Goal: Task Accomplishment & Management: Manage account settings

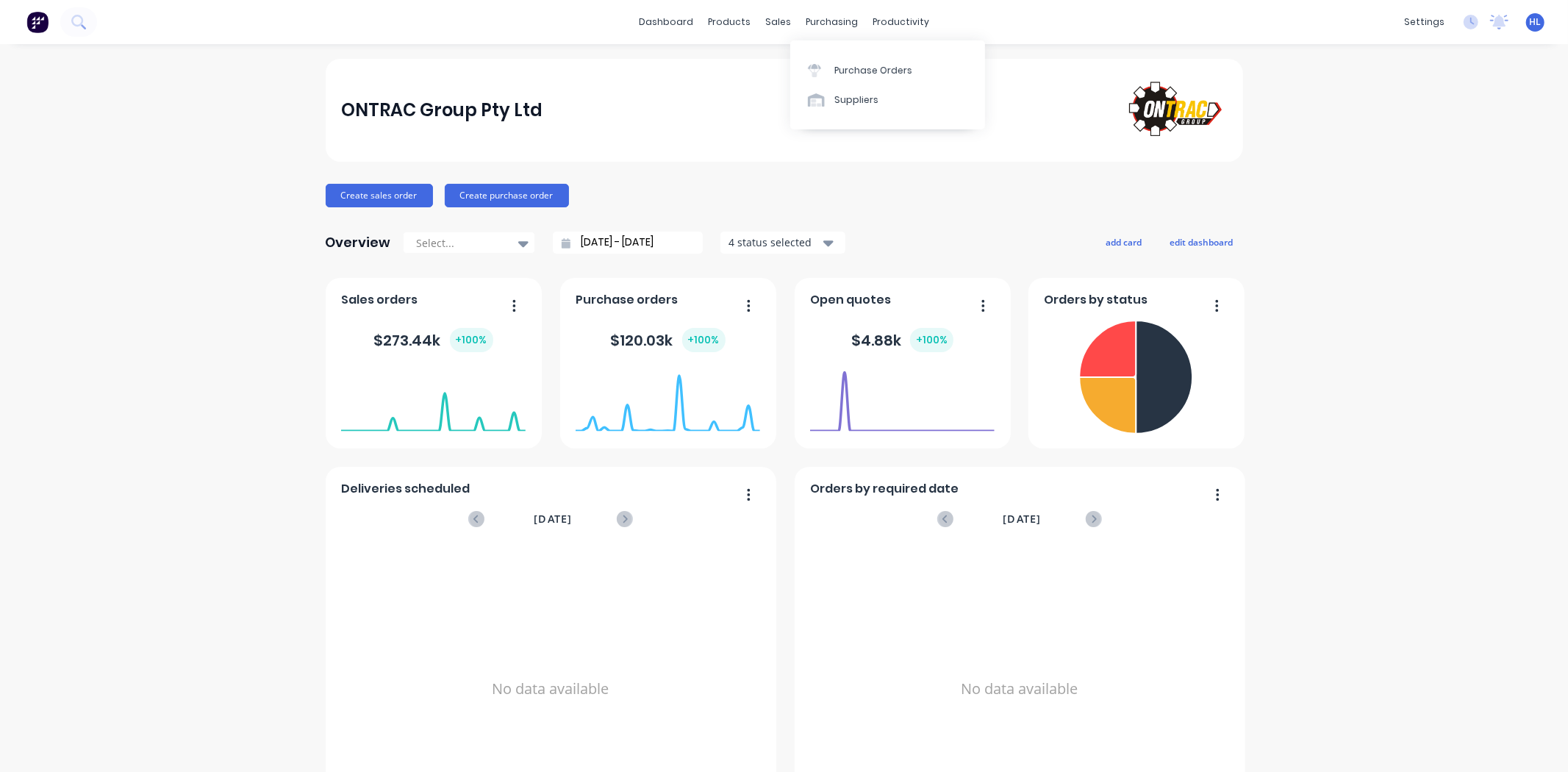
click at [792, 34] on div "dashboard products sales purchasing productivity dashboard products Product Cat…" at bounding box center [784, 22] width 1568 height 44
click at [916, 61] on link "Workflow" at bounding box center [951, 70] width 195 height 29
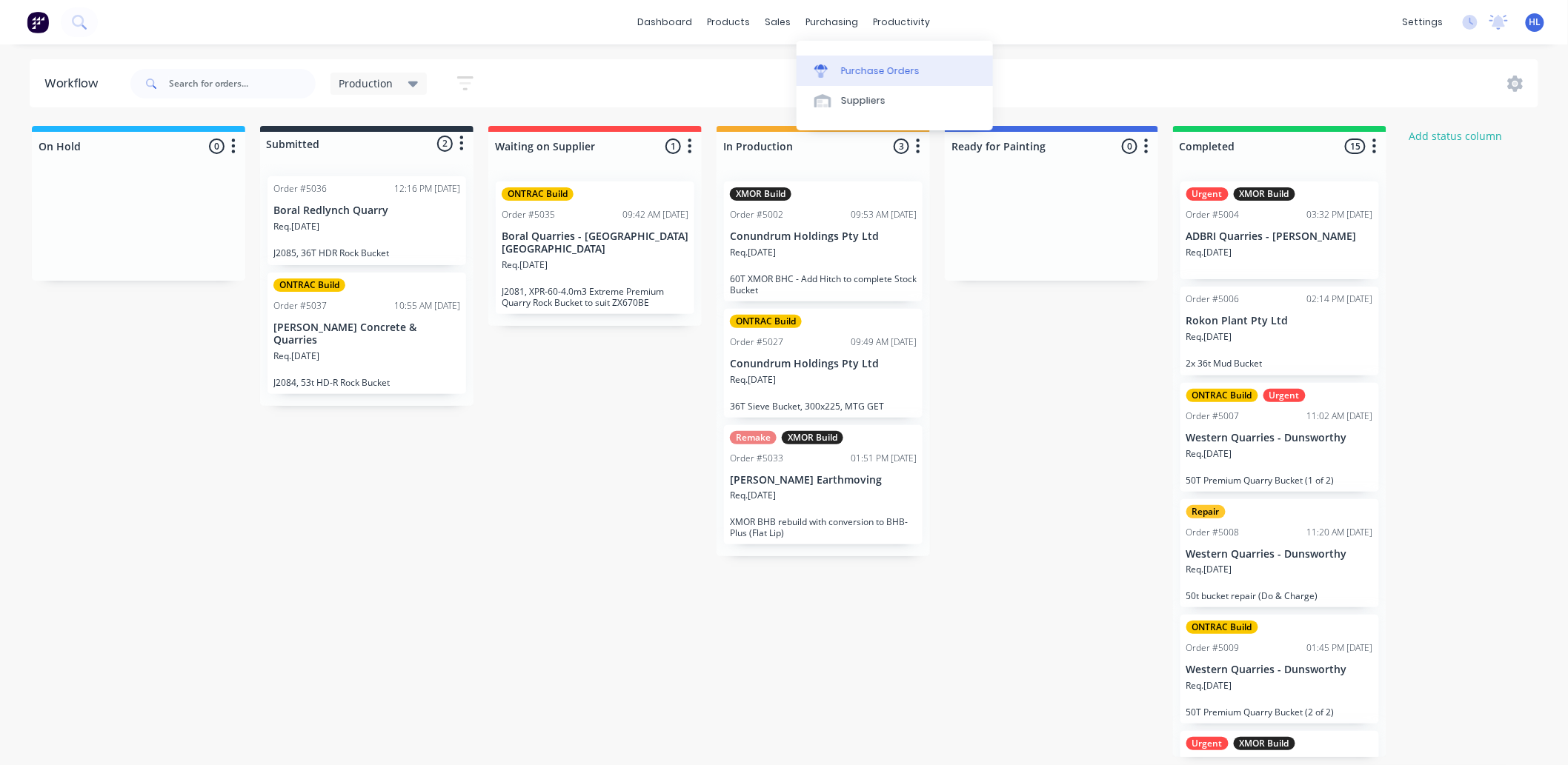
click at [857, 65] on div "Purchase Orders" at bounding box center [880, 71] width 78 height 13
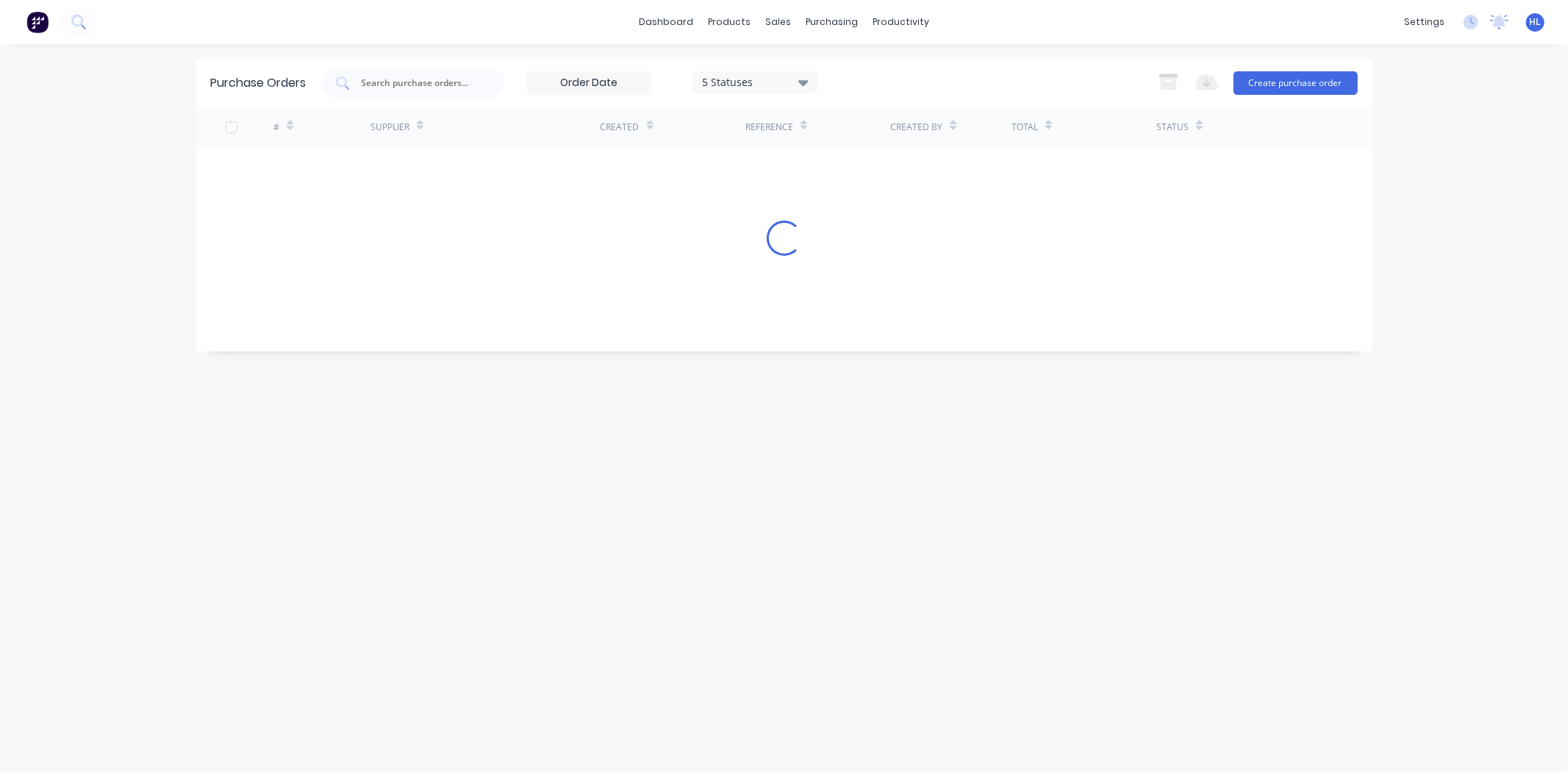
click at [39, 172] on div "dashboard products sales purchasing productivity dashboard products Product Cat…" at bounding box center [784, 386] width 1568 height 772
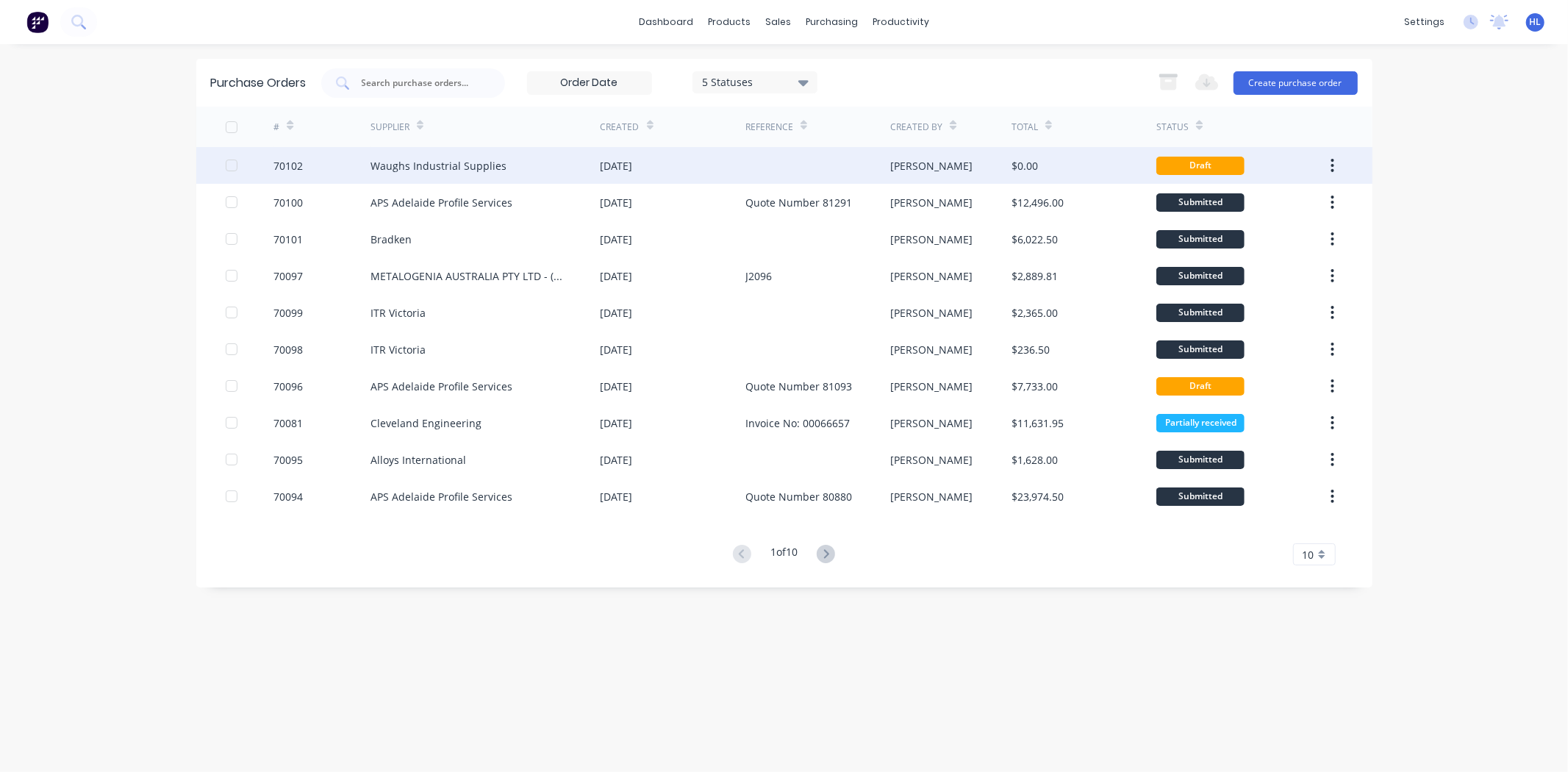
click at [309, 170] on div "70102" at bounding box center [322, 165] width 97 height 37
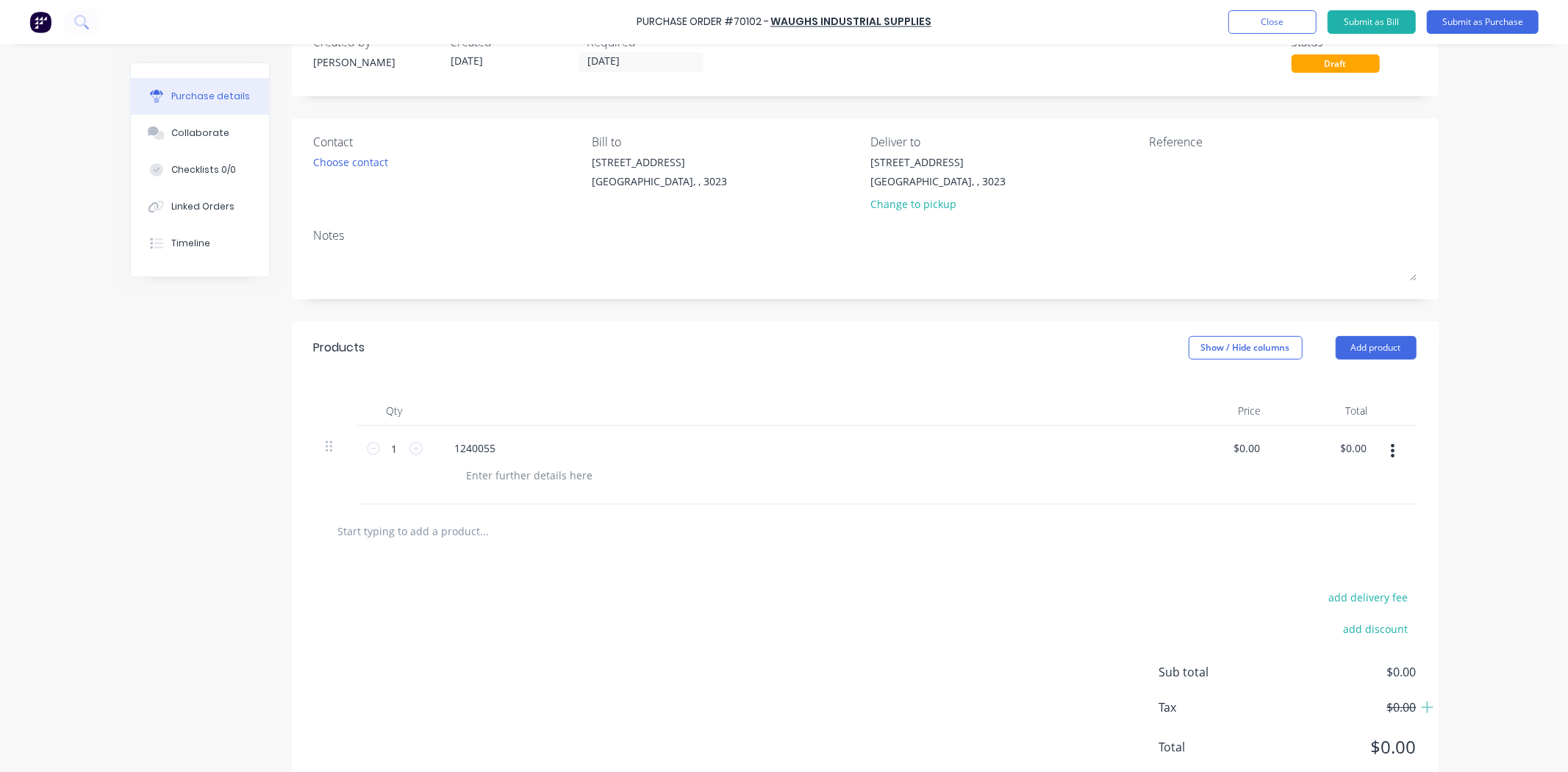
scroll to position [82, 0]
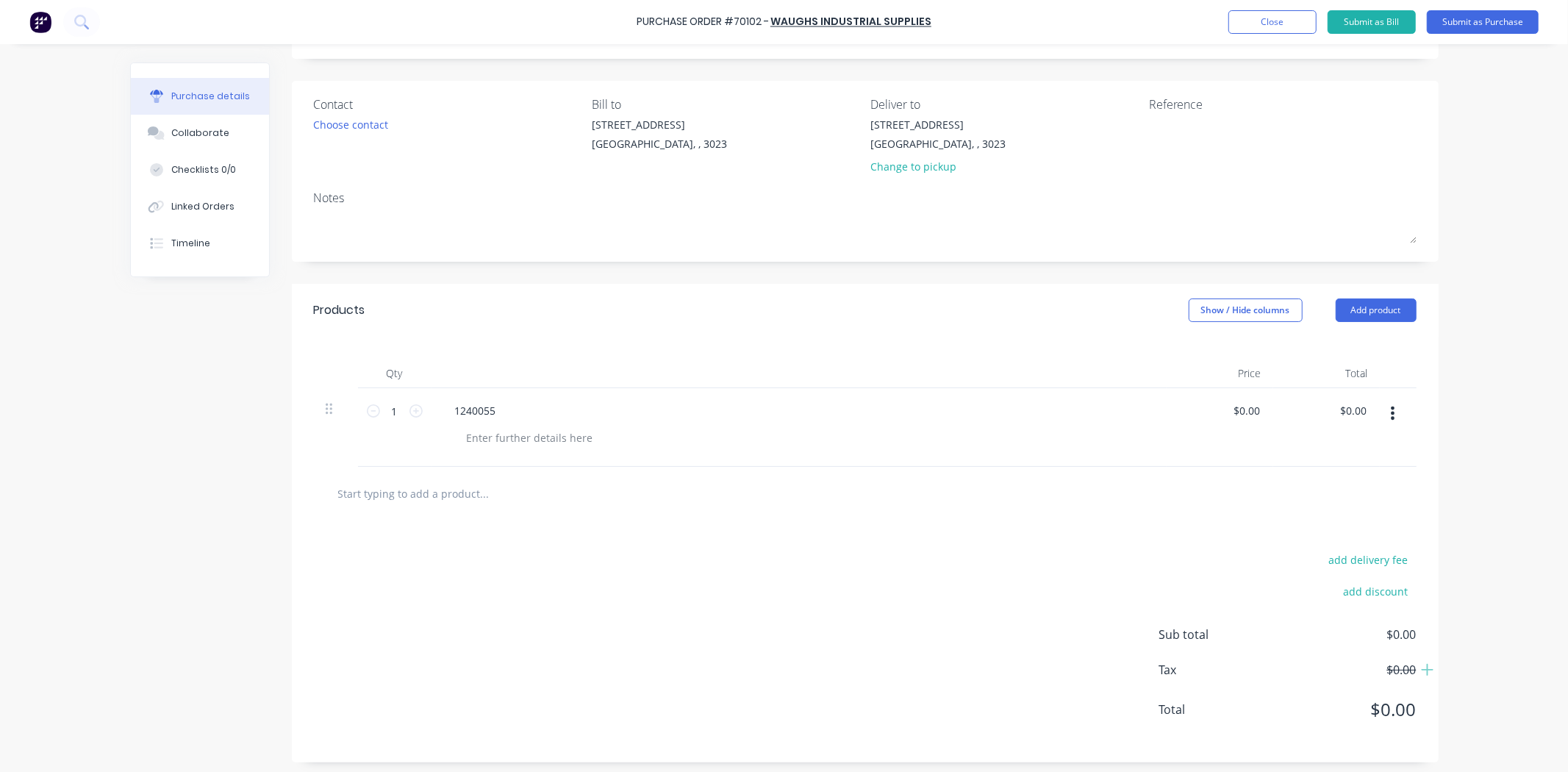
click at [450, 493] on input "text" at bounding box center [484, 493] width 294 height 29
paste input "P1240042"
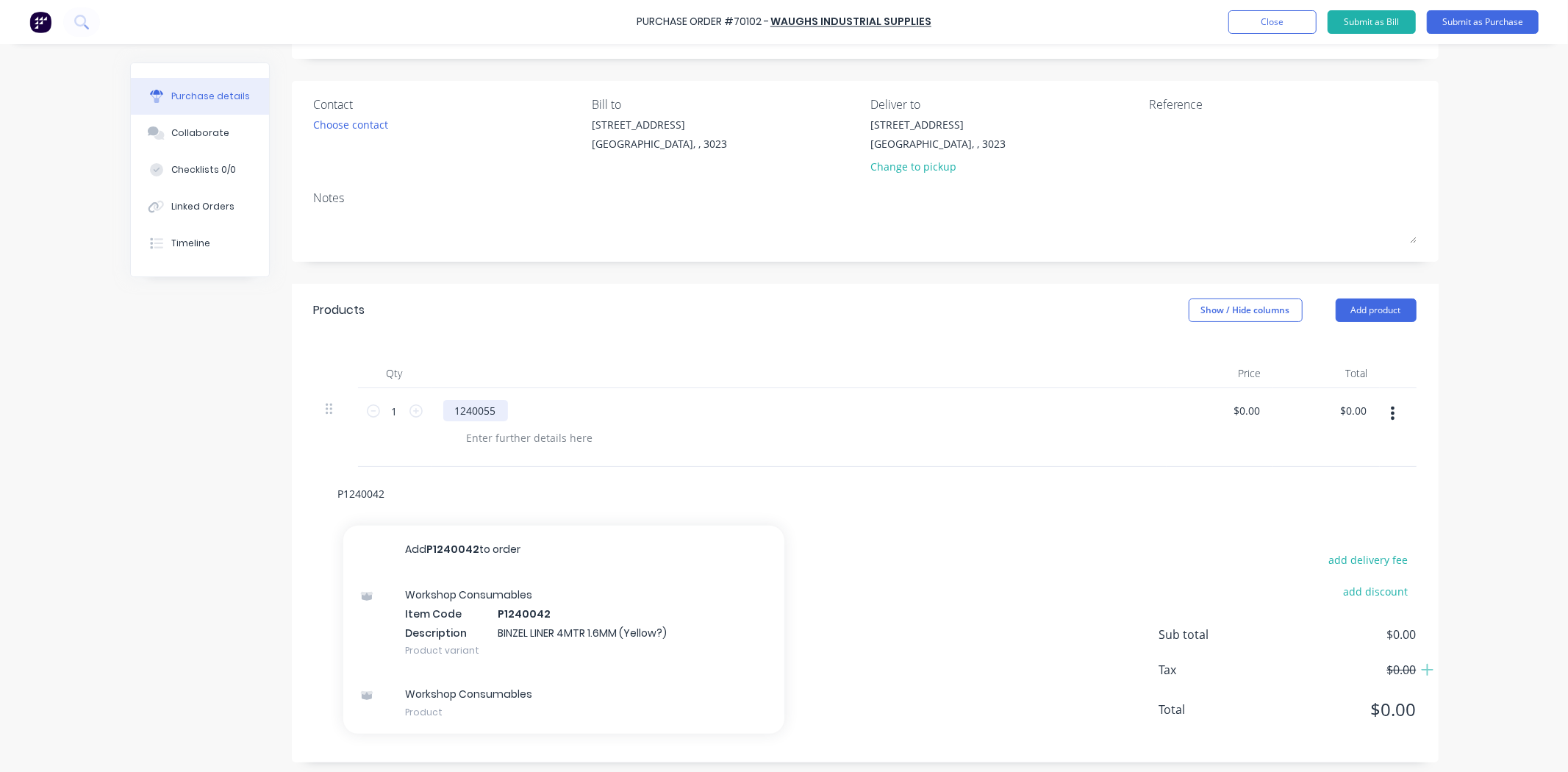
type input "P1240042"
drag, startPoint x: 489, startPoint y: 416, endPoint x: 311, endPoint y: 416, distance: 178.0
click at [313, 416] on div "1 1 1240055 $0.00 $0.00 $0.00 $0.00" at bounding box center [864, 427] width 1103 height 79
drag, startPoint x: 407, startPoint y: 493, endPoint x: 266, endPoint y: 493, distance: 141.0
click at [267, 493] on div "Created by Kelisha Created 30/09/25 Required 30/09/25 Status Draft Contact Choo…" at bounding box center [784, 371] width 1308 height 781
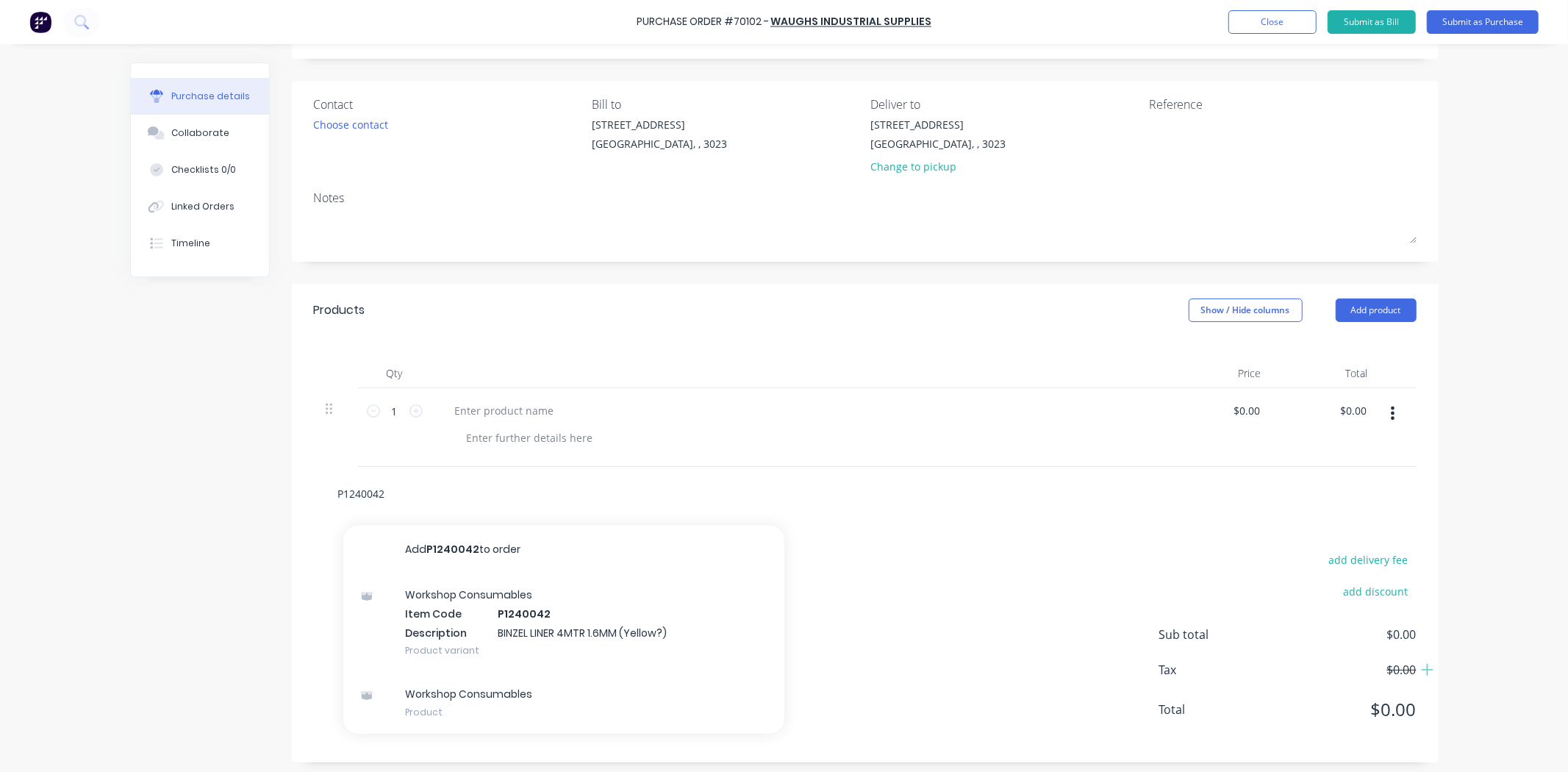
paste input "1240055"
type input "124005"
click at [650, 465] on div at bounding box center [799, 427] width 735 height 79
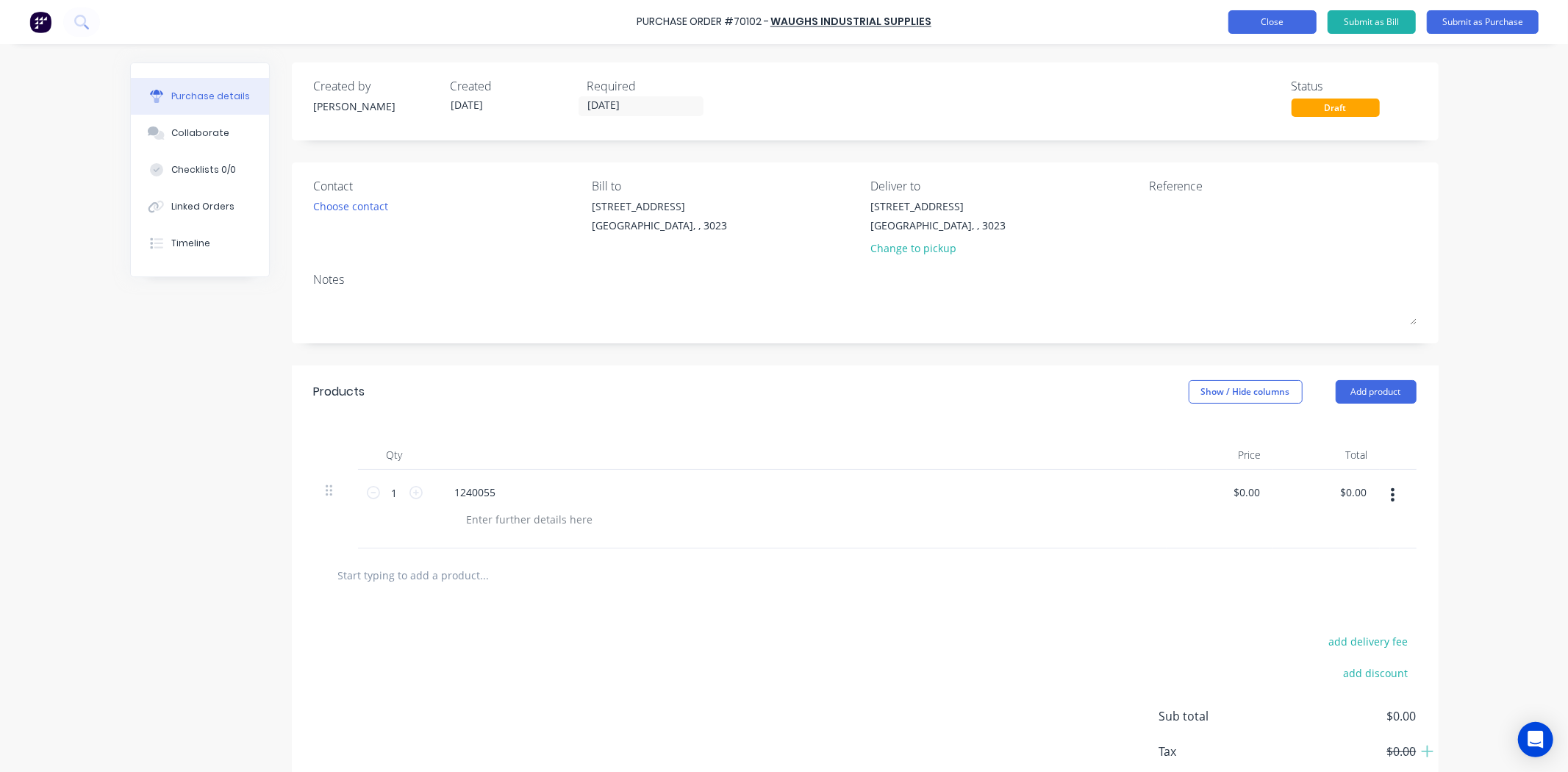
click at [1261, 32] on button "Close" at bounding box center [1272, 22] width 88 height 24
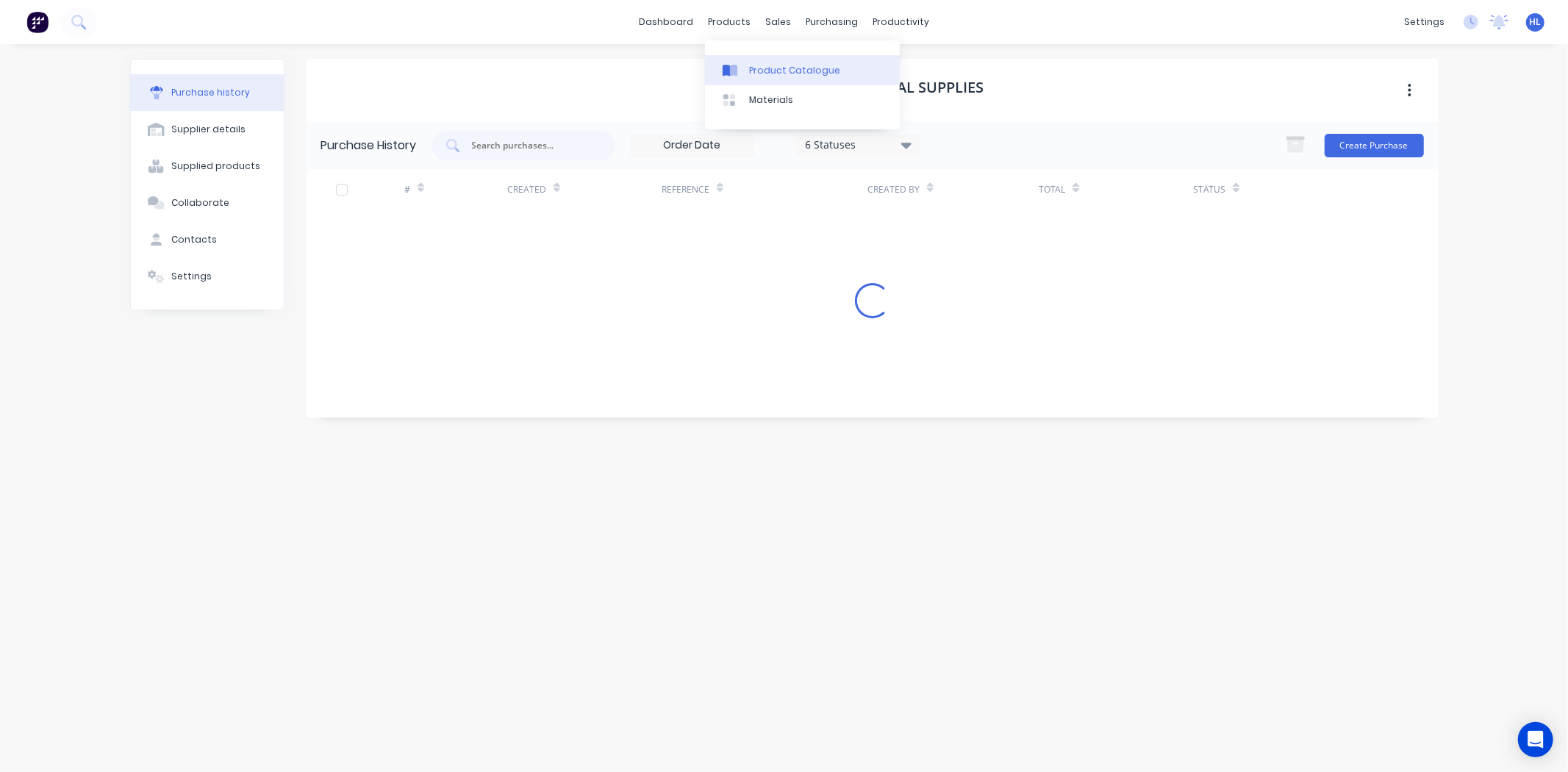
click at [799, 70] on div "Product Catalogue" at bounding box center [794, 70] width 91 height 13
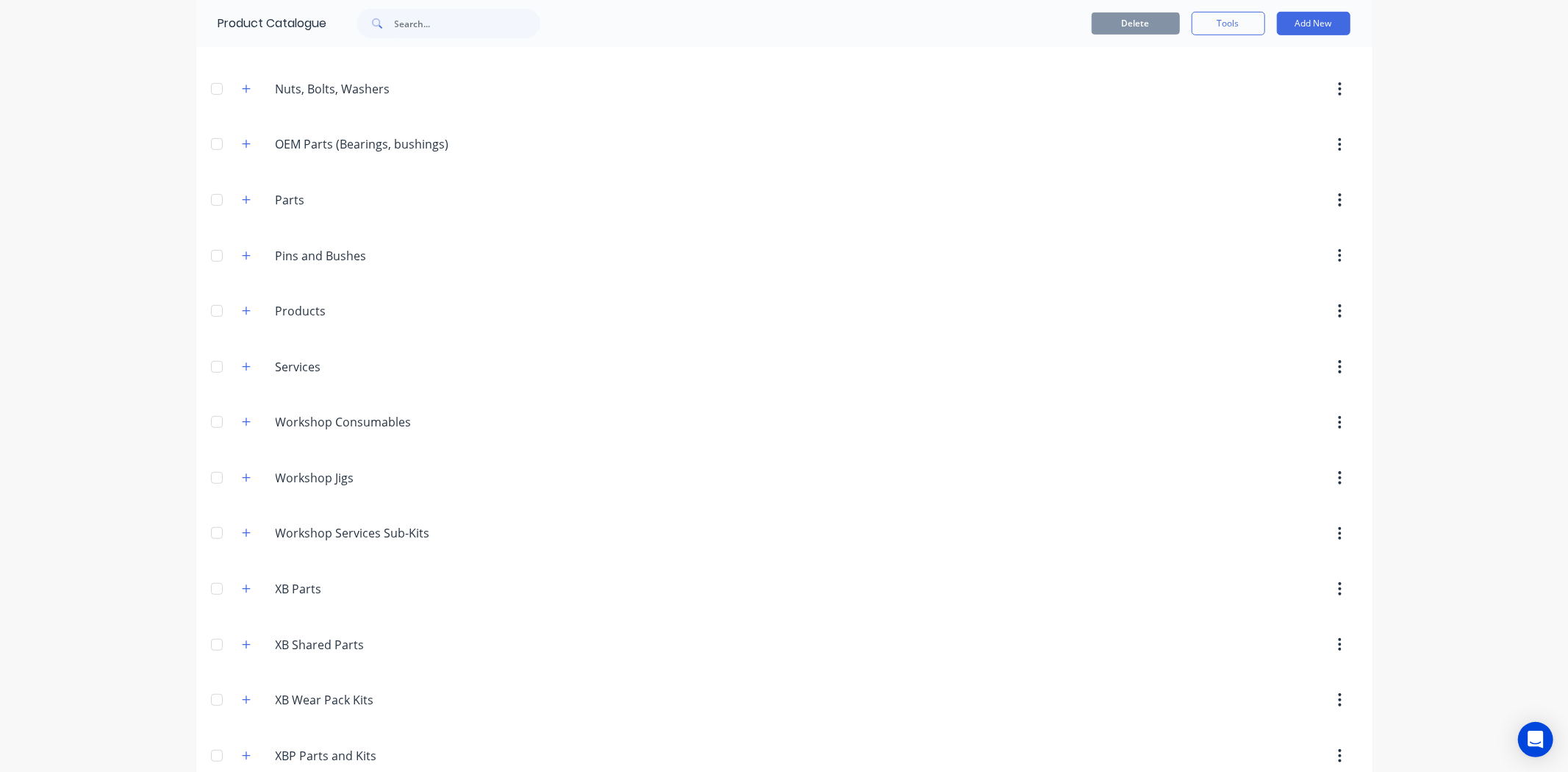
scroll to position [652, 0]
click at [242, 419] on icon "button" at bounding box center [246, 418] width 9 height 10
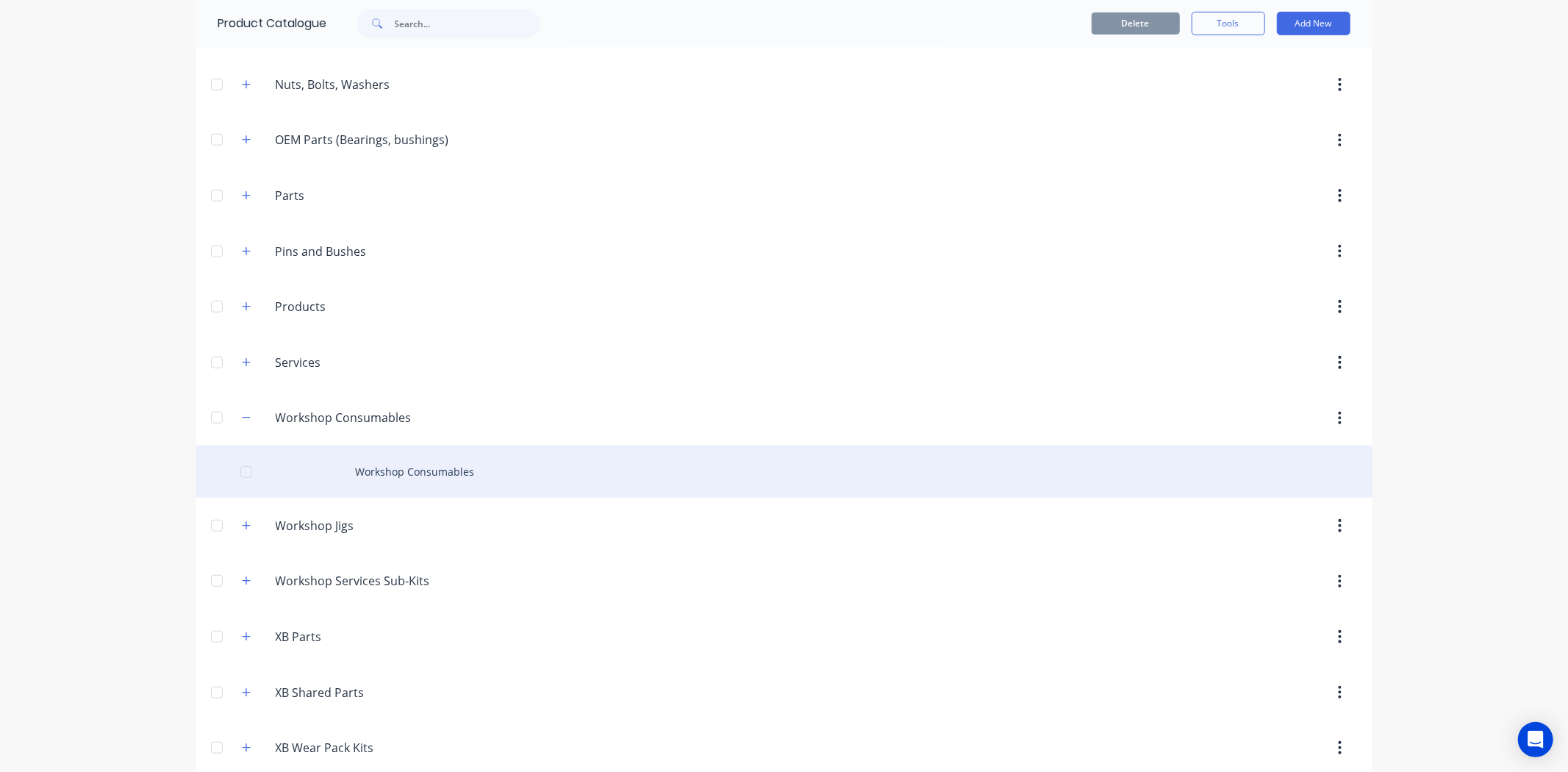
click at [339, 479] on div "Workshop Consumables" at bounding box center [784, 471] width 1176 height 52
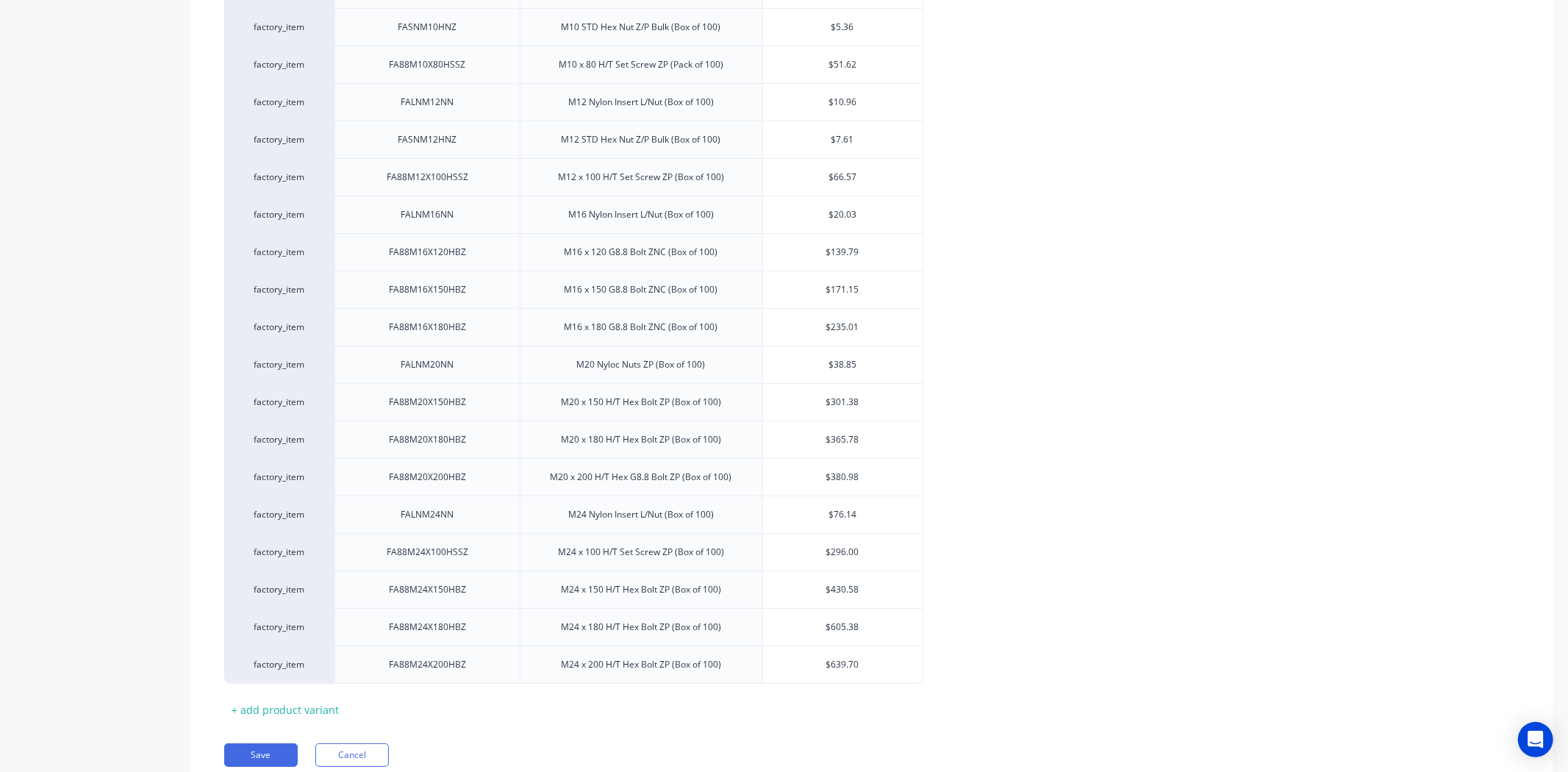
scroll to position [4410, 0]
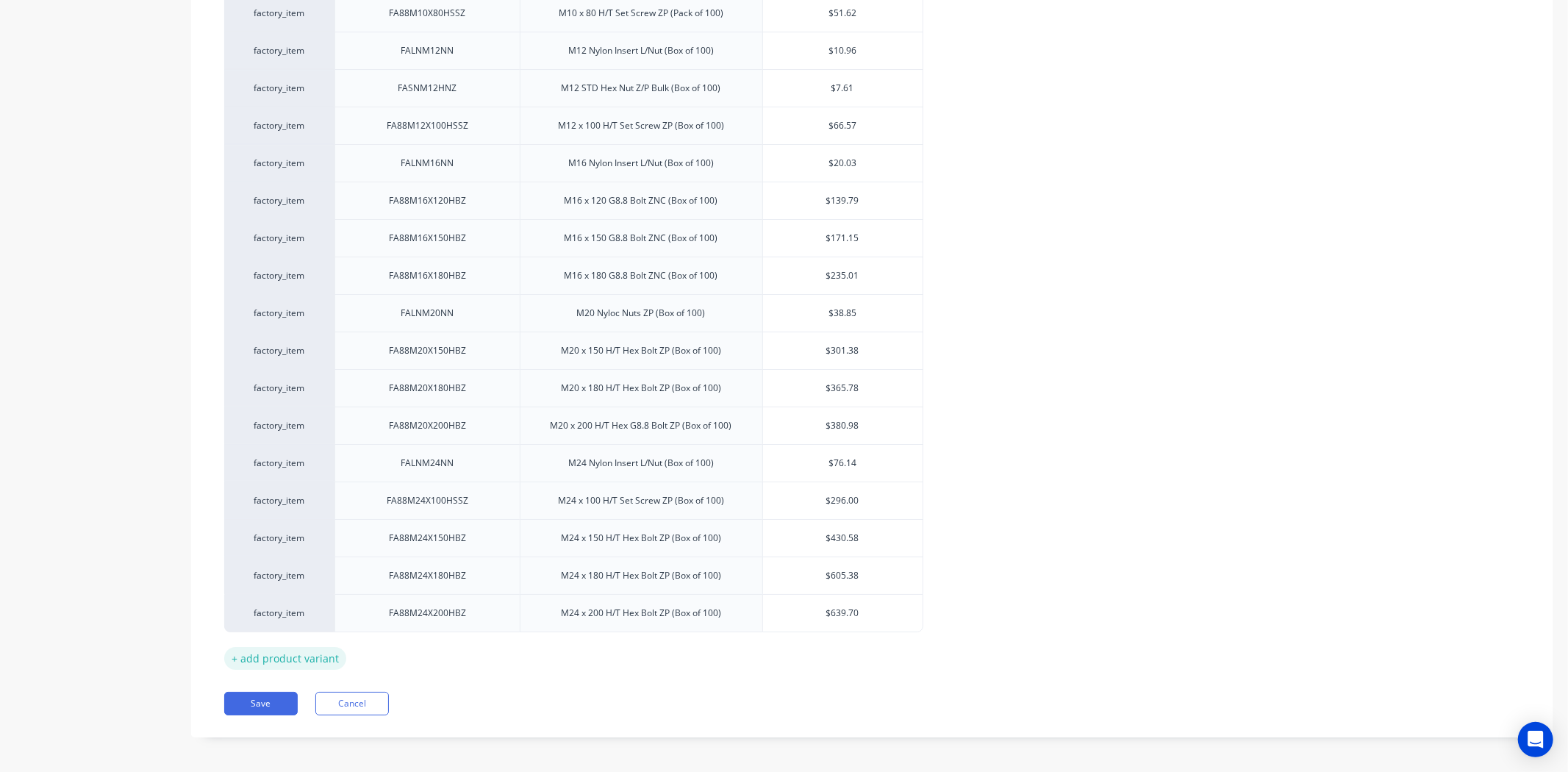
click at [316, 649] on div "+ add product variant" at bounding box center [284, 658] width 122 height 23
type textarea "x"
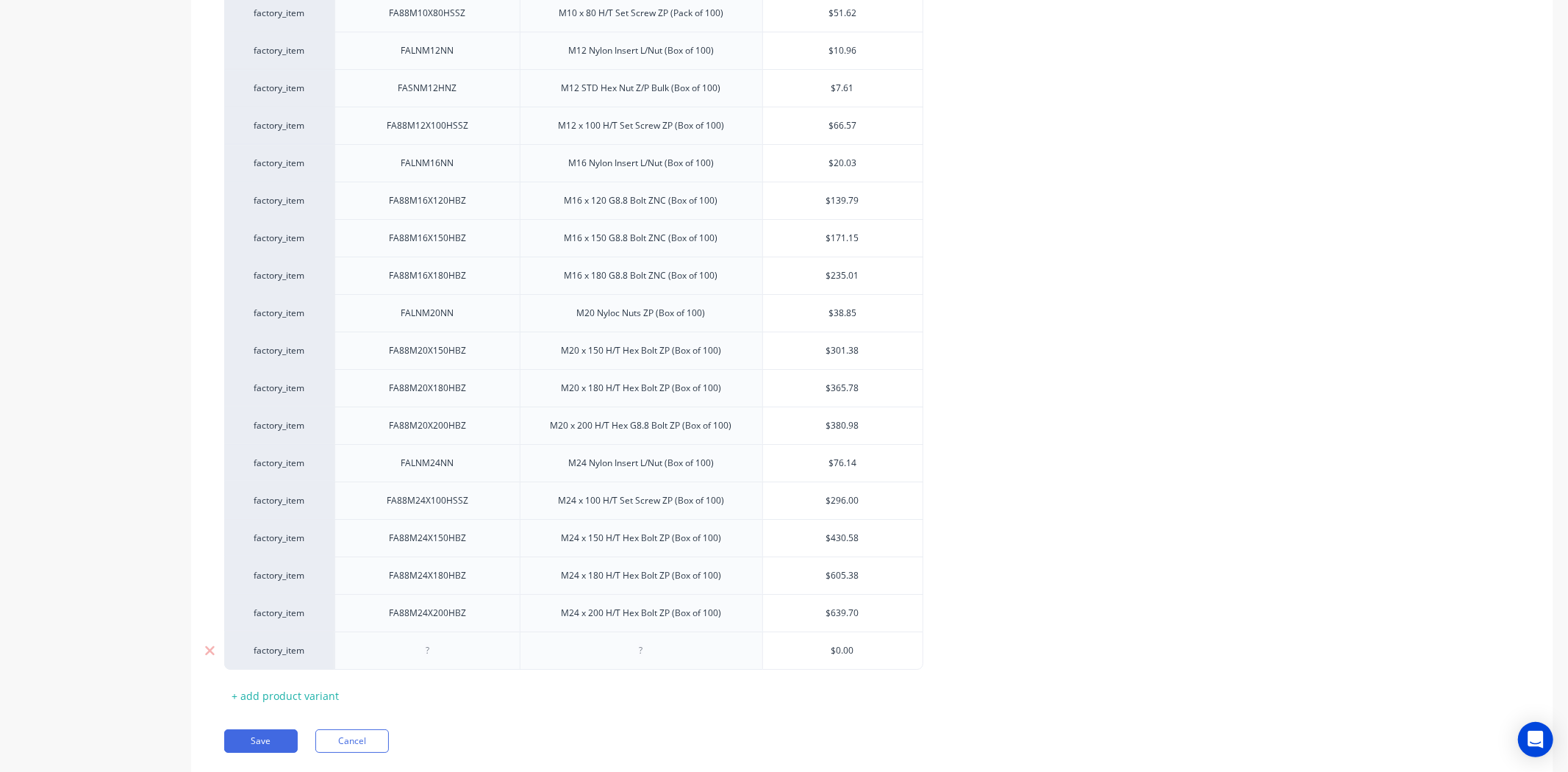
click at [453, 650] on div at bounding box center [427, 650] width 73 height 19
paste div
click at [632, 659] on div at bounding box center [641, 650] width 243 height 38
drag, startPoint x: 643, startPoint y: 646, endPoint x: 775, endPoint y: 662, distance: 133.0
click at [645, 646] on div at bounding box center [641, 650] width 73 height 19
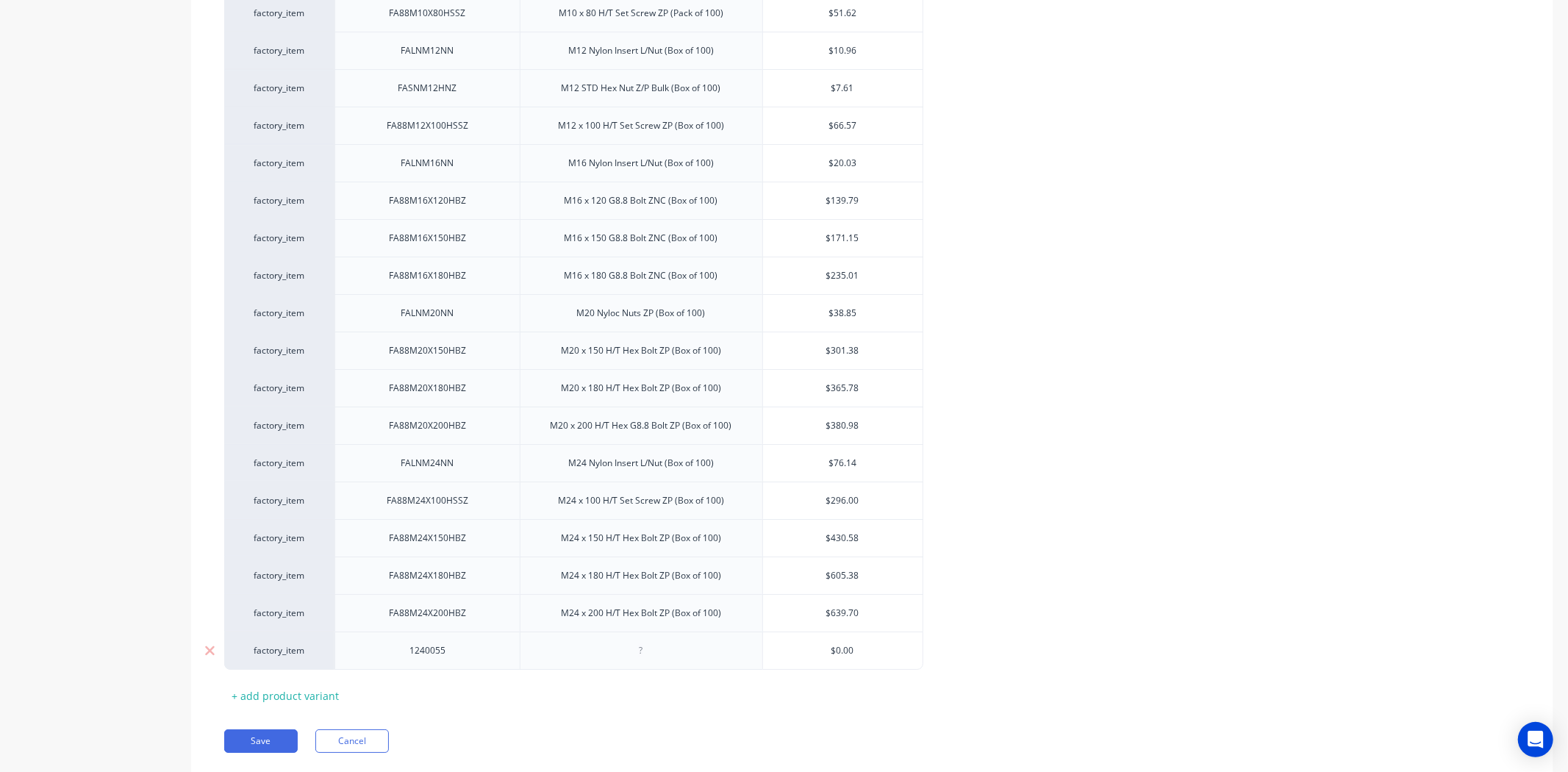
type textarea "x"
paste div
type textarea "x"
drag, startPoint x: 893, startPoint y: 636, endPoint x: 775, endPoint y: 651, distance: 118.9
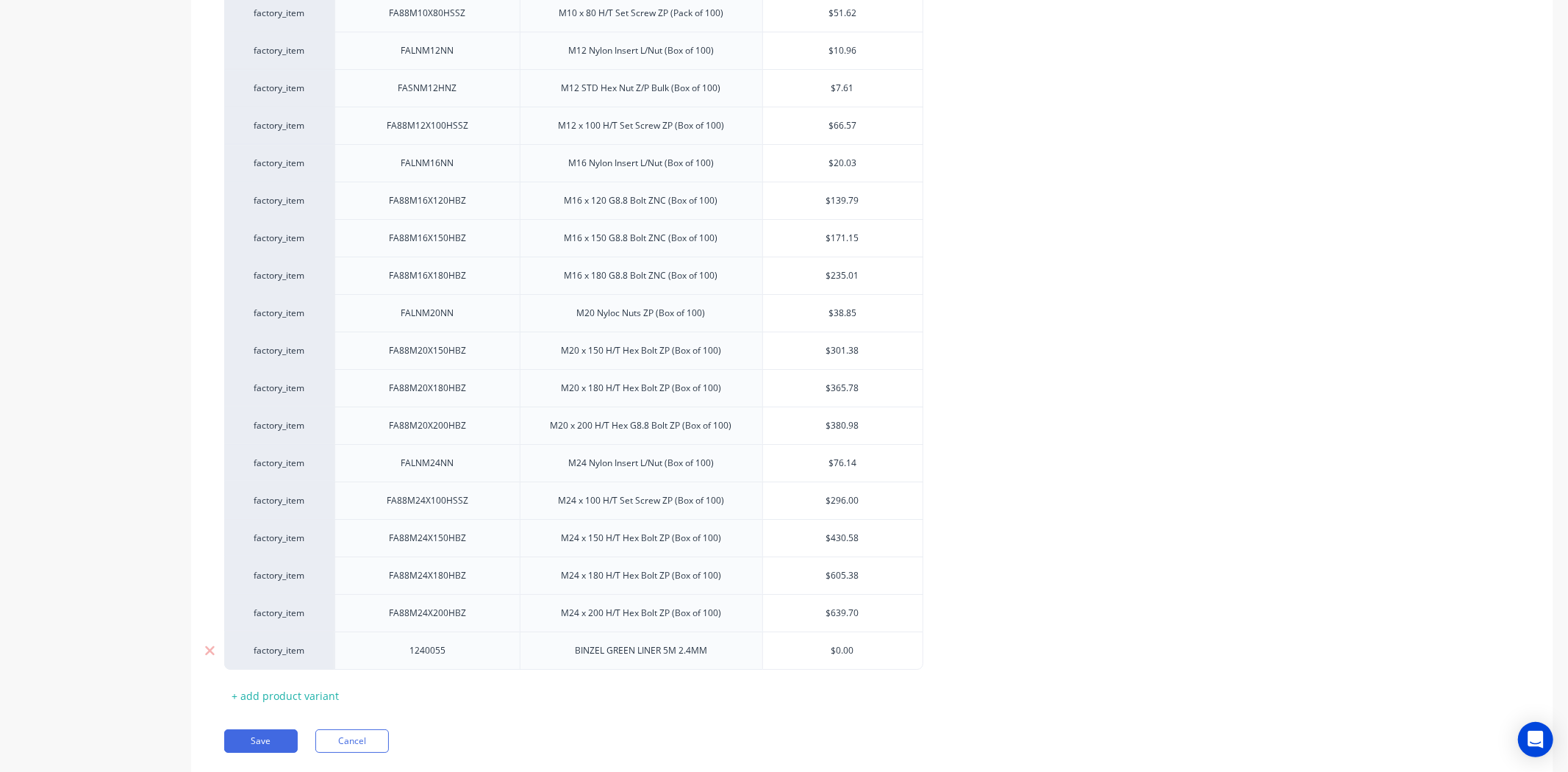
click at [775, 651] on input "$0.00" at bounding box center [842, 650] width 160 height 13
paste input "18"
type input "$18.00"
type textarea "x"
type input "$18.00"
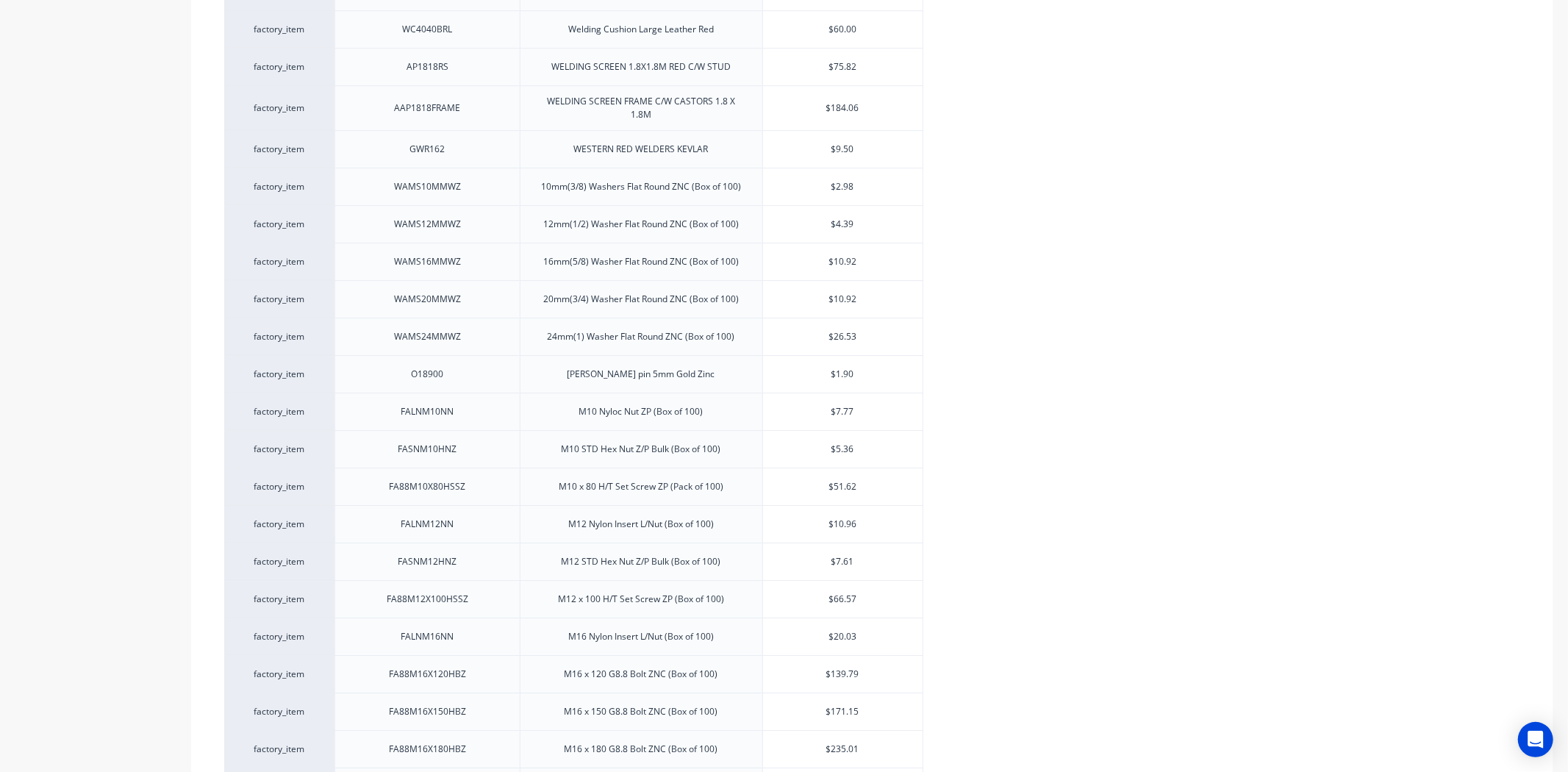
scroll to position [4448, 0]
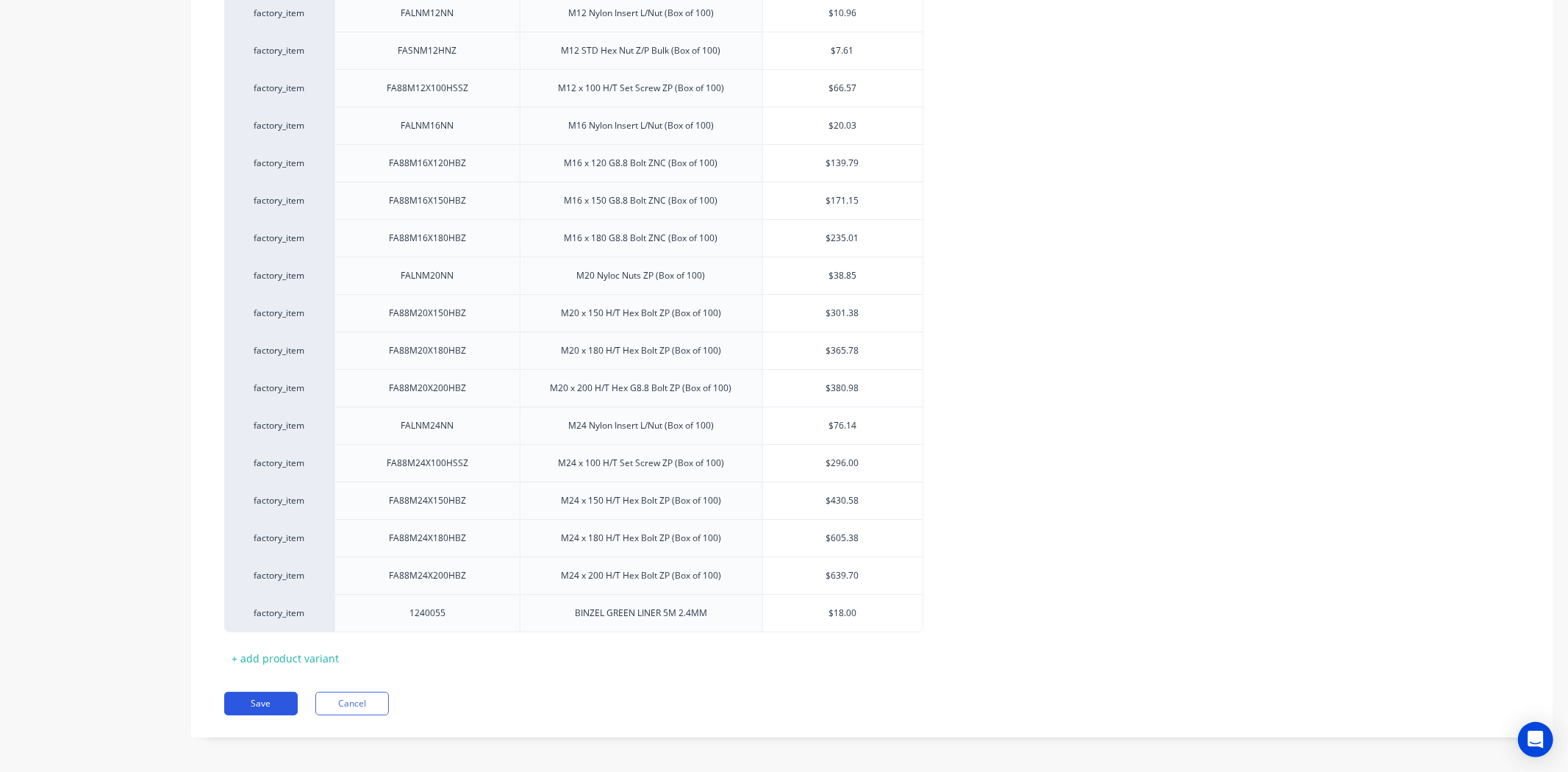
click at [269, 695] on button "Save" at bounding box center [260, 704] width 73 height 24
type textarea "x"
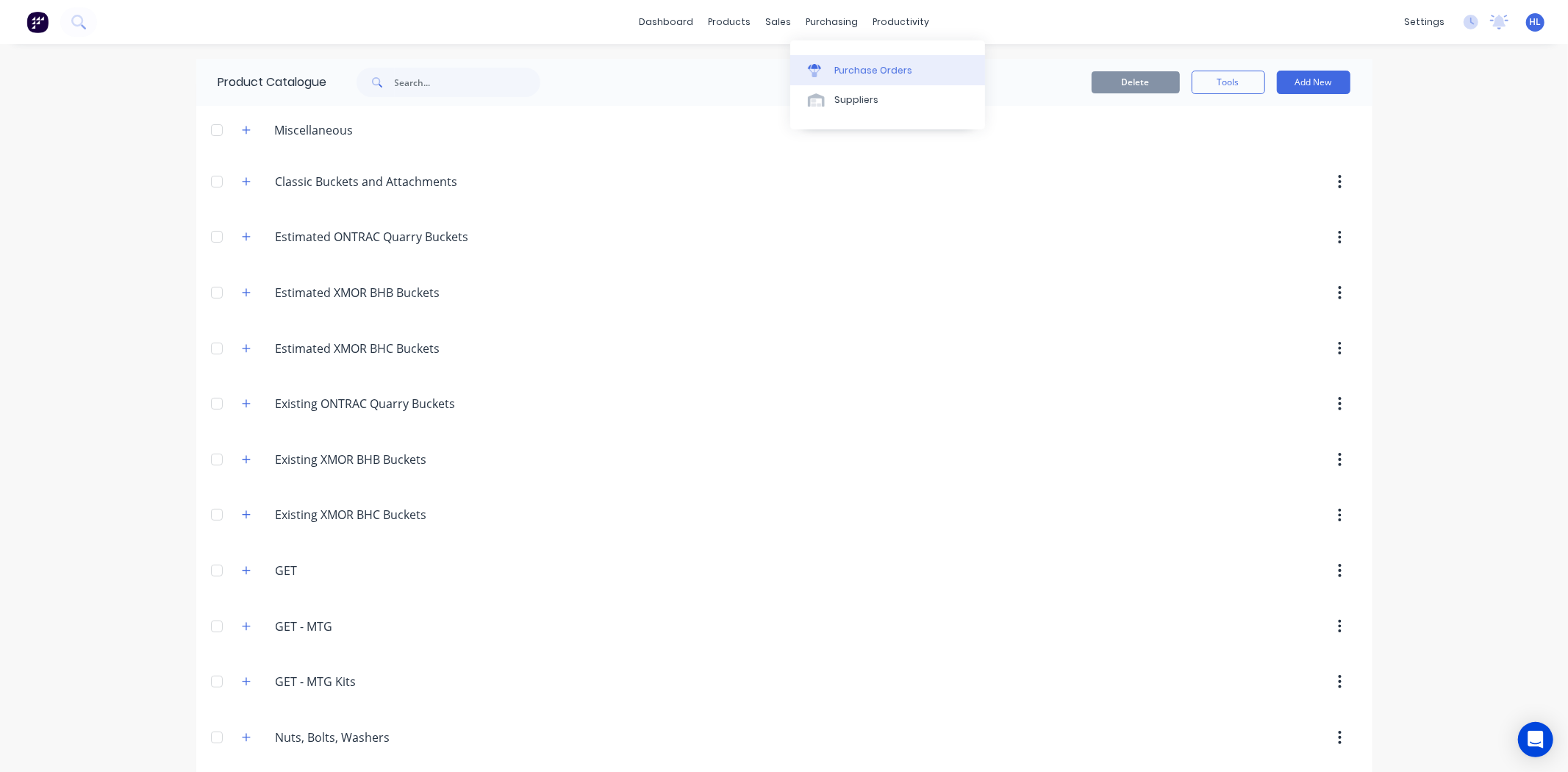
click at [840, 64] on div "Purchase Orders" at bounding box center [873, 70] width 78 height 13
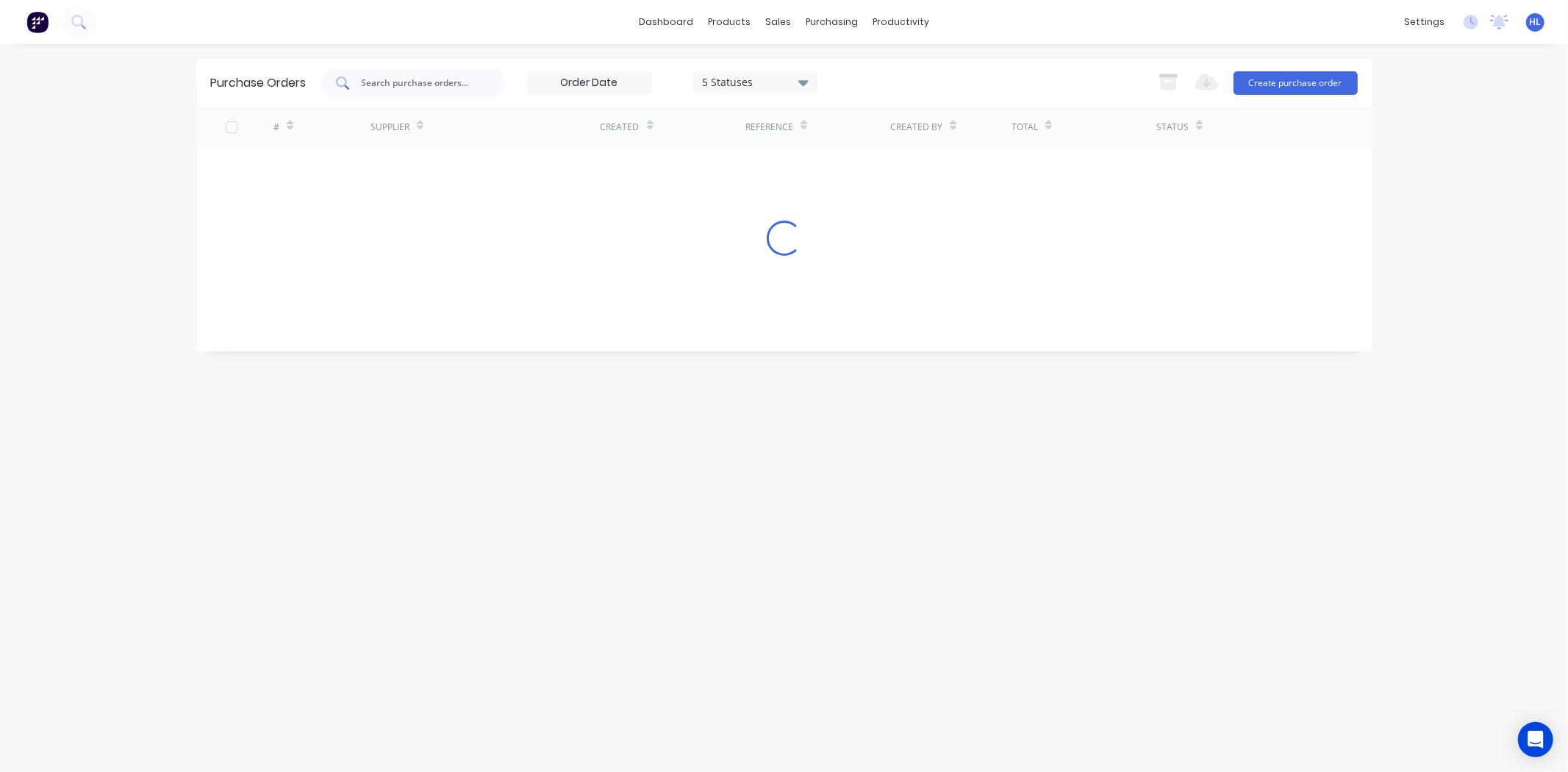
click at [419, 76] on input "text" at bounding box center [421, 83] width 122 height 15
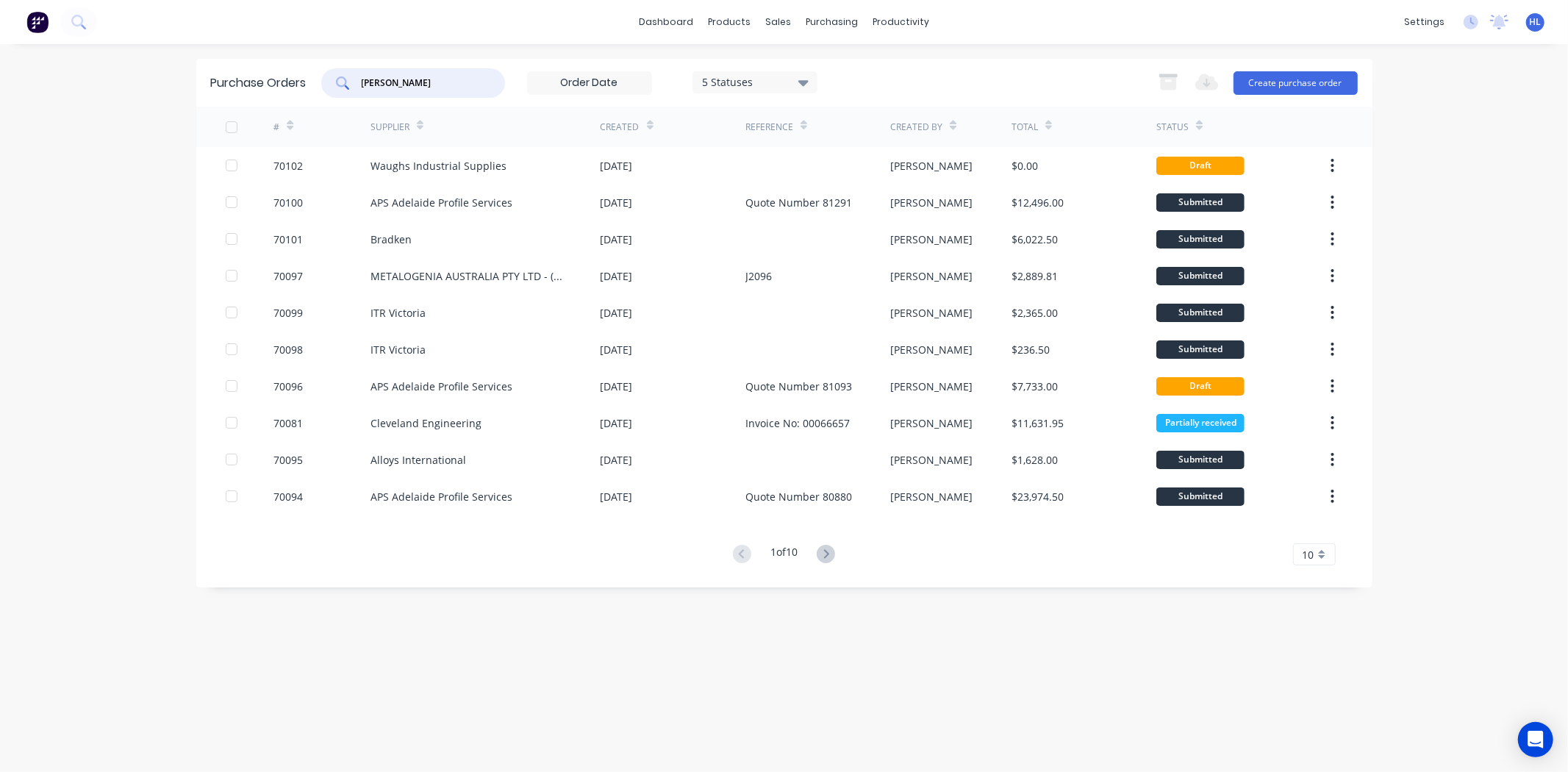
type input "Waugh"
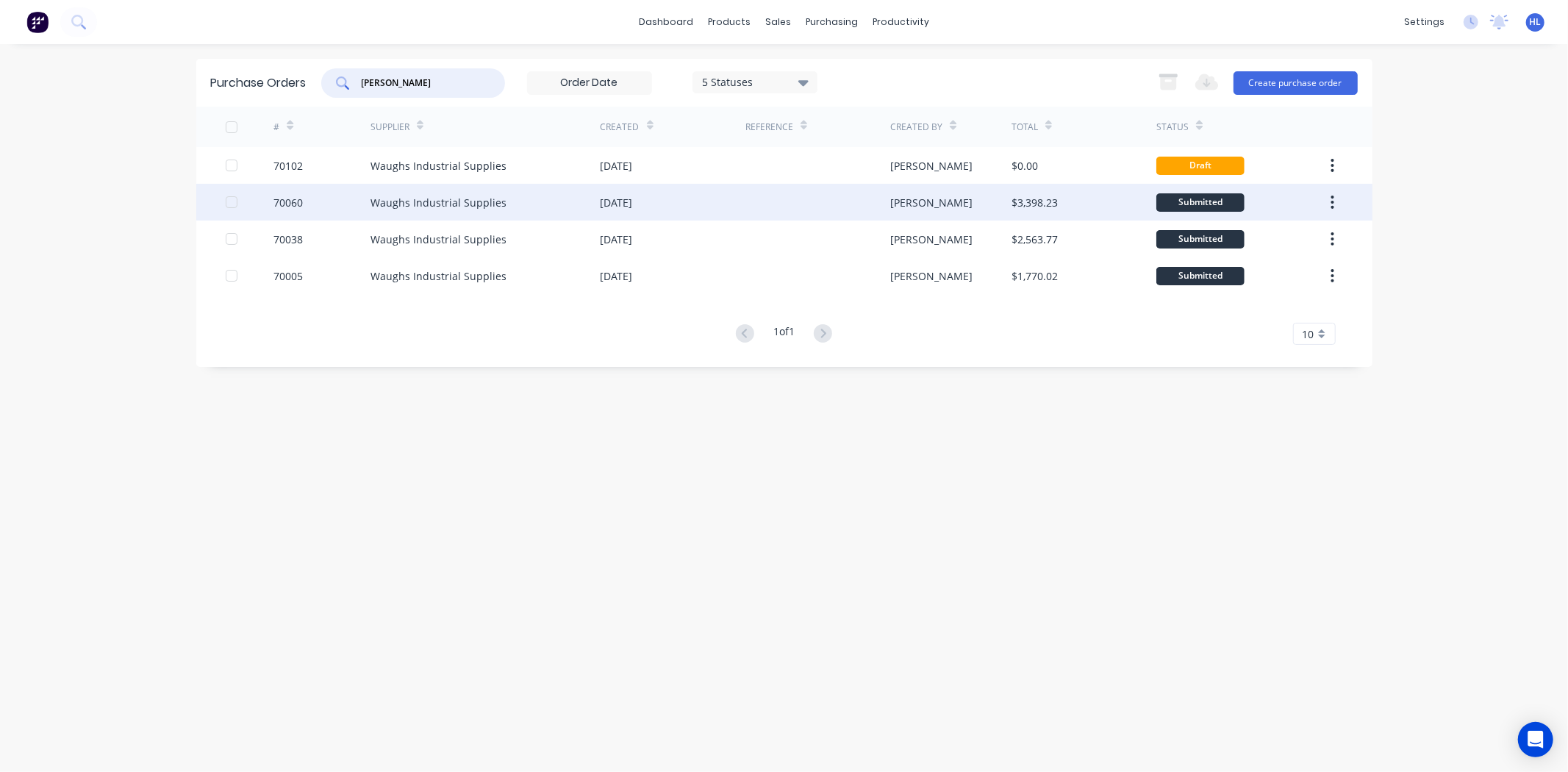
click at [633, 204] on div "[DATE]" at bounding box center [617, 202] width 32 height 15
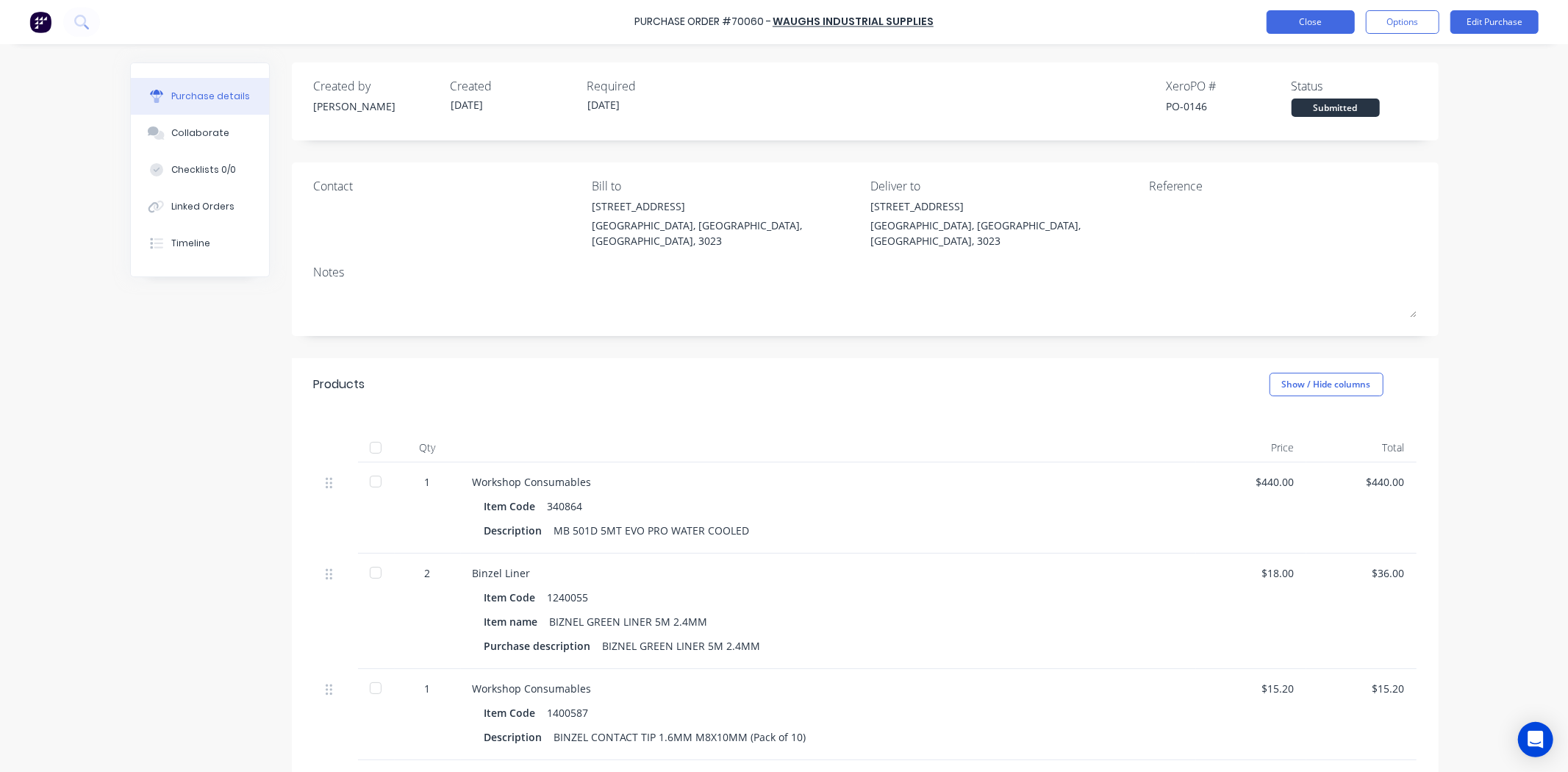
click at [1333, 24] on button "Close" at bounding box center [1310, 22] width 88 height 24
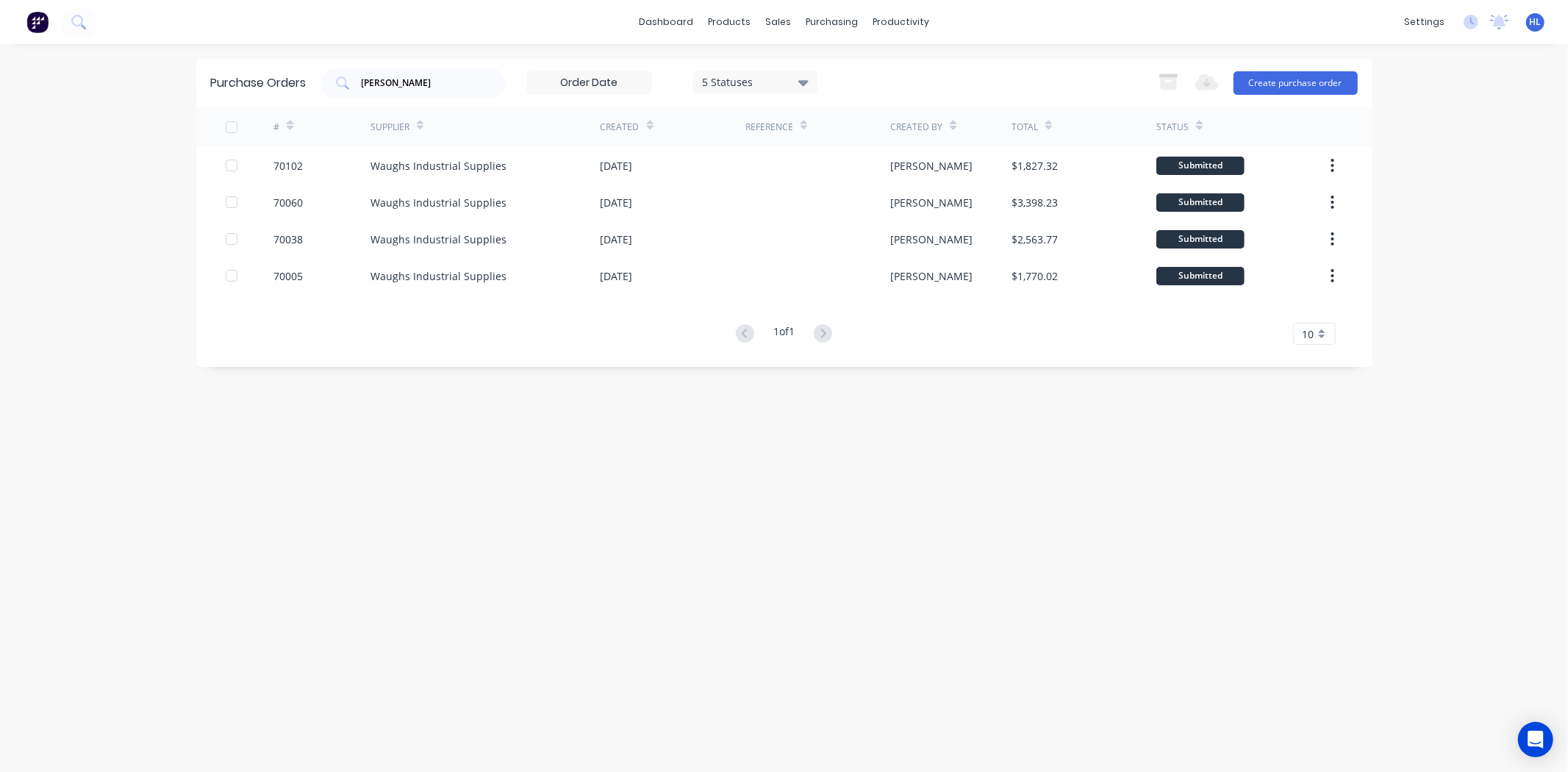
click at [889, 522] on div "Purchase Orders Waugh 5 Statuses 5 Statuses Export to Excel (XLSX) Create purch…" at bounding box center [784, 408] width 1176 height 699
click at [768, 72] on div "Product Catalogue" at bounding box center [794, 70] width 91 height 13
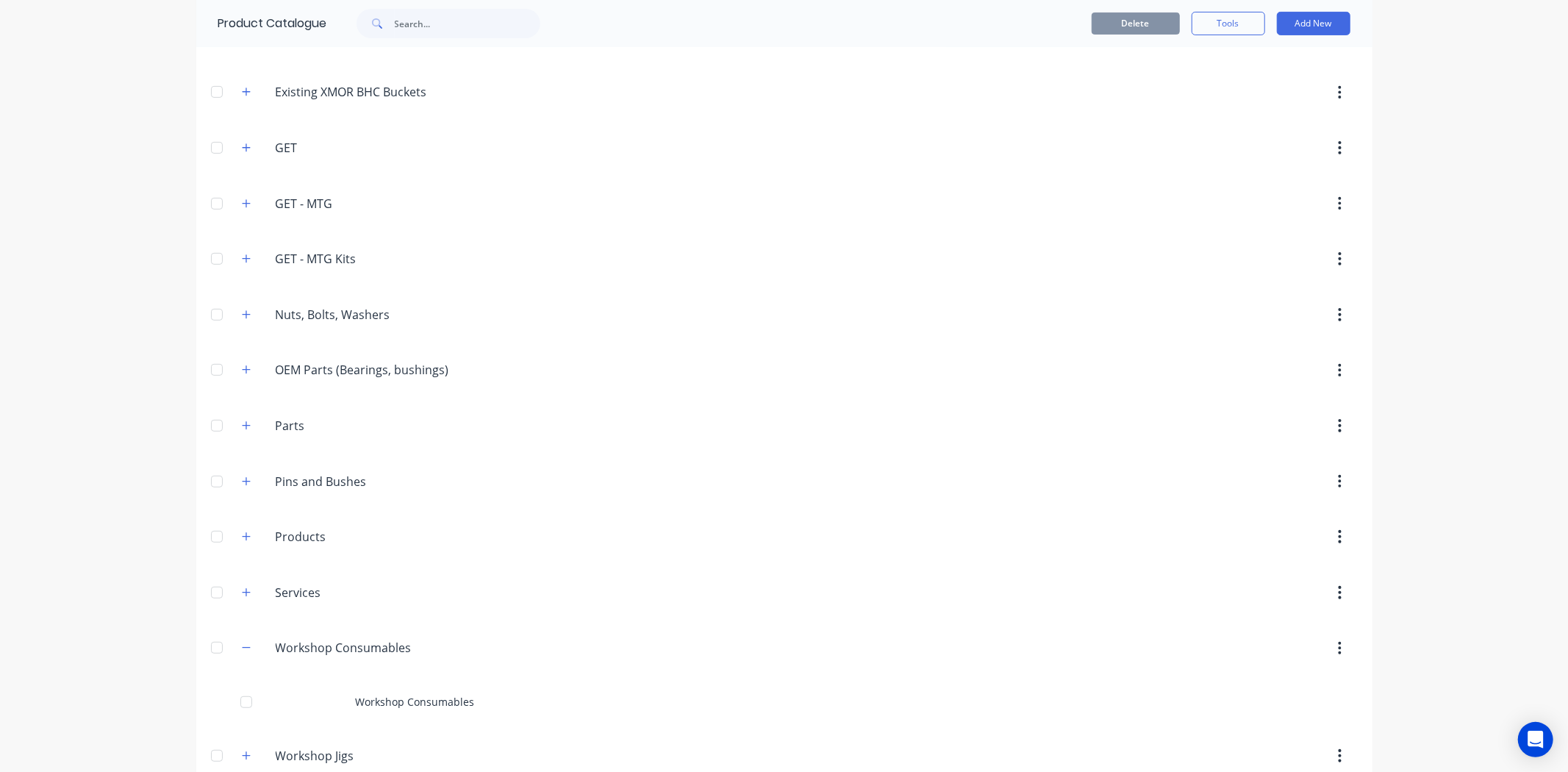
scroll to position [652, 0]
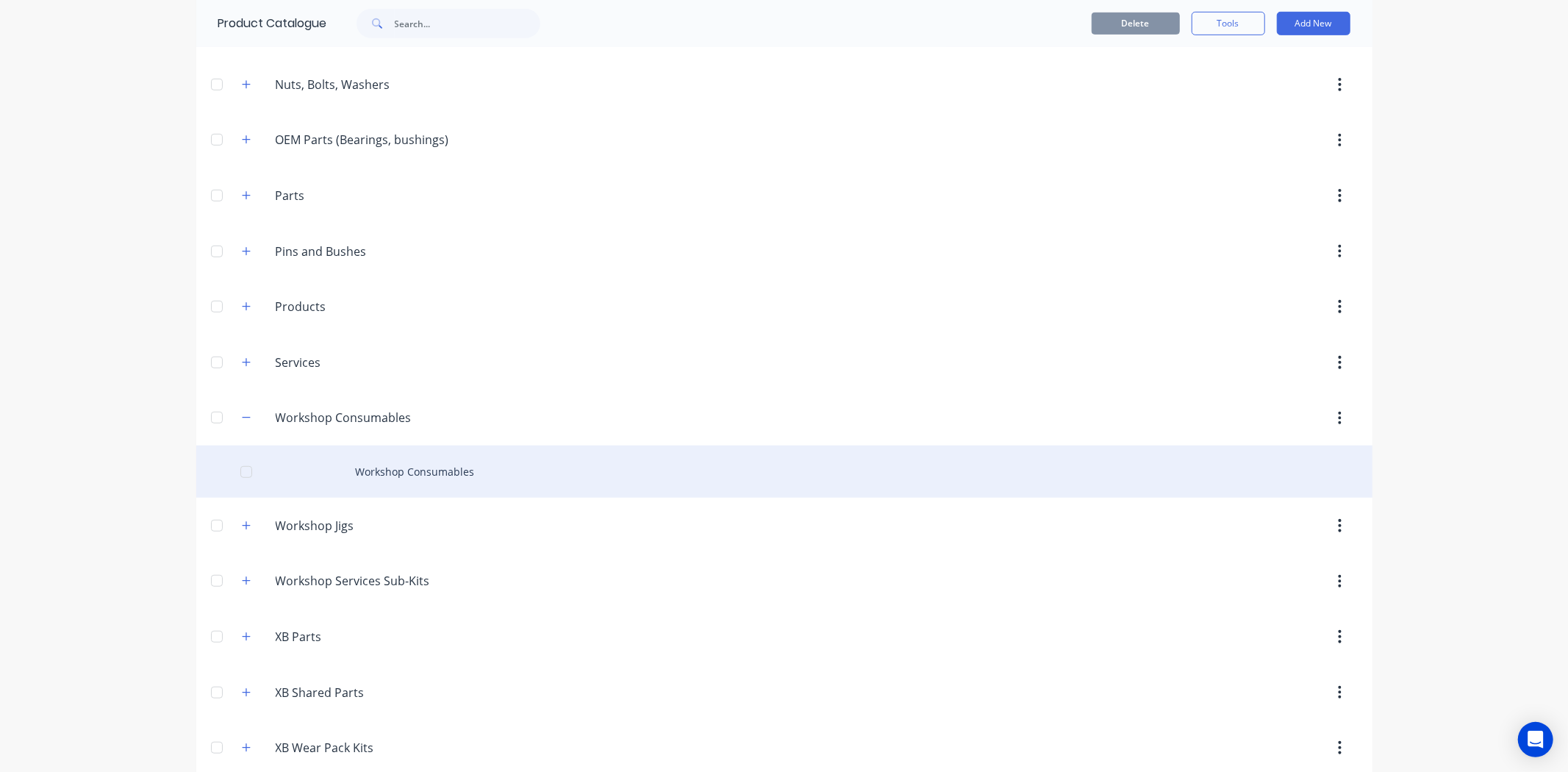
click at [451, 459] on div "Workshop Consumables" at bounding box center [784, 471] width 1176 height 52
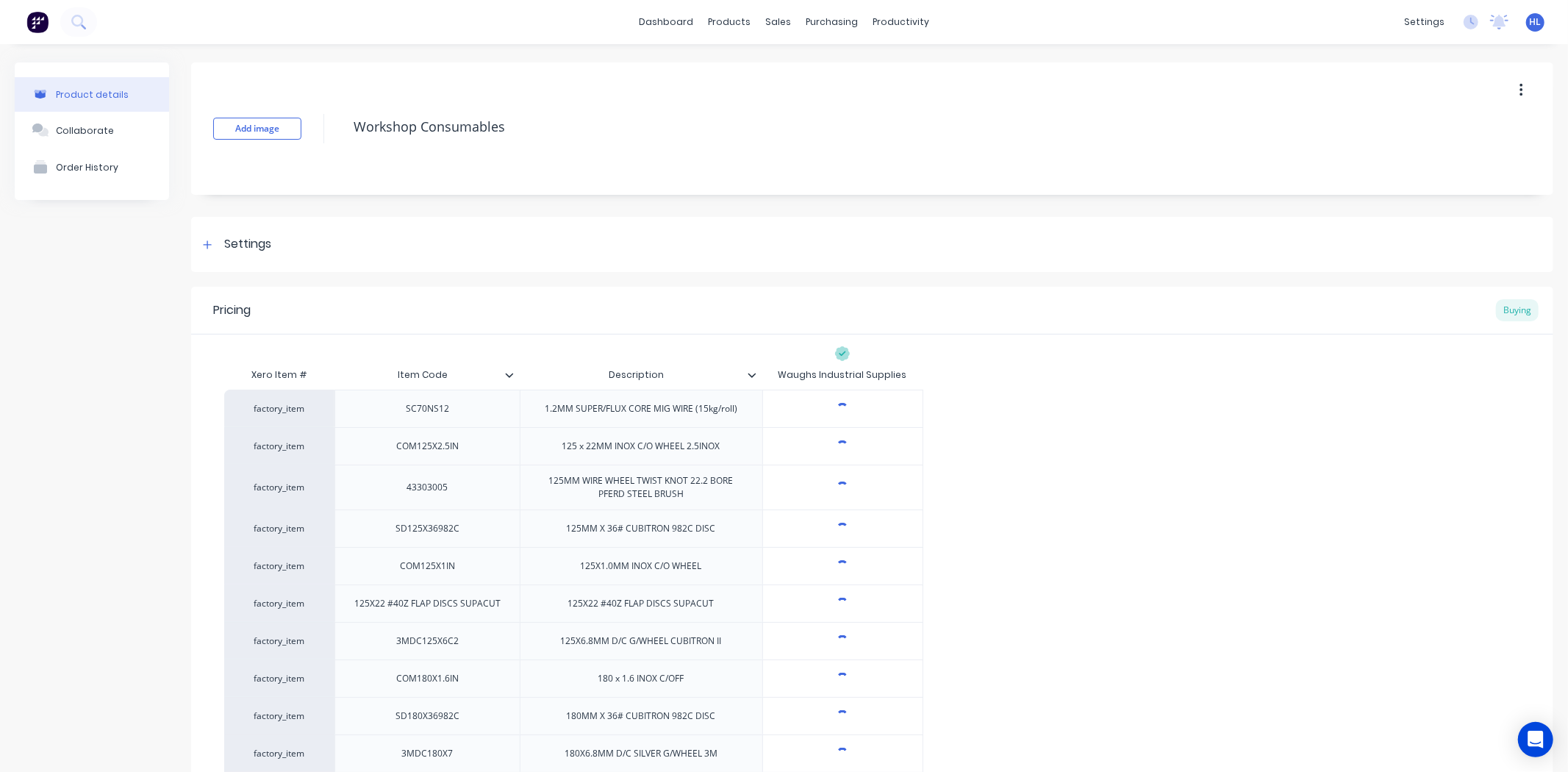
type textarea "x"
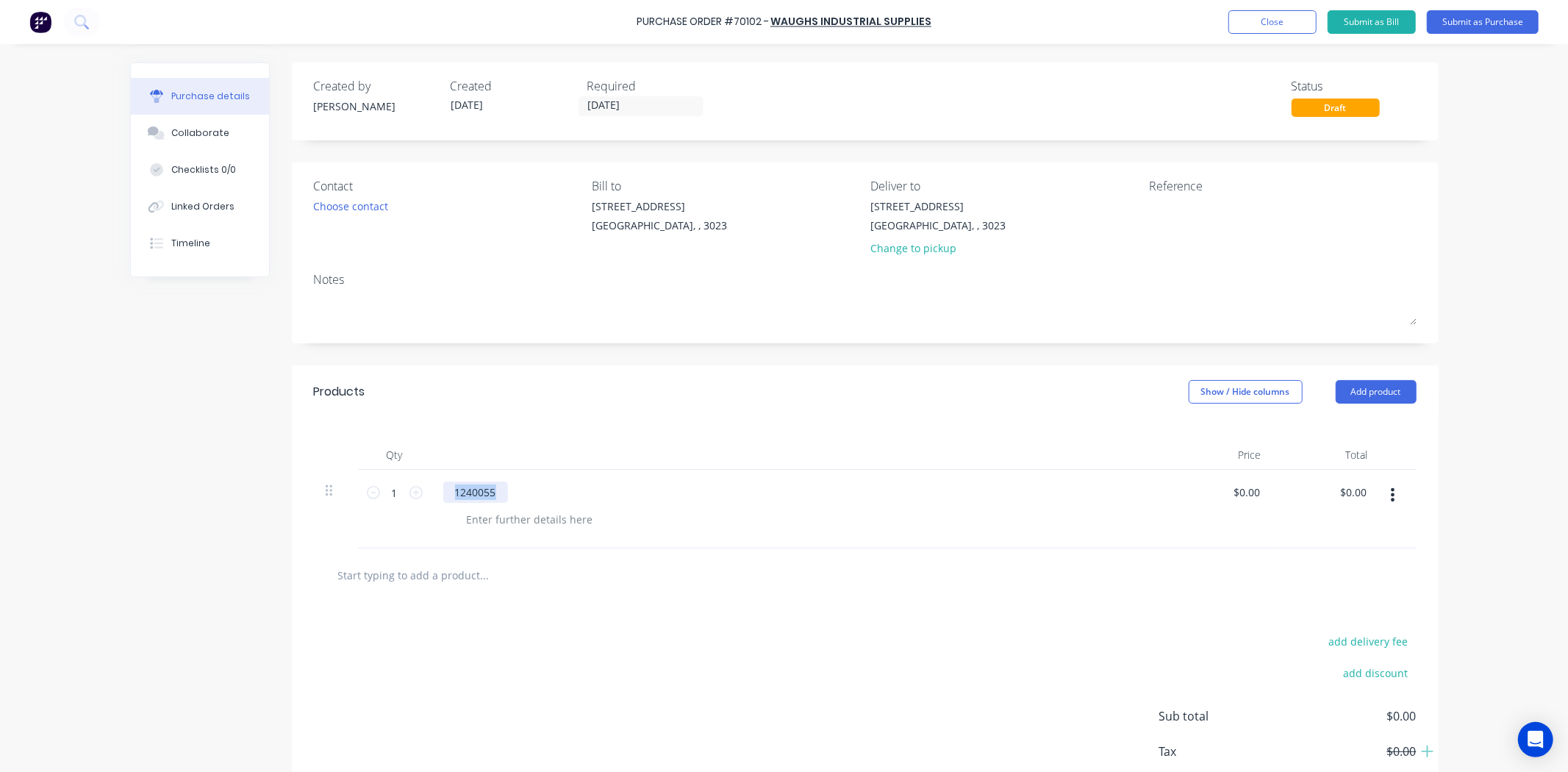
drag, startPoint x: 491, startPoint y: 496, endPoint x: 362, endPoint y: 483, distance: 129.7
click at [362, 483] on div "1 1 1240055 $0.00 $0.00 $0.00 $0.00" at bounding box center [864, 509] width 1103 height 79
drag, startPoint x: 725, startPoint y: 620, endPoint x: 588, endPoint y: 594, distance: 139.4
click at [725, 620] on div "add delivery fee add discount Sub total $0.00 Tax $0.00 Total $0.00" at bounding box center [865, 722] width 1147 height 242
click at [532, 556] on div at bounding box center [864, 575] width 1103 height 54
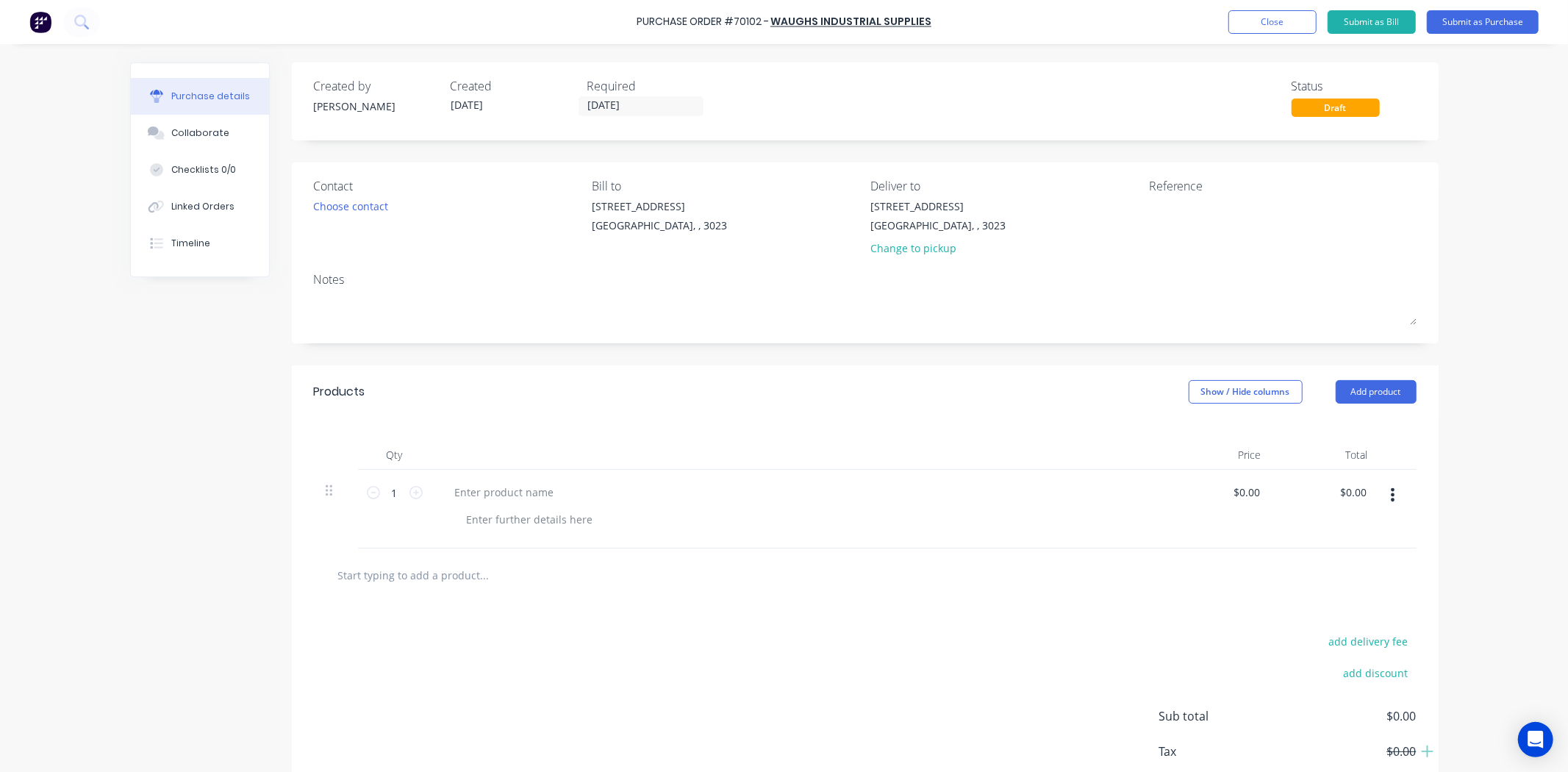
click at [439, 577] on input "text" at bounding box center [484, 575] width 294 height 29
paste input "$18.00"
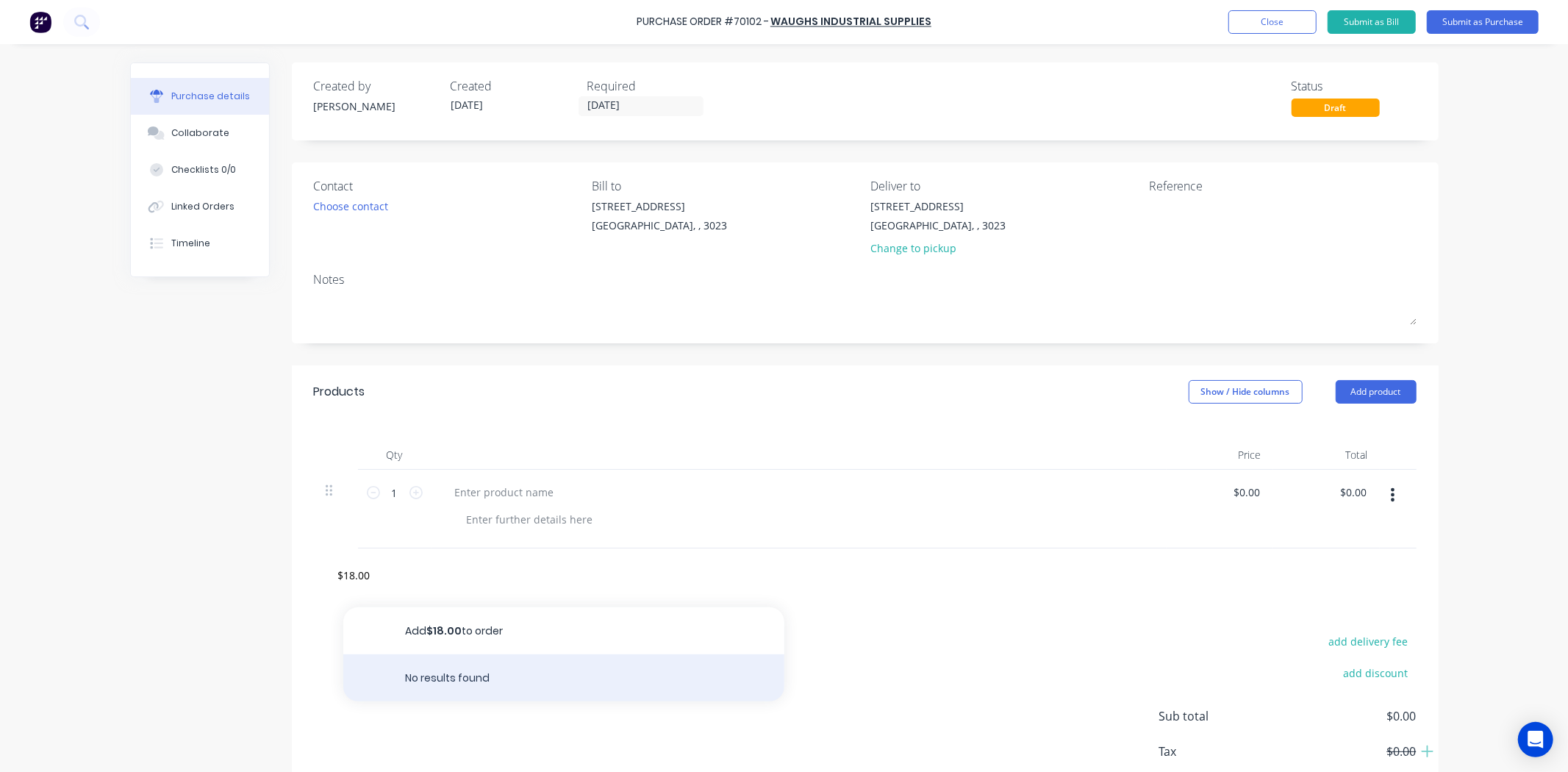
drag, startPoint x: 446, startPoint y: 665, endPoint x: 456, endPoint y: 657, distance: 12.8
click at [446, 665] on div "No results found" at bounding box center [564, 677] width 441 height 47
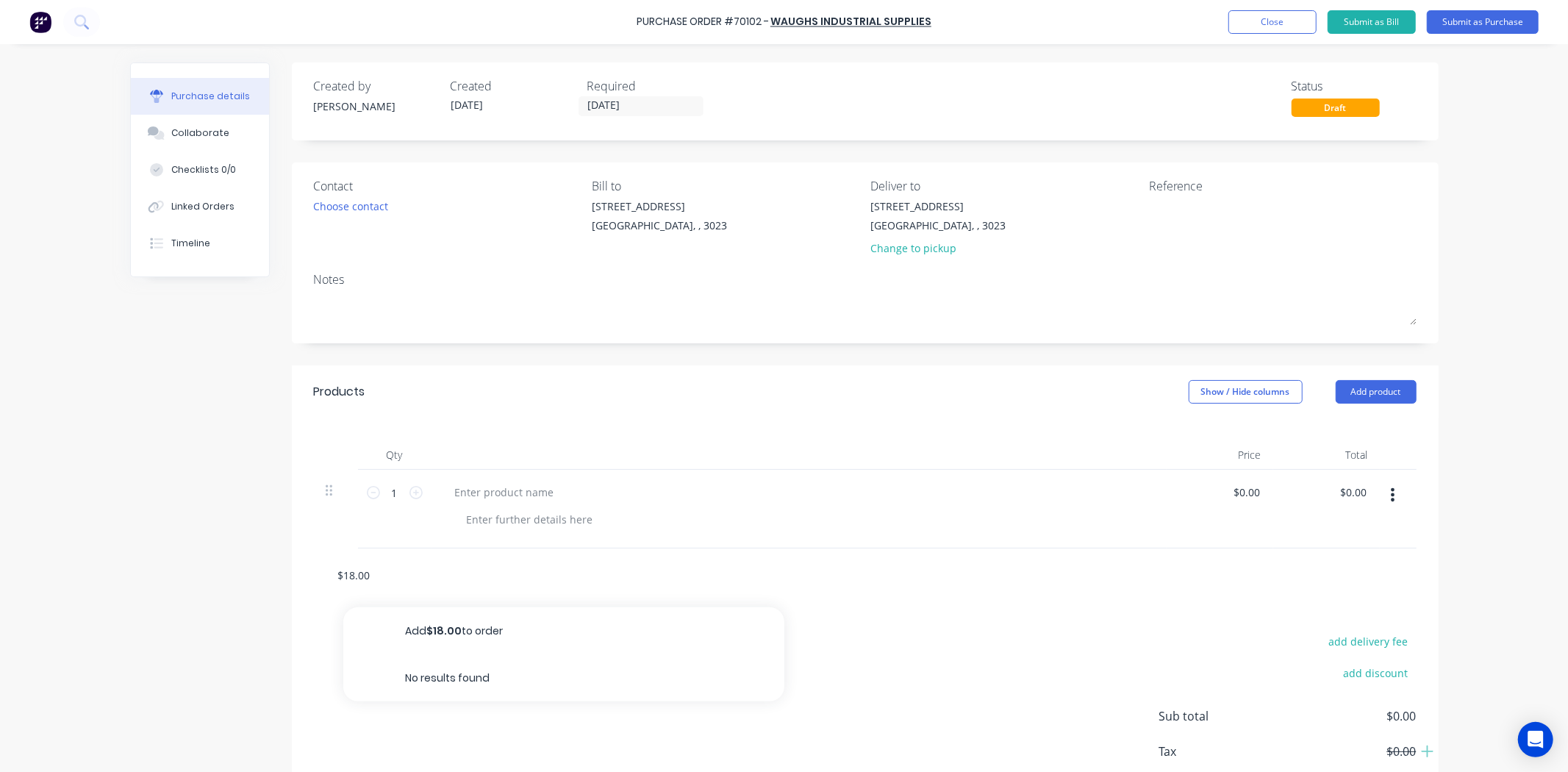
drag, startPoint x: 420, startPoint y: 564, endPoint x: 98, endPoint y: 576, distance: 322.2
click at [98, 576] on div "Purchase Order #70102 - Waughs Industrial Supplies Add product Close Submit as …" at bounding box center [784, 386] width 1568 height 772
paste input "1240055"
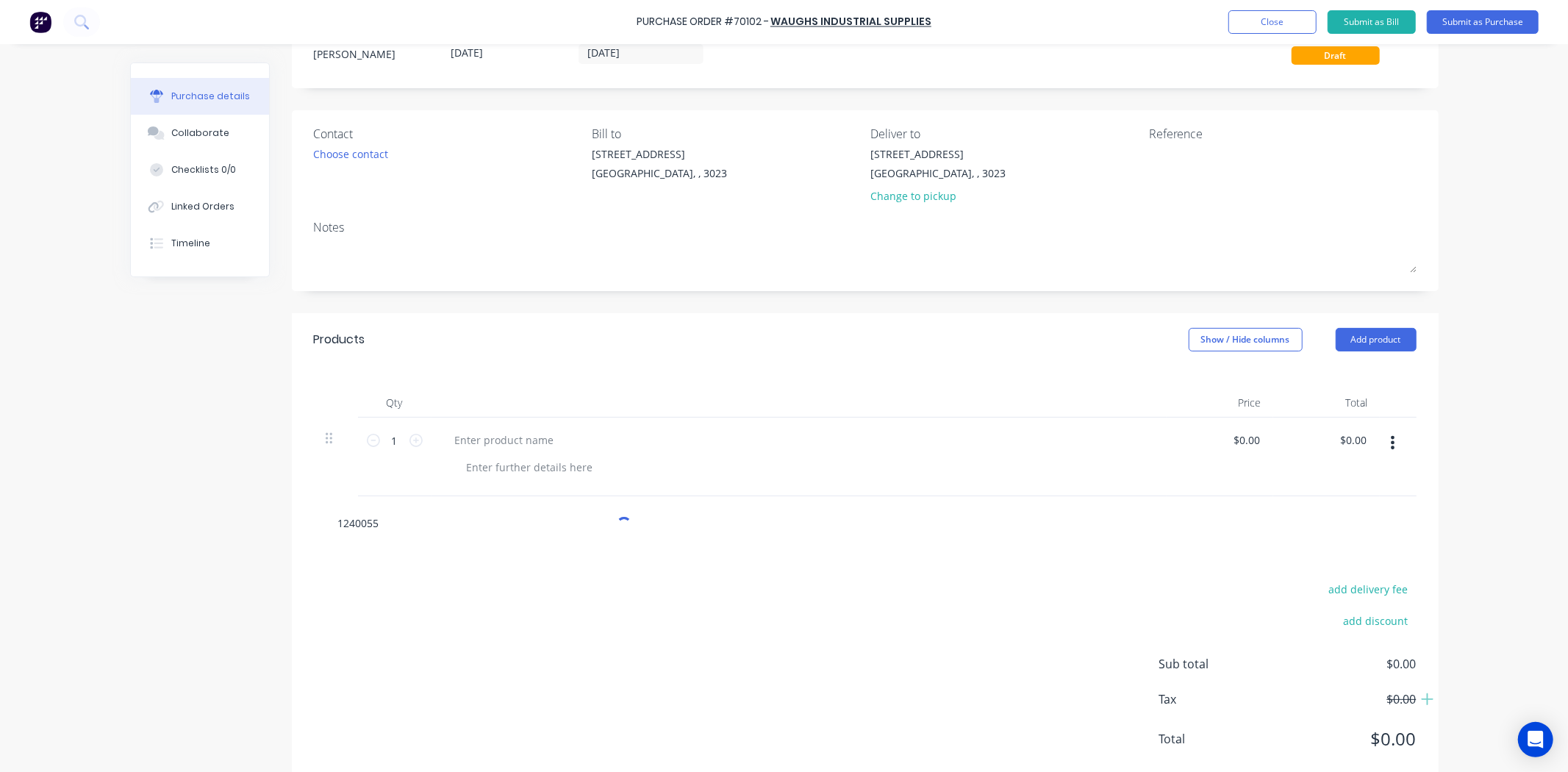
scroll to position [82, 0]
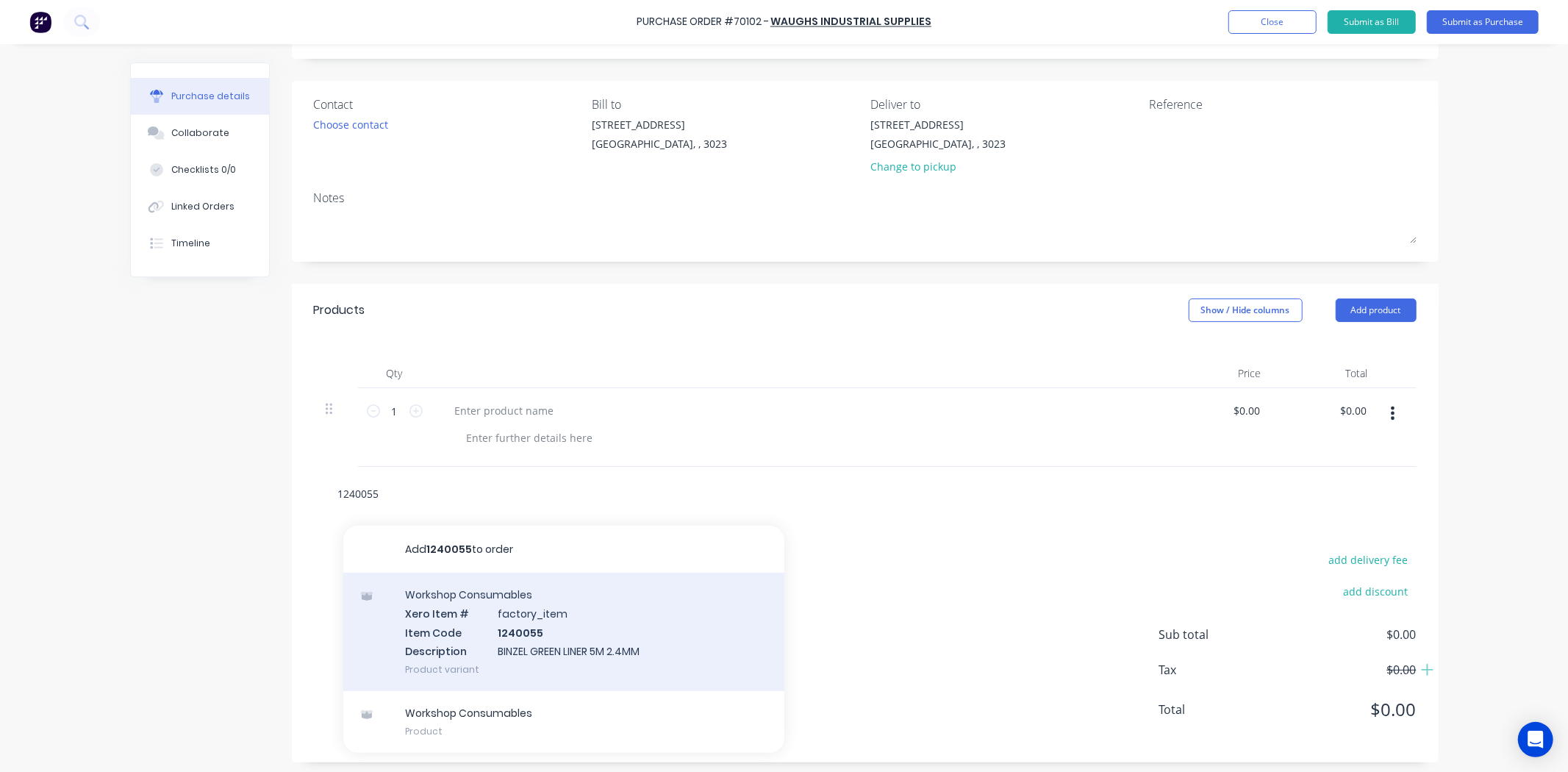
type input "1240055"
click at [423, 611] on div "Workshop Consumables Xero Item # factory_item Item Code 1240055 Description BIN…" at bounding box center [564, 631] width 441 height 119
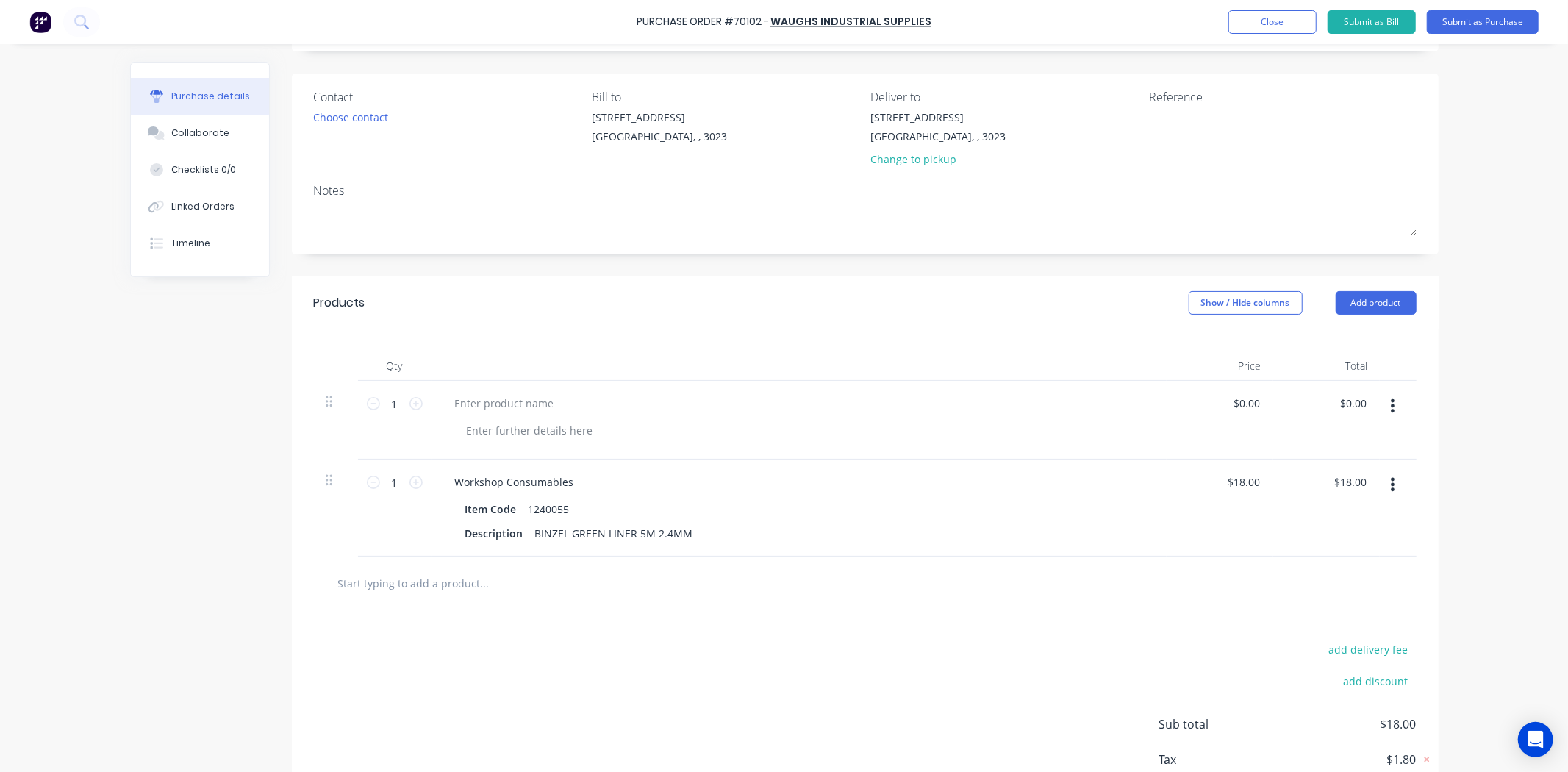
scroll to position [171, 0]
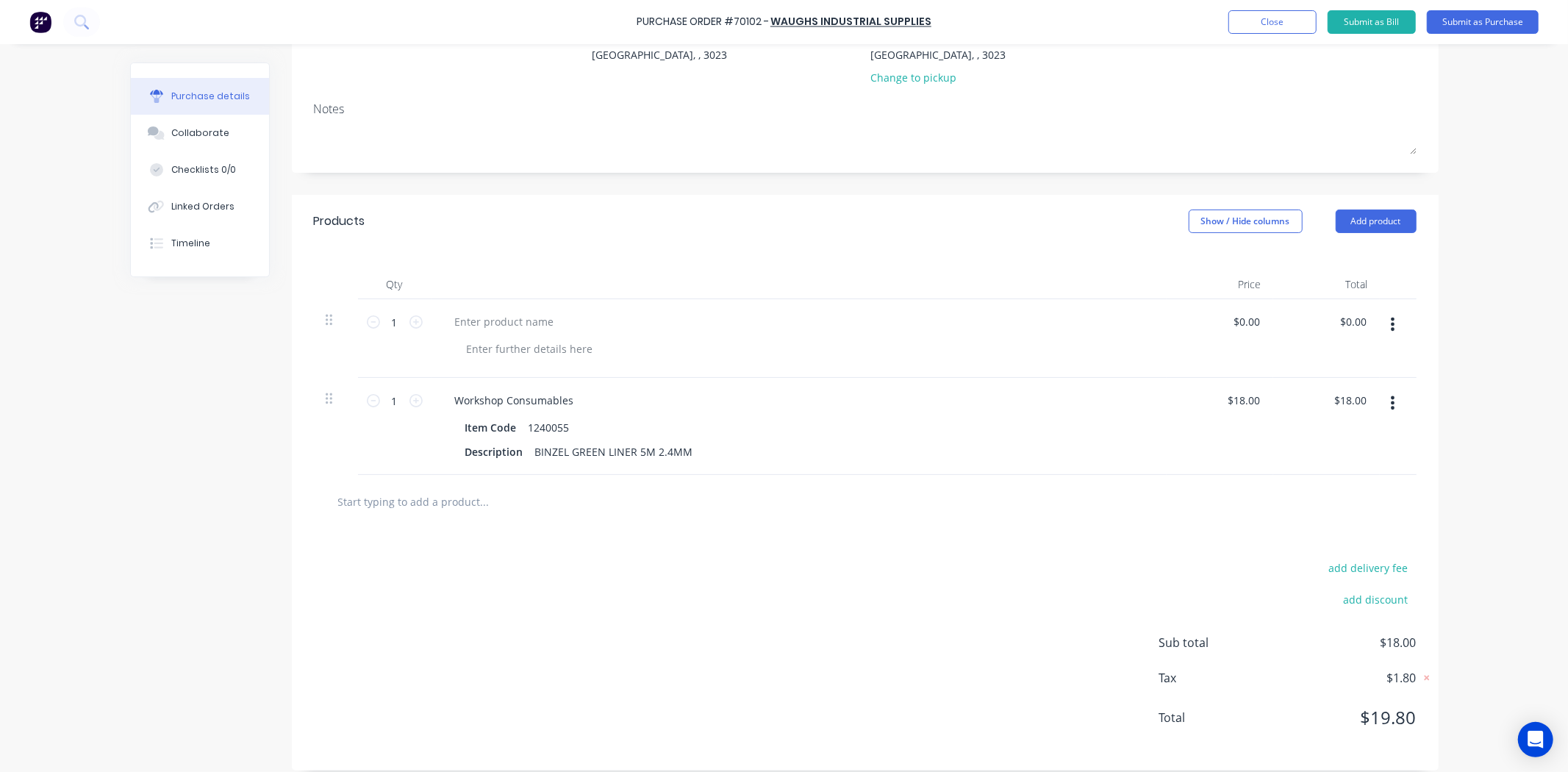
click at [477, 502] on input "text" at bounding box center [484, 501] width 294 height 29
paste input "1240055"
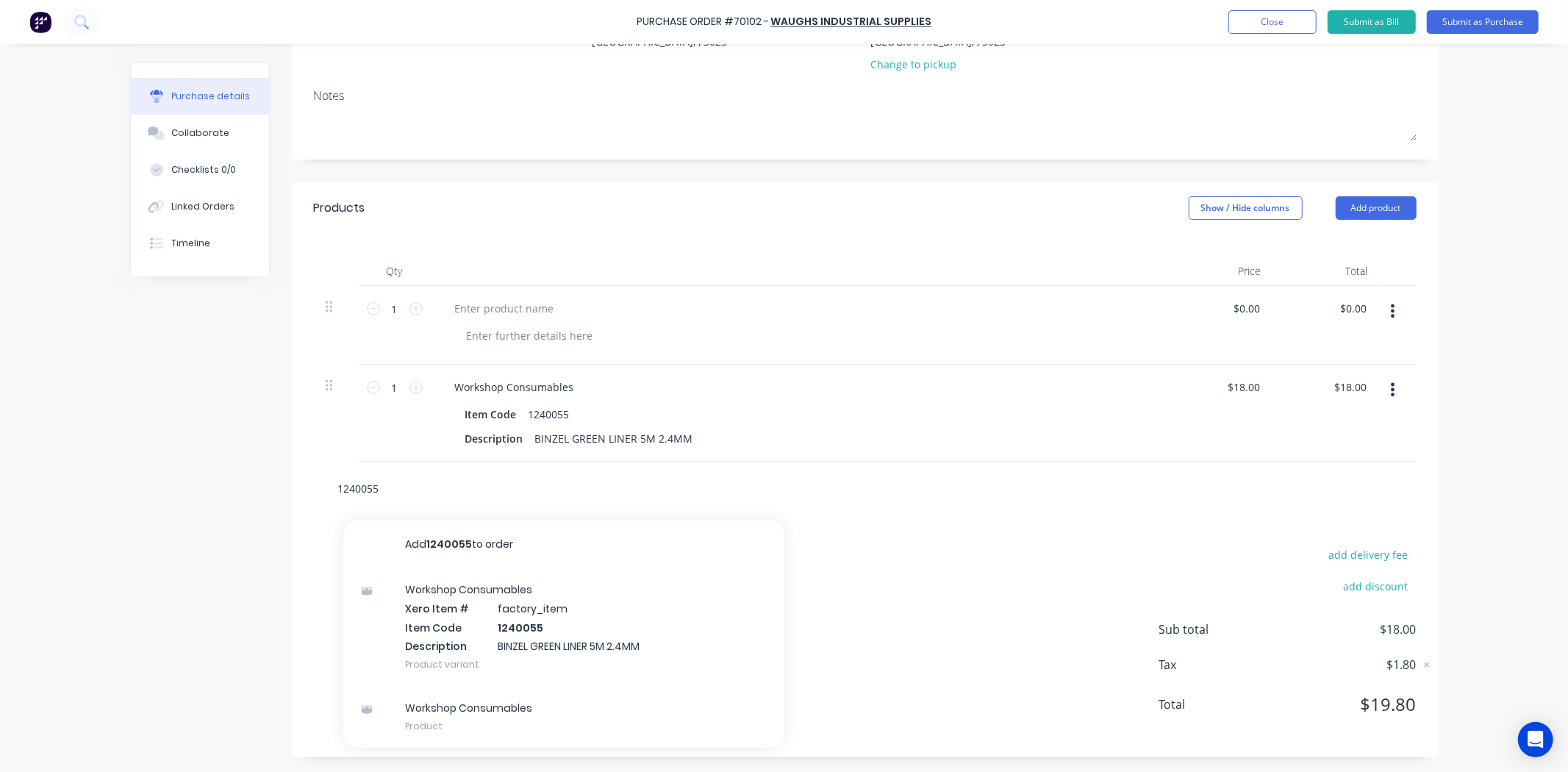
type input "1240055"
click at [494, 724] on div "Workshop Consumables Product" at bounding box center [564, 716] width 441 height 61
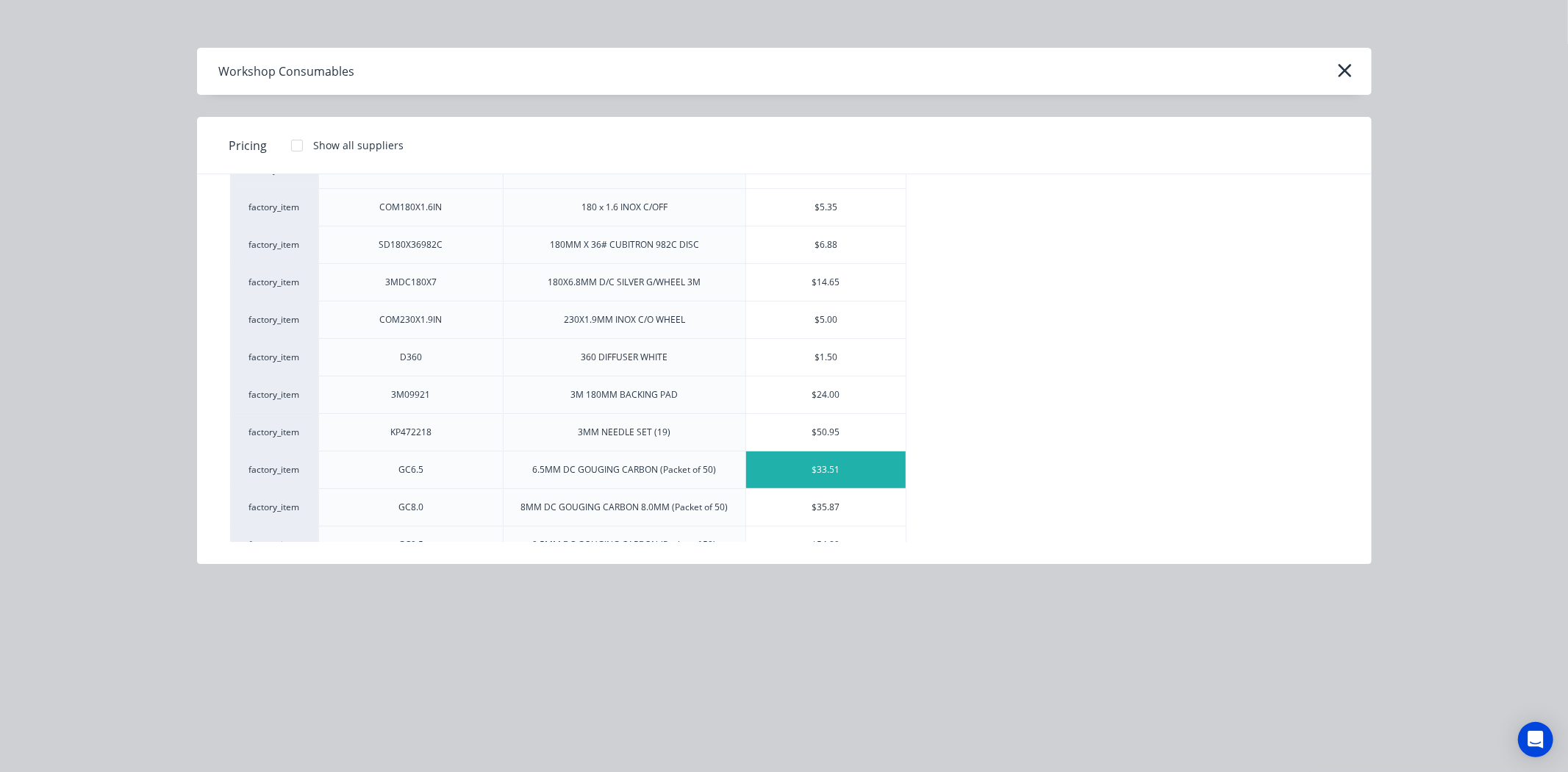
scroll to position [489, 0]
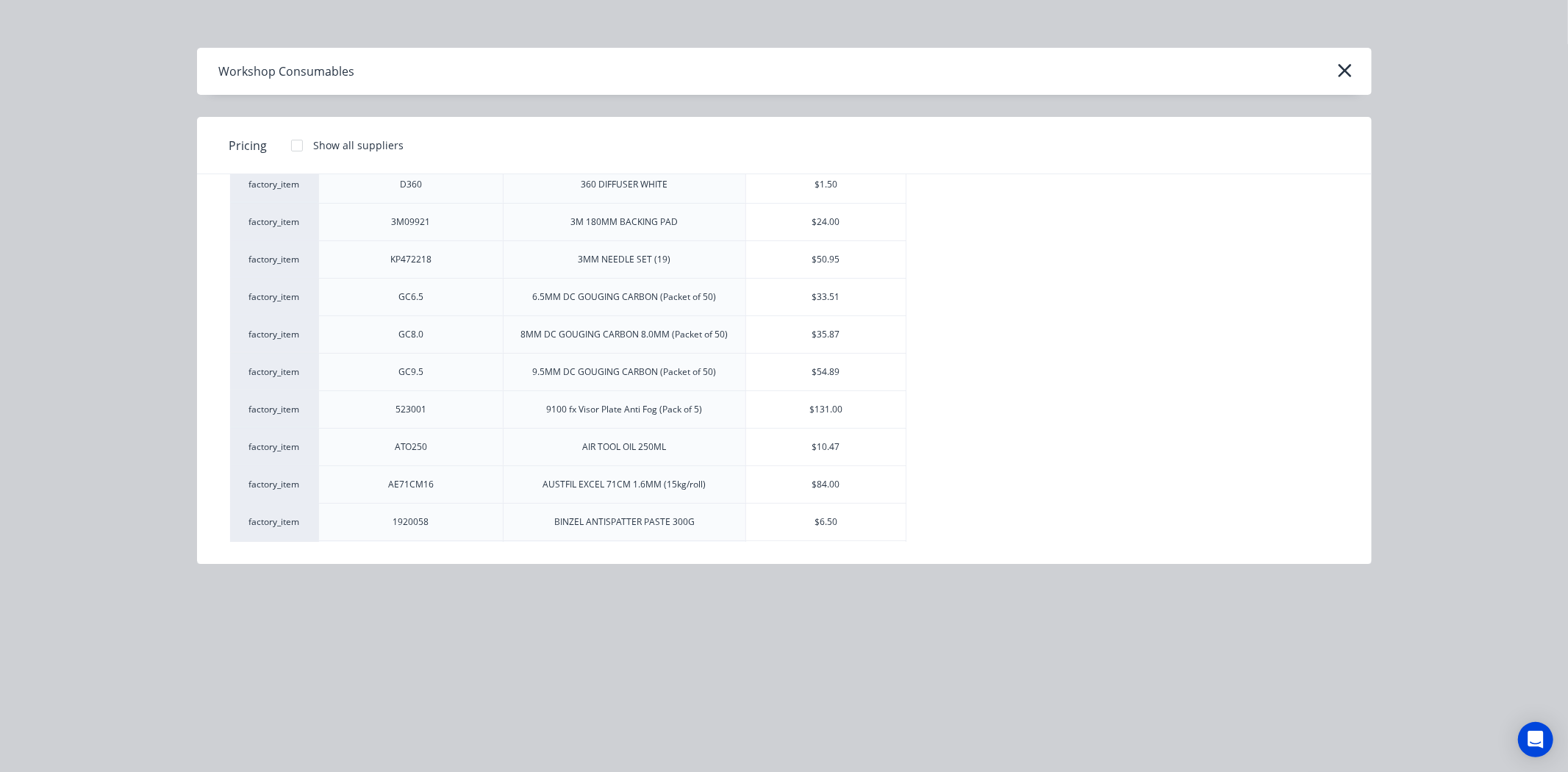
click at [1336, 56] on div "Workshop Consumables" at bounding box center [784, 71] width 1174 height 47
click at [1337, 62] on icon "button" at bounding box center [1345, 71] width 15 height 20
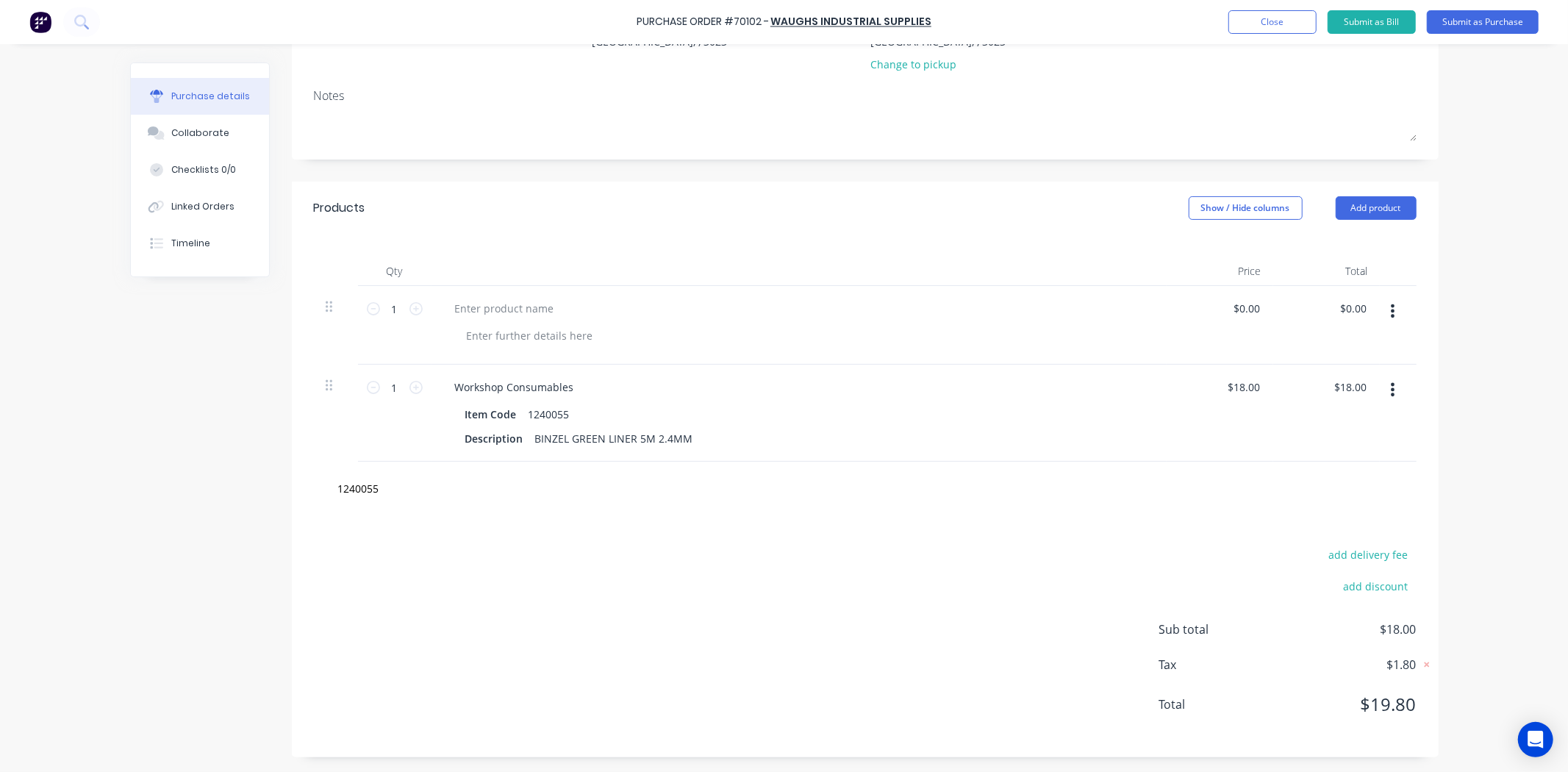
click at [1382, 313] on button "button" at bounding box center [1392, 311] width 34 height 26
drag, startPoint x: 1358, startPoint y: 439, endPoint x: 1302, endPoint y: 449, distance: 56.9
click at [1357, 439] on button "Delete" at bounding box center [1348, 438] width 125 height 29
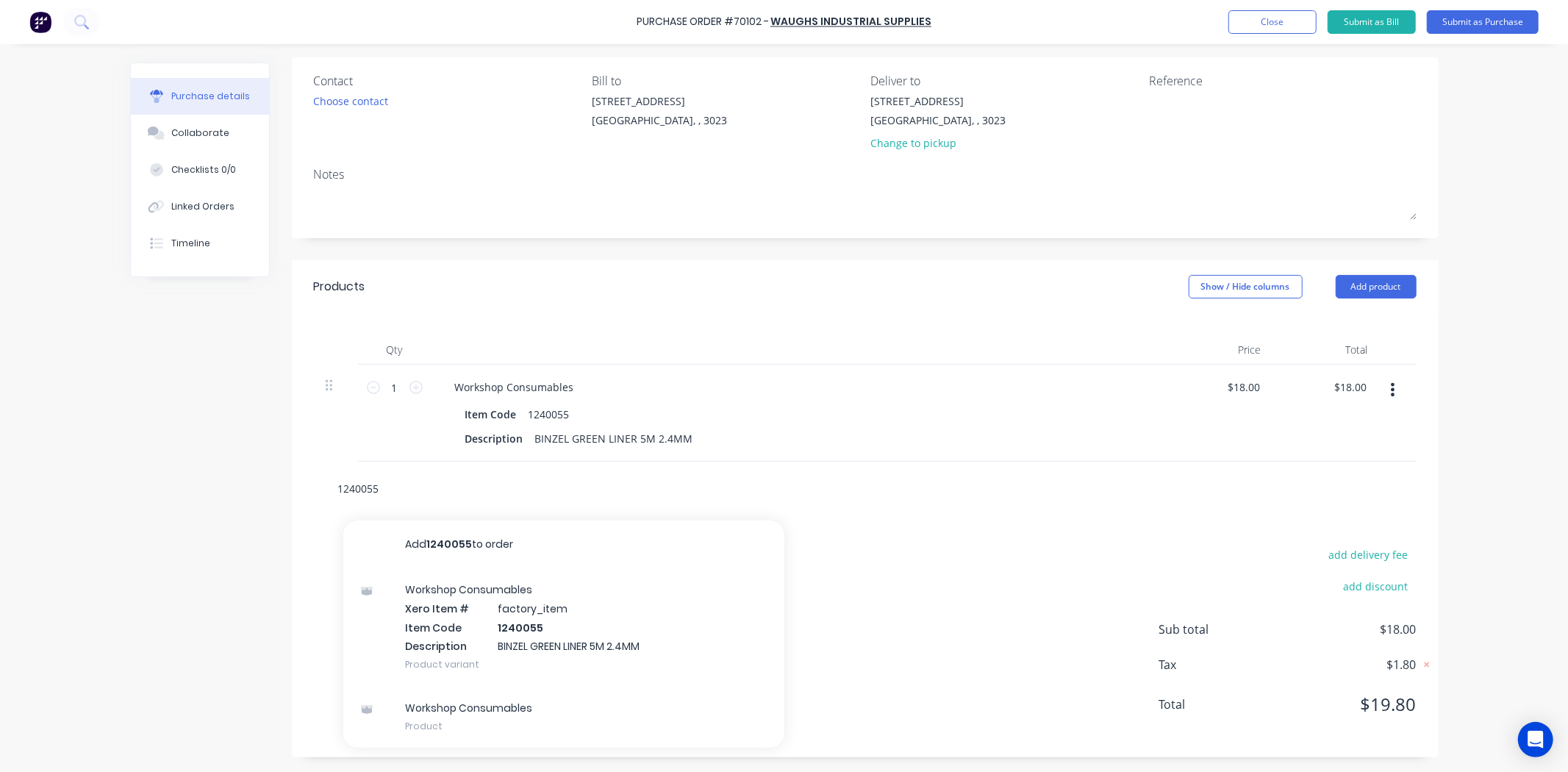
drag, startPoint x: 366, startPoint y: 500, endPoint x: 207, endPoint y: 489, distance: 159.4
click at [182, 487] on div "Created by [PERSON_NAME] Created [DATE] Required [DATE] Status Draft Contact Ch…" at bounding box center [784, 357] width 1308 height 799
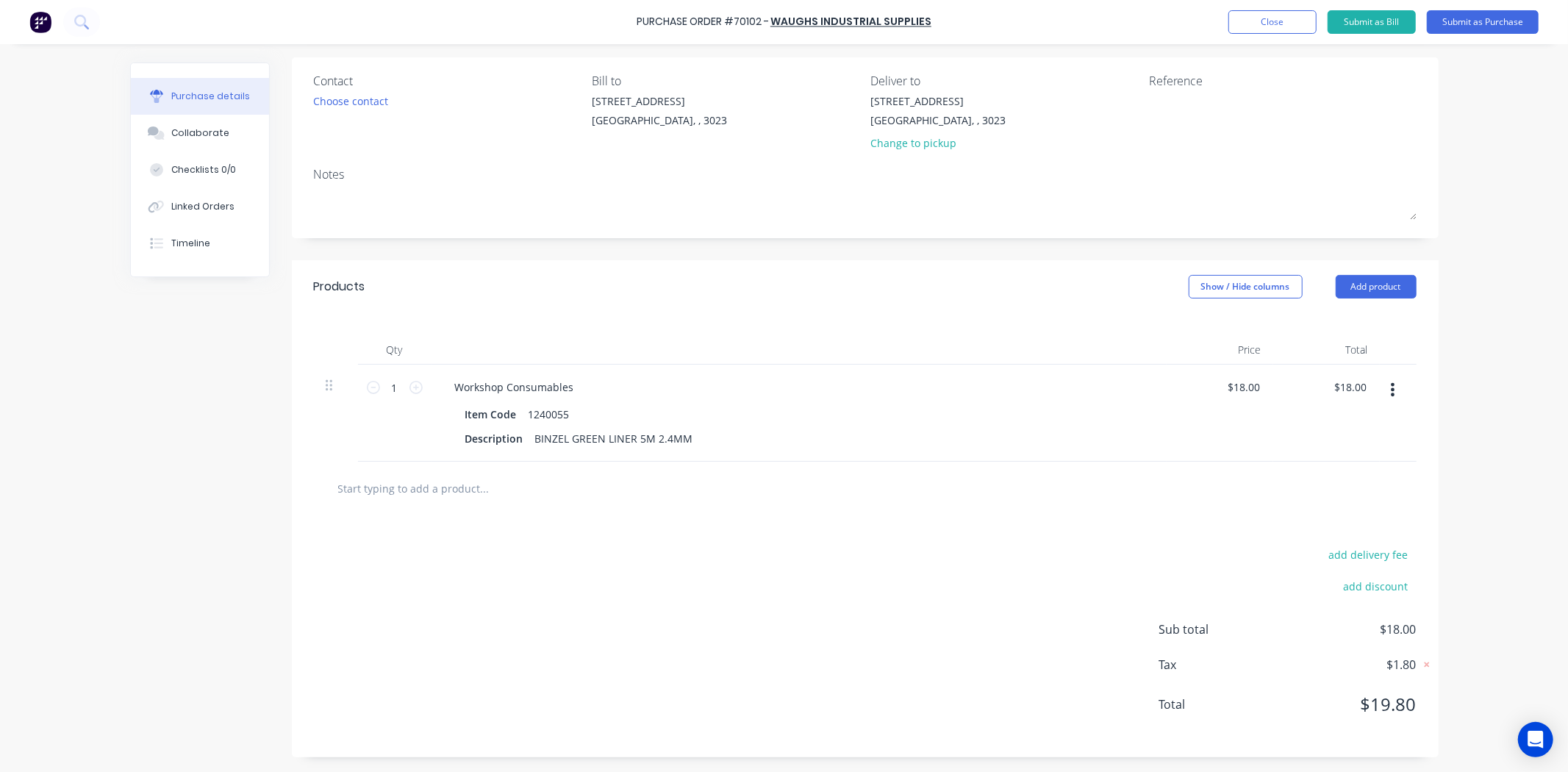
click at [233, 500] on div "Created by [PERSON_NAME] Created [DATE] Required [DATE] Status Draft Contact Ch…" at bounding box center [784, 357] width 1308 height 799
click at [460, 502] on div at bounding box center [864, 488] width 1103 height 54
click at [467, 494] on input "text" at bounding box center [484, 488] width 294 height 29
paste input "O140531"
drag, startPoint x: 329, startPoint y: 491, endPoint x: 320, endPoint y: 493, distance: 9.2
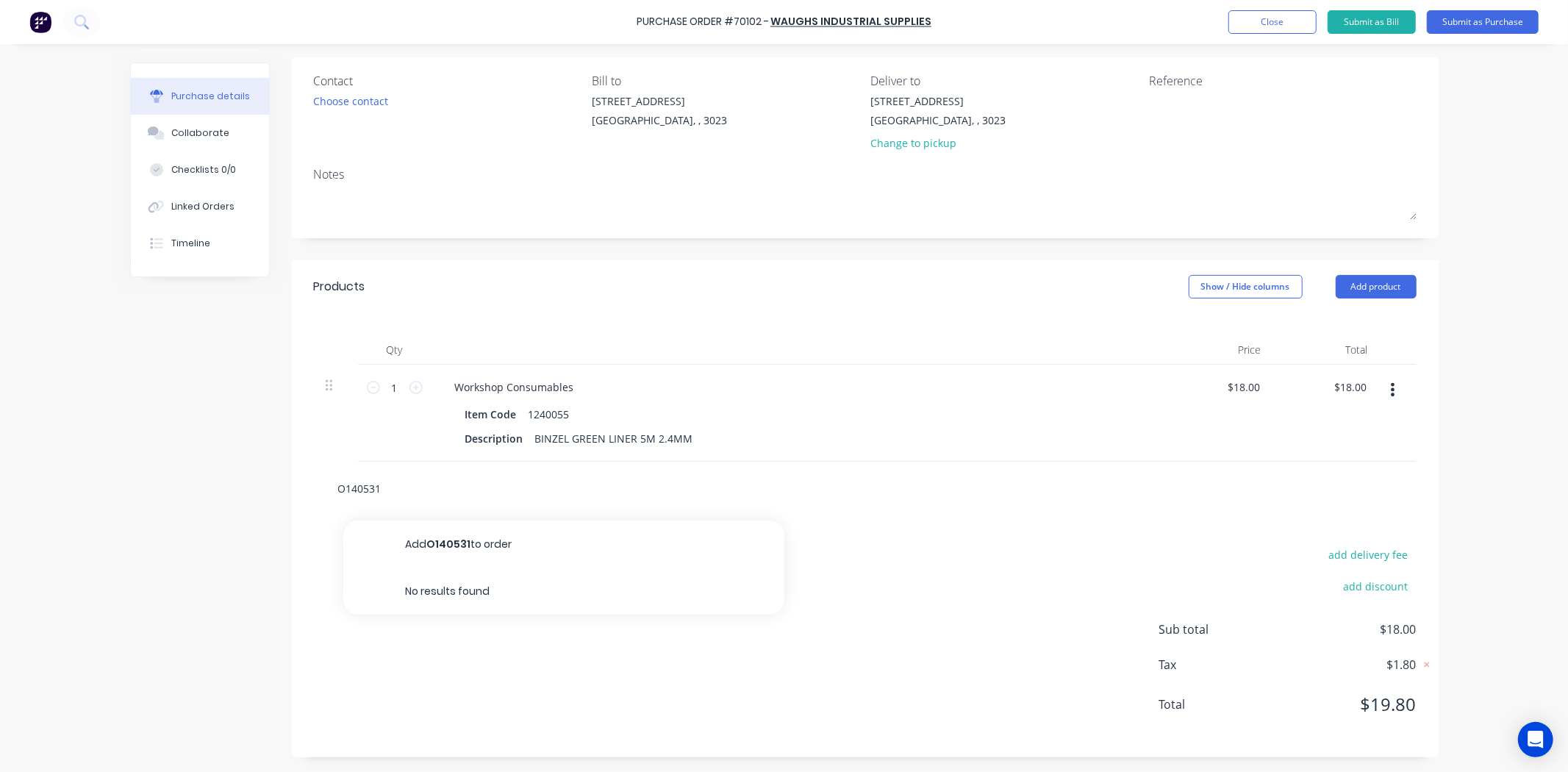
click at [325, 493] on div "O140531 Add O140531 to order No results found" at bounding box center [546, 488] width 441 height 29
type input "0140531"
drag, startPoint x: 391, startPoint y: 494, endPoint x: 268, endPoint y: 482, distance: 123.6
click at [268, 482] on div "Created by [PERSON_NAME] Created [DATE] Required [DATE] Status Draft Contact Ch…" at bounding box center [784, 357] width 1308 height 799
click at [269, 482] on div "Created by [PERSON_NAME] Created [DATE] Required [DATE] Status Draft Contact Ch…" at bounding box center [784, 357] width 1308 height 799
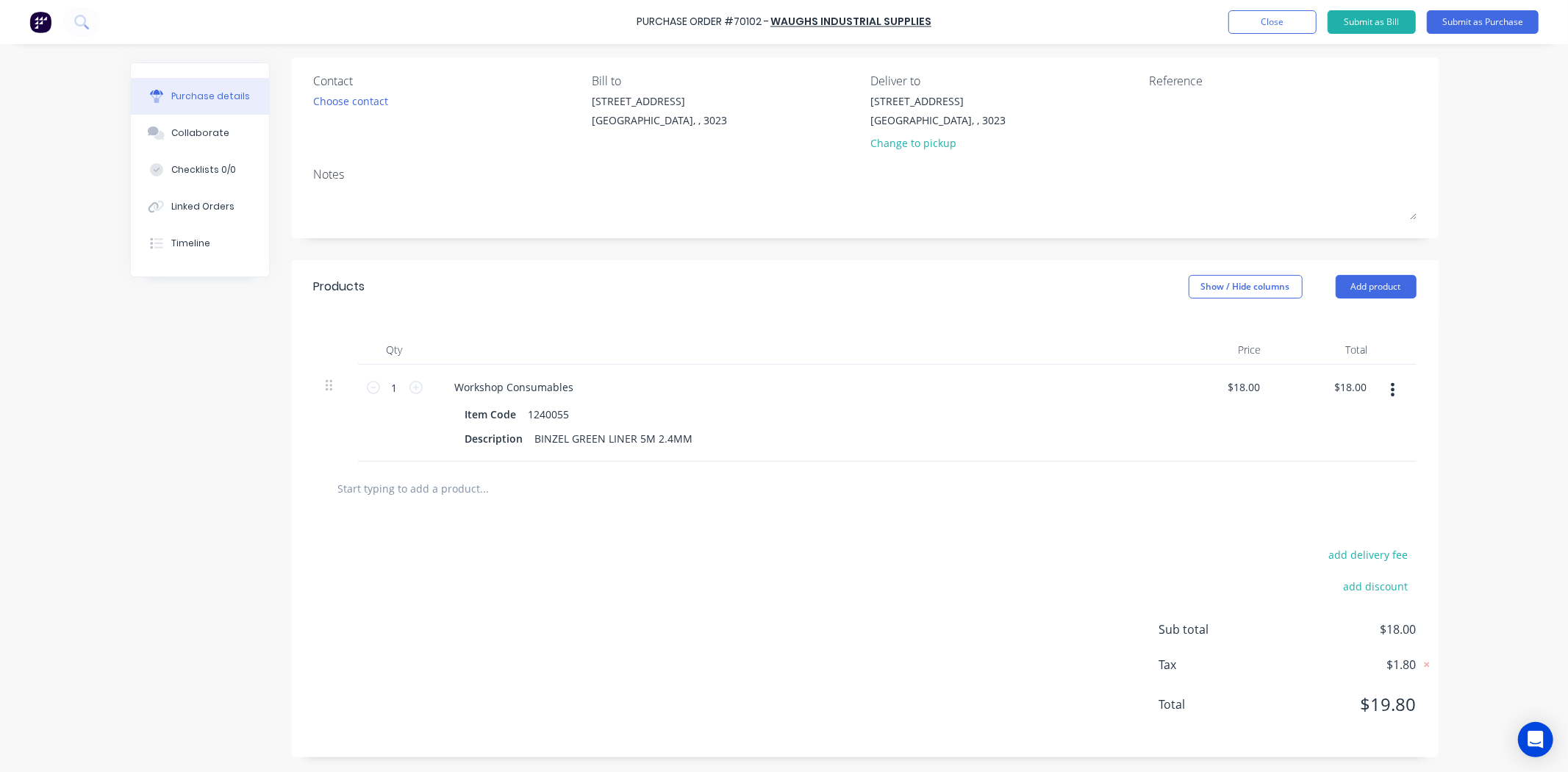
click at [258, 563] on div "Created by [PERSON_NAME] Created [DATE] Required [DATE] Status Draft Contact Ch…" at bounding box center [784, 357] width 1308 height 799
click at [390, 498] on input "text" at bounding box center [484, 488] width 294 height 29
paste input "1400587"
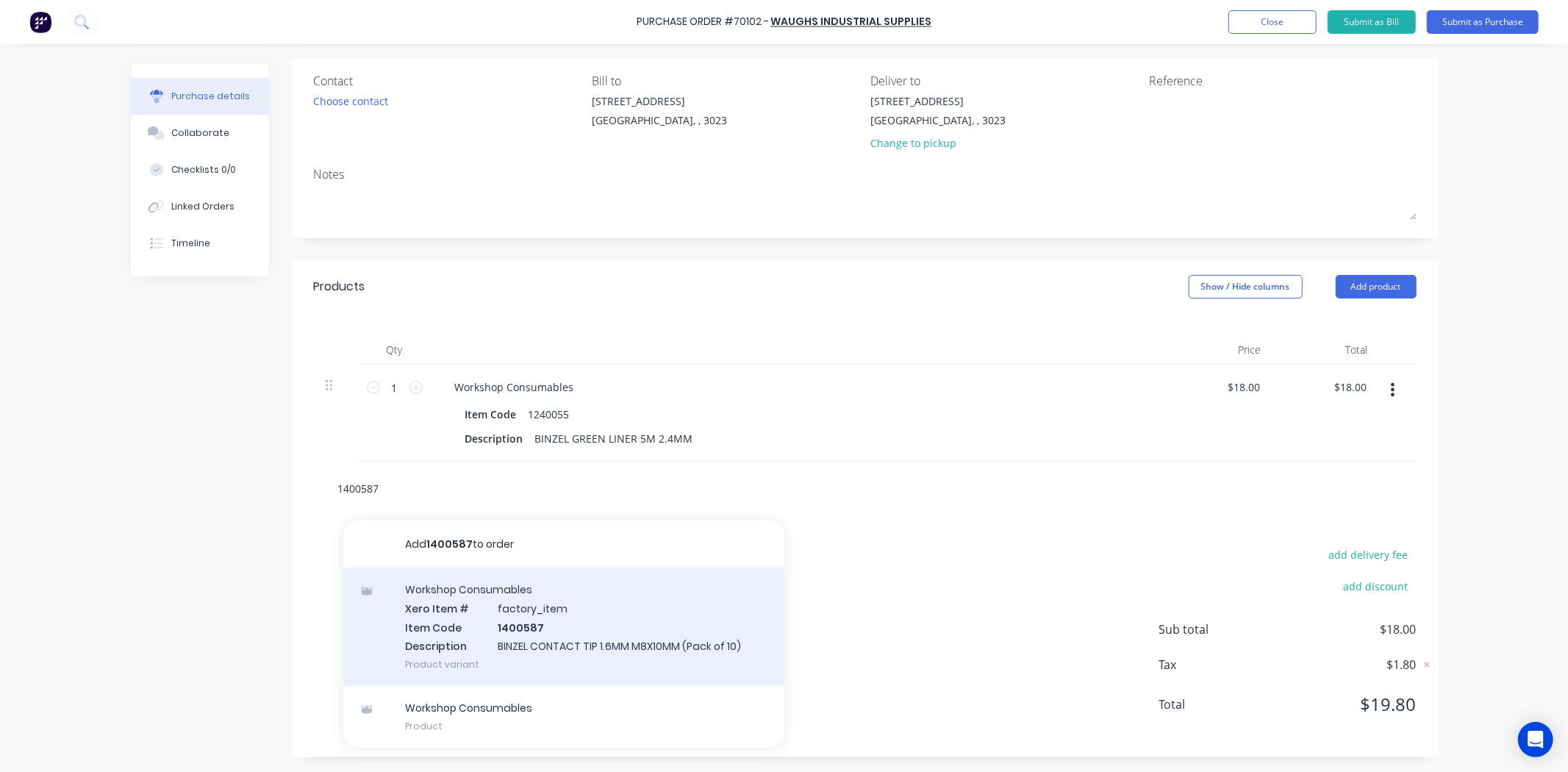
type input "1400587"
click at [562, 646] on div "Workshop Consumables Xero Item # factory_item Item Code 1400587 Description BIN…" at bounding box center [564, 626] width 441 height 119
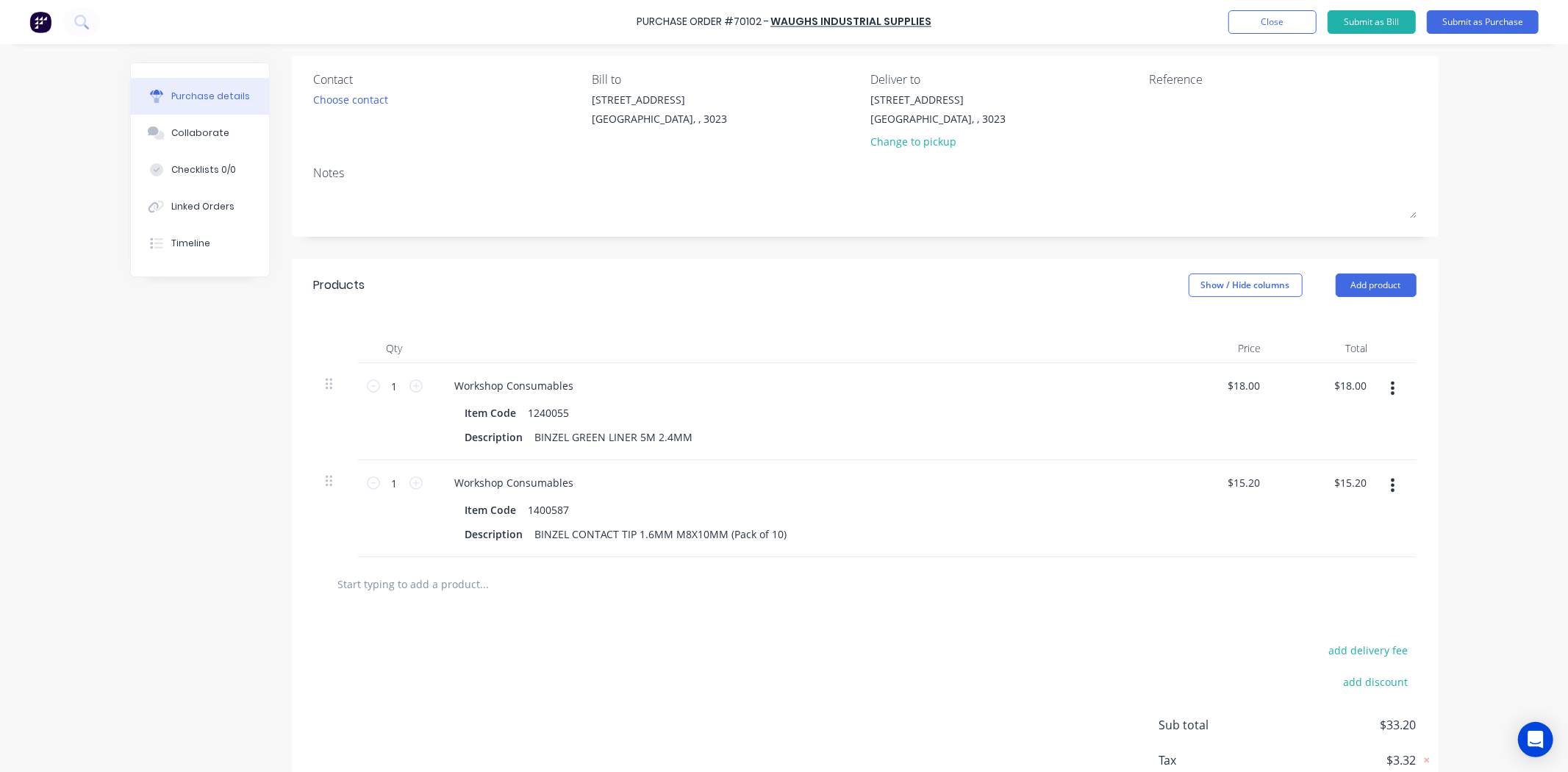
click at [461, 599] on input "text" at bounding box center [484, 583] width 294 height 29
paste input "1420022"
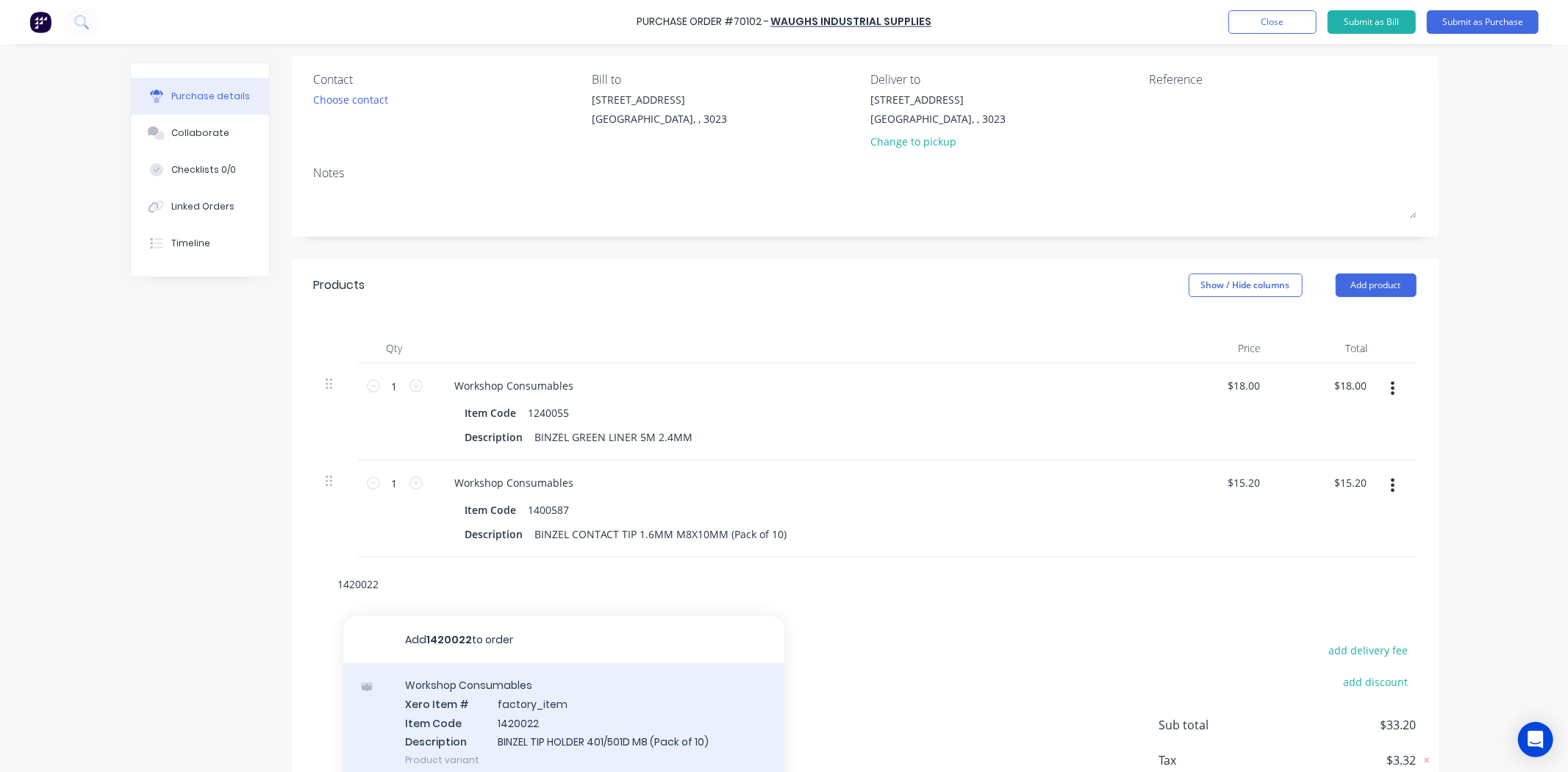
scroll to position [188, 0]
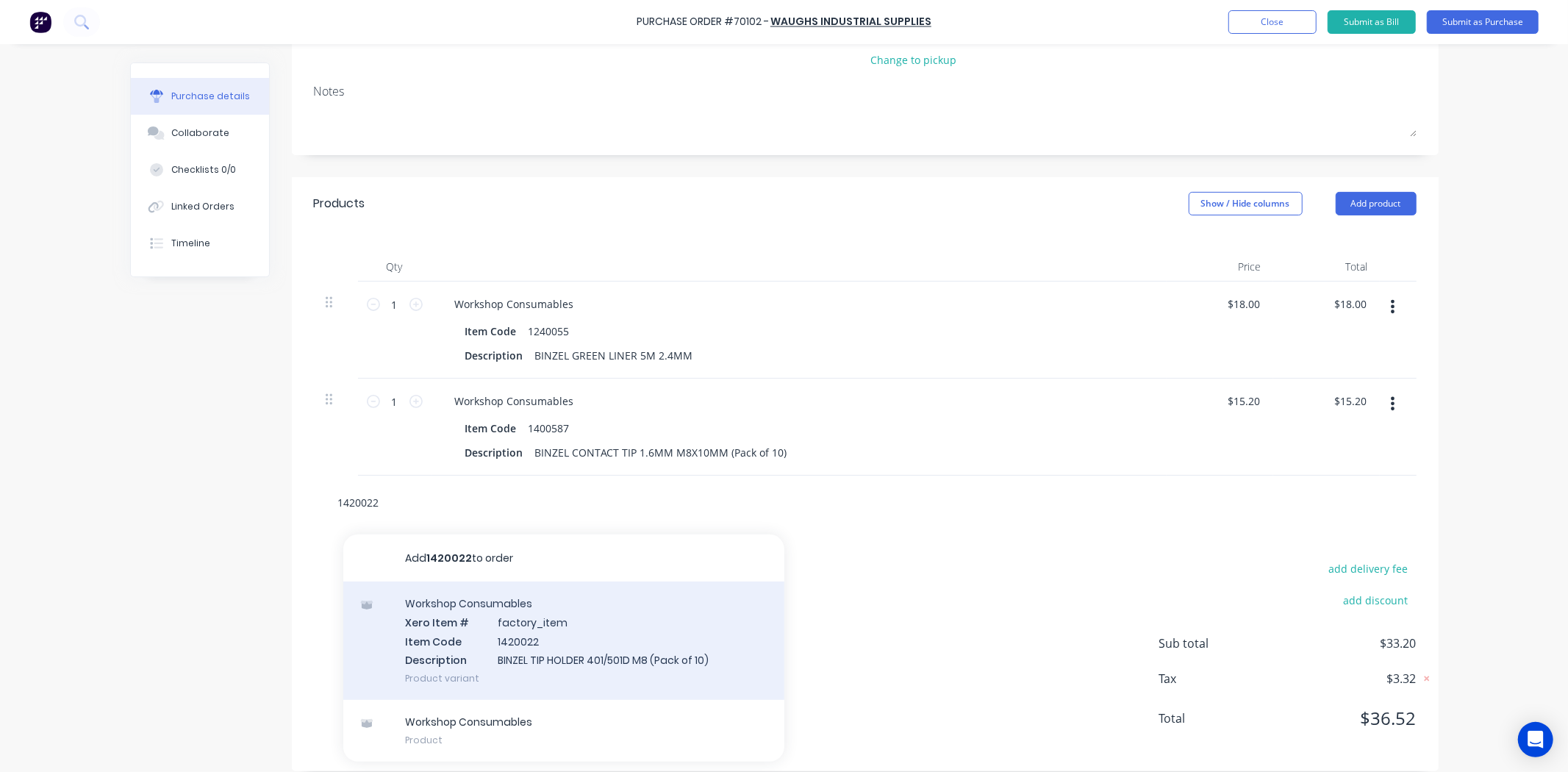
type input "1420022"
click at [512, 660] on div "Workshop Consumables Xero Item # factory_item Item Code 1420022 Description BIN…" at bounding box center [564, 640] width 441 height 119
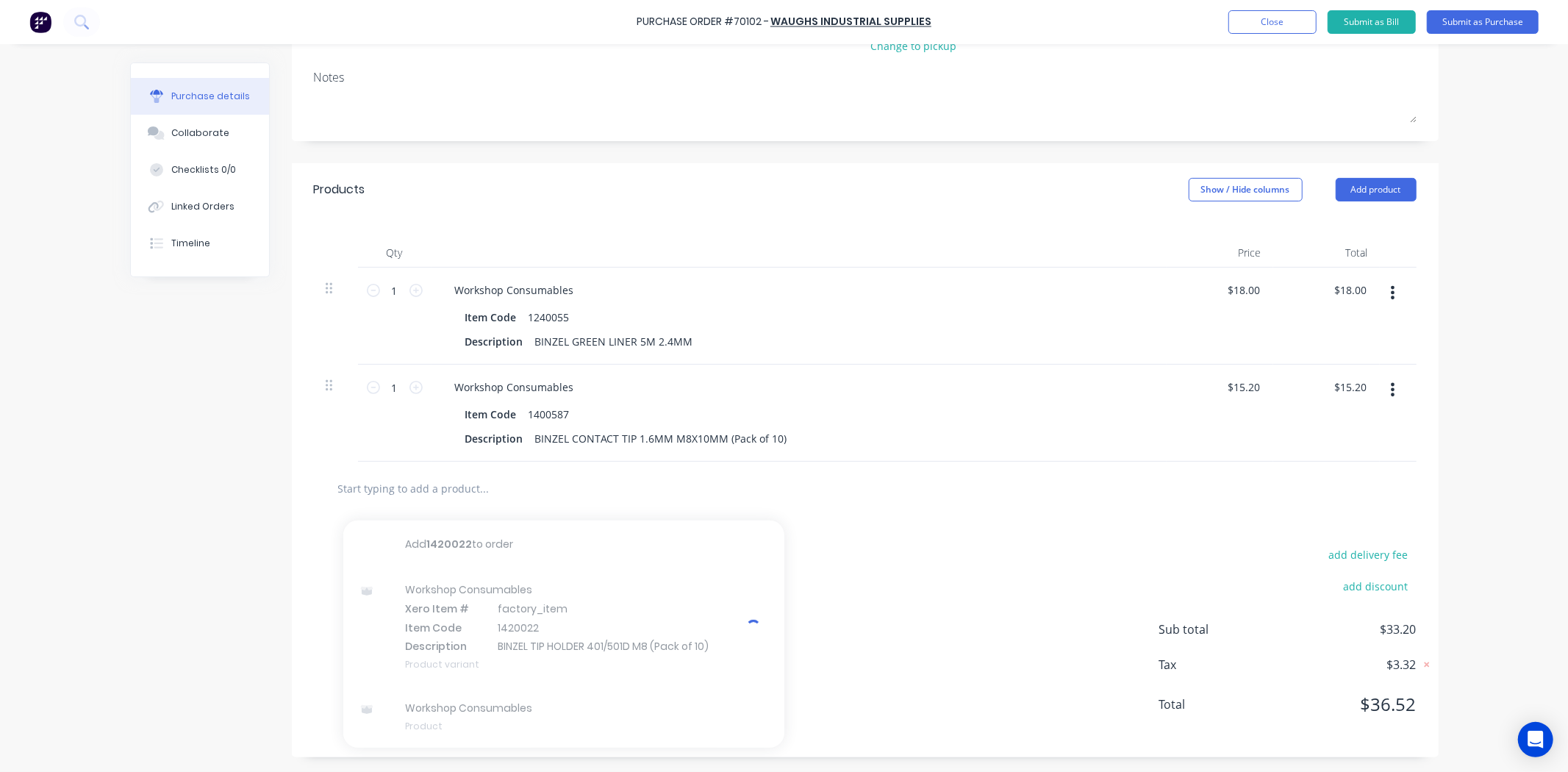
scroll to position [219, 0]
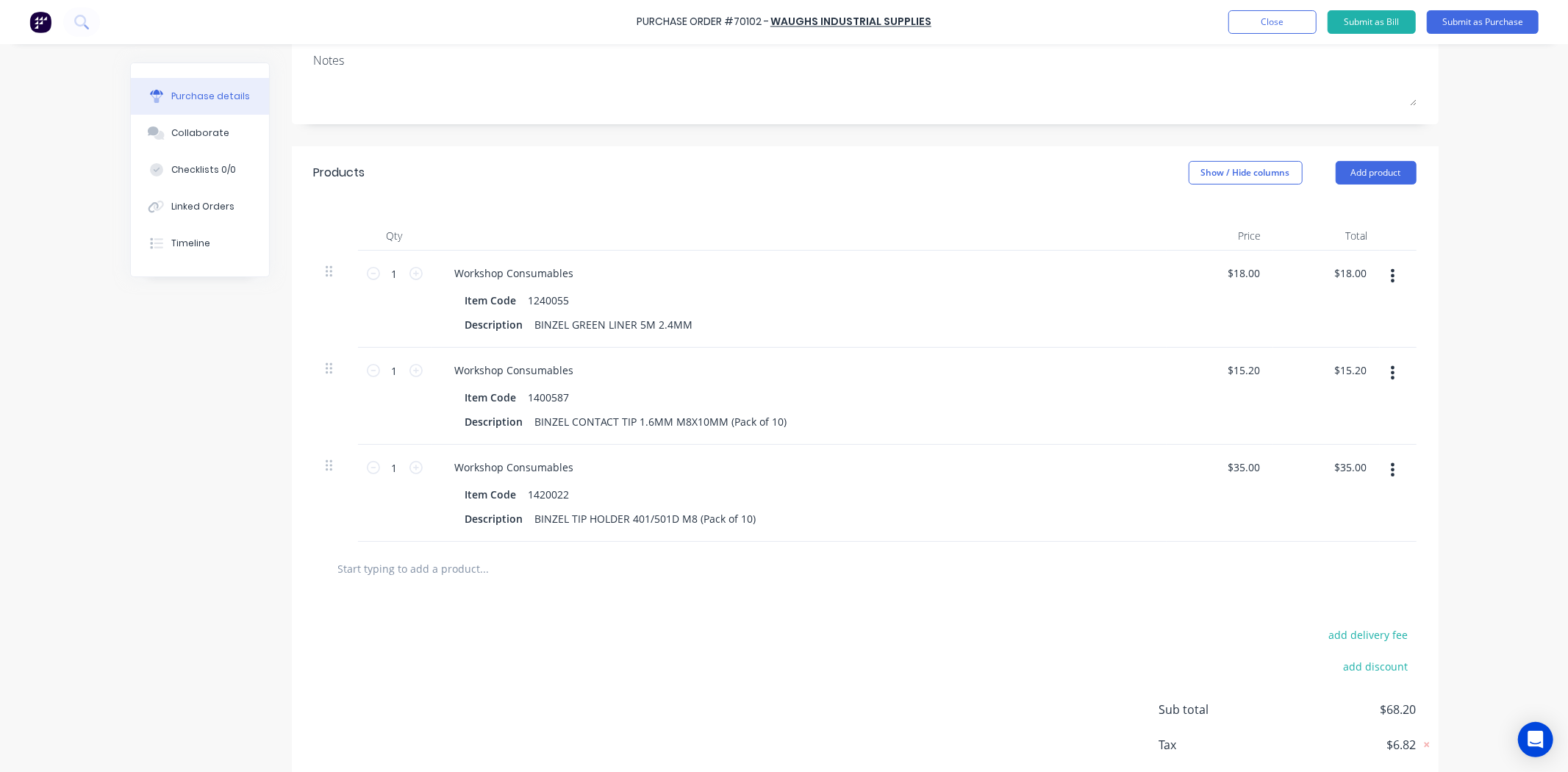
click at [615, 477] on div "Workshop Consumables" at bounding box center [799, 466] width 711 height 21
drag, startPoint x: 494, startPoint y: 605, endPoint x: 497, endPoint y: 589, distance: 16.3
click at [494, 595] on div at bounding box center [864, 568] width 1103 height 54
click at [497, 582] on input "text" at bounding box center [484, 568] width 294 height 29
paste input "SC70NS12"
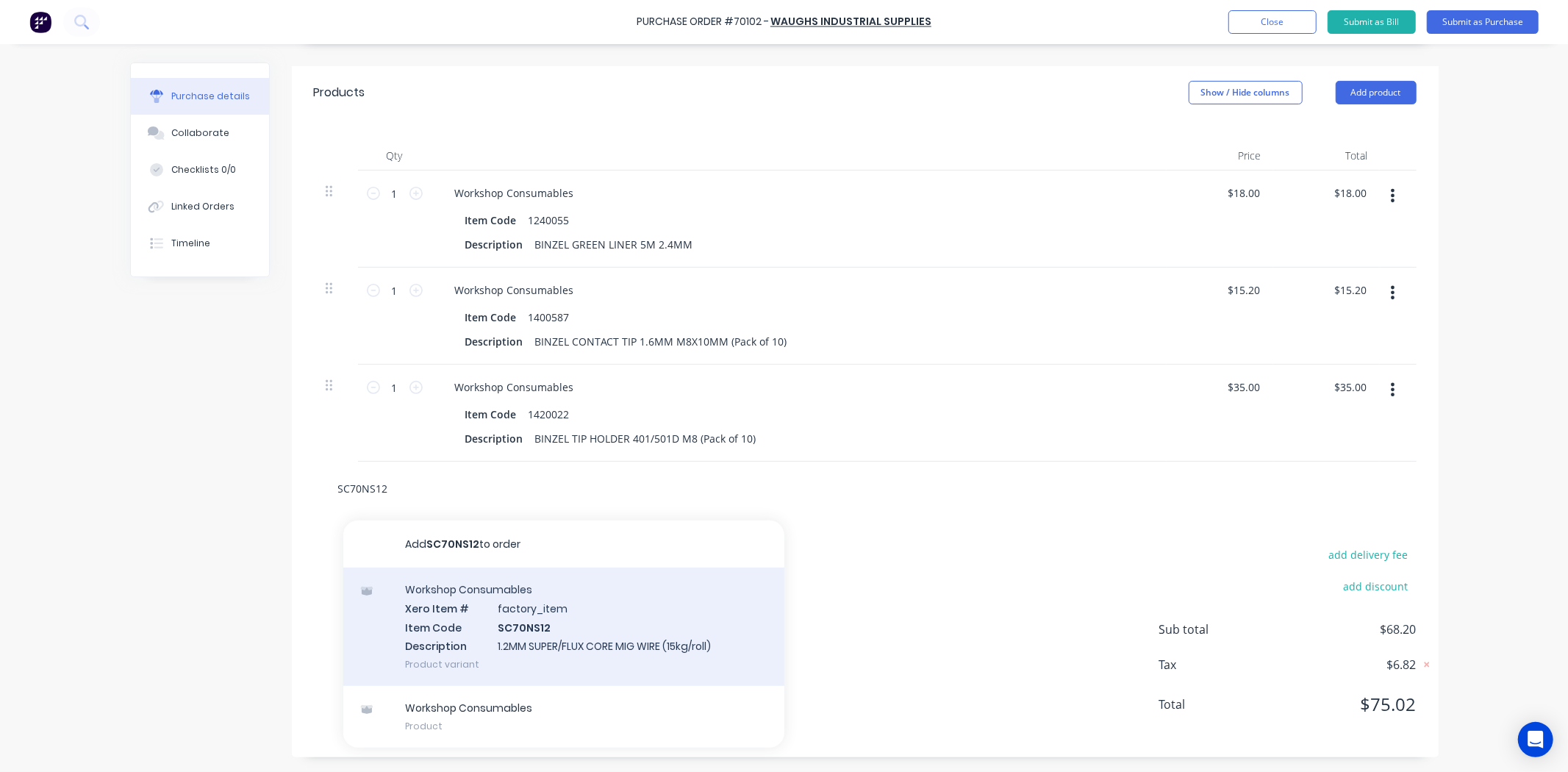
scroll to position [317, 0]
type input "SC70NS12"
click at [544, 615] on div "Workshop Consumables Xero Item # factory_item Item Code SC70NS12 Description 1.…" at bounding box center [564, 626] width 441 height 119
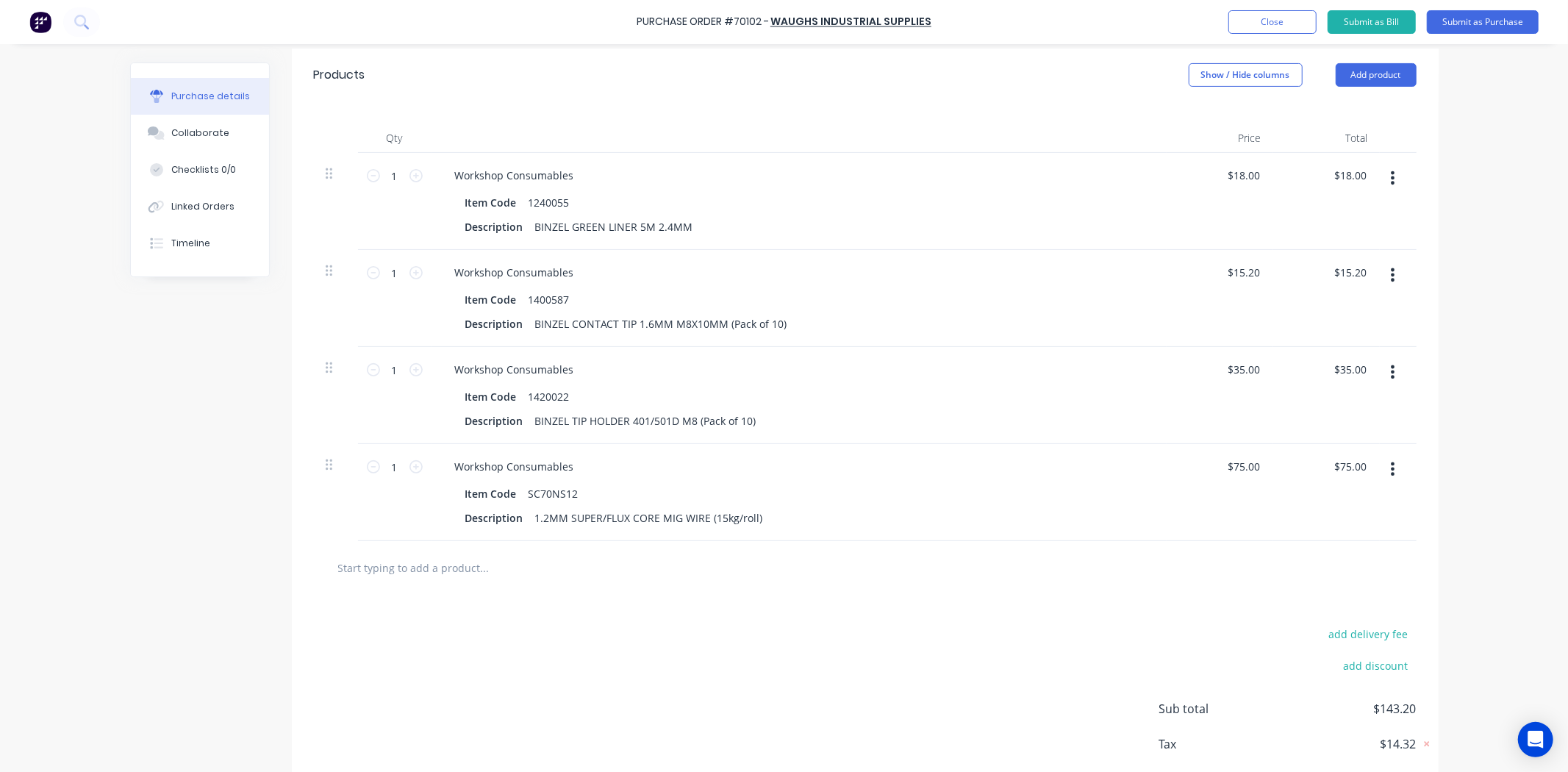
click at [578, 594] on div at bounding box center [864, 567] width 1103 height 54
click at [467, 594] on div at bounding box center [864, 567] width 1103 height 54
click at [471, 582] on input "text" at bounding box center [484, 567] width 294 height 29
paste input "3M09584"
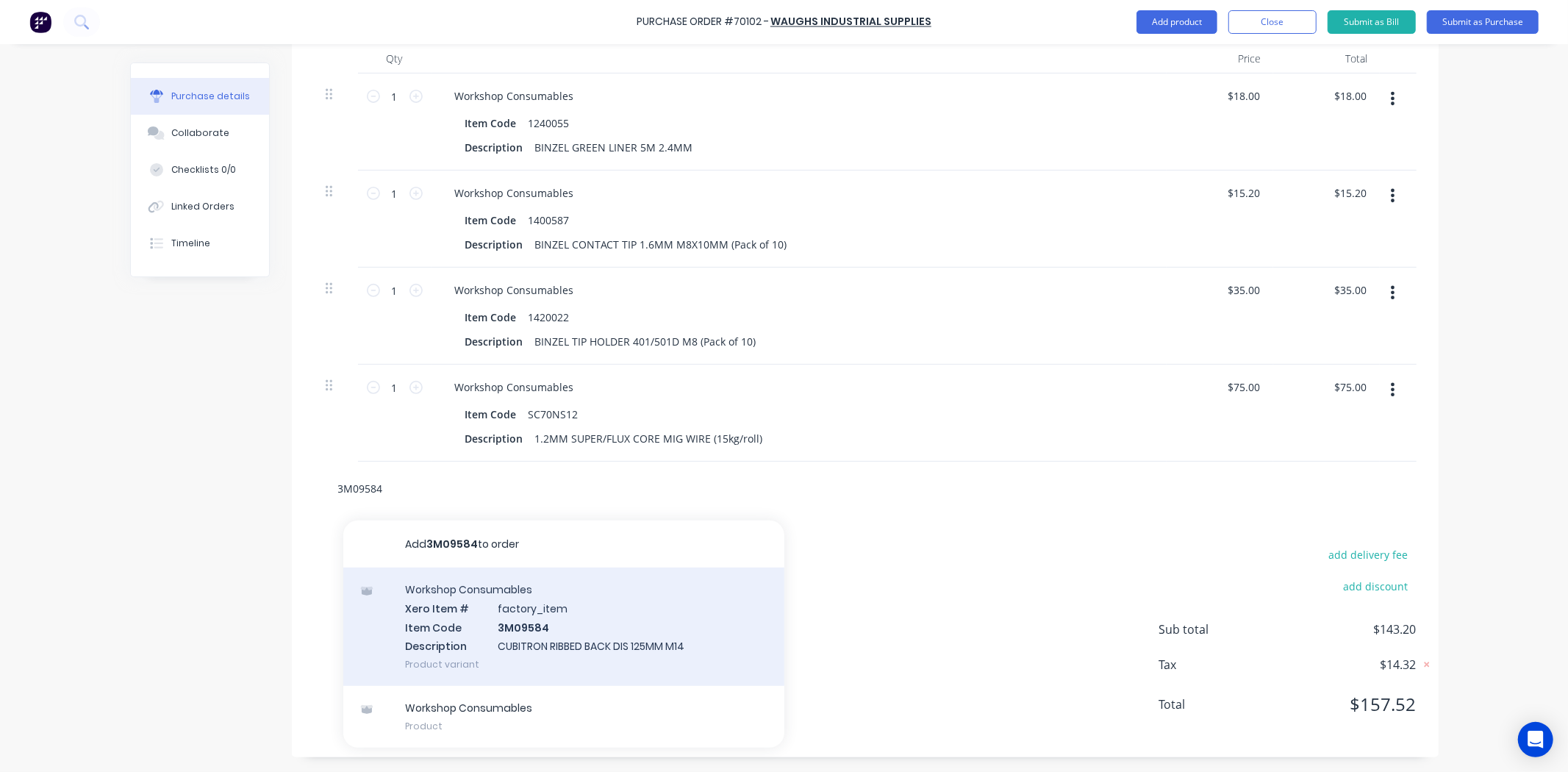
scroll to position [413, 0]
type input "3M09584"
click at [504, 595] on div "Workshop Consumables Xero Item # factory_item Item Code 3M09584 Description CUB…" at bounding box center [564, 626] width 441 height 119
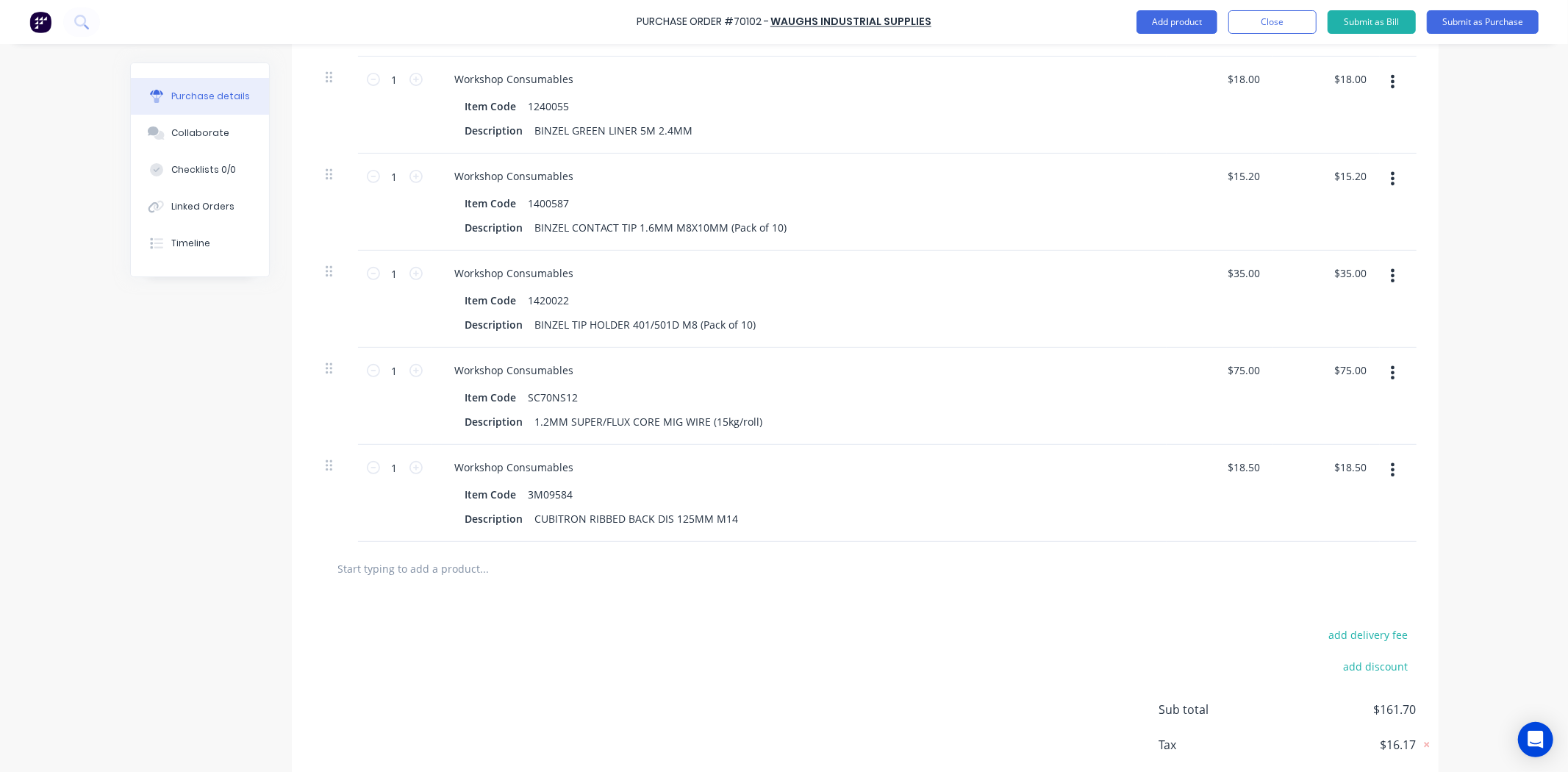
drag, startPoint x: 428, startPoint y: 604, endPoint x: 454, endPoint y: 579, distance: 36.1
click at [429, 595] on div at bounding box center [864, 568] width 1103 height 54
click at [456, 578] on input "text" at bounding box center [484, 568] width 294 height 29
paste input "43303005"
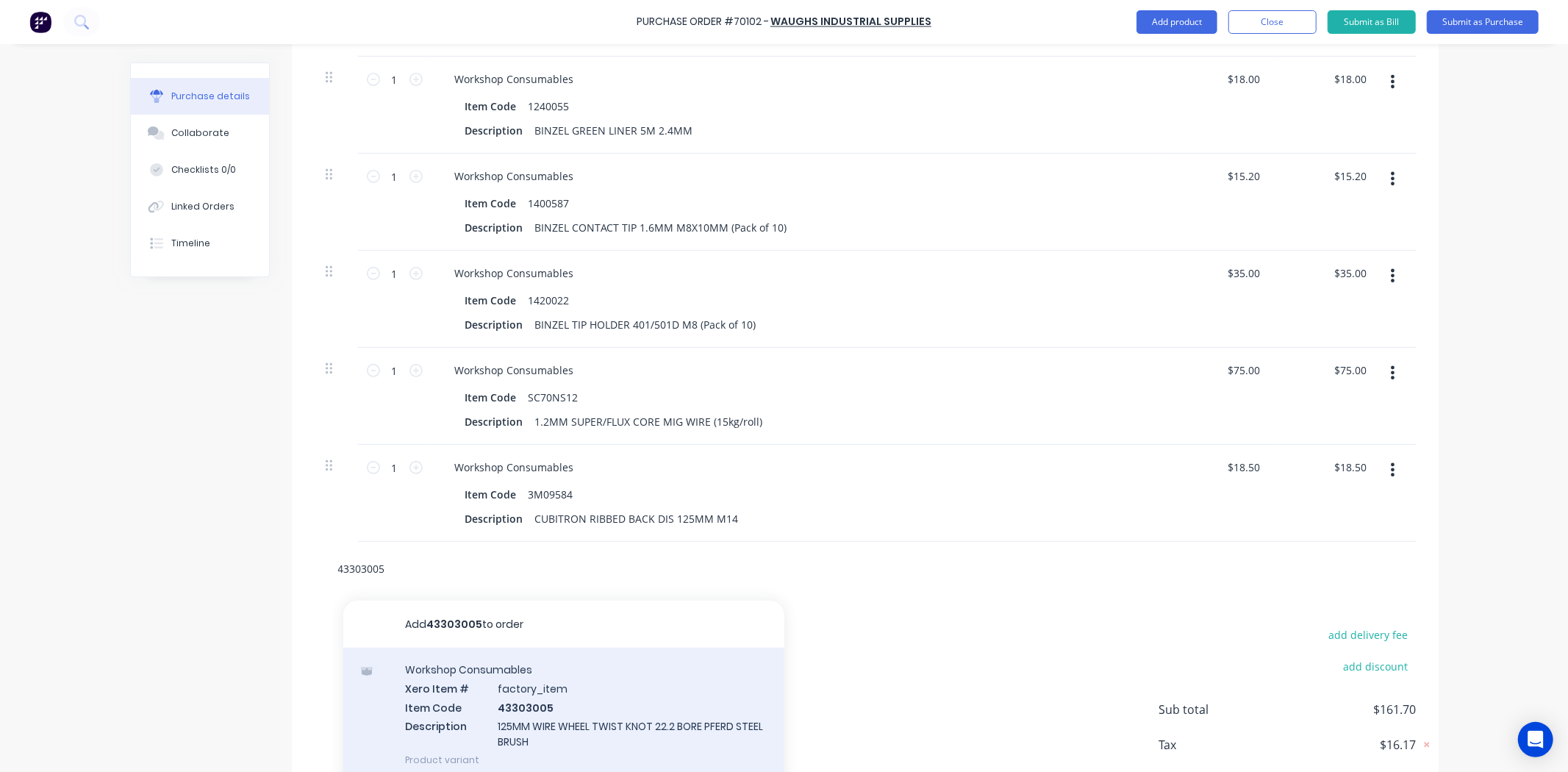
type input "43303005"
click at [518, 705] on div "Workshop Consumables Xero Item # factory_item Item Code 43303005 Description 12…" at bounding box center [564, 714] width 441 height 134
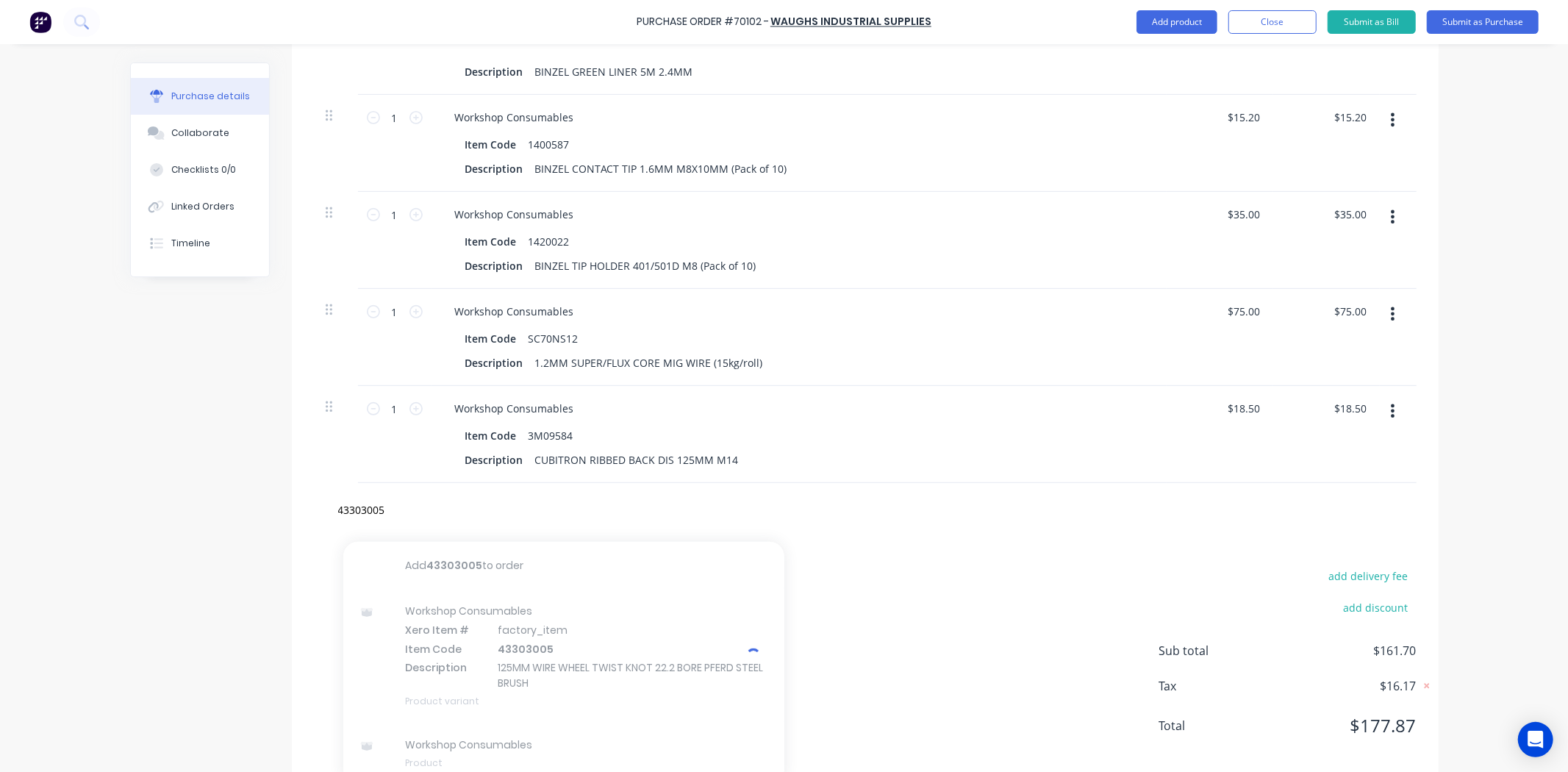
scroll to position [510, 0]
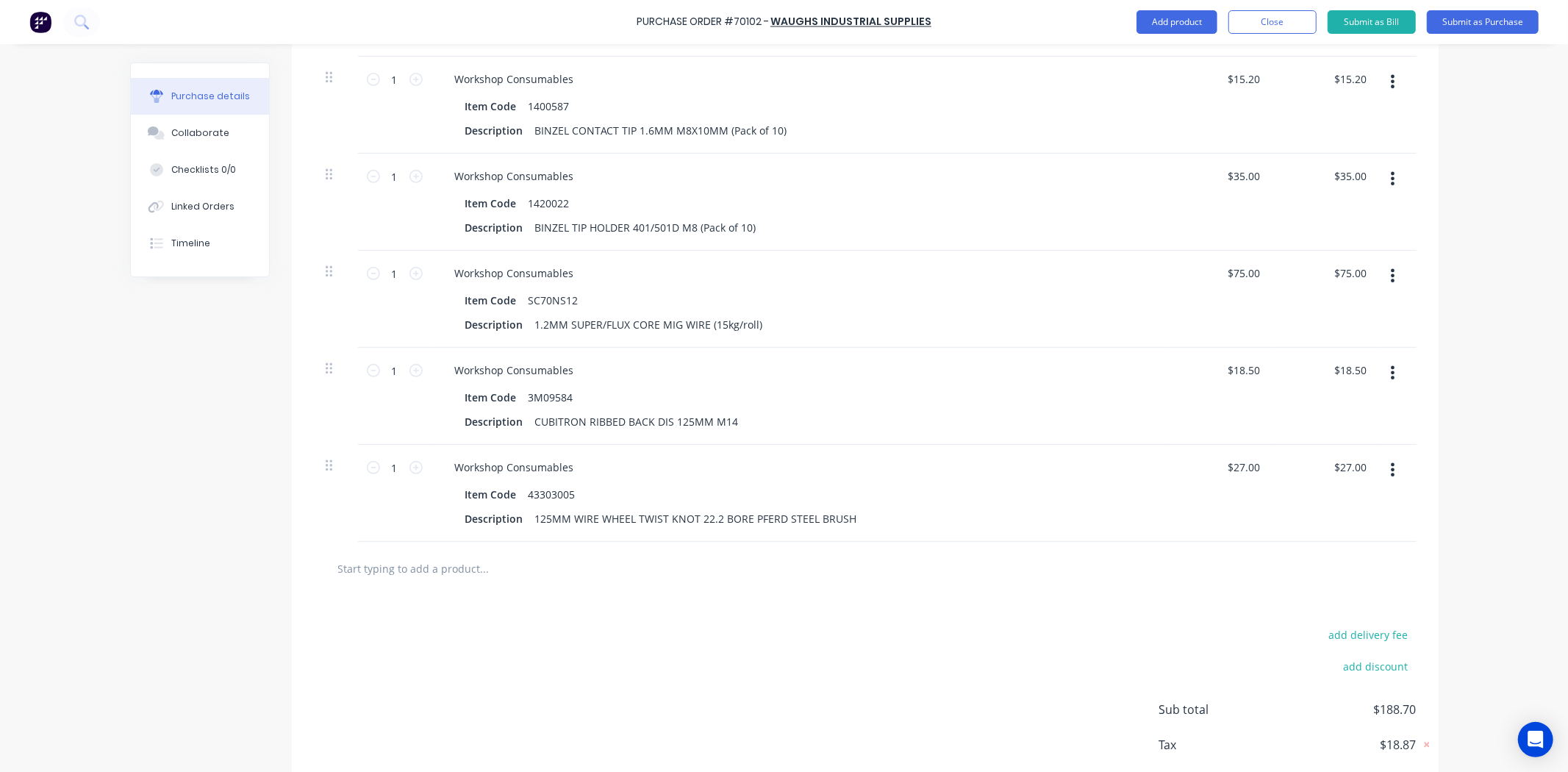
click at [613, 595] on div at bounding box center [864, 568] width 1103 height 54
click at [426, 573] on input "text" at bounding box center [484, 568] width 294 height 29
paste input "SD125X36982C"
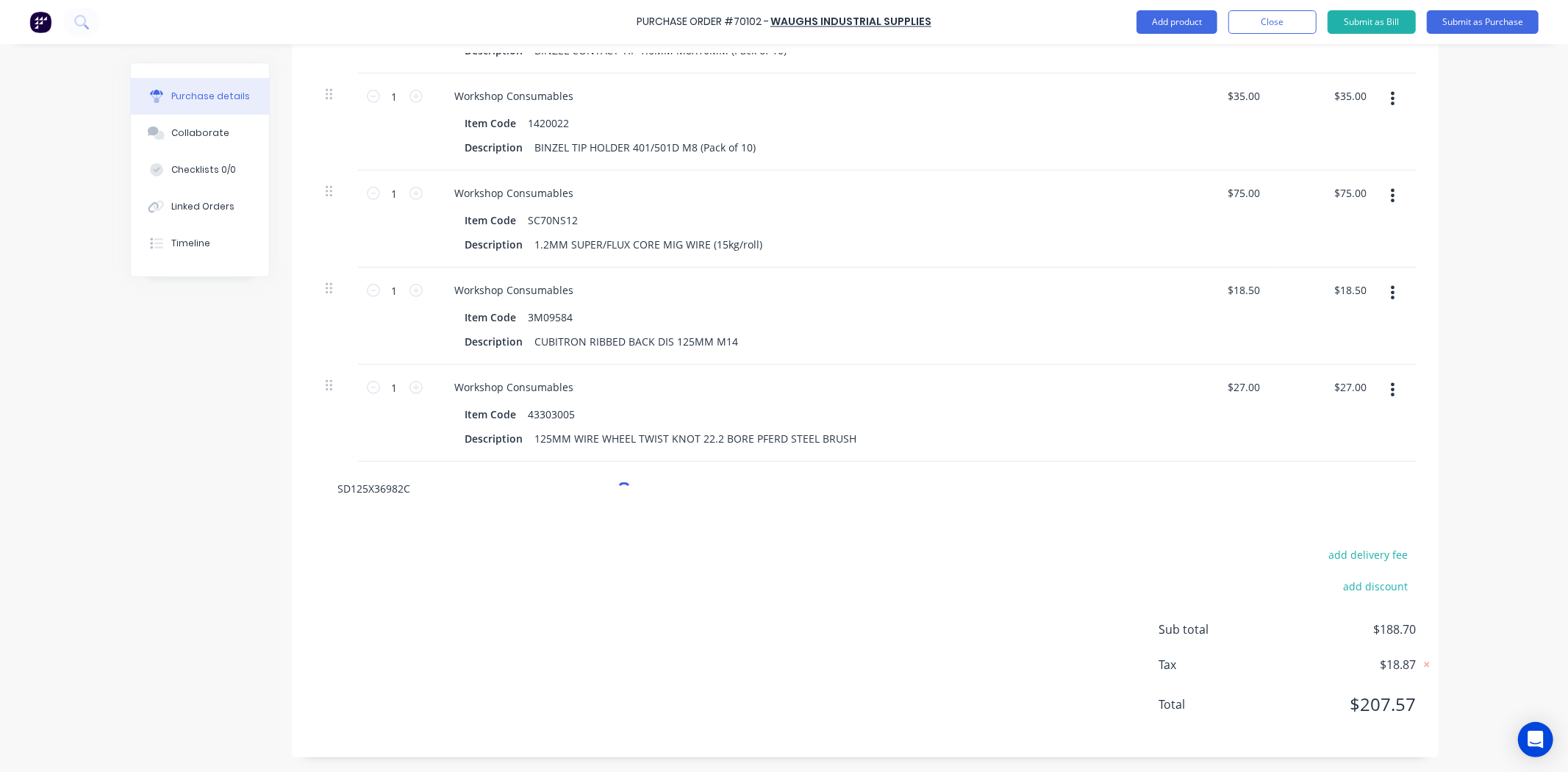
scroll to position [607, 0]
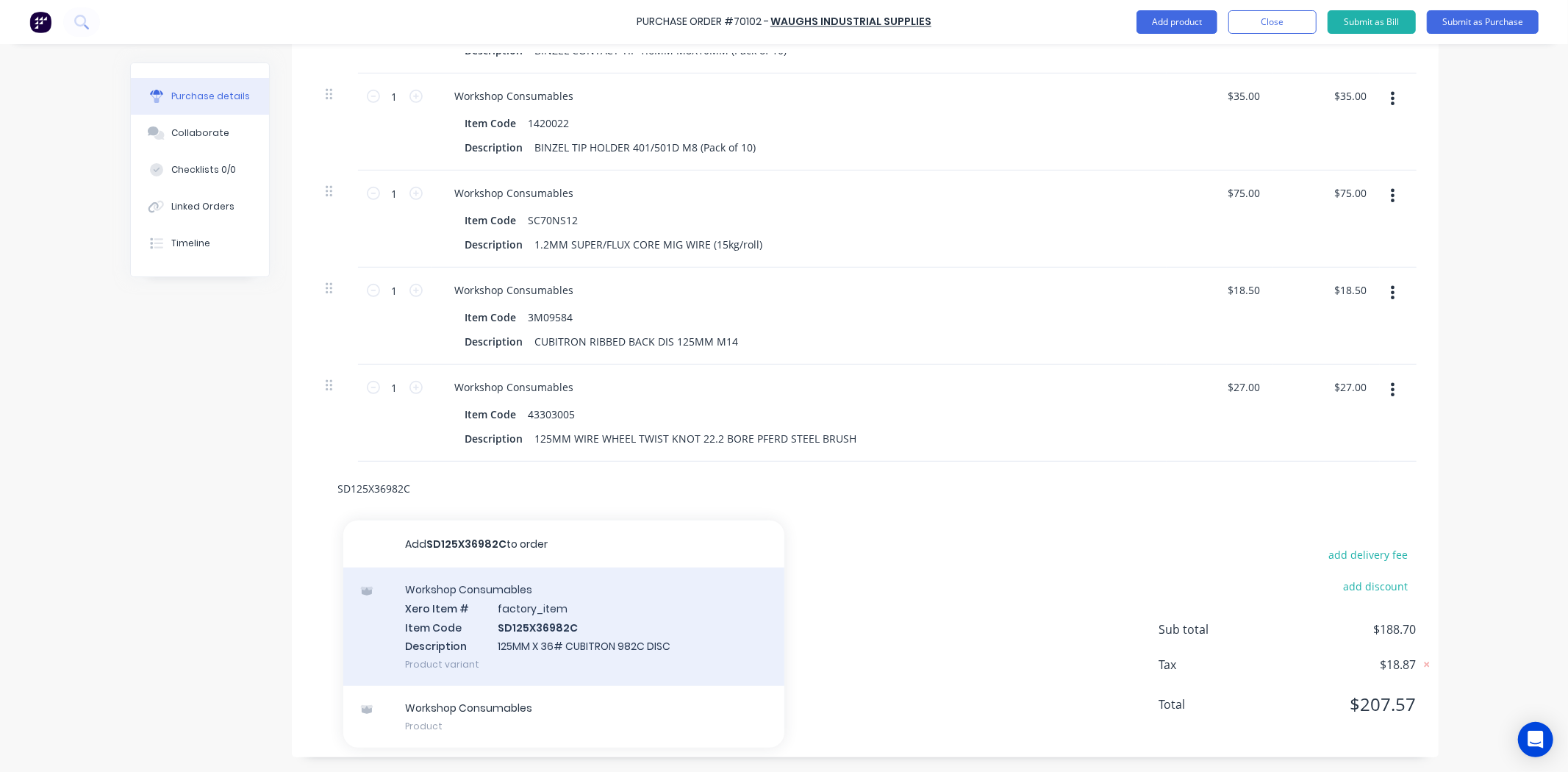
type input "SD125X36982C"
click at [567, 622] on div "Workshop Consumables Xero Item # factory_item Item Code SD125X36982C Descriptio…" at bounding box center [564, 626] width 441 height 119
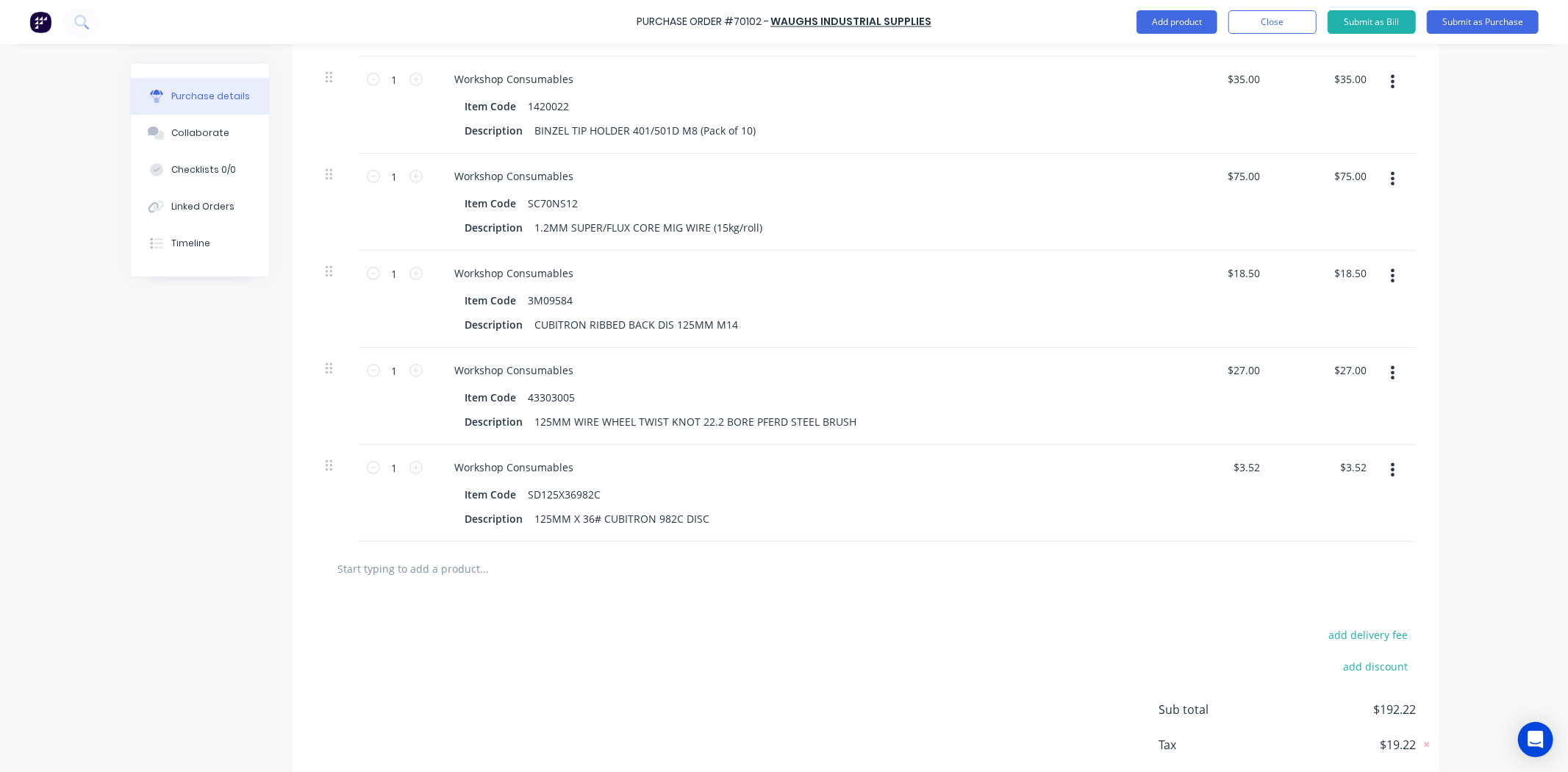
click at [524, 582] on input "text" at bounding box center [484, 568] width 294 height 29
paste input "COM125X1IN"
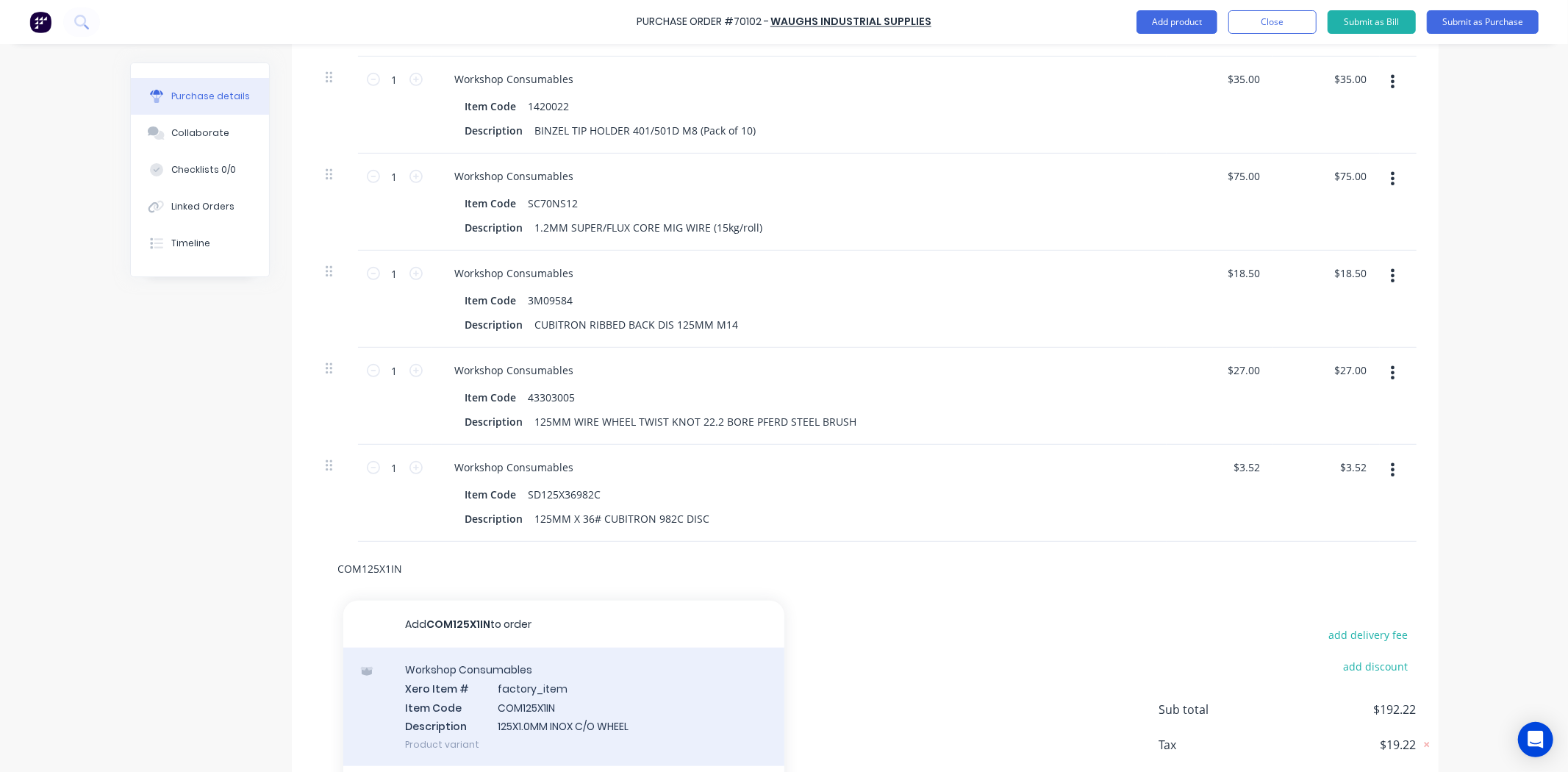
type input "COM125X1IN"
click at [517, 715] on div "Workshop Consumables Xero Item # factory_item Item Code COM125X1IN Description …" at bounding box center [564, 706] width 441 height 119
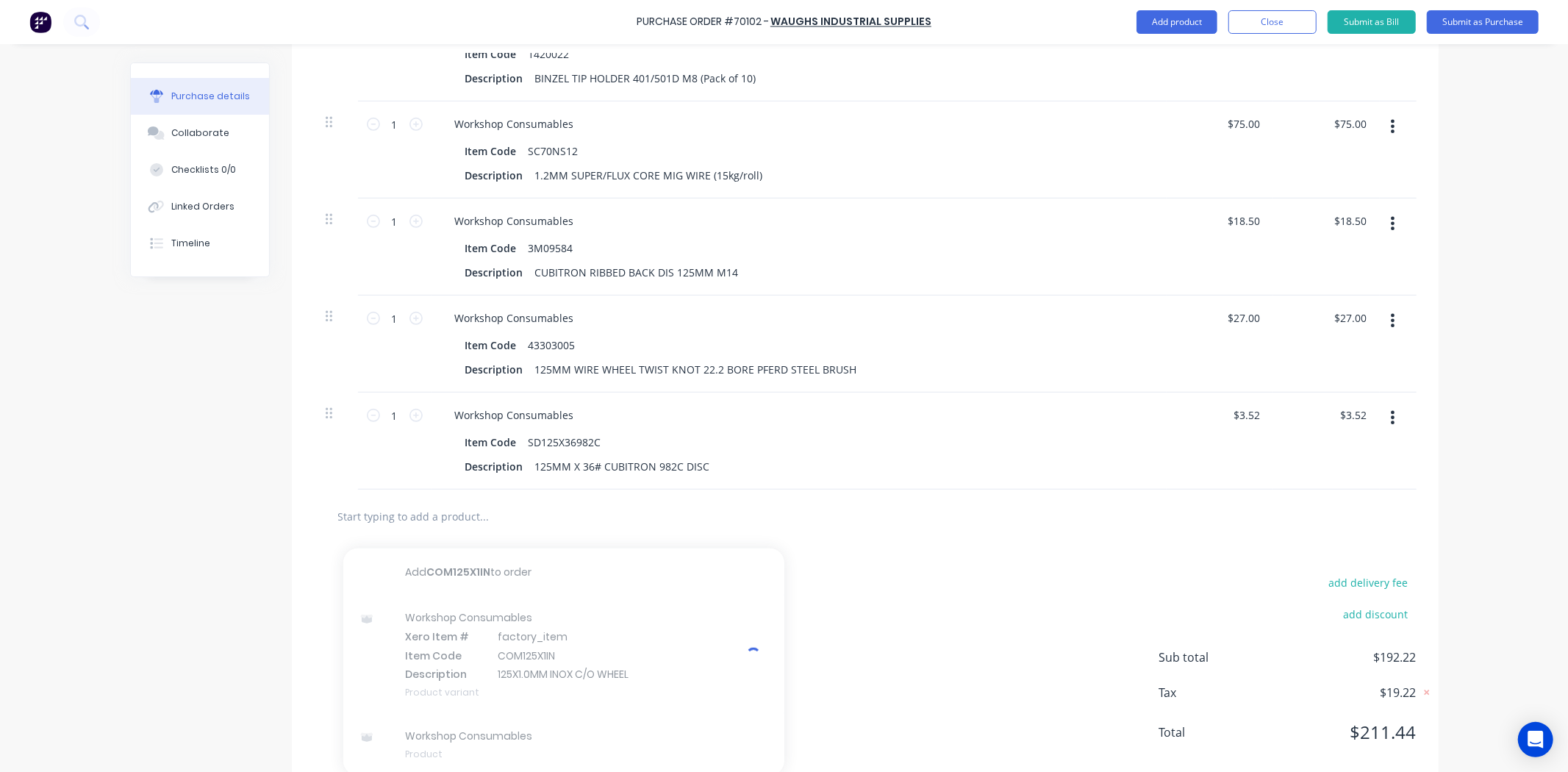
scroll to position [688, 0]
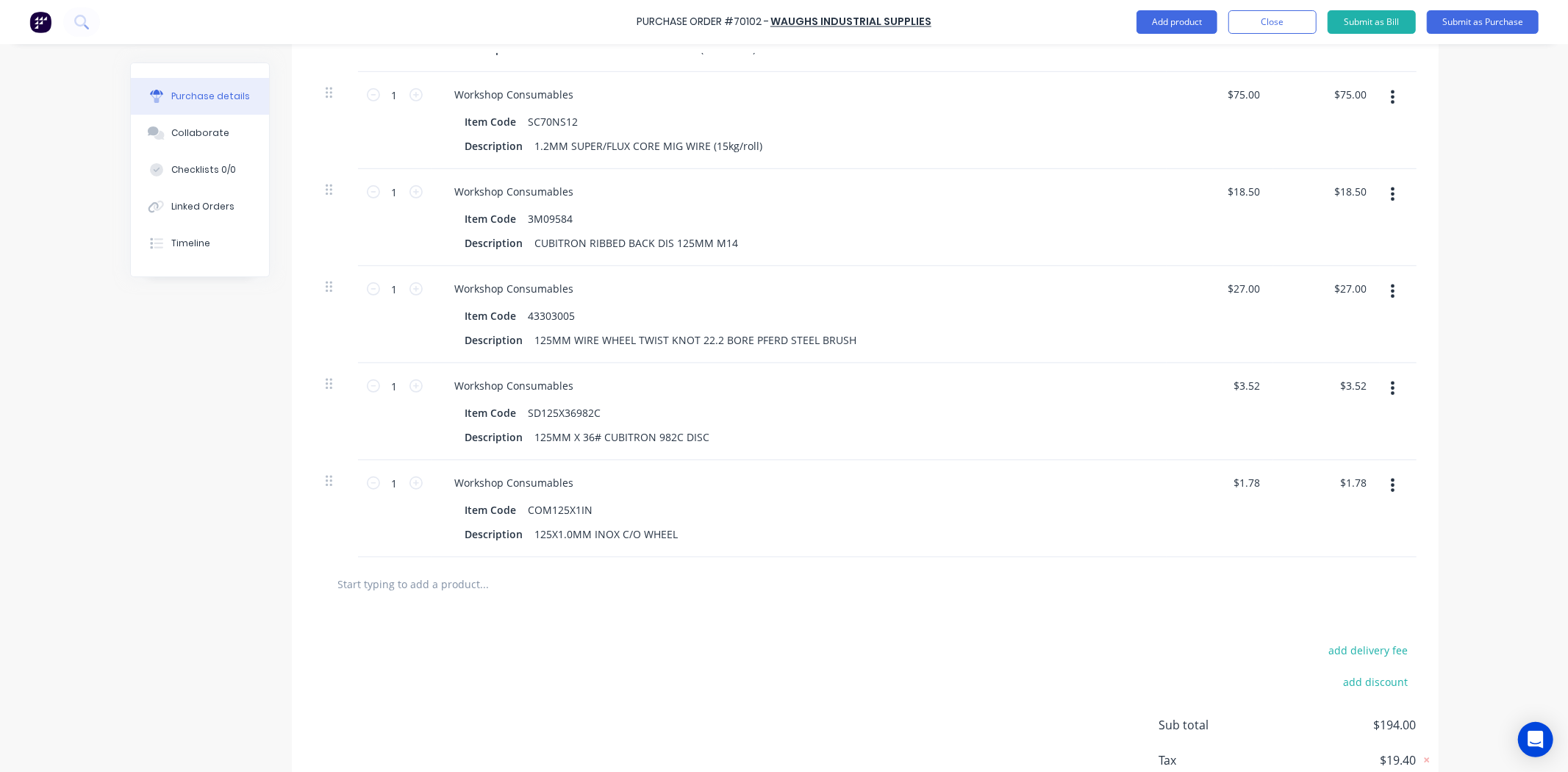
click at [409, 611] on div at bounding box center [864, 583] width 1103 height 54
click at [419, 599] on input "text" at bounding box center [484, 583] width 294 height 29
paste input "3MDC125X6C2"
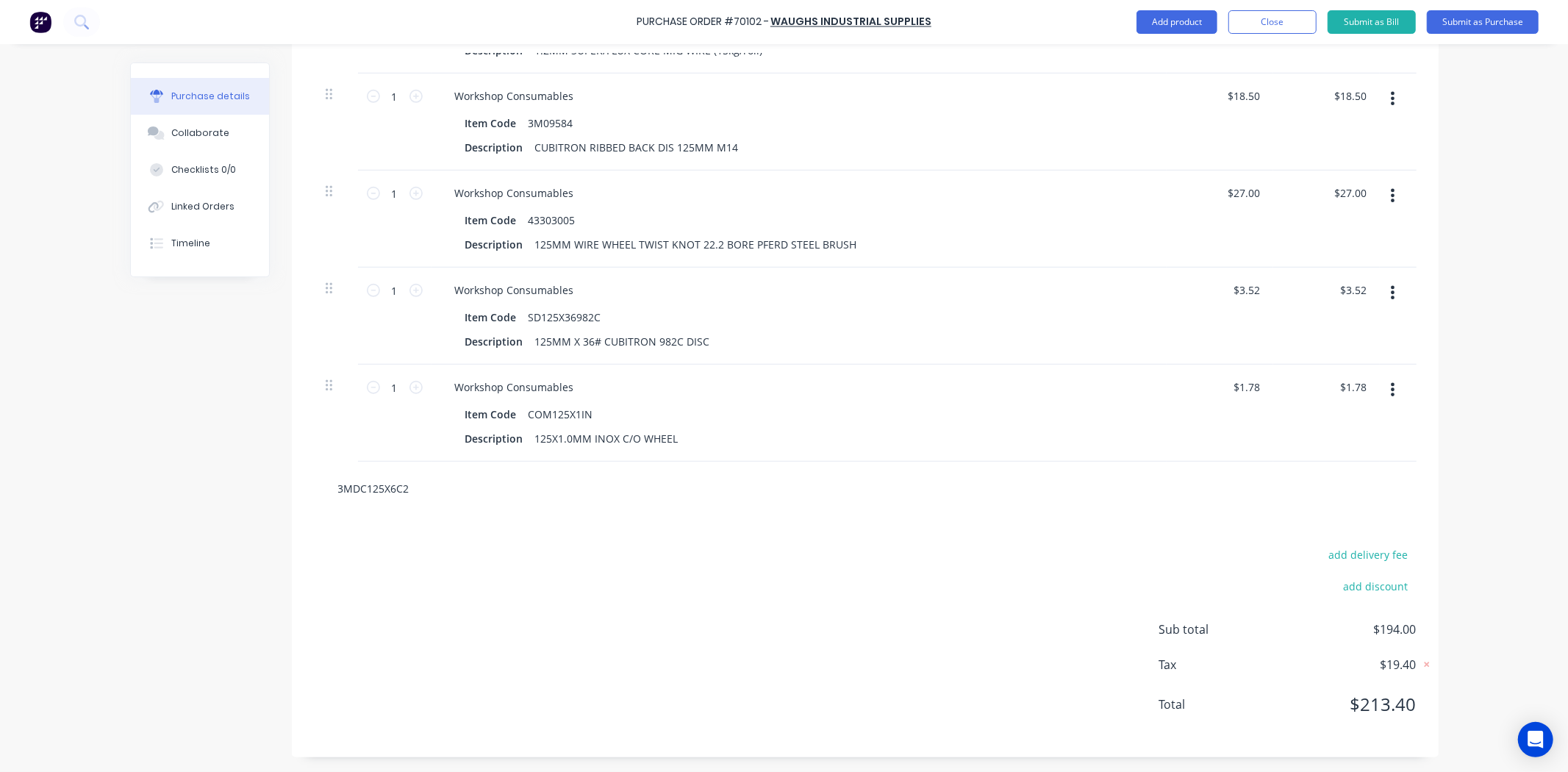
scroll to position [802, 0]
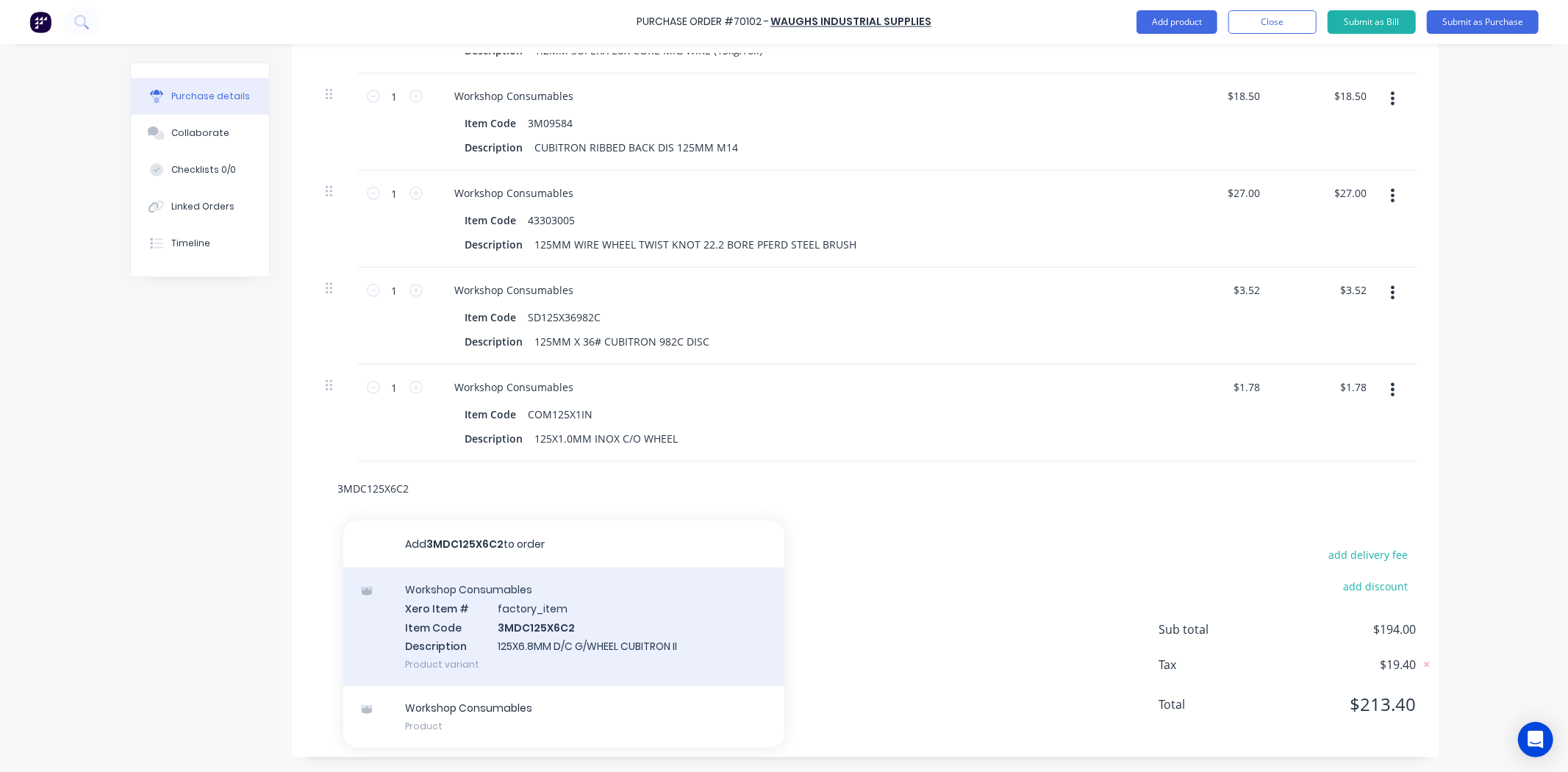
type input "3MDC125X6C2"
click at [530, 621] on div "Workshop Consumables Xero Item # factory_item Item Code 3MDC125X6C2 Description…" at bounding box center [564, 626] width 441 height 119
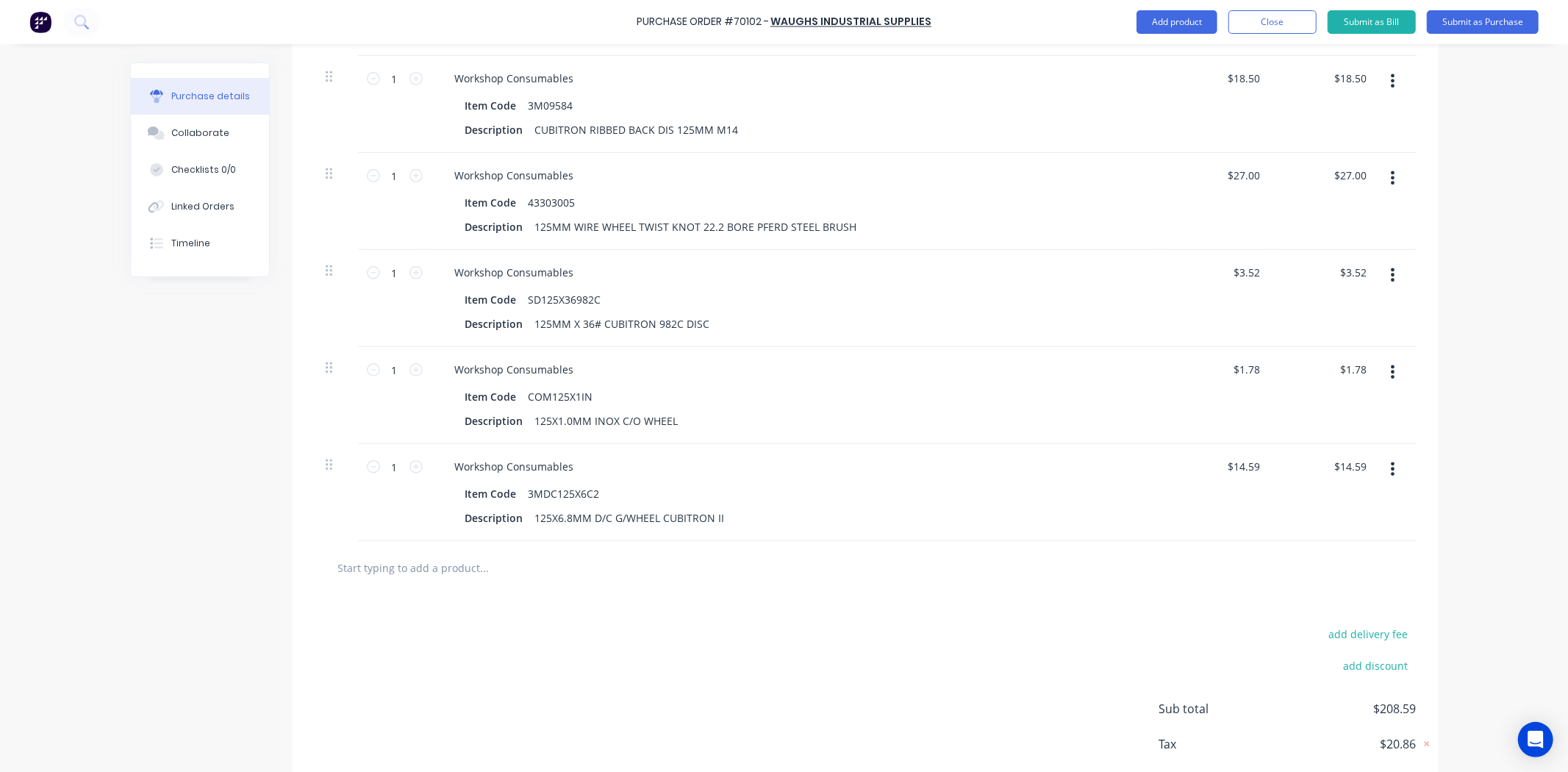
click at [405, 582] on input "text" at bounding box center [484, 567] width 294 height 29
paste input "COM230X1.9IN"
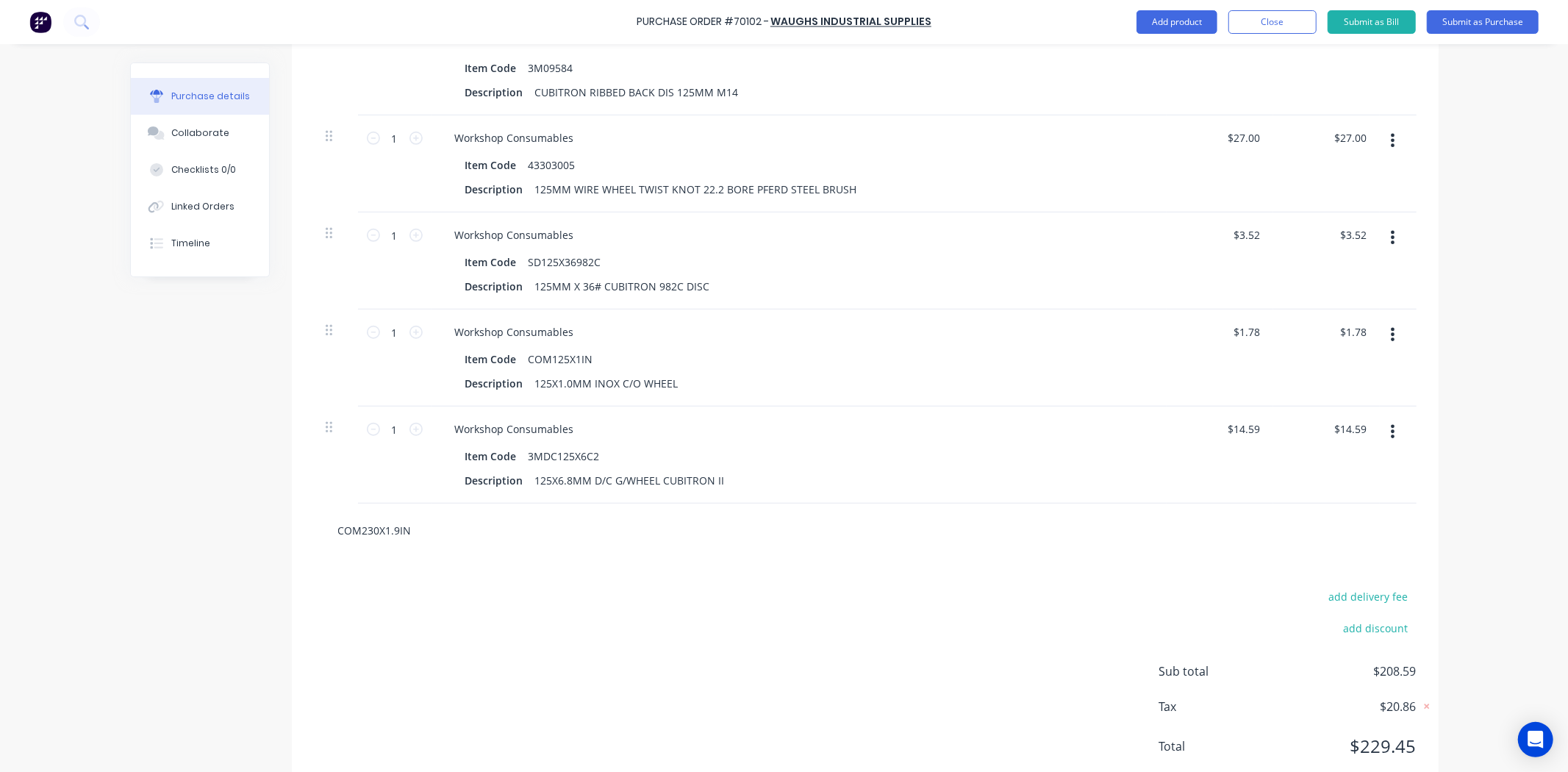
scroll to position [898, 0]
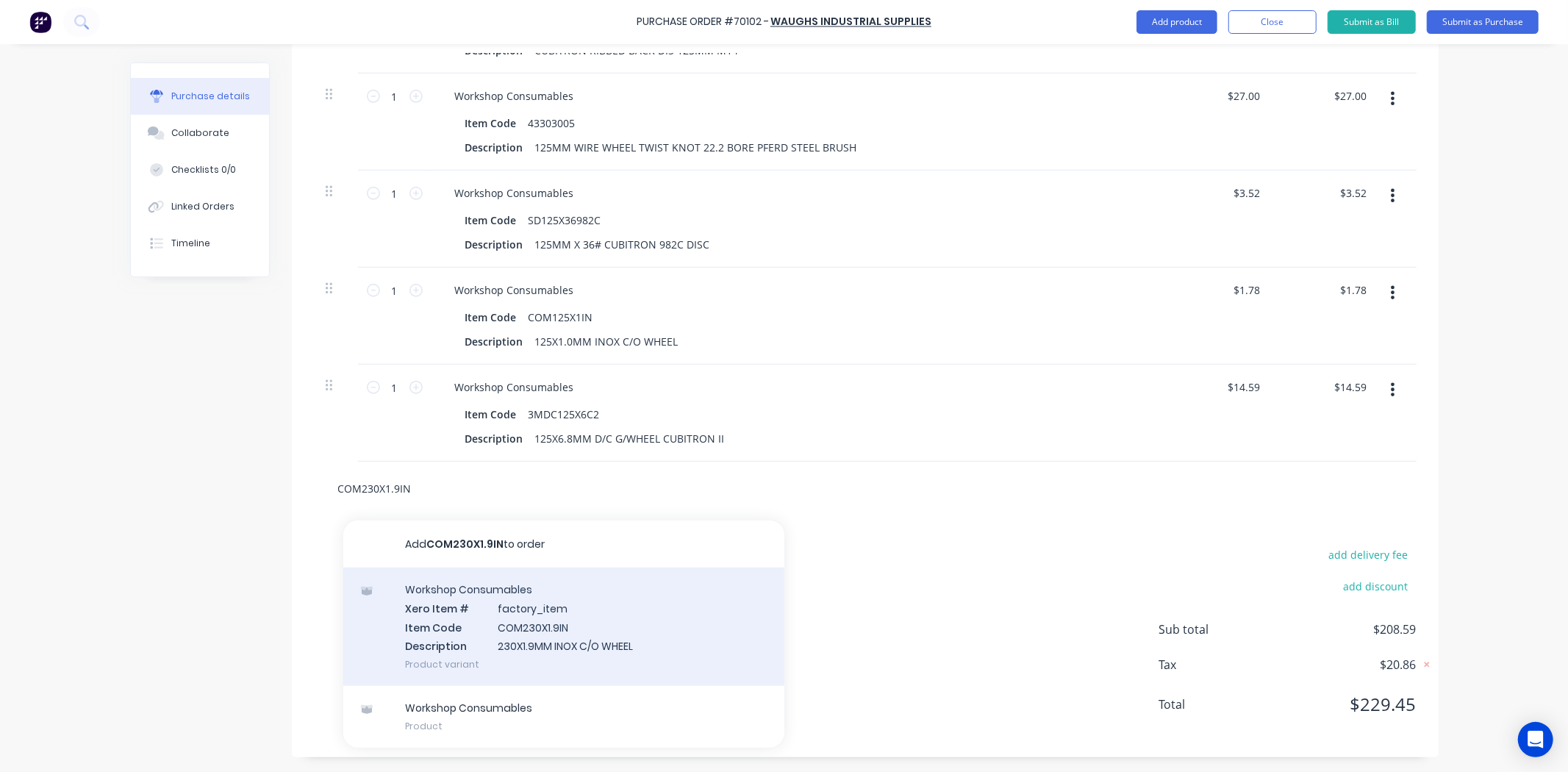
type input "COM230X1.9IN"
click at [499, 607] on div "Workshop Consumables Xero Item # factory_item Item Code COM230X1.9IN Descriptio…" at bounding box center [564, 626] width 441 height 119
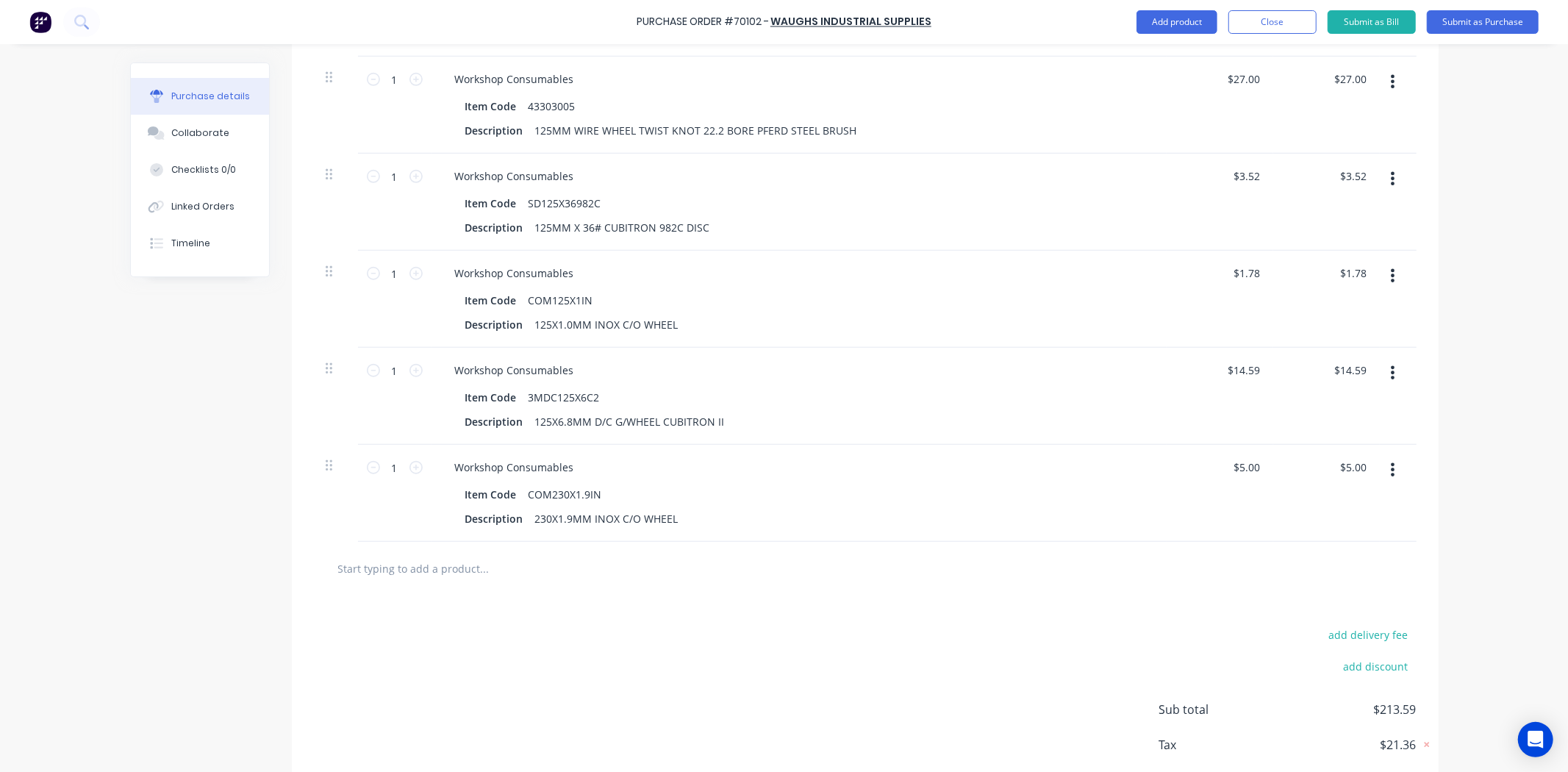
click at [394, 582] on input "text" at bounding box center [484, 568] width 294 height 29
paste input "37836"
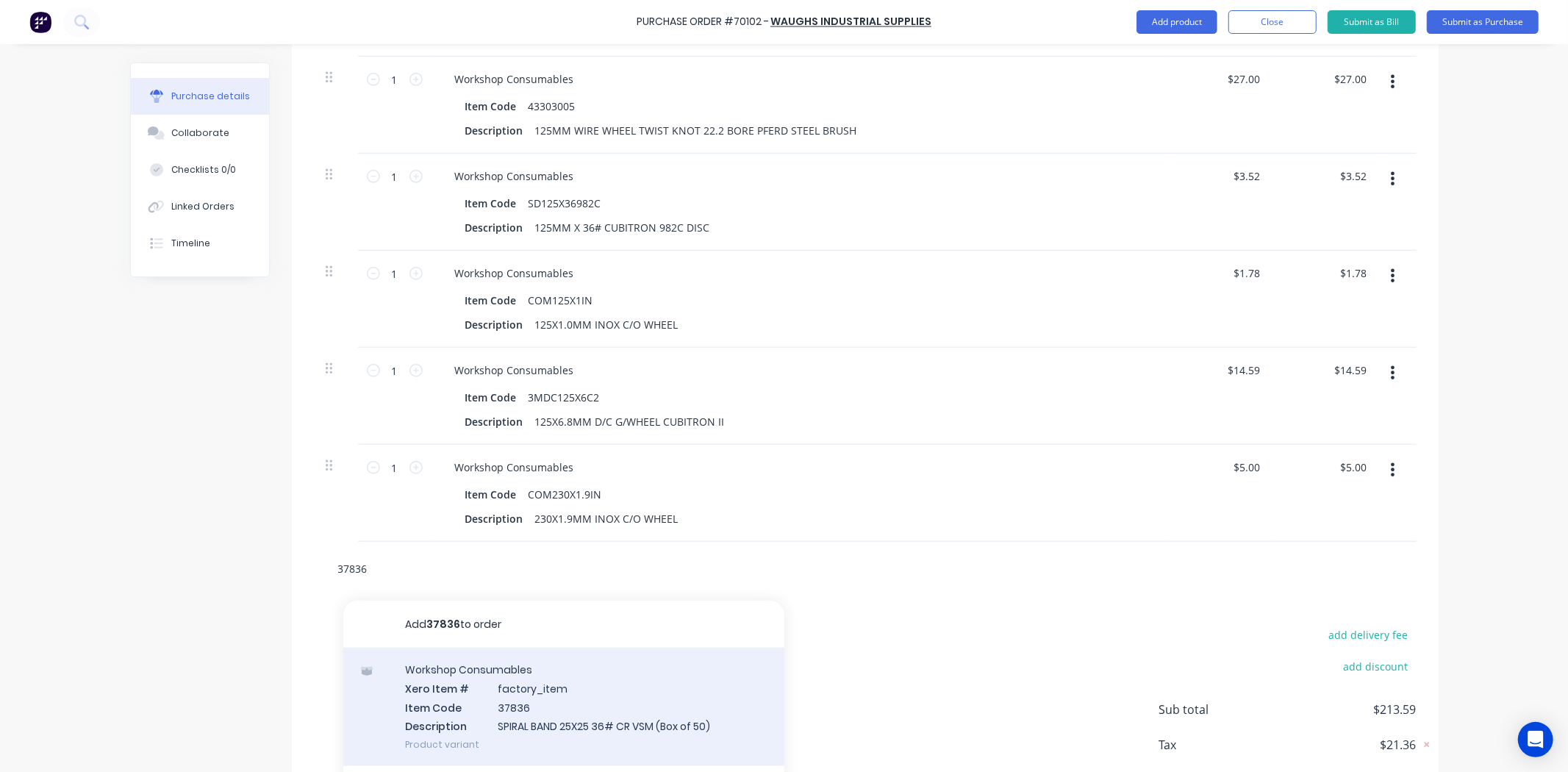
type input "37836"
click at [478, 701] on div "Workshop Consumables Xero Item # factory_item Item Code 37836 Description SPIRA…" at bounding box center [564, 706] width 441 height 119
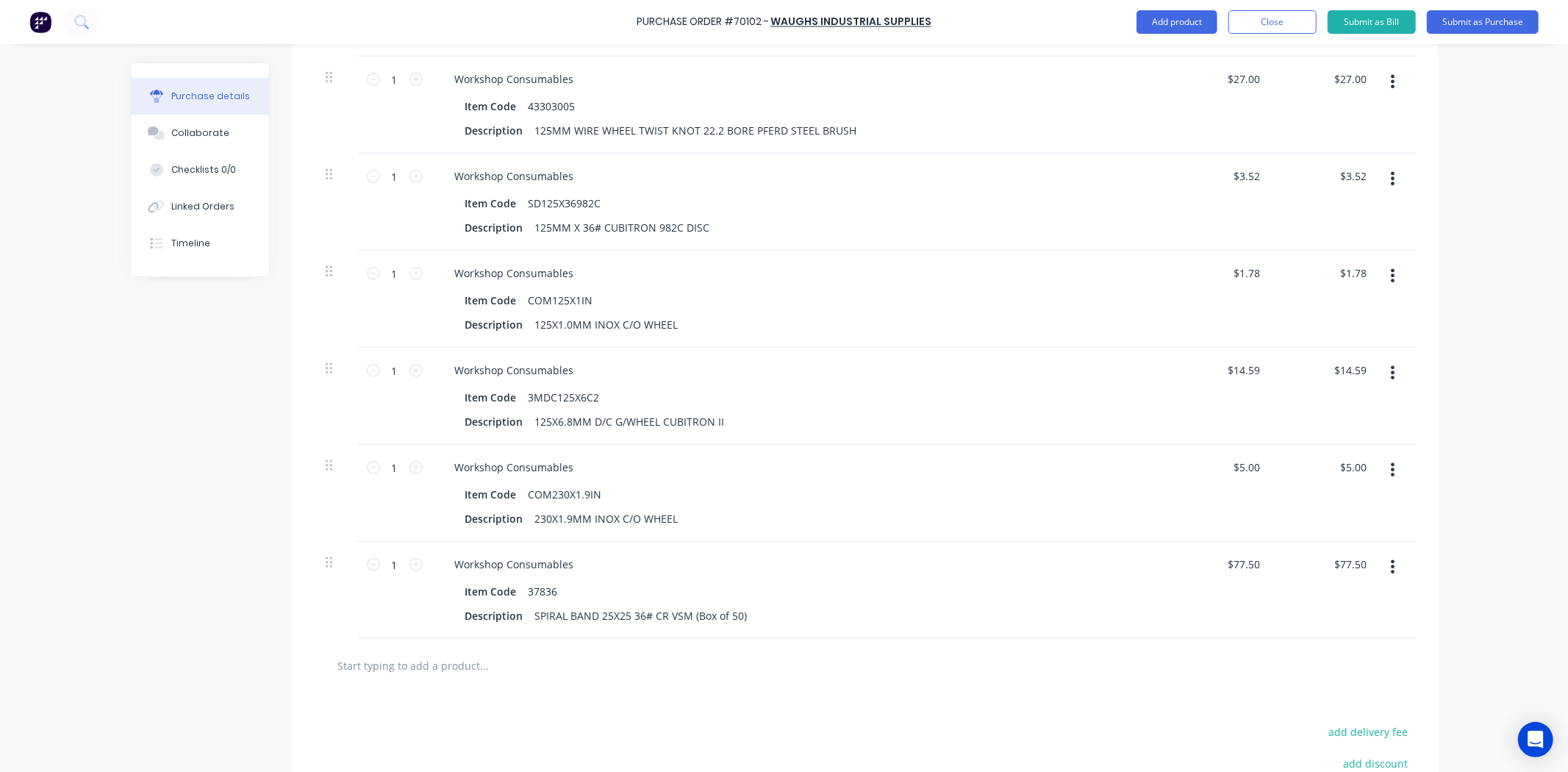
click at [172, 640] on div "Created by [PERSON_NAME] Created [DATE] Required [DATE] Status Draft Contact Ch…" at bounding box center [784, 49] width 1308 height 1769
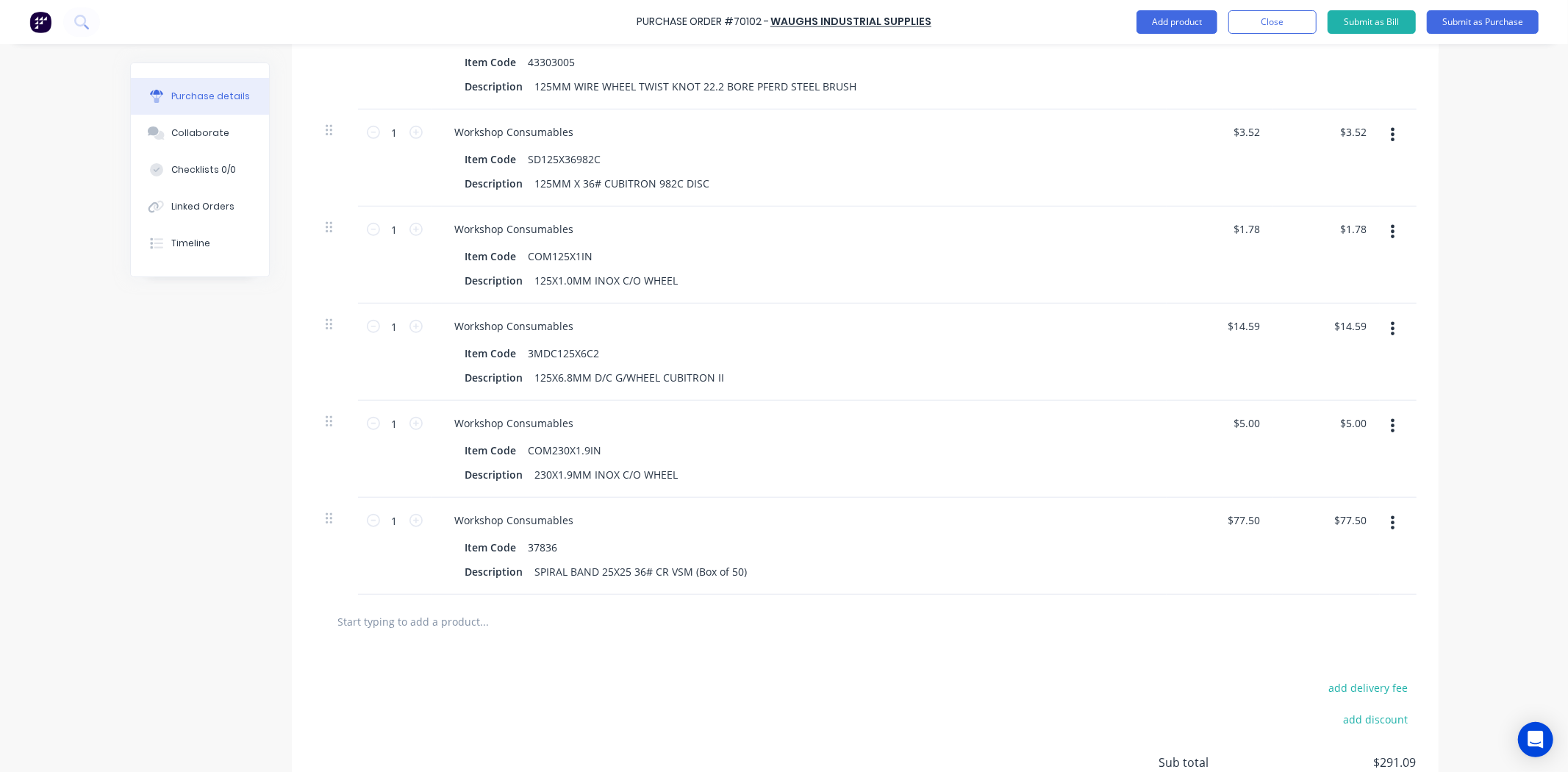
scroll to position [980, 0]
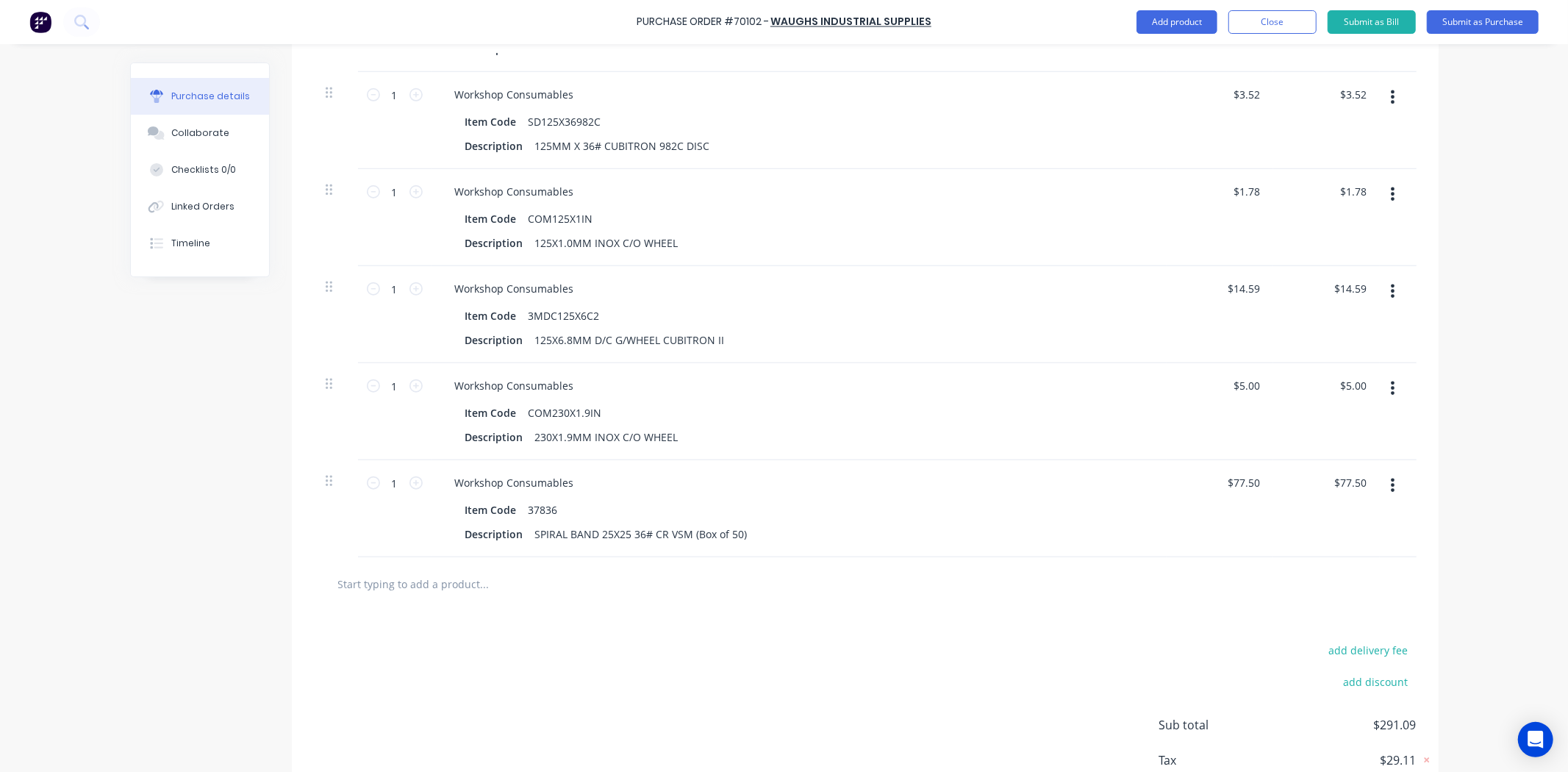
click at [504, 611] on div at bounding box center [864, 583] width 1103 height 54
click at [446, 599] on input "text" at bounding box center [484, 583] width 294 height 29
paste input "37862"
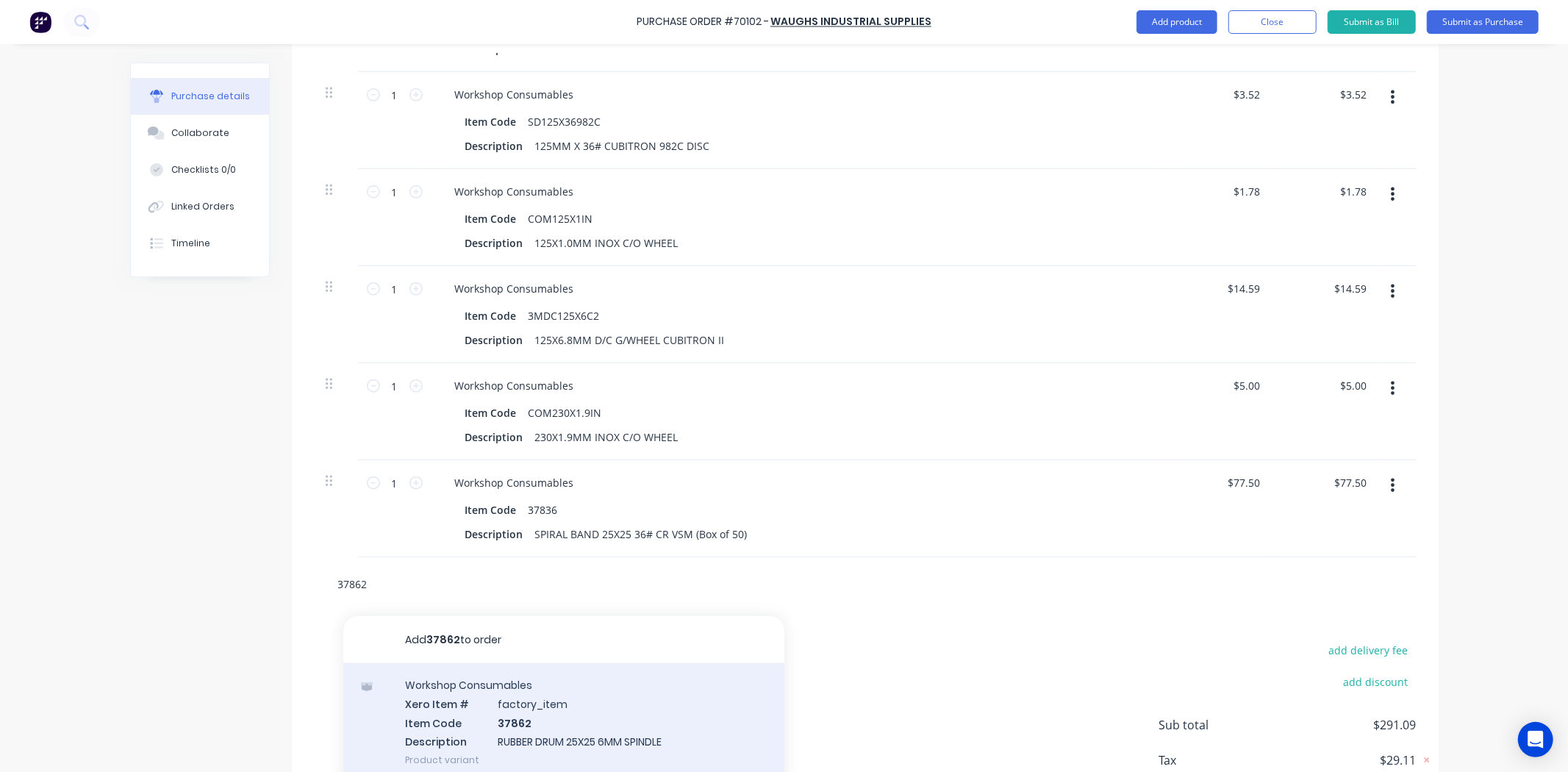
type input "37862"
click at [461, 691] on div "Workshop Consumables Xero Item # factory_item Item Code 37862 Description RUBBE…" at bounding box center [564, 722] width 441 height 119
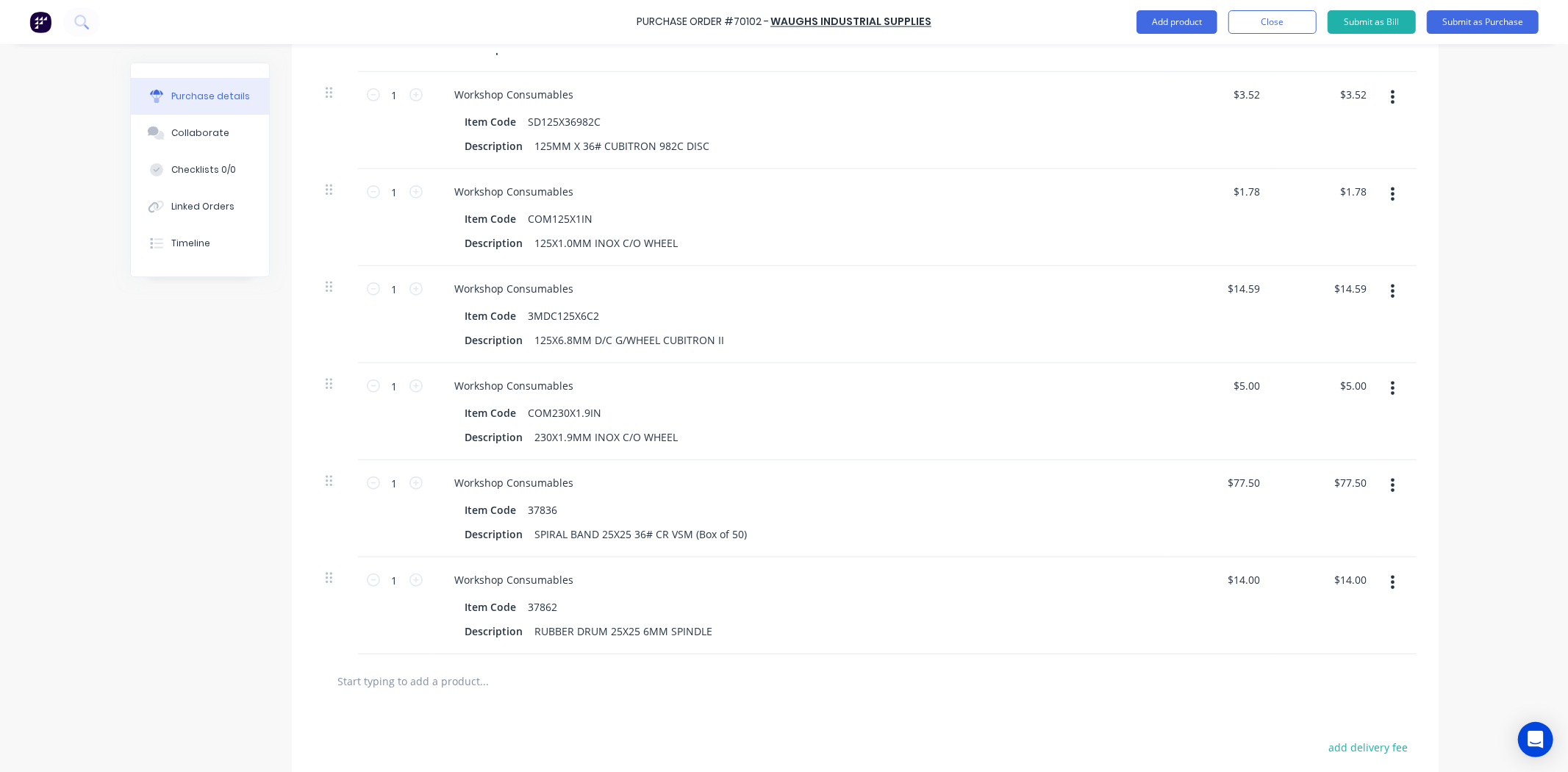
click at [85, 585] on div "Purchase Order #70102 - Waughs Industrial Supplies Add product Close Submit as …" at bounding box center [784, 386] width 1568 height 772
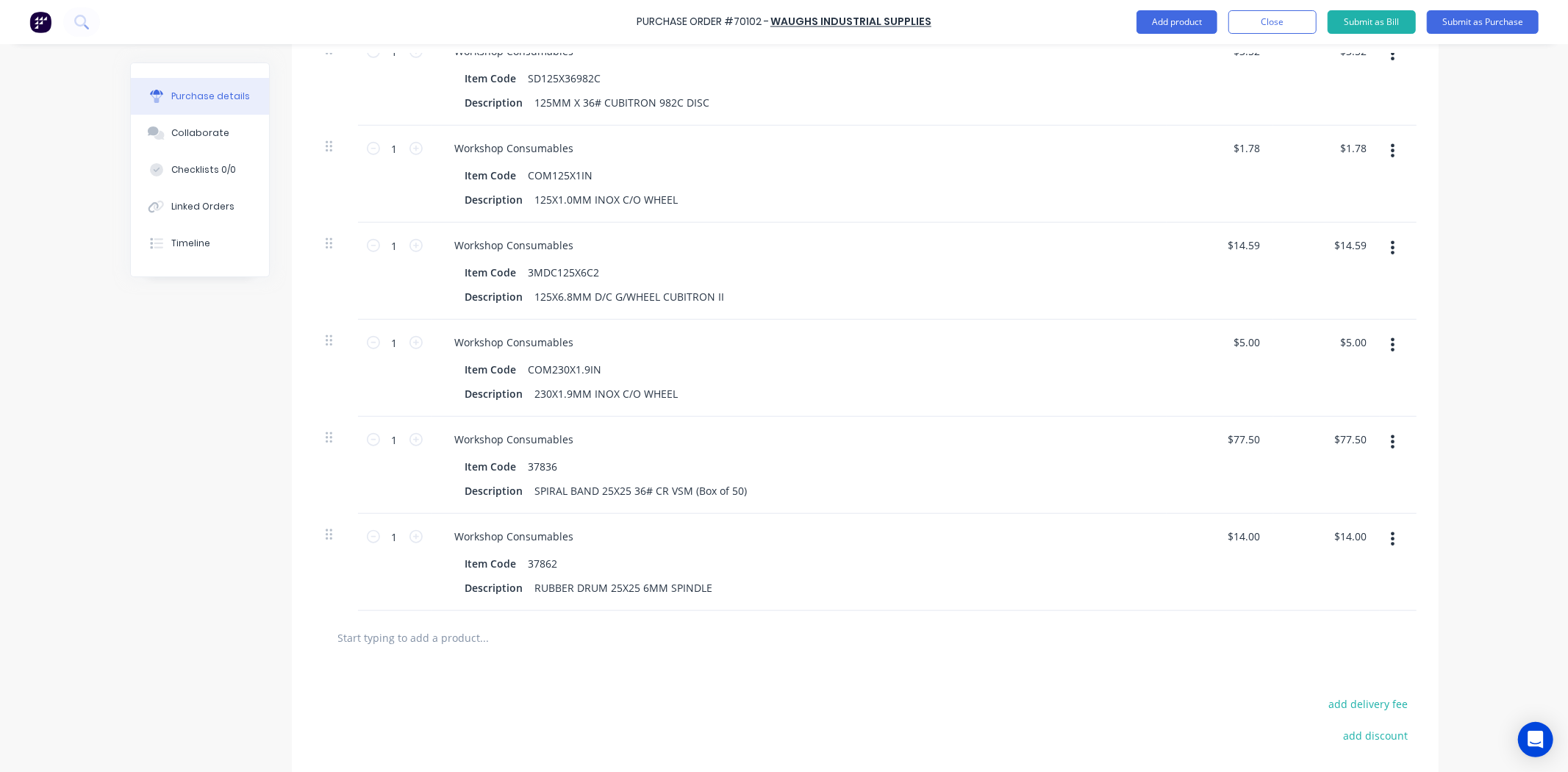
scroll to position [1143, 0]
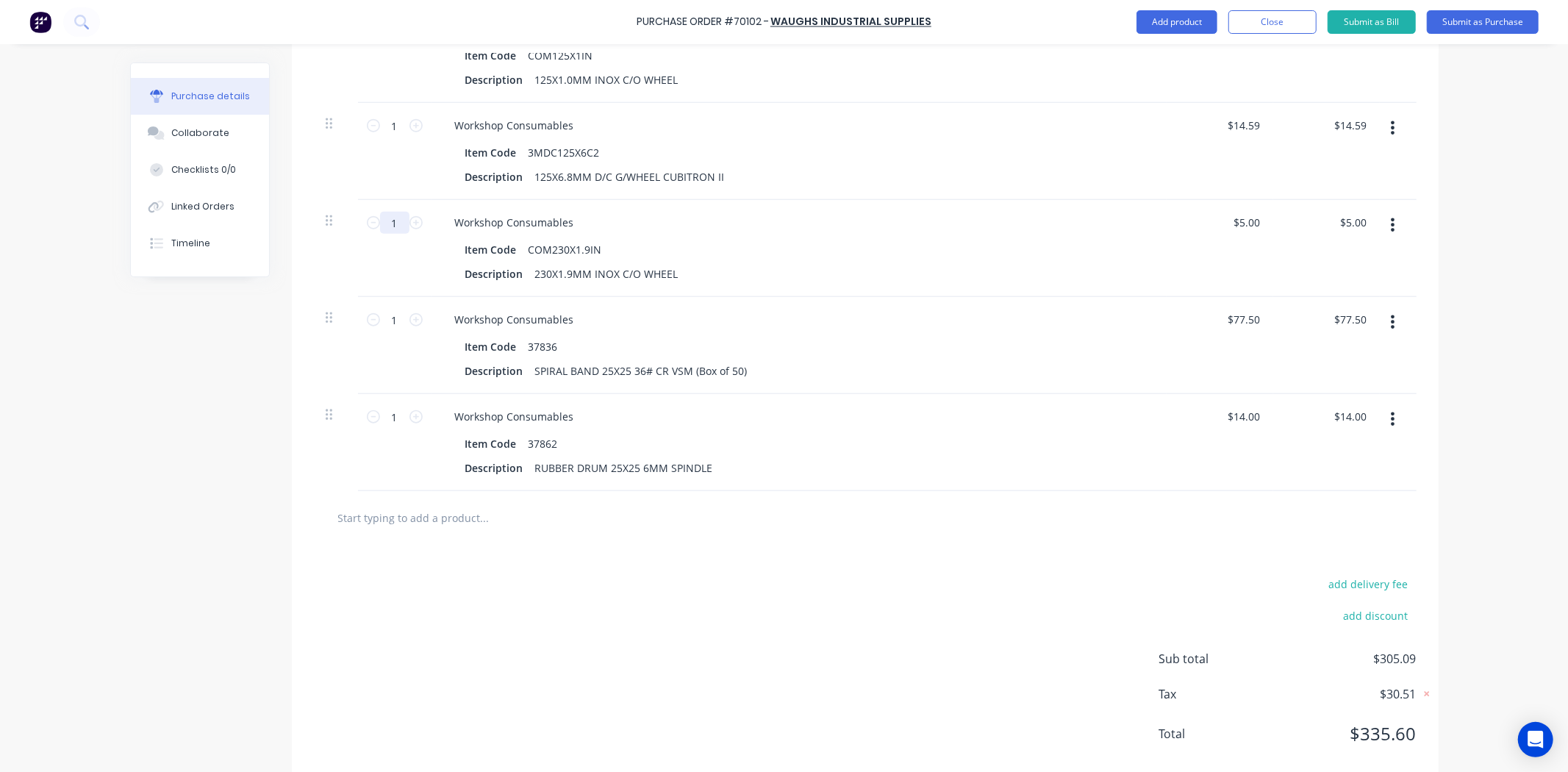
click at [383, 234] on input "1" at bounding box center [395, 223] width 29 height 22
type input "10"
type input "$50.00"
type input "10"
drag, startPoint x: 197, startPoint y: 349, endPoint x: 173, endPoint y: 363, distance: 27.8
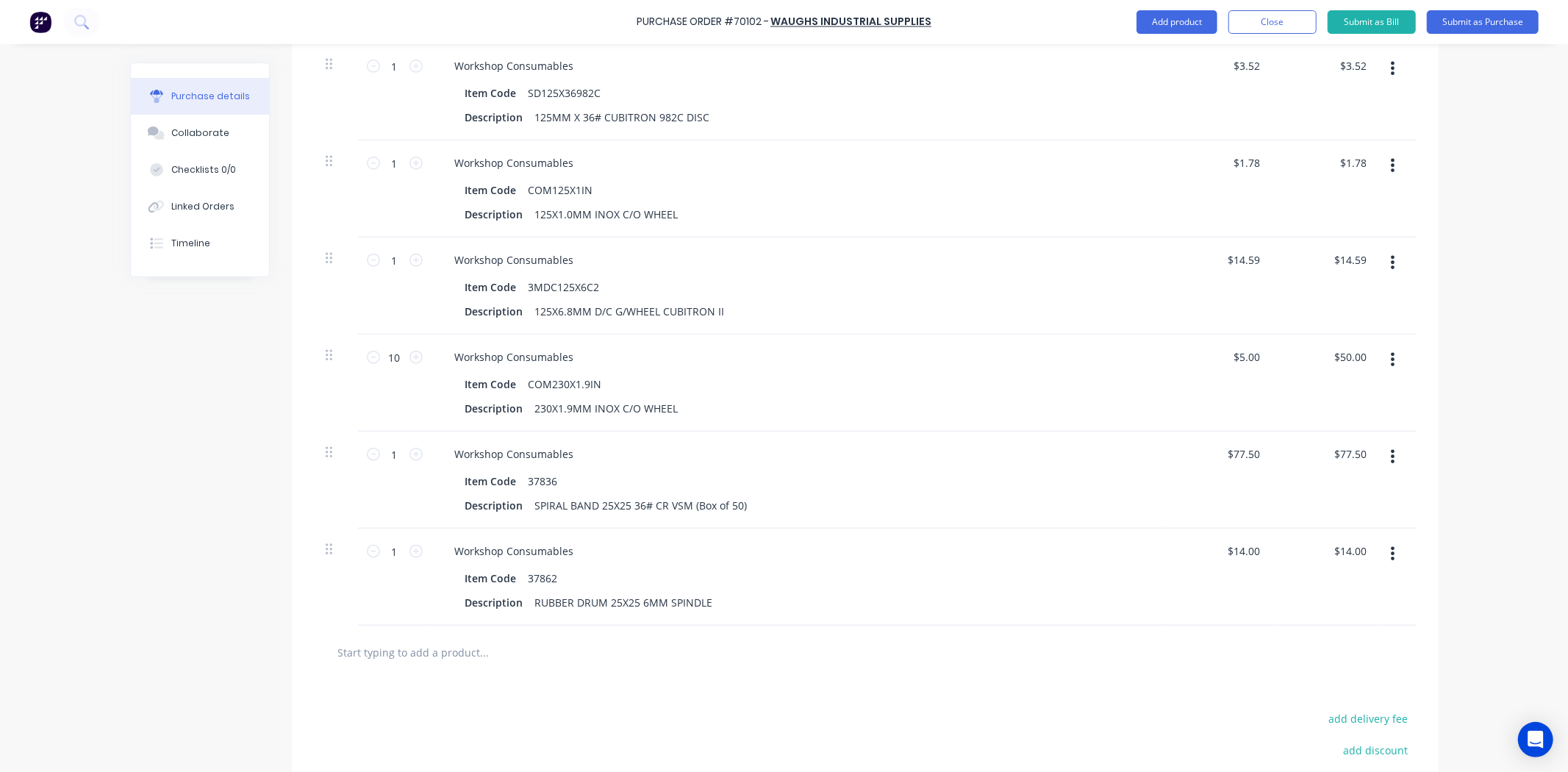
scroll to position [980, 0]
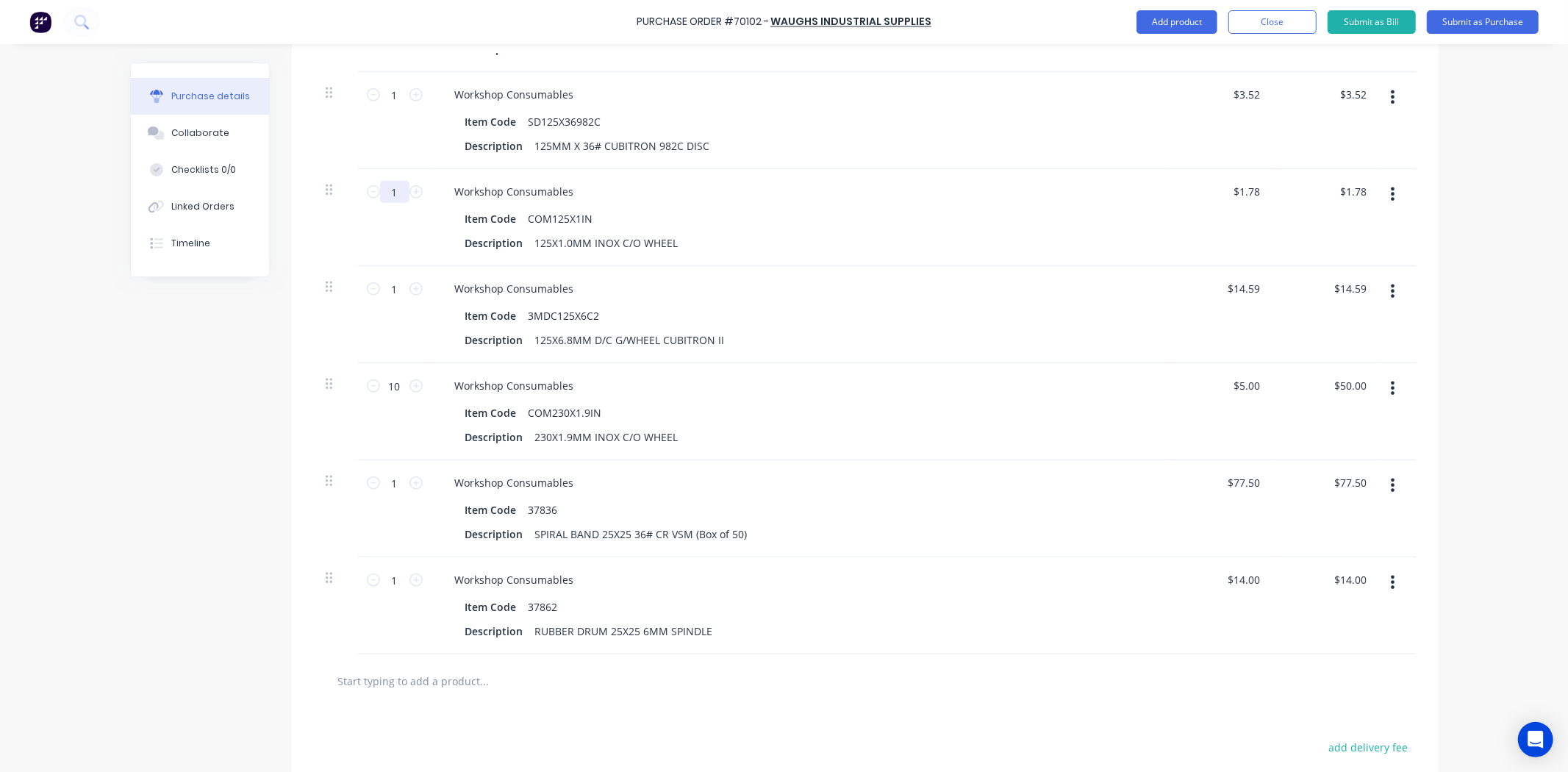
click at [381, 196] on input "1" at bounding box center [395, 192] width 29 height 22
type input "10"
type input "$17.80"
type input "100"
type input "$178.00"
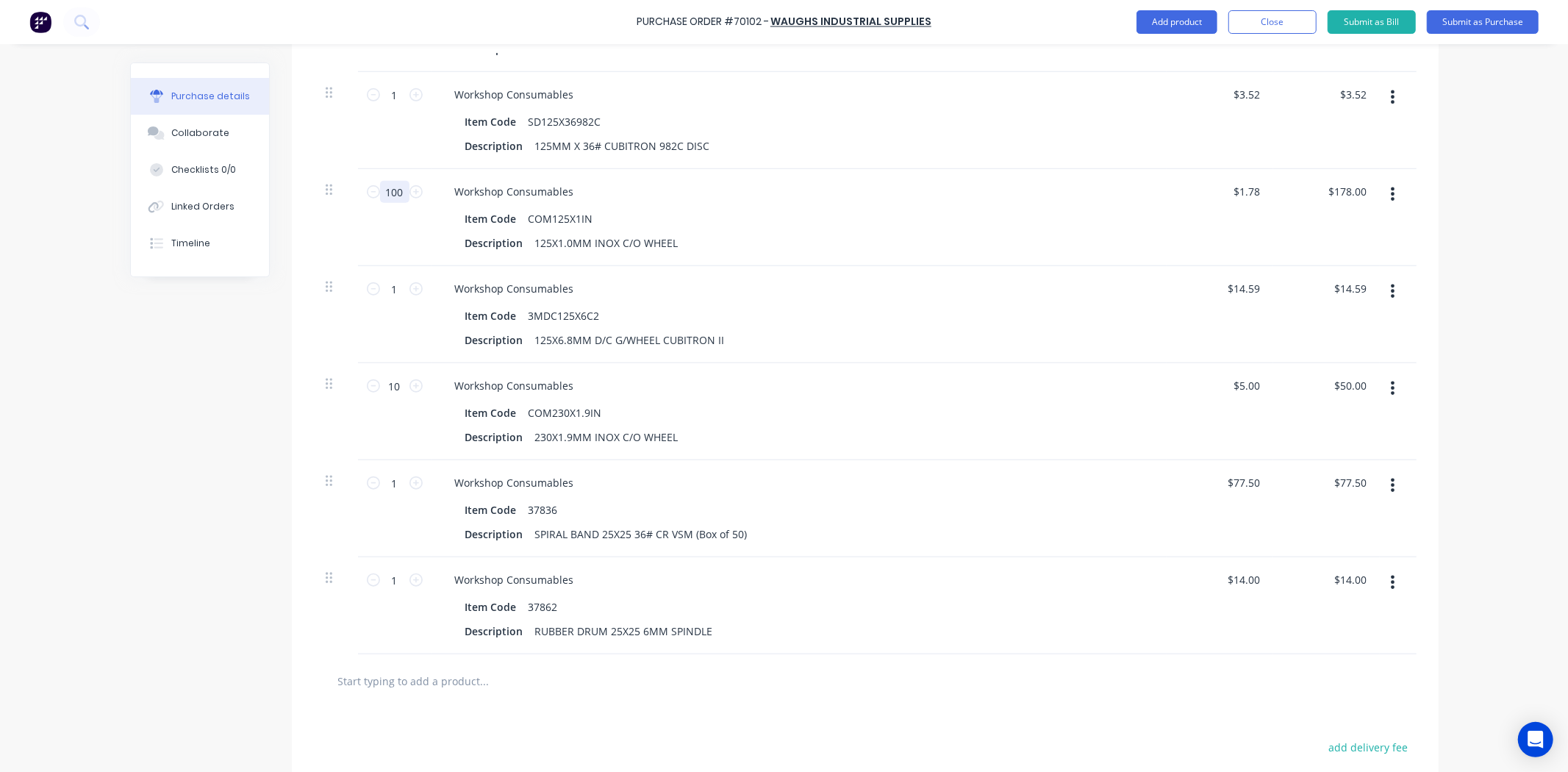
type input "100"
click at [219, 347] on div "Created by [PERSON_NAME] Created [DATE] Required [DATE] Status Draft Contact Ch…" at bounding box center [784, 16] width 1308 height 1867
click at [393, 300] on input "1" at bounding box center [395, 289] width 29 height 22
type input "2"
type input "$29.18"
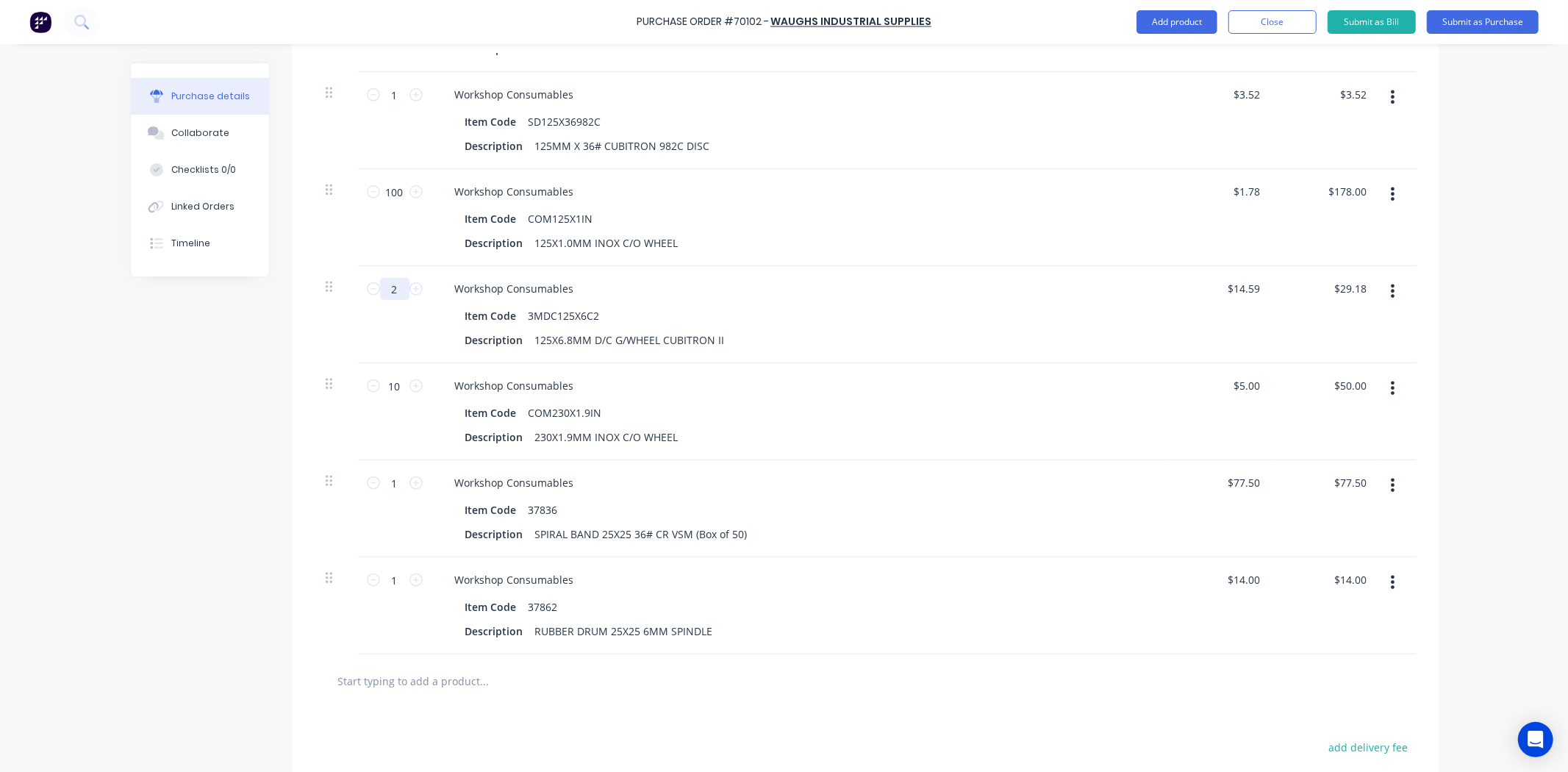
type input "20"
type input "$291.80"
type input "20"
click at [188, 423] on div "Created by [PERSON_NAME] Created [DATE] Required [DATE] Status Draft Contact Ch…" at bounding box center [784, 16] width 1308 height 1867
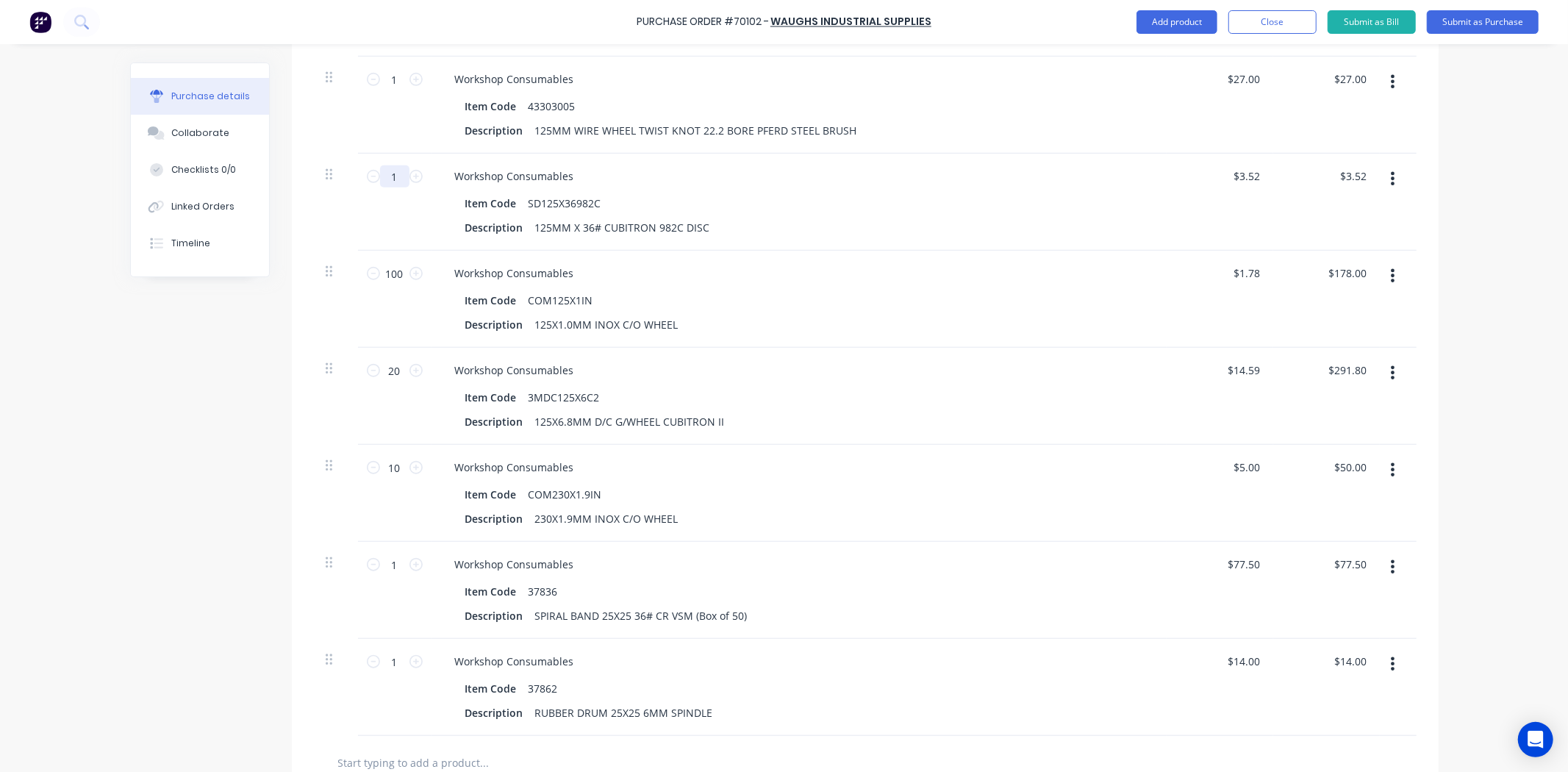
drag, startPoint x: 381, startPoint y: 193, endPoint x: 389, endPoint y: 193, distance: 8.0
click at [381, 187] on input "1" at bounding box center [395, 177] width 29 height 22
type input "15"
type input "$52.80"
type input "150"
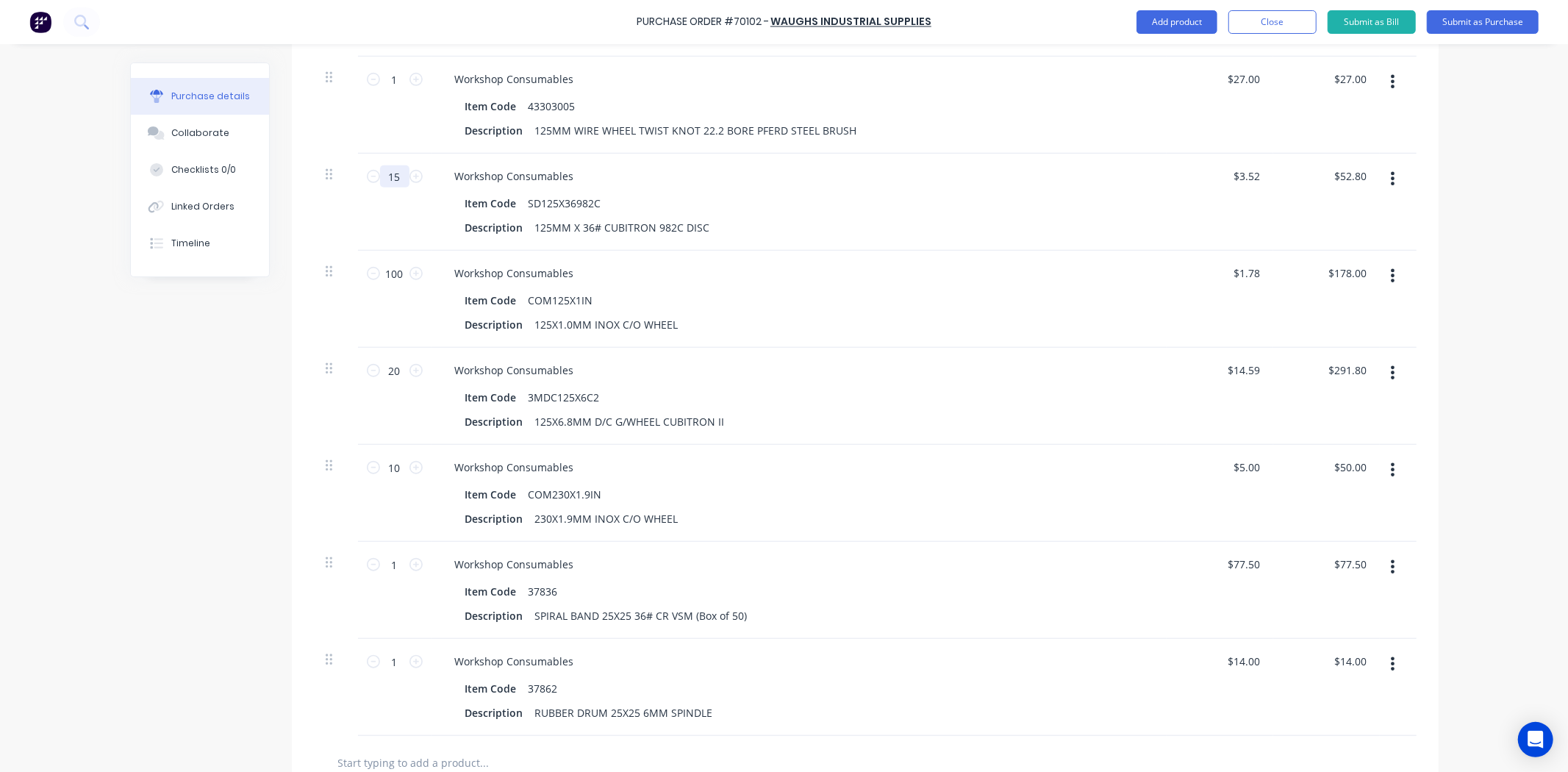
type input "$528.00"
type input "150"
click at [272, 311] on div "Created by [PERSON_NAME] Created [DATE] Required [DATE] Status Draft Contact Ch…" at bounding box center [784, 97] width 1308 height 1867
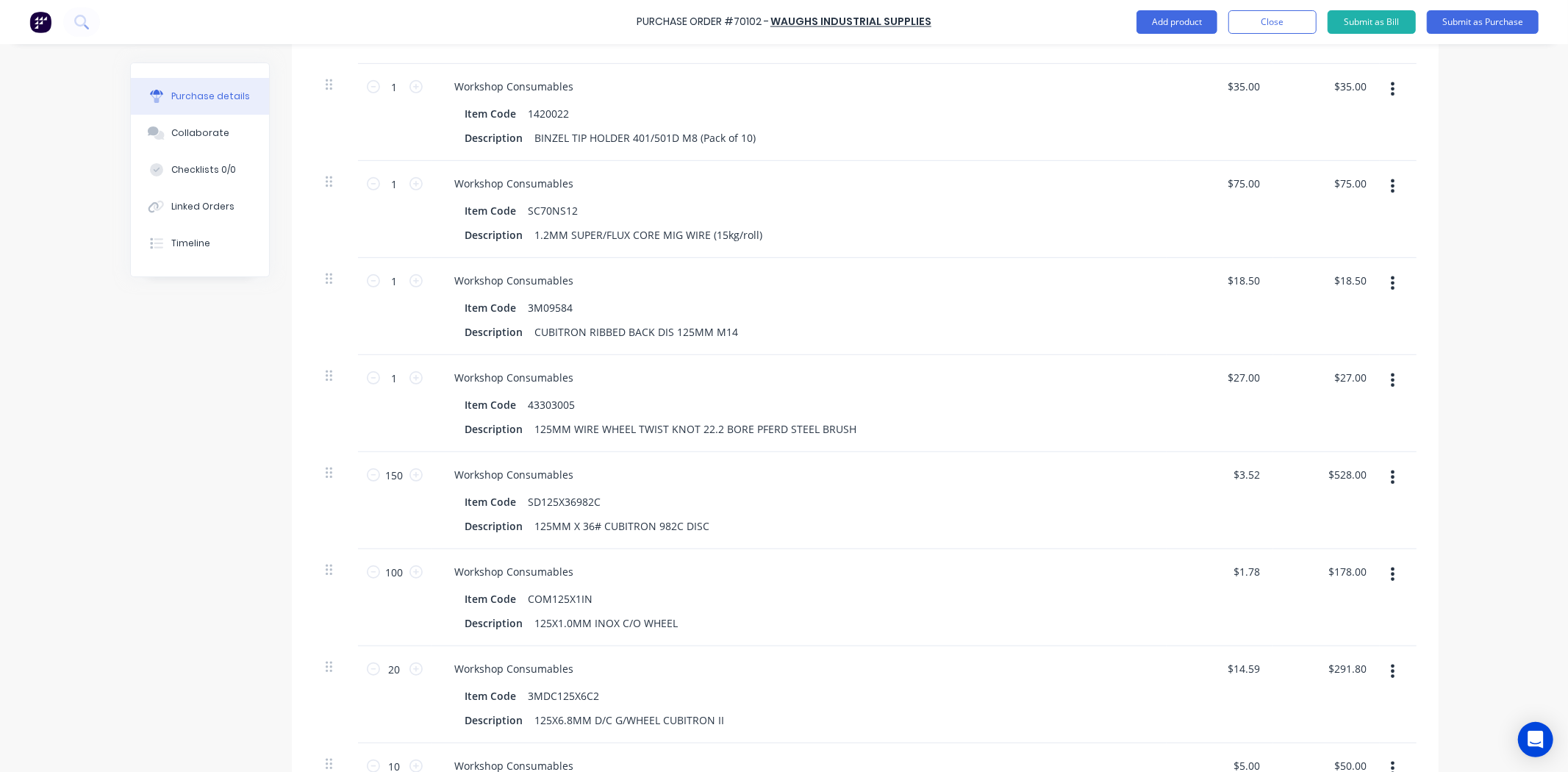
scroll to position [571, 0]
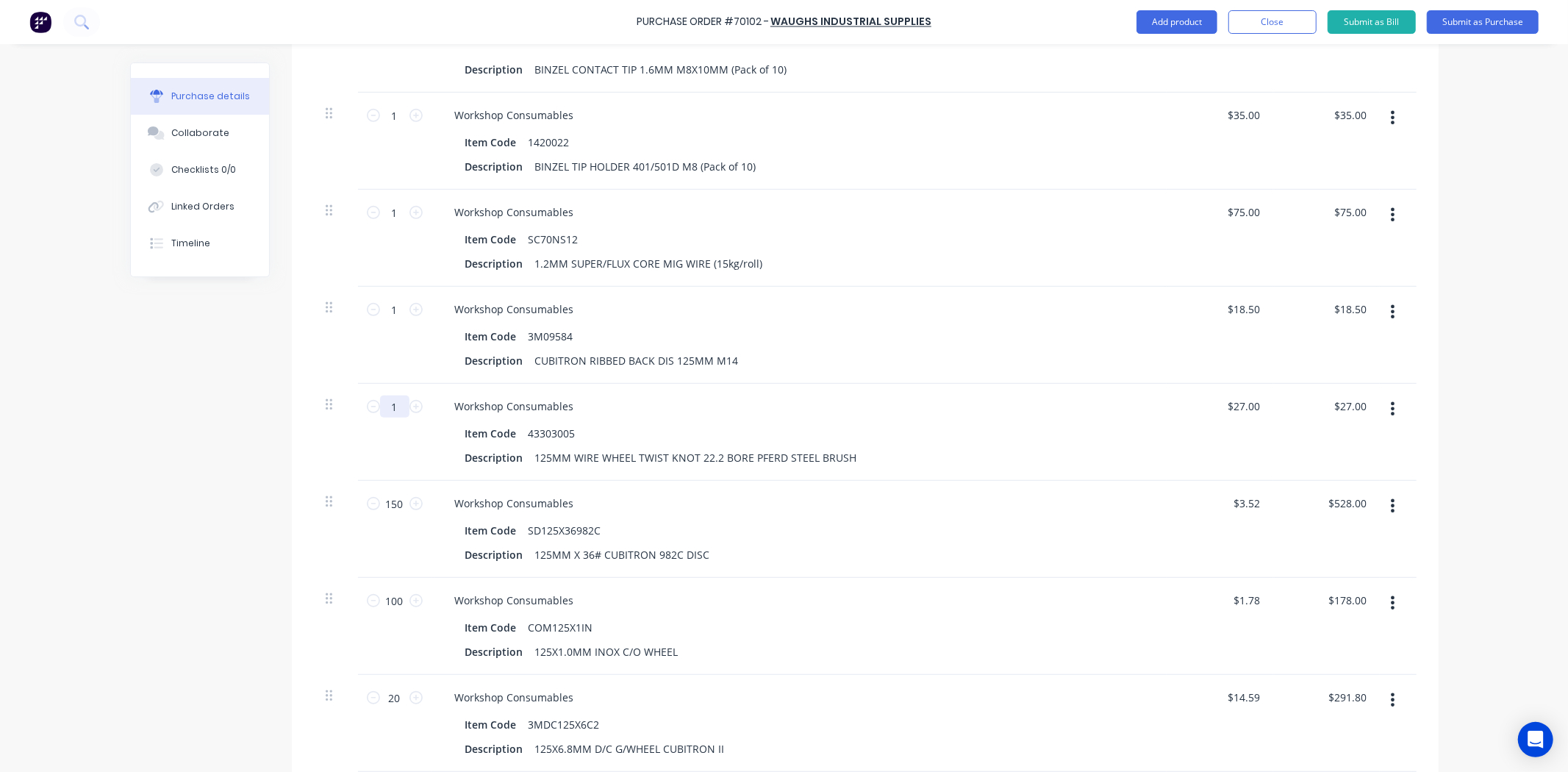
click at [383, 418] on input "1" at bounding box center [395, 406] width 29 height 22
type input "4"
type input "$108.00"
type input "4"
click at [236, 443] on div "Created by [PERSON_NAME] Created [DATE] Required [DATE] Status Draft Contact Ch…" at bounding box center [784, 424] width 1308 height 1867
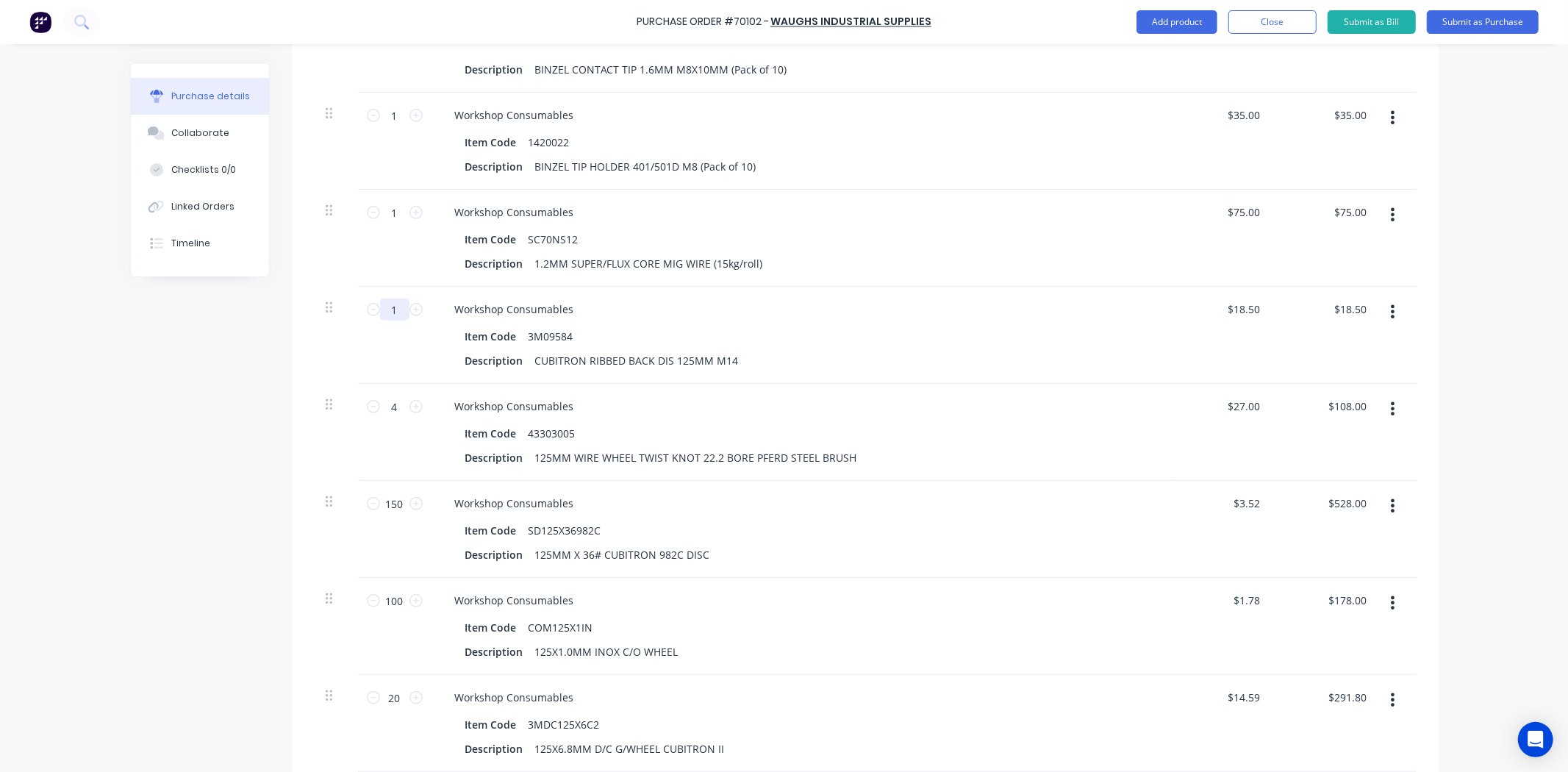
click at [389, 320] on input "1" at bounding box center [395, 309] width 29 height 22
type input "3"
type input "$55.50"
type input "3"
click at [180, 437] on div "Created by [PERSON_NAME] Created [DATE] Required [DATE] Status Draft Contact Ch…" at bounding box center [784, 424] width 1308 height 1867
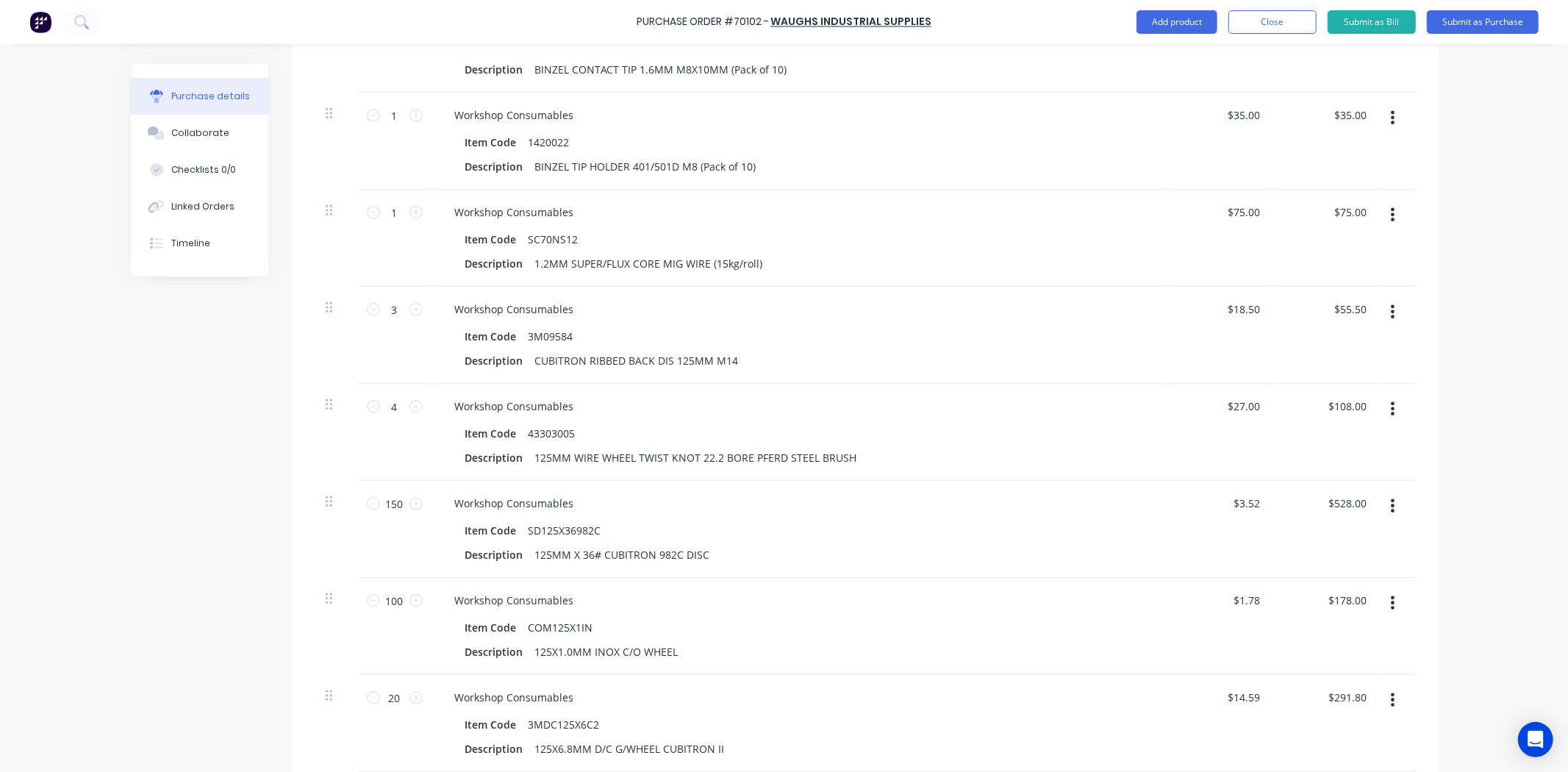
click at [149, 383] on div "Created by [PERSON_NAME] Created [DATE] Required [DATE] Status Draft Contact Ch…" at bounding box center [784, 424] width 1308 height 1867
click at [388, 224] on input "1" at bounding box center [395, 213] width 29 height 22
type input "2"
type input "$150.00"
type input "2"
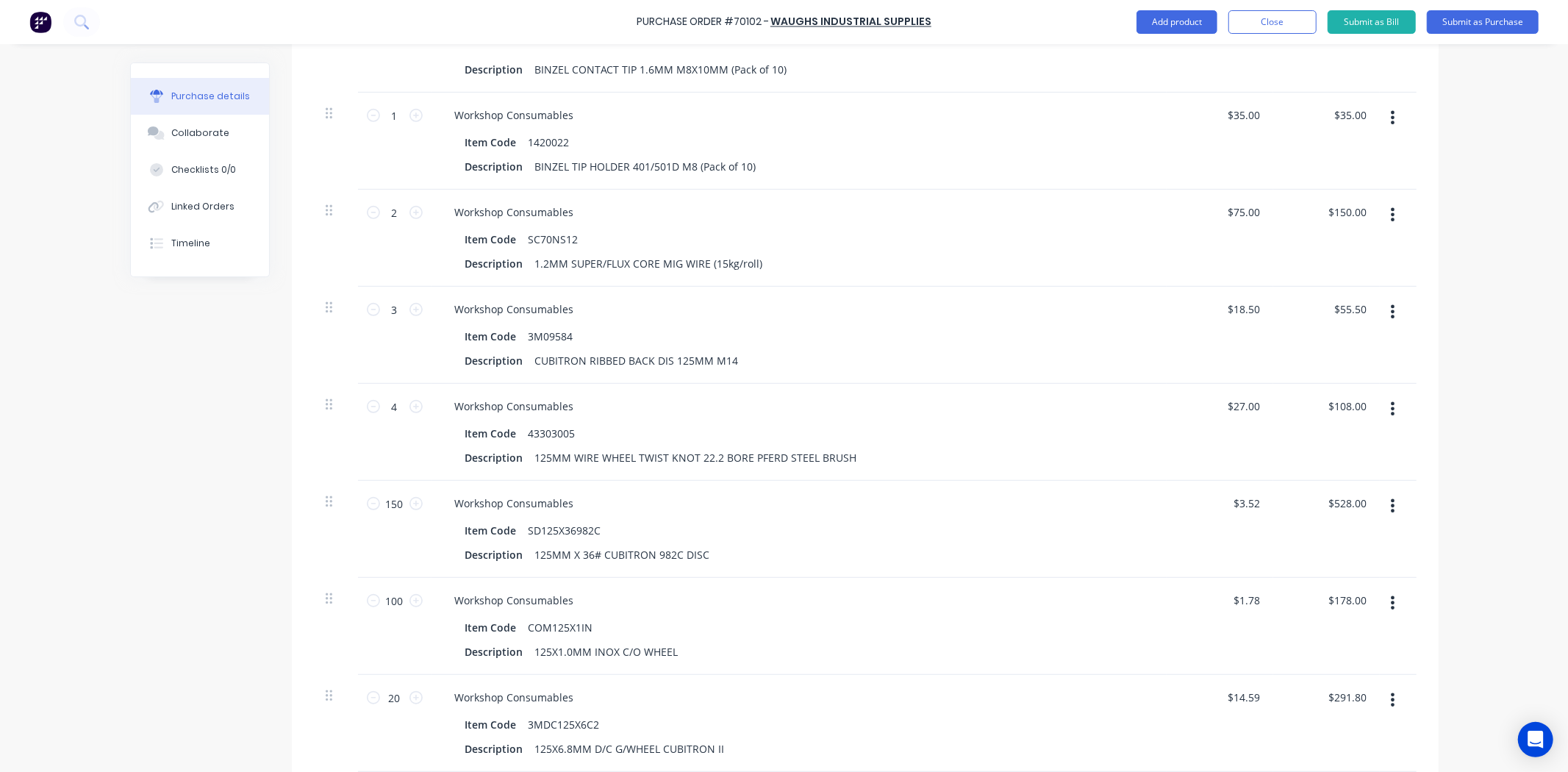
click at [143, 362] on div "Created by [PERSON_NAME] Created [DATE] Required [DATE] Status Draft Contact Ch…" at bounding box center [784, 424] width 1308 height 1867
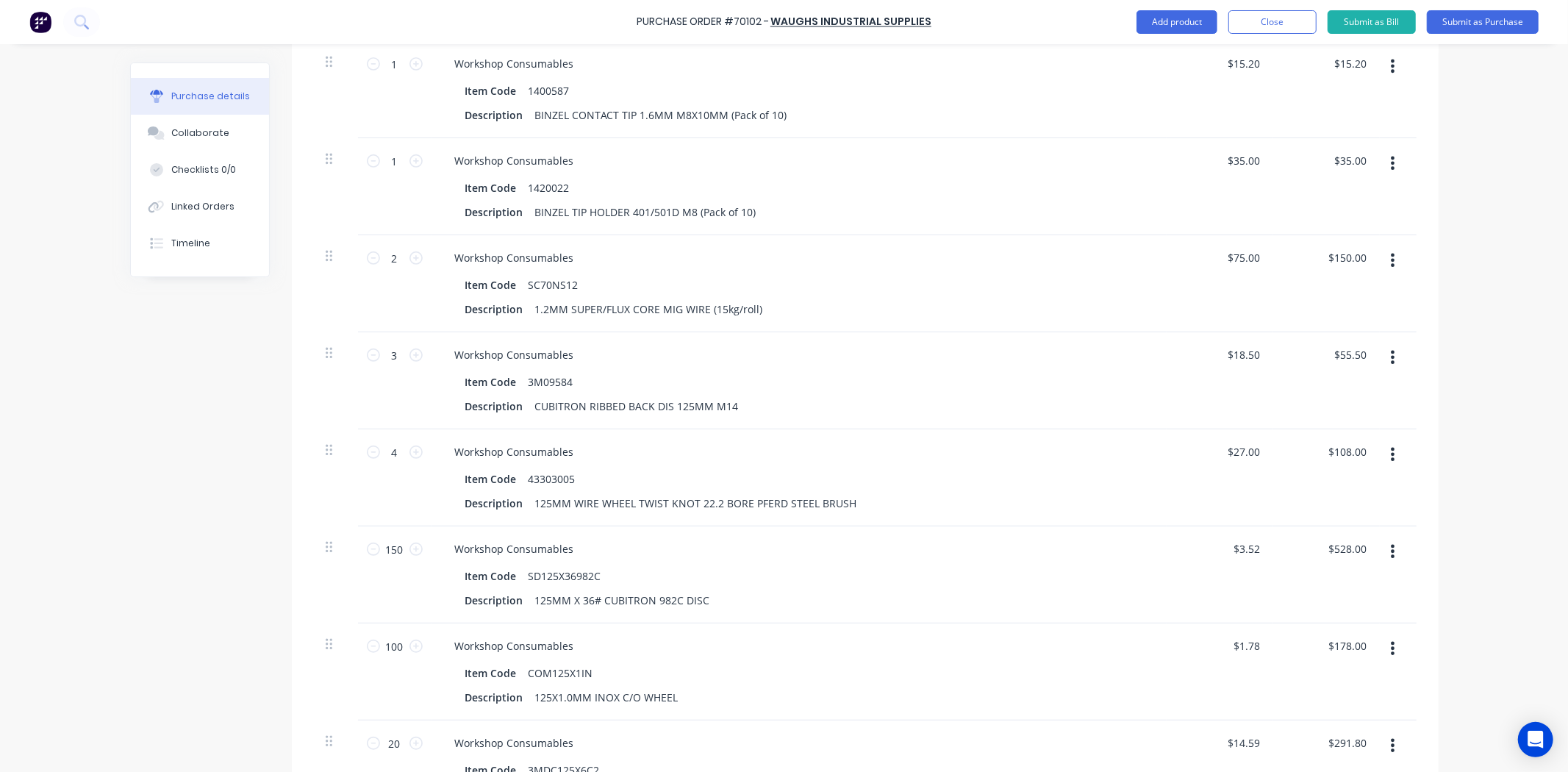
scroll to position [489, 0]
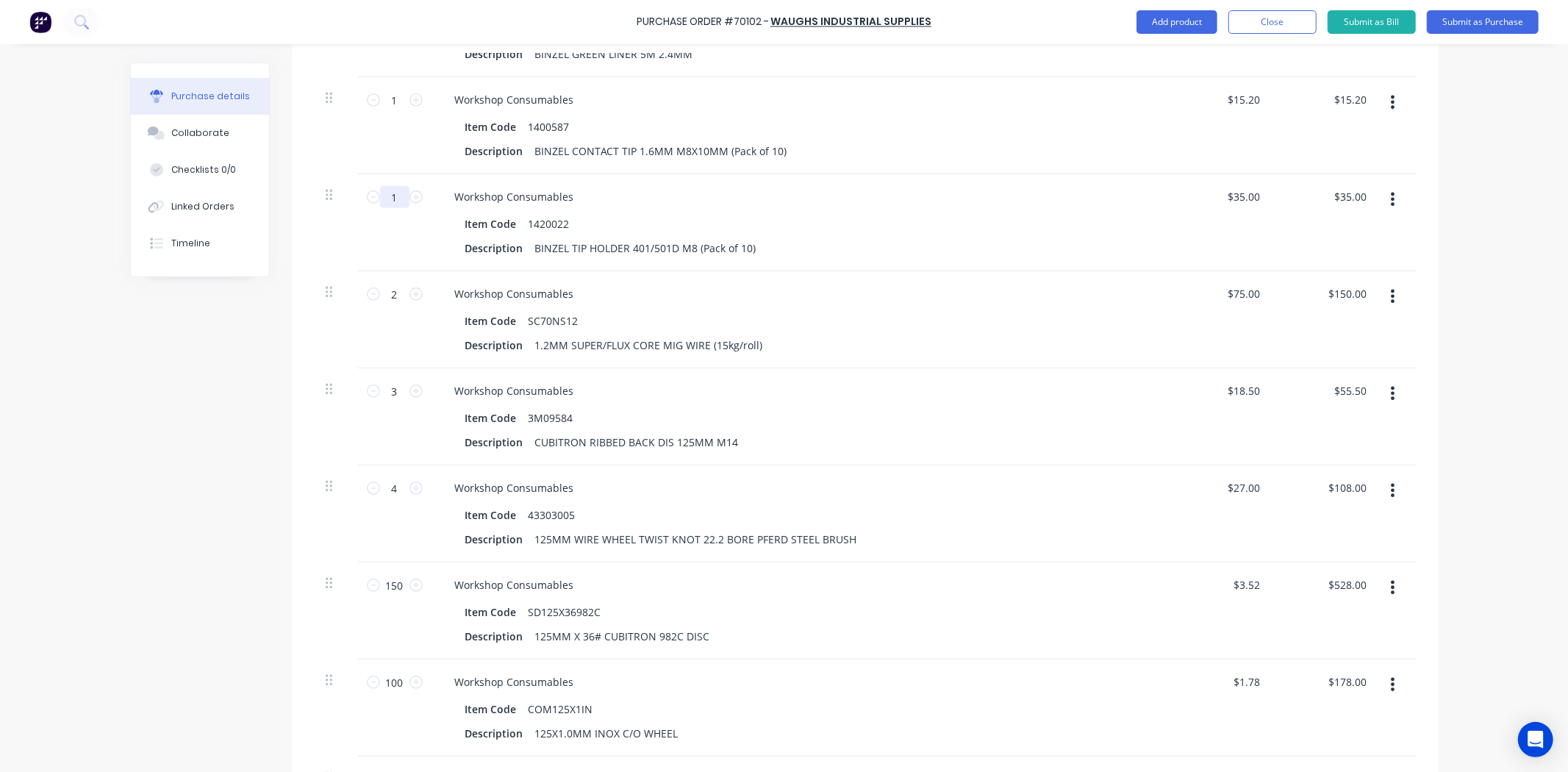
click at [393, 208] on input "1" at bounding box center [395, 197] width 29 height 22
type input "2"
type input "$70.00"
type input "2"
click at [228, 332] on div "Created by [PERSON_NAME] Created [DATE] Required [DATE] Status Draft Contact Ch…" at bounding box center [784, 506] width 1308 height 1867
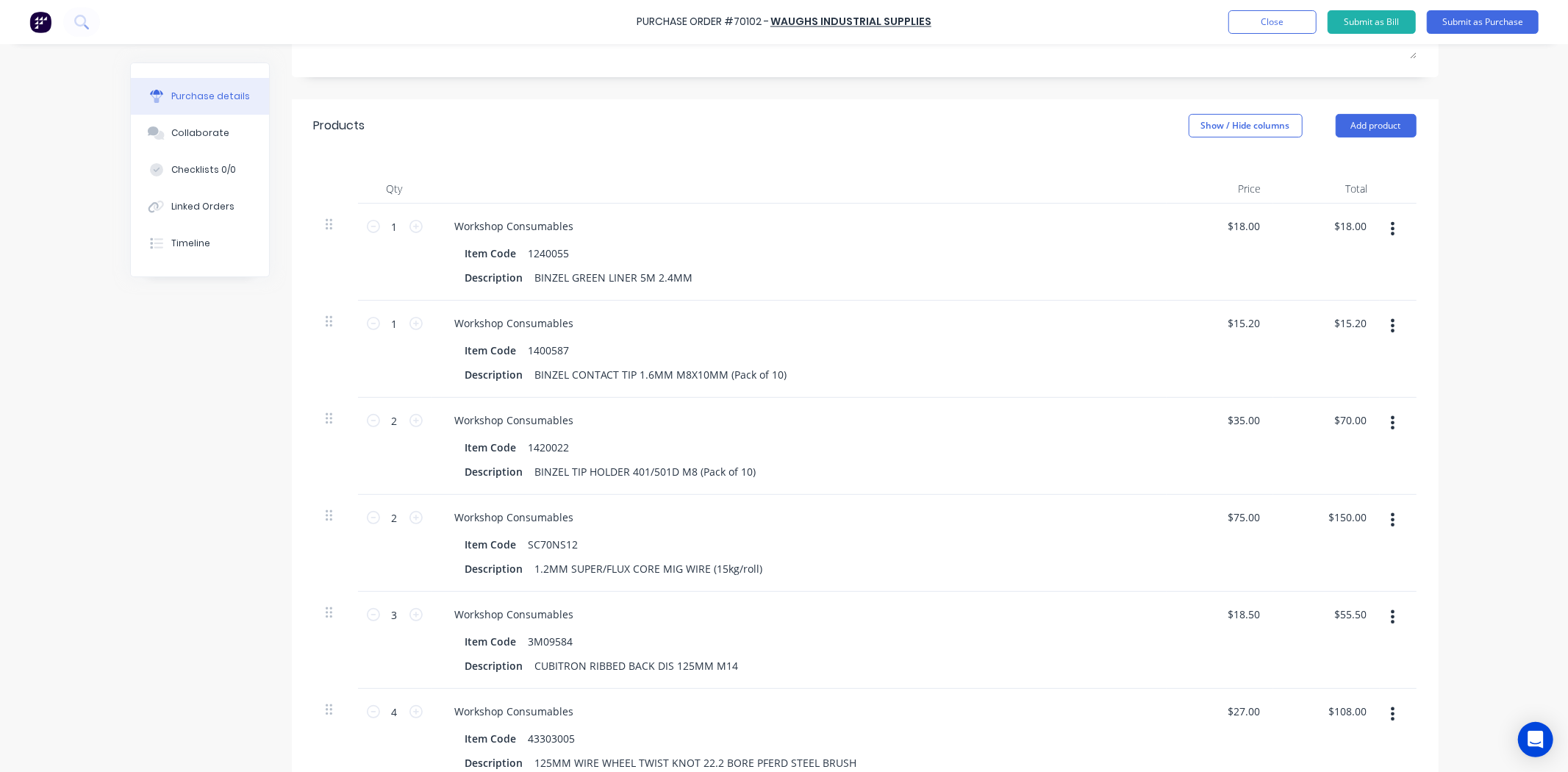
scroll to position [245, 0]
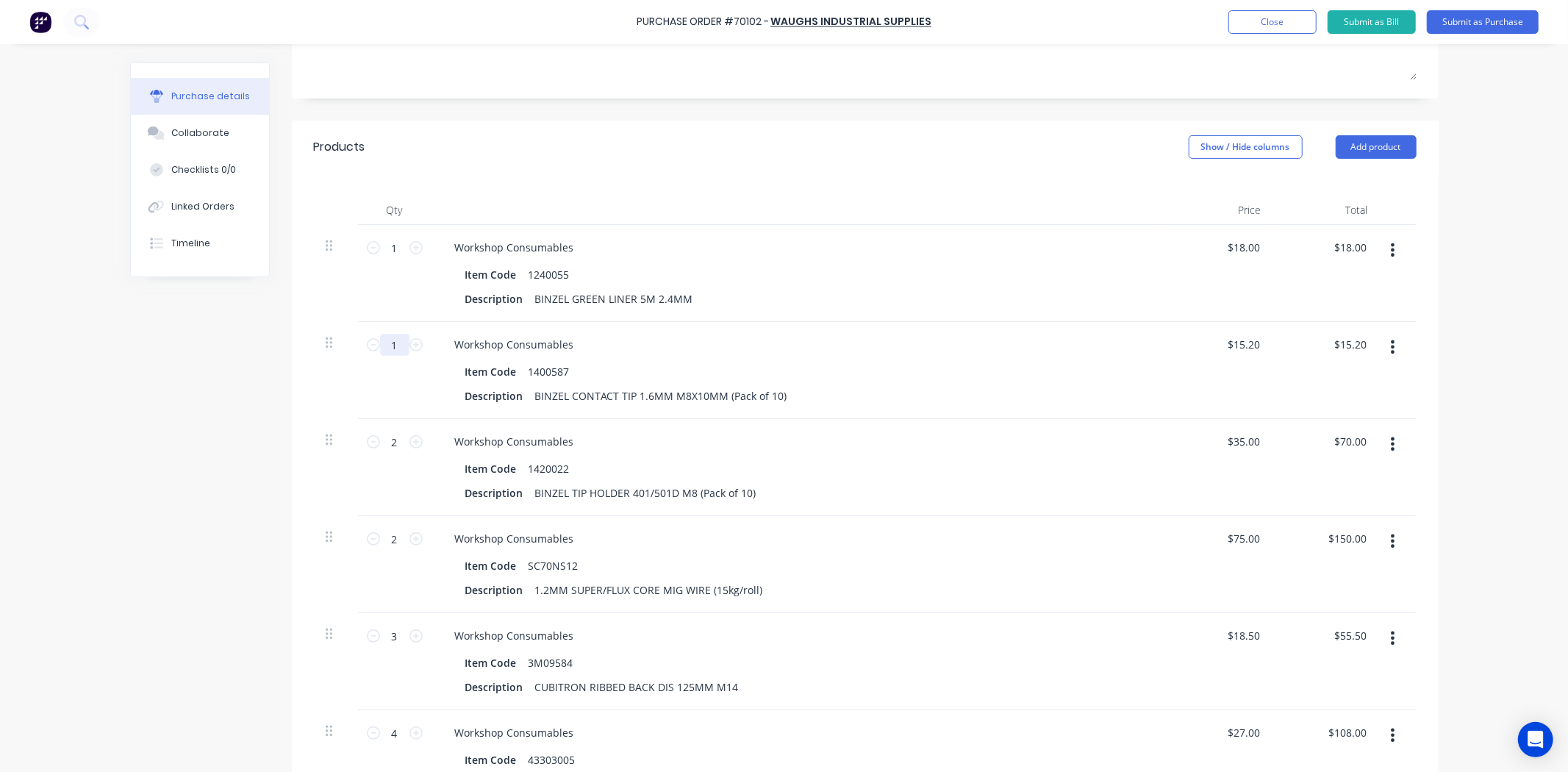
click at [387, 346] on input "1" at bounding box center [395, 345] width 29 height 22
type input "2"
type input "$30.40"
type input "2"
click at [437, 202] on div at bounding box center [799, 210] width 735 height 29
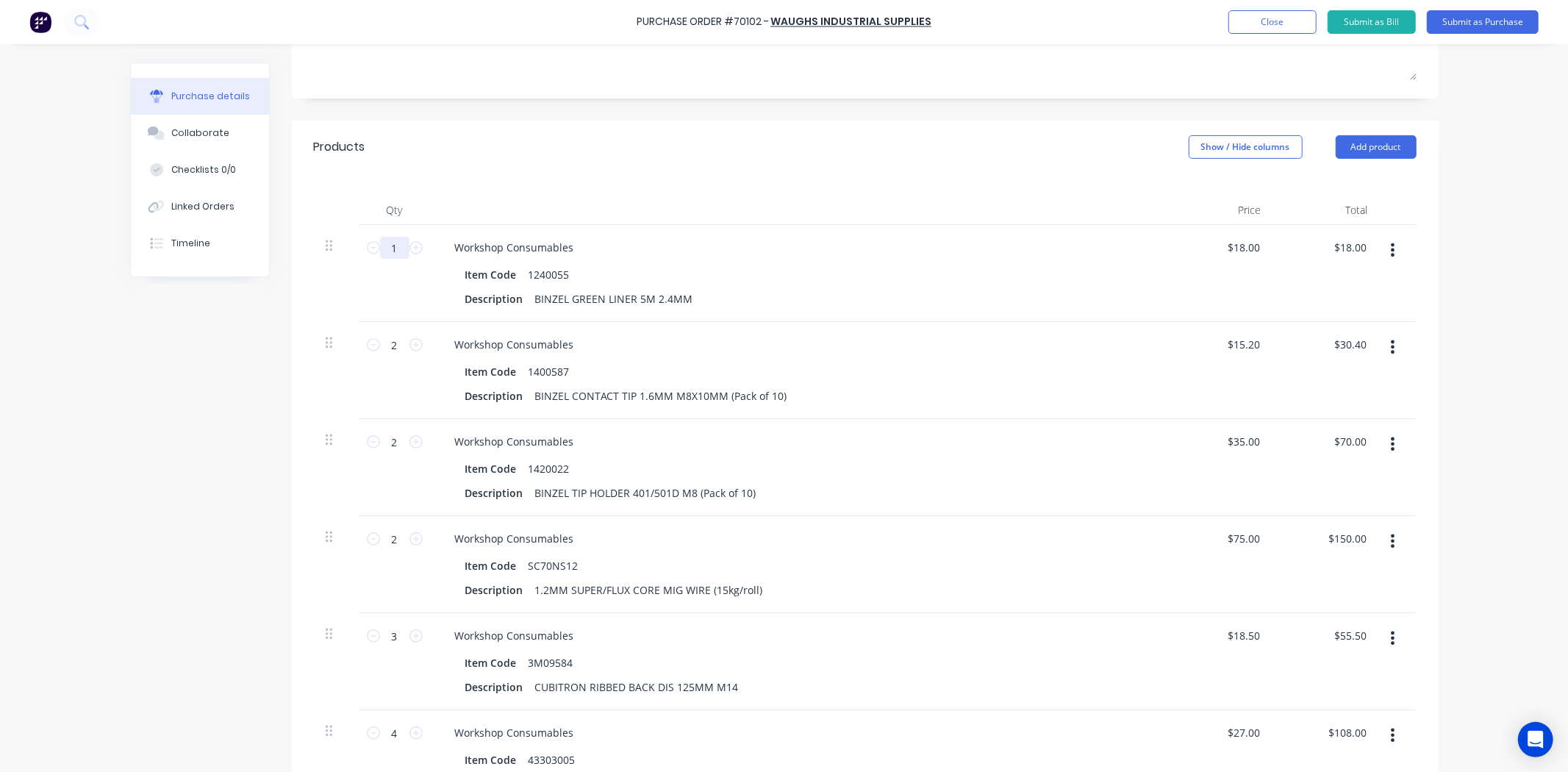
click at [392, 240] on input "1" at bounding box center [395, 248] width 29 height 22
type input "6"
type input "$108.00"
type input "6"
click at [466, 172] on div "Products Show / Hide columns Add product" at bounding box center [865, 147] width 1147 height 53
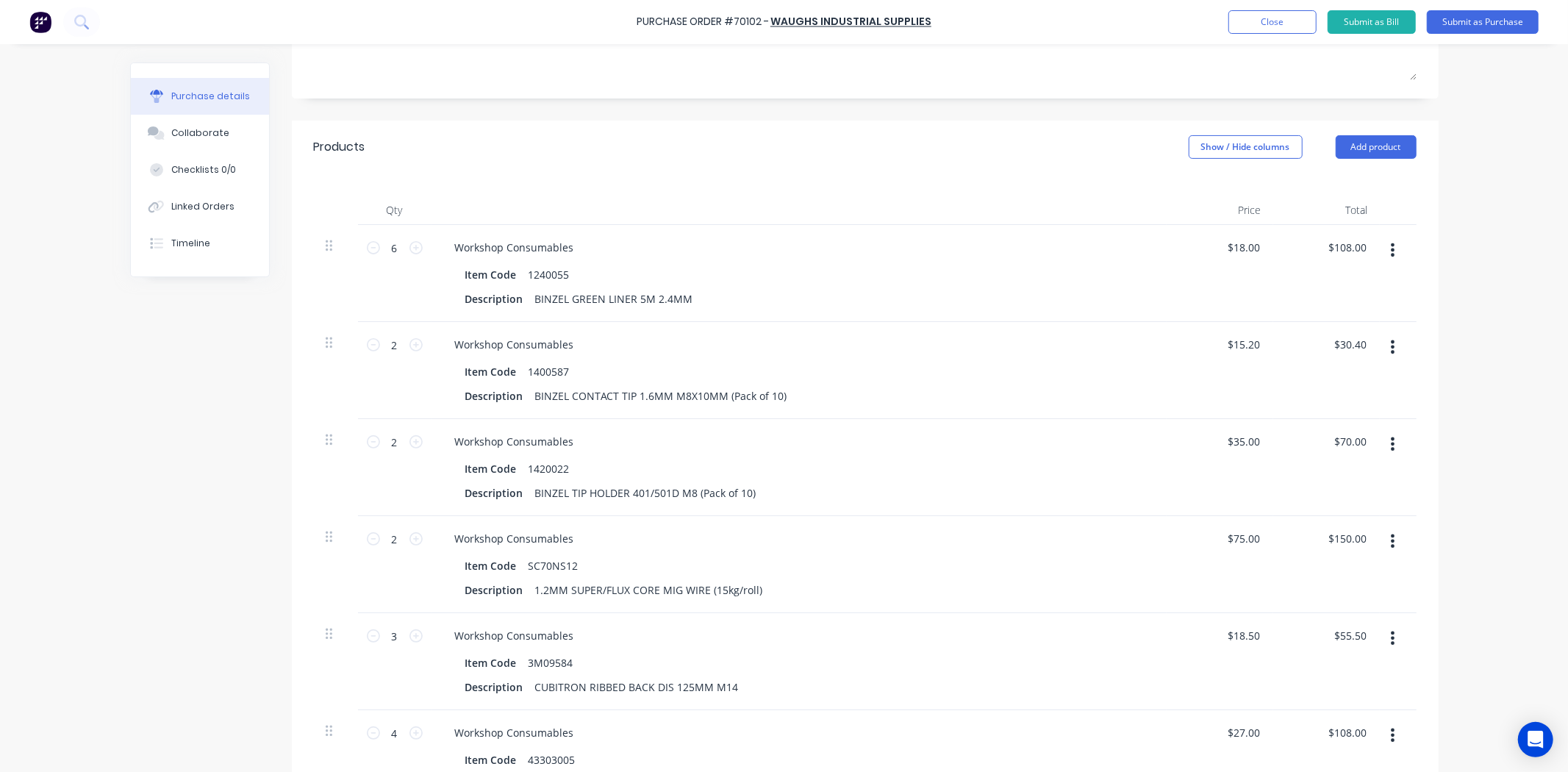
click at [1507, 400] on div "Purchase Order #70102 - Waughs Industrial Supplies Add product Close Submit as …" at bounding box center [784, 386] width 1568 height 772
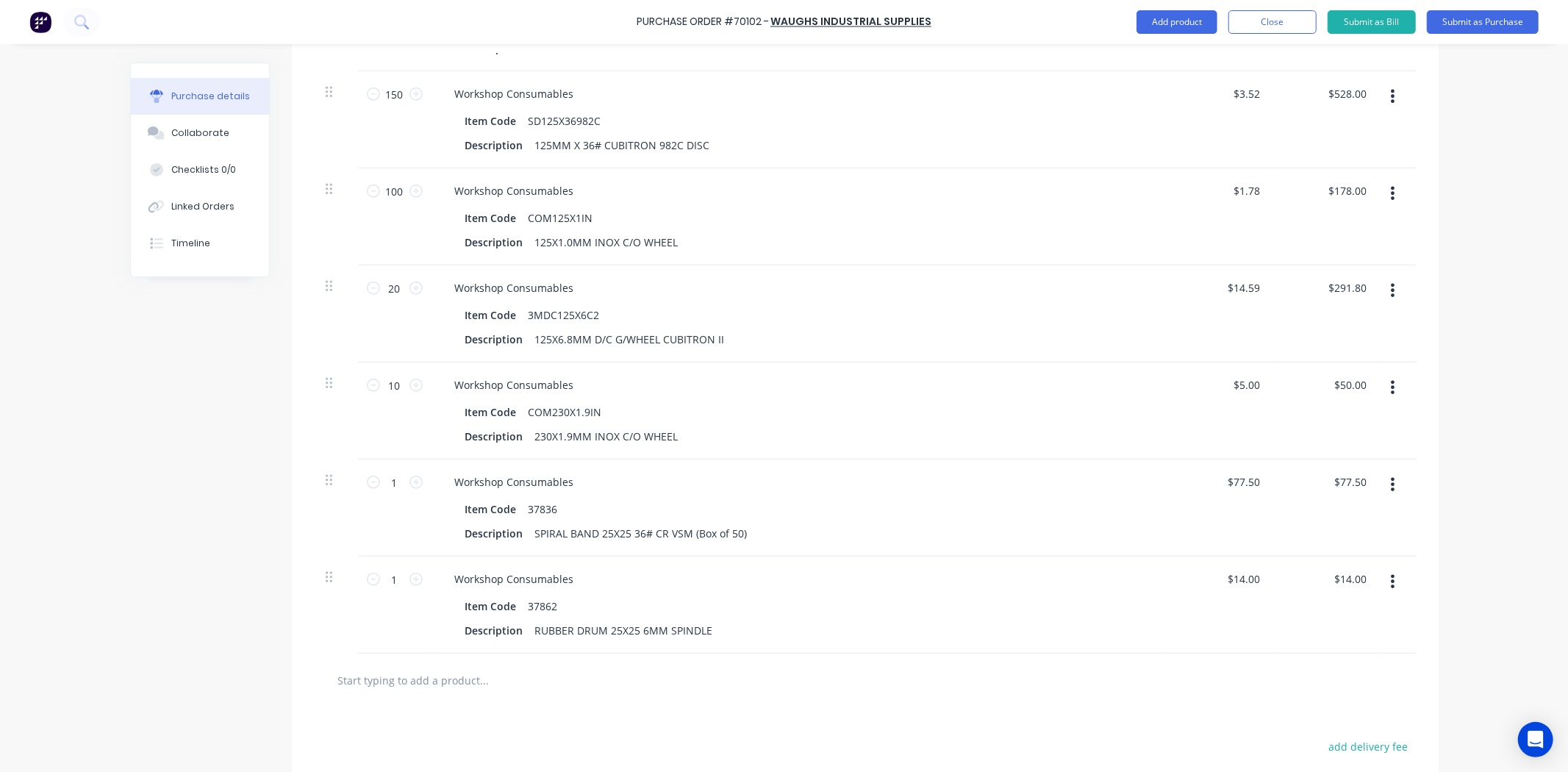
scroll to position [980, 0]
click at [81, 423] on div "Purchase Order #70102 - Waughs Industrial Supplies Add product Close Submit as …" at bounding box center [784, 386] width 1568 height 772
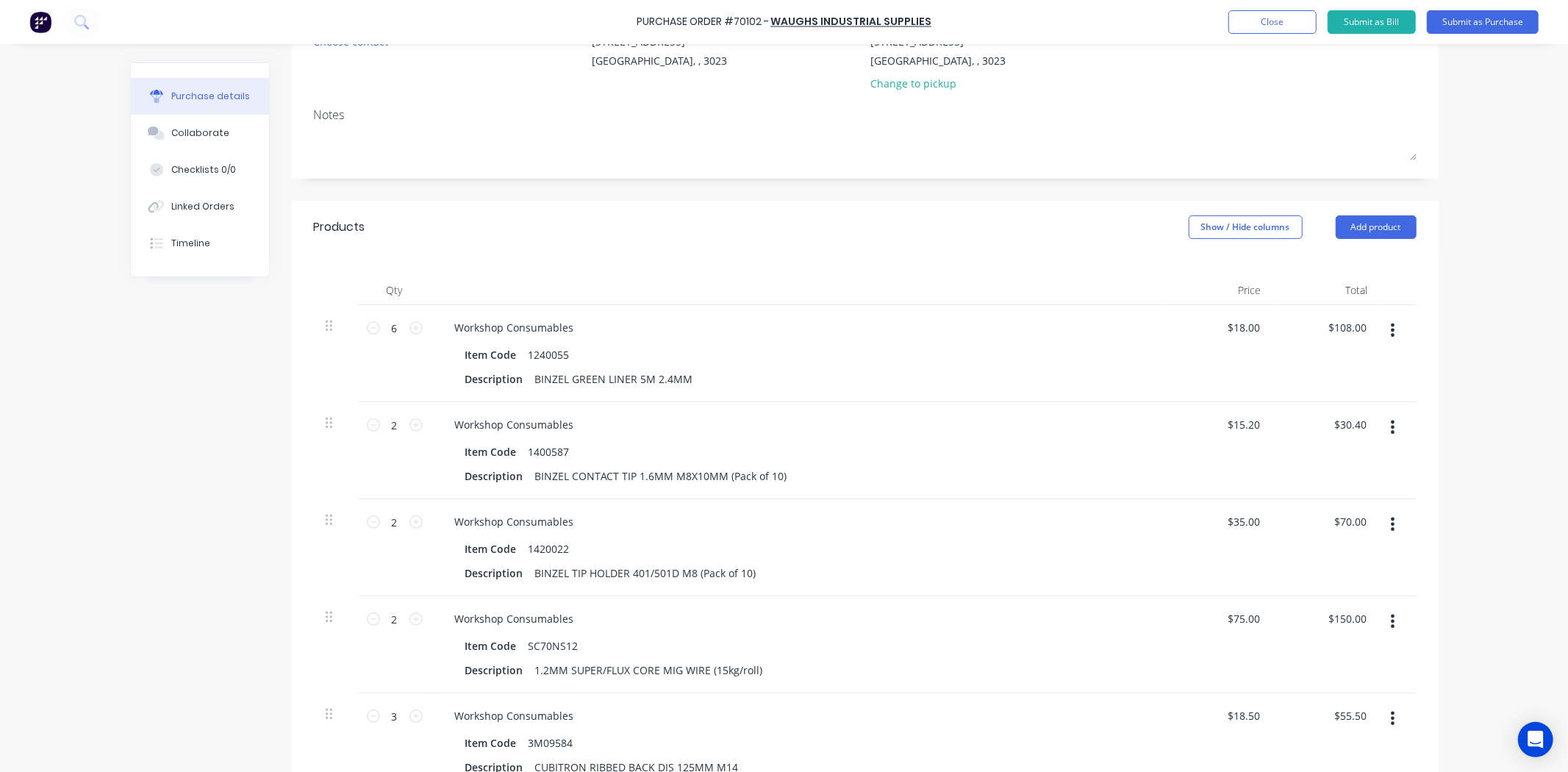
scroll to position [0, 0]
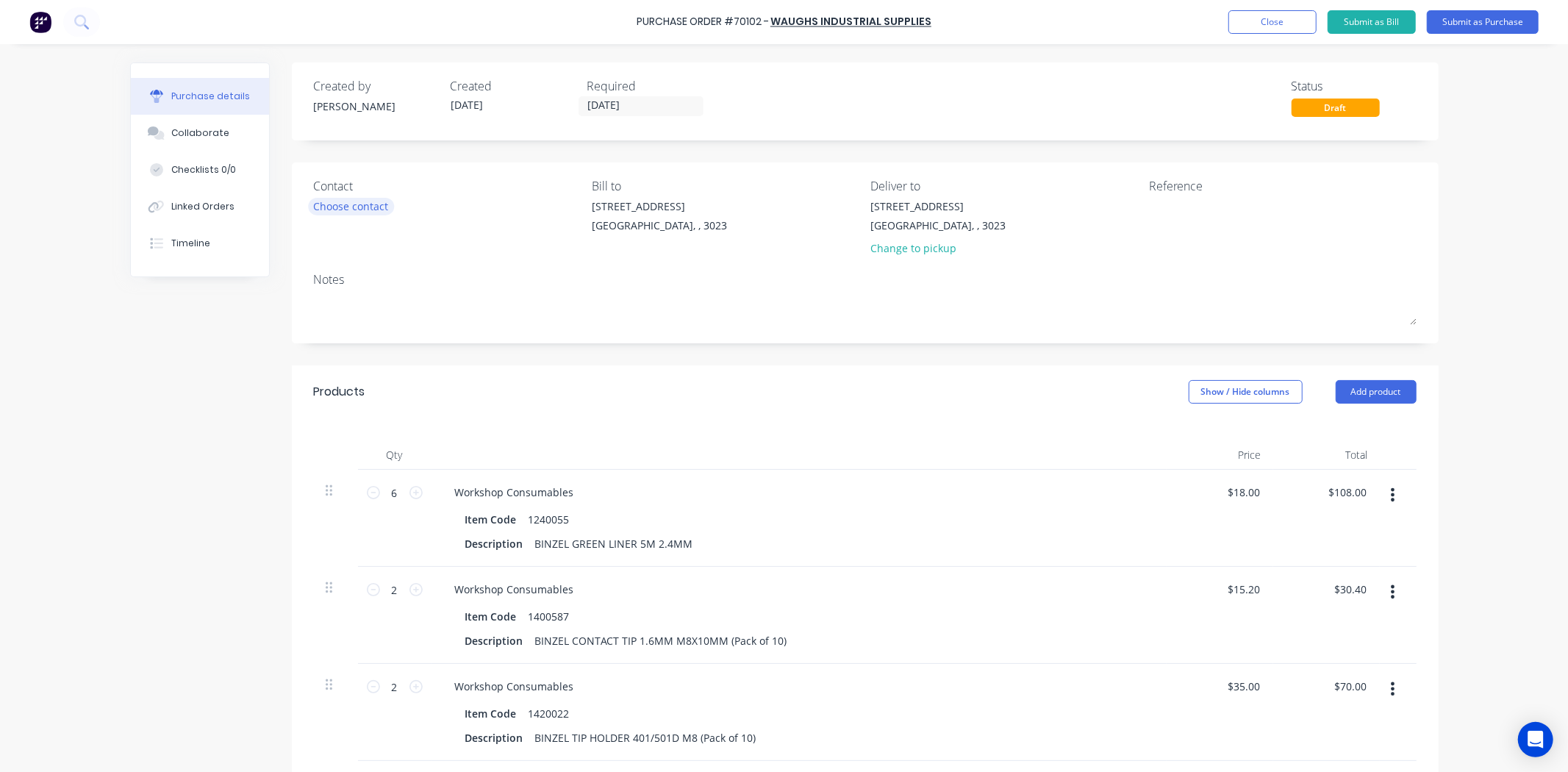
click at [367, 206] on div "Choose contact" at bounding box center [351, 206] width 75 height 15
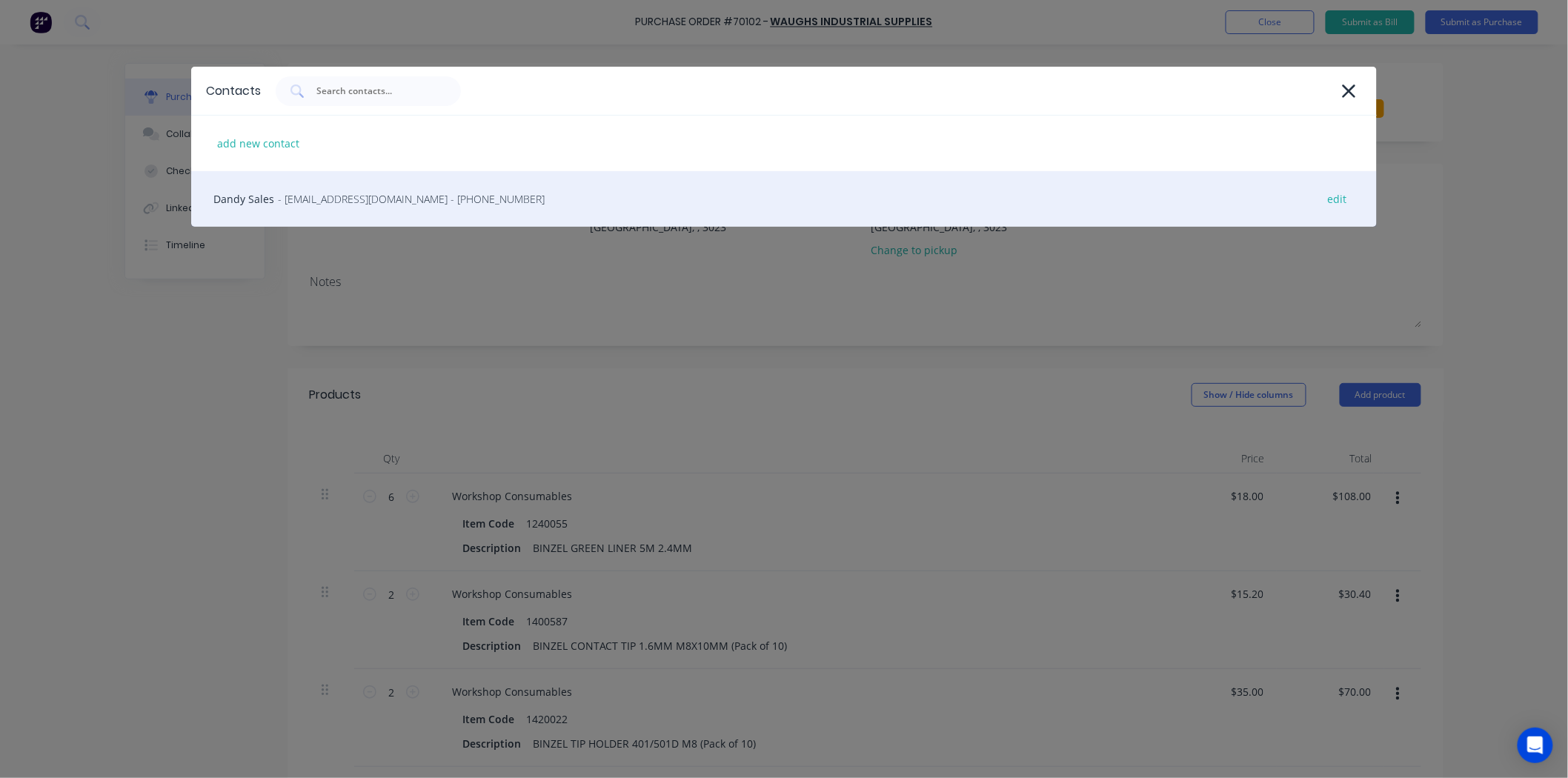
click at [375, 188] on div "[PERSON_NAME] - [EMAIL_ADDRESS][DOMAIN_NAME] - [PHONE_NUMBER] edit" at bounding box center [784, 199] width 1186 height 56
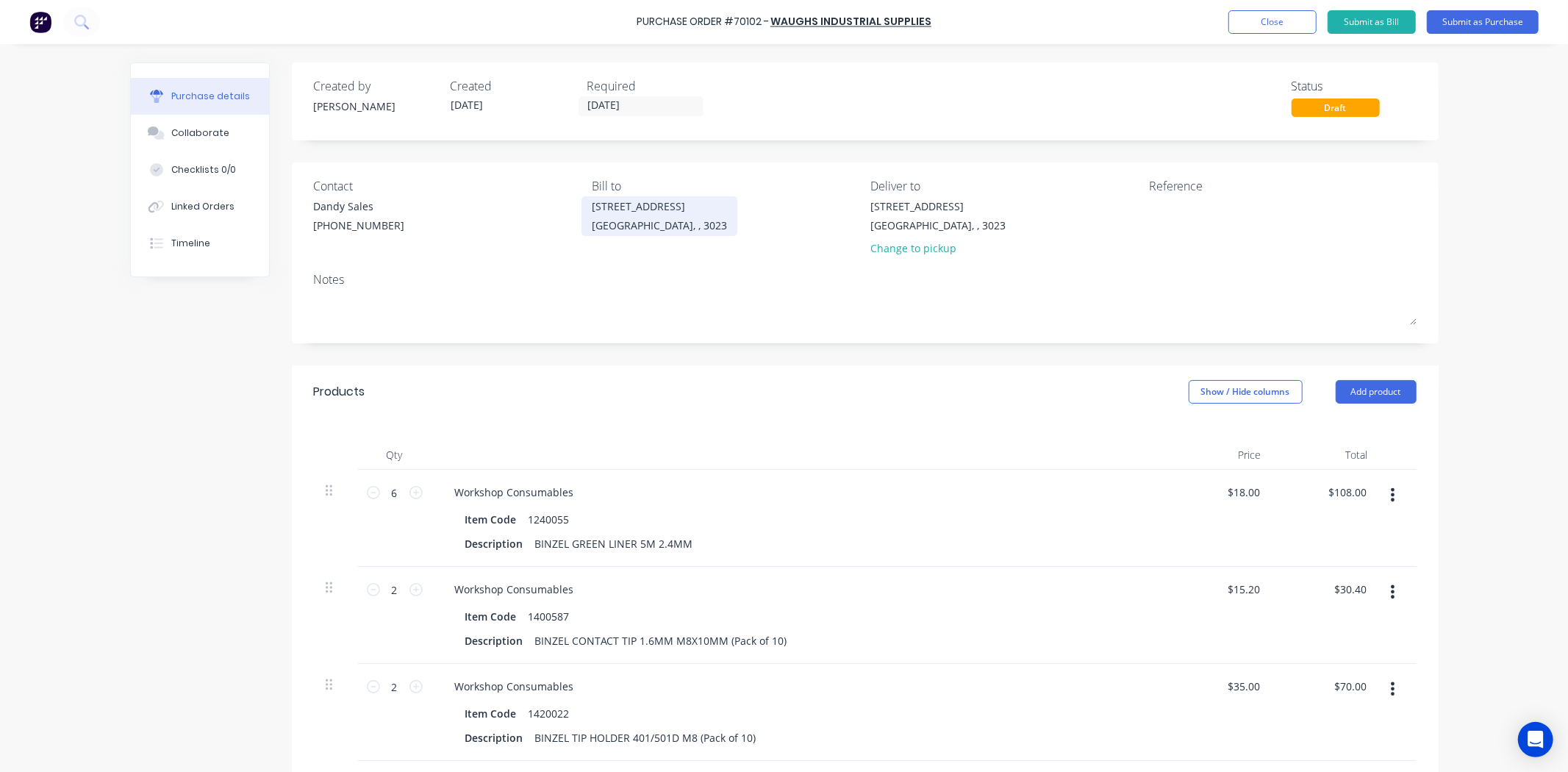
click at [664, 221] on div "[GEOGRAPHIC_DATA], , 3023" at bounding box center [659, 225] width 135 height 15
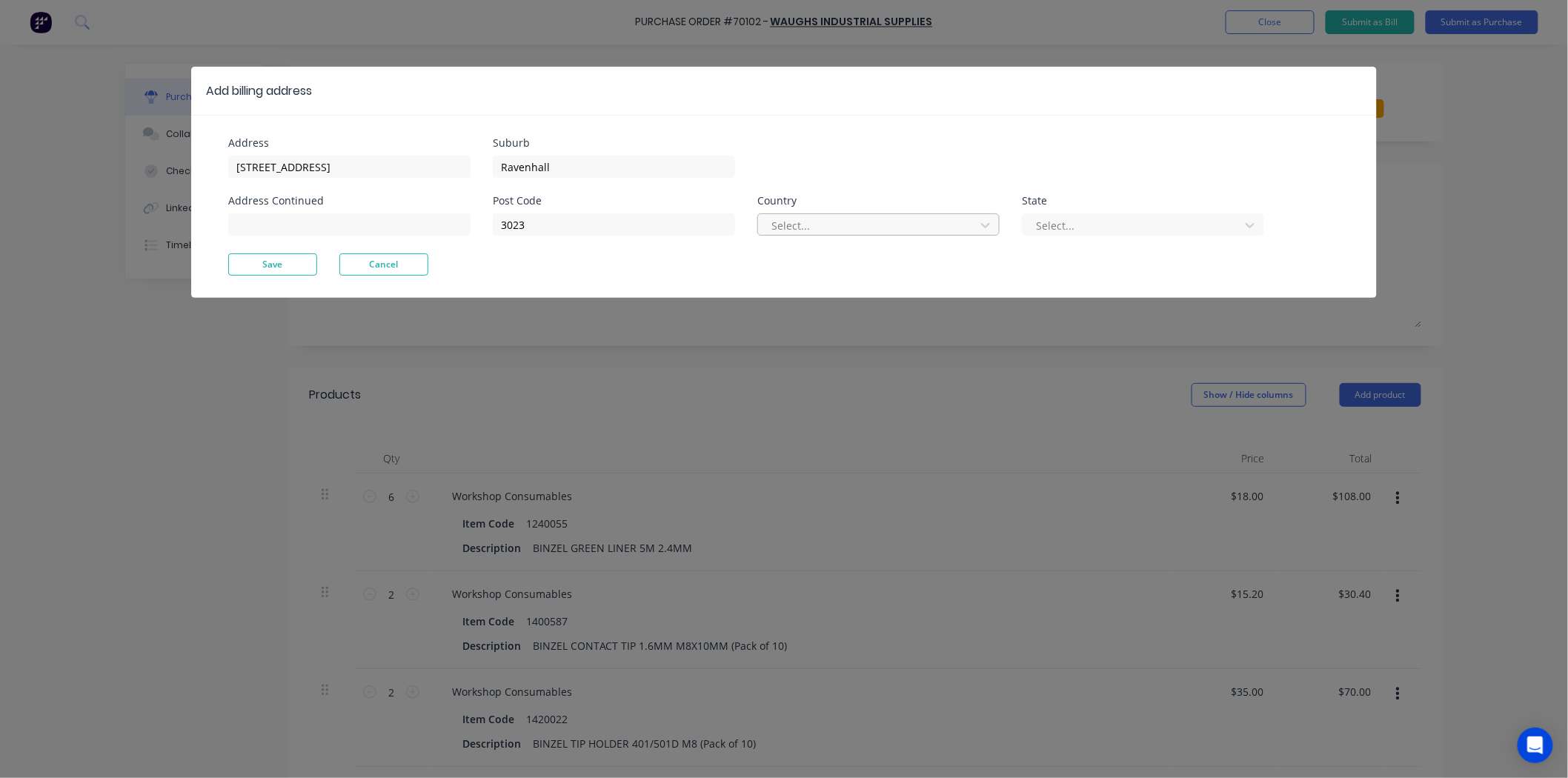
click at [806, 223] on div at bounding box center [869, 225] width 198 height 19
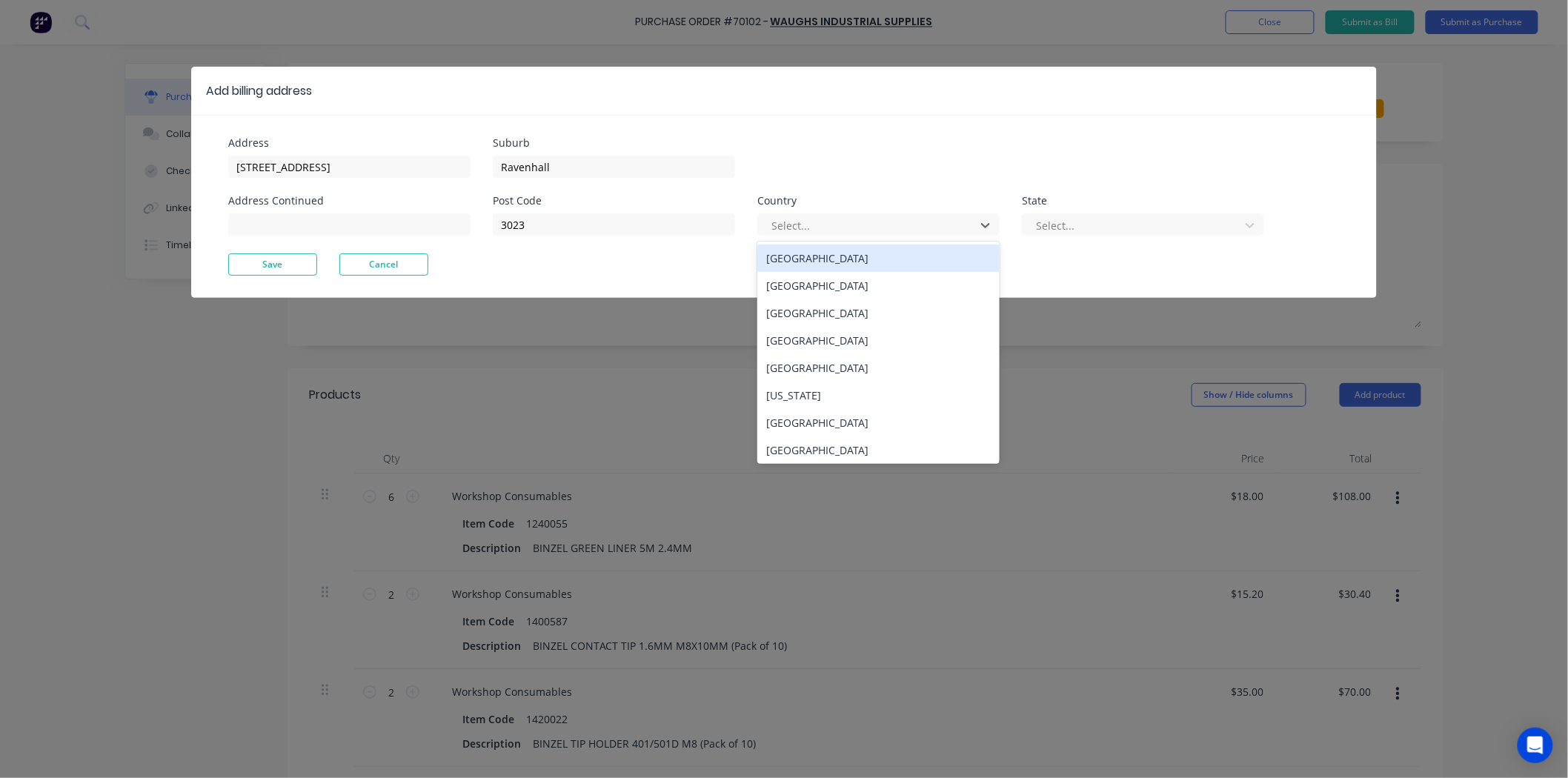
click at [820, 252] on div "[GEOGRAPHIC_DATA]" at bounding box center [878, 258] width 242 height 28
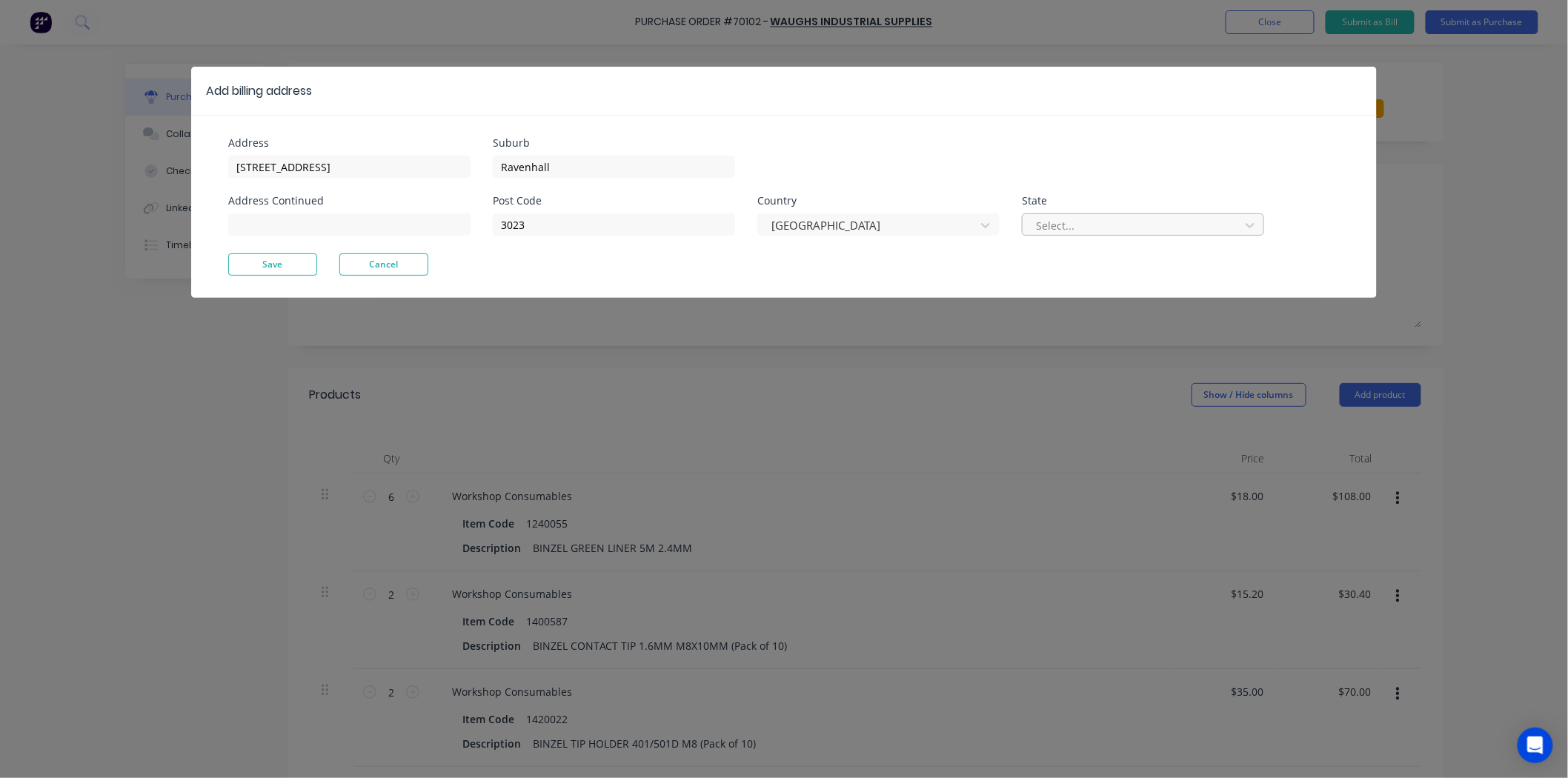
click at [1158, 225] on div at bounding box center [1133, 225] width 198 height 19
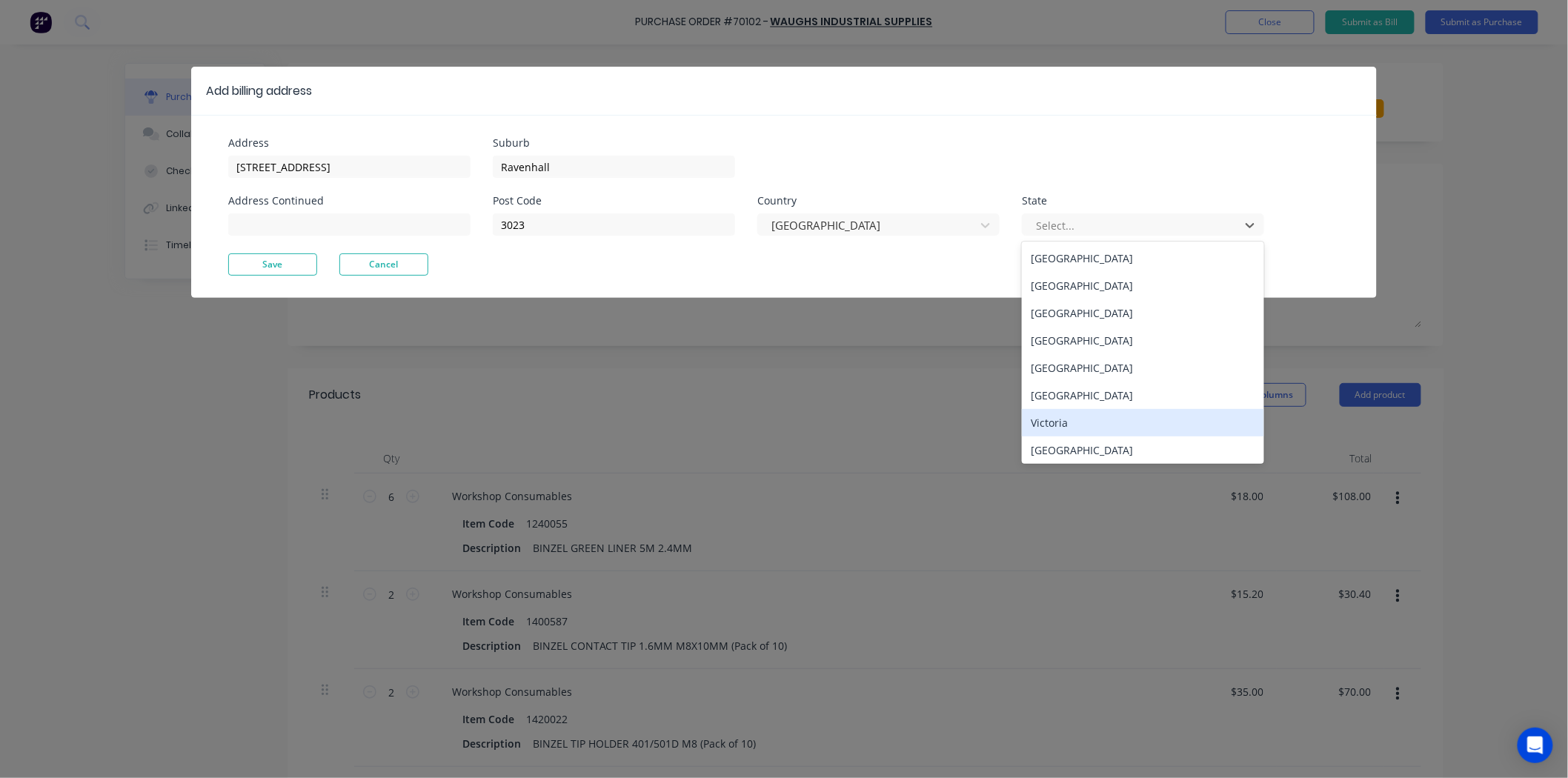
click at [1093, 421] on div "Victoria" at bounding box center [1143, 423] width 242 height 28
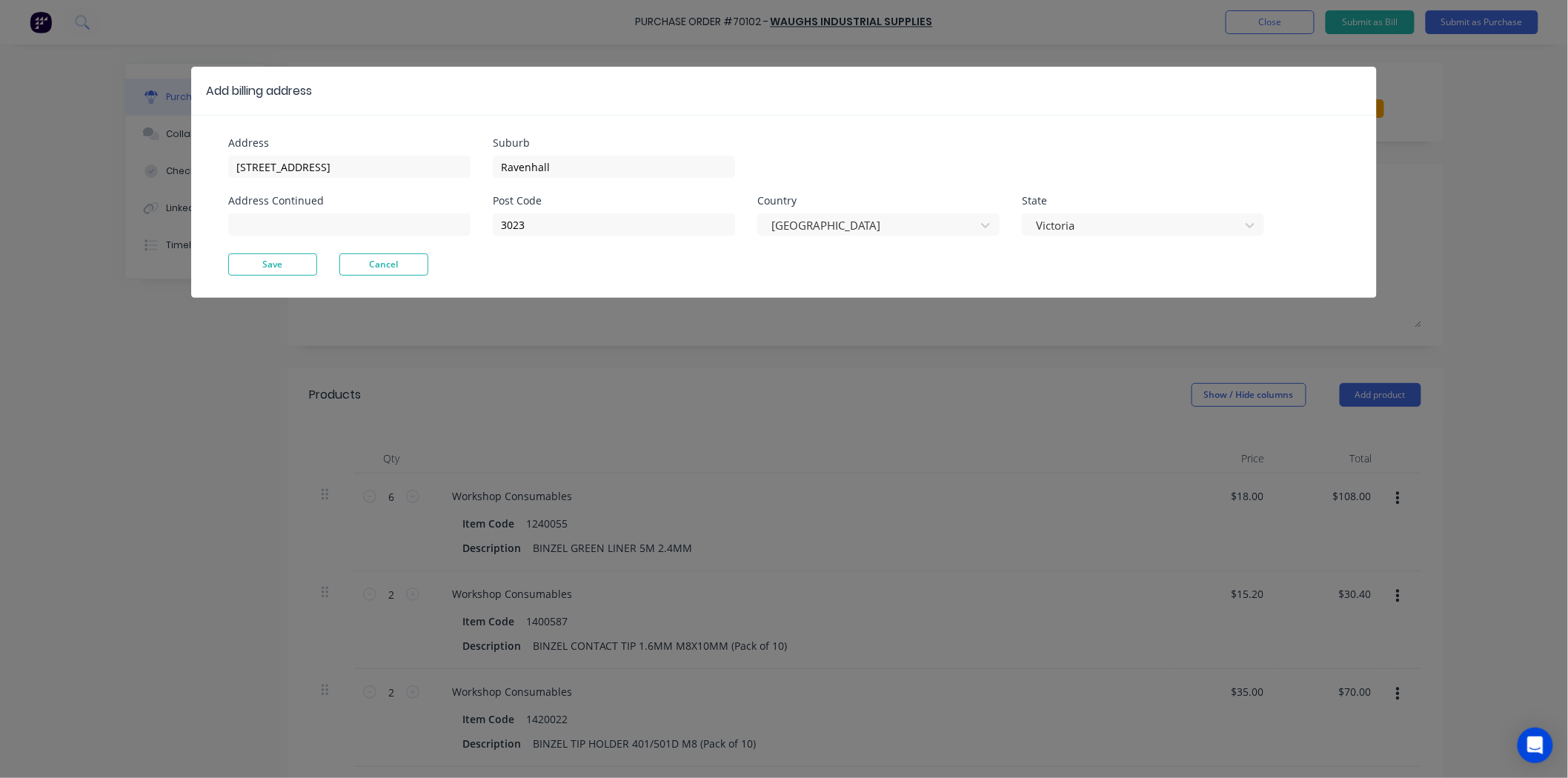
click at [286, 268] on button "Save" at bounding box center [272, 264] width 89 height 22
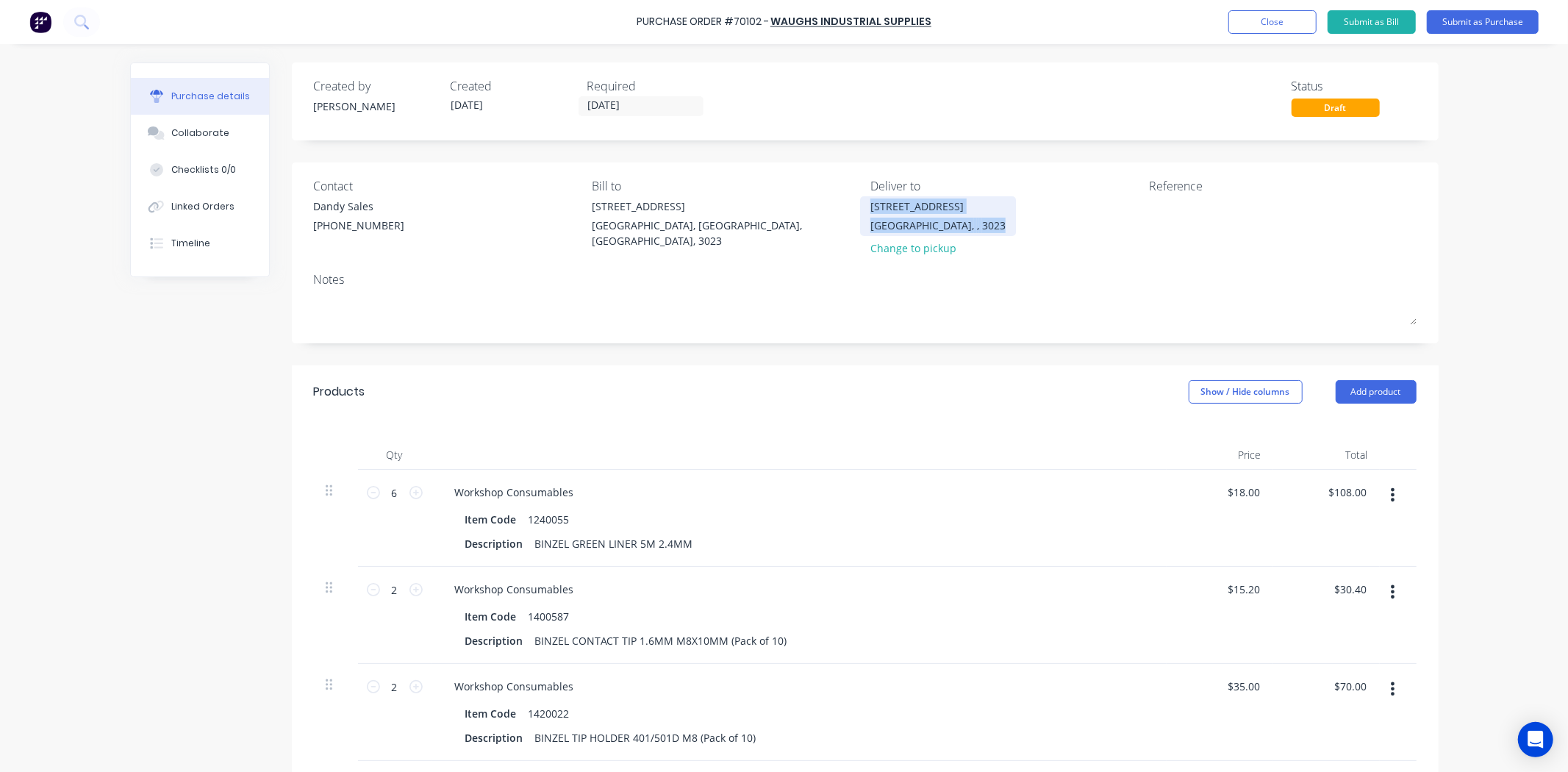
click at [931, 211] on div "[STREET_ADDRESS]" at bounding box center [938, 215] width 135 height 34
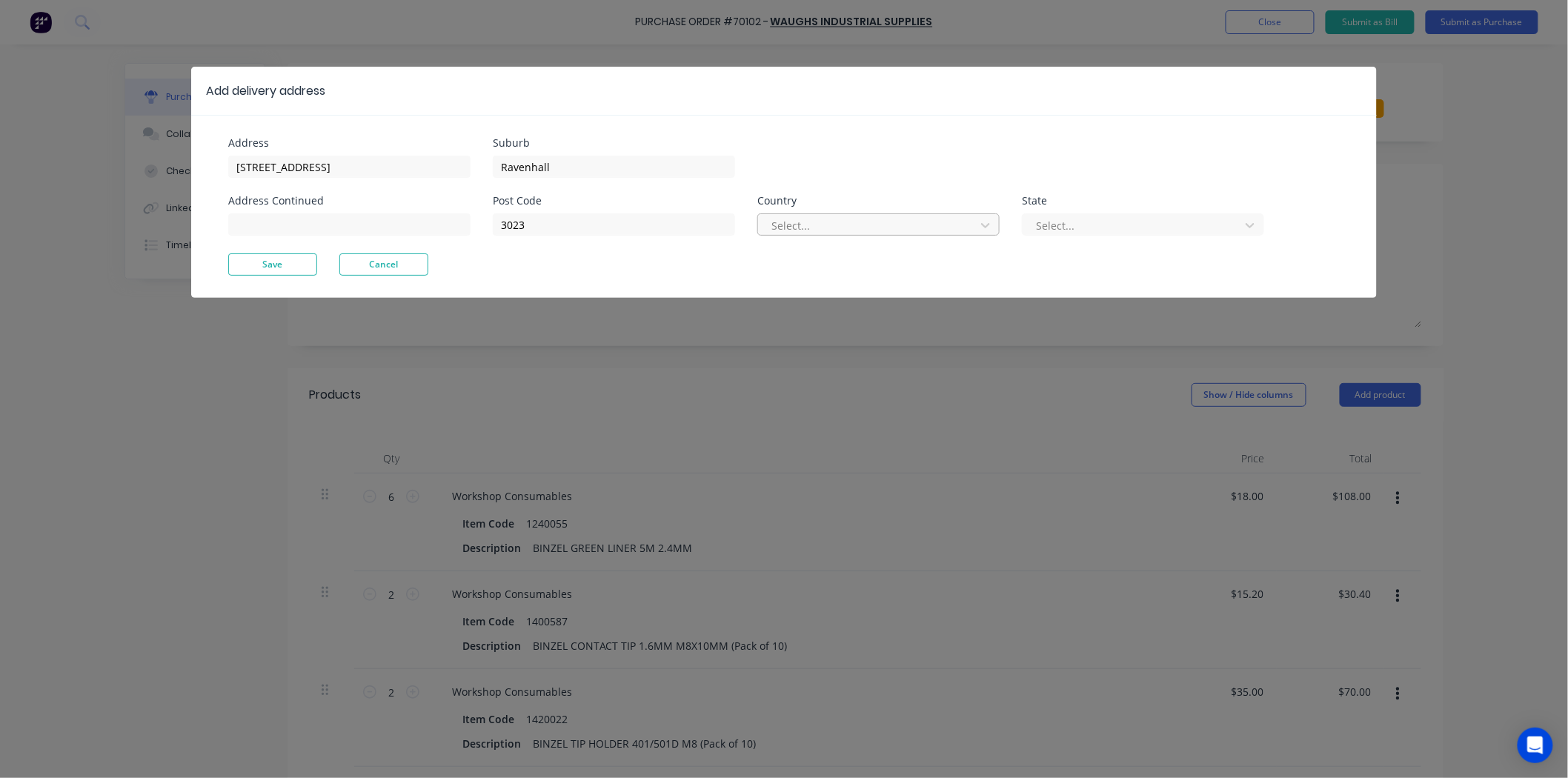
click at [790, 225] on div at bounding box center [869, 225] width 198 height 19
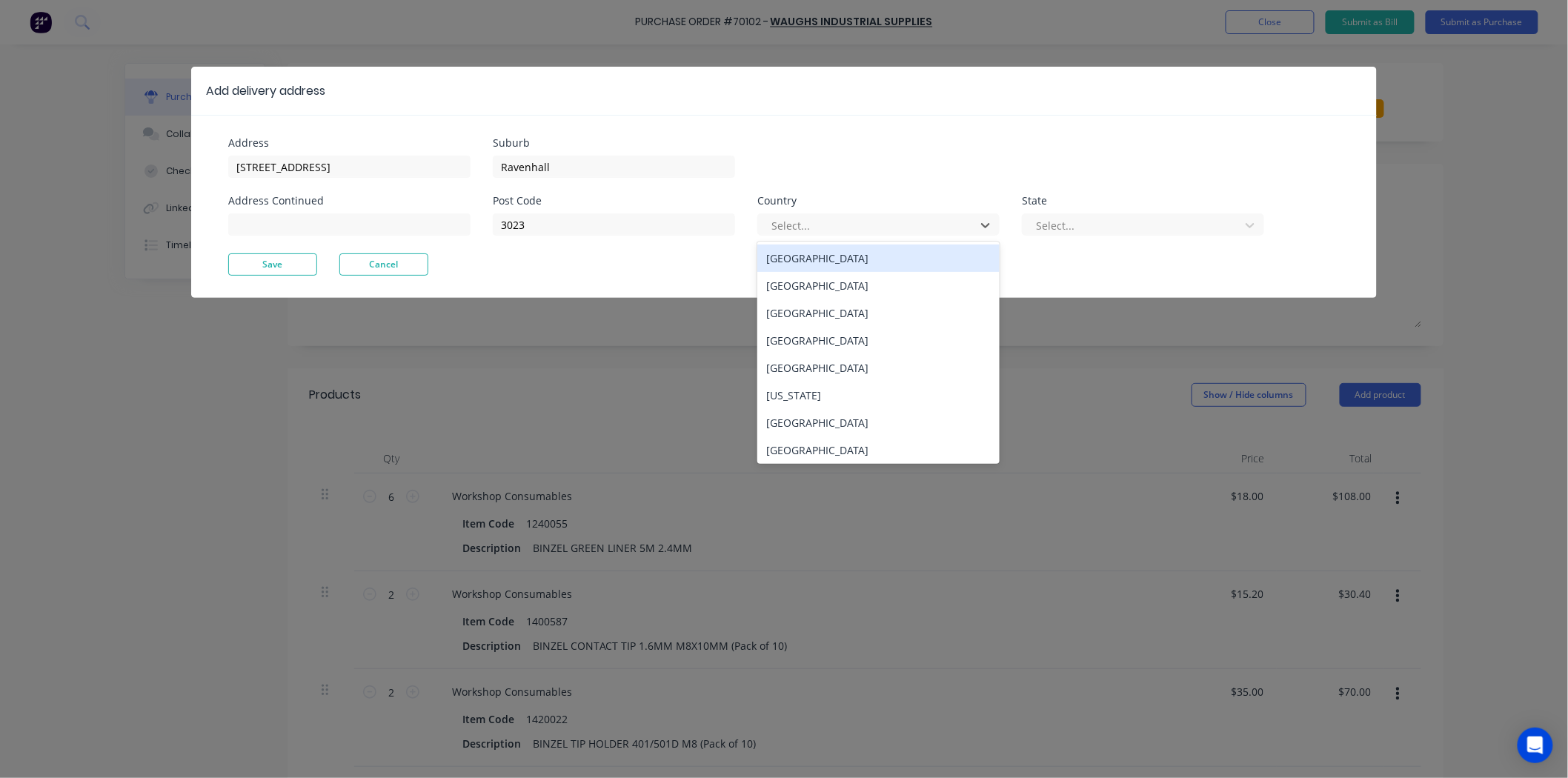
drag, startPoint x: 839, startPoint y: 263, endPoint x: 953, endPoint y: 237, distance: 116.9
click at [840, 263] on div "[GEOGRAPHIC_DATA]" at bounding box center [878, 258] width 242 height 28
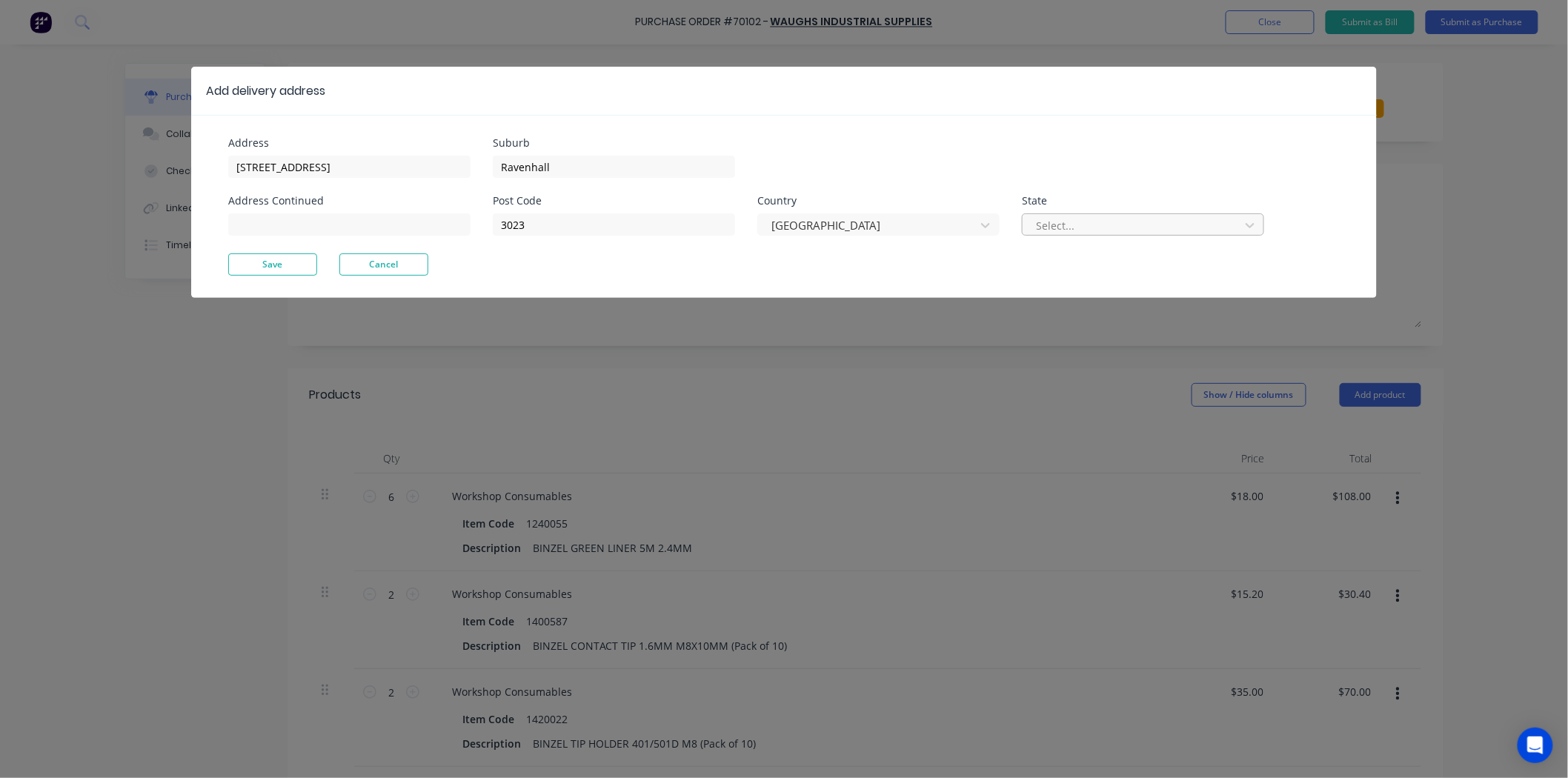
click at [1119, 233] on div at bounding box center [1133, 225] width 198 height 19
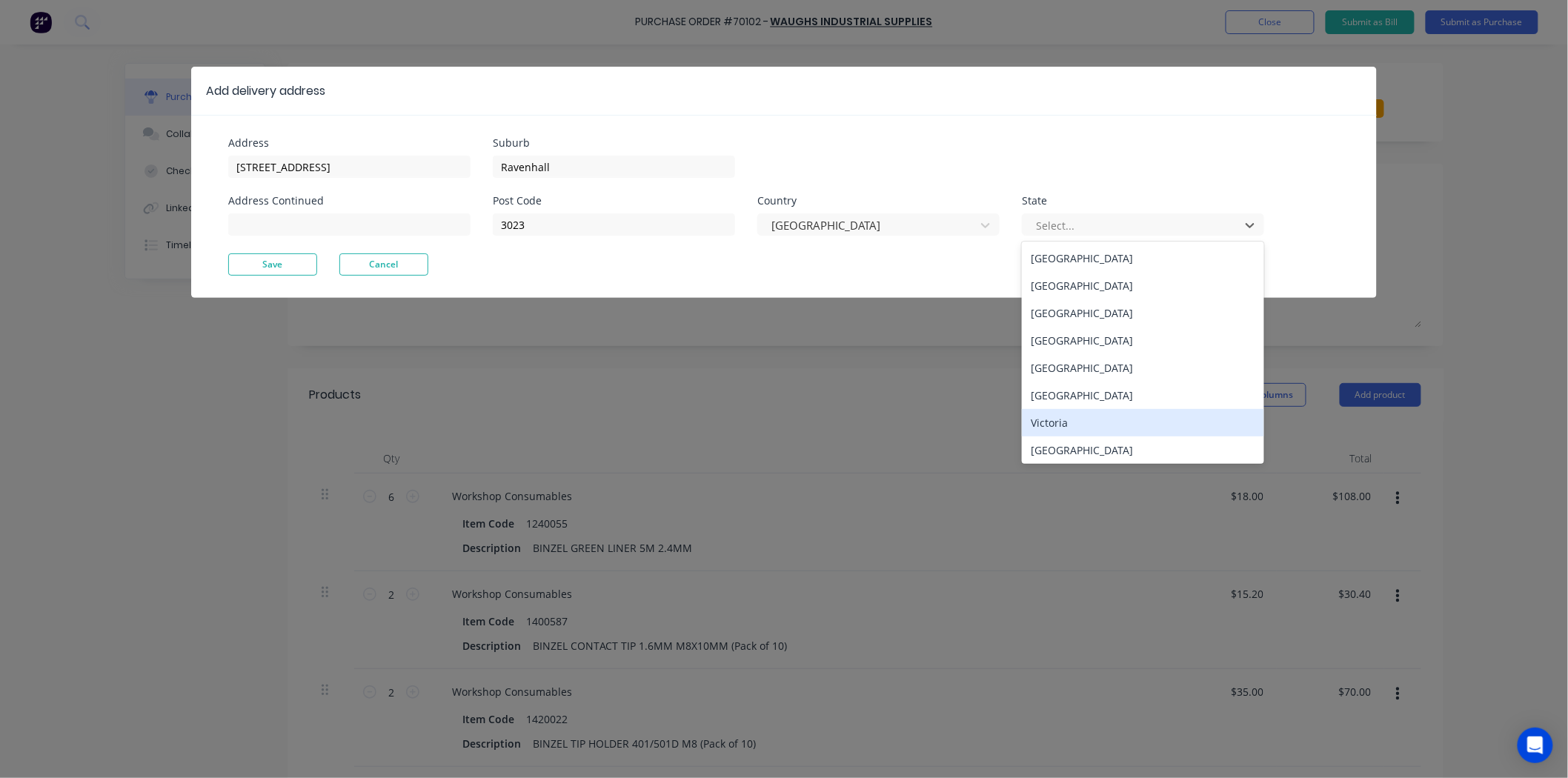
click at [1094, 411] on div "Victoria" at bounding box center [1143, 423] width 242 height 28
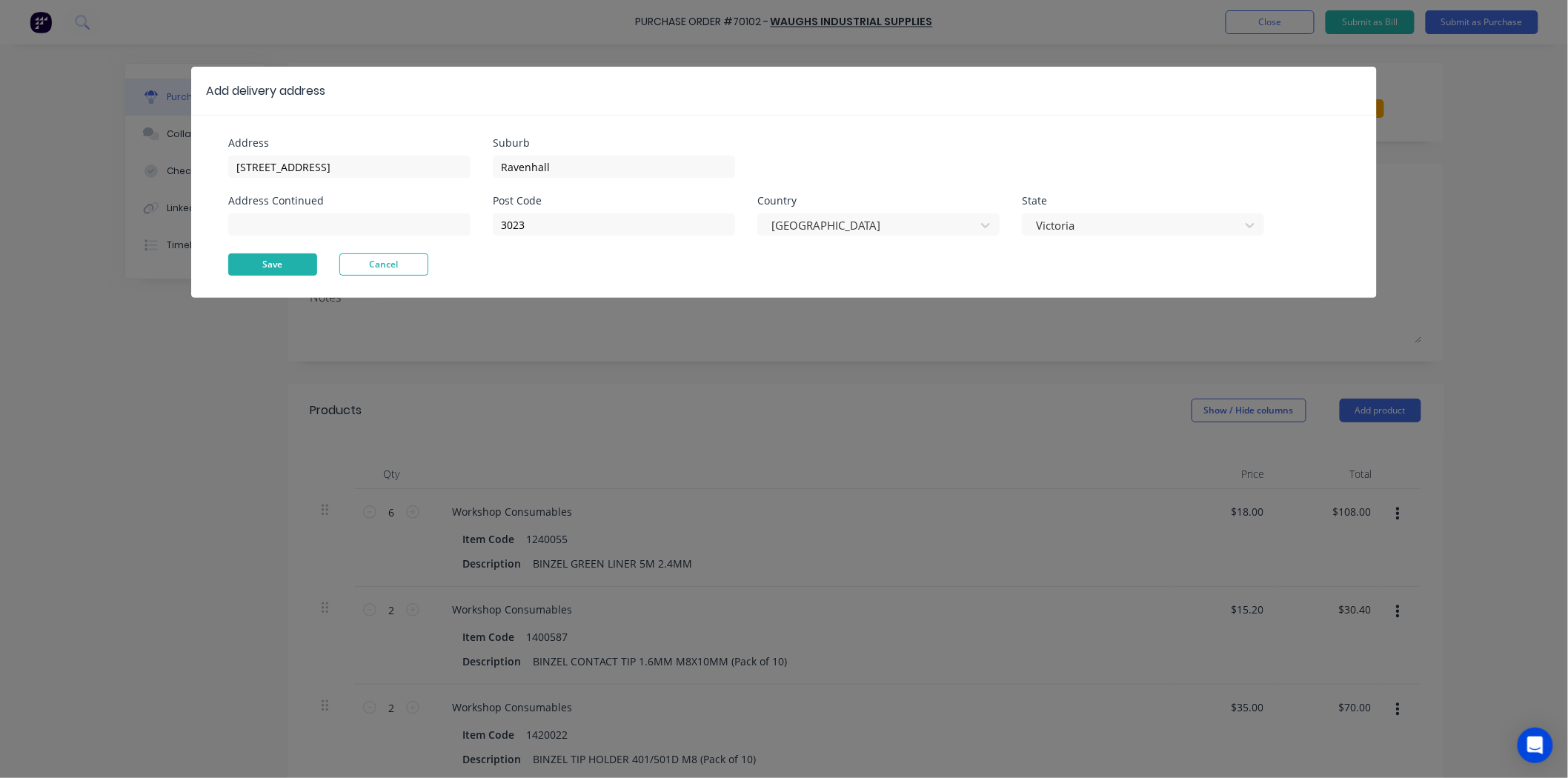
click at [253, 269] on button "Save" at bounding box center [272, 264] width 89 height 22
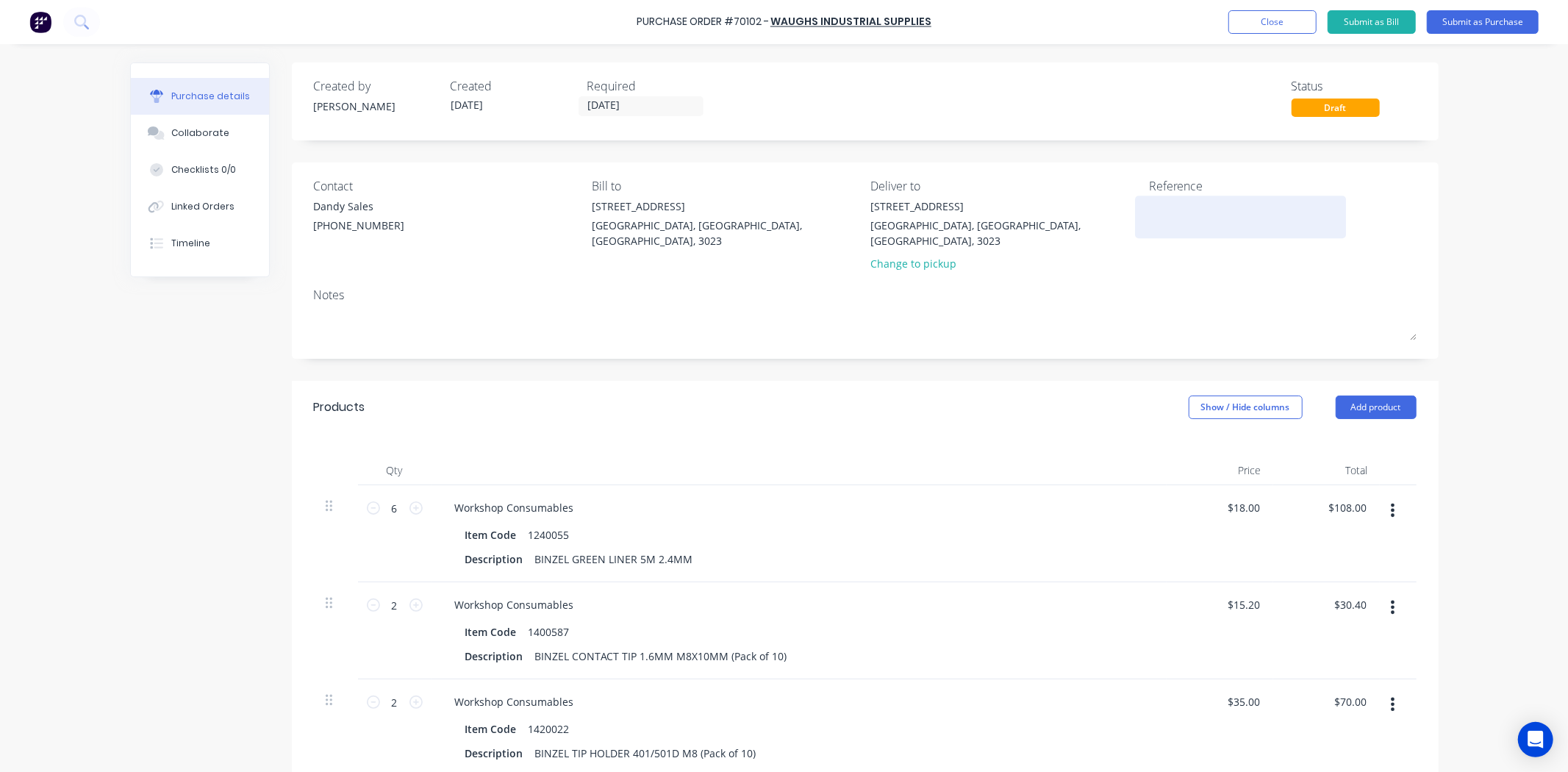
click at [1169, 208] on textarea at bounding box center [1240, 214] width 184 height 33
click at [623, 106] on input "[DATE]" at bounding box center [641, 107] width 124 height 19
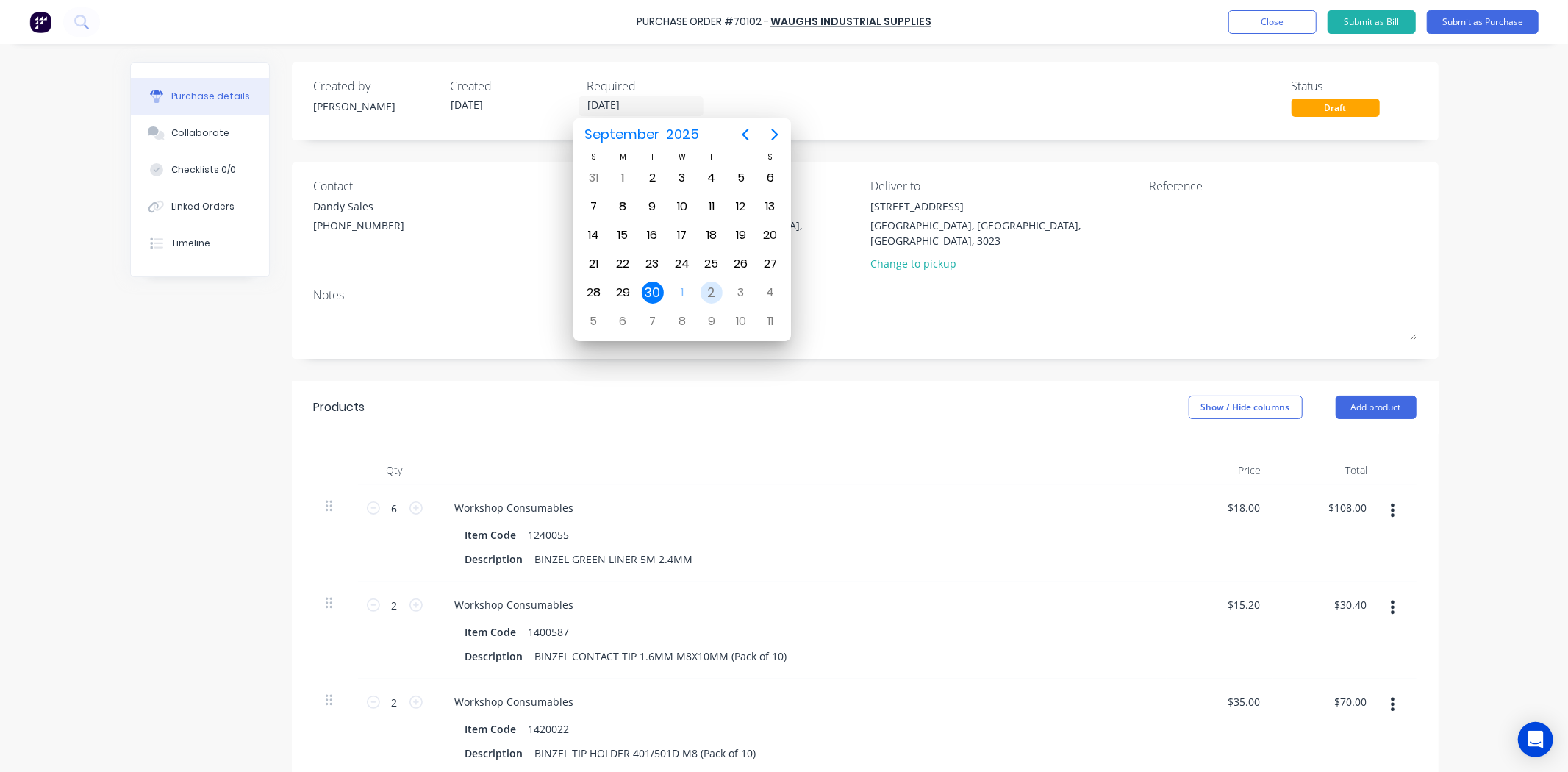
click at [716, 291] on div "2" at bounding box center [711, 293] width 22 height 22
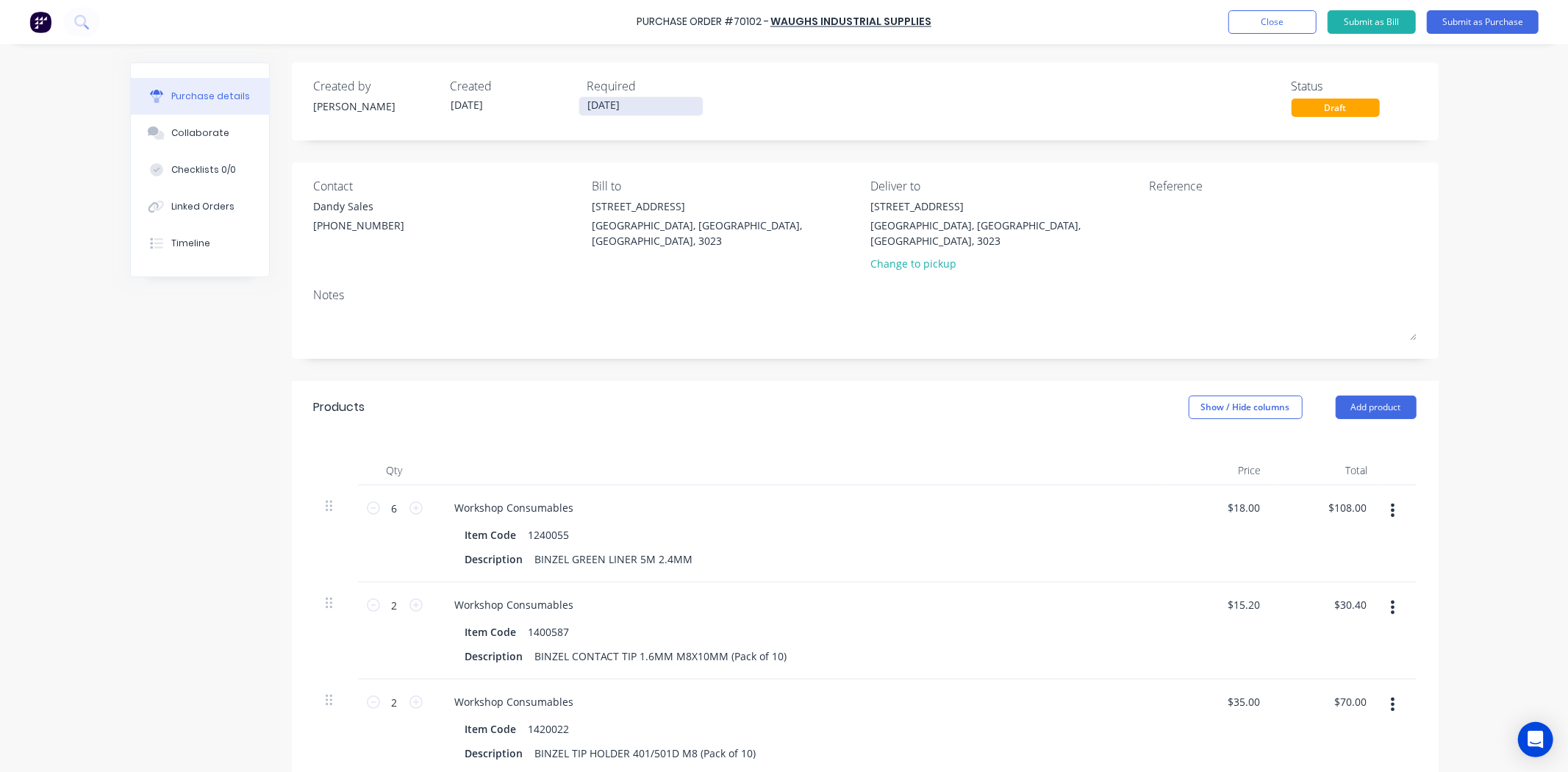
click at [625, 103] on input "[DATE]" at bounding box center [641, 107] width 124 height 19
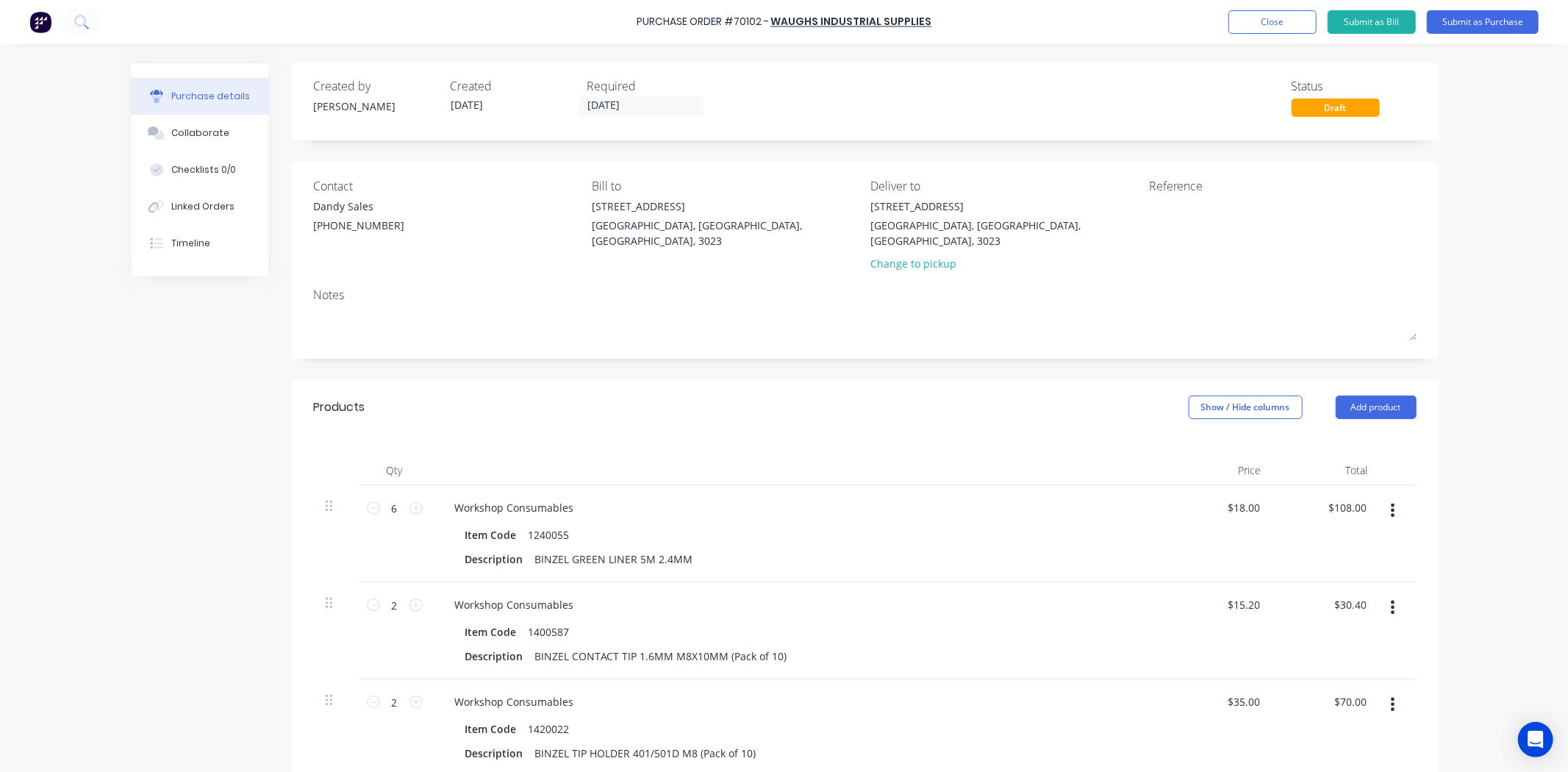
click at [612, 119] on div "Created by [PERSON_NAME] Created [DATE] Required [DATE] Status Draft" at bounding box center [865, 101] width 1147 height 78
click at [629, 108] on input "[DATE]" at bounding box center [641, 107] width 124 height 19
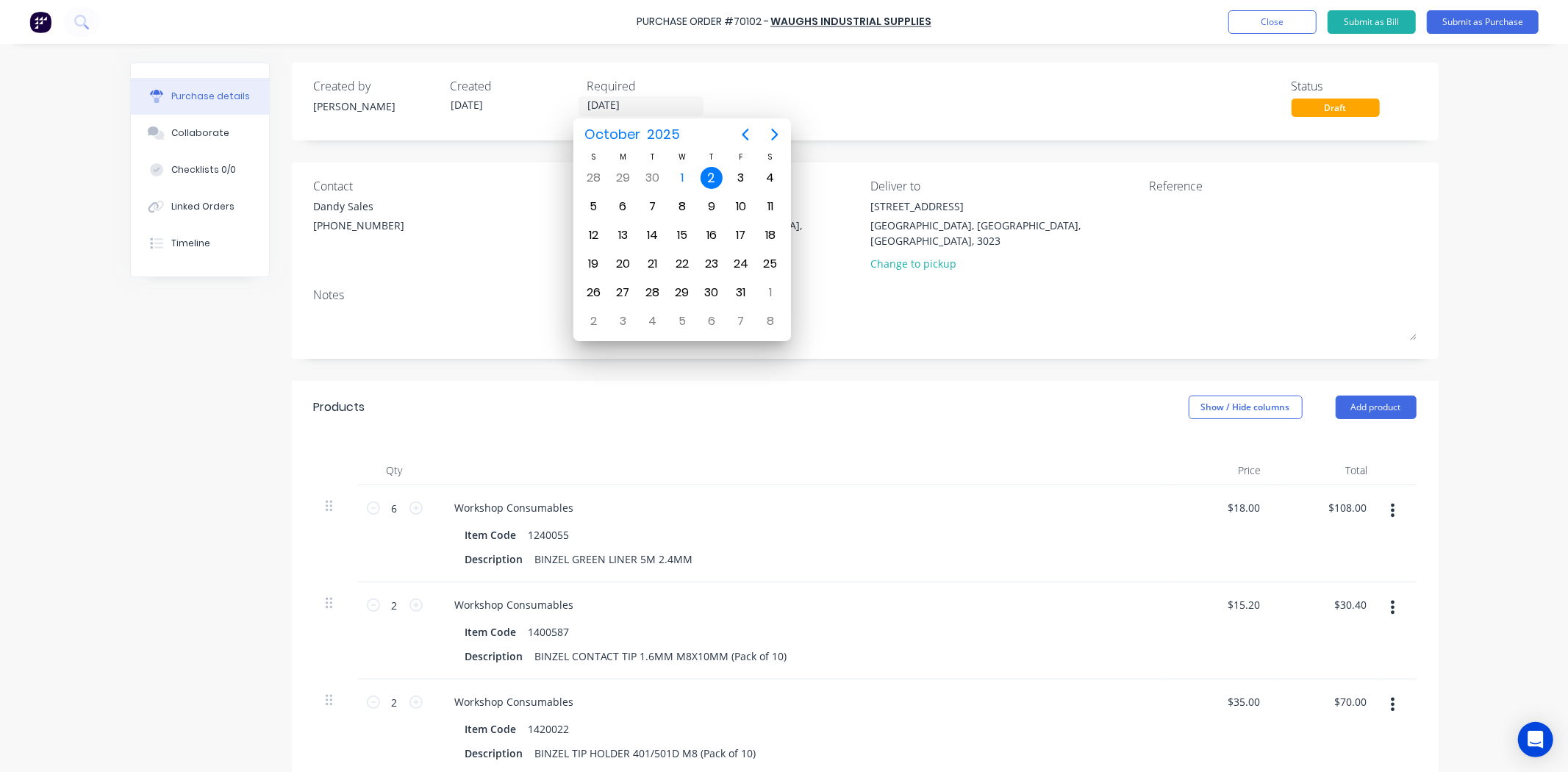
click at [866, 103] on div "Created by [PERSON_NAME] Created [DATE] Required [DATE] Status Draft" at bounding box center [864, 96] width 1103 height 39
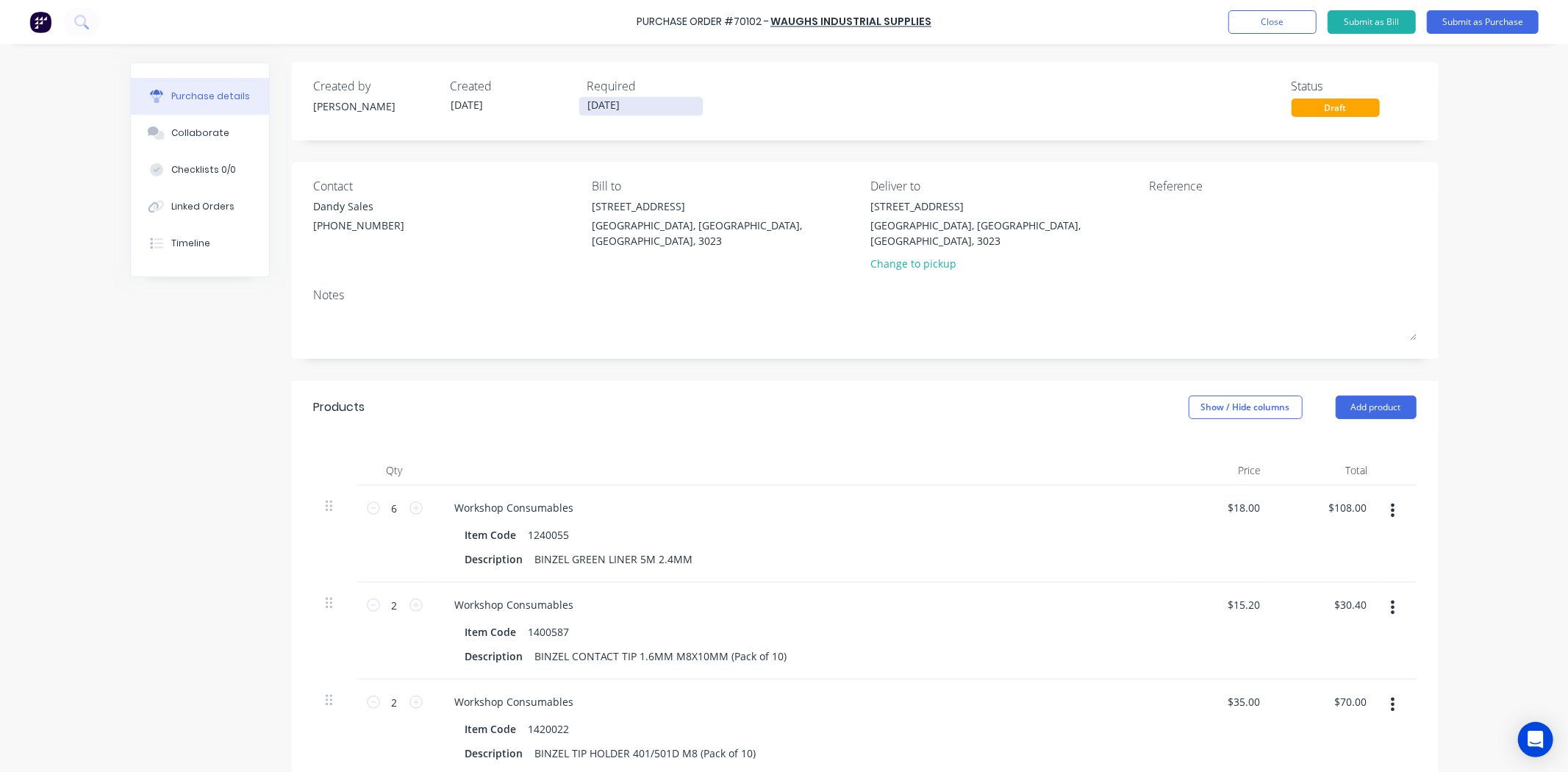
click at [626, 113] on input "[DATE]" at bounding box center [641, 107] width 124 height 19
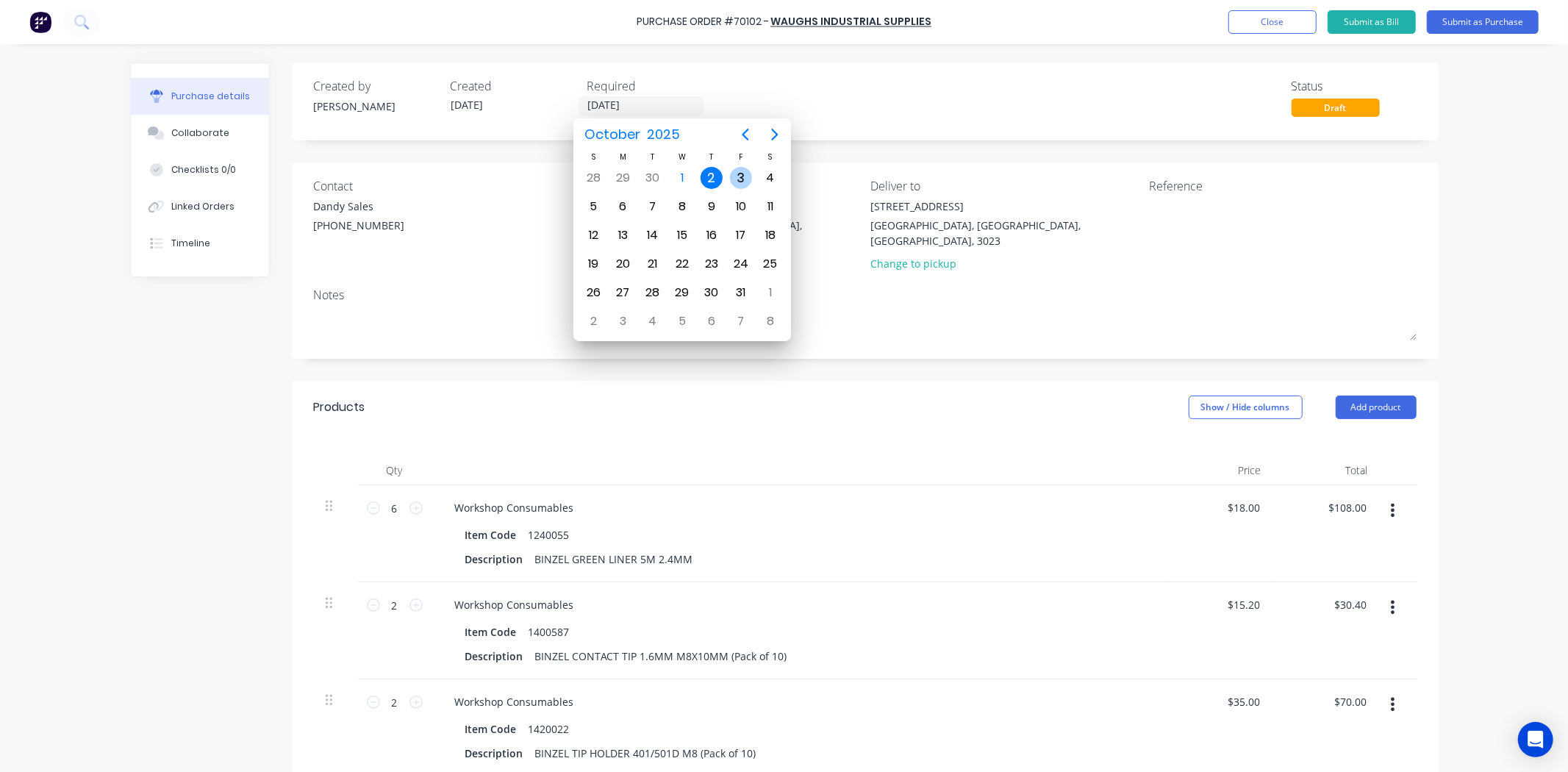
drag, startPoint x: 733, startPoint y: 178, endPoint x: 793, endPoint y: 132, distance: 75.6
click at [734, 178] on div "3" at bounding box center [741, 178] width 22 height 22
type input "[DATE]"
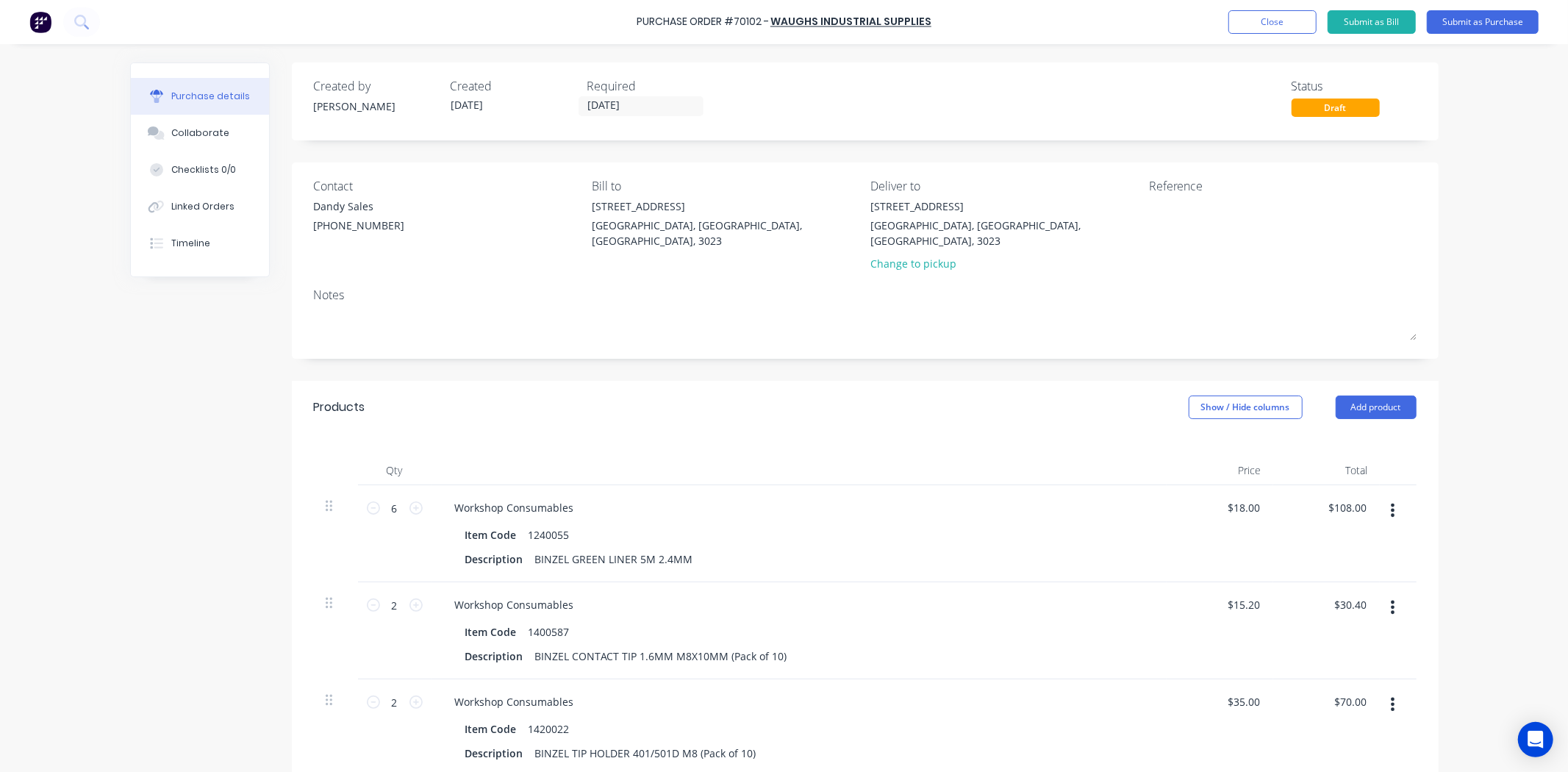
click at [839, 106] on div "Created by [PERSON_NAME] Created [DATE] Required [DATE] Status Draft" at bounding box center [864, 96] width 1103 height 39
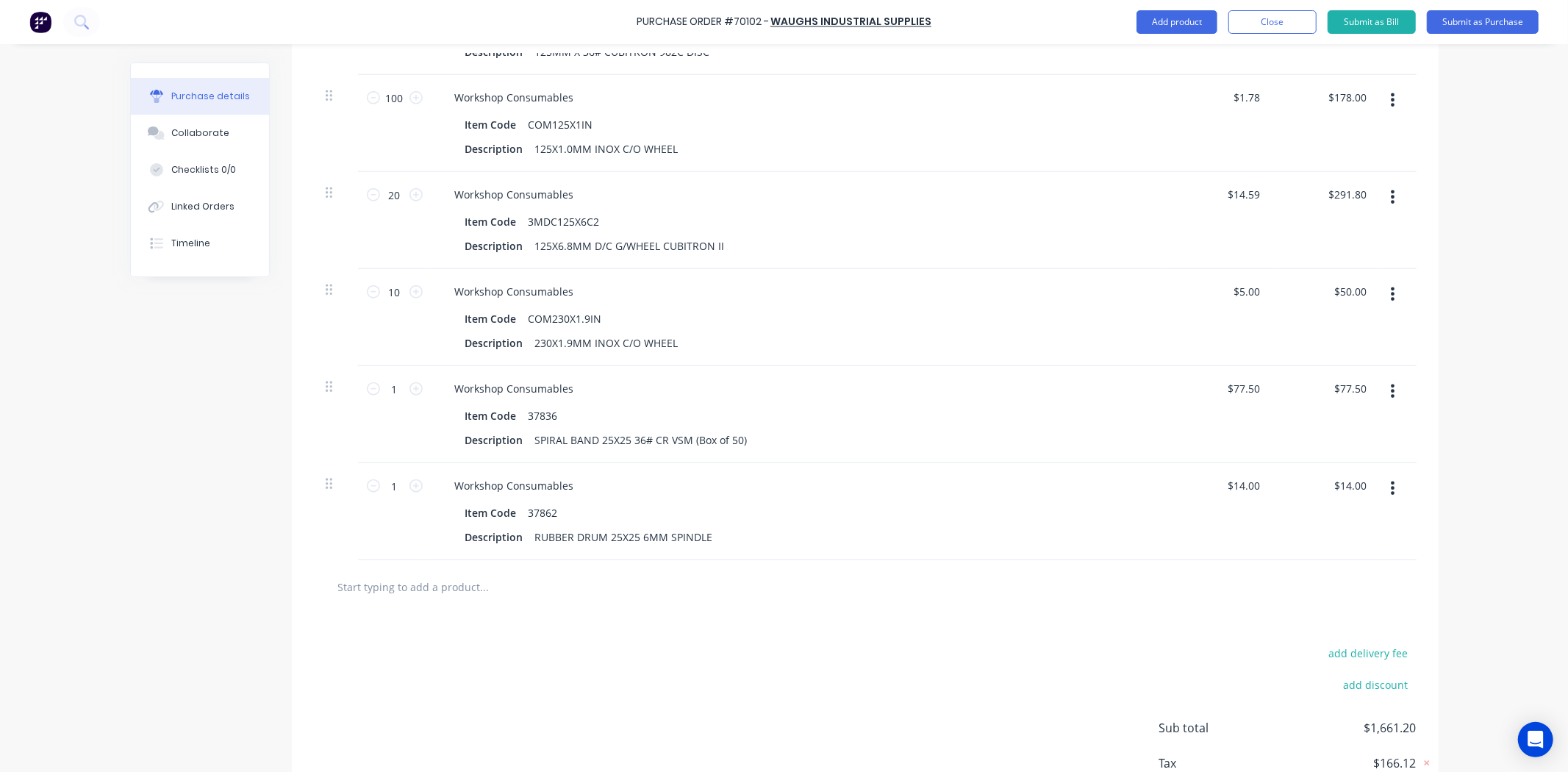
scroll to position [1190, 0]
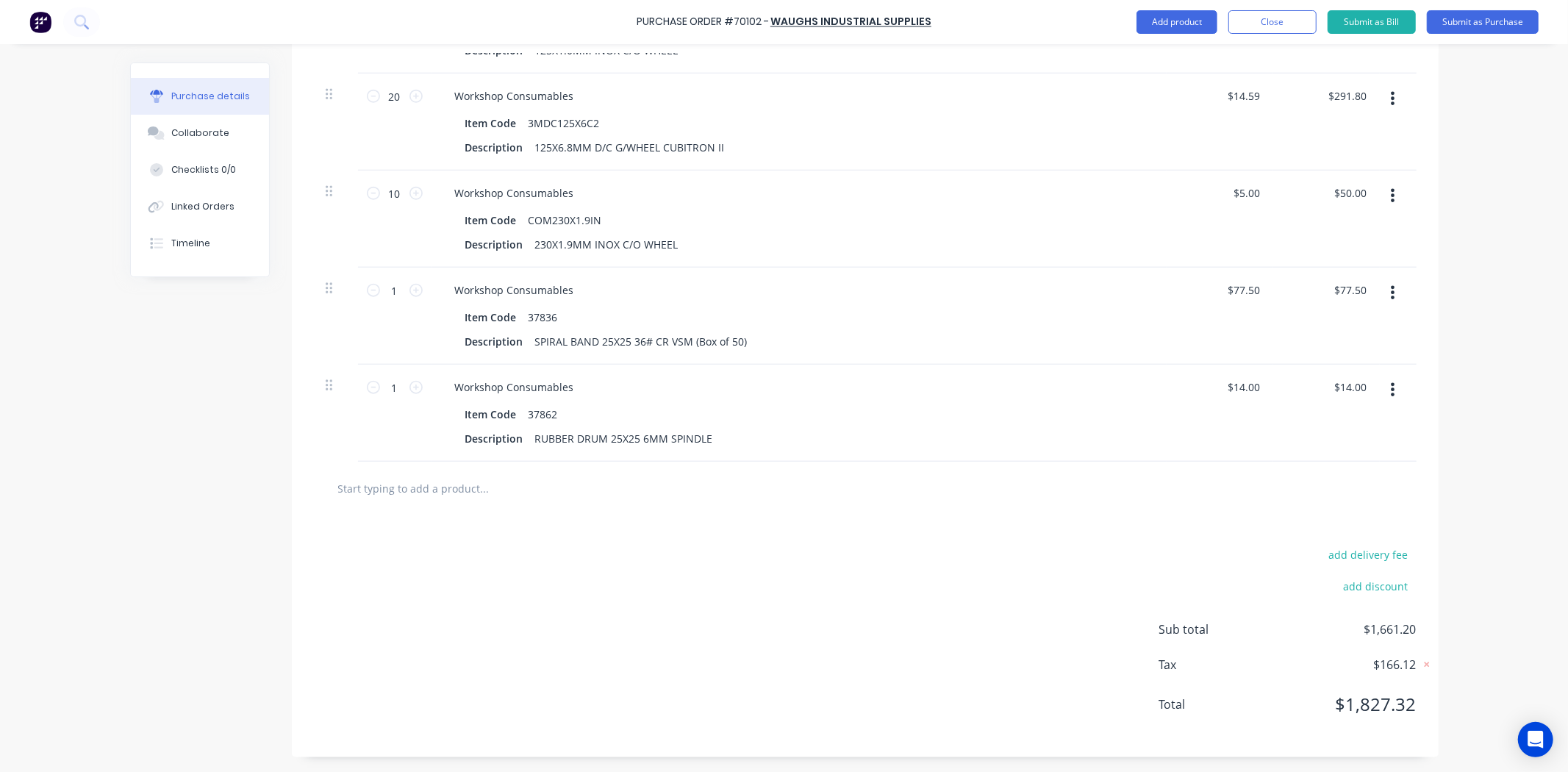
click at [463, 497] on input "text" at bounding box center [484, 488] width 294 height 29
paste input "O140531"
type input "O140531"
drag, startPoint x: 383, startPoint y: 485, endPoint x: 247, endPoint y: 485, distance: 136.0
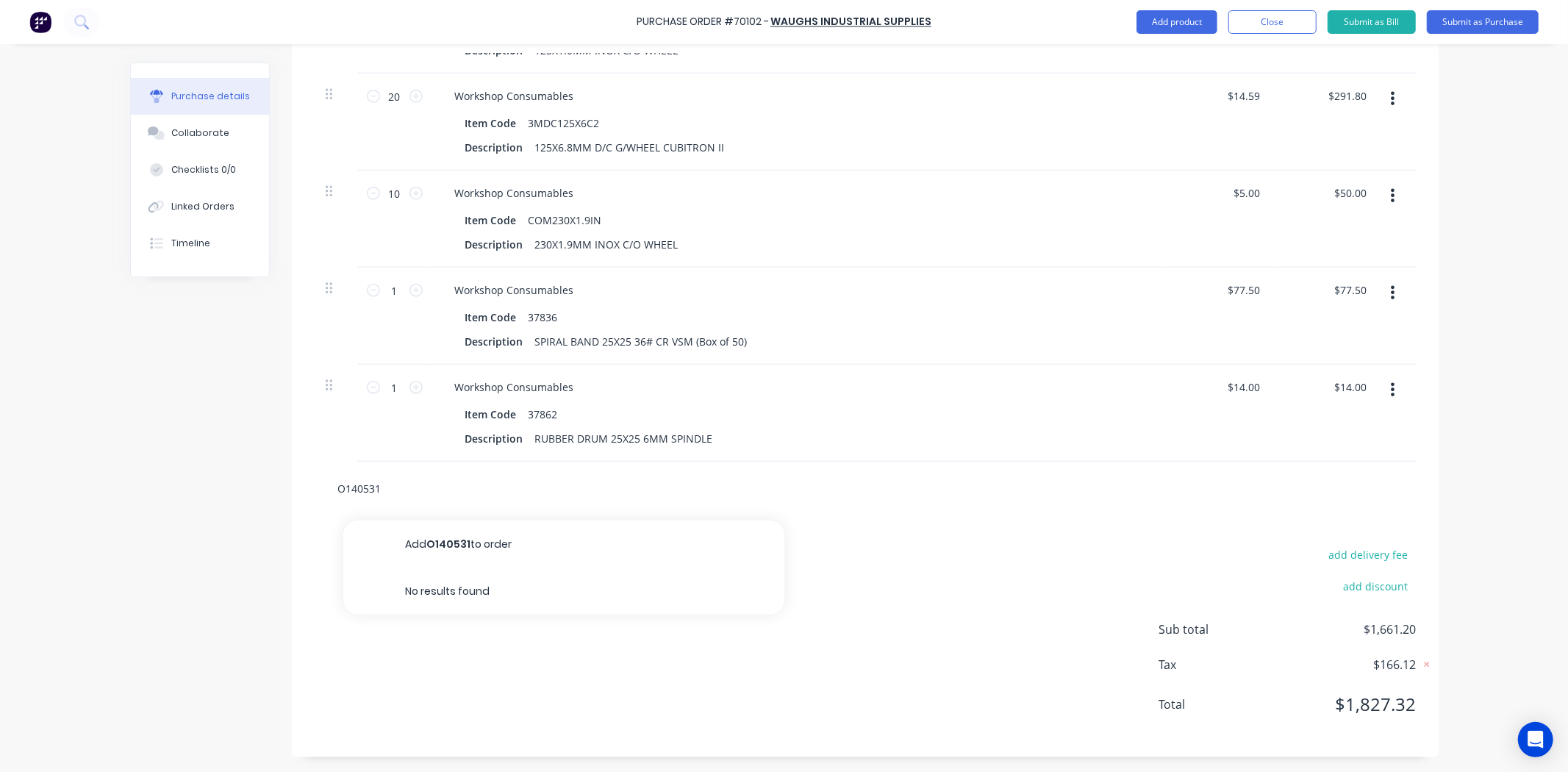
click at [447, 491] on input "text" at bounding box center [484, 488] width 294 height 29
paste input "0340864"
type input "0340864"
drag, startPoint x: 408, startPoint y: 482, endPoint x: 192, endPoint y: 482, distance: 216.0
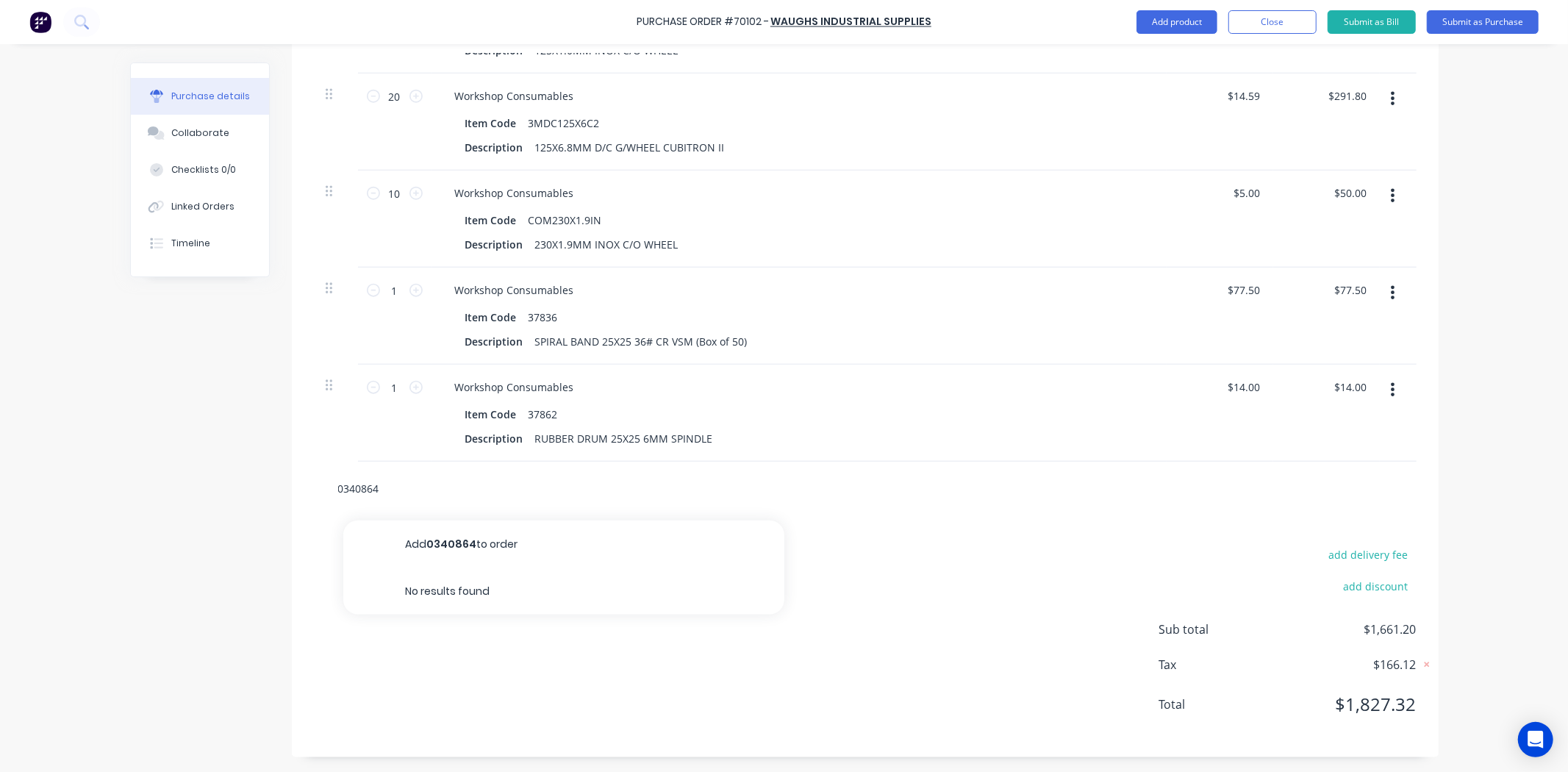
click at [409, 495] on input "text" at bounding box center [484, 488] width 294 height 29
paste input "P1240042"
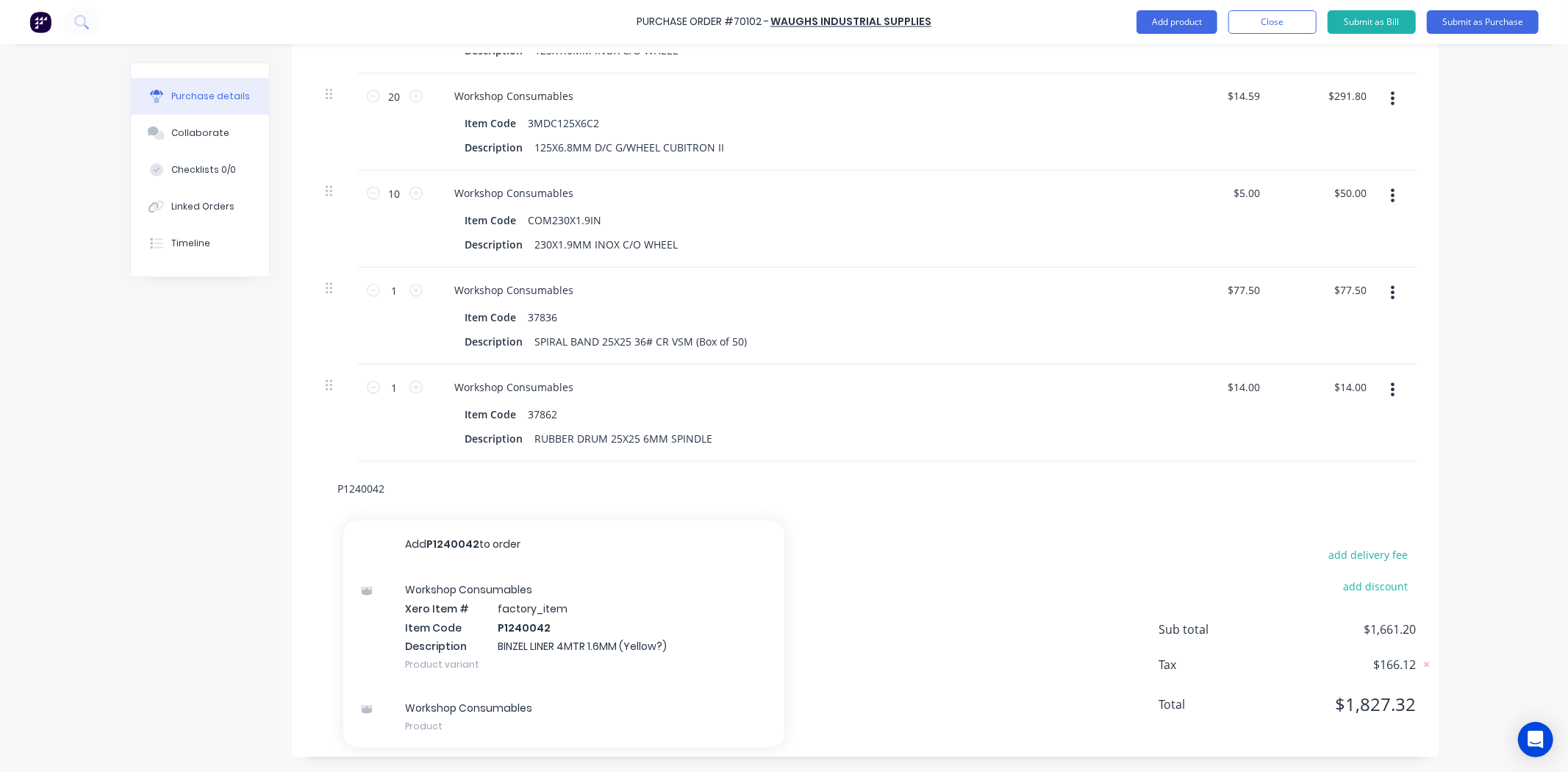
drag, startPoint x: 498, startPoint y: 494, endPoint x: 222, endPoint y: 494, distance: 276.0
paste input "1920058"
type input "1920058"
drag, startPoint x: 407, startPoint y: 480, endPoint x: 145, endPoint y: 493, distance: 262.3
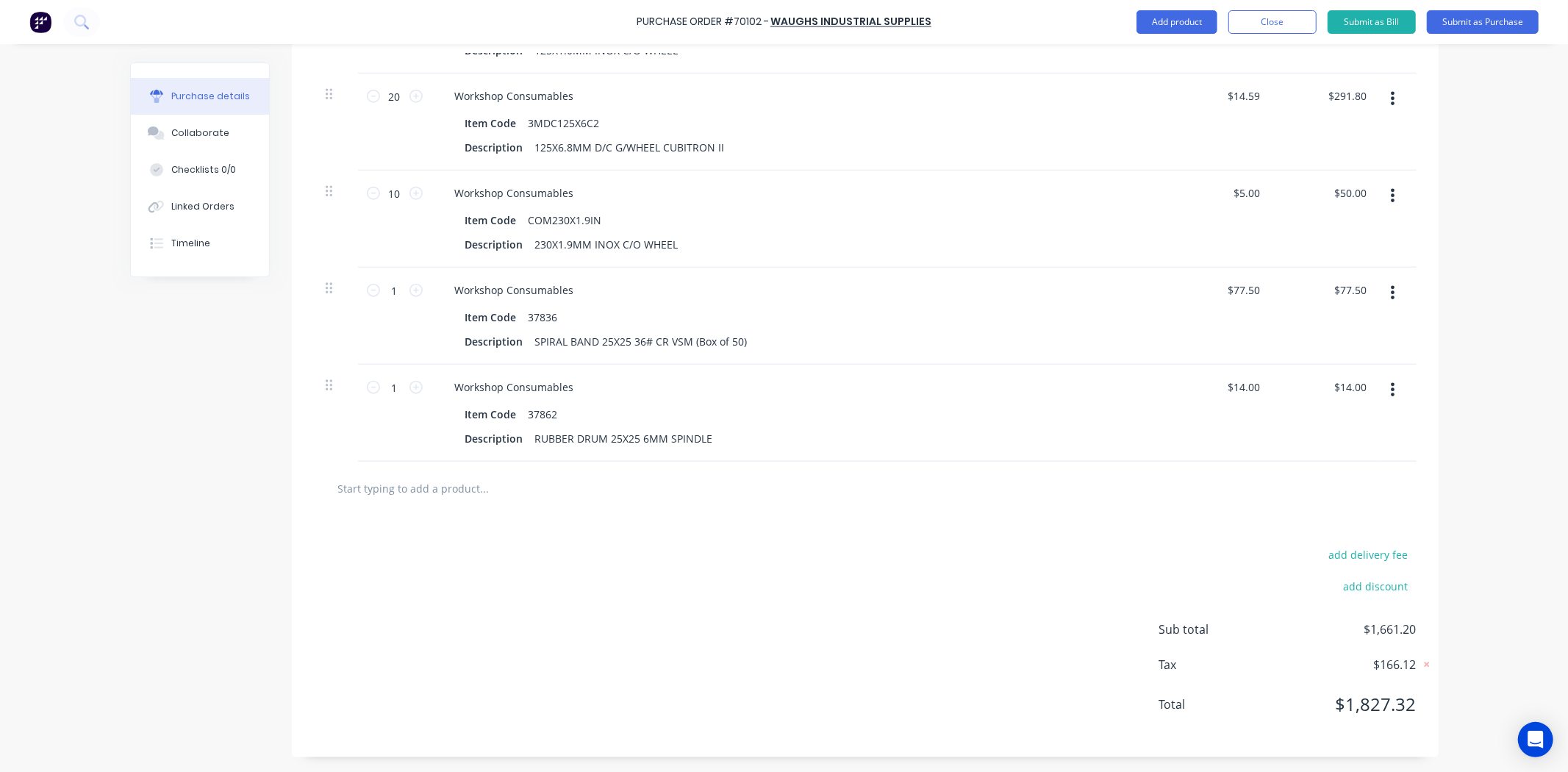
drag, startPoint x: 120, startPoint y: 423, endPoint x: 269, endPoint y: 482, distance: 160.3
click at [121, 423] on div "Purchase Order #70102 - Waughs Industrial Supplies Add product Close Submit as …" at bounding box center [784, 386] width 1568 height 772
click at [417, 489] on input "text" at bounding box center [484, 488] width 294 height 29
paste input "$6.50"
click at [473, 505] on div "$6.50" at bounding box center [864, 488] width 1103 height 54
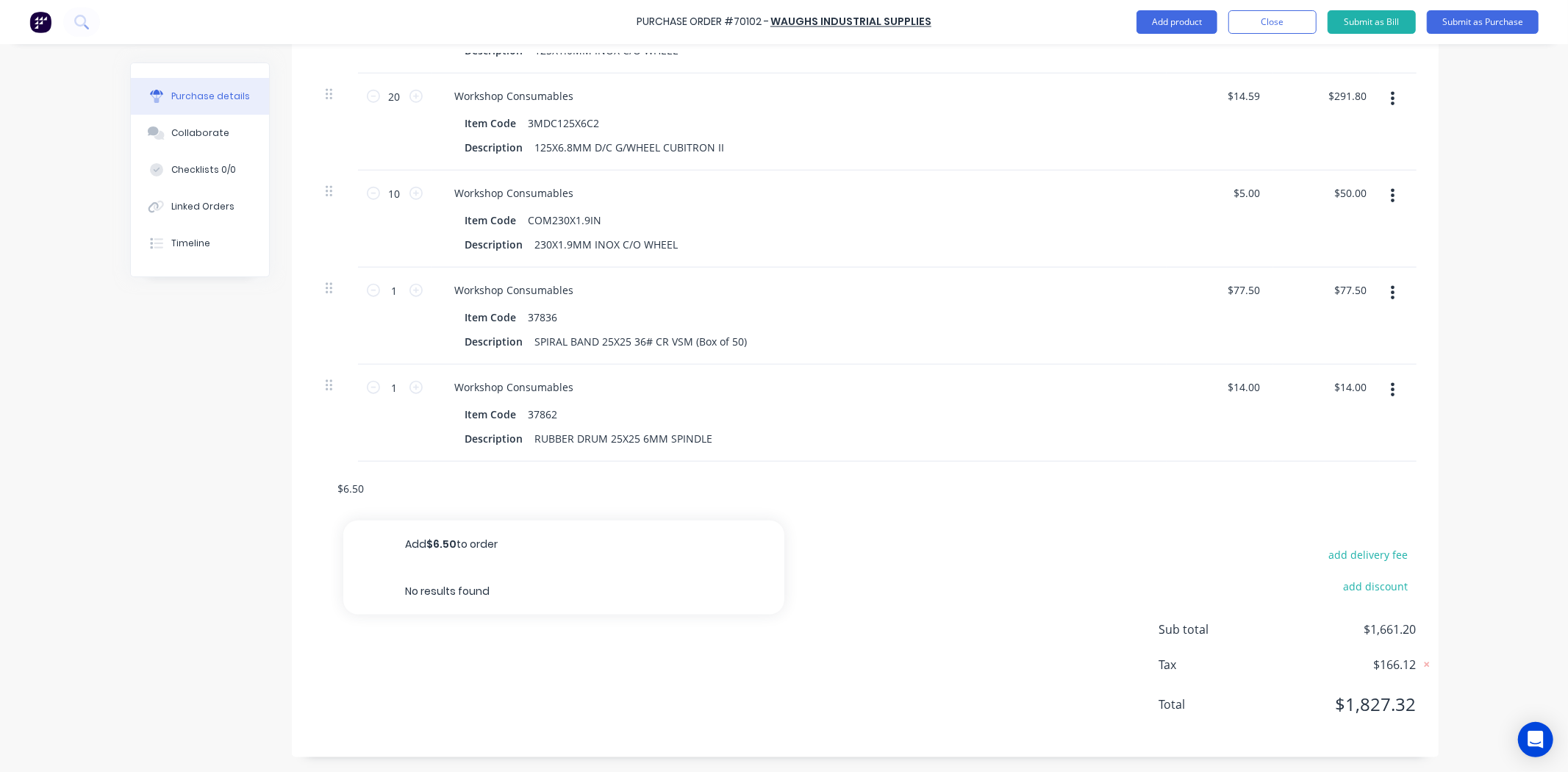
drag, startPoint x: 460, startPoint y: 493, endPoint x: 129, endPoint y: 479, distance: 331.3
click at [105, 483] on div "Purchase Order #70102 - Waughs Industrial Supplies Add product Close Submit as …" at bounding box center [784, 386] width 1568 height 772
paste input "1920058"
type input "1920058"
drag, startPoint x: 419, startPoint y: 475, endPoint x: 167, endPoint y: 487, distance: 252.3
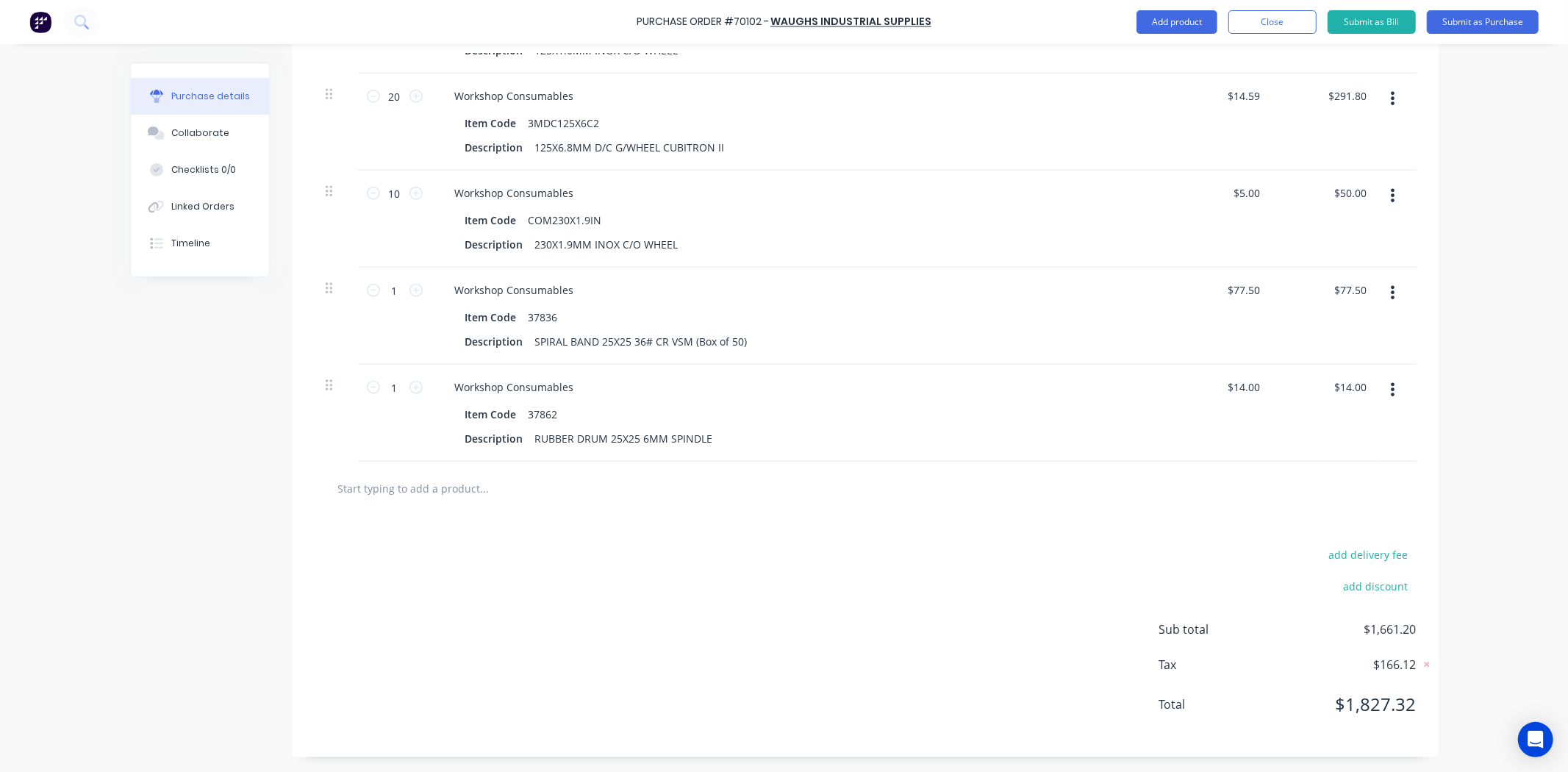
click at [395, 477] on input "text" at bounding box center [484, 488] width 294 height 29
paste input "1400442"
type input "1400442"
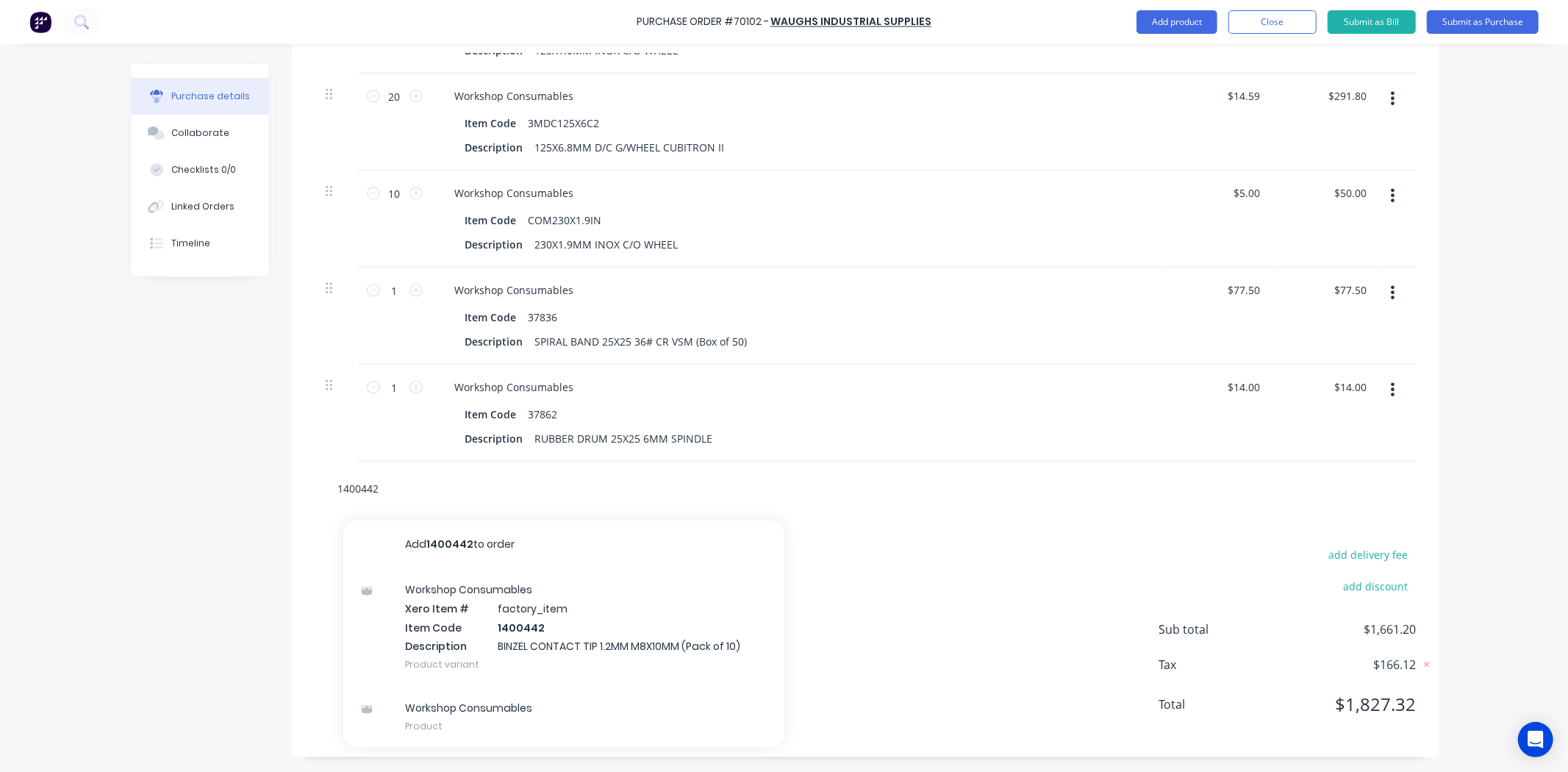
drag, startPoint x: 435, startPoint y: 481, endPoint x: 188, endPoint y: 474, distance: 247.1
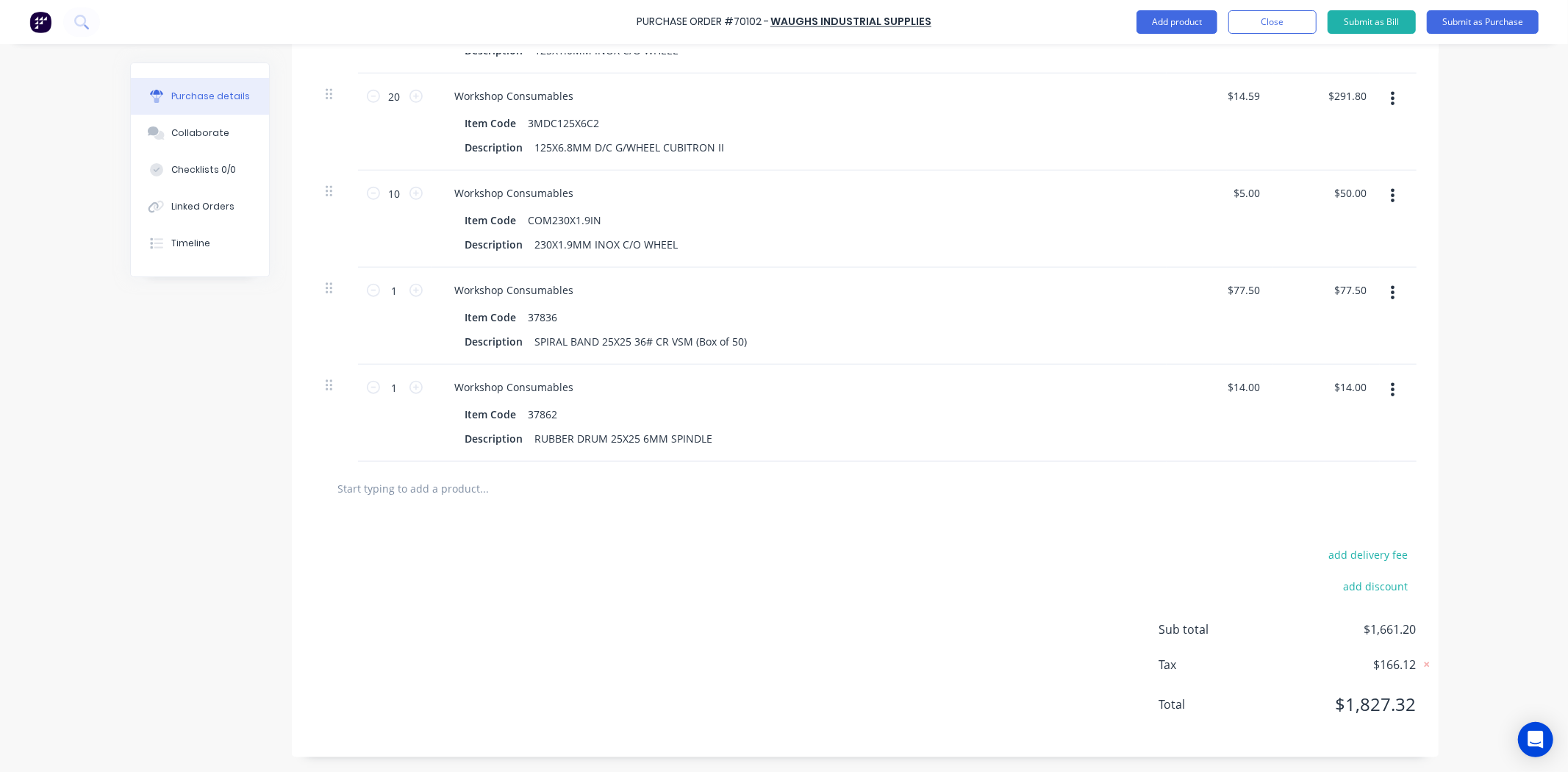
click at [432, 488] on input "text" at bounding box center [484, 488] width 294 height 29
paste input "P1450085"
type input "P1450085"
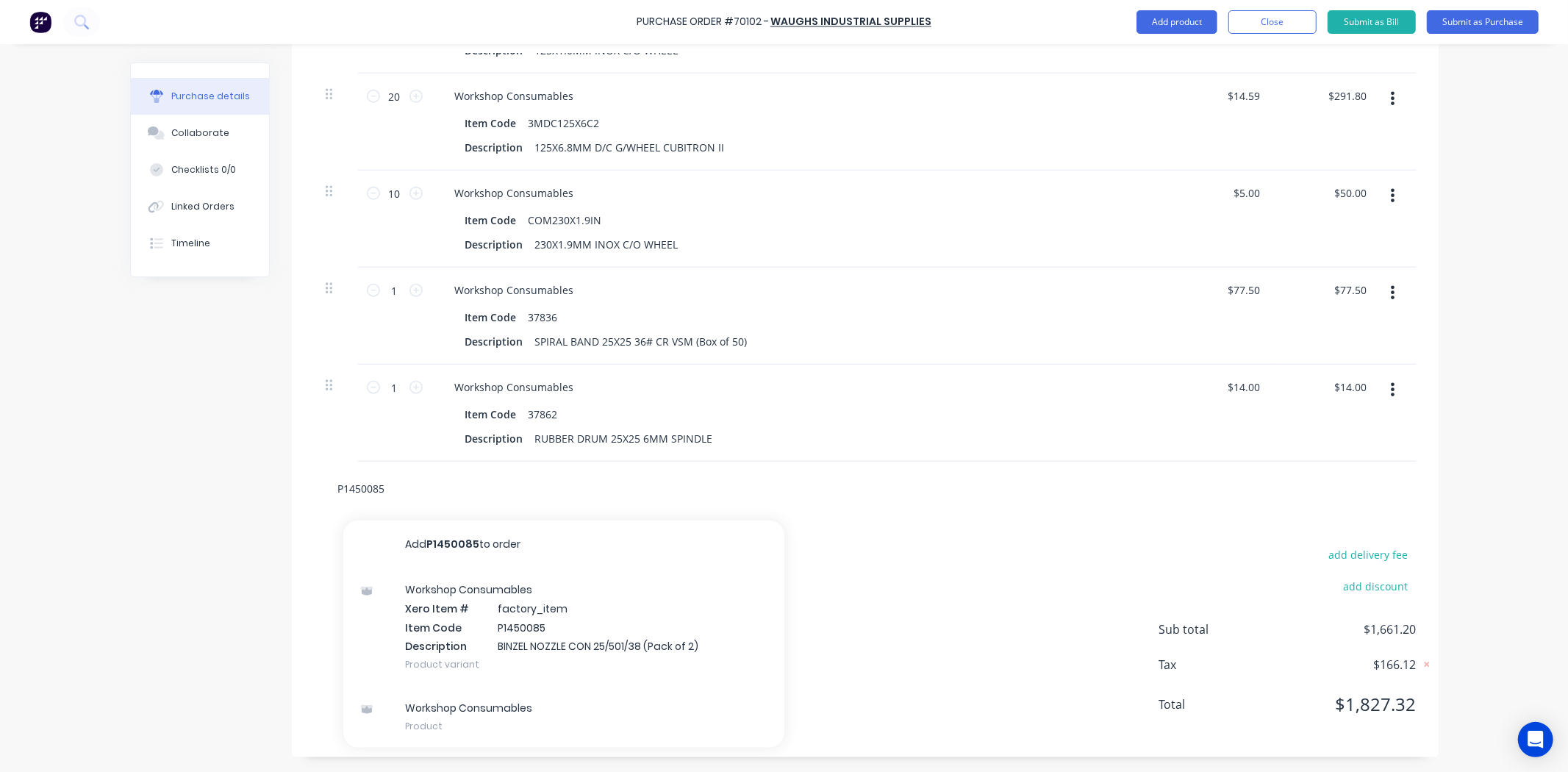
drag, startPoint x: 449, startPoint y: 489, endPoint x: -295, endPoint y: 533, distance: 745.3
click at [0, 533] on html "Purchase Order #70102 - Waughs Industrial Supplies Add product Close Submit as …" at bounding box center [784, 386] width 1568 height 772
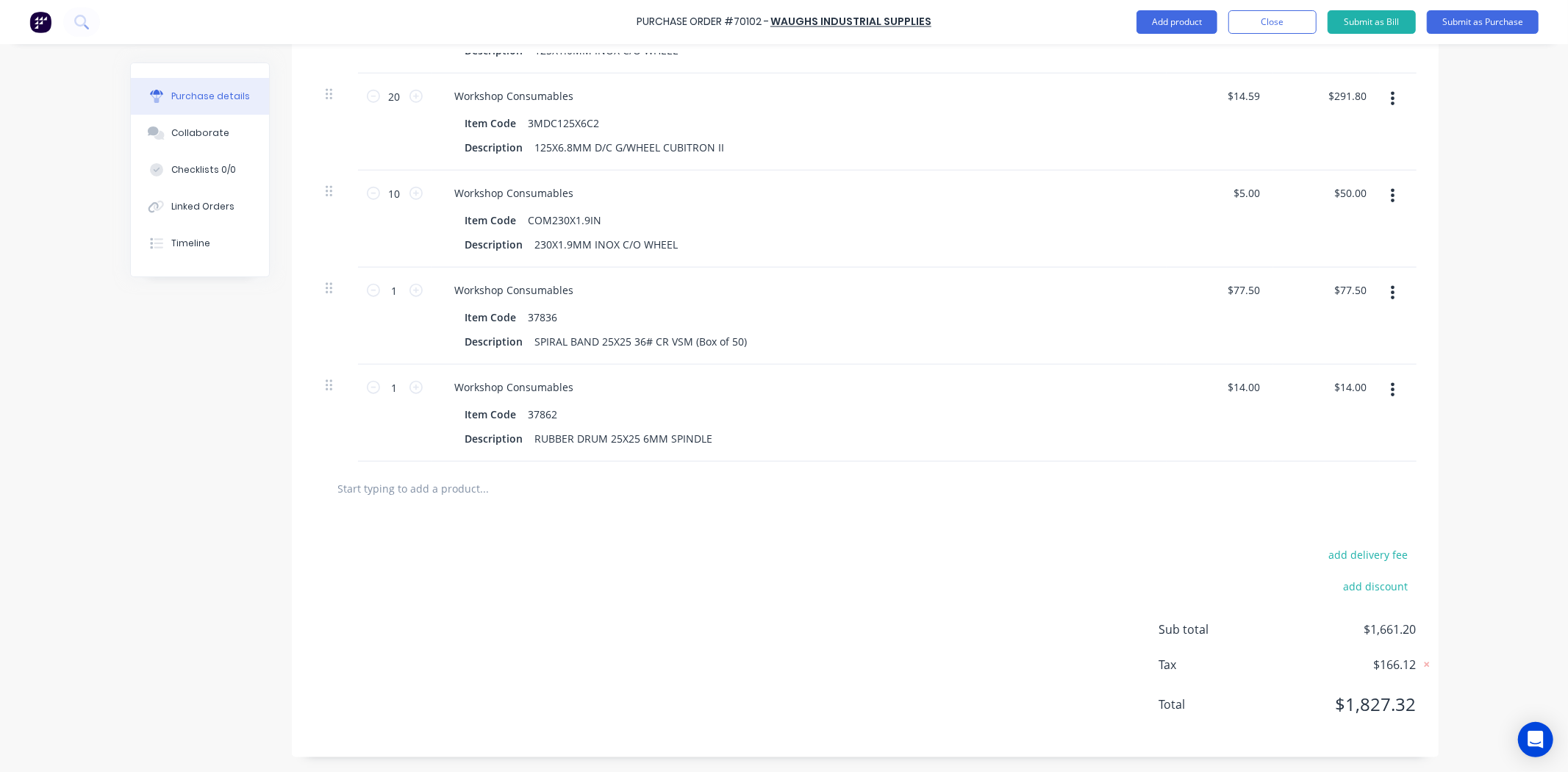
click at [383, 471] on div at bounding box center [864, 488] width 1103 height 54
click at [383, 473] on input "text" at bounding box center [484, 488] width 294 height 29
paste input "D360"
type input "D360"
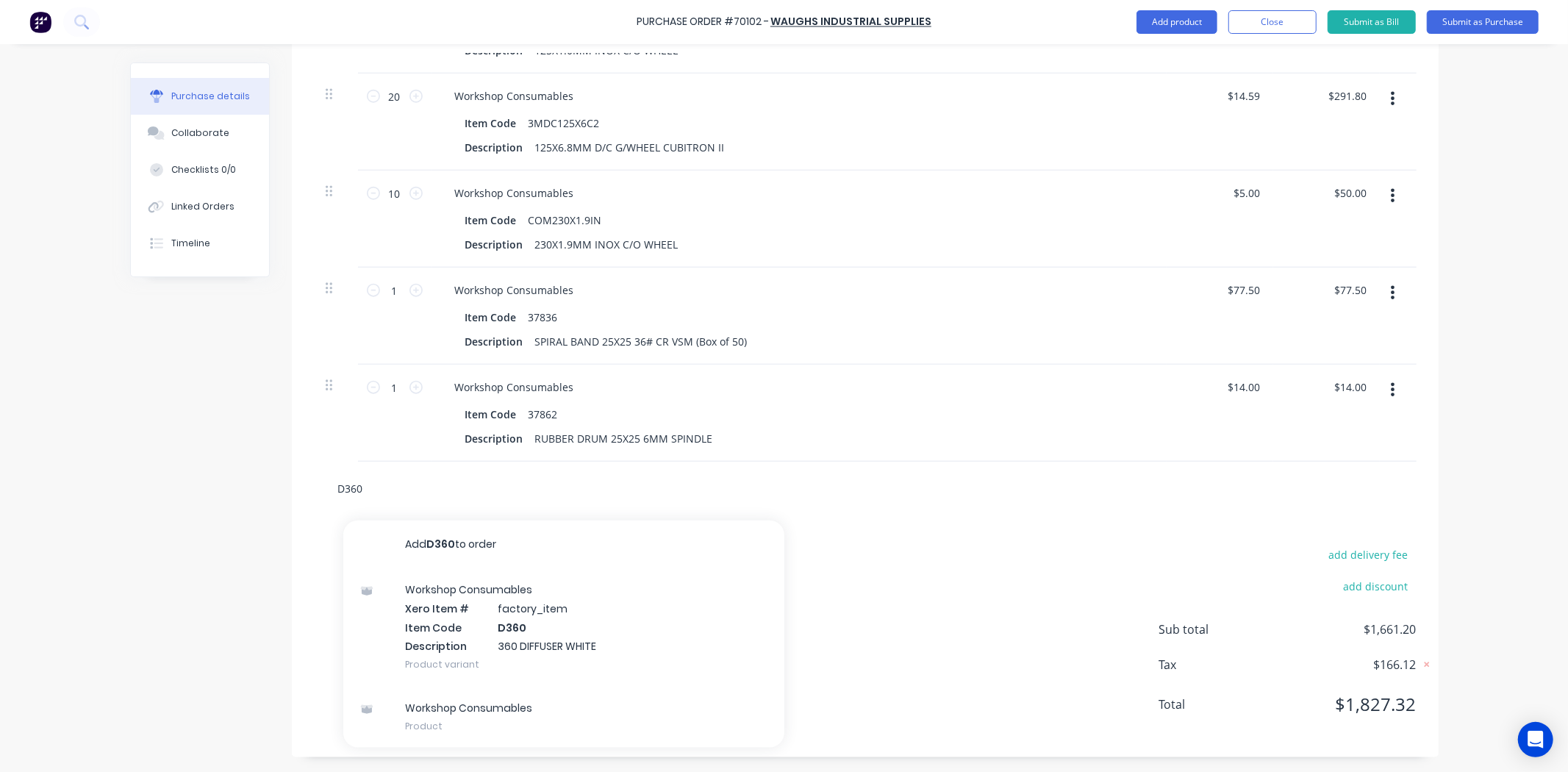
drag, startPoint x: 436, startPoint y: 483, endPoint x: 193, endPoint y: 489, distance: 243.1
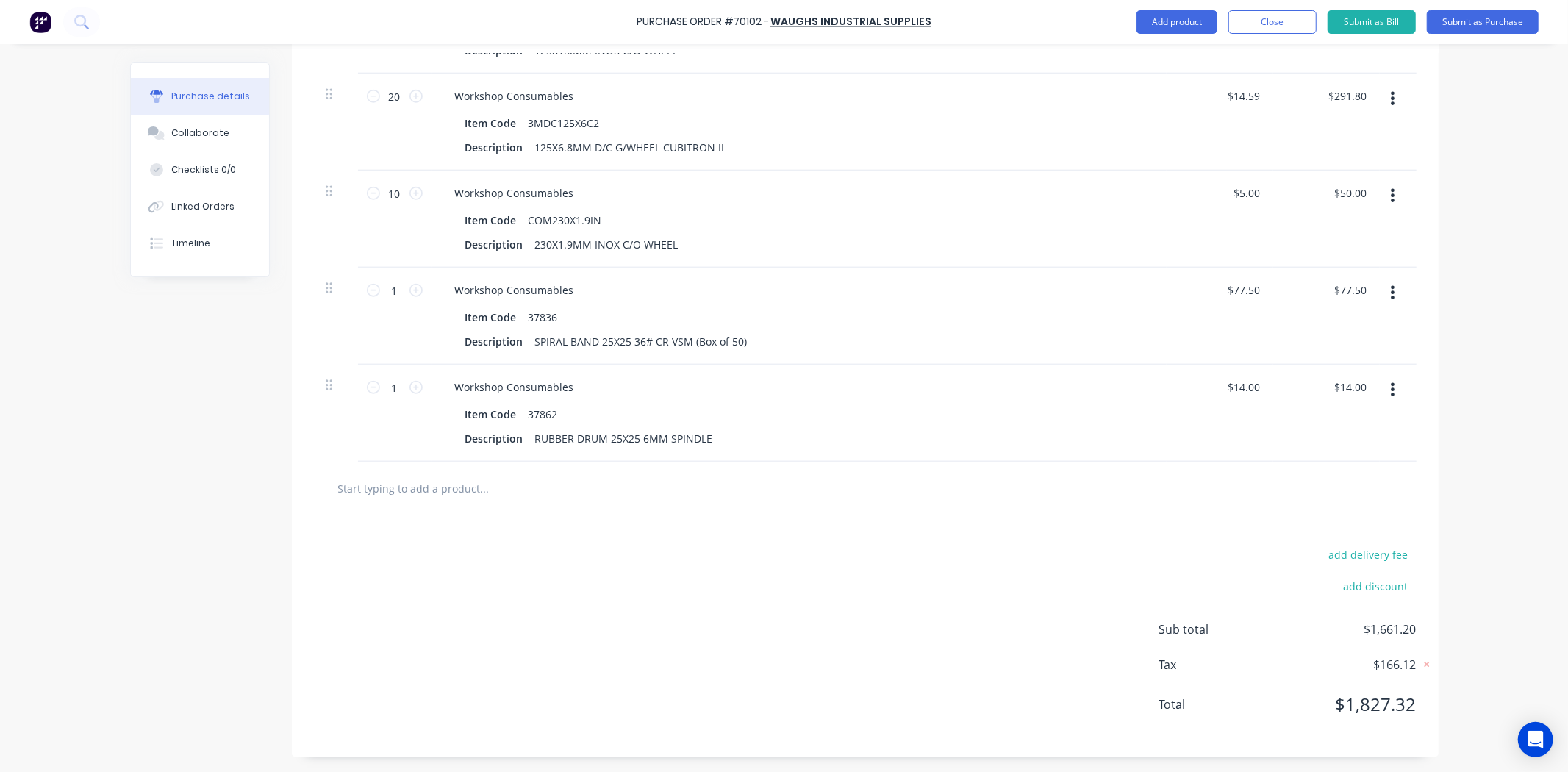
click at [404, 488] on input "text" at bounding box center [484, 488] width 294 height 29
paste input "1420020"
type input "1420020"
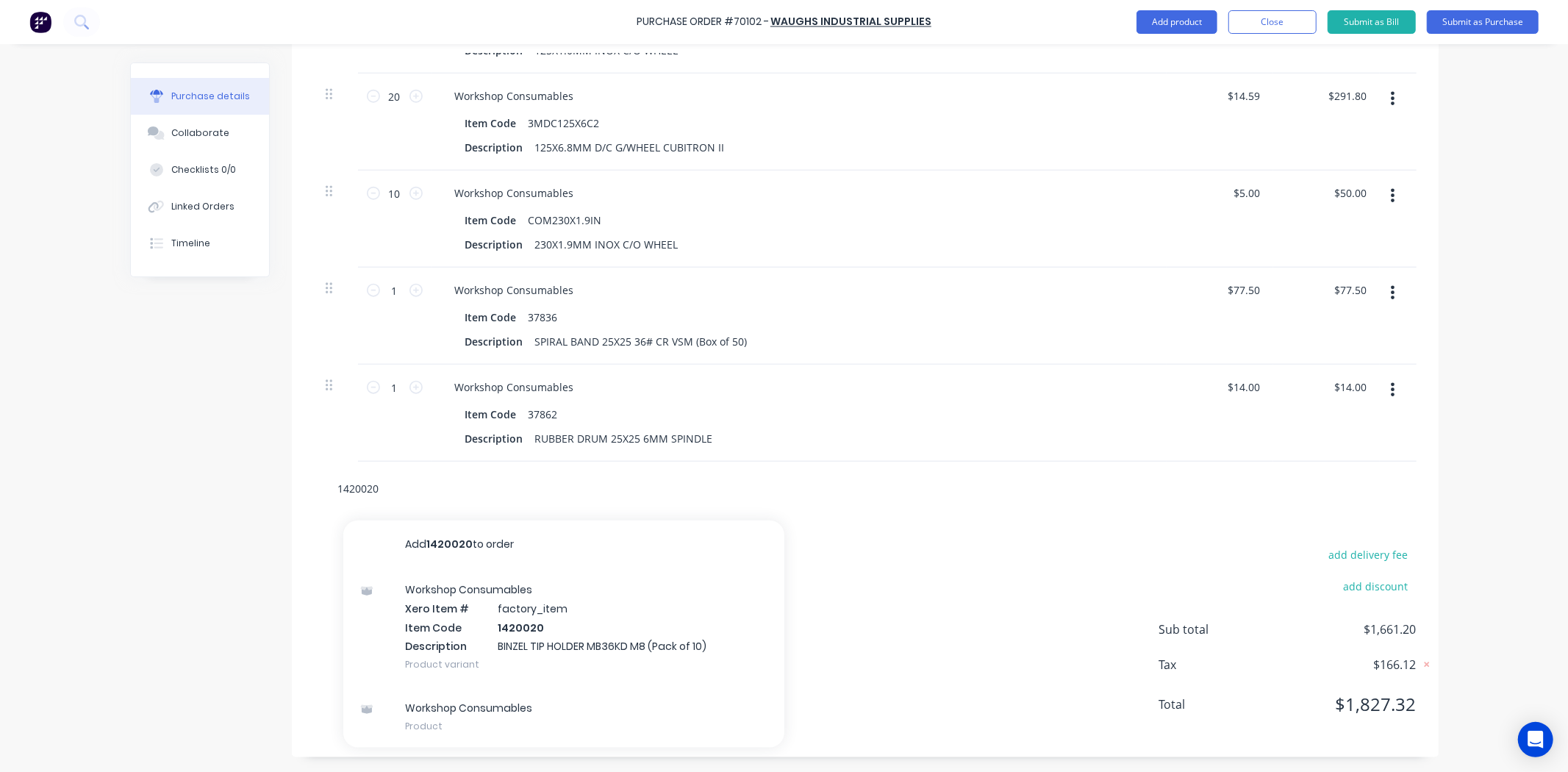
drag, startPoint x: 421, startPoint y: 482, endPoint x: 177, endPoint y: 485, distance: 244.0
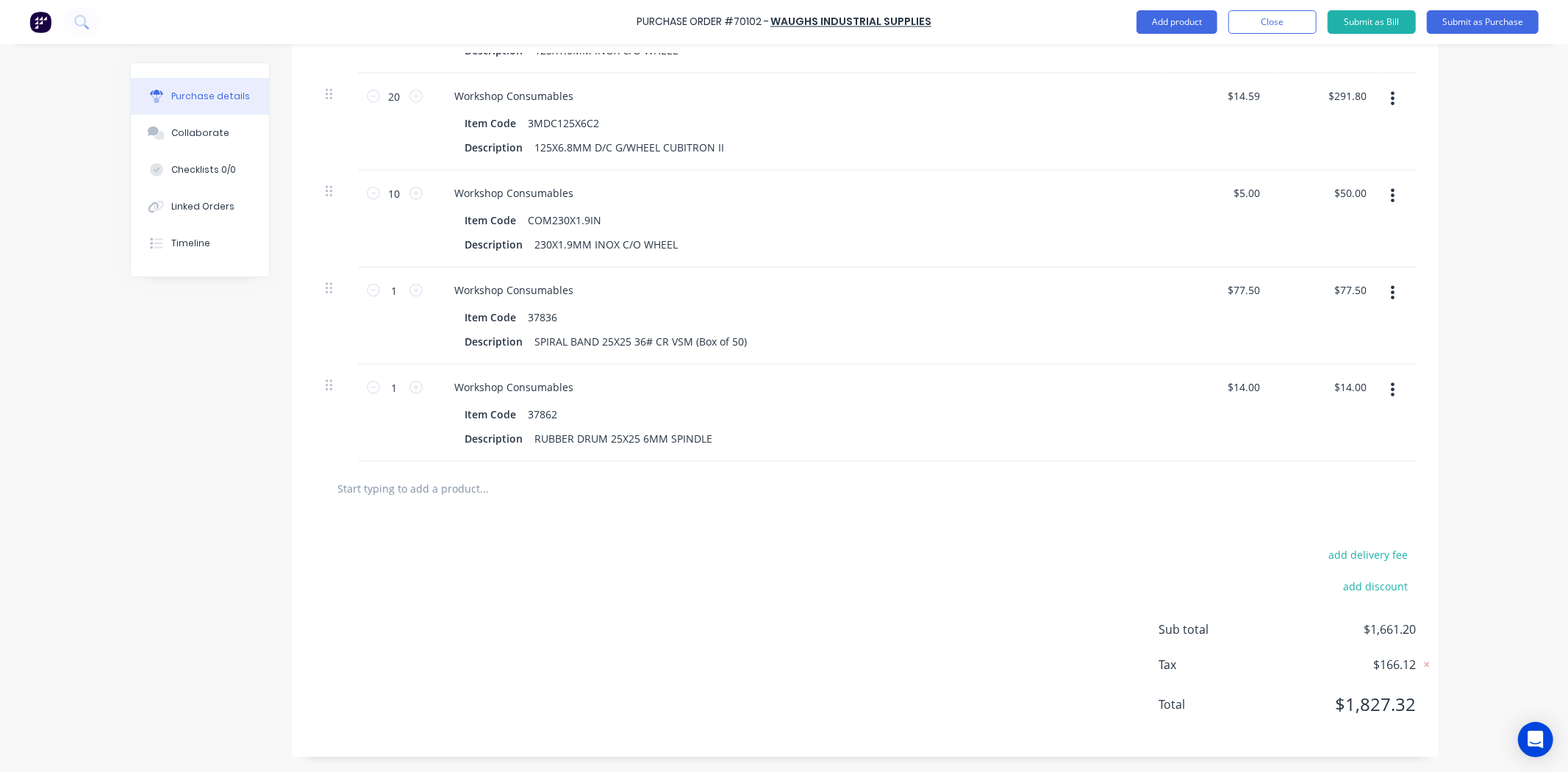
click at [385, 483] on input "text" at bounding box center [484, 488] width 294 height 29
paste input "1450078"
type input "1450078"
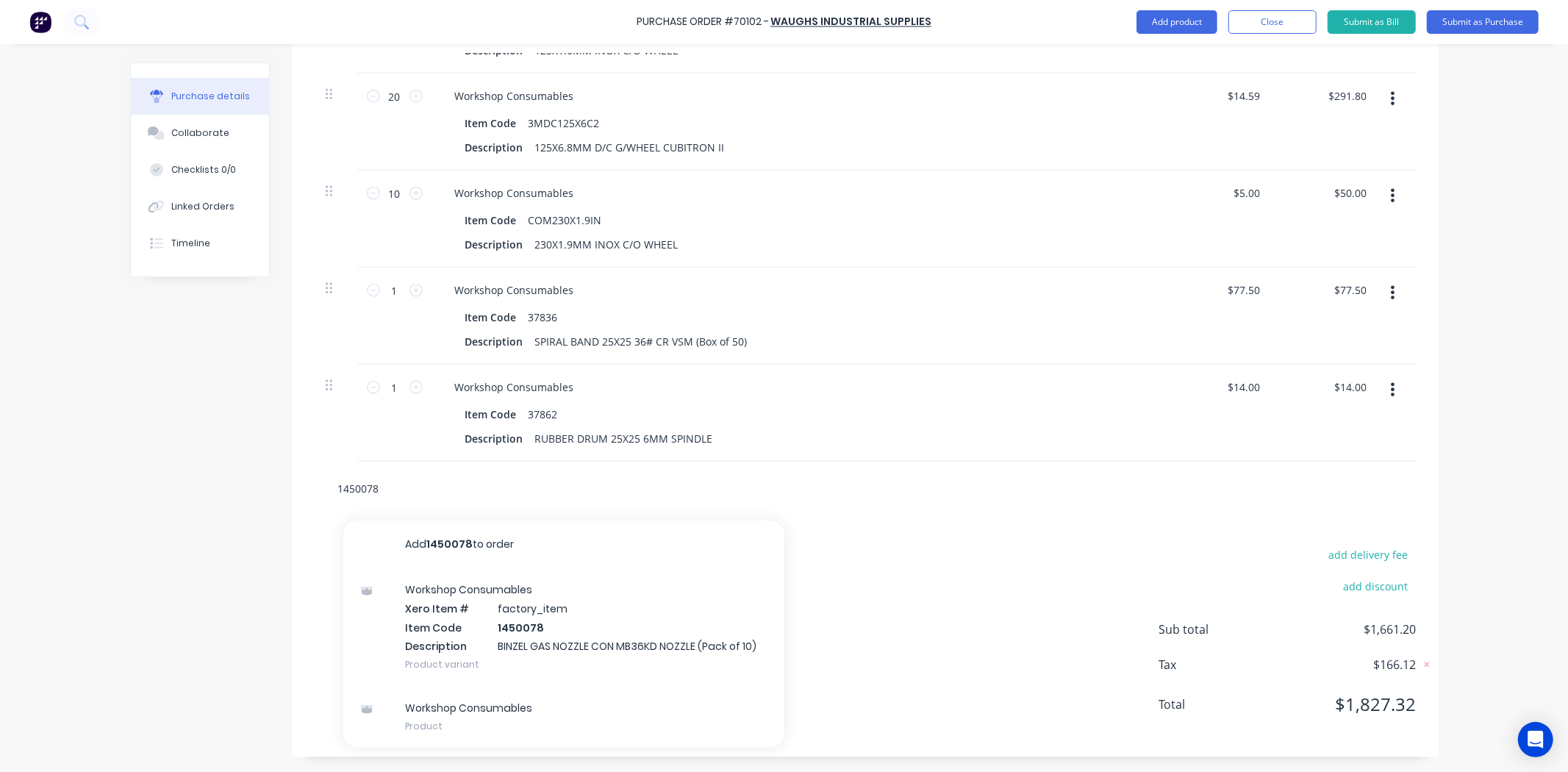
drag, startPoint x: 403, startPoint y: 487, endPoint x: 94, endPoint y: 493, distance: 309.1
click at [94, 493] on div "Purchase Order #70102 - Waughs Industrial Supplies Add product Close Submit as …" at bounding box center [784, 386] width 1568 height 772
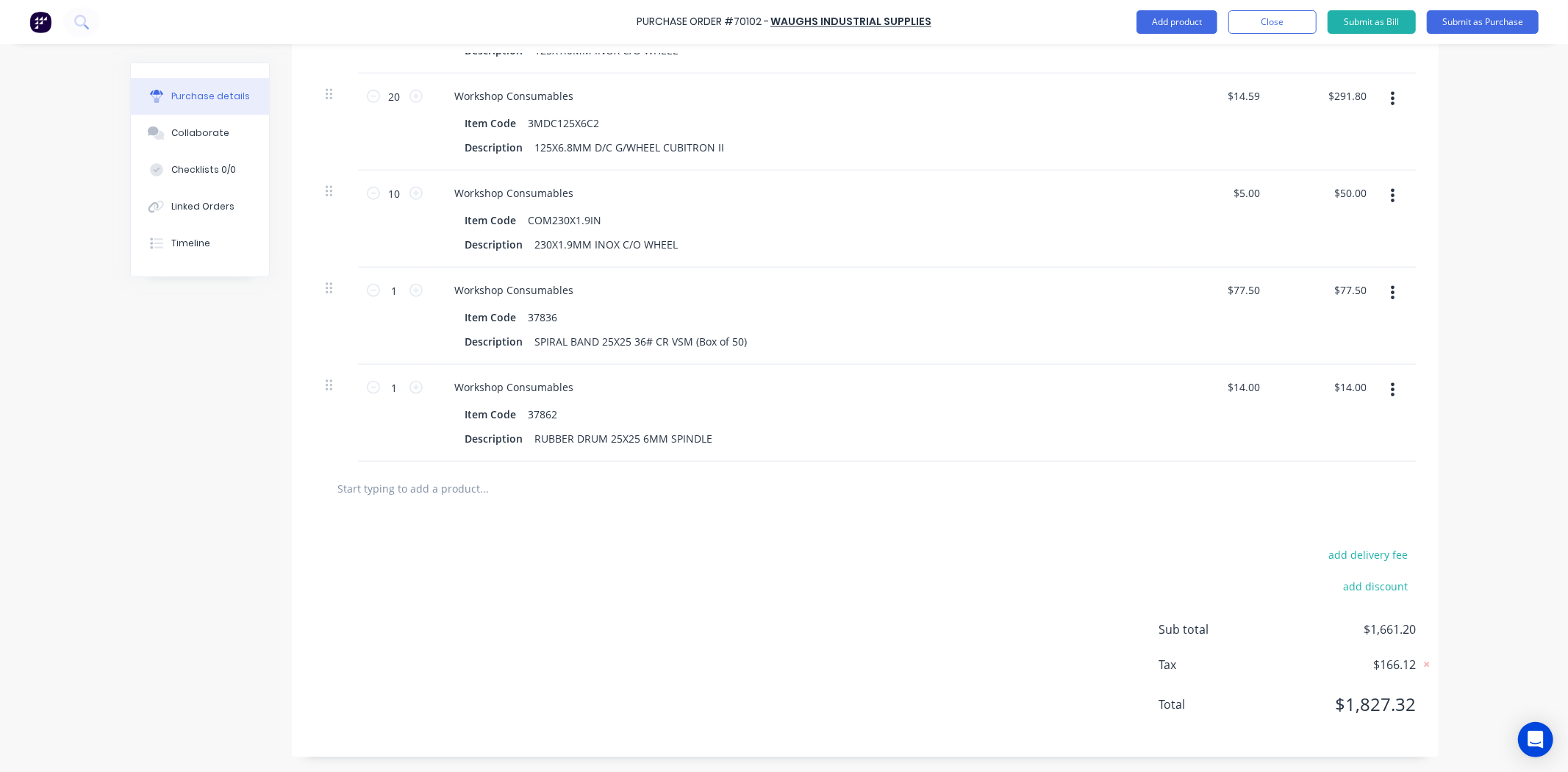
click at [373, 501] on input "text" at bounding box center [484, 488] width 294 height 29
paste input "1420022"
type input "1420022"
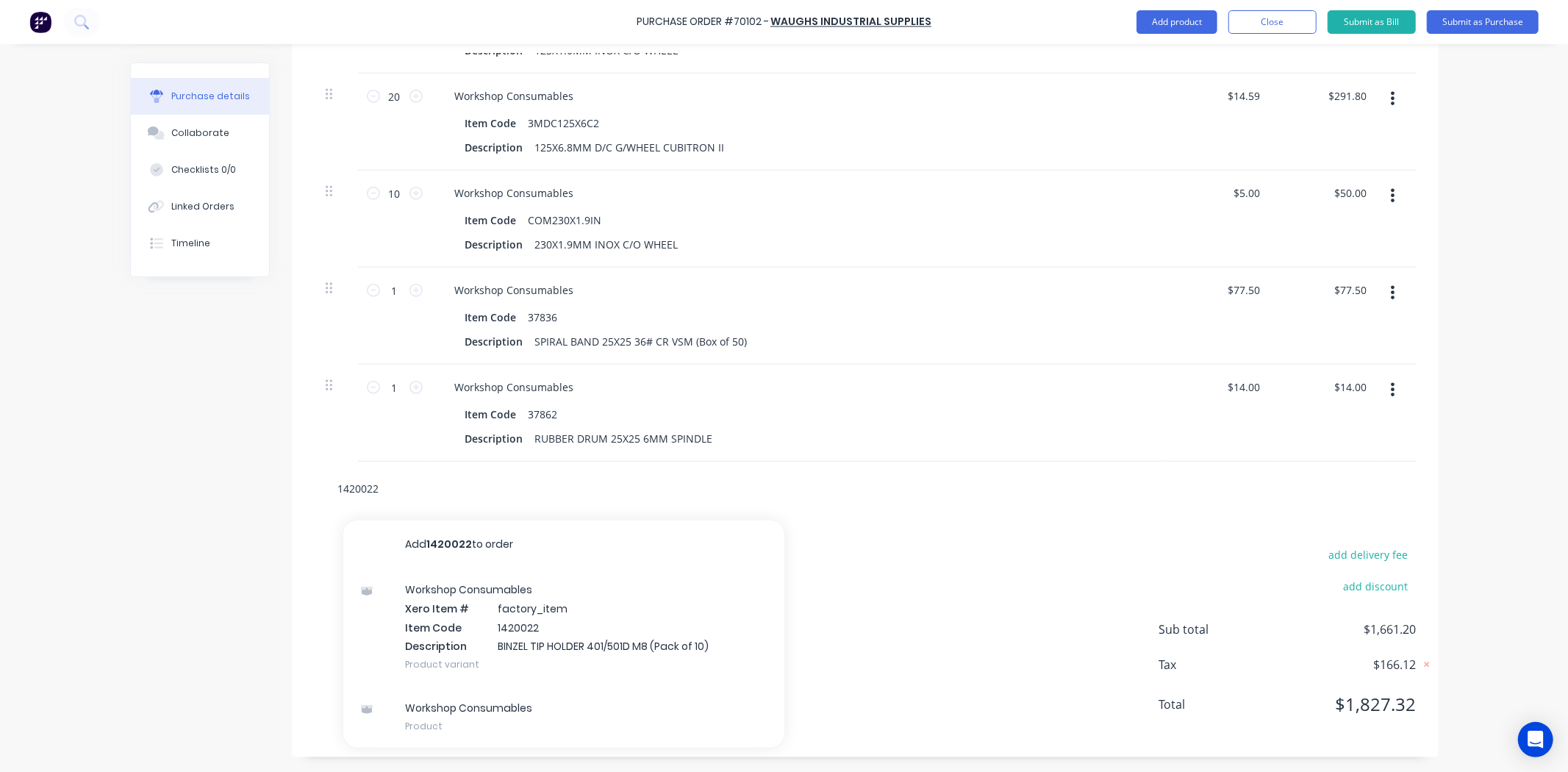
drag, startPoint x: 444, startPoint y: 477, endPoint x: 159, endPoint y: 485, distance: 285.1
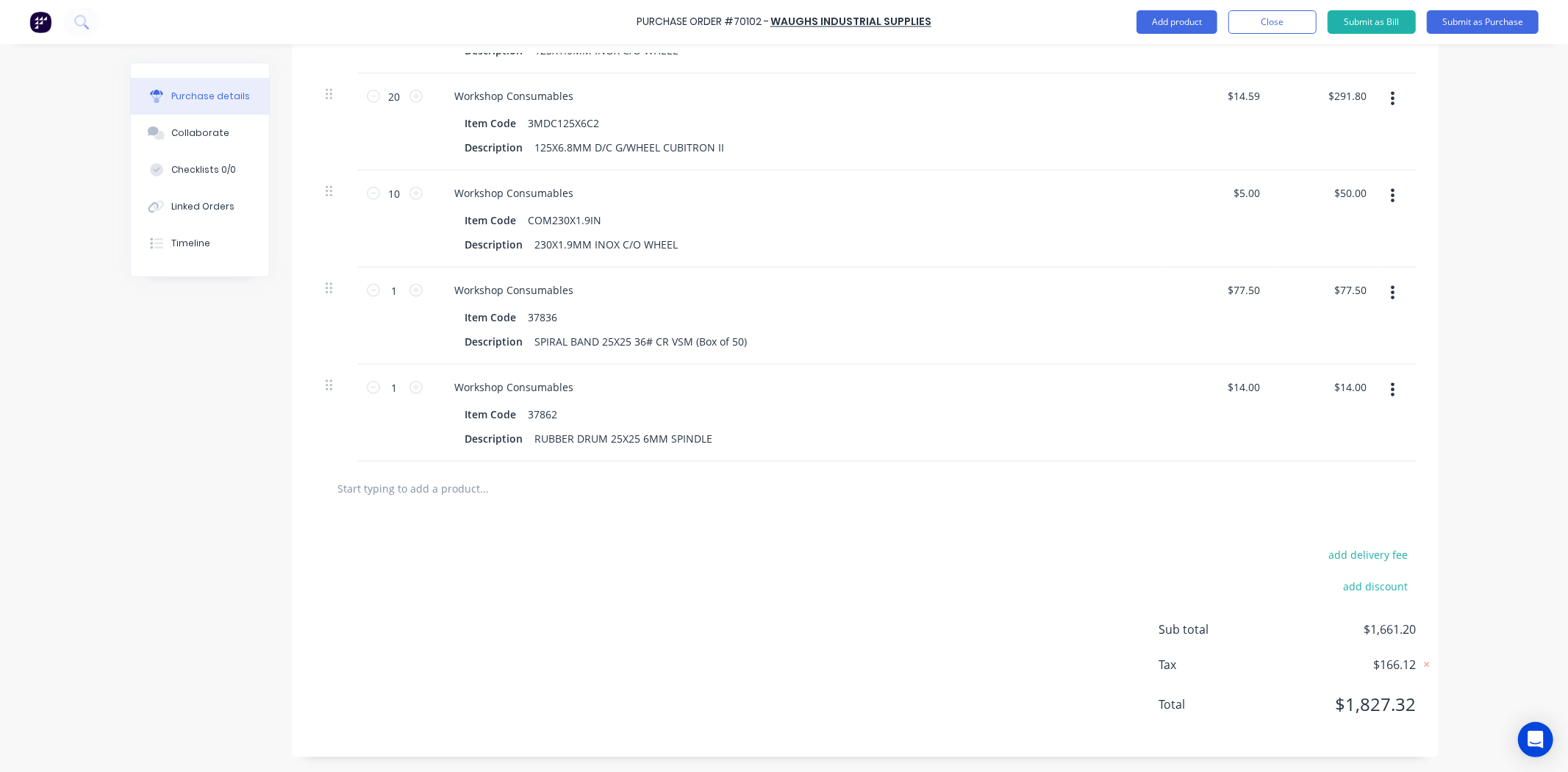
click at [319, 494] on div at bounding box center [864, 488] width 1103 height 54
click at [393, 488] on input "text" at bounding box center [484, 488] width 294 height 29
paste input "O300145"
type input "O300145"
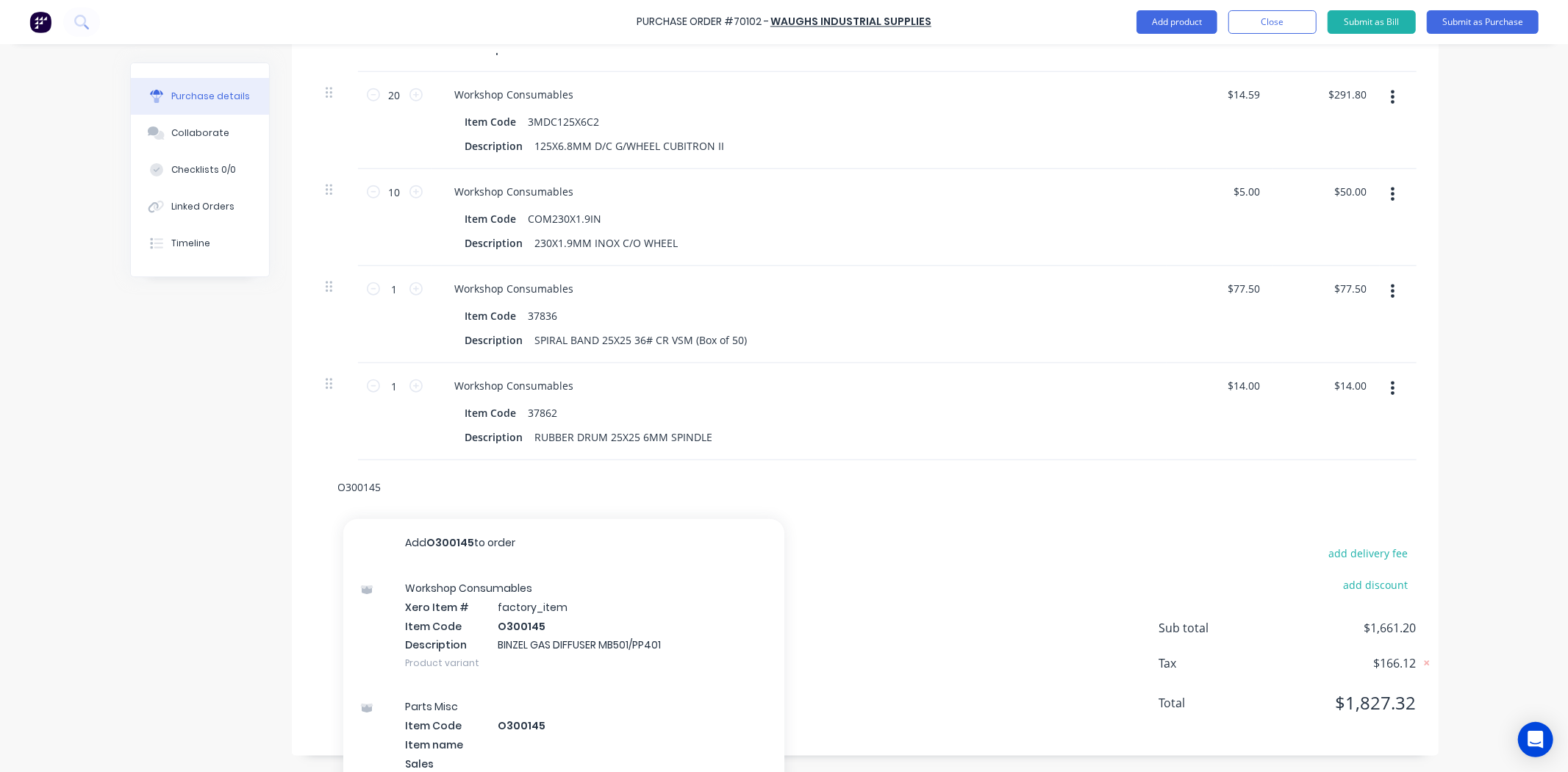
drag, startPoint x: 461, startPoint y: 483, endPoint x: 204, endPoint y: 487, distance: 257.0
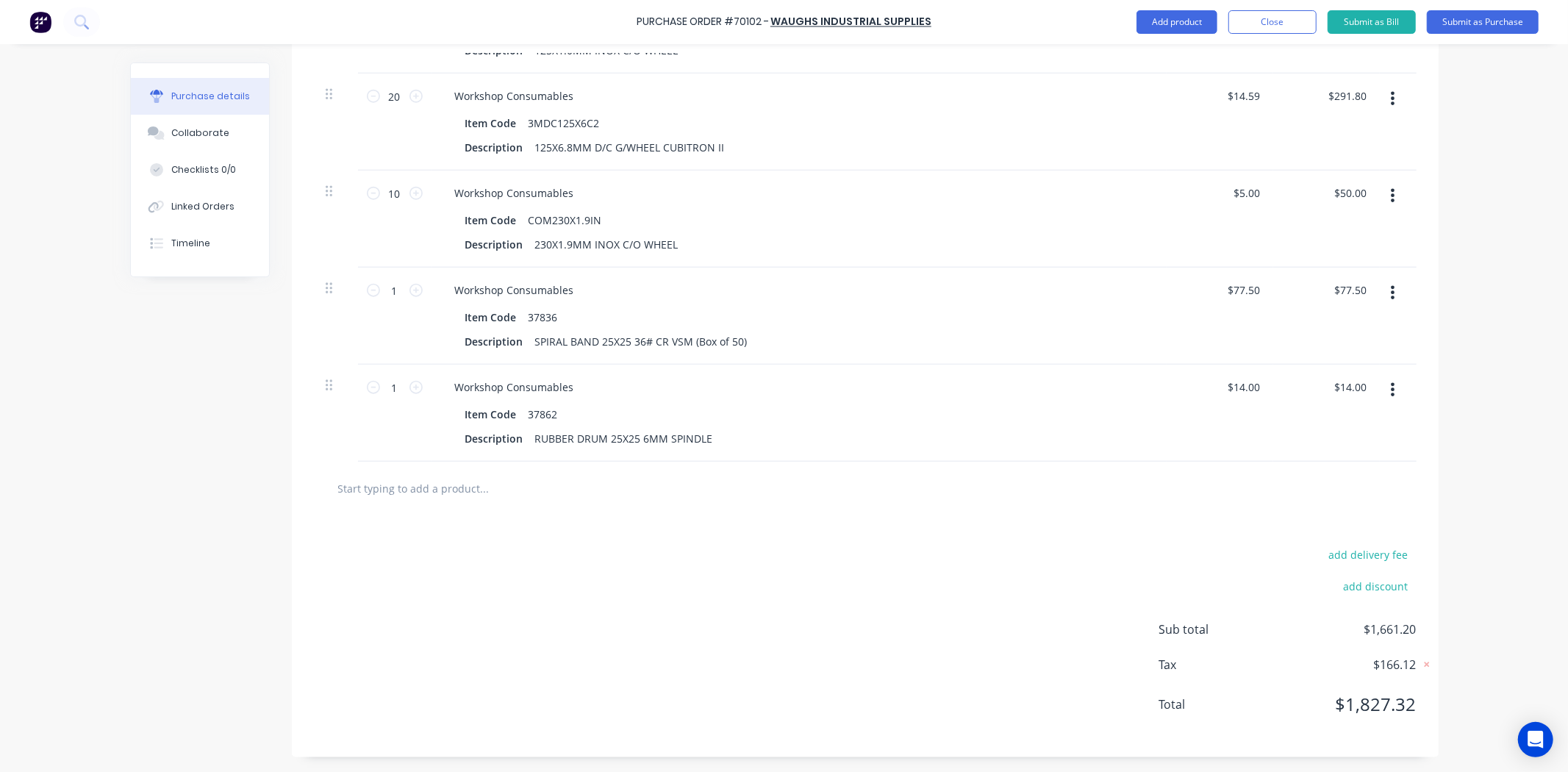
click at [516, 475] on input "text" at bounding box center [484, 488] width 294 height 29
paste input "SC70NS12"
type input "SC70NS12"
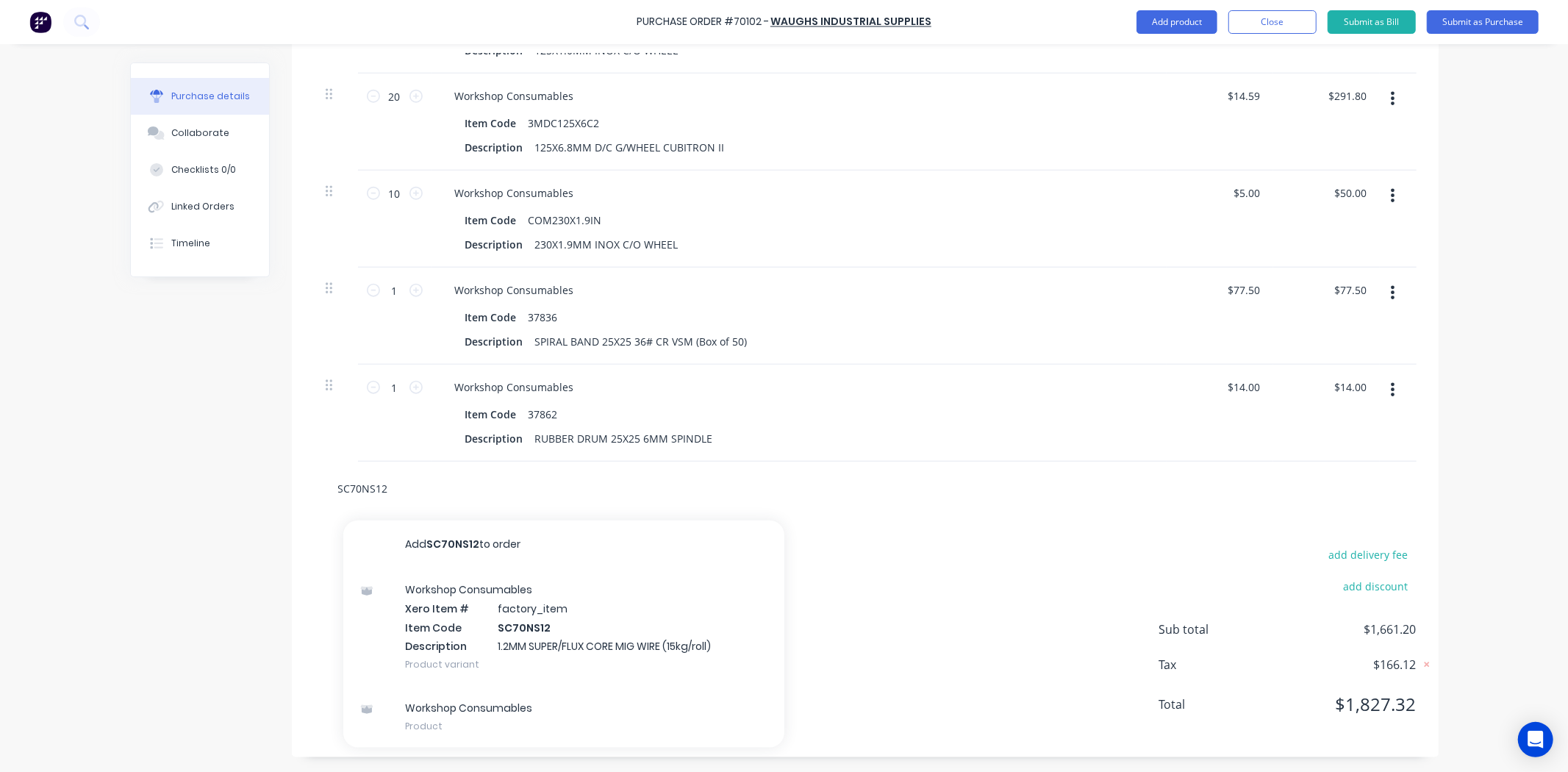
drag, startPoint x: 421, startPoint y: 491, endPoint x: 152, endPoint y: 486, distance: 269.0
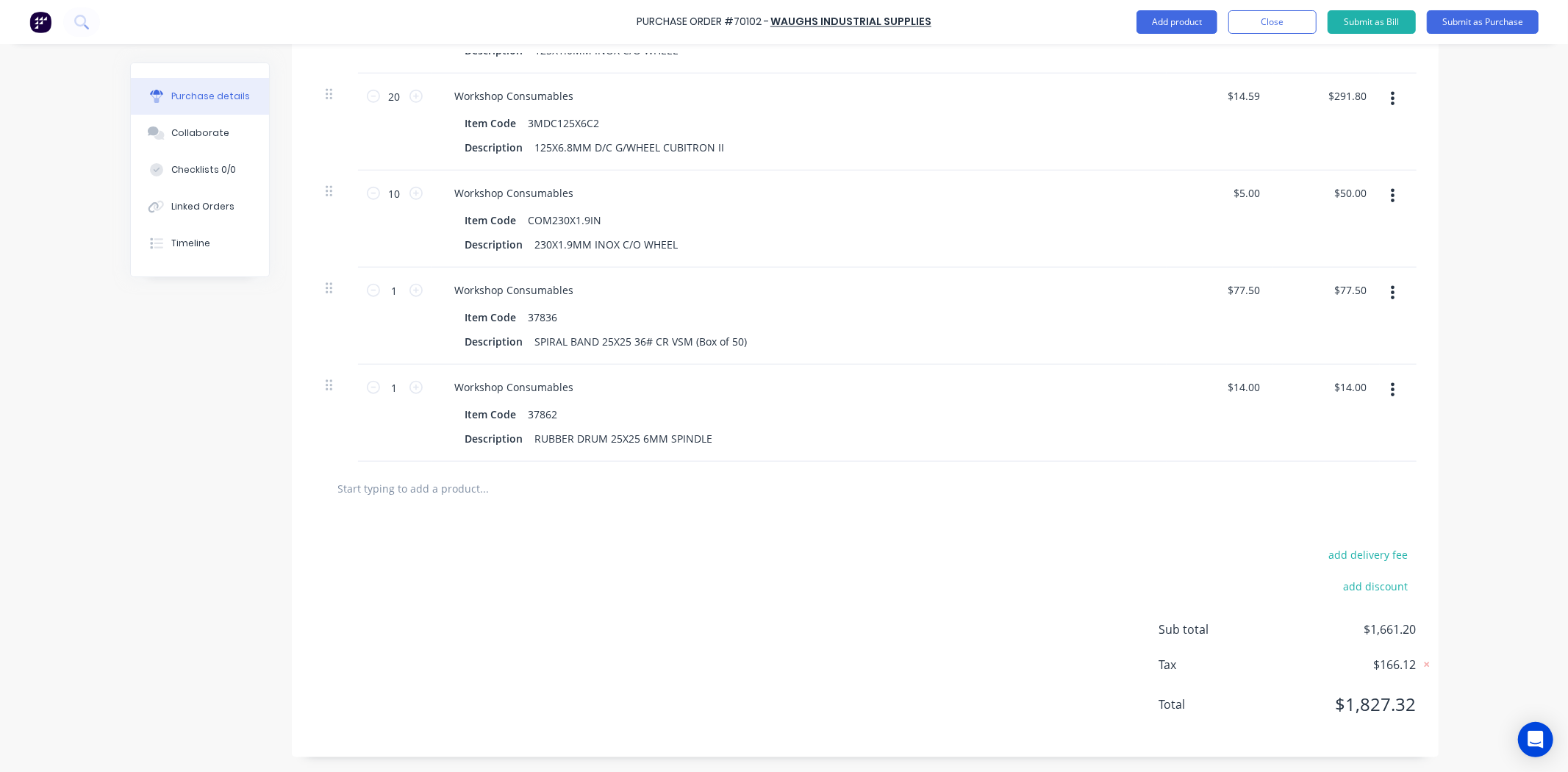
click at [384, 483] on input "text" at bounding box center [484, 488] width 294 height 29
paste input "AE71CM16"
type input "AE71CM16"
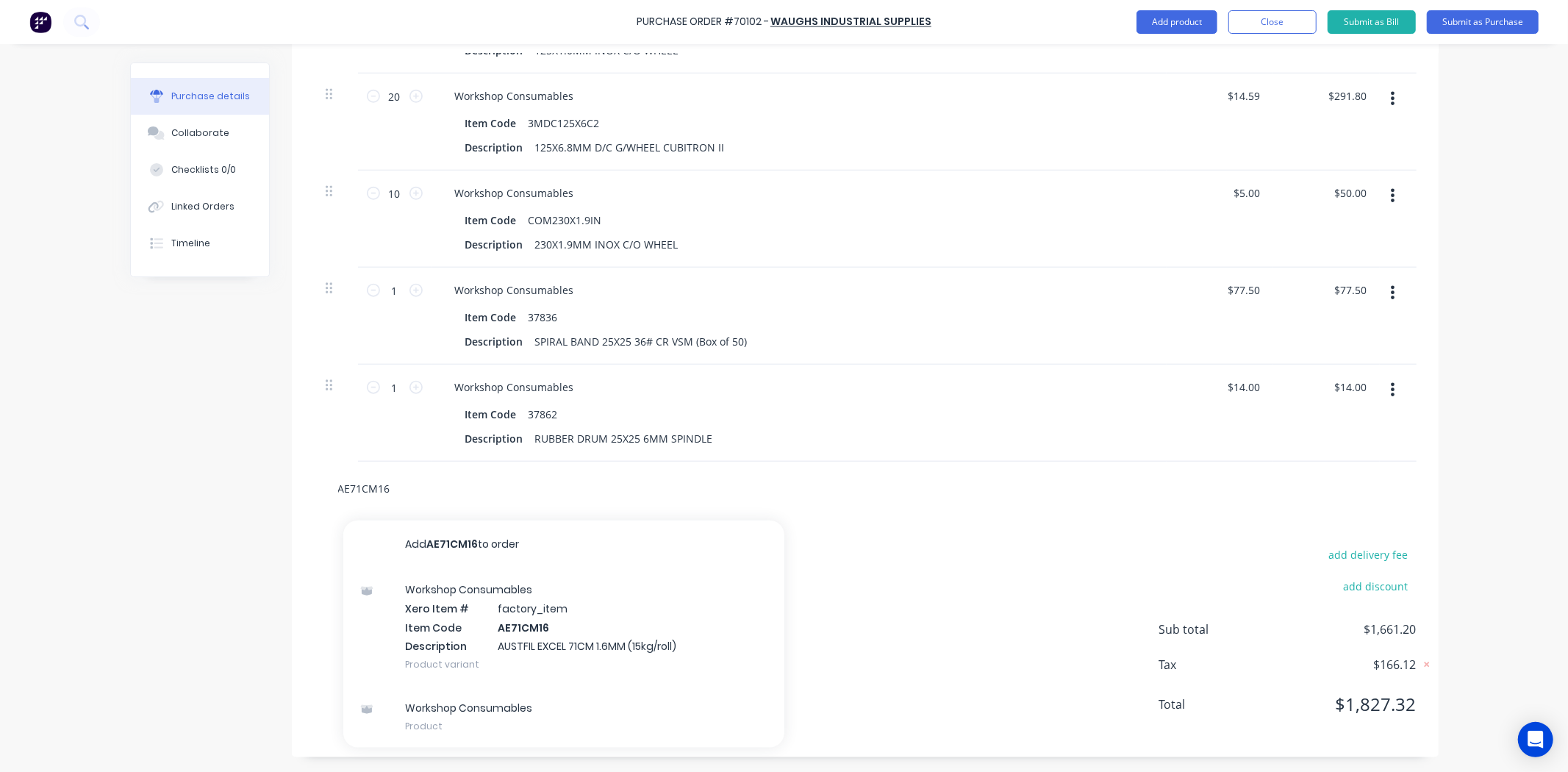
drag, startPoint x: 409, startPoint y: 493, endPoint x: 214, endPoint y: 487, distance: 195.1
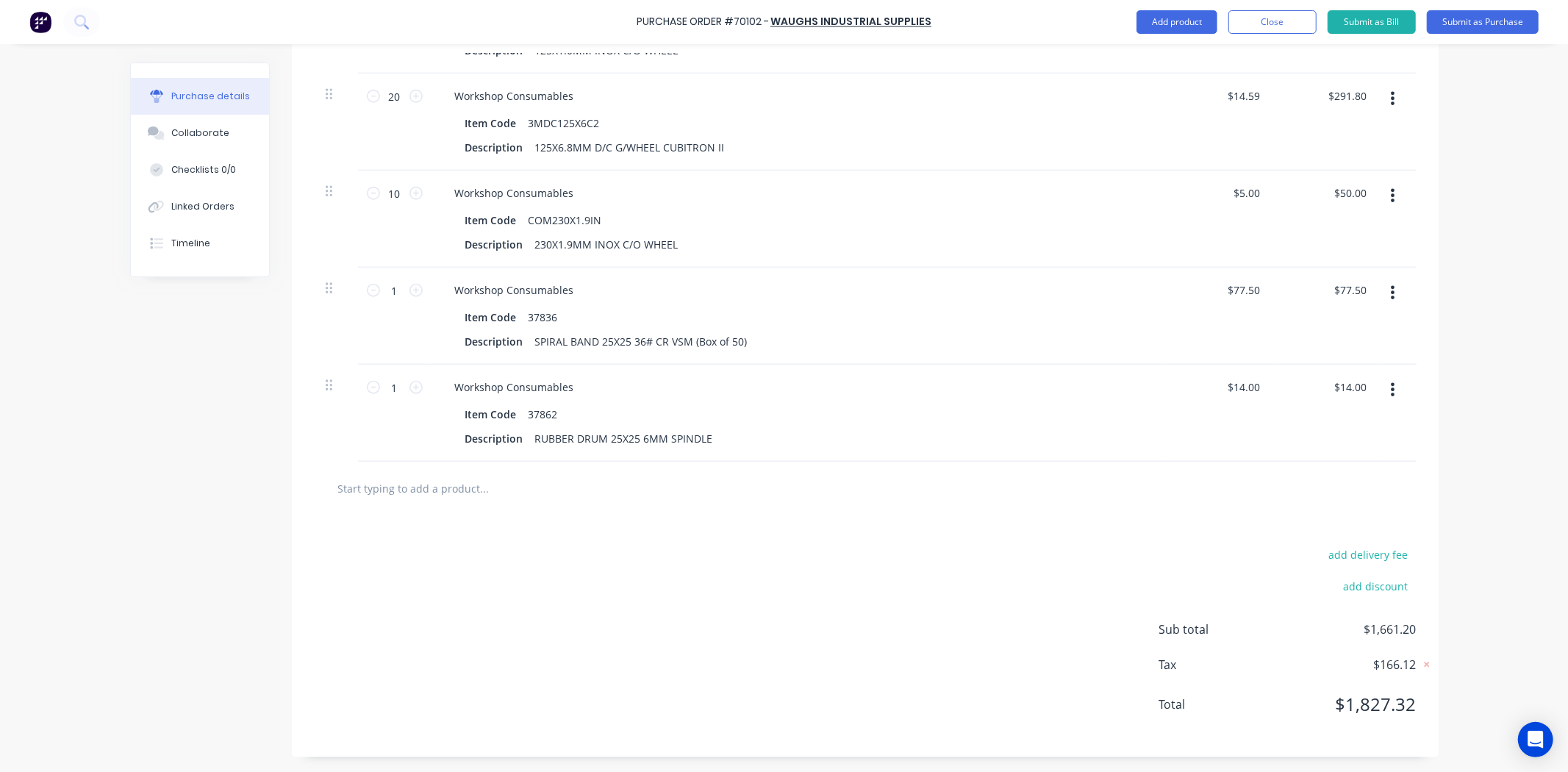
drag, startPoint x: 467, startPoint y: 516, endPoint x: 471, endPoint y: 509, distance: 8.1
click at [475, 500] on input "text" at bounding box center [484, 488] width 294 height 29
paste input "MWTPHF650G12"
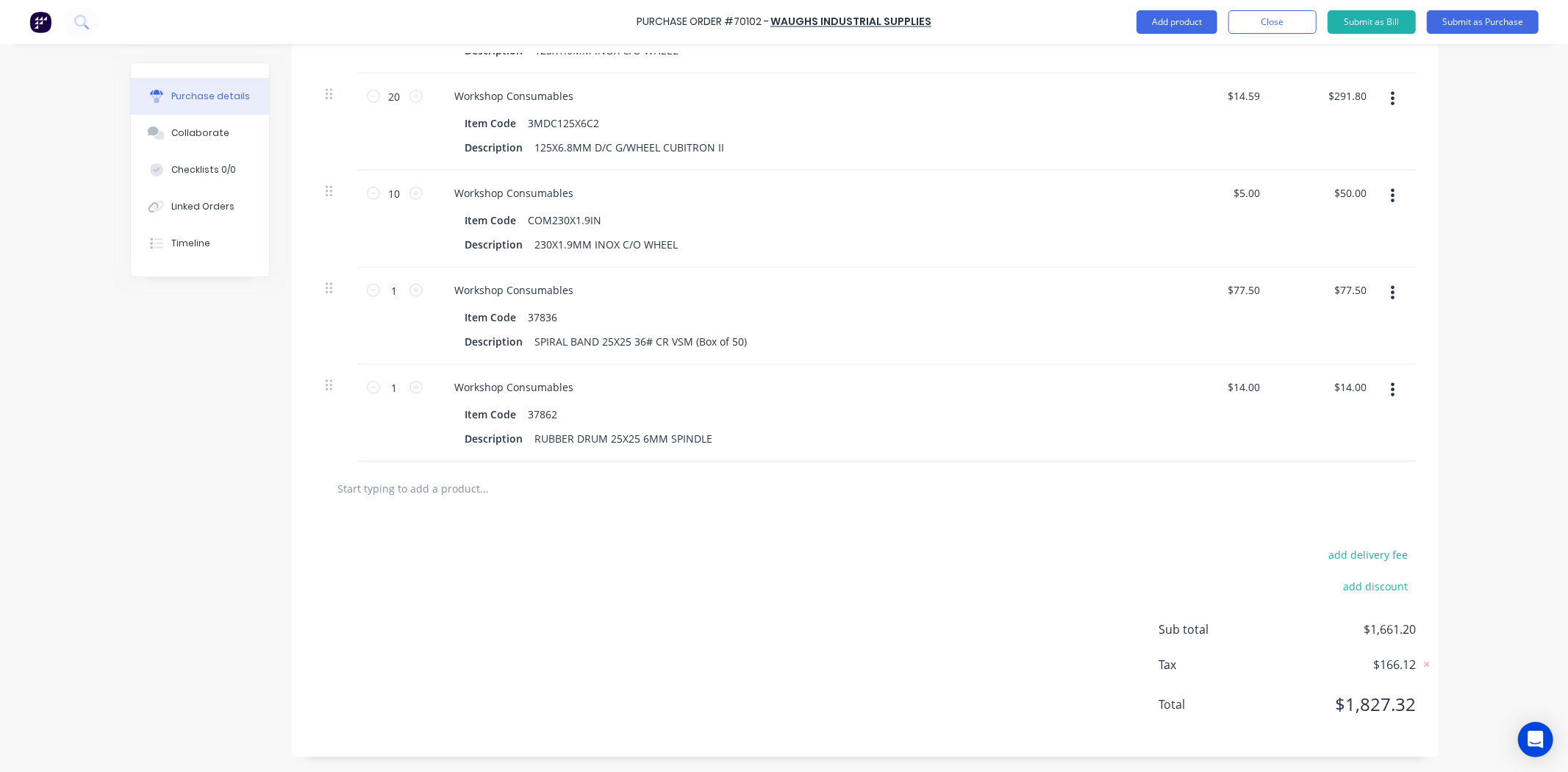
type input "MWTPHF650G12"
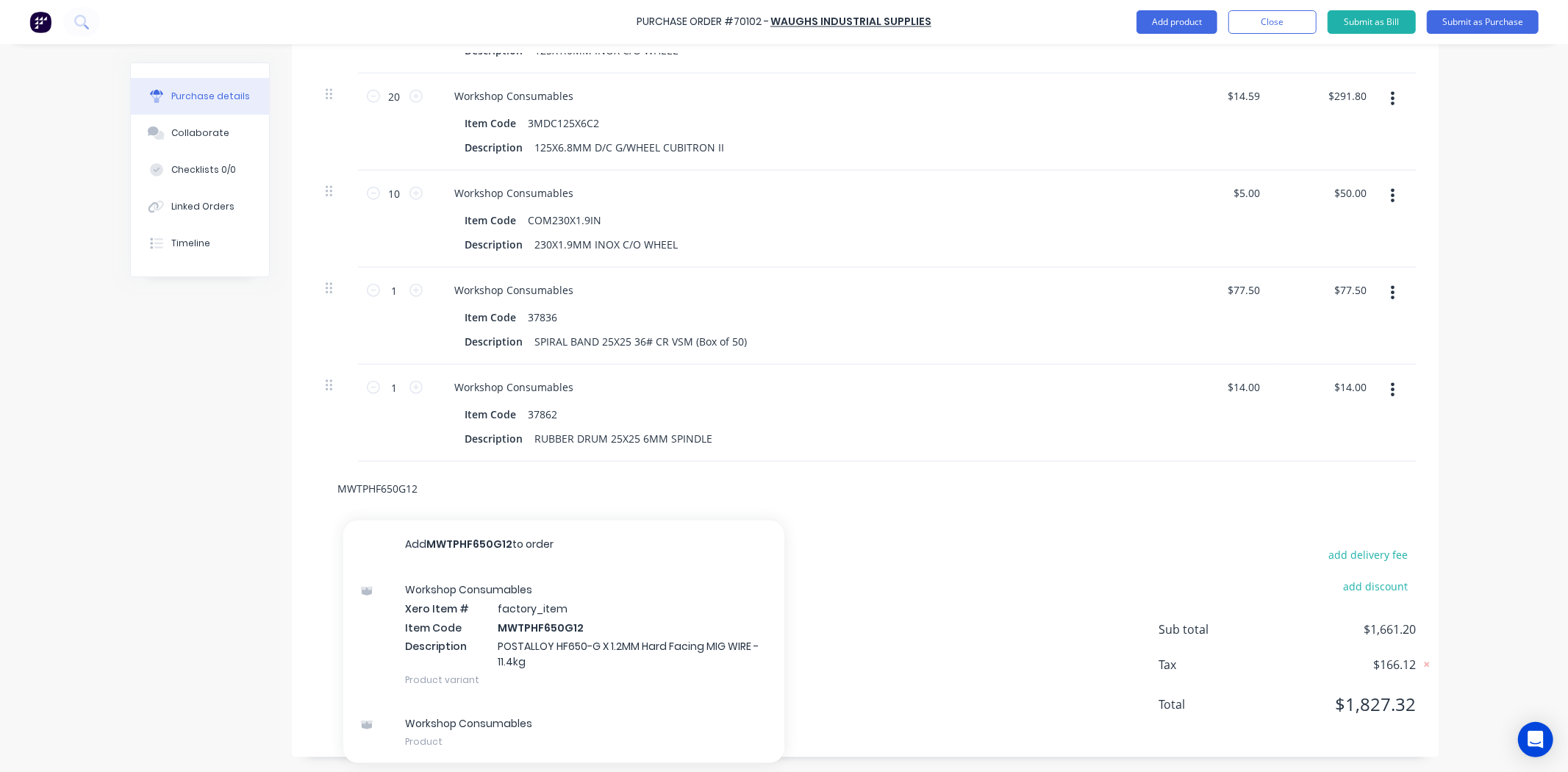
drag, startPoint x: 471, startPoint y: 483, endPoint x: 185, endPoint y: 494, distance: 286.2
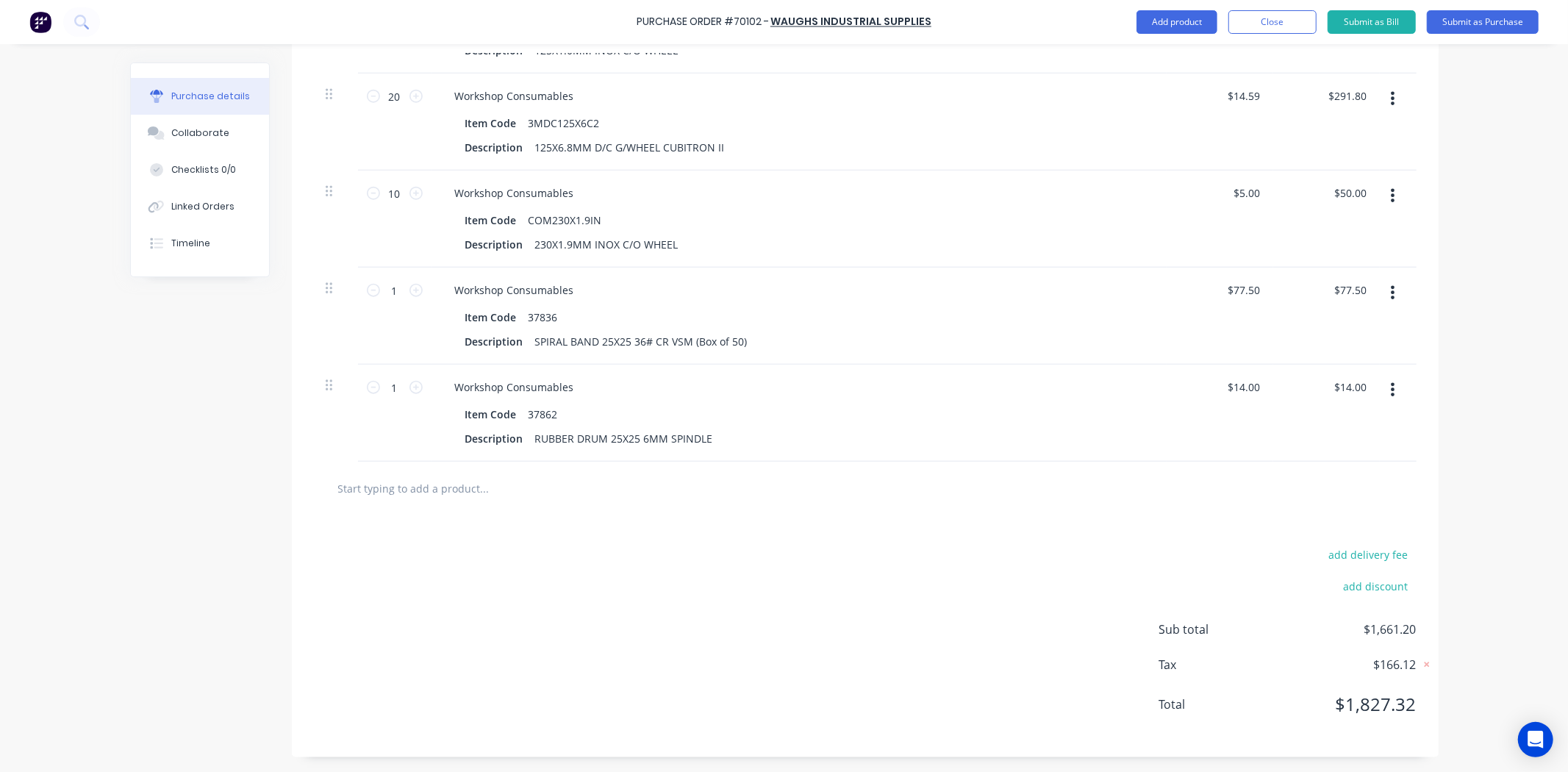
click at [389, 467] on div at bounding box center [864, 488] width 1103 height 54
click at [383, 482] on input "text" at bounding box center [484, 488] width 294 height 29
paste input "23278"
type input "23278"
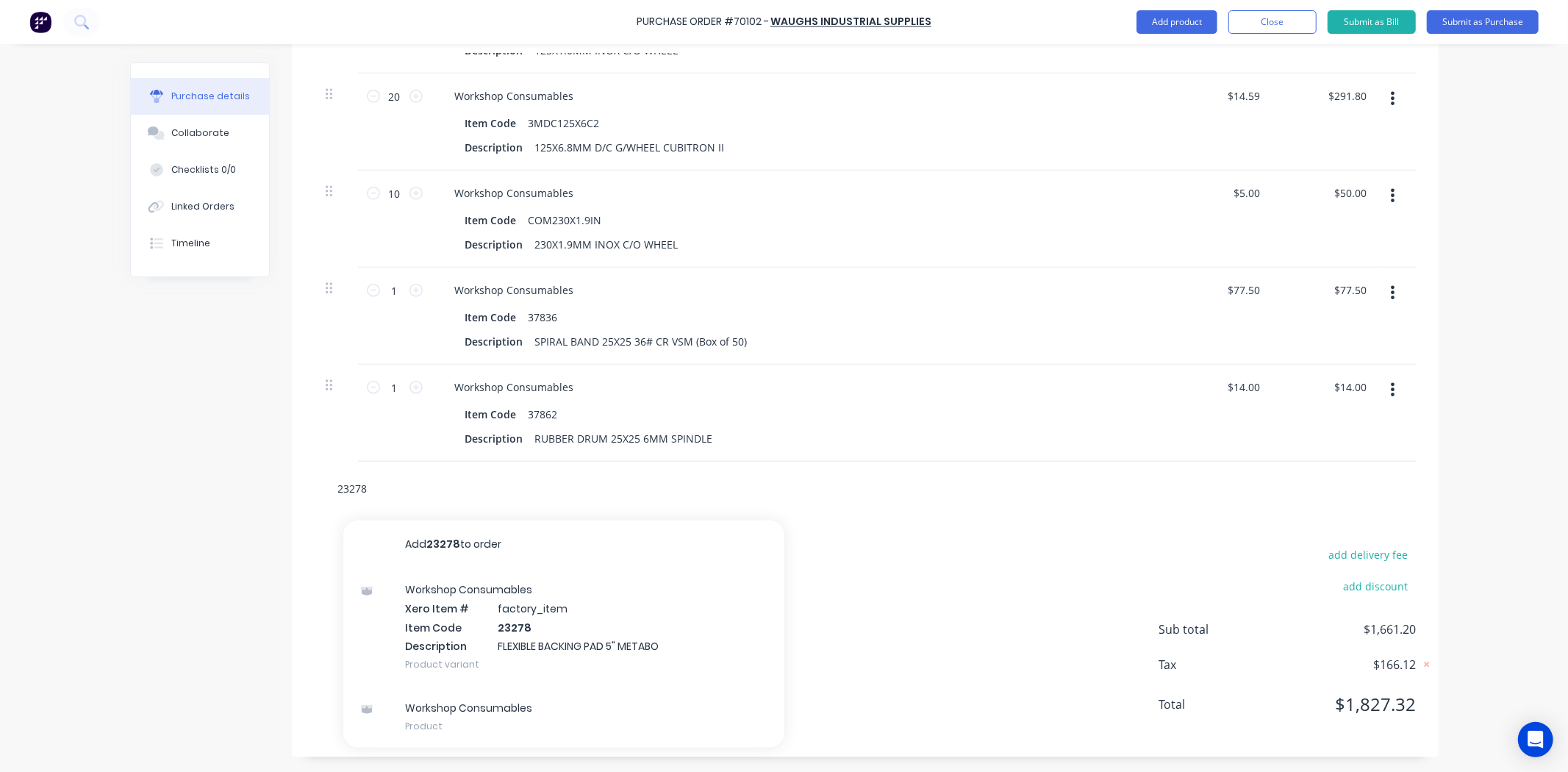
drag, startPoint x: 305, startPoint y: 496, endPoint x: 129, endPoint y: 494, distance: 176.0
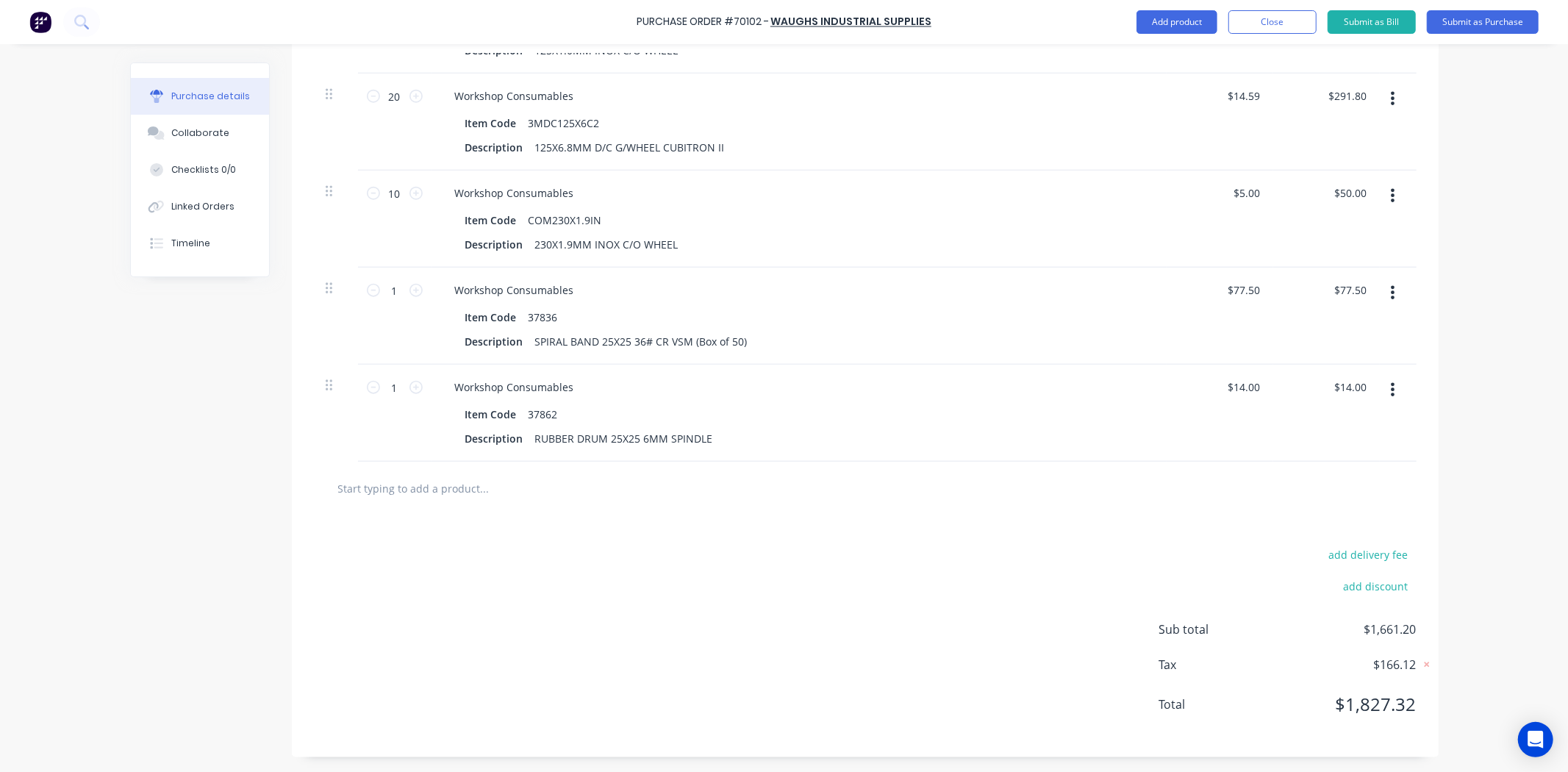
drag, startPoint x: 149, startPoint y: 494, endPoint x: 77, endPoint y: 510, distance: 73.8
drag, startPoint x: 191, startPoint y: 482, endPoint x: 335, endPoint y: 486, distance: 144.1
click at [337, 486] on input "text" at bounding box center [484, 488] width 294 height 29
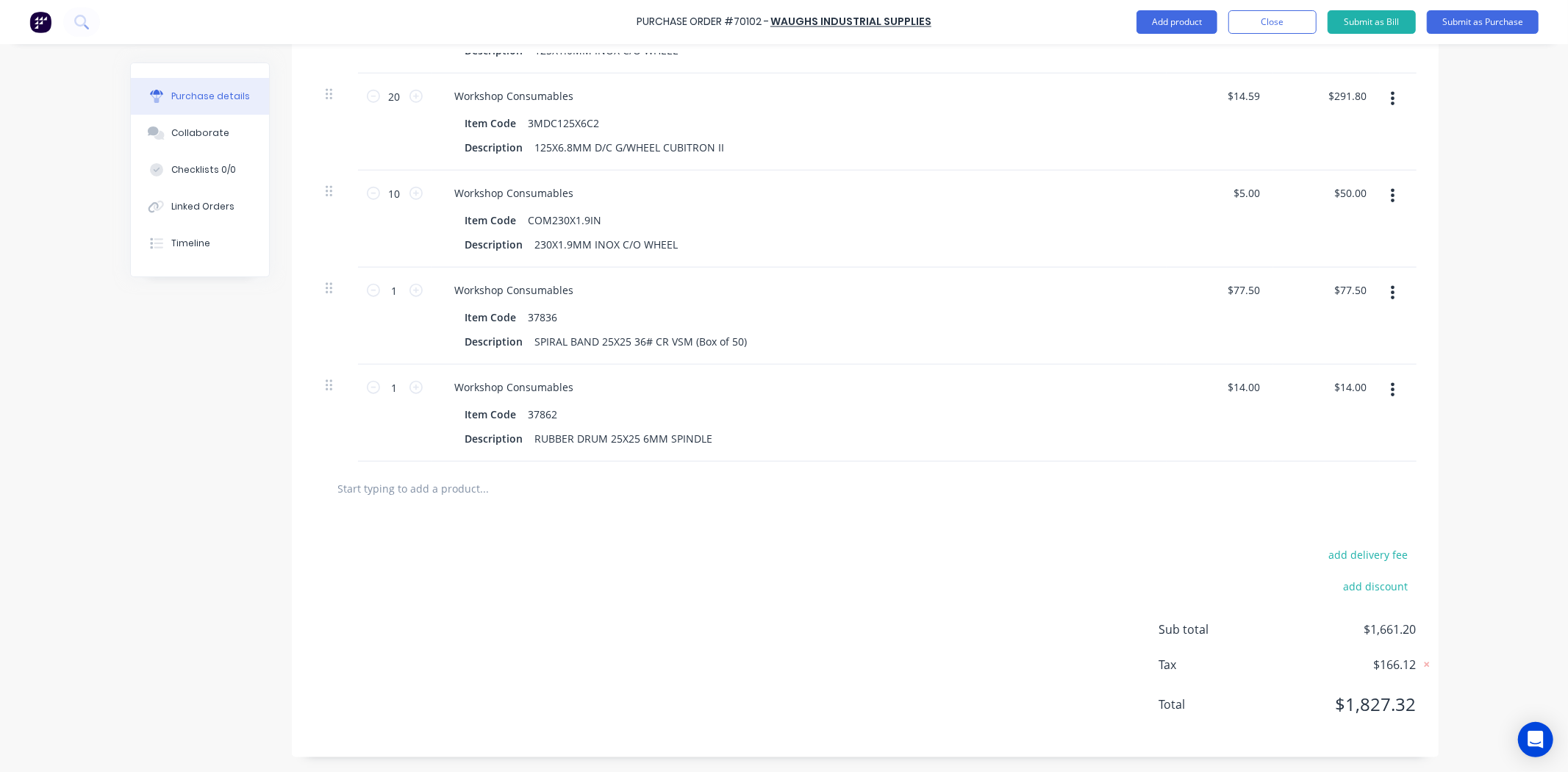
paste input "3M09921"
type input "3M09921"
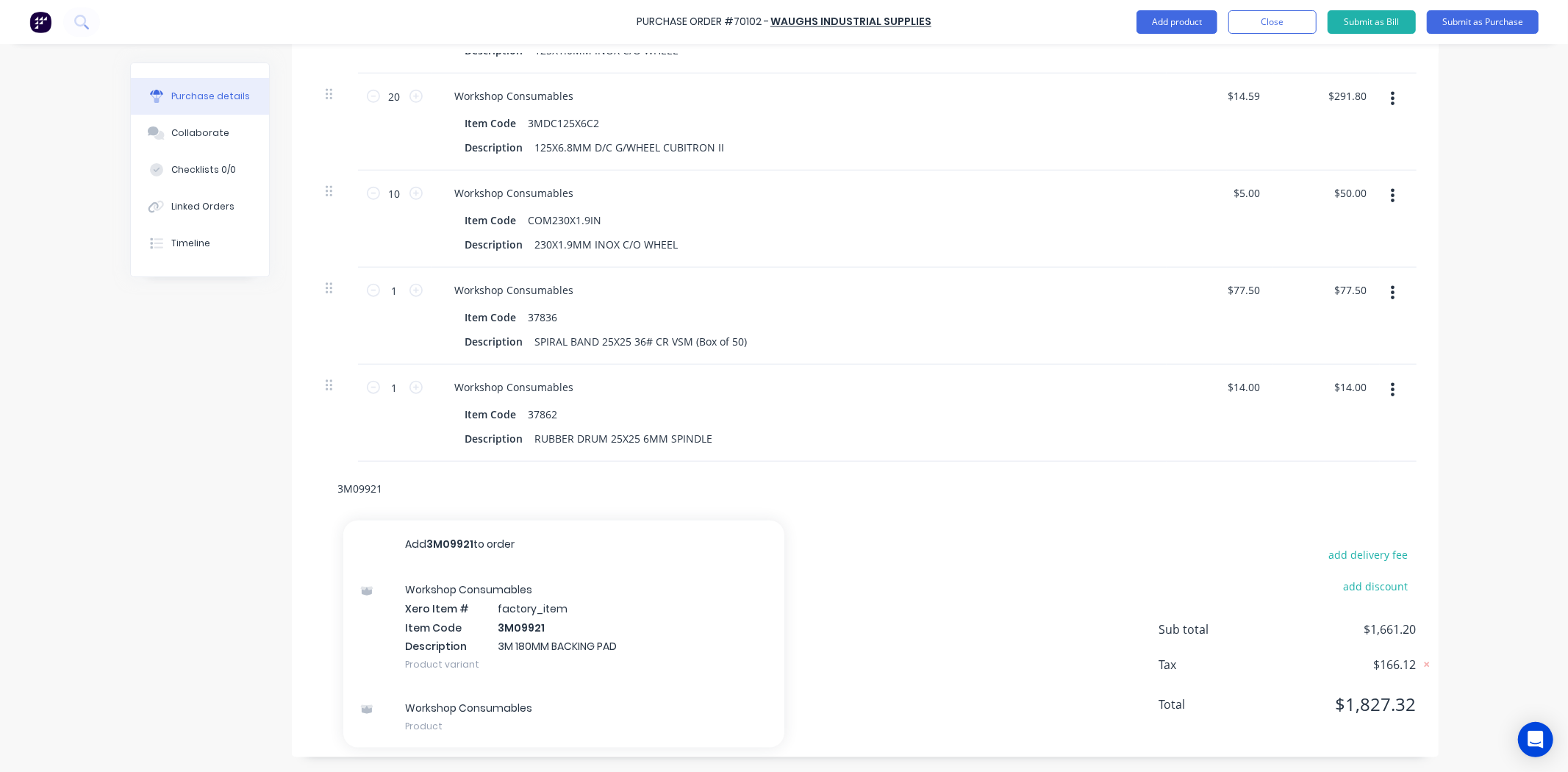
drag, startPoint x: 420, startPoint y: 494, endPoint x: 284, endPoint y: 482, distance: 136.5
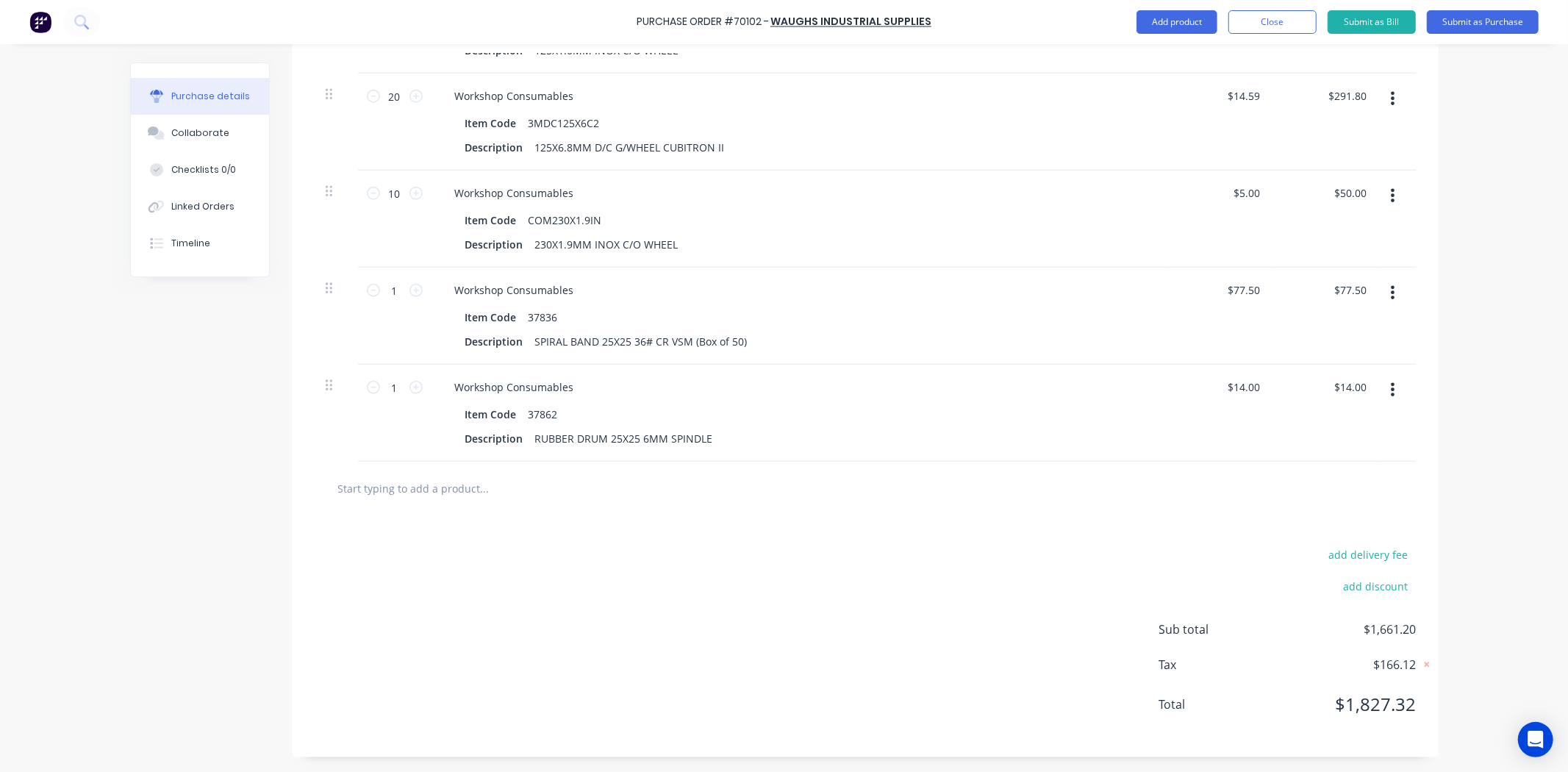
click at [393, 509] on div at bounding box center [864, 488] width 1103 height 54
click at [399, 497] on input "text" at bounding box center [484, 488] width 294 height 29
paste input "SD180X36982C"
type input "SD180X36982C"
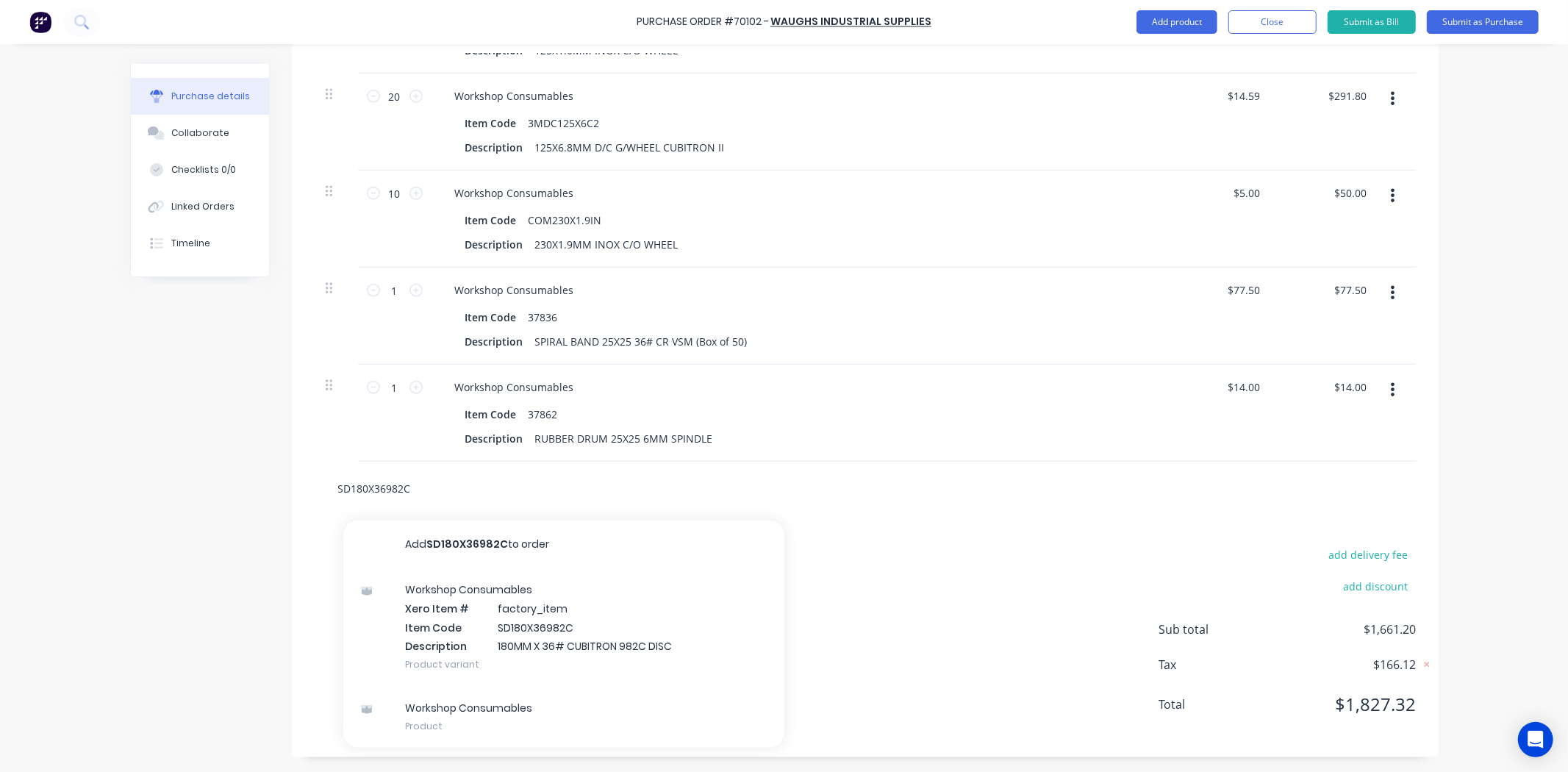
drag, startPoint x: 414, startPoint y: 487, endPoint x: 266, endPoint y: 488, distance: 148.0
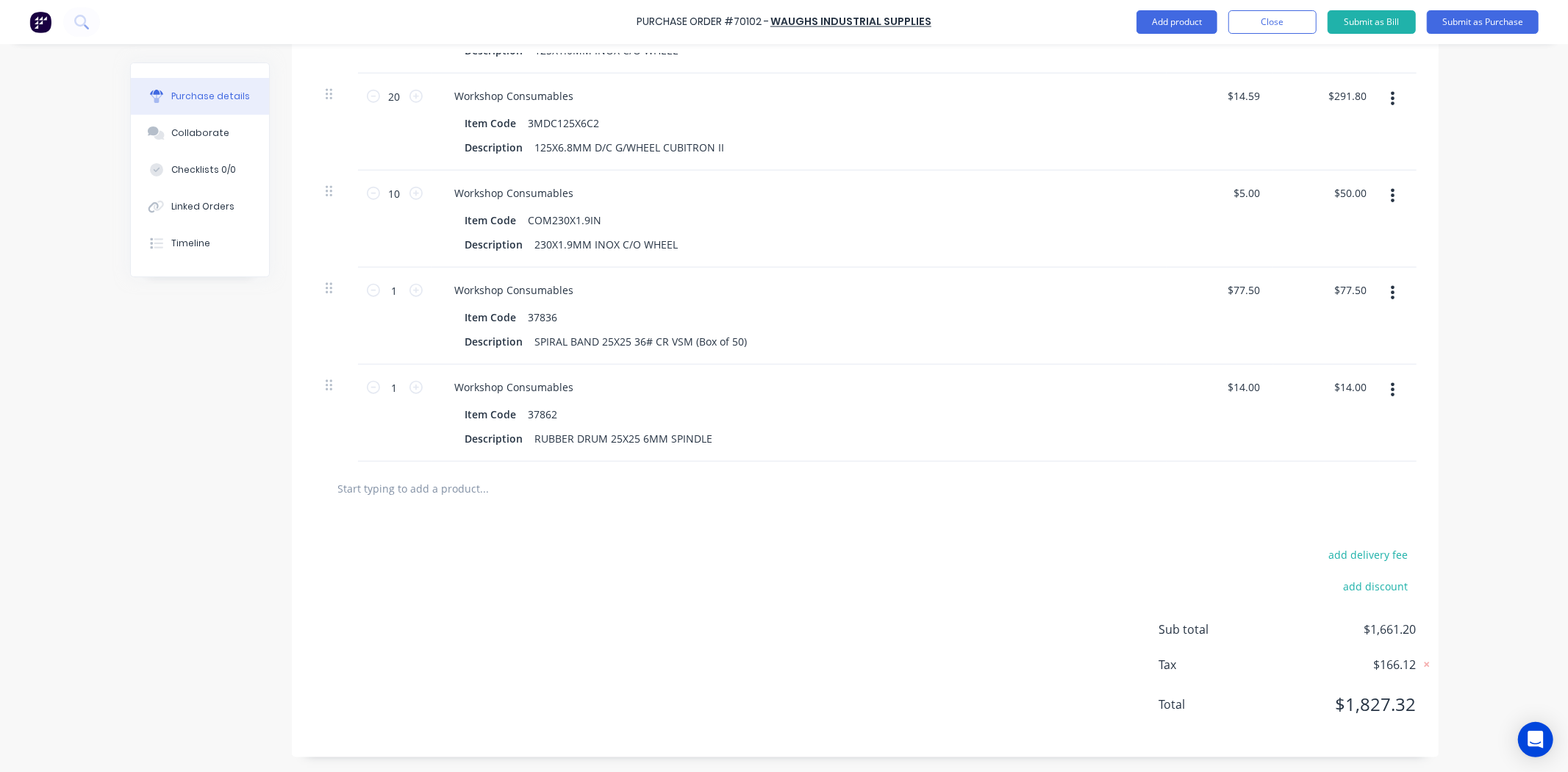
click at [500, 474] on input "text" at bounding box center [484, 488] width 294 height 29
paste input "COM125X2.5IN"
type input "COM125X2.5IN"
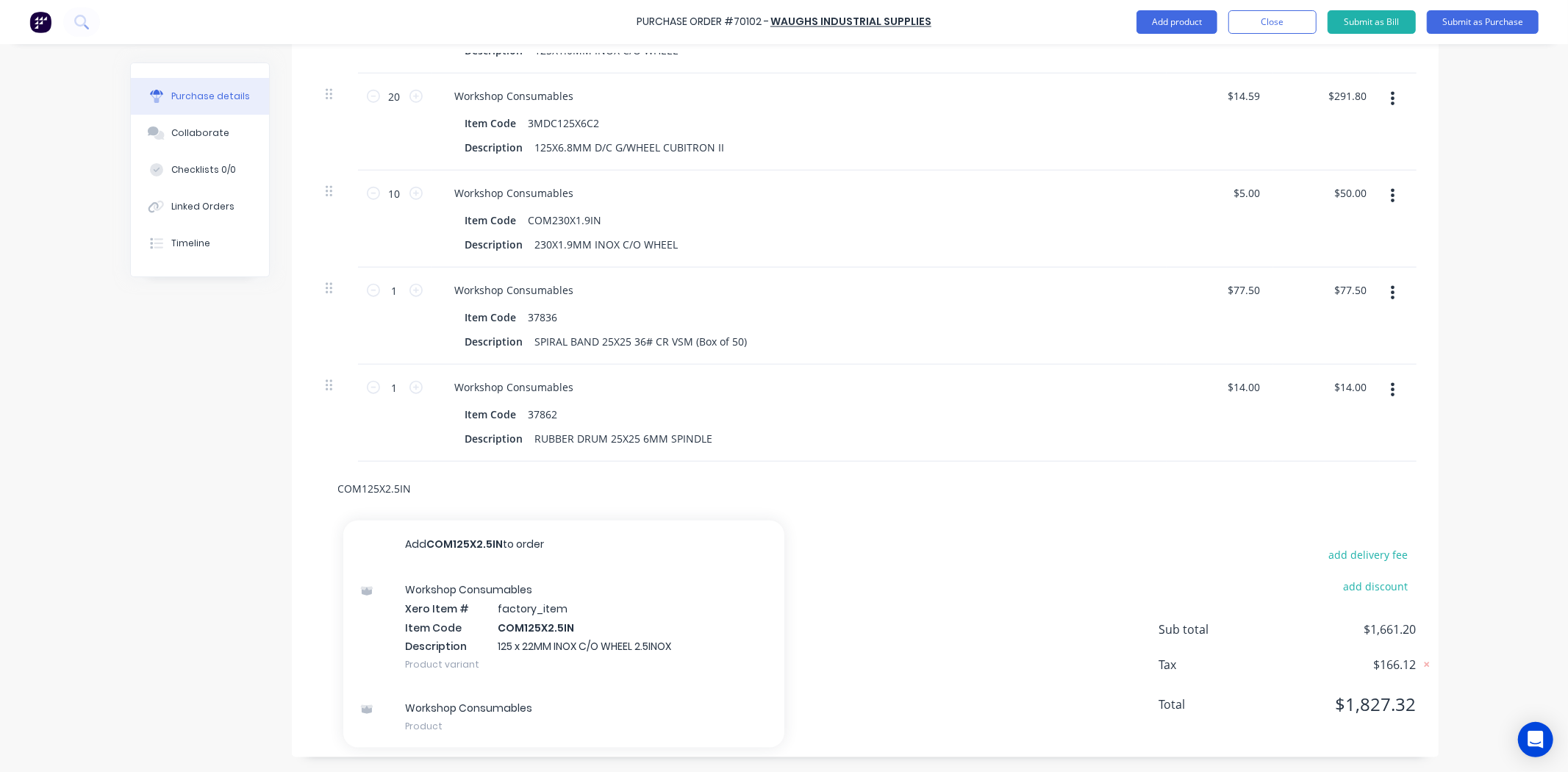
drag, startPoint x: 439, startPoint y: 483, endPoint x: 301, endPoint y: 489, distance: 138.1
click at [302, 489] on div "COM125X2.5IN Add COM125X2.5IN to order Workshop Consumables Xero Item # factory…" at bounding box center [865, 488] width 1147 height 54
click at [298, 497] on div "Add COM125X2.5IN to order Workshop Consumables Xero Item # factory_item Item Co…" at bounding box center [865, 488] width 1147 height 54
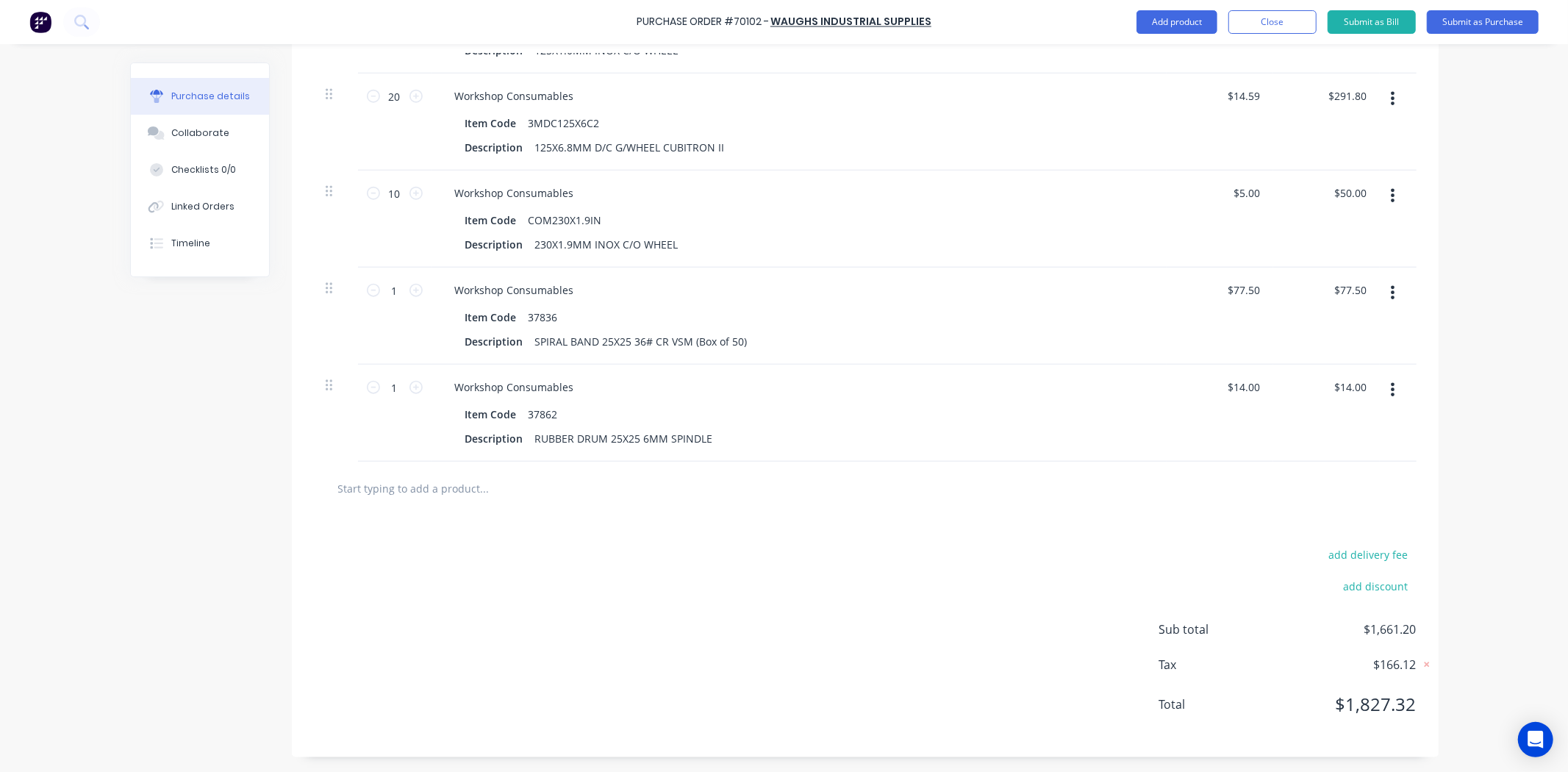
click at [497, 510] on div at bounding box center [864, 488] width 1103 height 54
click at [498, 495] on input "text" at bounding box center [484, 488] width 294 height 29
paste input "COM180X1.6IN"
type input "COM180X1.6IN"
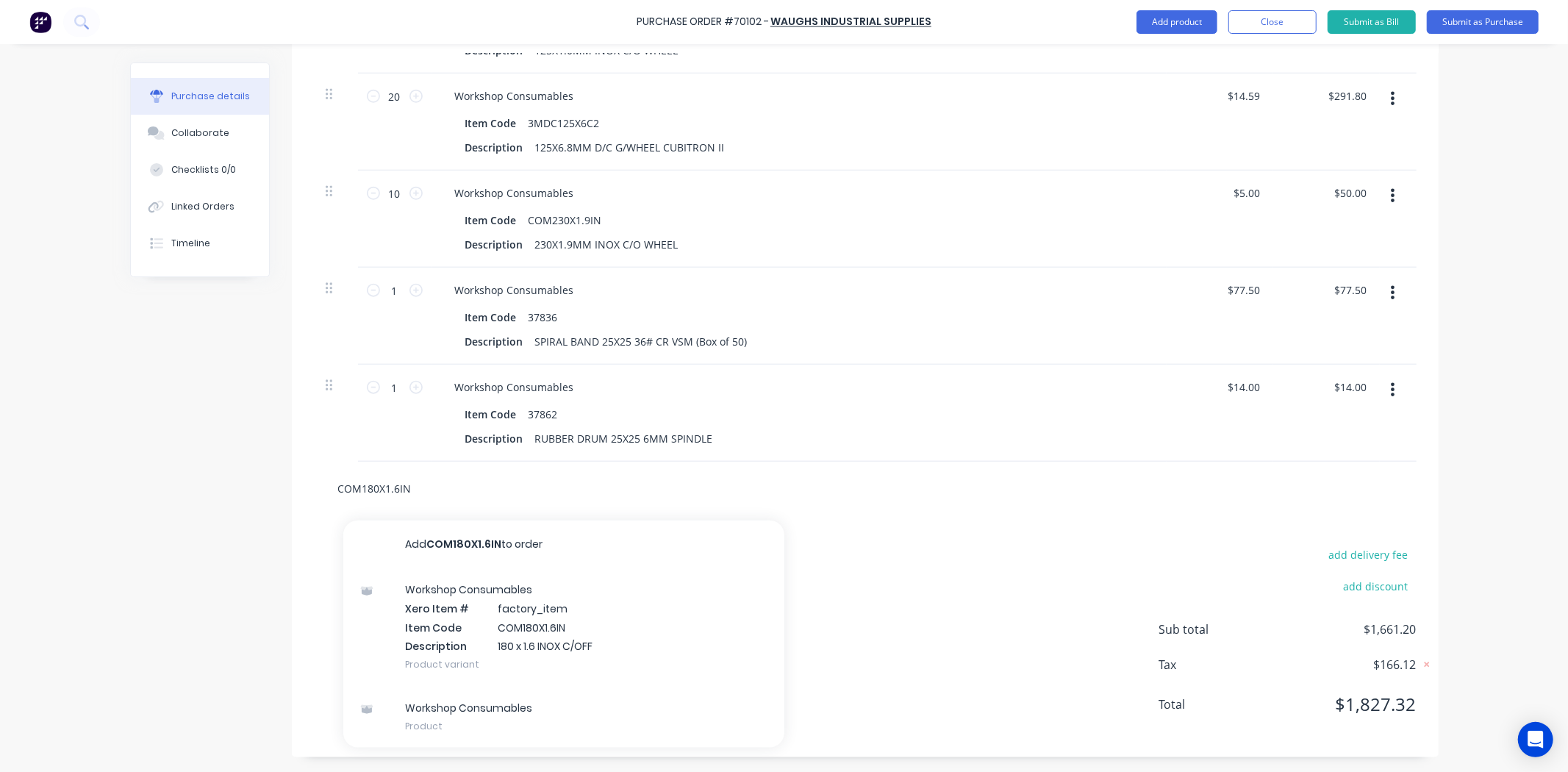
drag, startPoint x: 475, startPoint y: 486, endPoint x: 281, endPoint y: 501, distance: 194.6
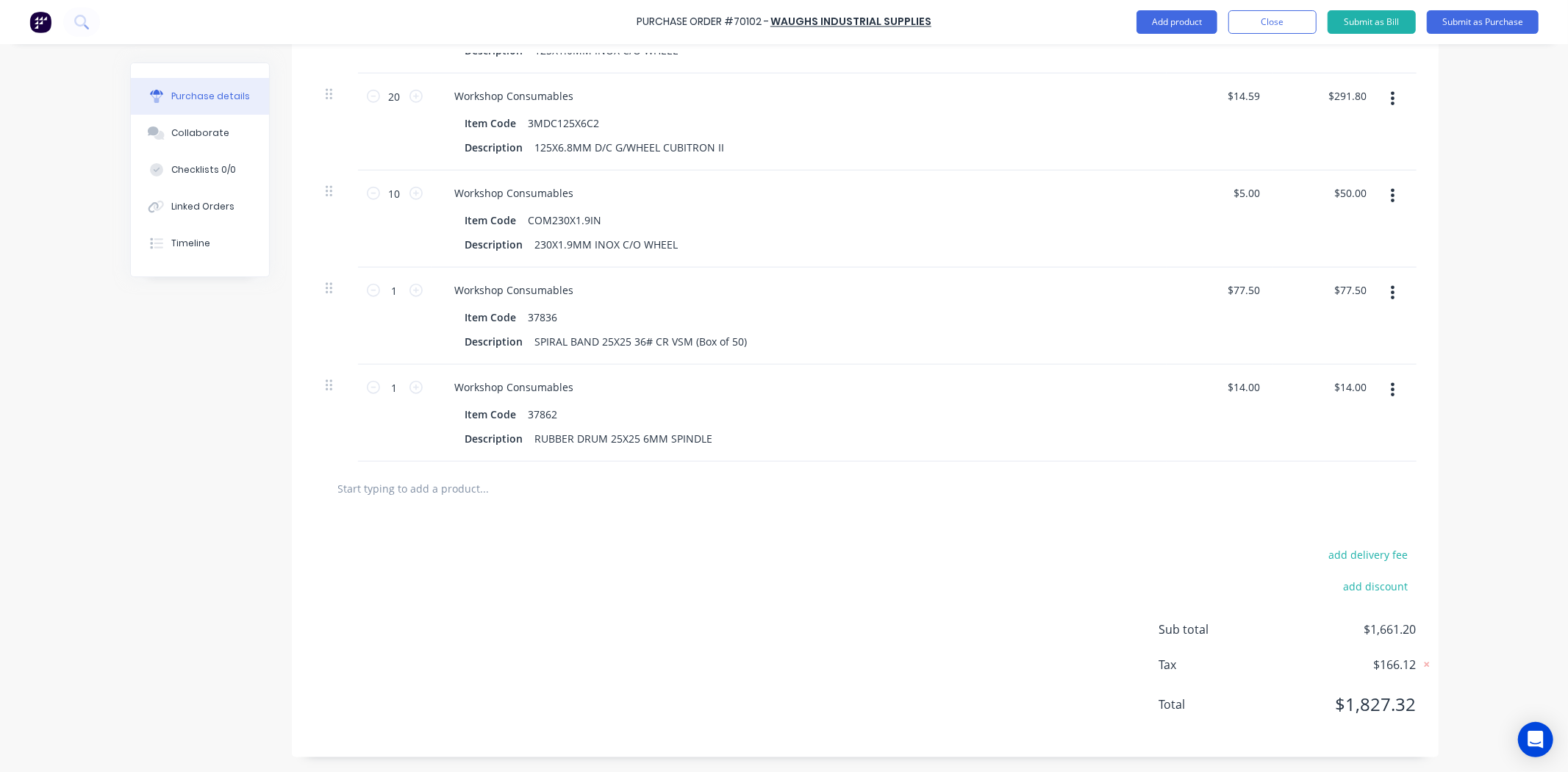
drag, startPoint x: 320, startPoint y: 461, endPoint x: 356, endPoint y: 486, distance: 43.8
click at [328, 464] on div at bounding box center [864, 488] width 1103 height 54
click at [357, 486] on input "text" at bounding box center [484, 488] width 294 height 29
paste input "COM180X1.6IN"
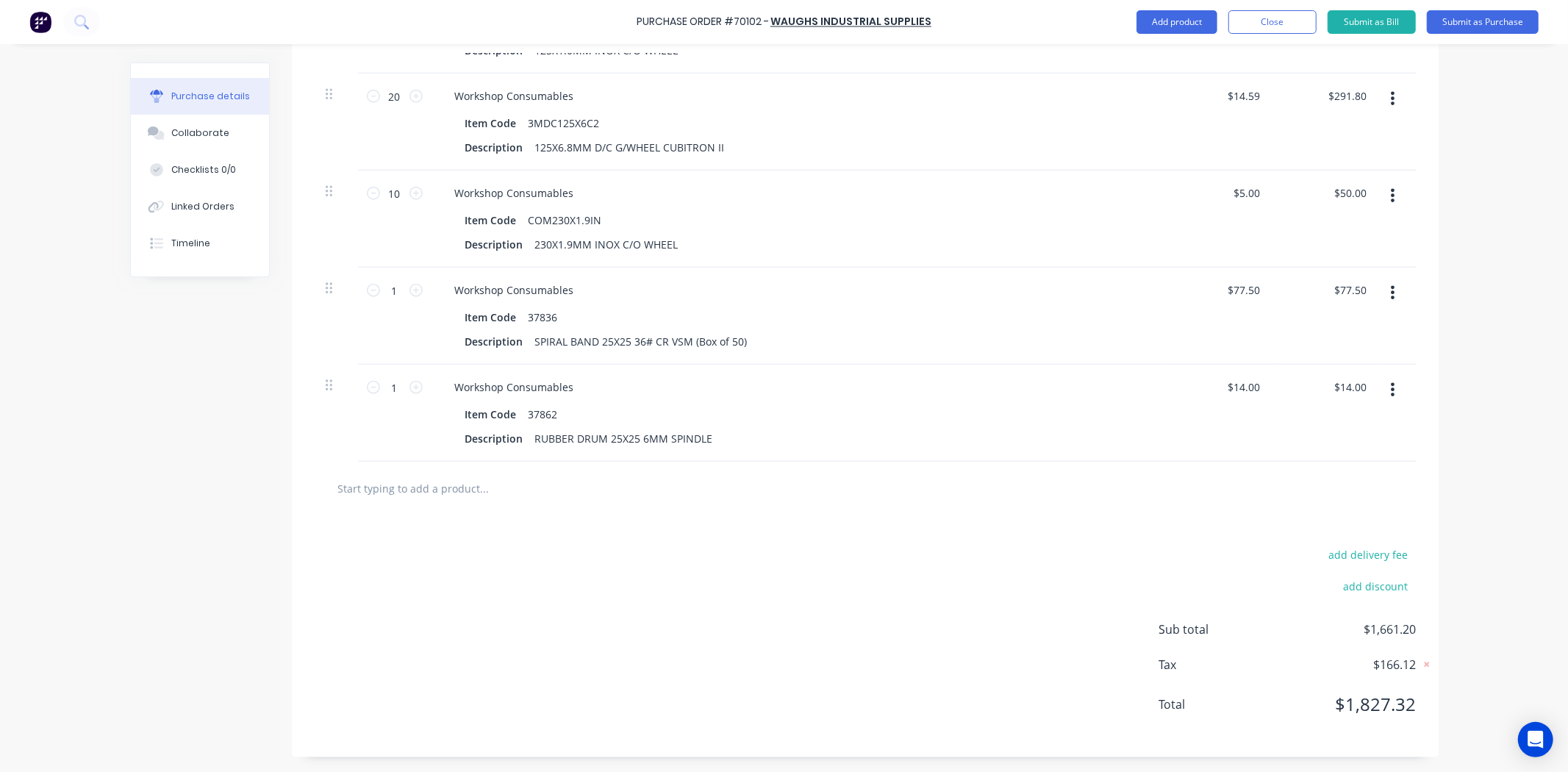
type input "COM180X1.6IN"
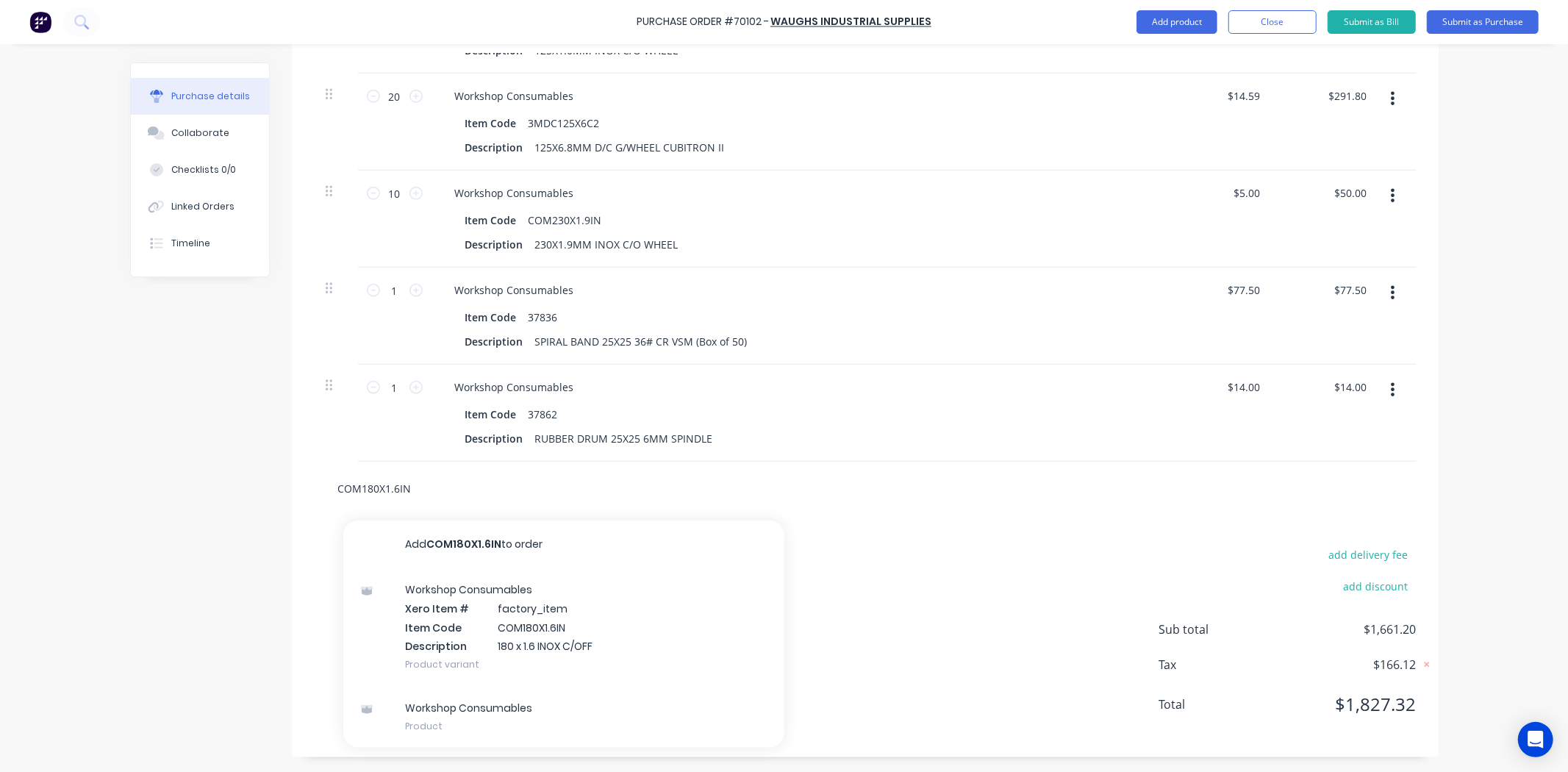
drag, startPoint x: 398, startPoint y: 494, endPoint x: 136, endPoint y: 488, distance: 262.1
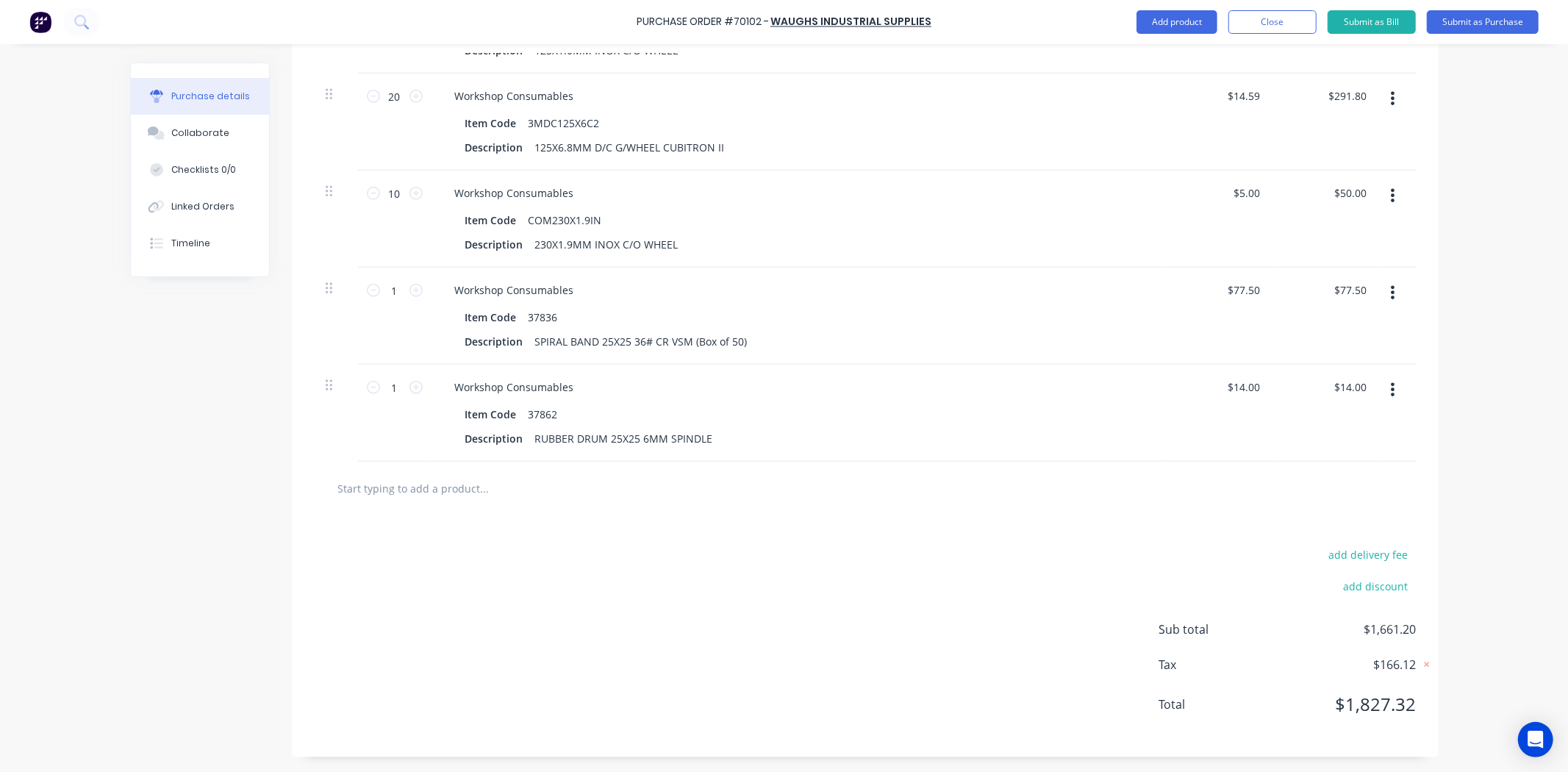
click at [409, 493] on input "text" at bounding box center [484, 488] width 294 height 29
paste input "3MDC180X7"
type input "3MDC180X7"
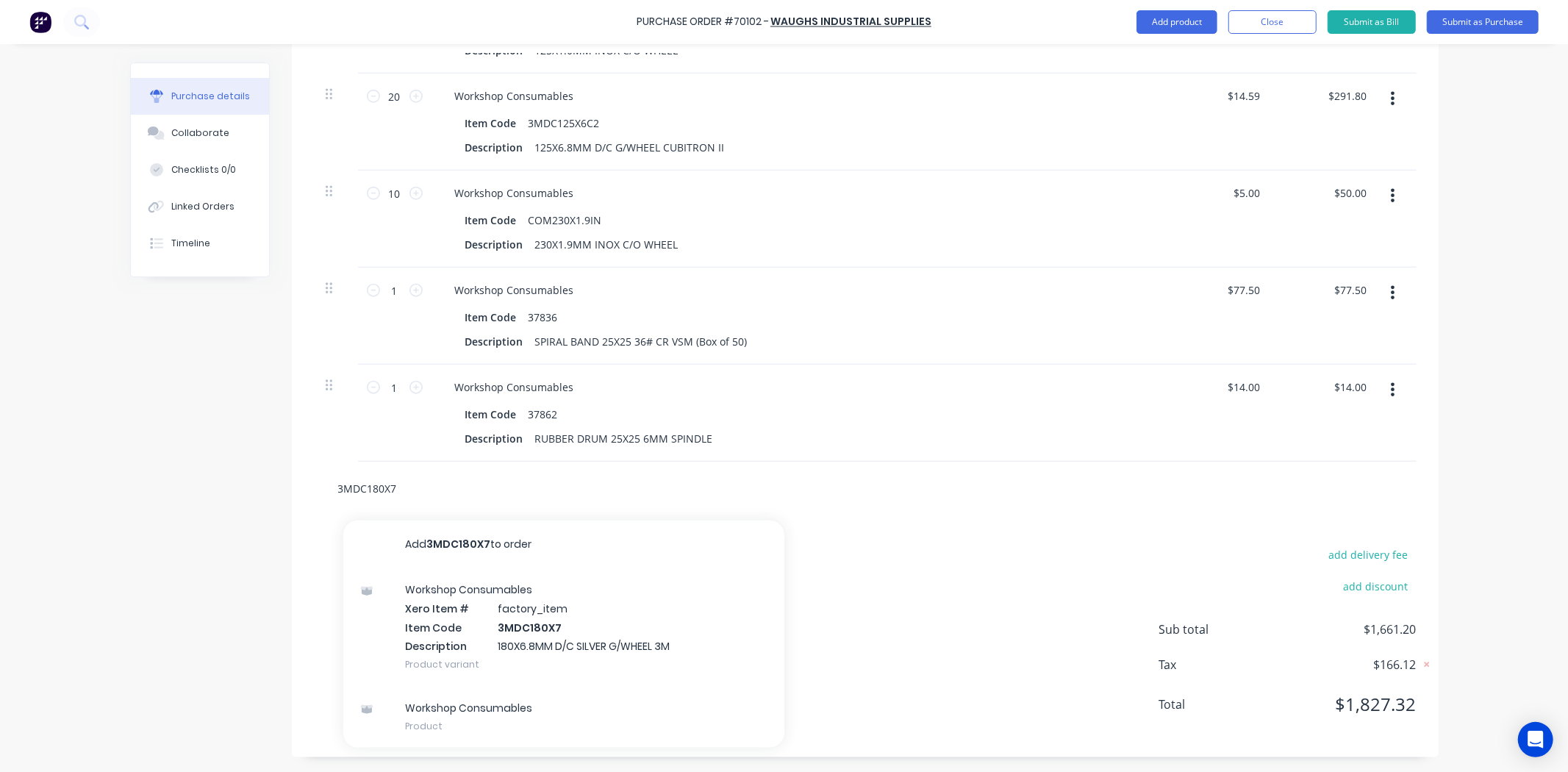
drag, startPoint x: 434, startPoint y: 483, endPoint x: 241, endPoint y: 500, distance: 193.7
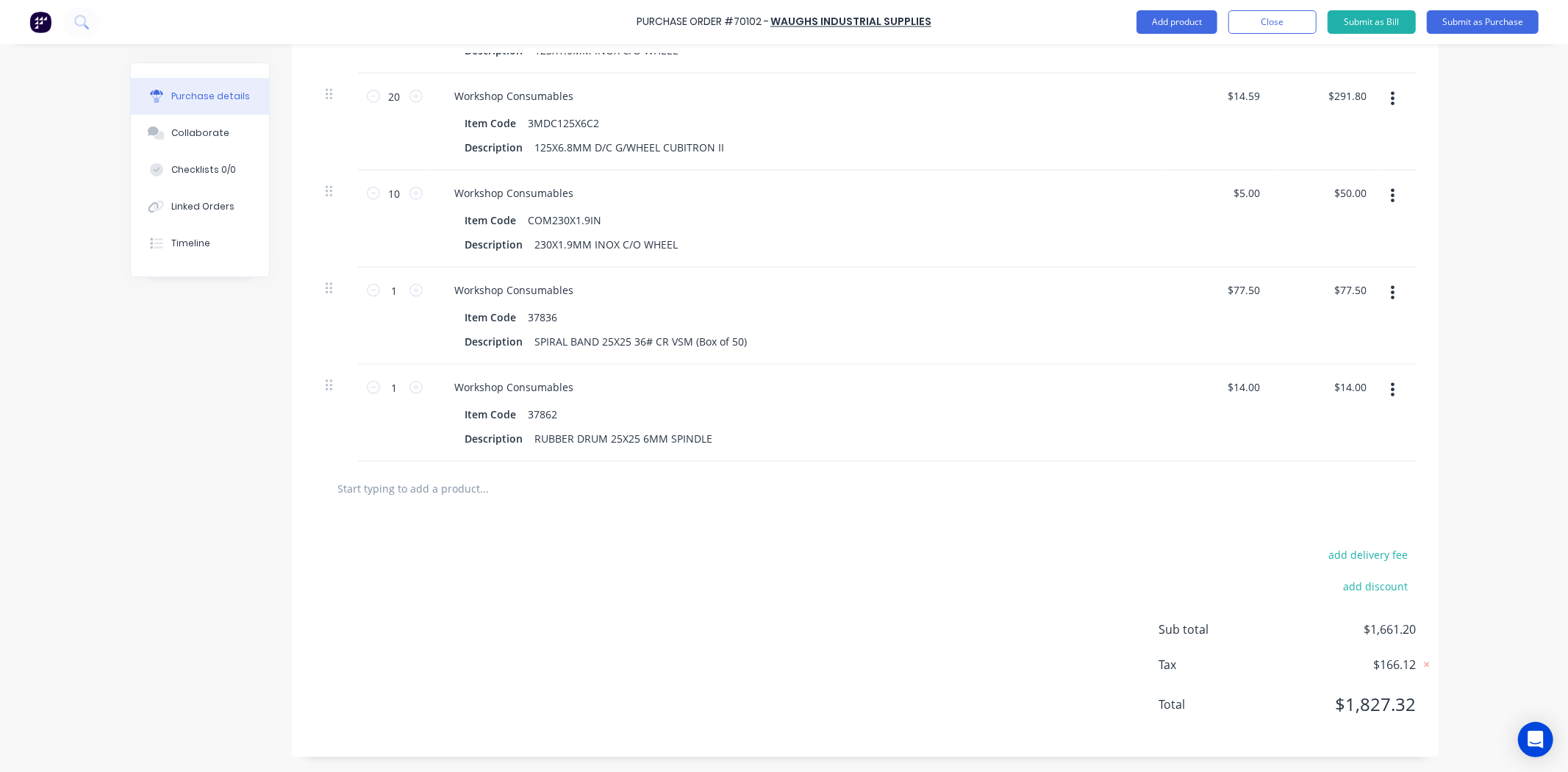
click at [343, 500] on input "text" at bounding box center [484, 488] width 294 height 29
click at [365, 489] on input "text" at bounding box center [484, 488] width 294 height 29
paste input "SFD125X40Z"
drag, startPoint x: 60, startPoint y: 578, endPoint x: 348, endPoint y: 420, distance: 328.5
click at [60, 578] on div "Purchase Order #70102 - Waughs Industrial Supplies Add product Close Submit as …" at bounding box center [784, 386] width 1568 height 772
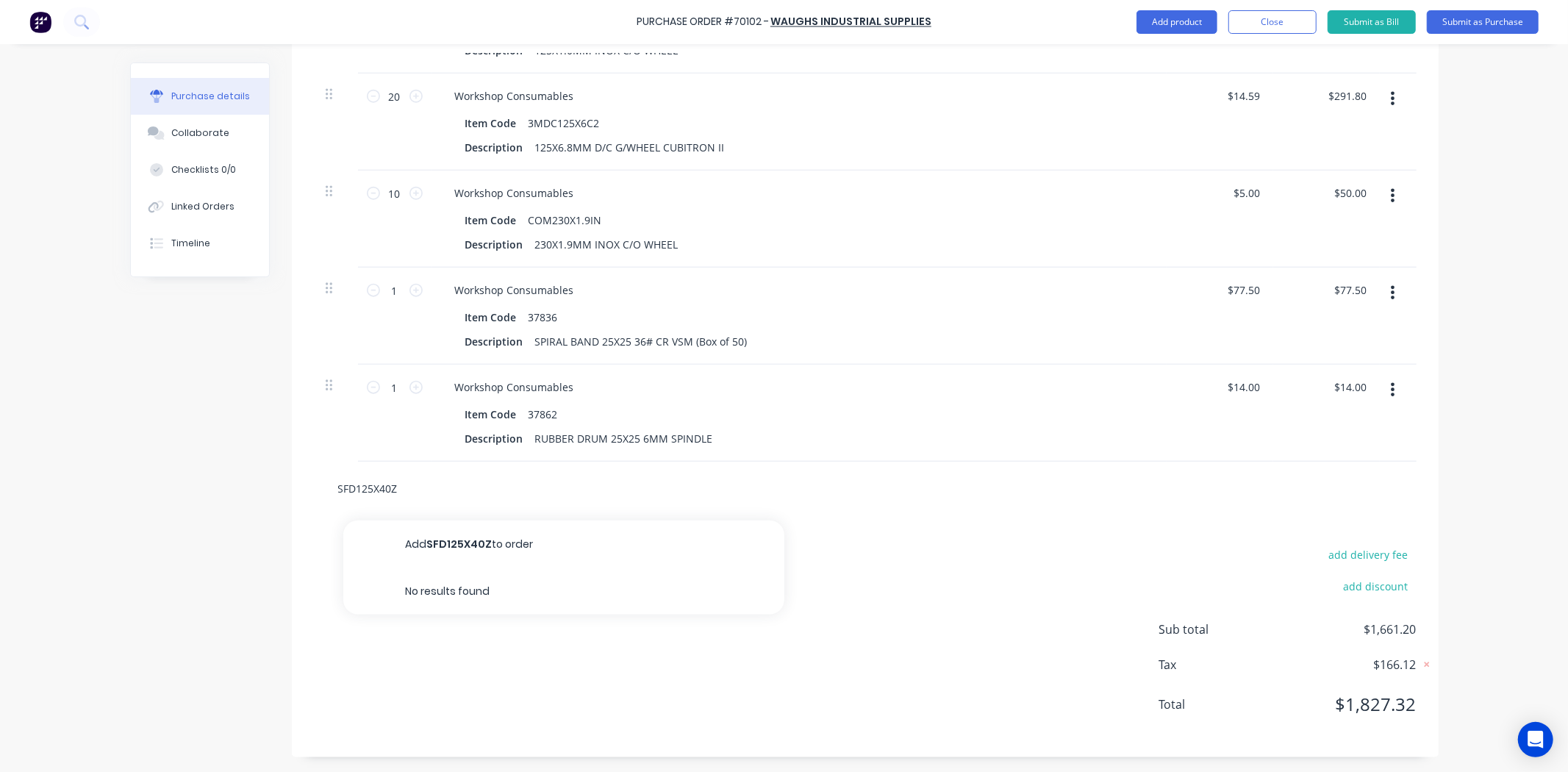
drag, startPoint x: 505, startPoint y: 494, endPoint x: 284, endPoint y: 500, distance: 221.1
click at [292, 500] on div "SFD125X40Z Add SFD125X40Z to order No results found" at bounding box center [865, 488] width 1147 height 54
paste input "20X520X60B"
type input "20X520X60B"
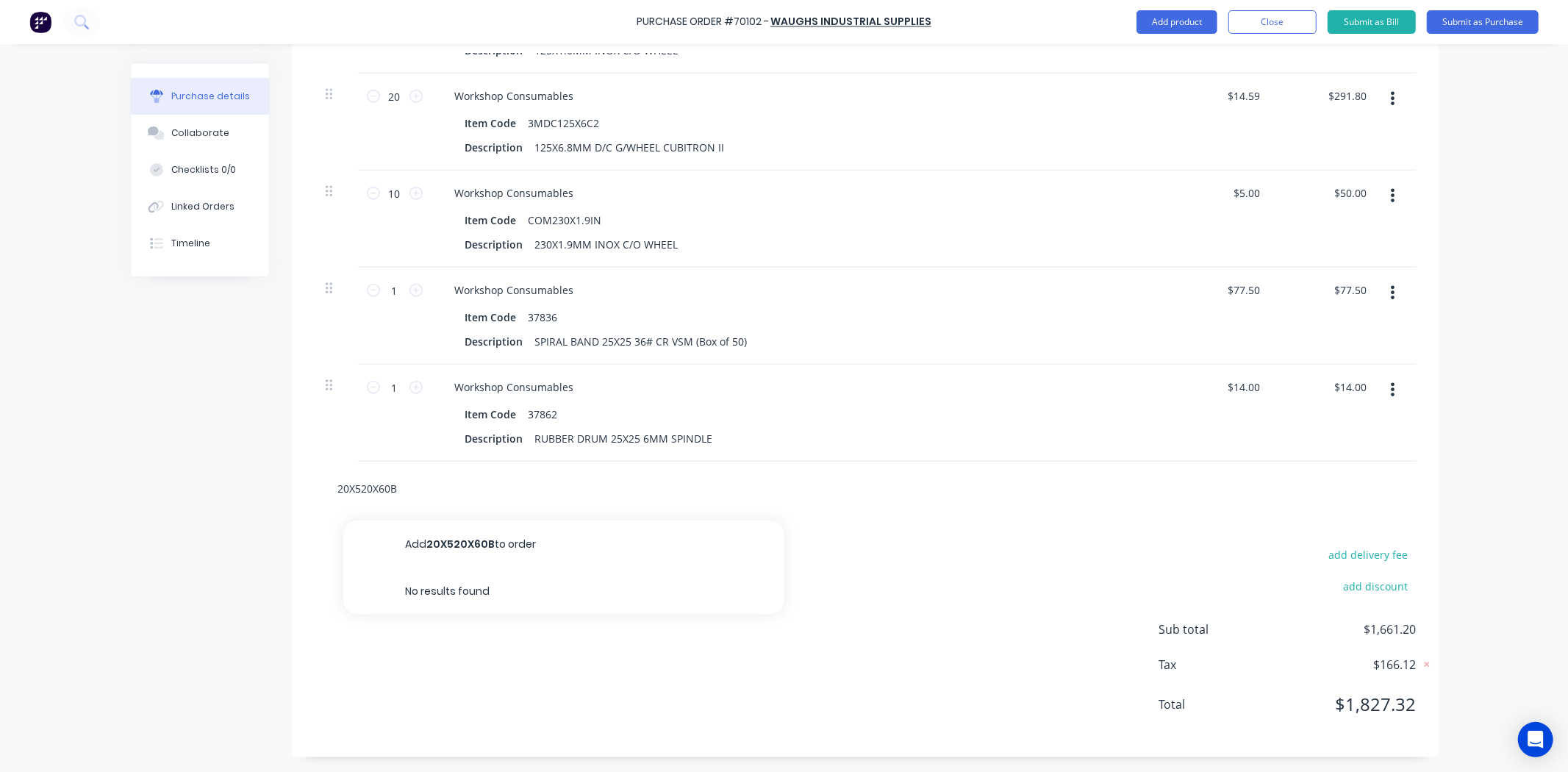
drag, startPoint x: 430, startPoint y: 481, endPoint x: 78, endPoint y: 488, distance: 352.1
click at [78, 488] on div "Purchase Order #70102 - Waughs Industrial Supplies Add product Close Submit as …" at bounding box center [784, 386] width 1568 height 772
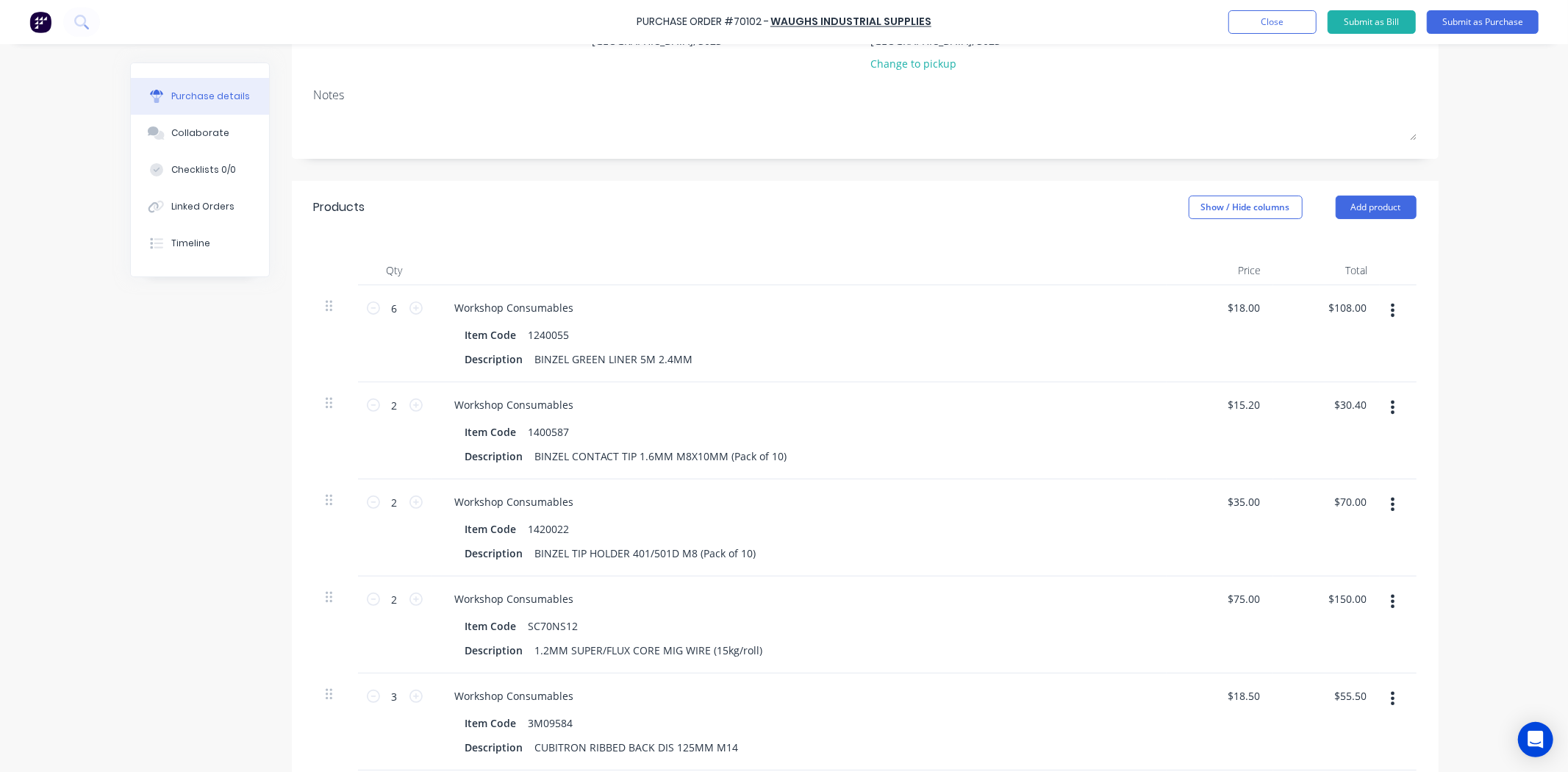
scroll to position [0, 0]
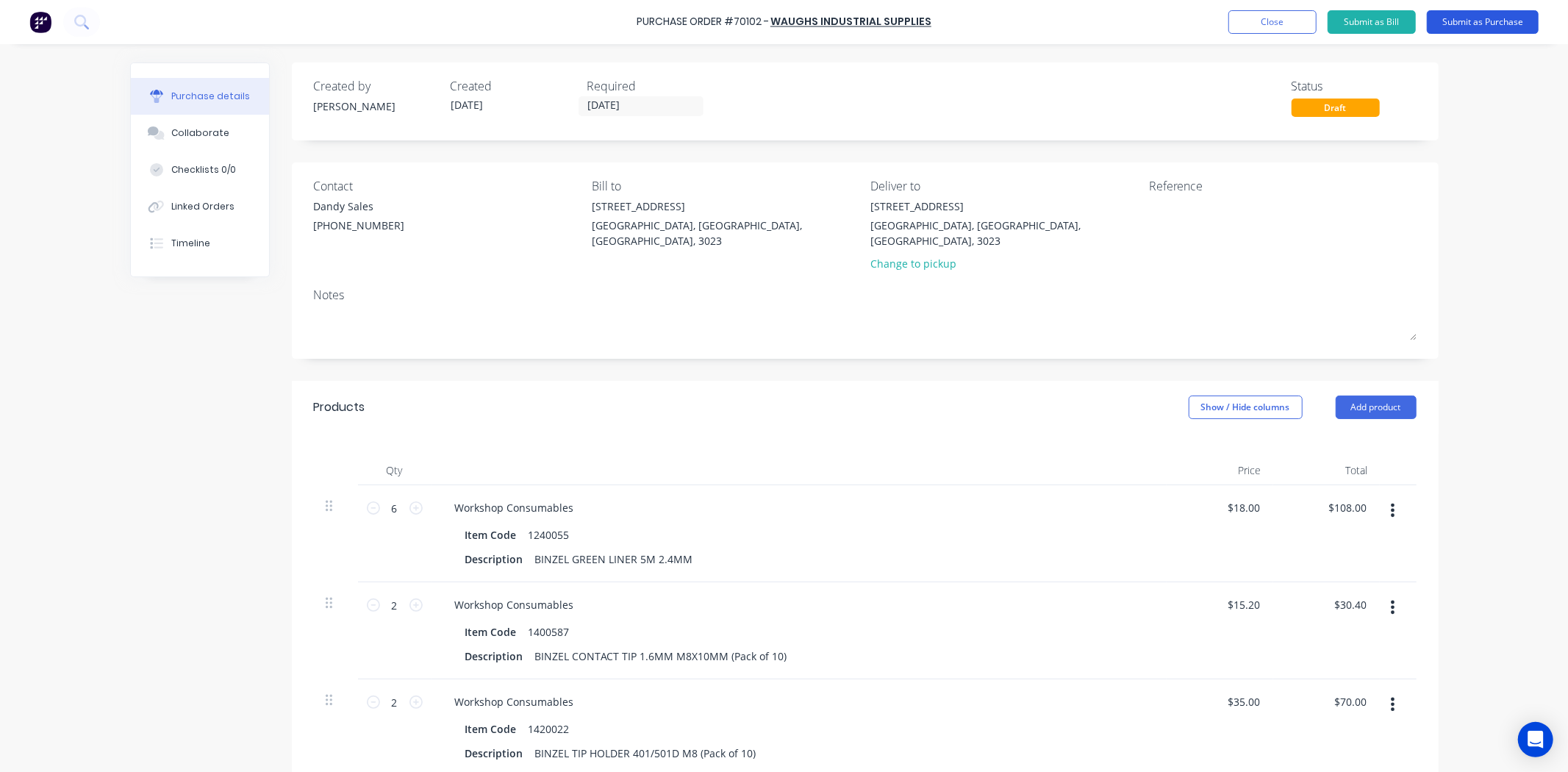
click at [1485, 26] on button "Submit as Purchase" at bounding box center [1483, 22] width 112 height 24
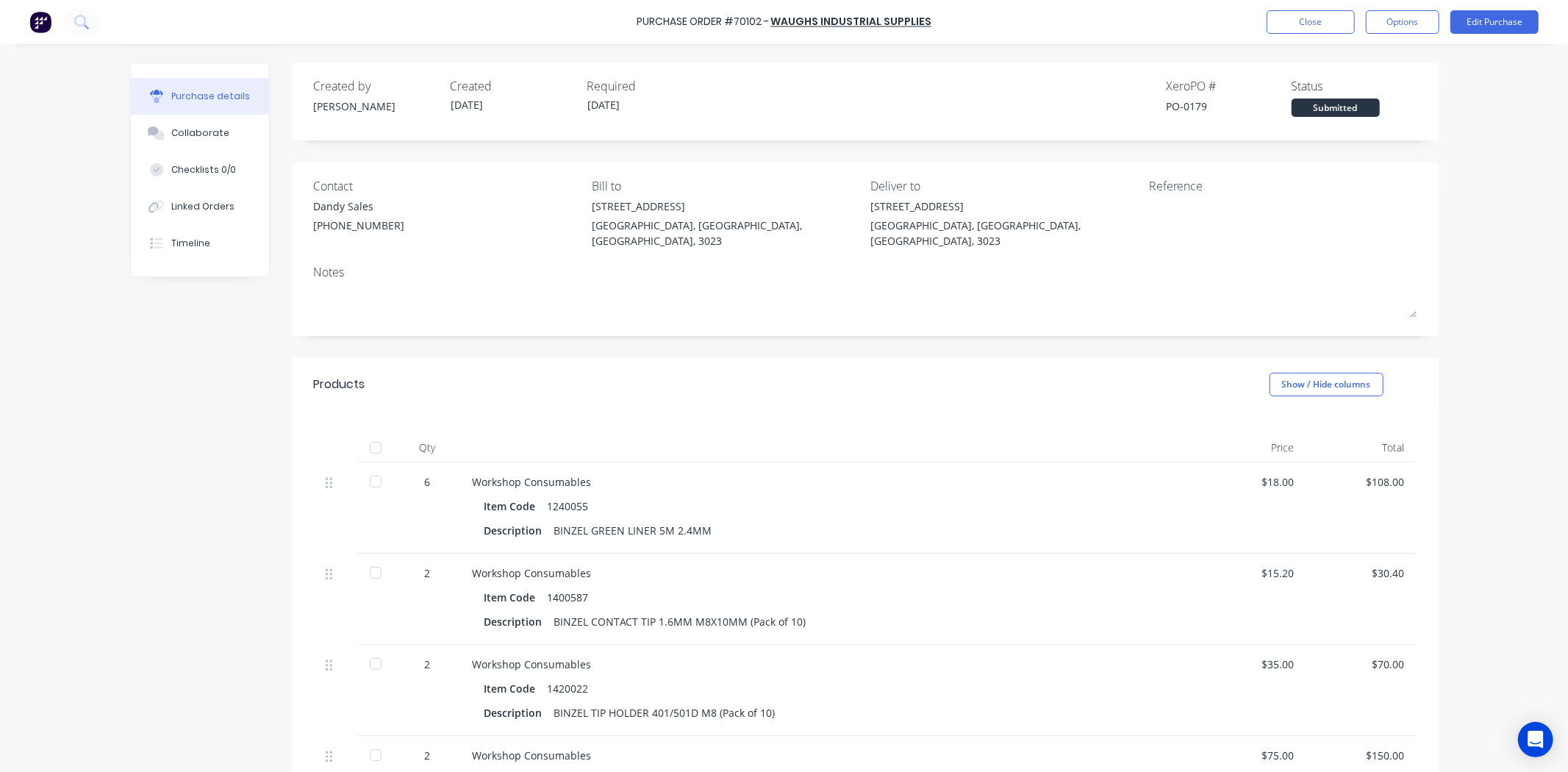
drag, startPoint x: 149, startPoint y: 431, endPoint x: 166, endPoint y: 417, distance: 22.0
click at [1393, 32] on button "Options" at bounding box center [1402, 22] width 73 height 24
click at [1384, 59] on div "Print / Email" at bounding box center [1369, 60] width 114 height 21
drag, startPoint x: 1378, startPoint y: 79, endPoint x: 1416, endPoint y: 13, distance: 76.2
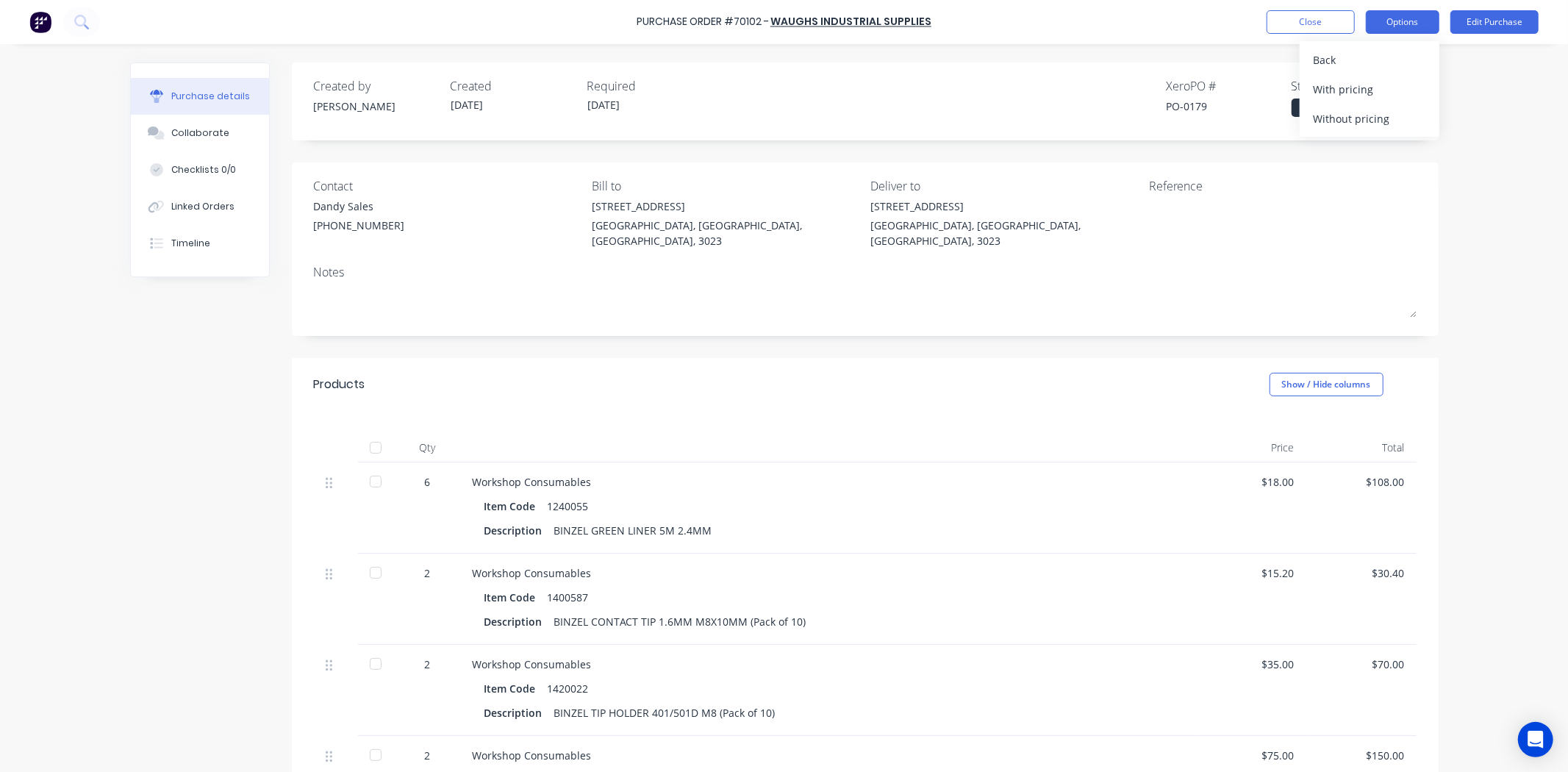
click at [1416, 13] on div "Options Back With pricing Without pricing" at bounding box center [1402, 22] width 73 height 24
click at [1400, 53] on div "Back" at bounding box center [1369, 60] width 114 height 21
click at [1408, 55] on div "Print / Email" at bounding box center [1369, 60] width 114 height 21
click at [1395, 75] on button "With pricing" at bounding box center [1370, 89] width 140 height 29
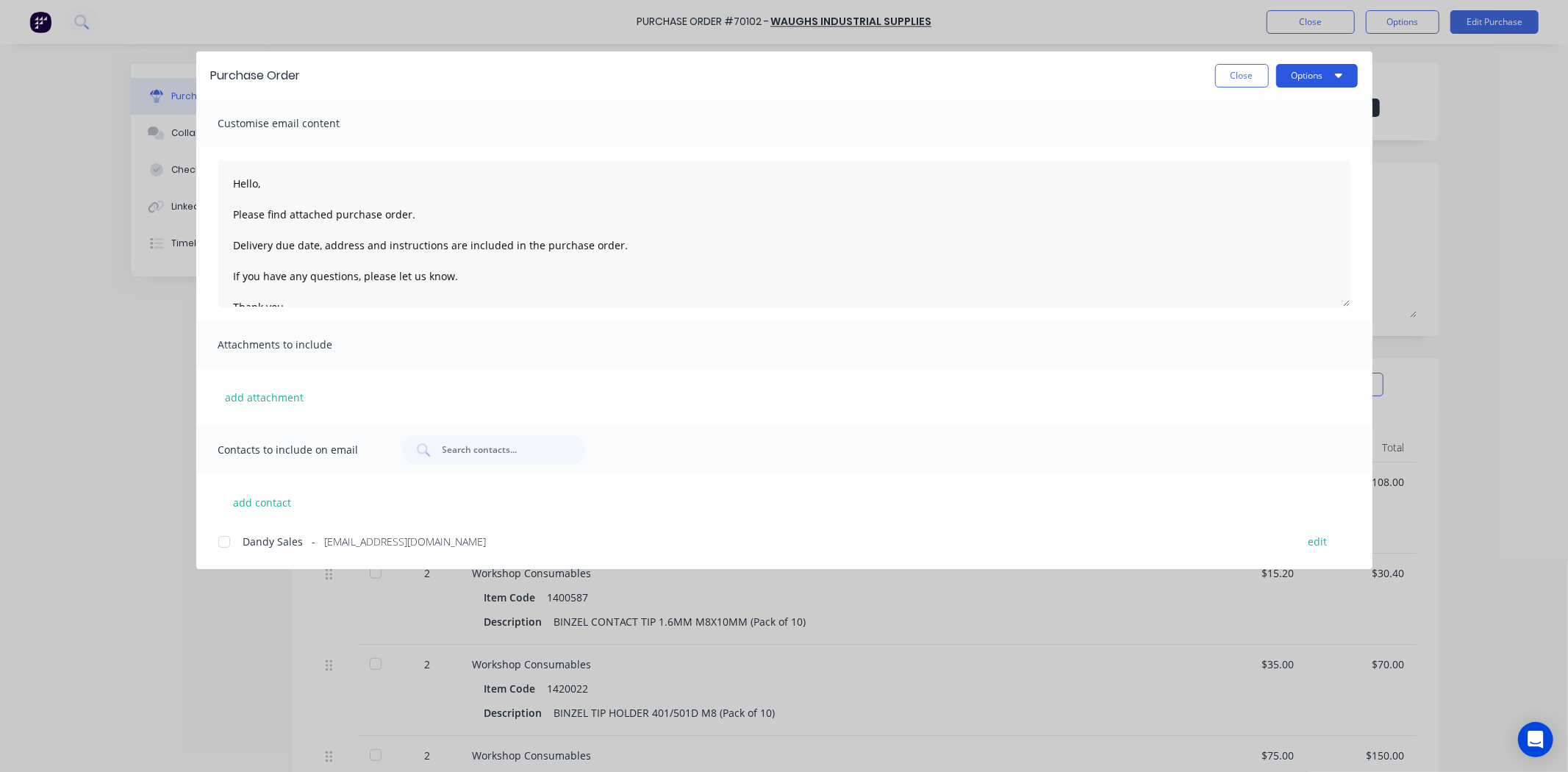
click at [1325, 85] on button "Options" at bounding box center [1317, 76] width 82 height 24
click at [1306, 143] on div "Print" at bounding box center [1288, 142] width 114 height 21
click at [1233, 77] on button "Close" at bounding box center [1242, 76] width 54 height 24
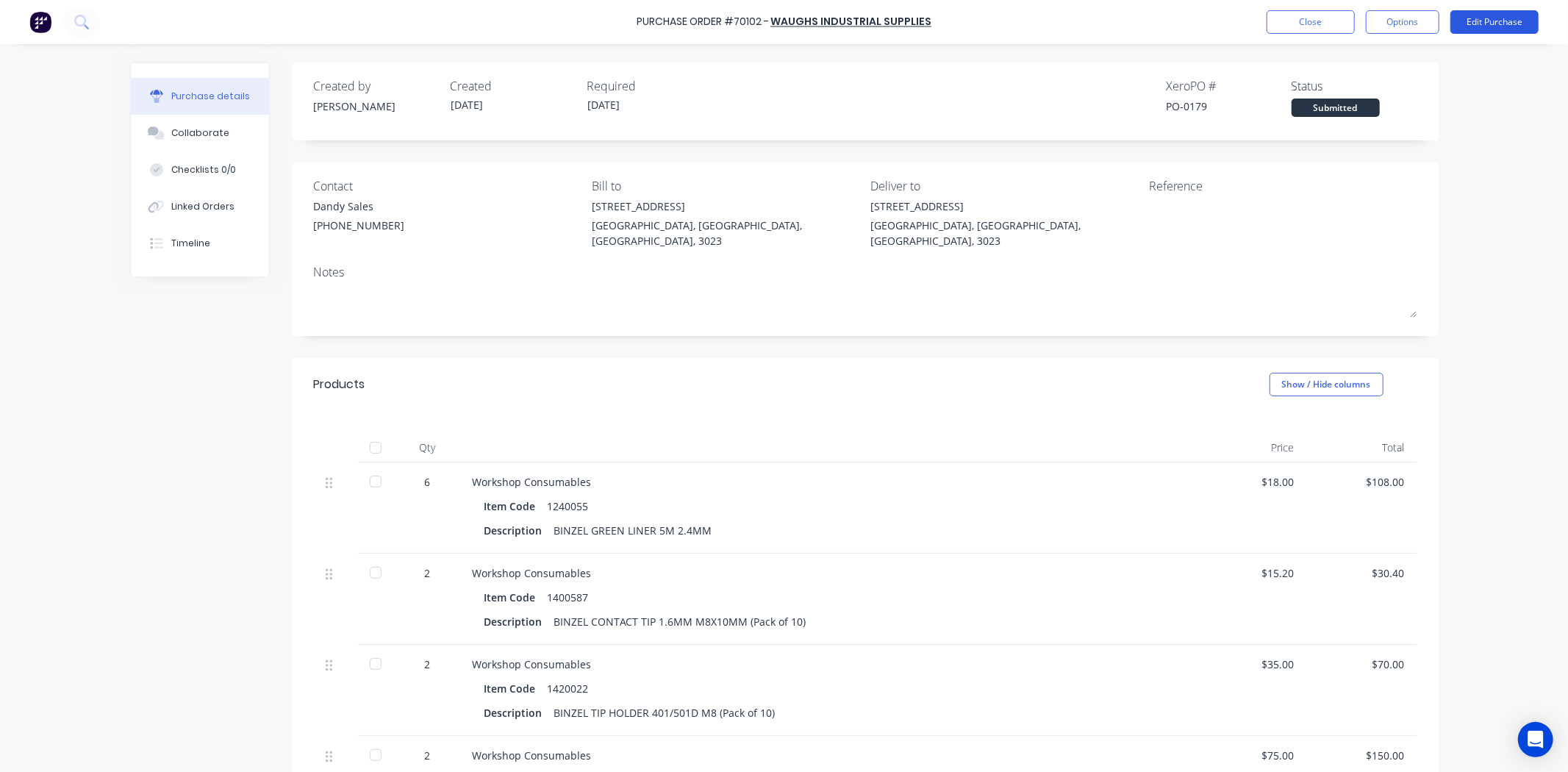
click at [1494, 26] on button "Edit Purchase" at bounding box center [1494, 22] width 88 height 24
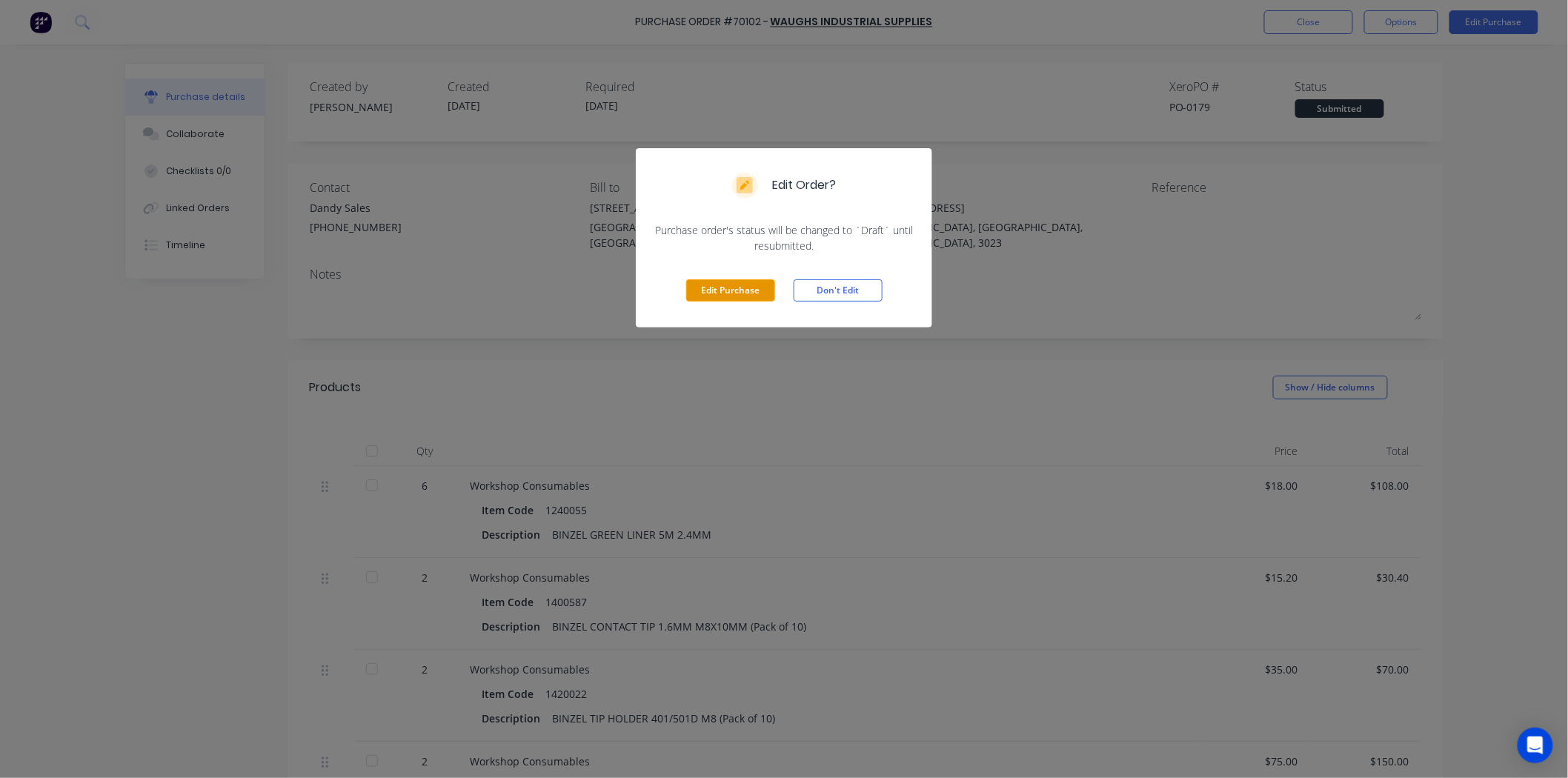
click at [751, 292] on button "Edit Purchase" at bounding box center [730, 290] width 89 height 22
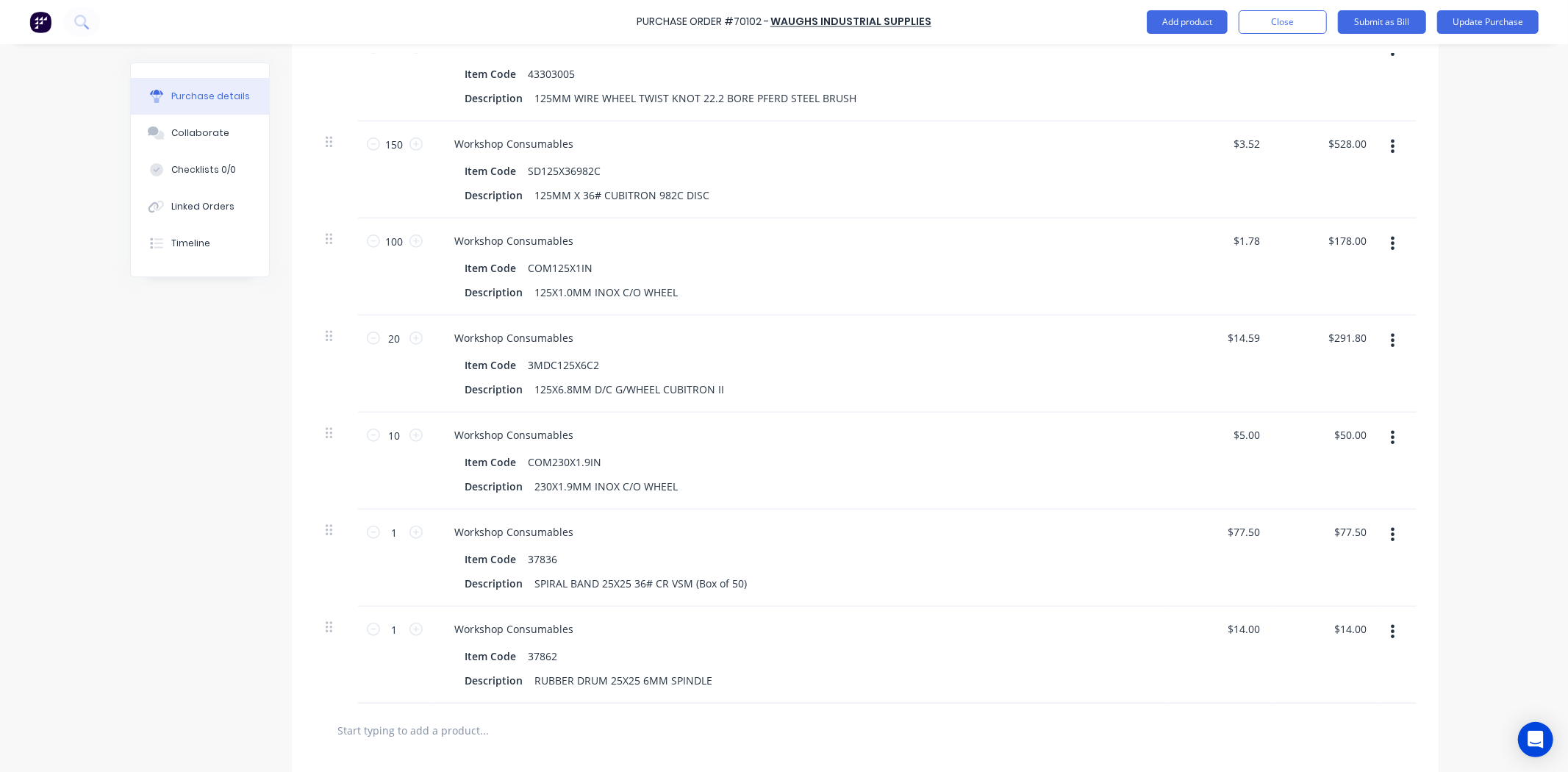
scroll to position [1190, 0]
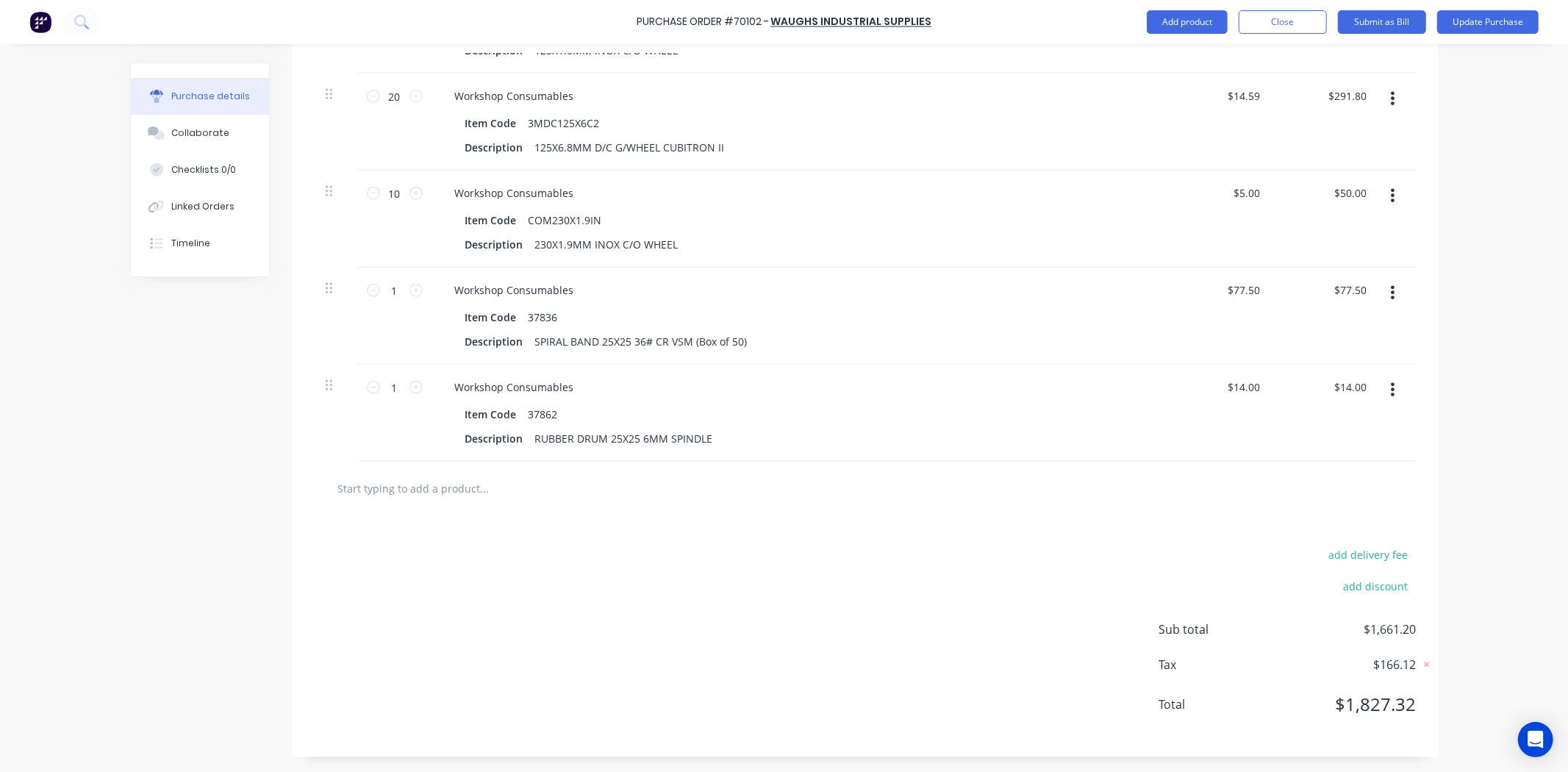
click at [515, 488] on input "text" at bounding box center [484, 488] width 294 height 29
click at [471, 482] on input "text" at bounding box center [484, 488] width 294 height 29
paste input "T-11883"
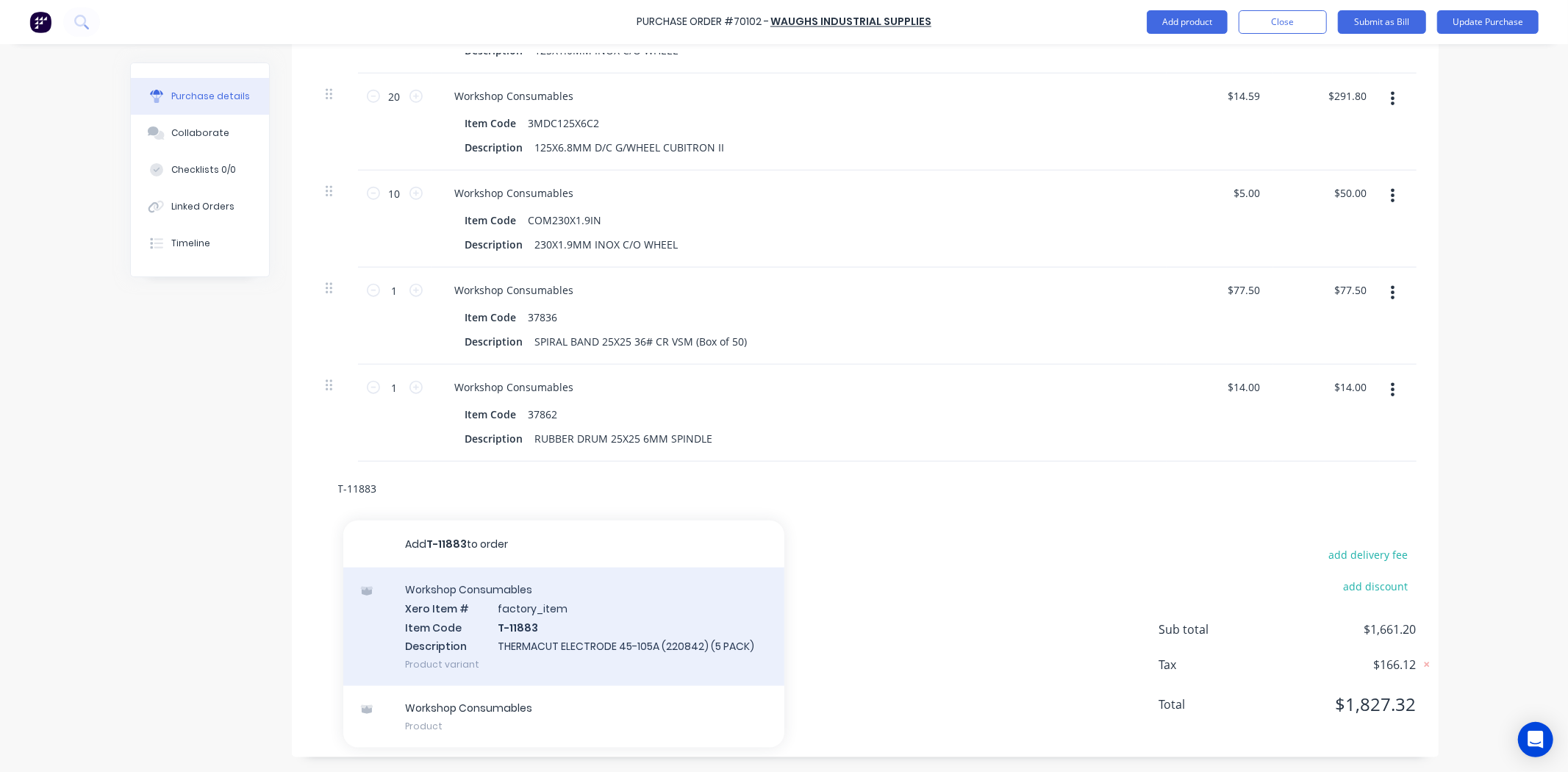
type input "T-11883"
click at [593, 620] on div "Workshop Consumables Xero Item # factory_item Item Code T-11883 Description THE…" at bounding box center [564, 626] width 441 height 119
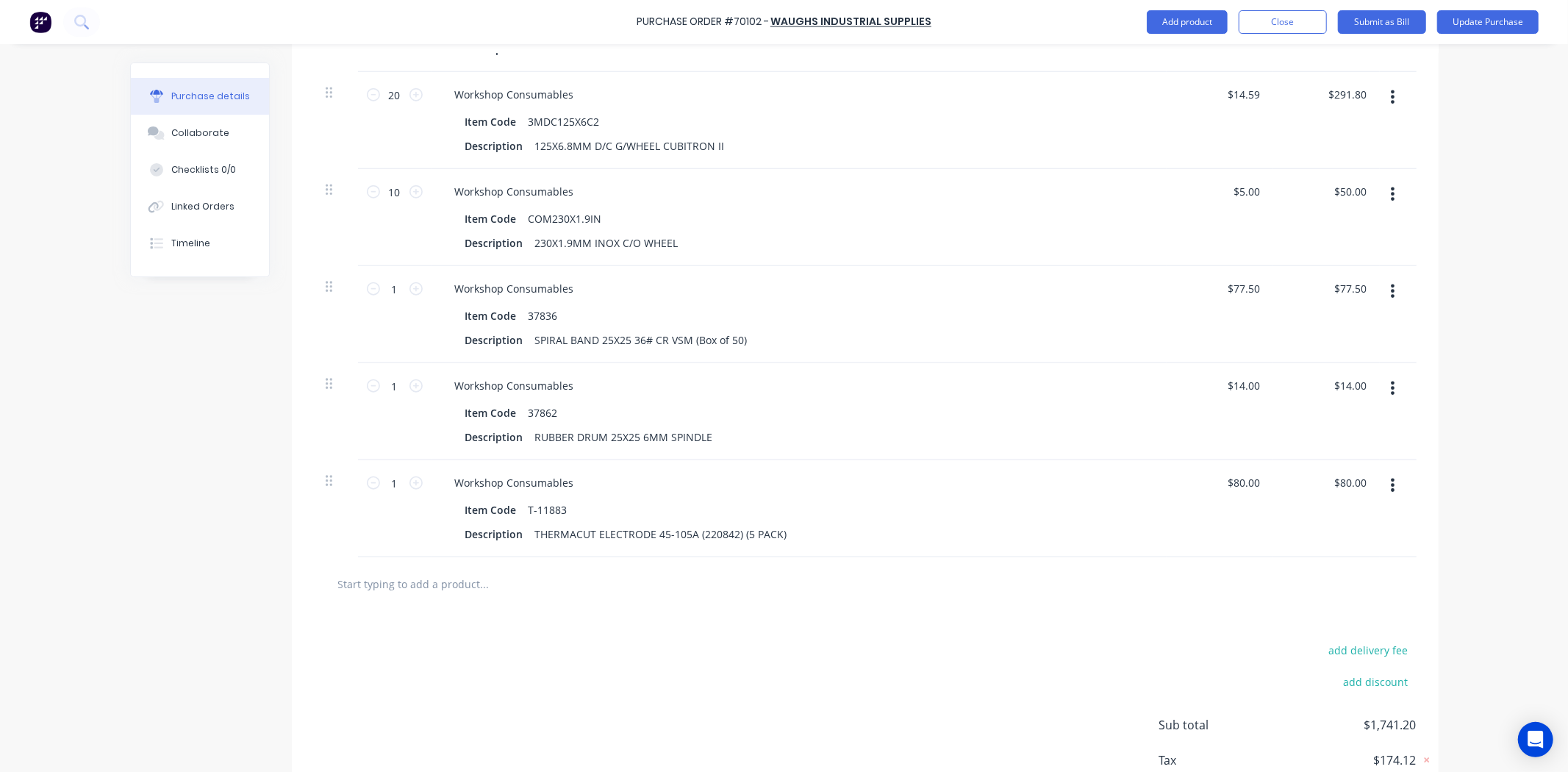
click at [540, 582] on input "text" at bounding box center [484, 583] width 294 height 29
paste input "T-11840"
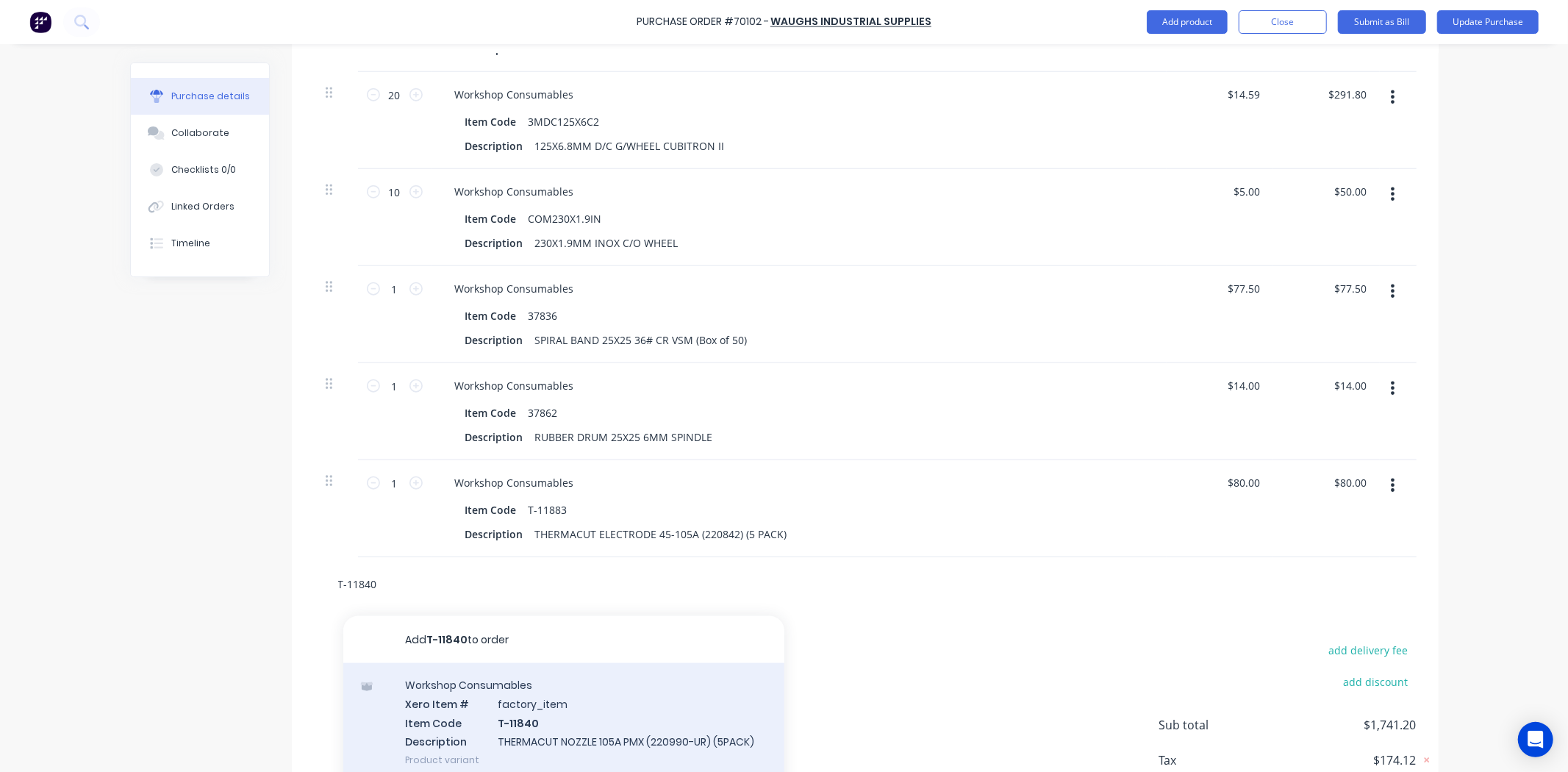
type input "T-11840"
click at [603, 710] on div "Workshop Consumables Xero Item # factory_item Item Code T-11840 Description THE…" at bounding box center [564, 722] width 441 height 119
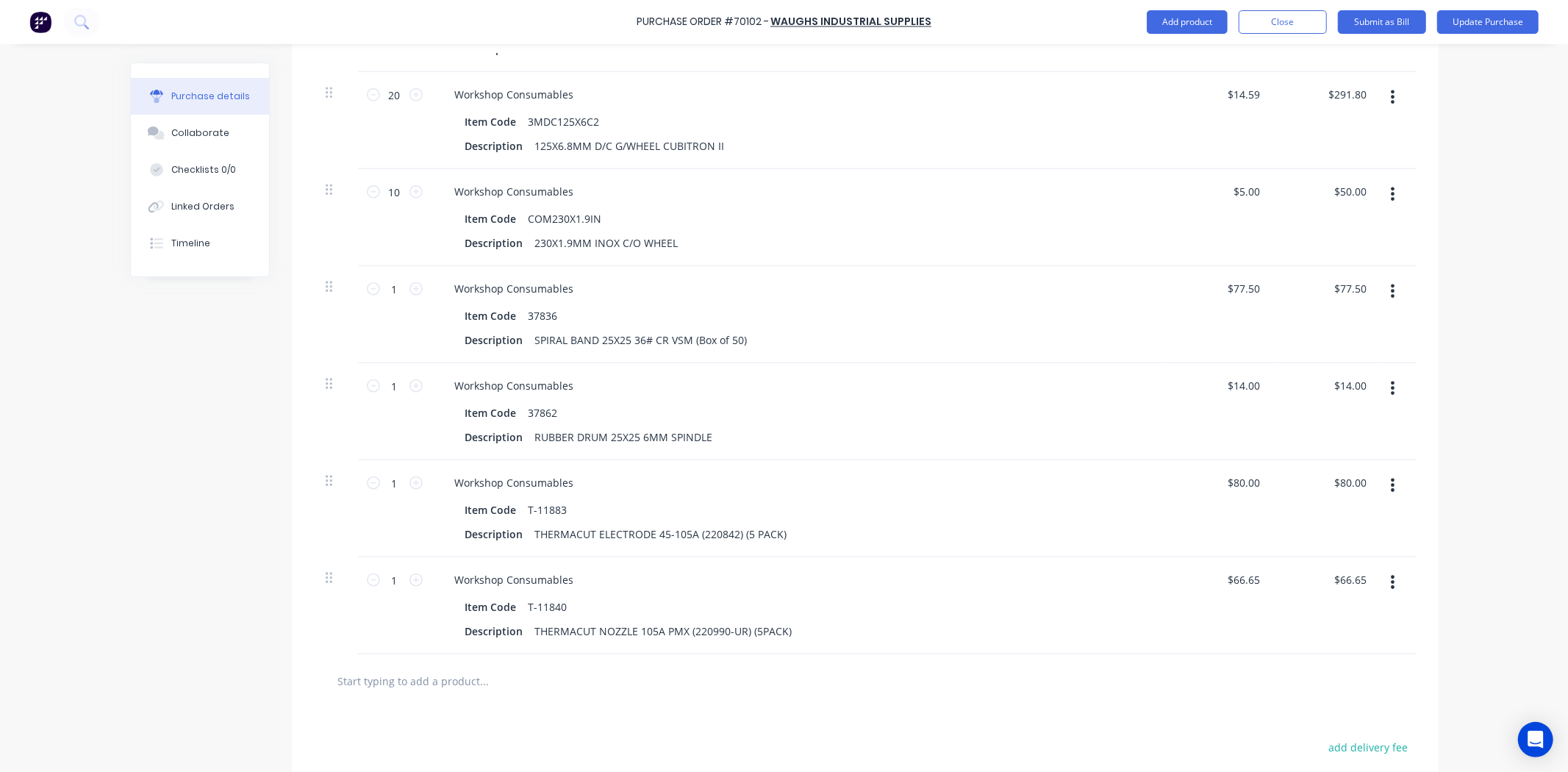
click at [507, 679] on input "text" at bounding box center [484, 681] width 294 height 29
paste input "AS400"
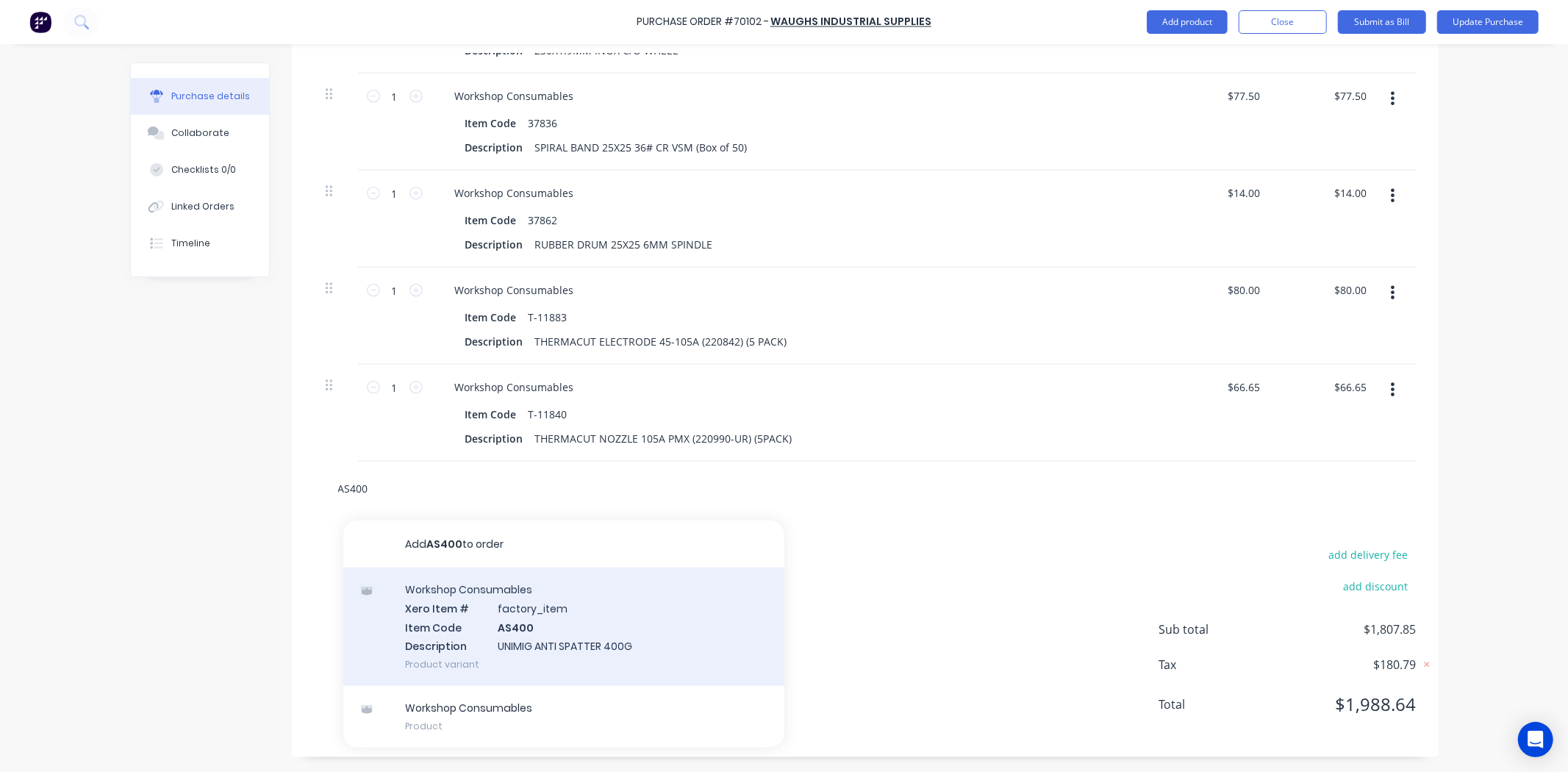
type input "AS400"
click at [536, 620] on div "Workshop Consumables Xero Item # factory_item Item Code AS400 Description UNIMI…" at bounding box center [564, 626] width 441 height 119
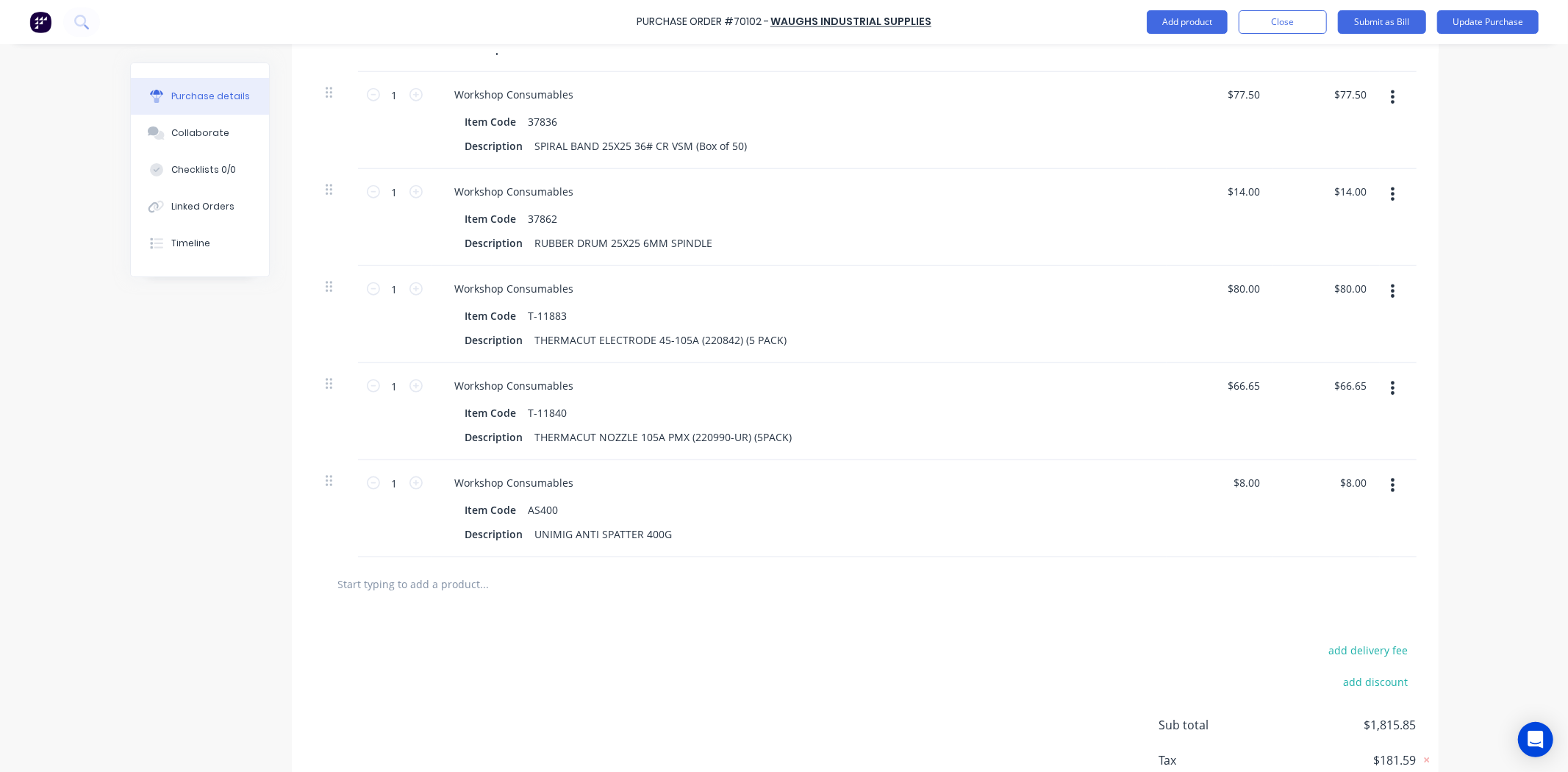
click at [430, 575] on input "text" at bounding box center [484, 583] width 294 height 29
paste input "R203-50915-120G"
type input "R203-50915-120G"
click at [546, 679] on div "add delivery fee add discount Sub total $1,815.85 Tax $181.59 Total $1,997.44" at bounding box center [865, 731] width 1147 height 242
click at [497, 577] on input "R203-50915-120G" at bounding box center [484, 583] width 294 height 29
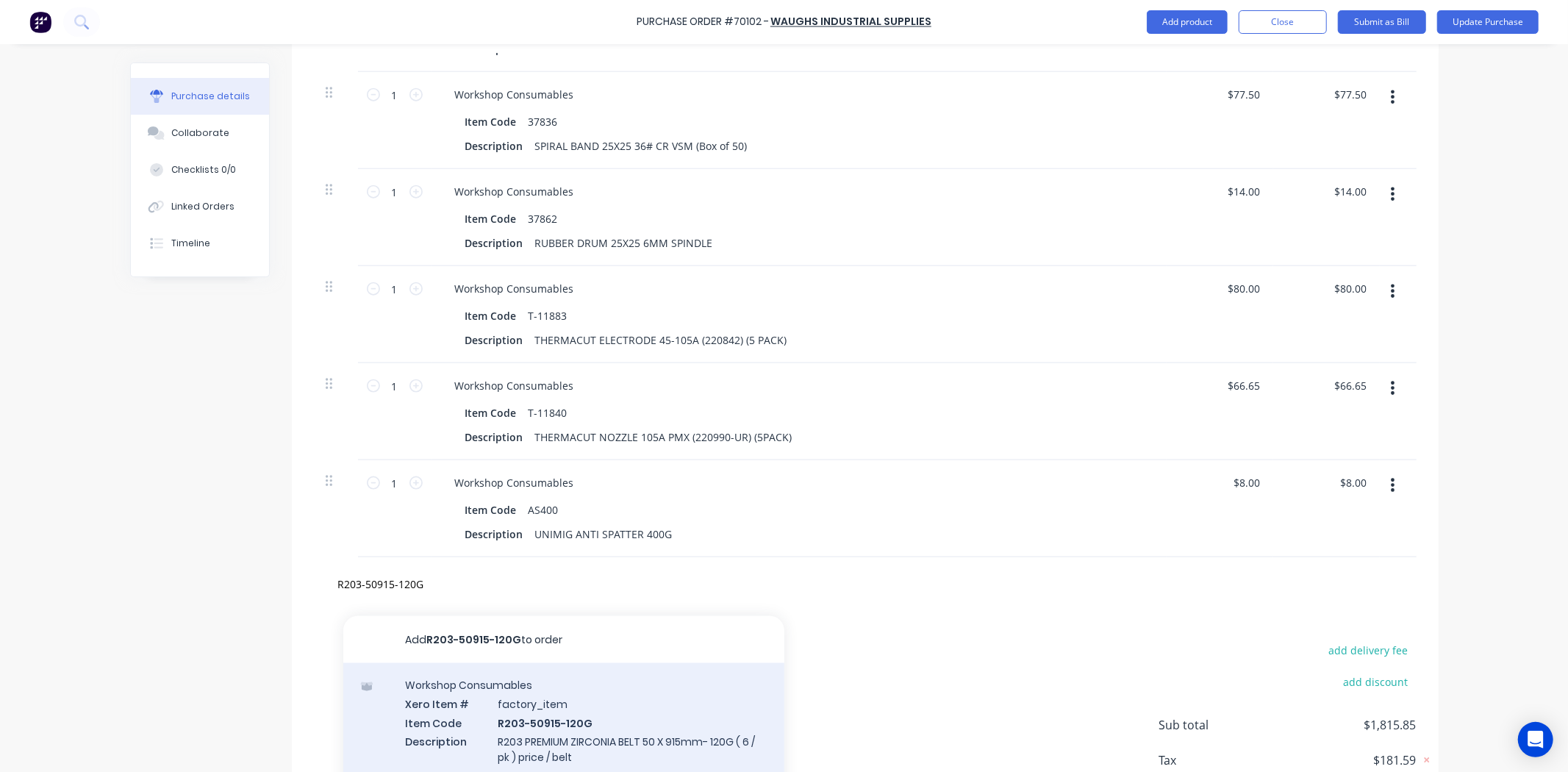
click at [570, 695] on div "Workshop Consumables Xero Item # factory_item Item Code R203-50915-120G Descrip…" at bounding box center [564, 729] width 441 height 134
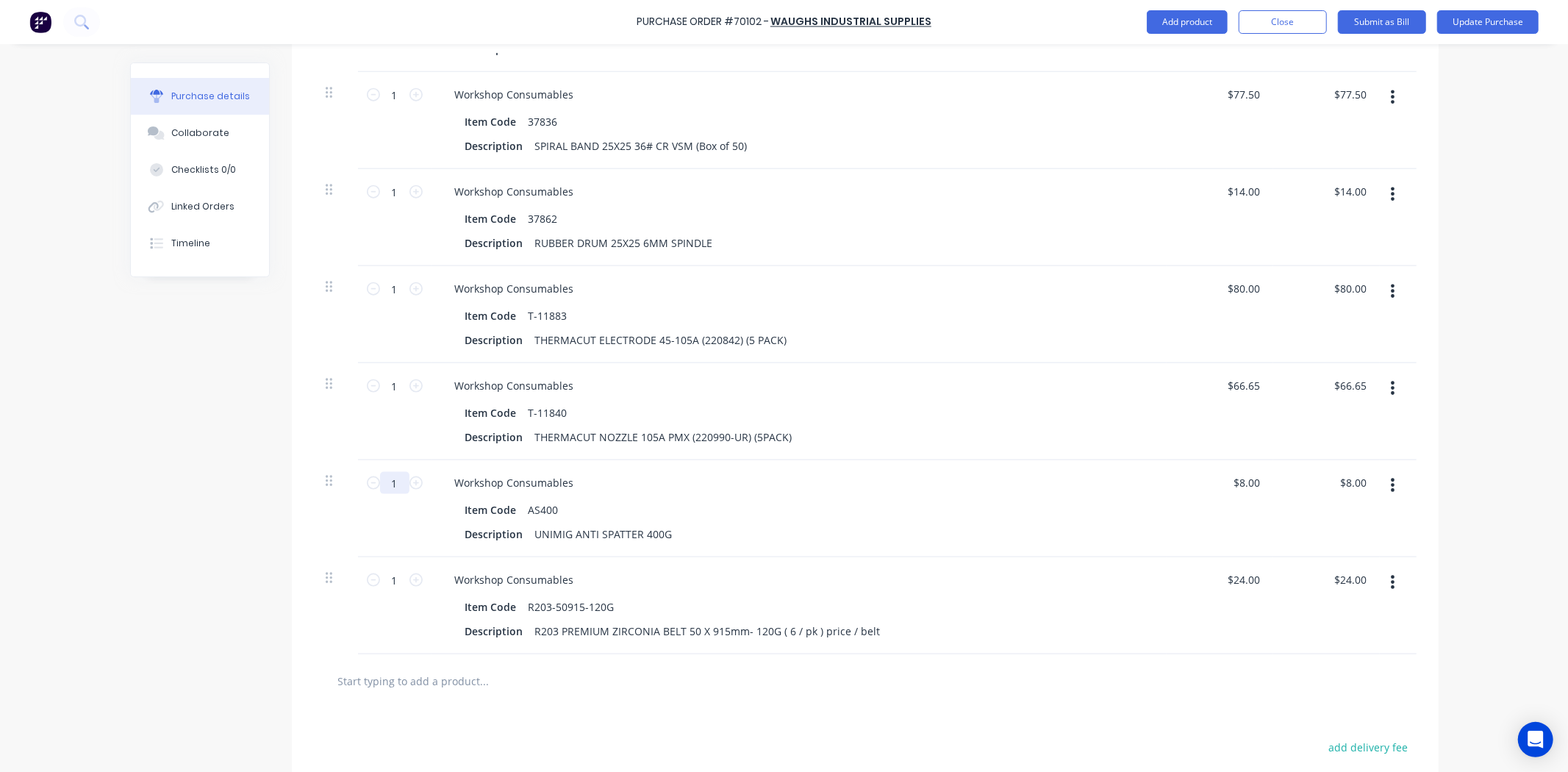
click at [380, 485] on input "1" at bounding box center [395, 483] width 29 height 22
type input "12"
type input "$96.00"
type input "12"
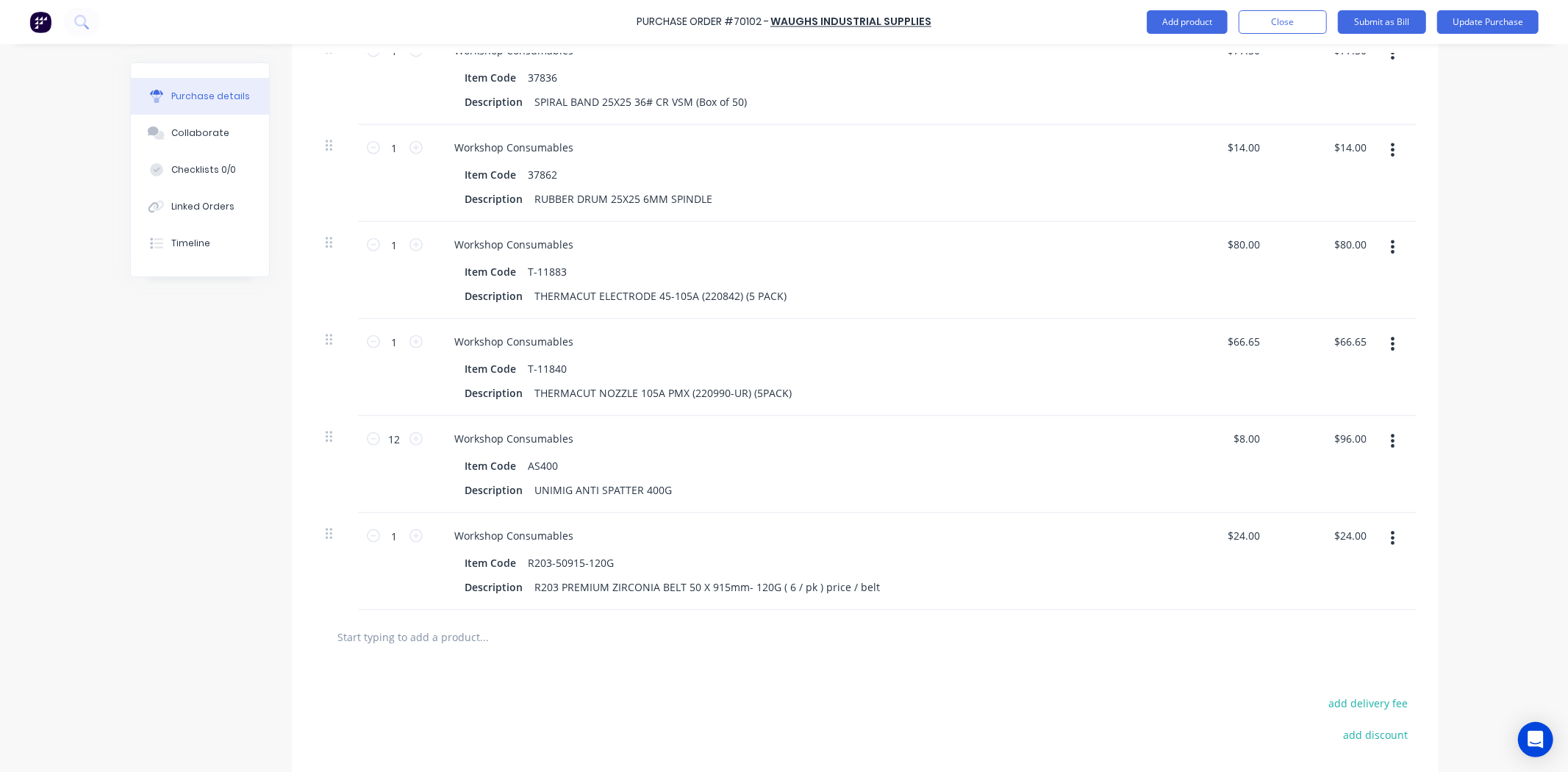
scroll to position [1465, 0]
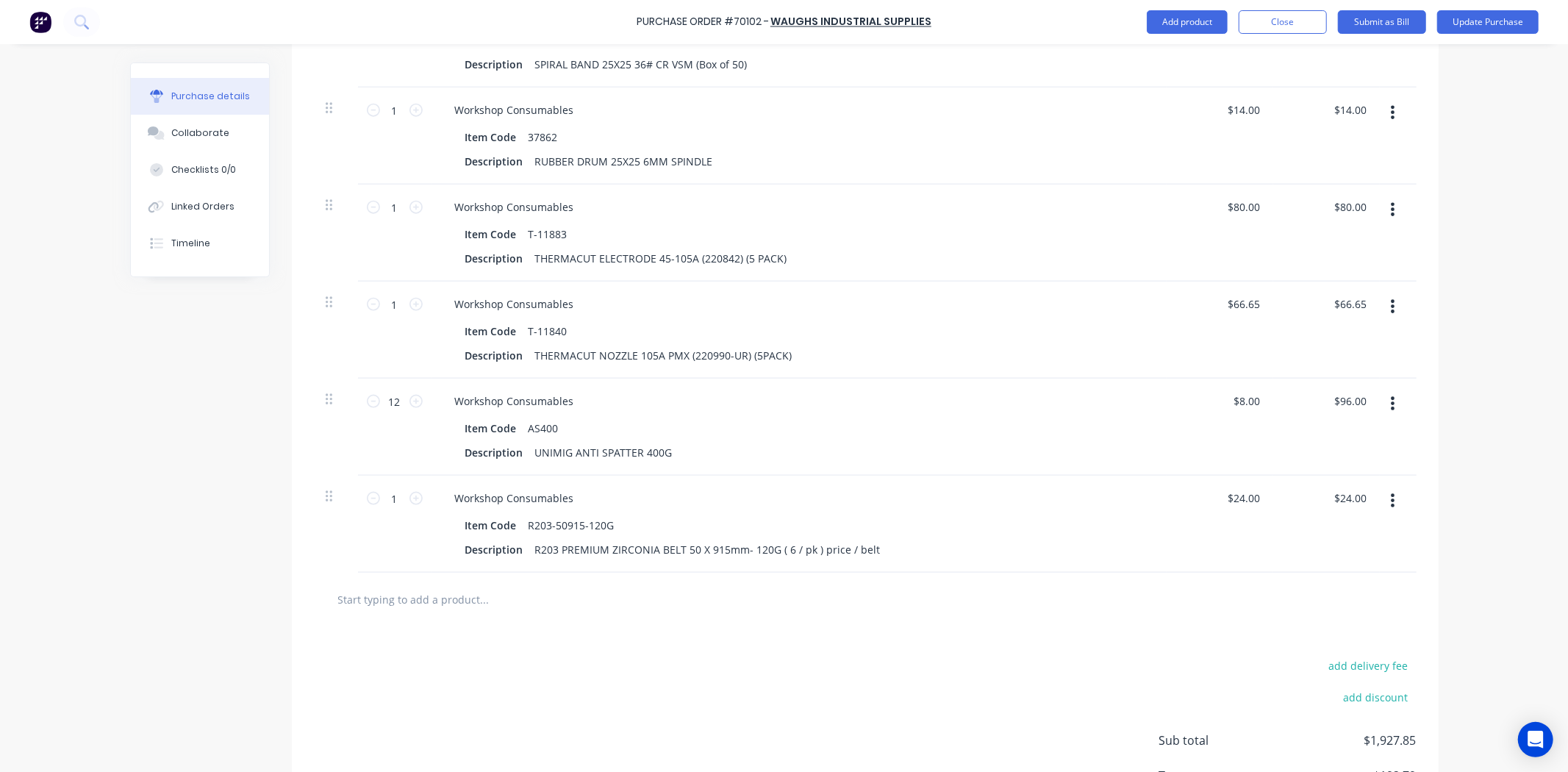
click at [385, 612] on div at bounding box center [864, 599] width 1103 height 54
click at [395, 605] on input "text" at bounding box center [484, 599] width 294 height 29
paste input "31606717"
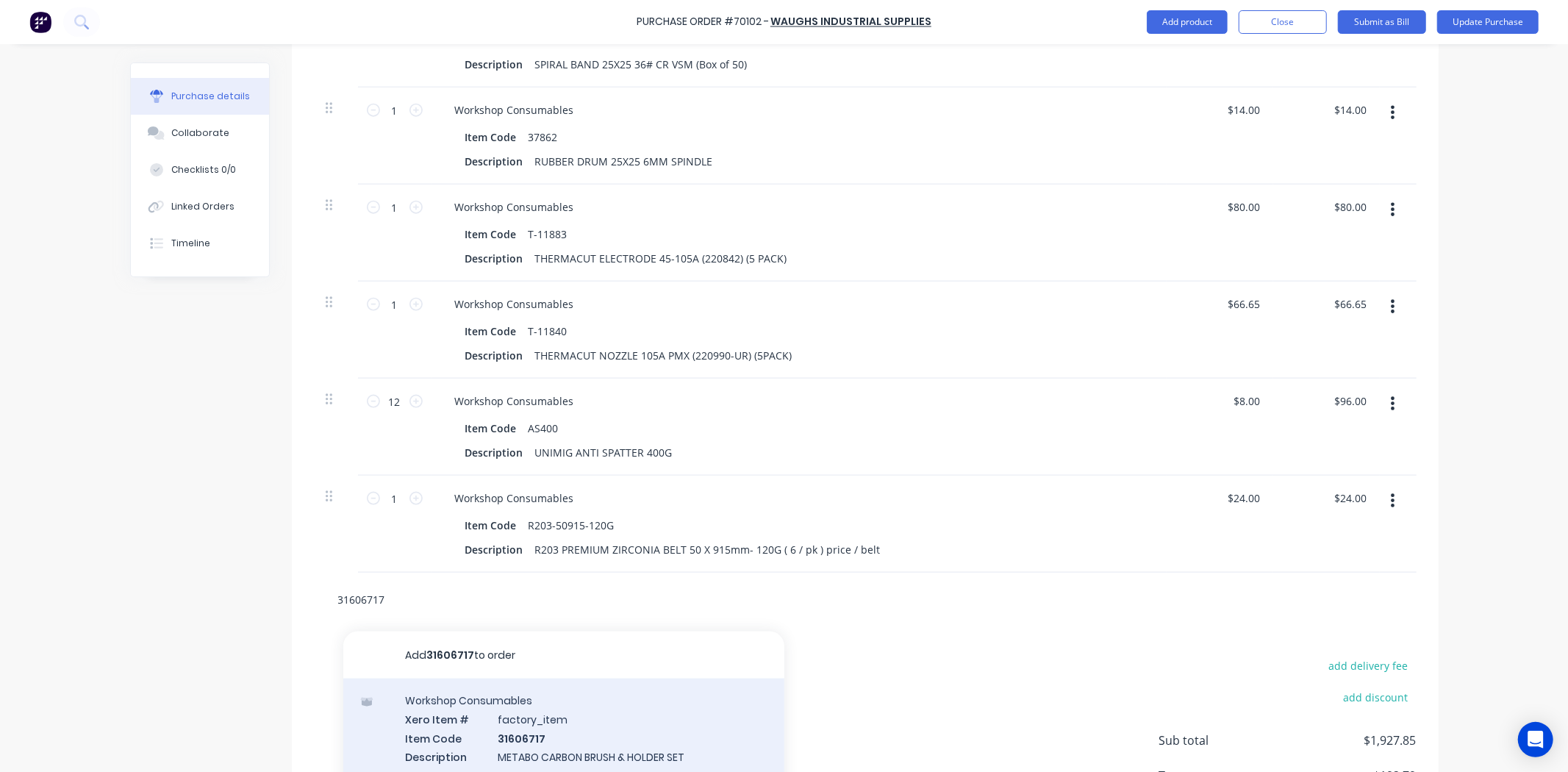
type input "31606717"
click at [489, 711] on div "Workshop Consumables Xero Item # factory_item Item Code 31606717 Description ME…" at bounding box center [564, 737] width 441 height 119
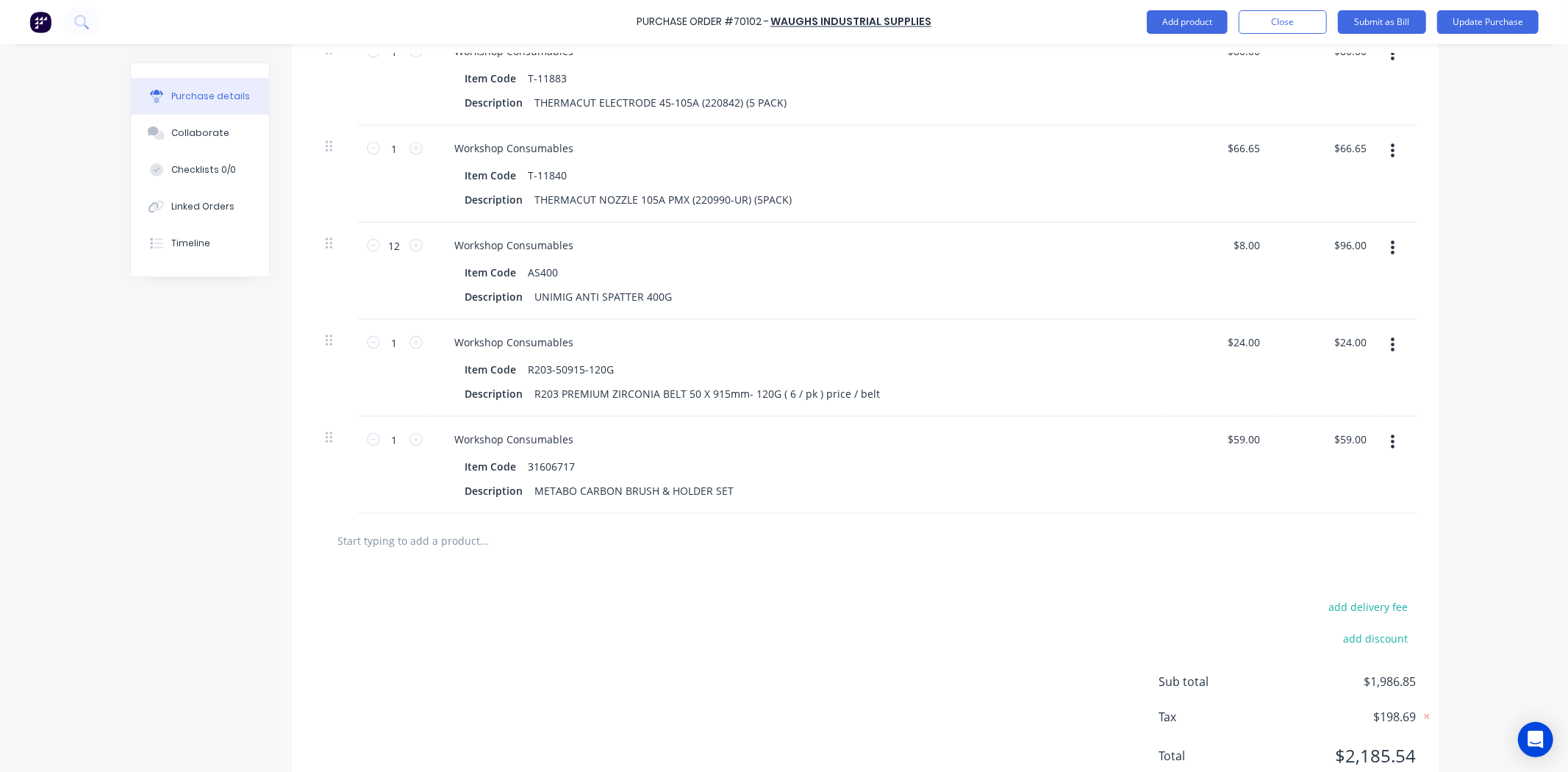
scroll to position [1628, 0]
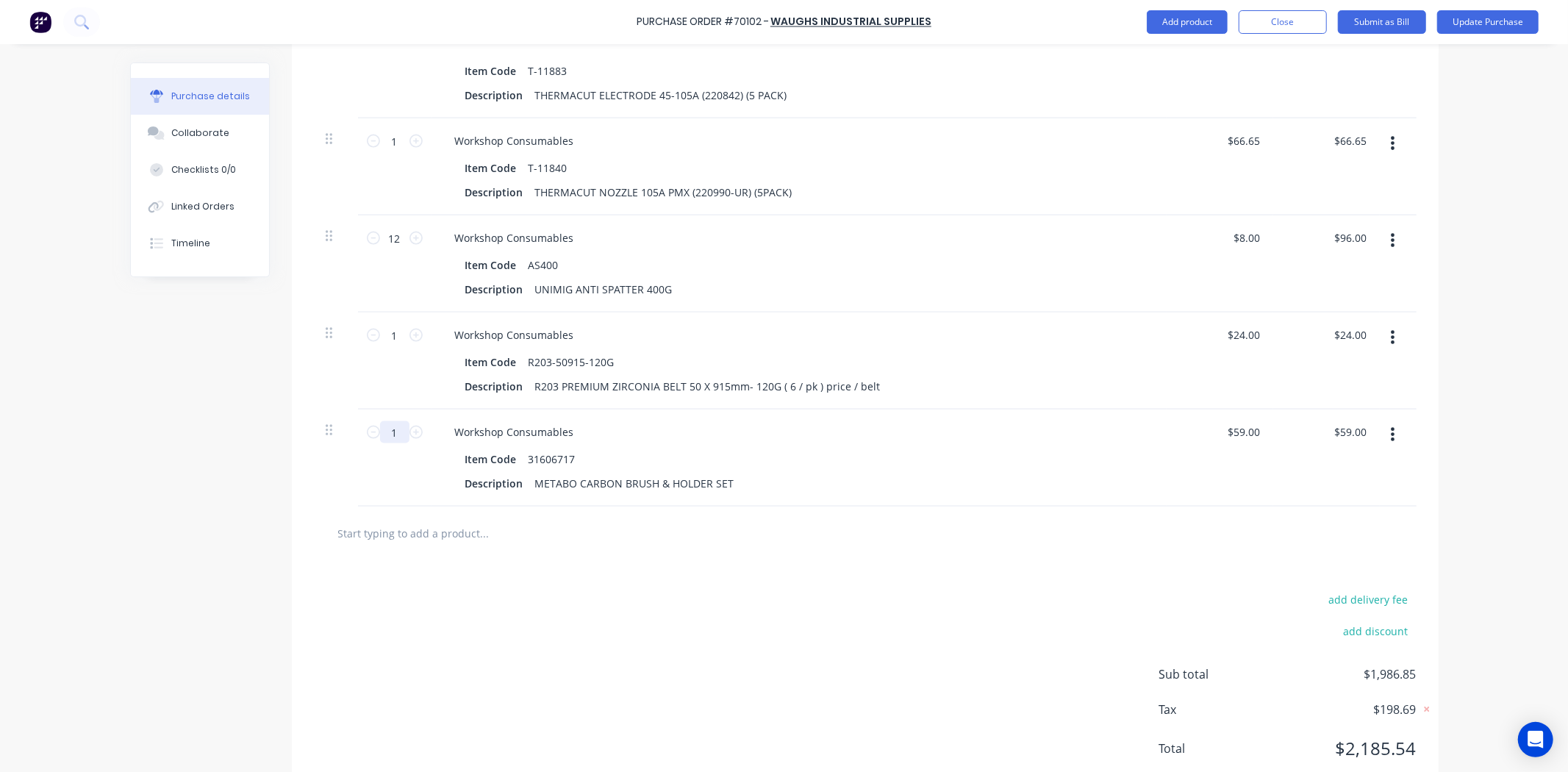
drag, startPoint x: 395, startPoint y: 430, endPoint x: 313, endPoint y: 442, distance: 82.9
click at [313, 442] on div "1 1 Workshop Consumables Item Code 31606717 Description METABO CARBON BRUSH & H…" at bounding box center [864, 458] width 1103 height 97
type input "2"
type input "$118.00"
type input "2"
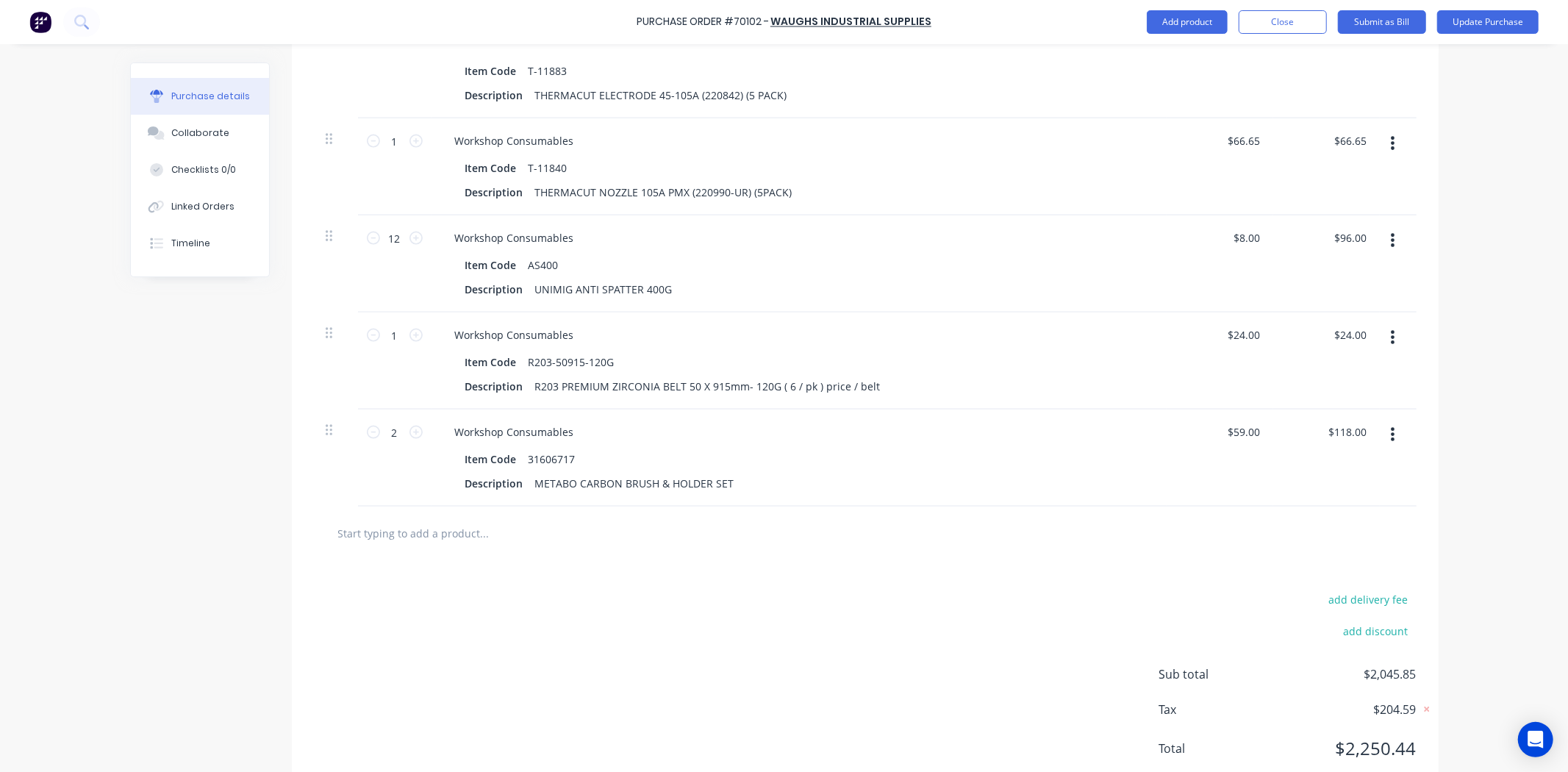
click at [401, 525] on input "text" at bounding box center [484, 533] width 294 height 29
paste input "LL1"
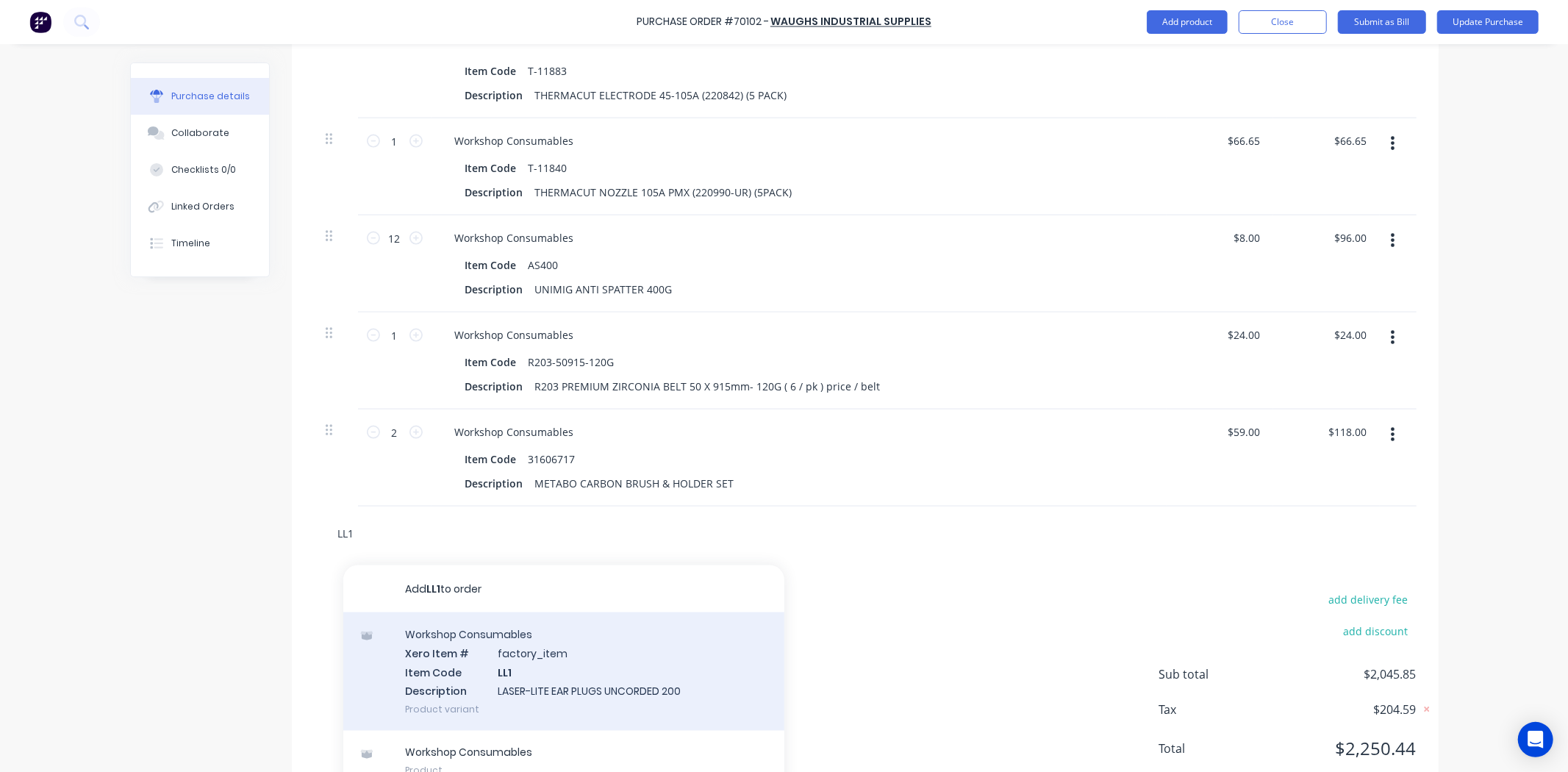
type input "LL1"
click at [515, 656] on div "Workshop Consumables Xero Item # factory_item Item Code LL1 Description LASER-L…" at bounding box center [564, 671] width 441 height 119
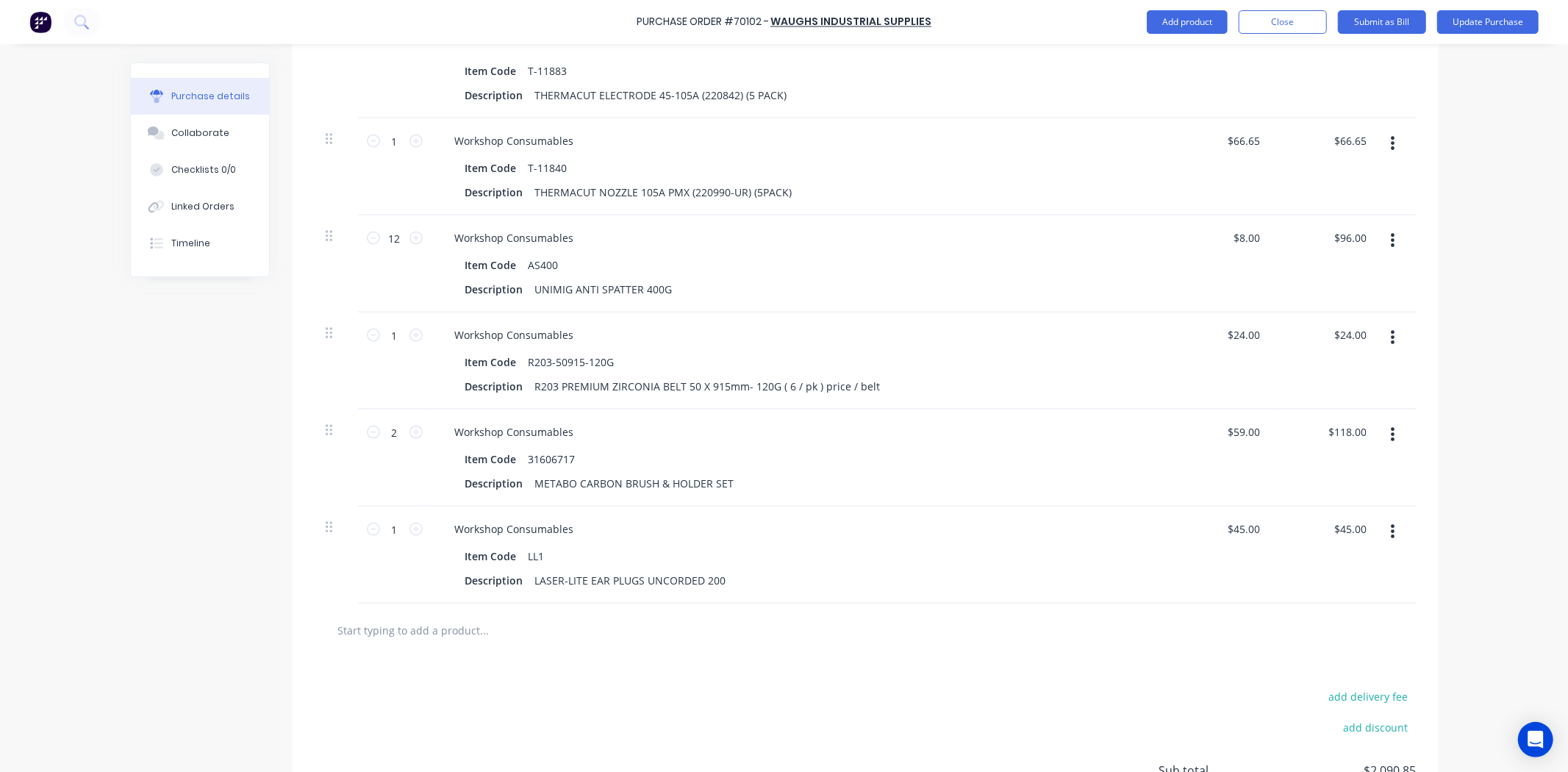
click at [60, 452] on div "Purchase Order #70102 - Waughs Industrial Supplies Add product Close Submit as …" at bounding box center [784, 386] width 1568 height 772
click at [436, 622] on input "text" at bounding box center [484, 629] width 294 height 29
paste input "FE001"
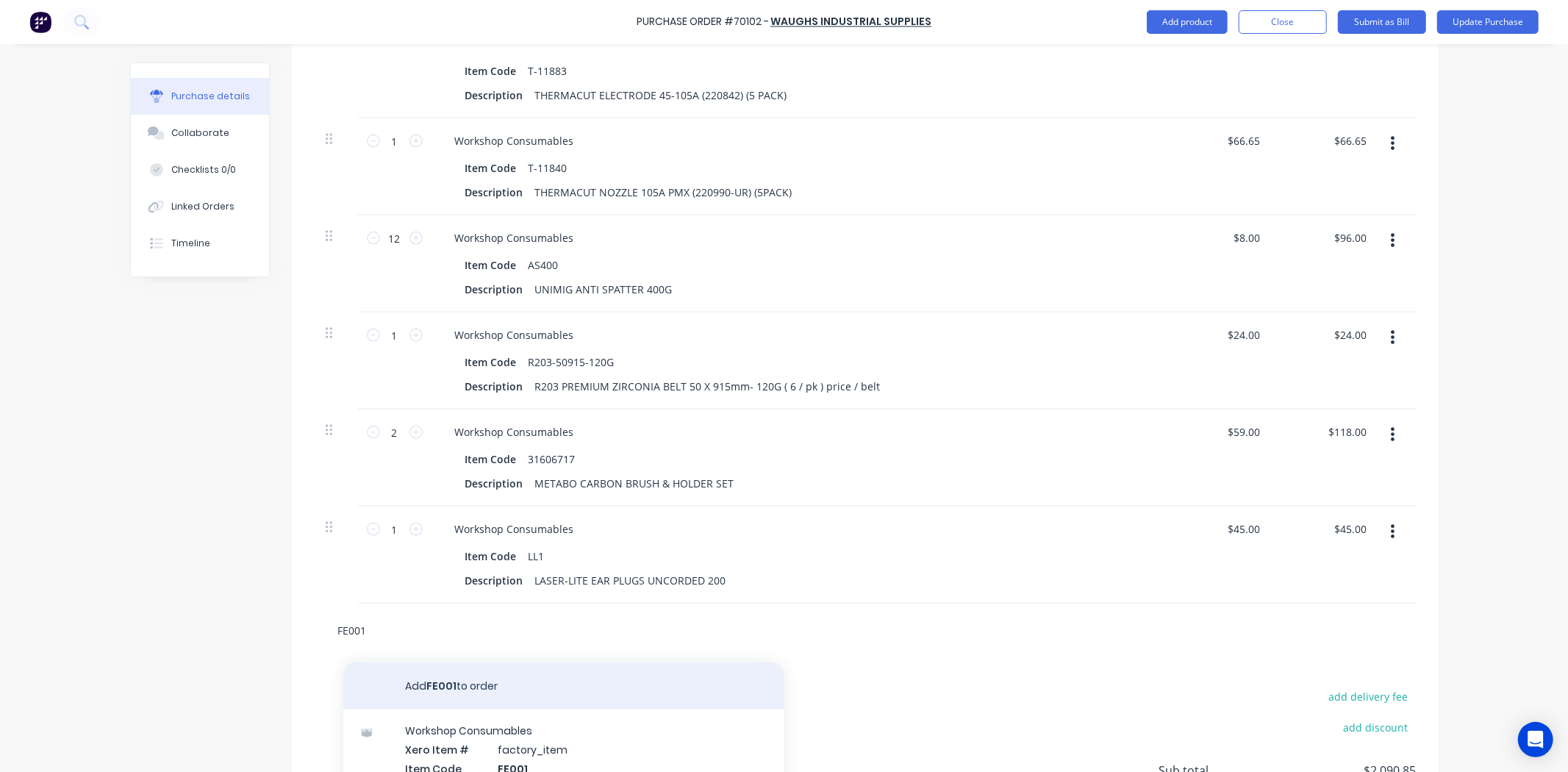
type input "FE001"
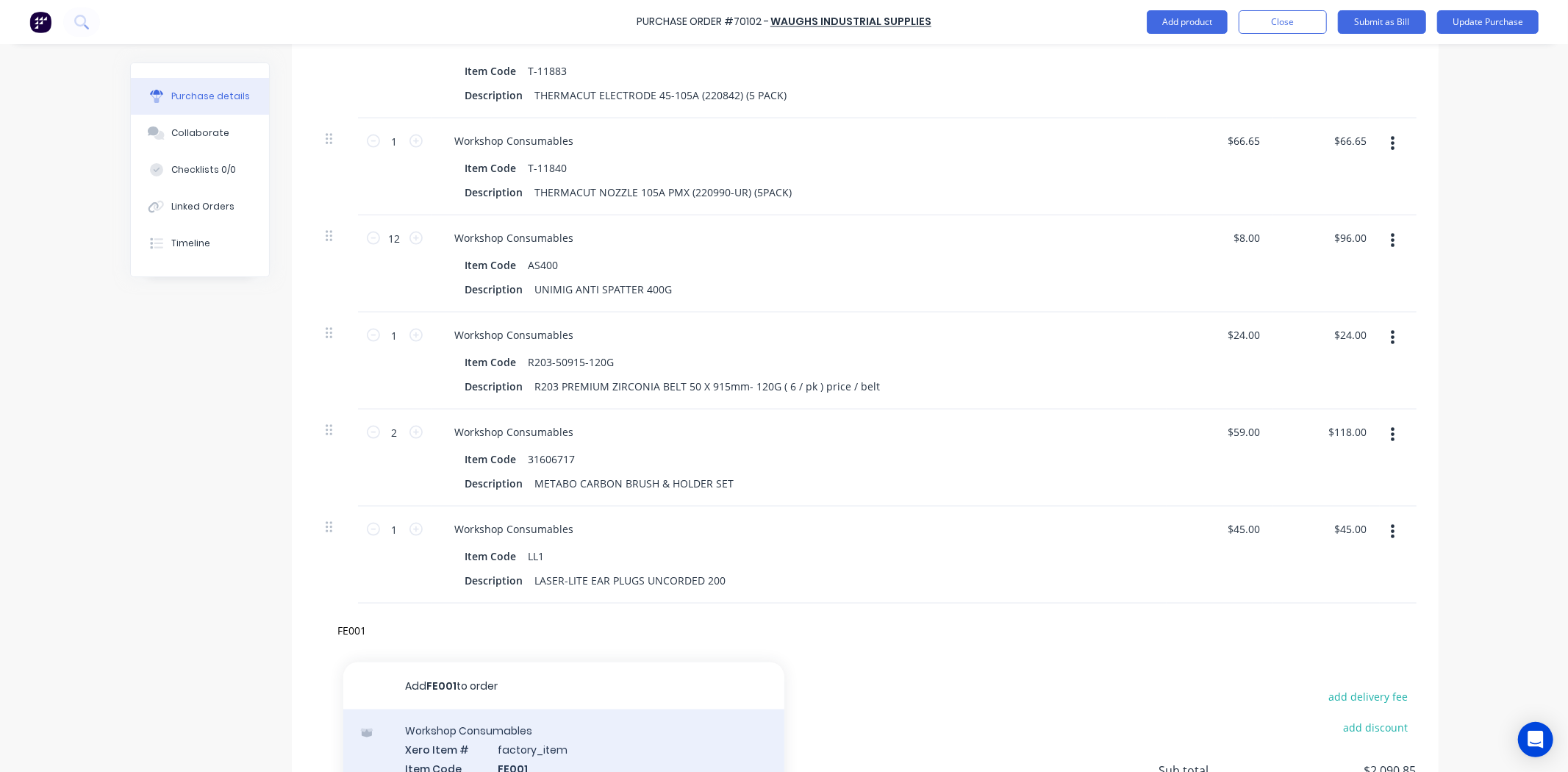
drag, startPoint x: 461, startPoint y: 696, endPoint x: 467, endPoint y: 729, distance: 33.5
click at [467, 729] on div "Add FE001 to order Workshop Consumables Xero Item # factory_item Item Code FE00…" at bounding box center [564, 775] width 441 height 227
click at [467, 729] on div "Workshop Consumables Xero Item # factory_item Item Code FE001 Description CLEAR…" at bounding box center [564, 769] width 441 height 119
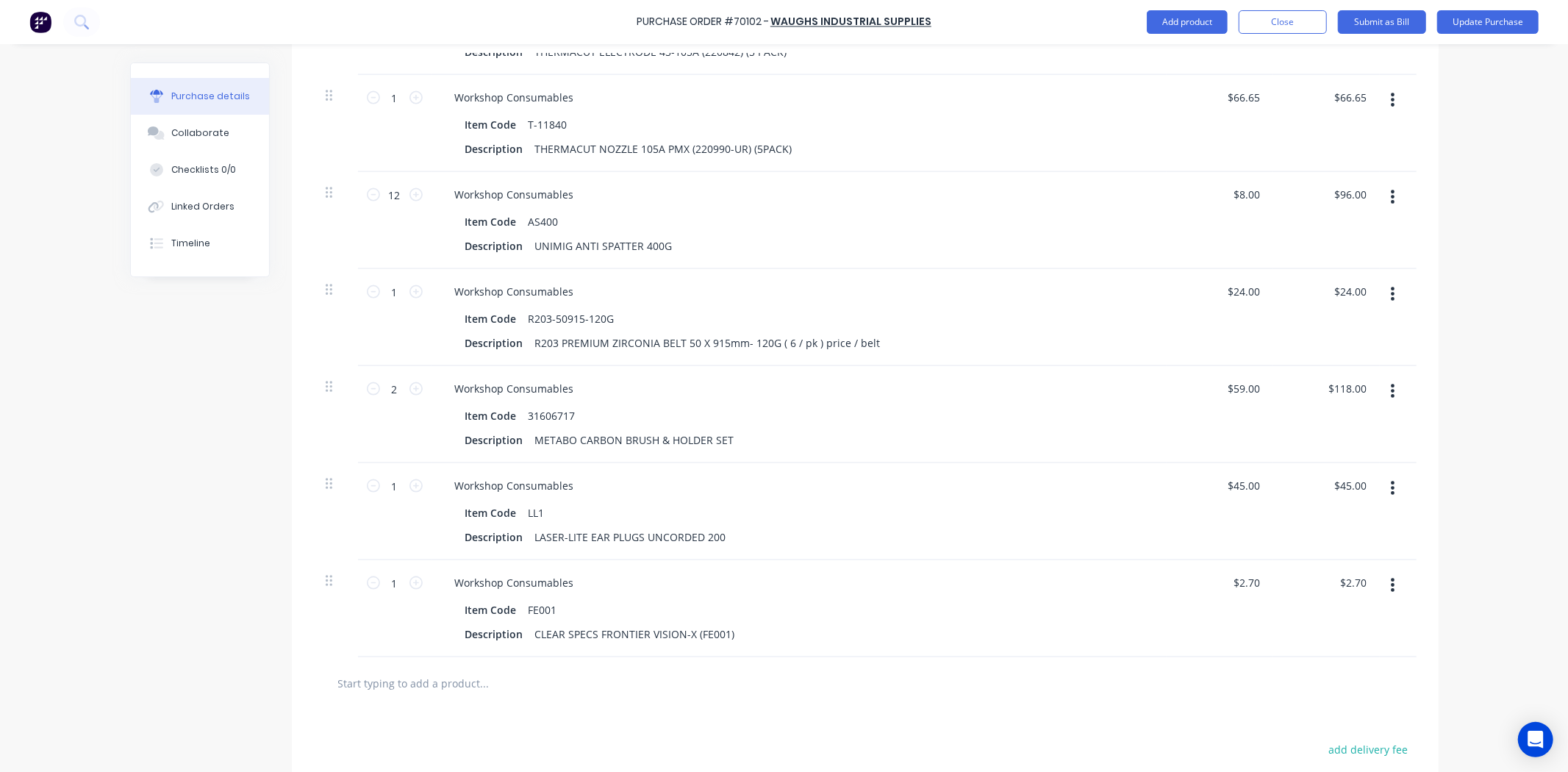
scroll to position [1710, 0]
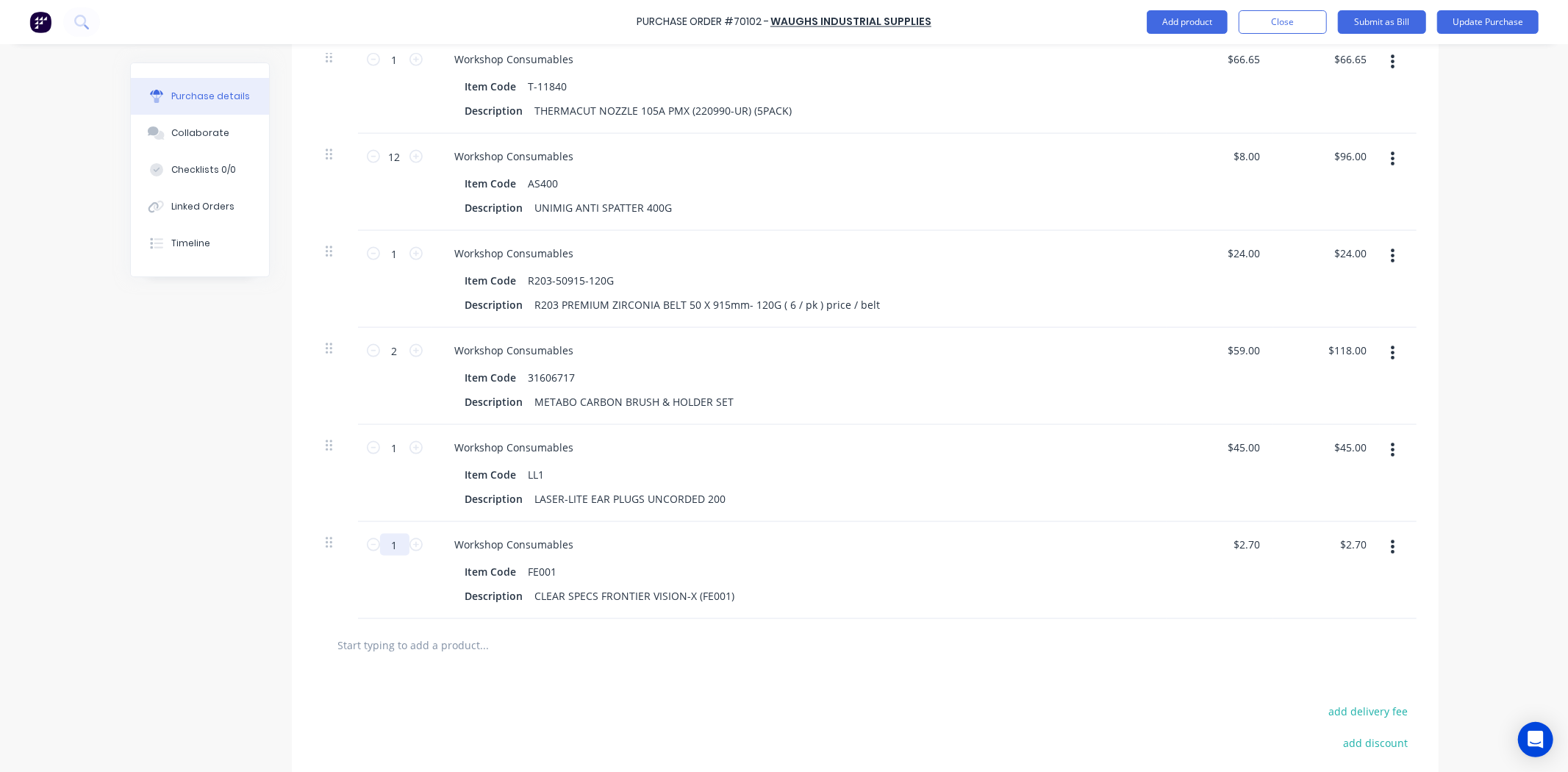
click at [386, 542] on input "1" at bounding box center [395, 545] width 29 height 22
type input "12"
type input "$32.40"
type input "12"
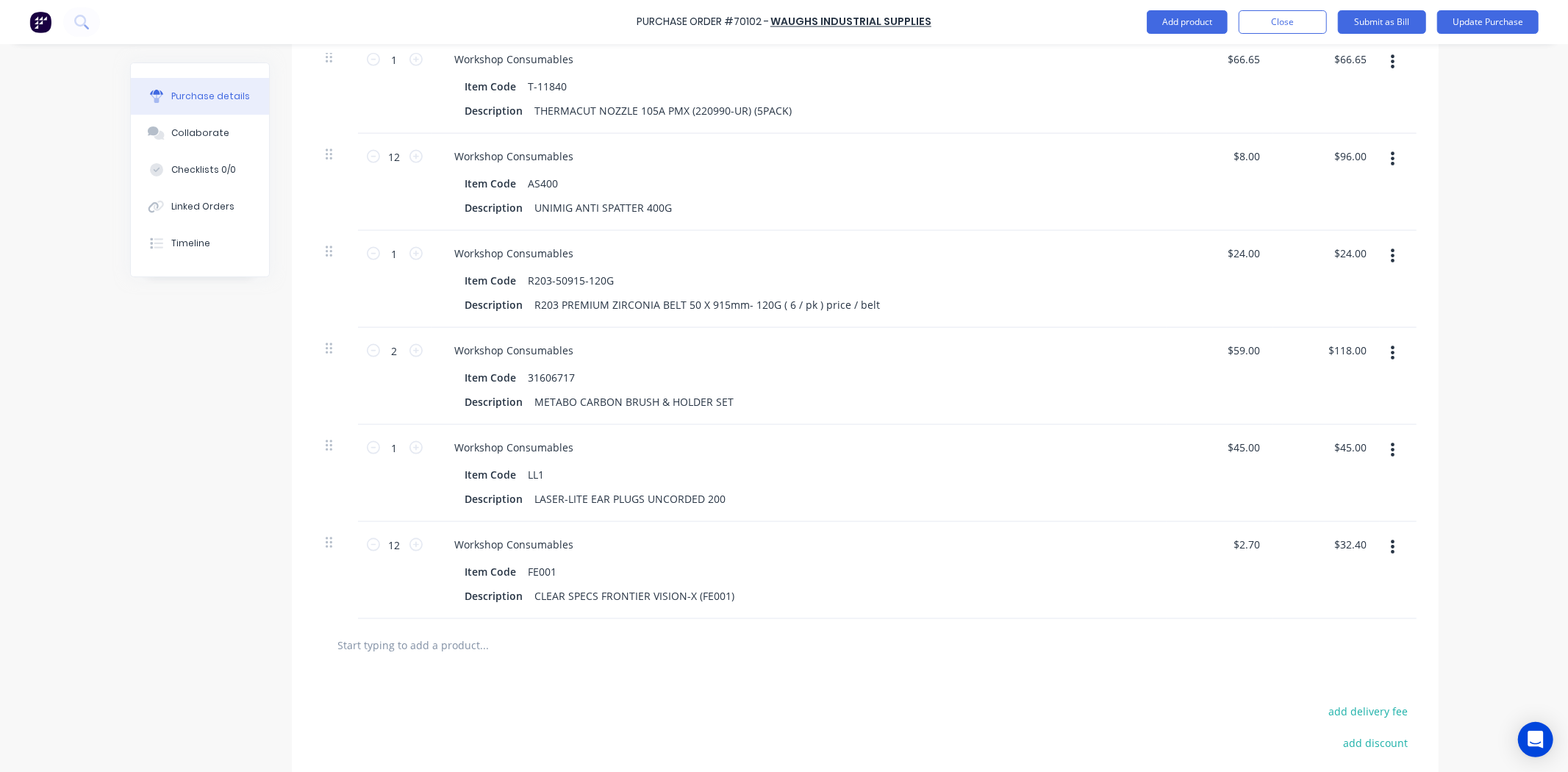
click at [541, 640] on input "text" at bounding box center [484, 645] width 294 height 29
paste input "527000"
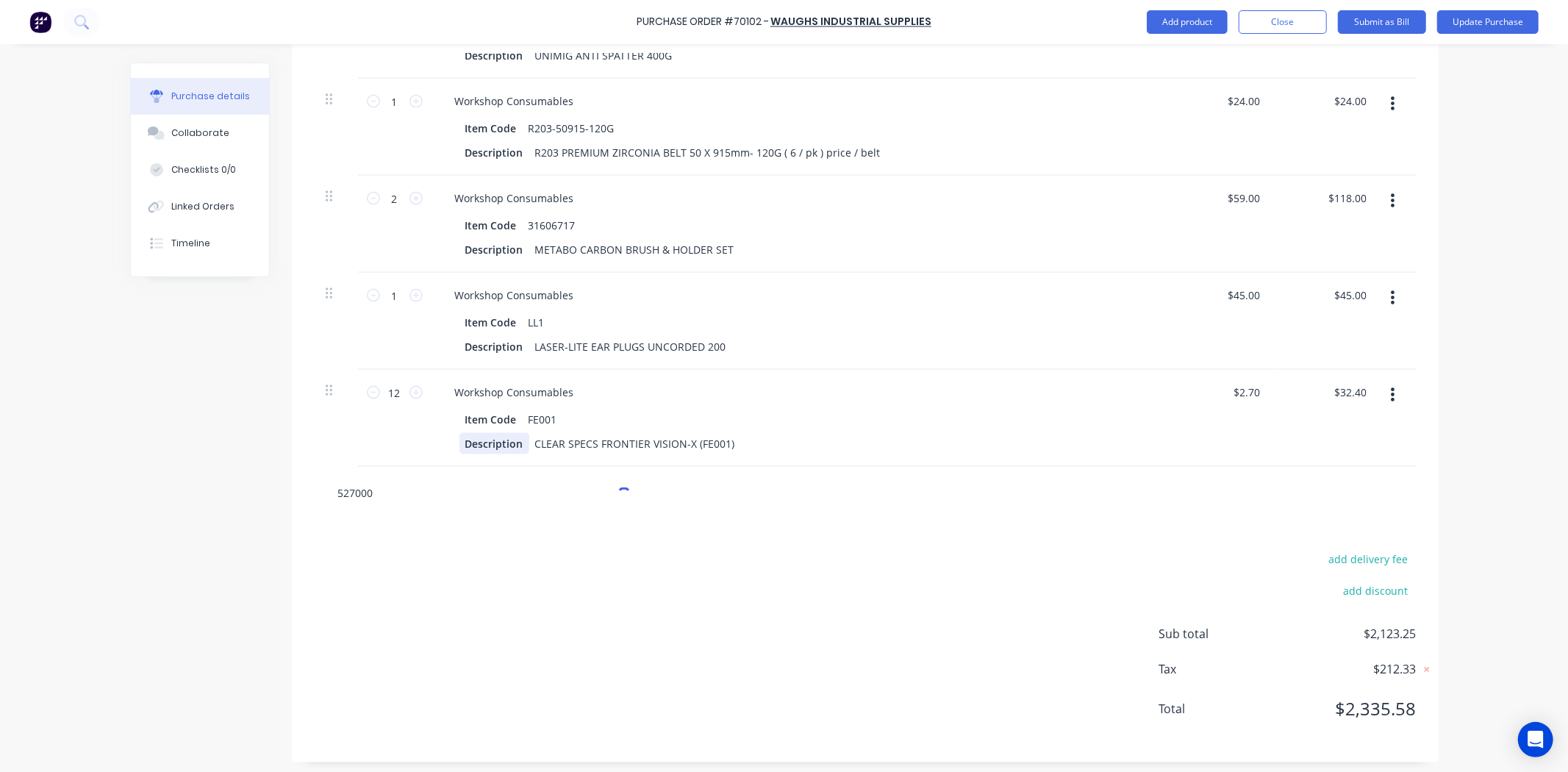
scroll to position [1869, 0]
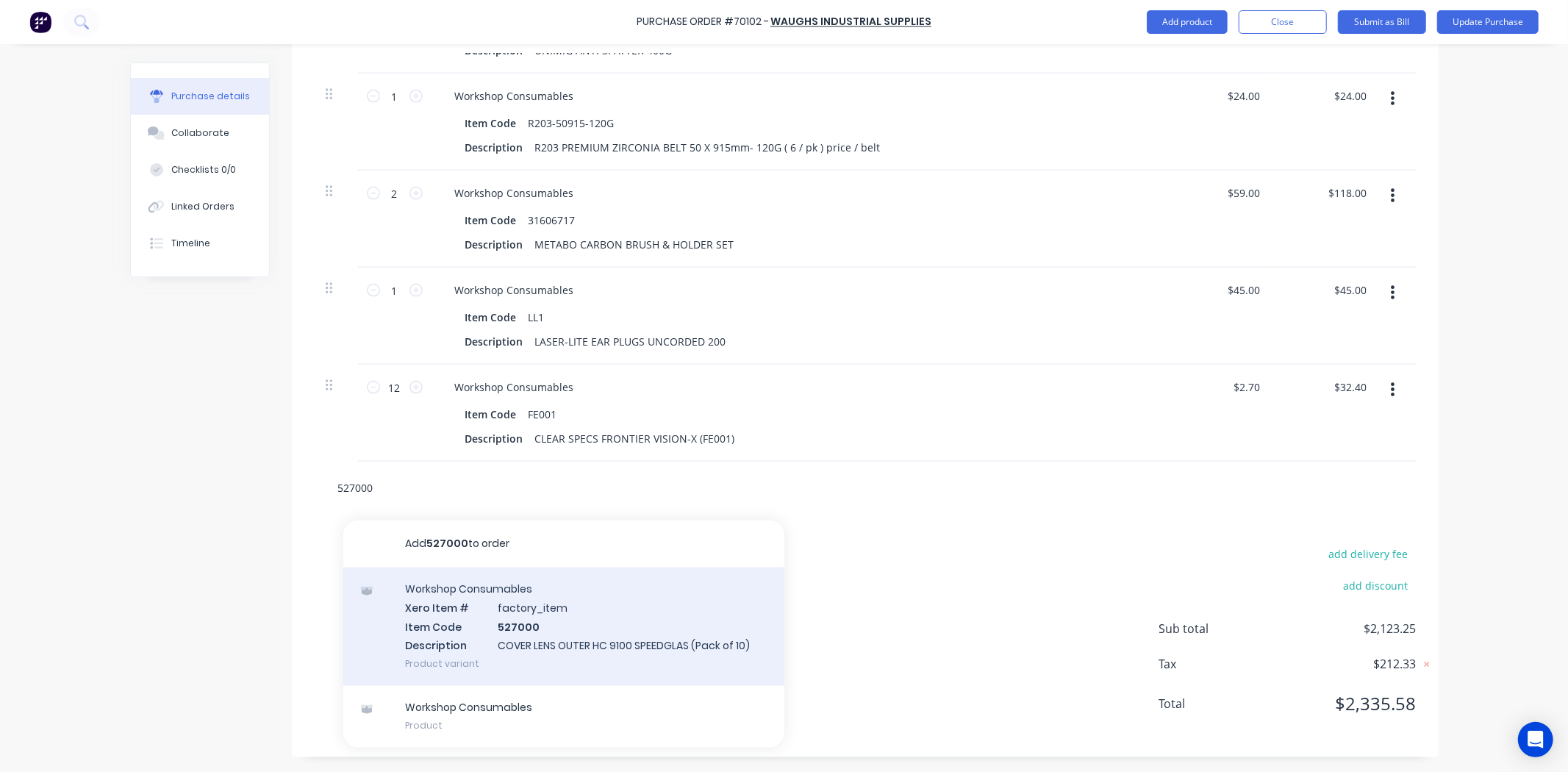
type input "527000"
click at [546, 598] on div "Workshop Consumables Xero Item # factory_item Item Code 527000 Description COVE…" at bounding box center [564, 626] width 441 height 119
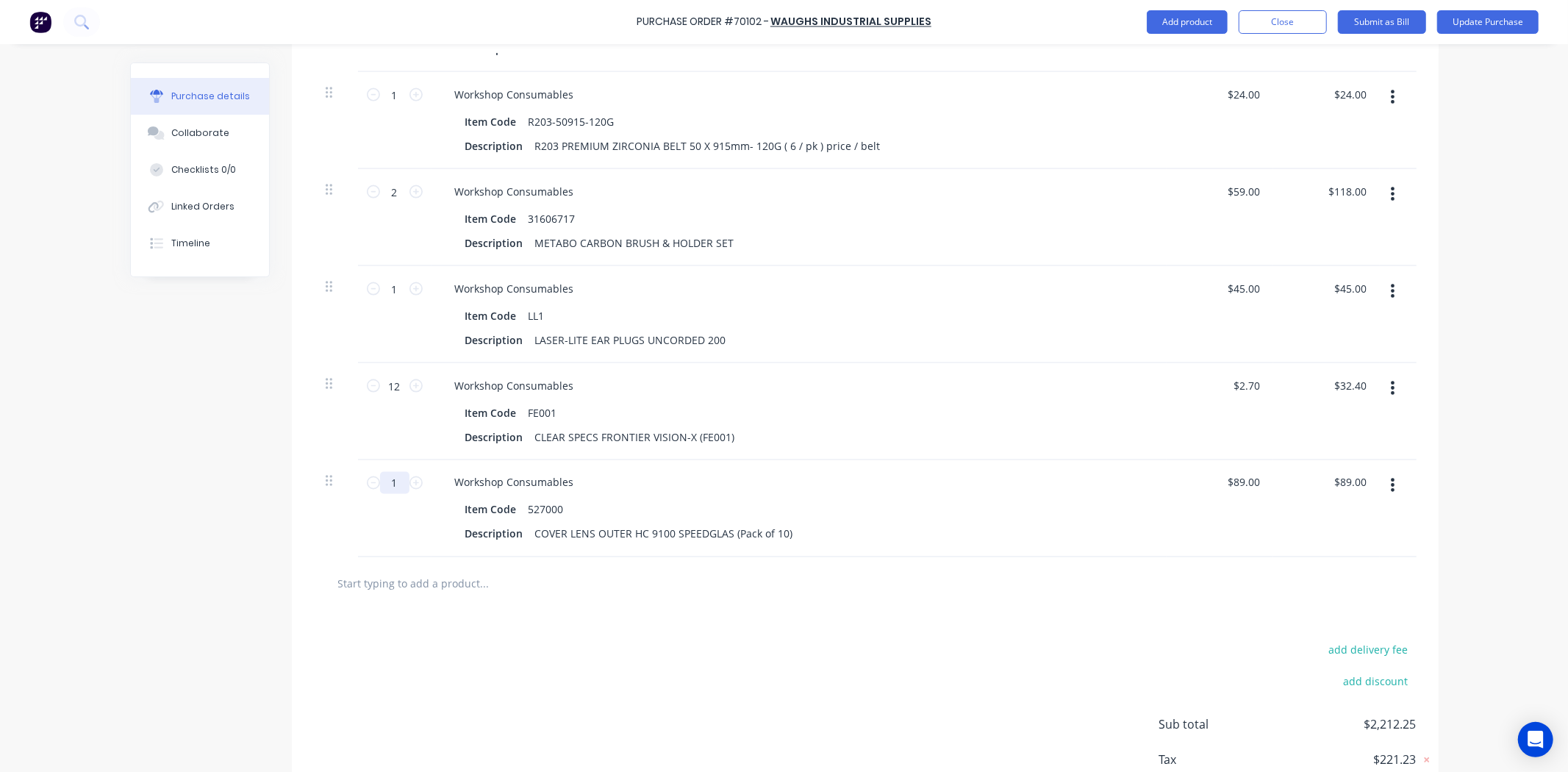
click at [388, 486] on input "1" at bounding box center [395, 483] width 29 height 22
type input "2"
type input "$178.00"
type input "2"
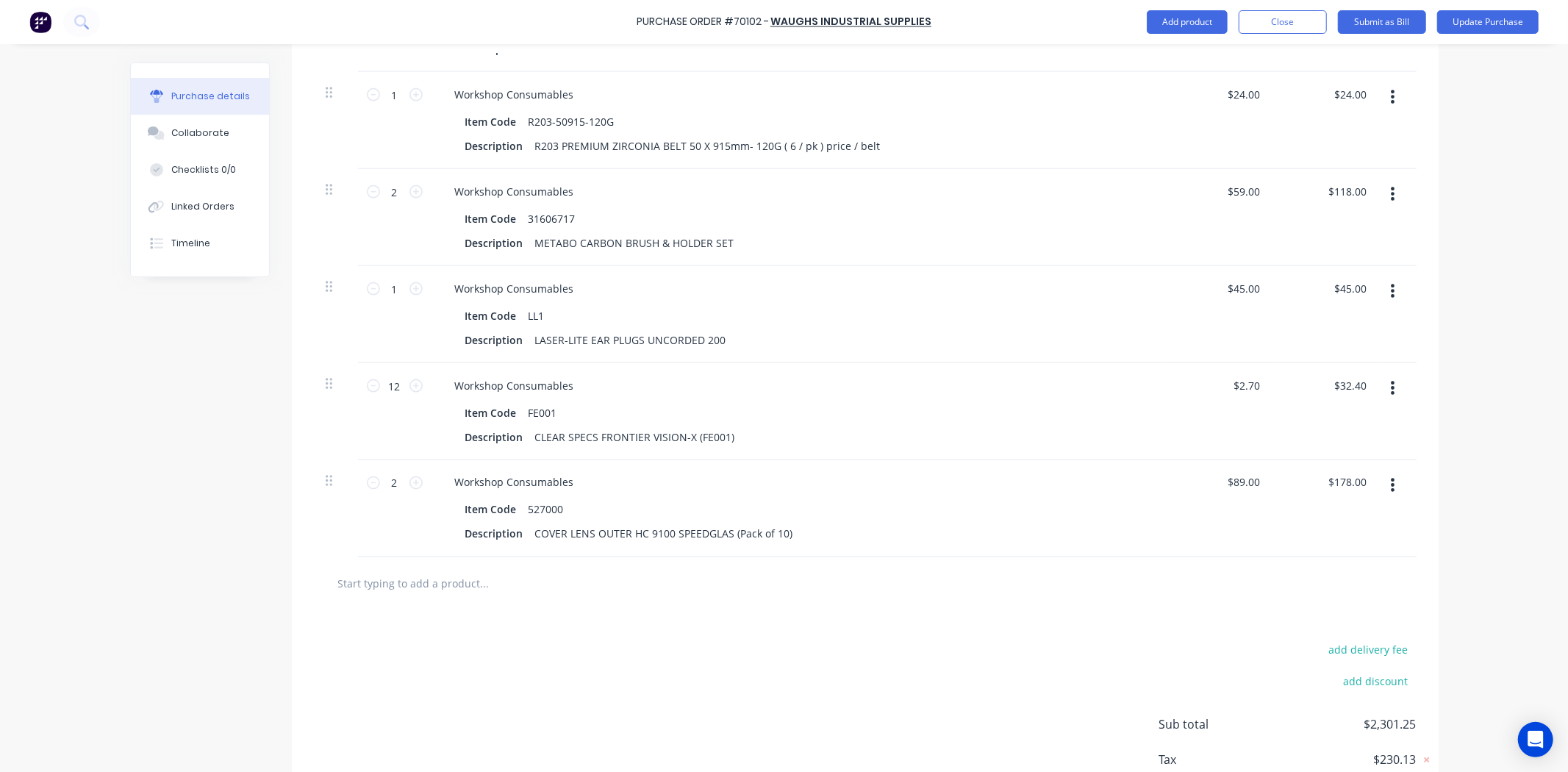
click at [426, 597] on input "text" at bounding box center [484, 583] width 294 height 29
paste input "523001"
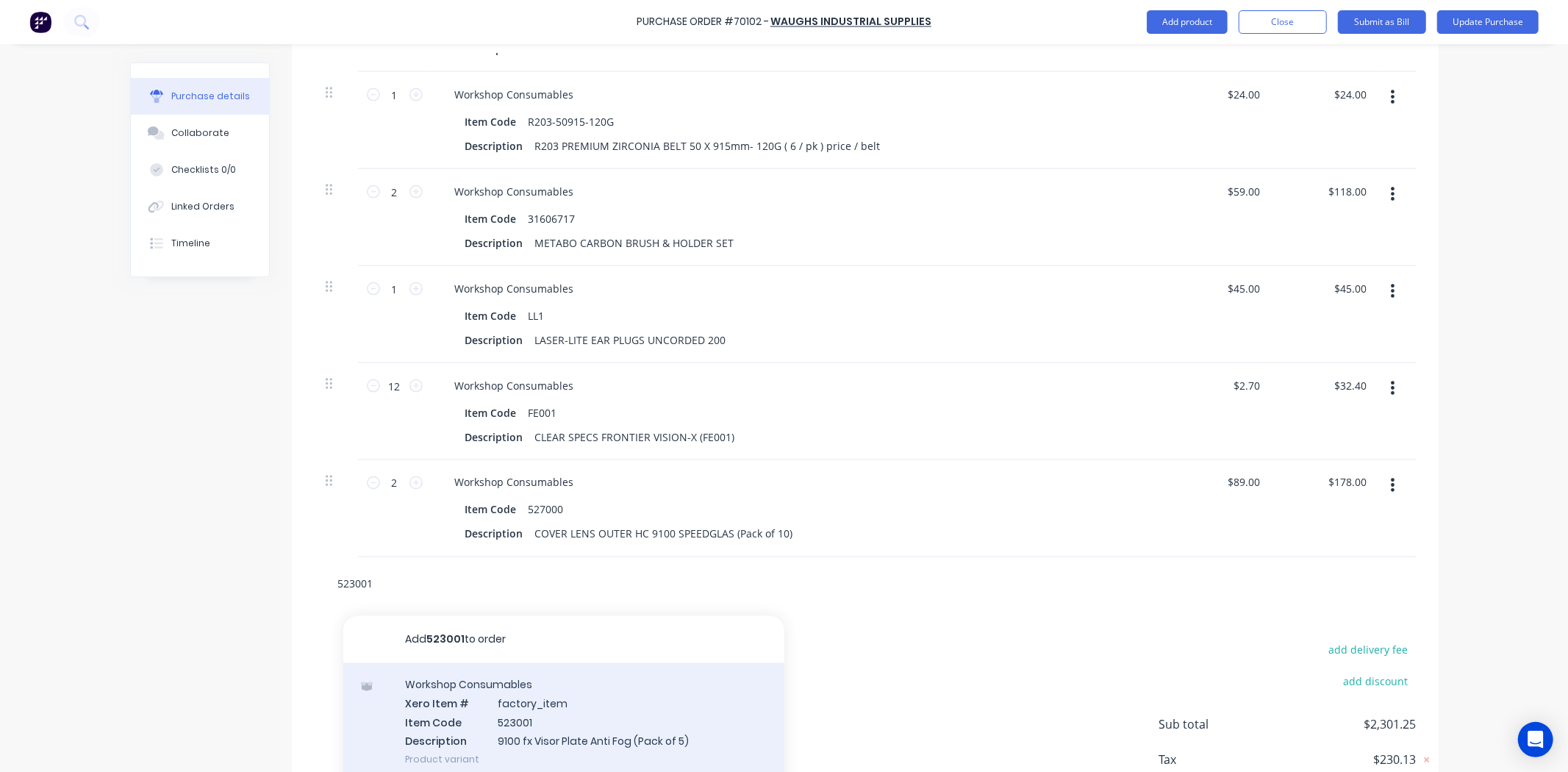
type input "523001"
click at [459, 718] on div "Workshop Consumables Xero Item # factory_item Item Code 523001 Description 9100…" at bounding box center [564, 722] width 441 height 119
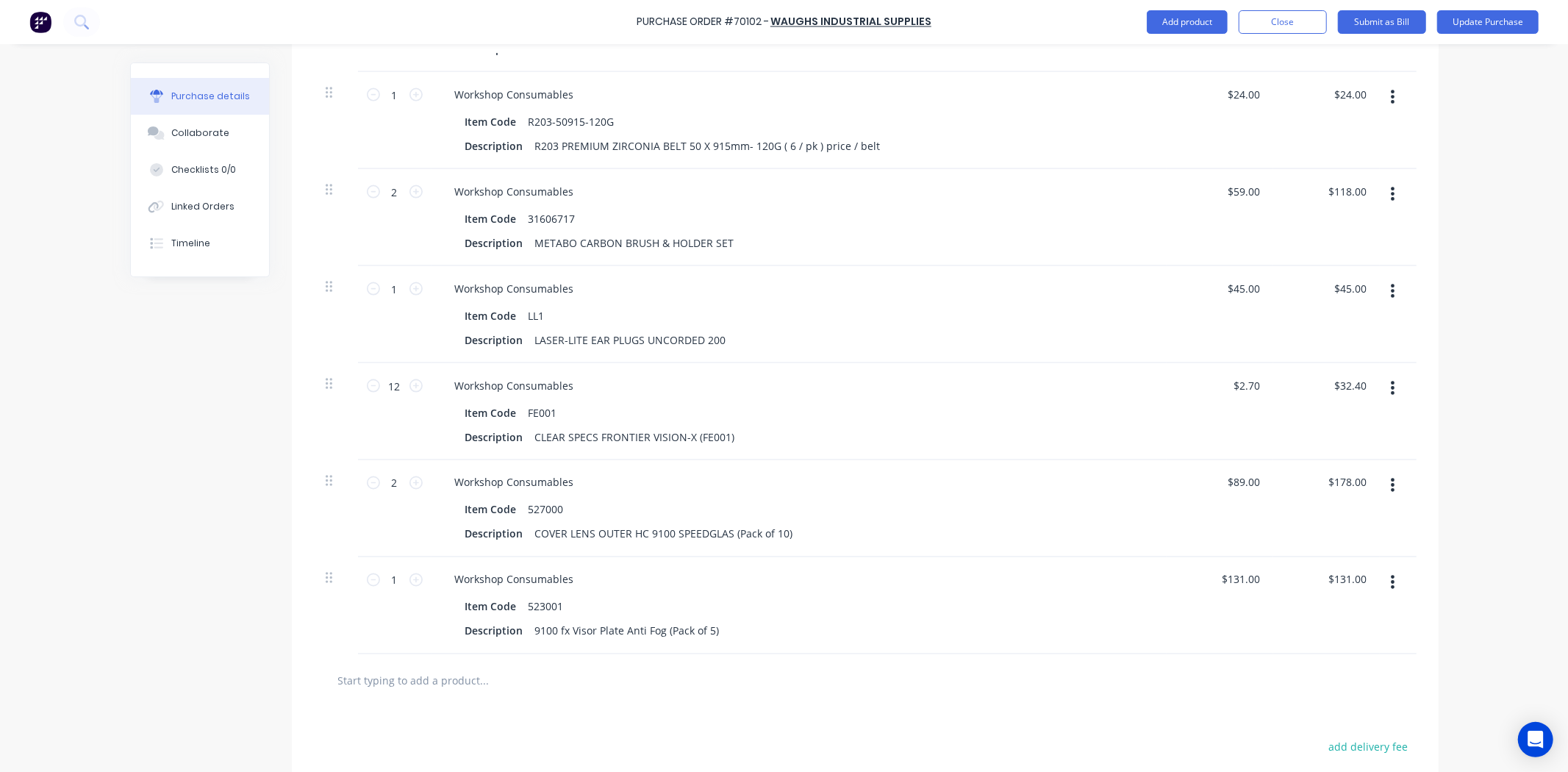
click at [372, 696] on div at bounding box center [864, 681] width 1103 height 54
click at [392, 687] on input "text" at bounding box center [484, 681] width 294 height 29
paste input "776000"
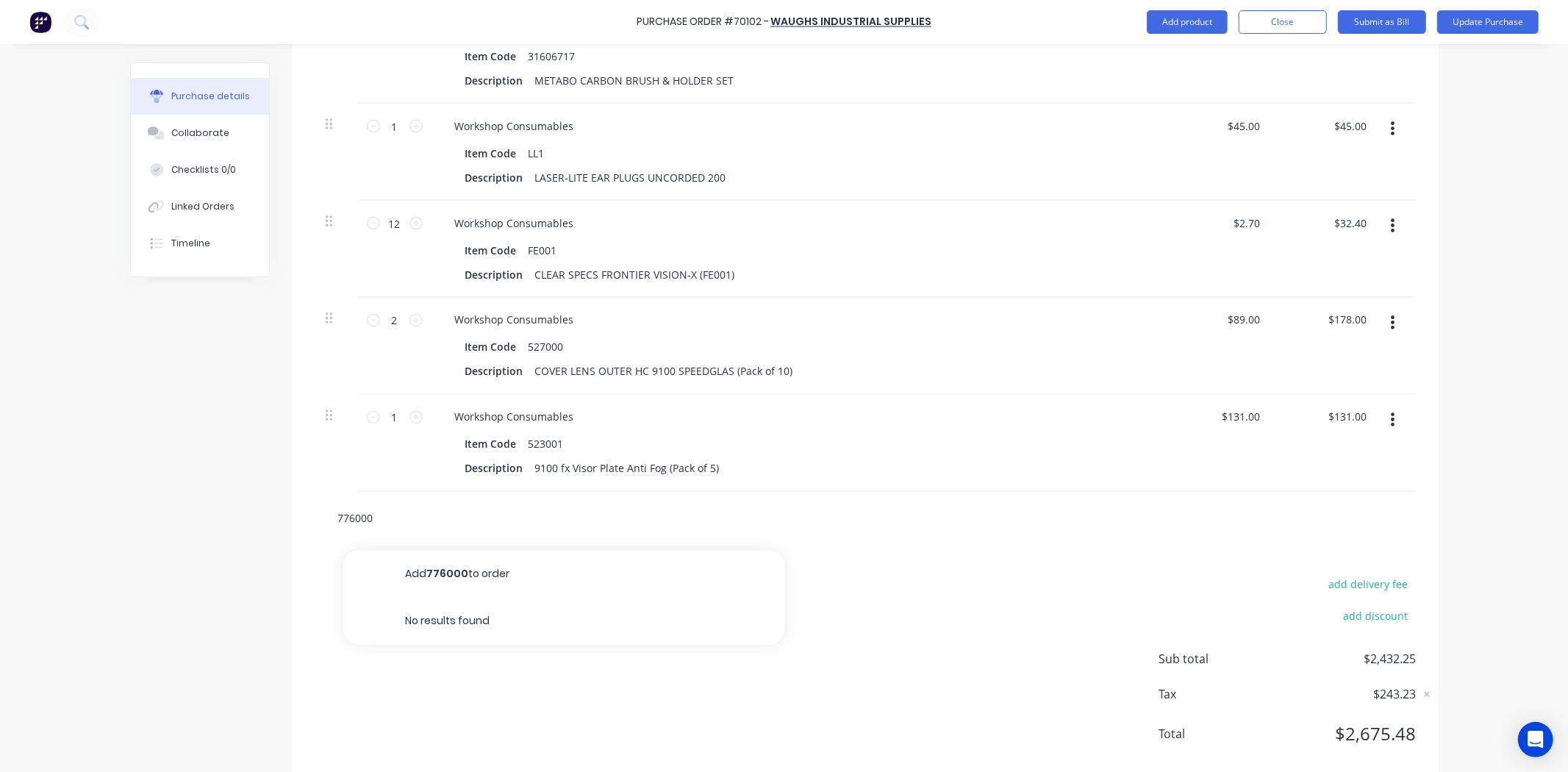
scroll to position [2032, 0]
type input "776000"
drag, startPoint x: 419, startPoint y: 523, endPoint x: 230, endPoint y: 525, distance: 189.0
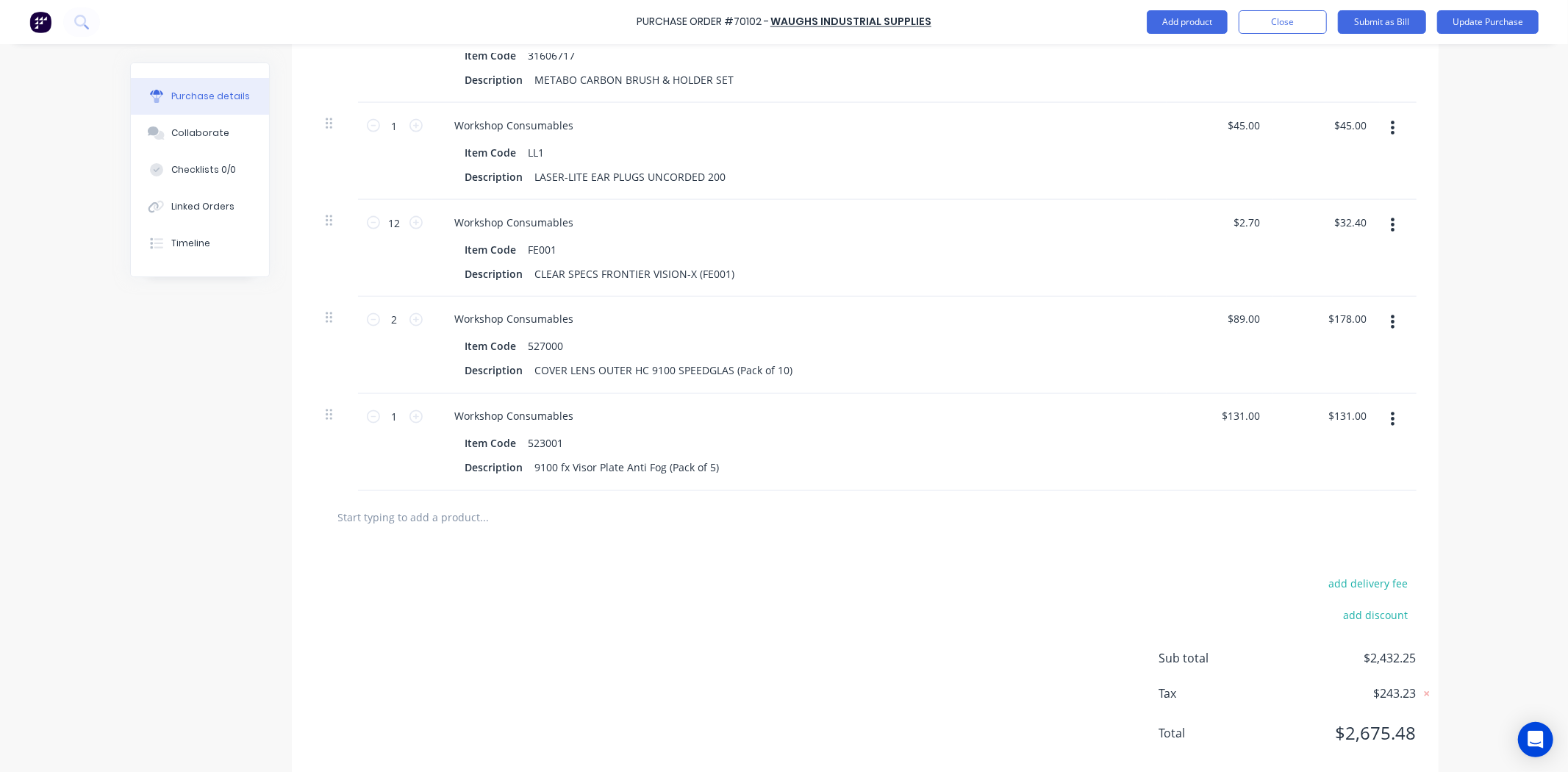
click at [452, 537] on div at bounding box center [864, 518] width 1103 height 54
click at [456, 514] on input "text" at bounding box center [484, 518] width 294 height 29
paste input "836080"
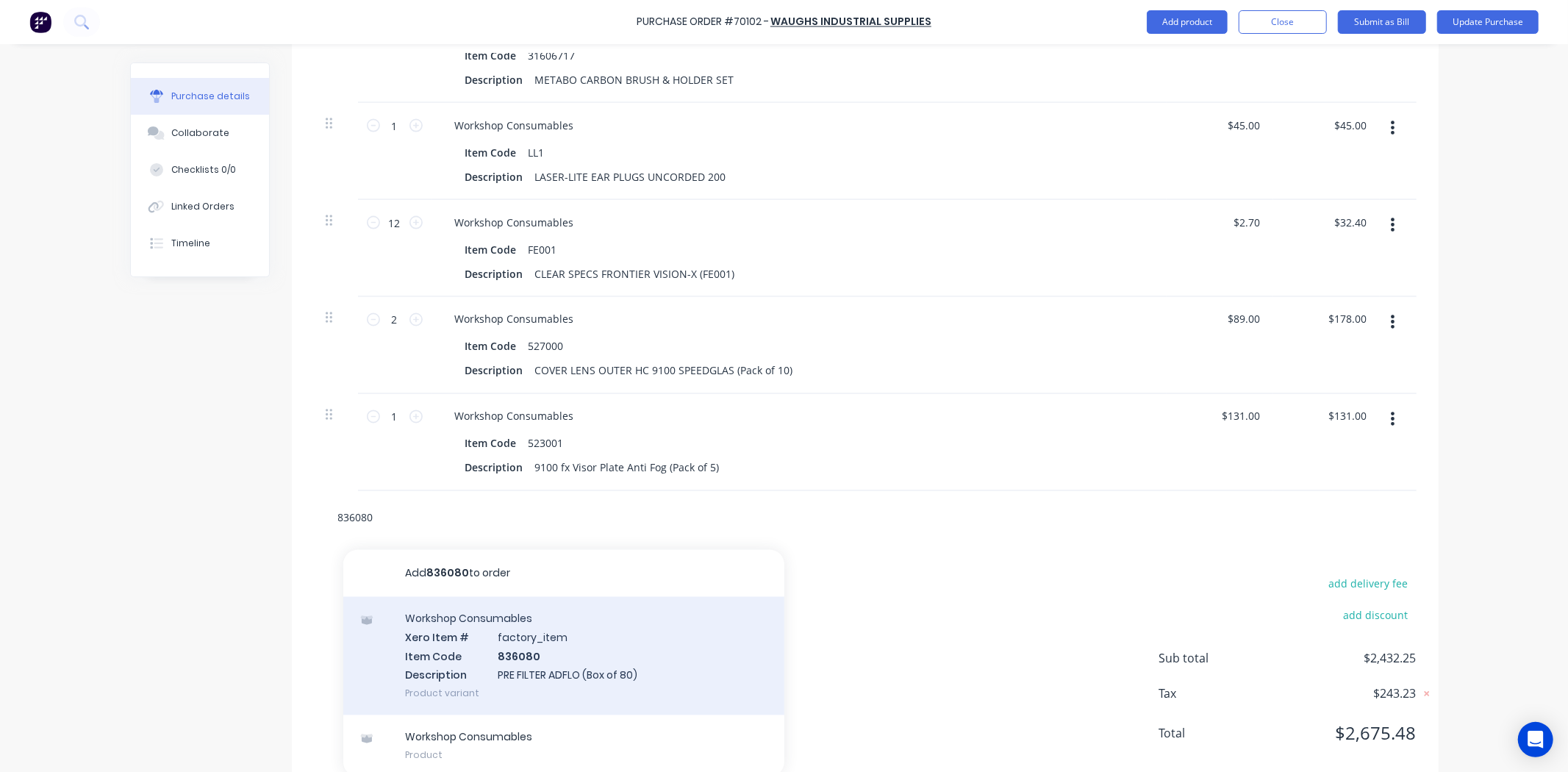
type input "836080"
click at [508, 636] on div "Workshop Consumables Xero Item # factory_item Item Code 836080 Description PRE …" at bounding box center [564, 656] width 441 height 119
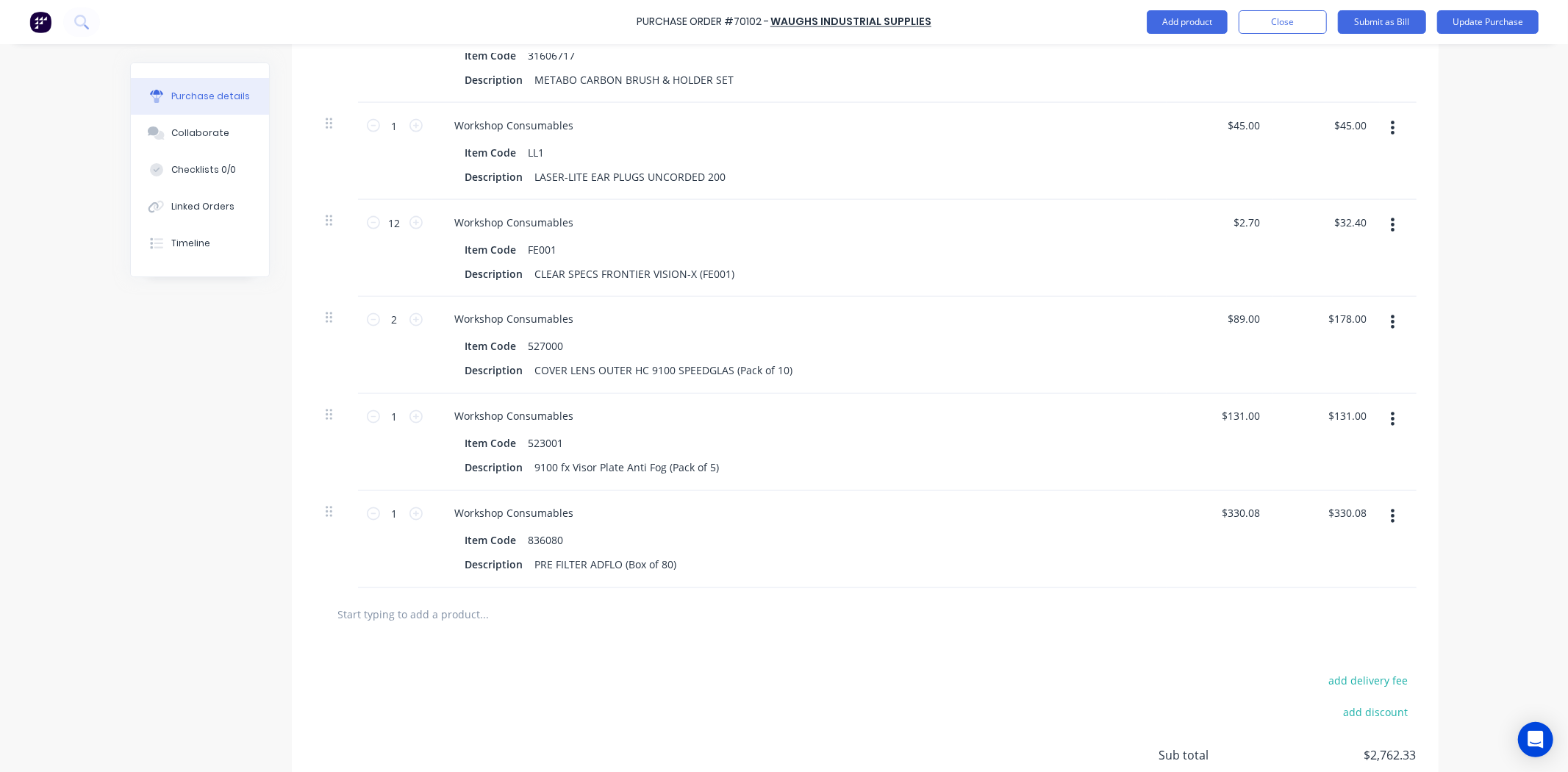
click at [568, 628] on input "text" at bounding box center [484, 614] width 294 height 29
click at [504, 625] on input "text" at bounding box center [484, 614] width 294 height 29
paste input "836000"
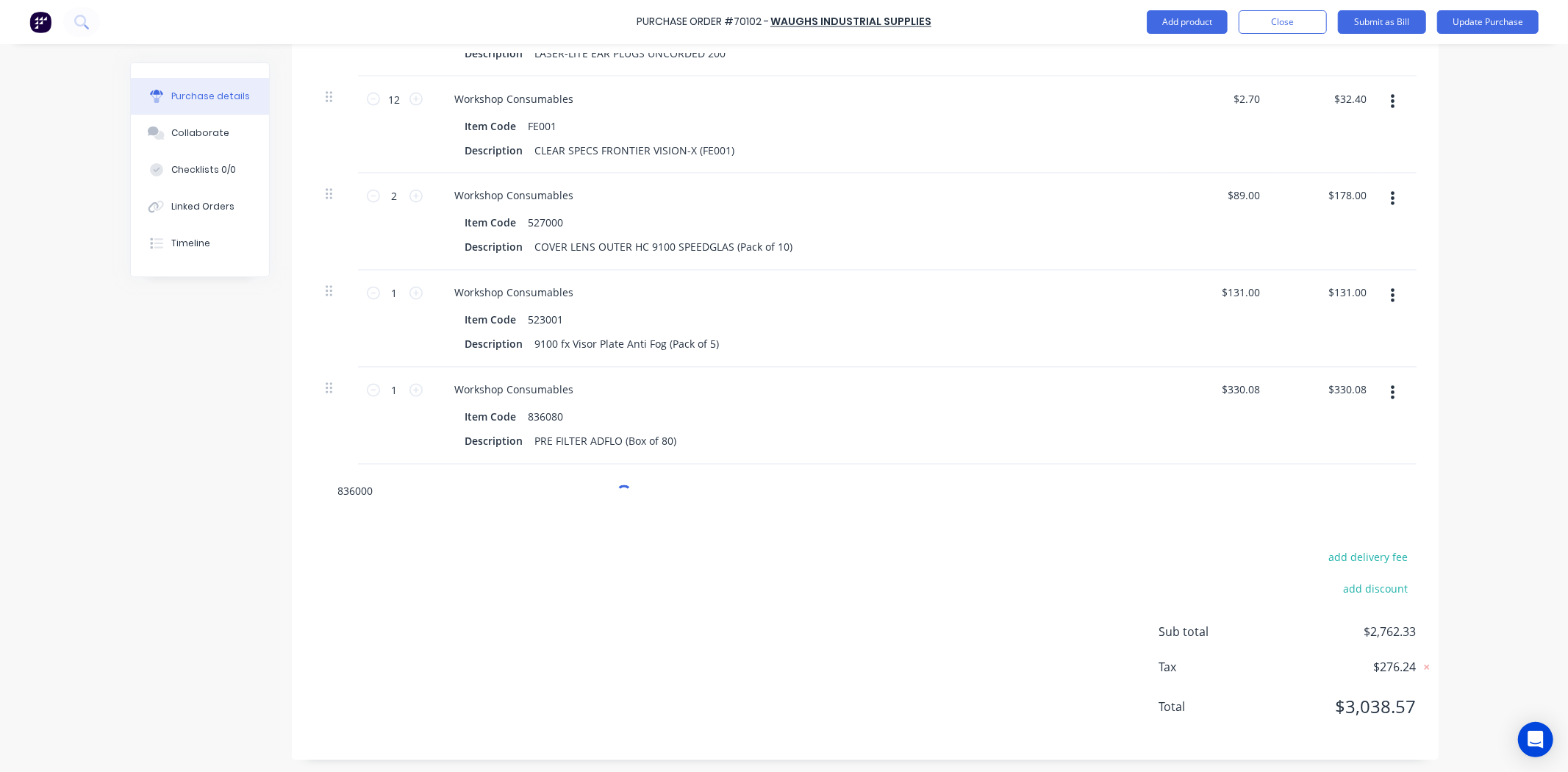
scroll to position [2160, 0]
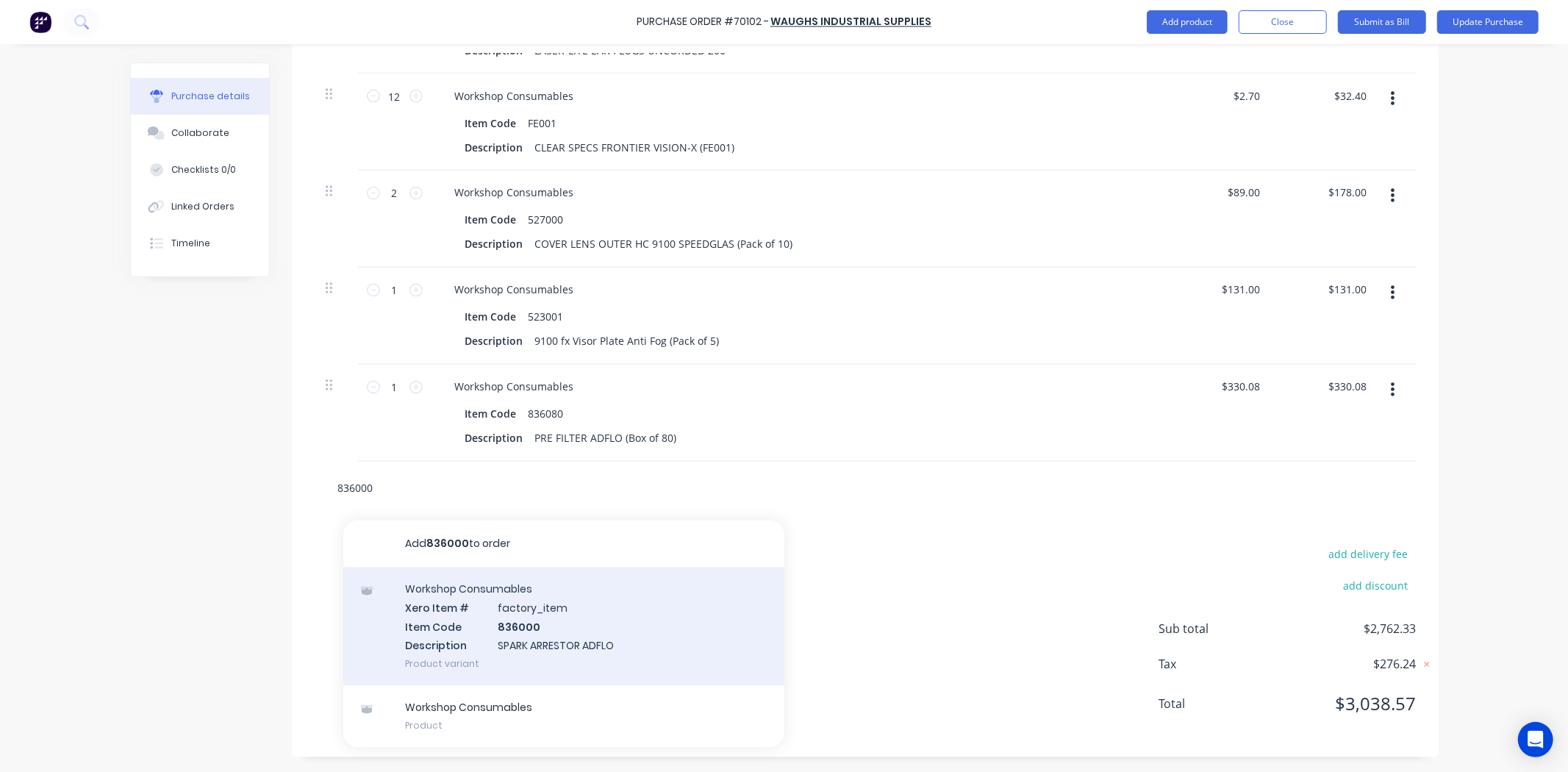
type input "836000"
click at [554, 617] on div "Workshop Consumables Xero Item # factory_item Item Code 836000 Description SPAR…" at bounding box center [564, 626] width 441 height 119
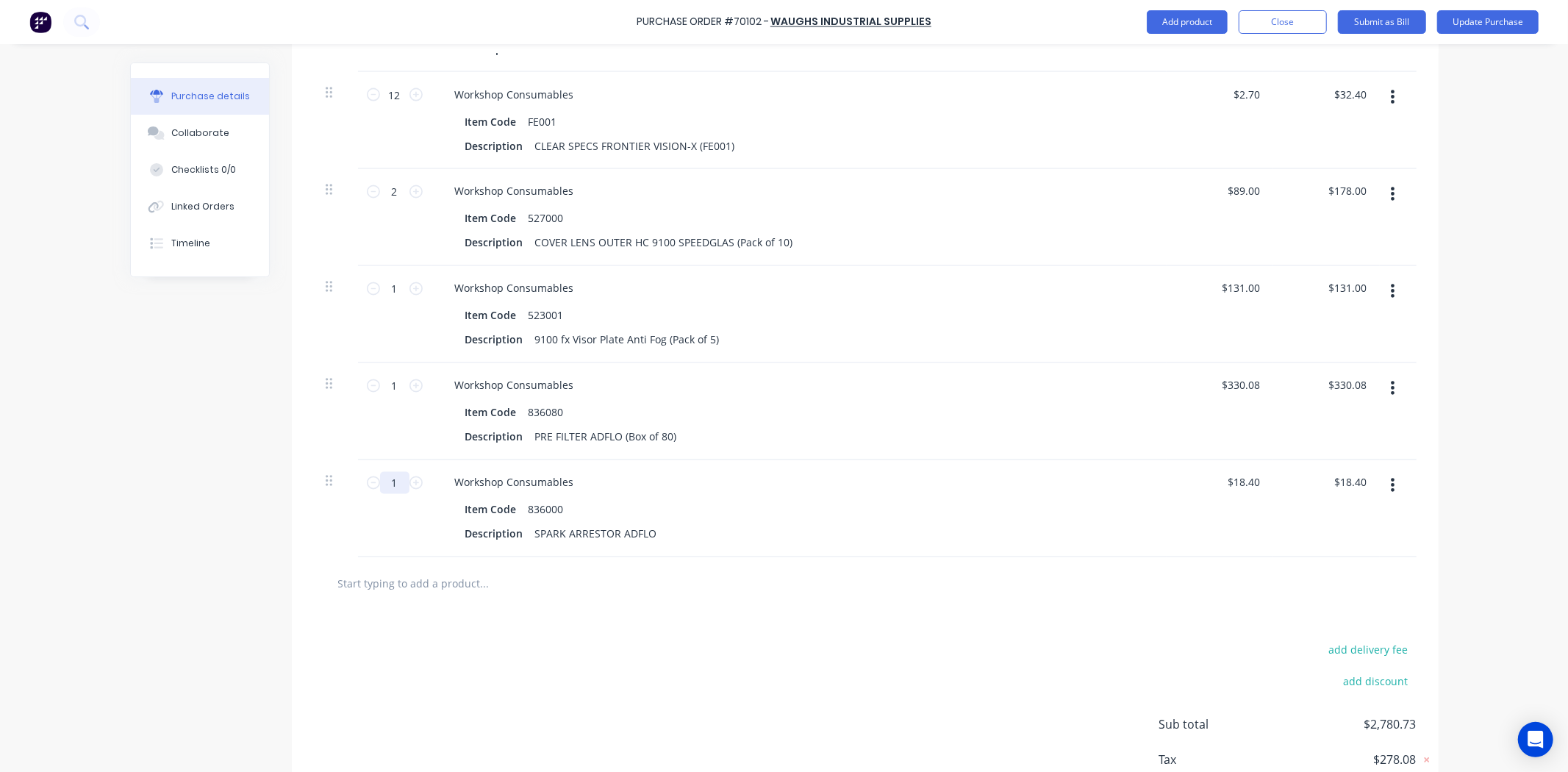
click at [387, 482] on input "1" at bounding box center [395, 483] width 29 height 22
type input "5"
type input "$92.00"
type input "5"
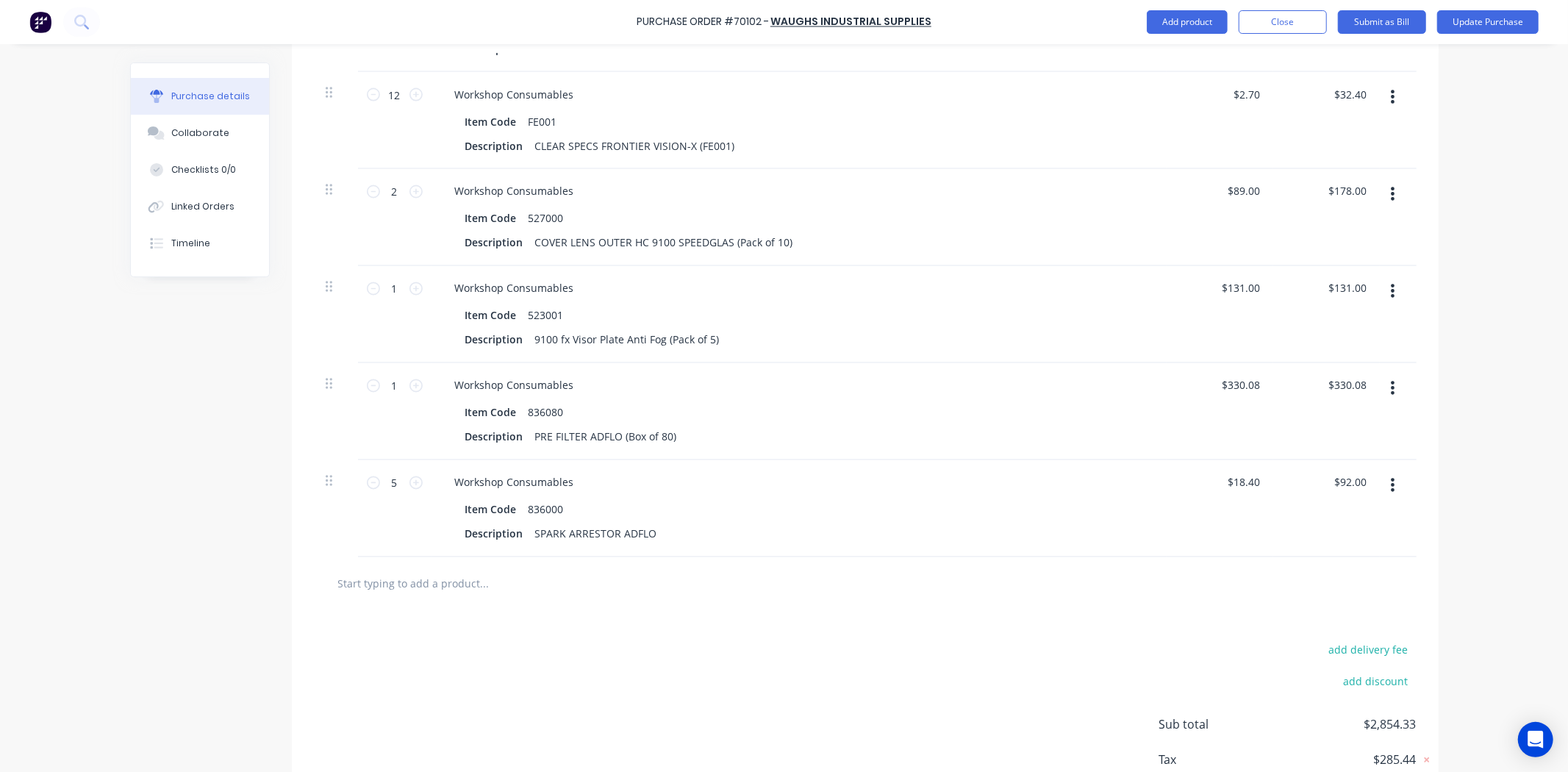
click at [560, 598] on input "text" at bounding box center [484, 583] width 294 height 29
paste input "837010"
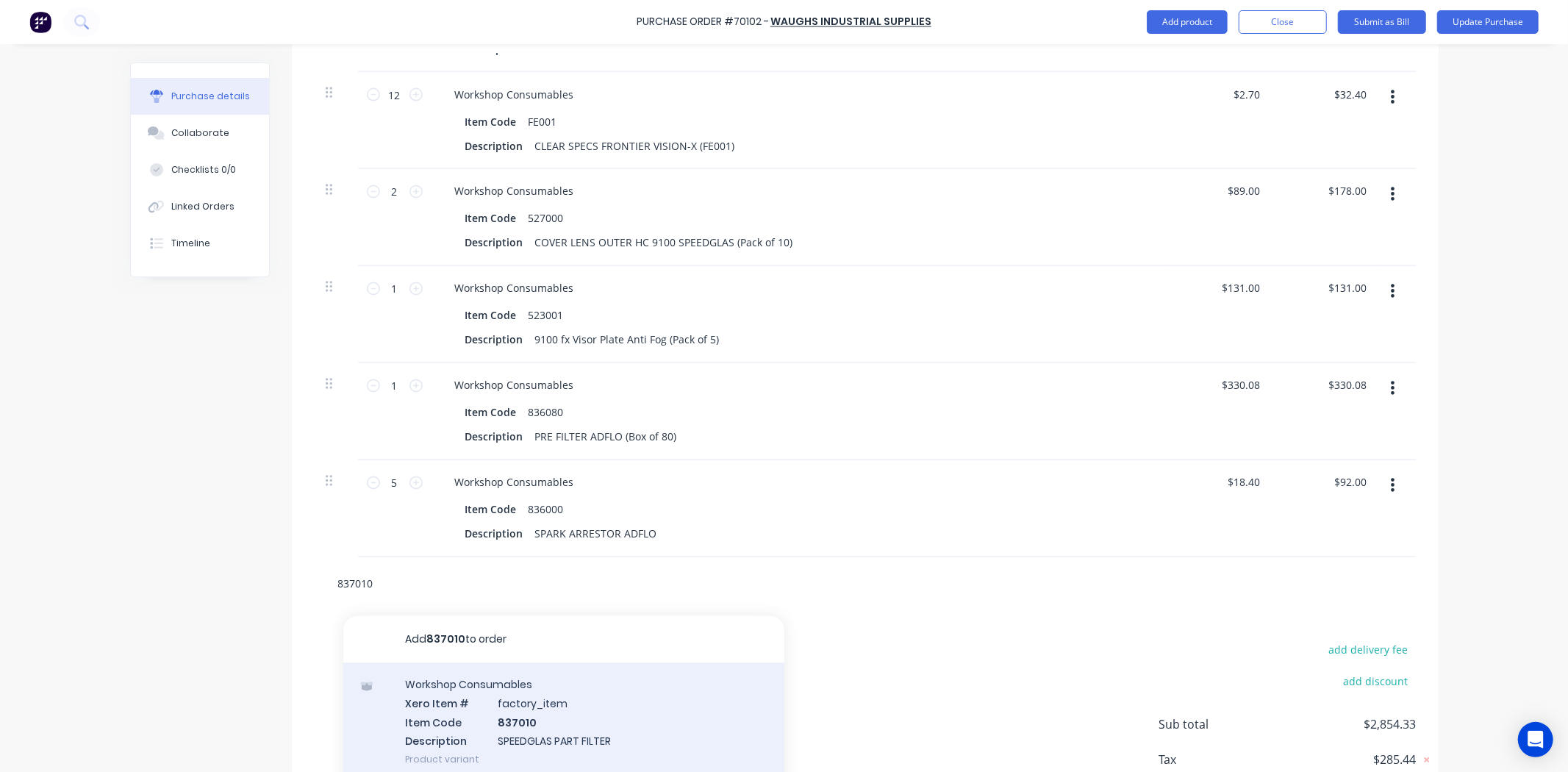
type input "837010"
click at [552, 695] on div "Workshop Consumables Xero Item # factory_item Item Code 837010 Description SPEE…" at bounding box center [564, 722] width 441 height 119
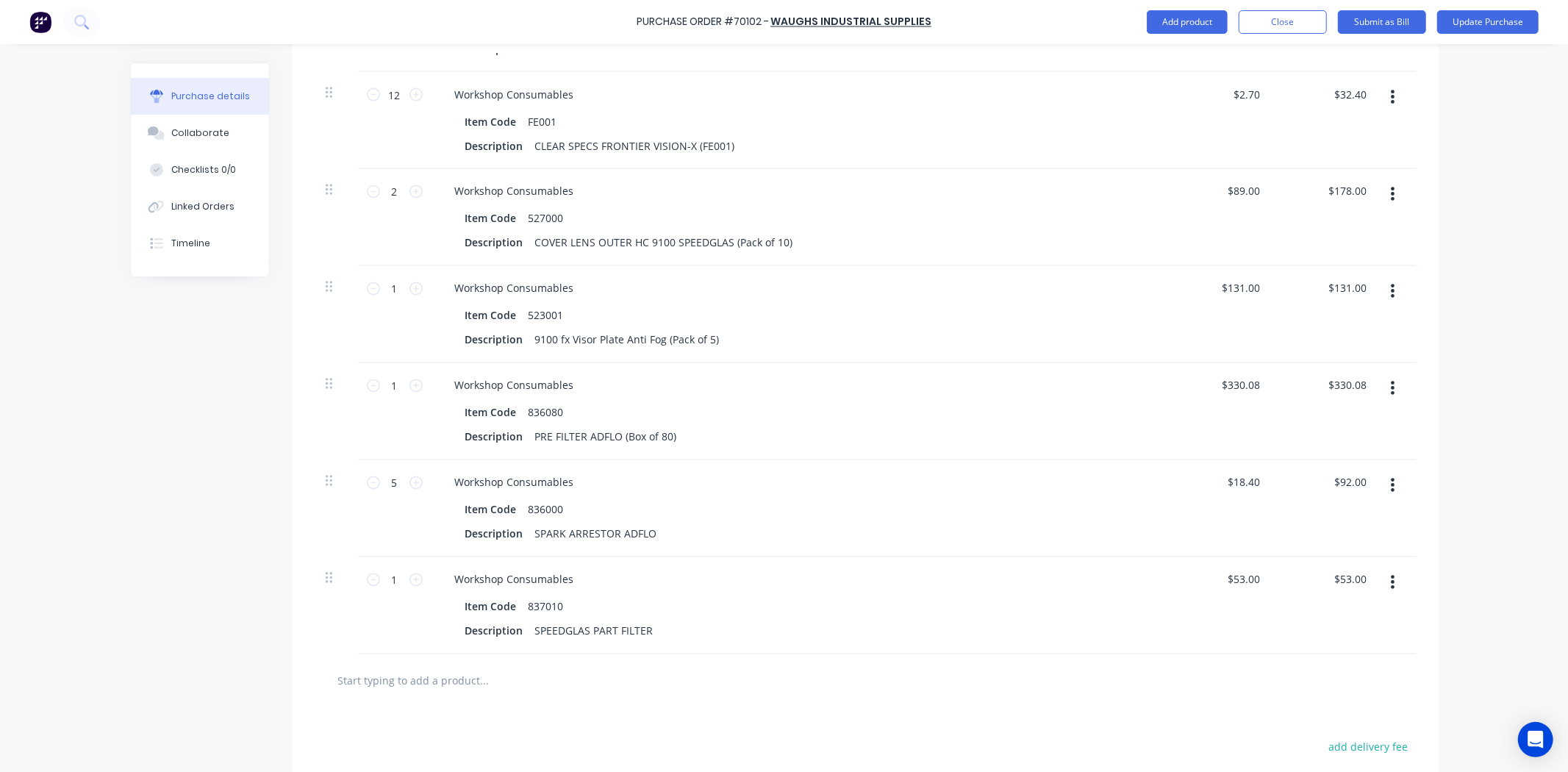
click at [407, 589] on div "1 1" at bounding box center [395, 580] width 50 height 22
click at [391, 577] on input "1" at bounding box center [395, 580] width 29 height 22
type input "6"
type input "$318.00"
type input "6"
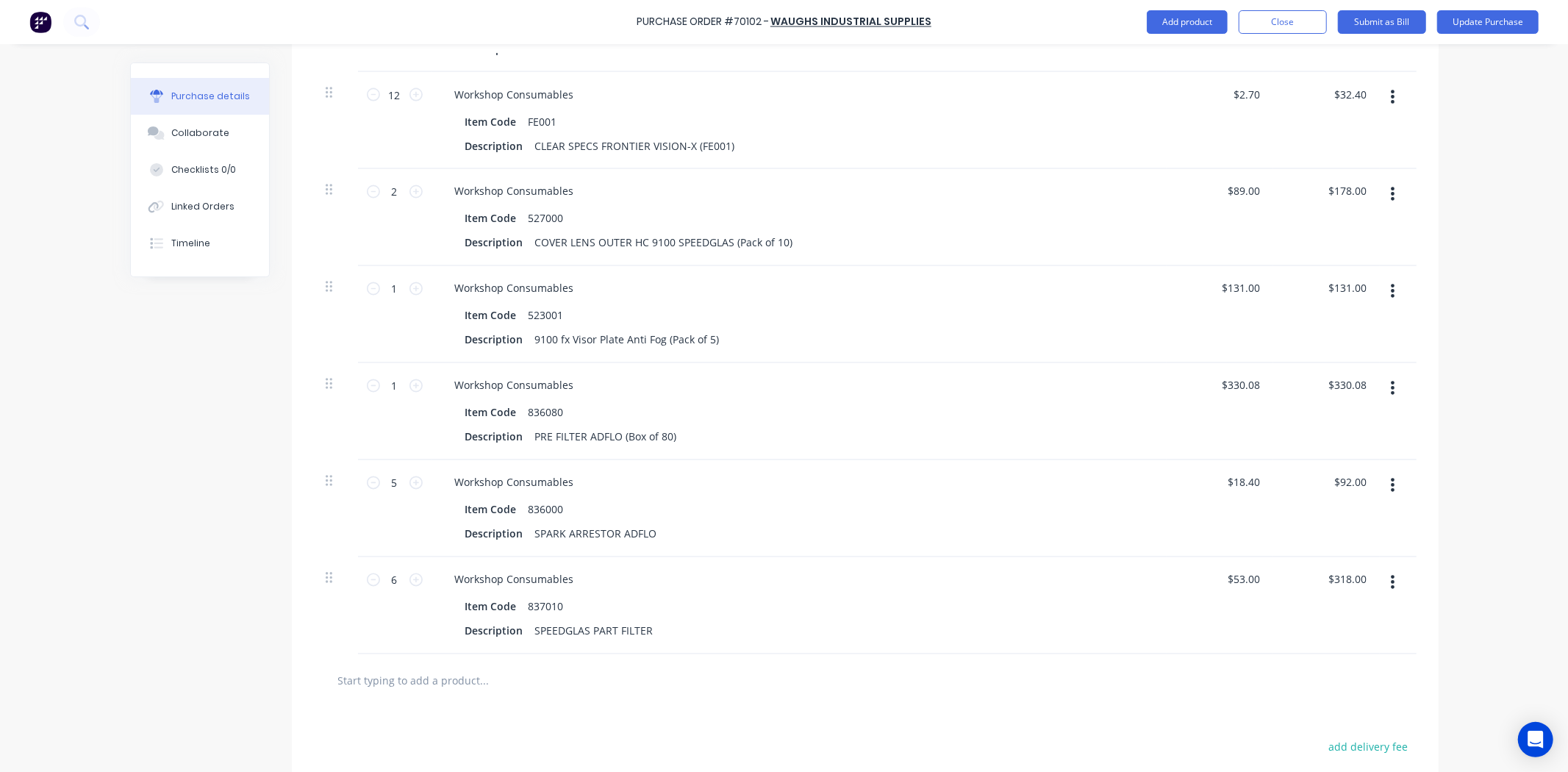
click at [464, 657] on div at bounding box center [864, 681] width 1103 height 54
click at [454, 675] on input "text" at bounding box center [484, 681] width 294 height 29
paste input "PHGM30B"
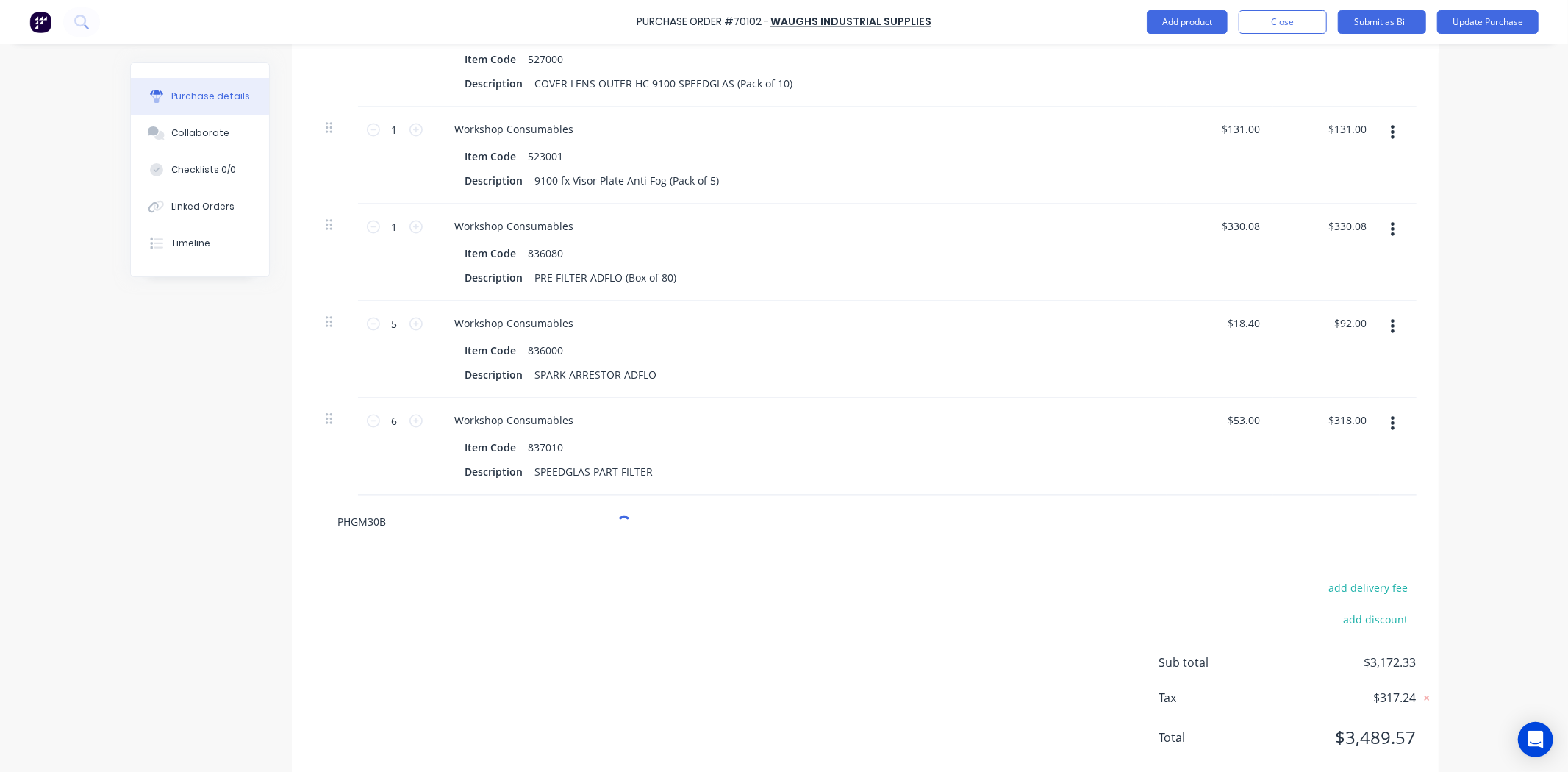
scroll to position [2324, 0]
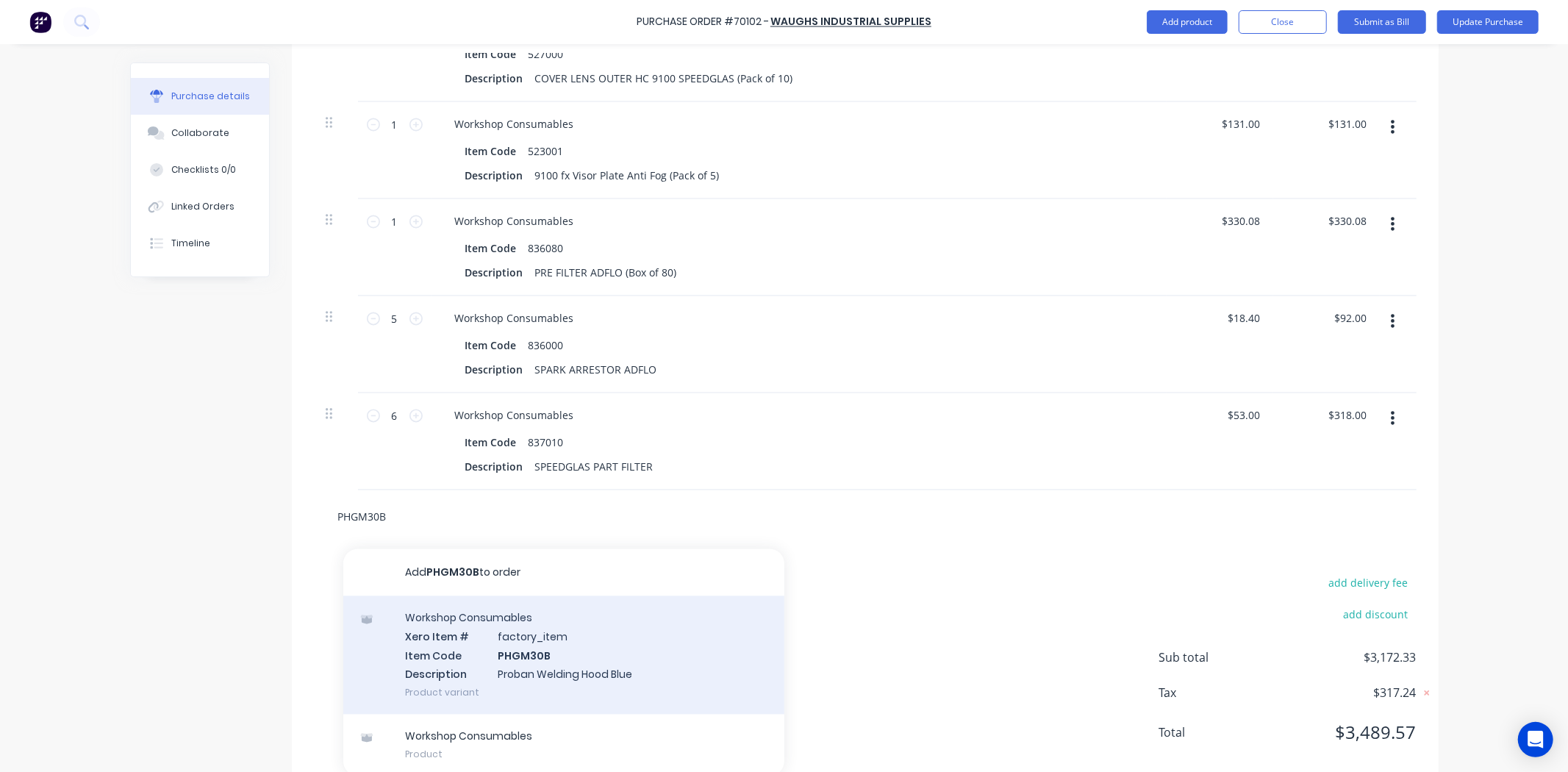
type input "PHGM30B"
click at [489, 635] on div "Workshop Consumables Xero Item # factory_item Item Code PHGM30B Description Pro…" at bounding box center [564, 655] width 441 height 119
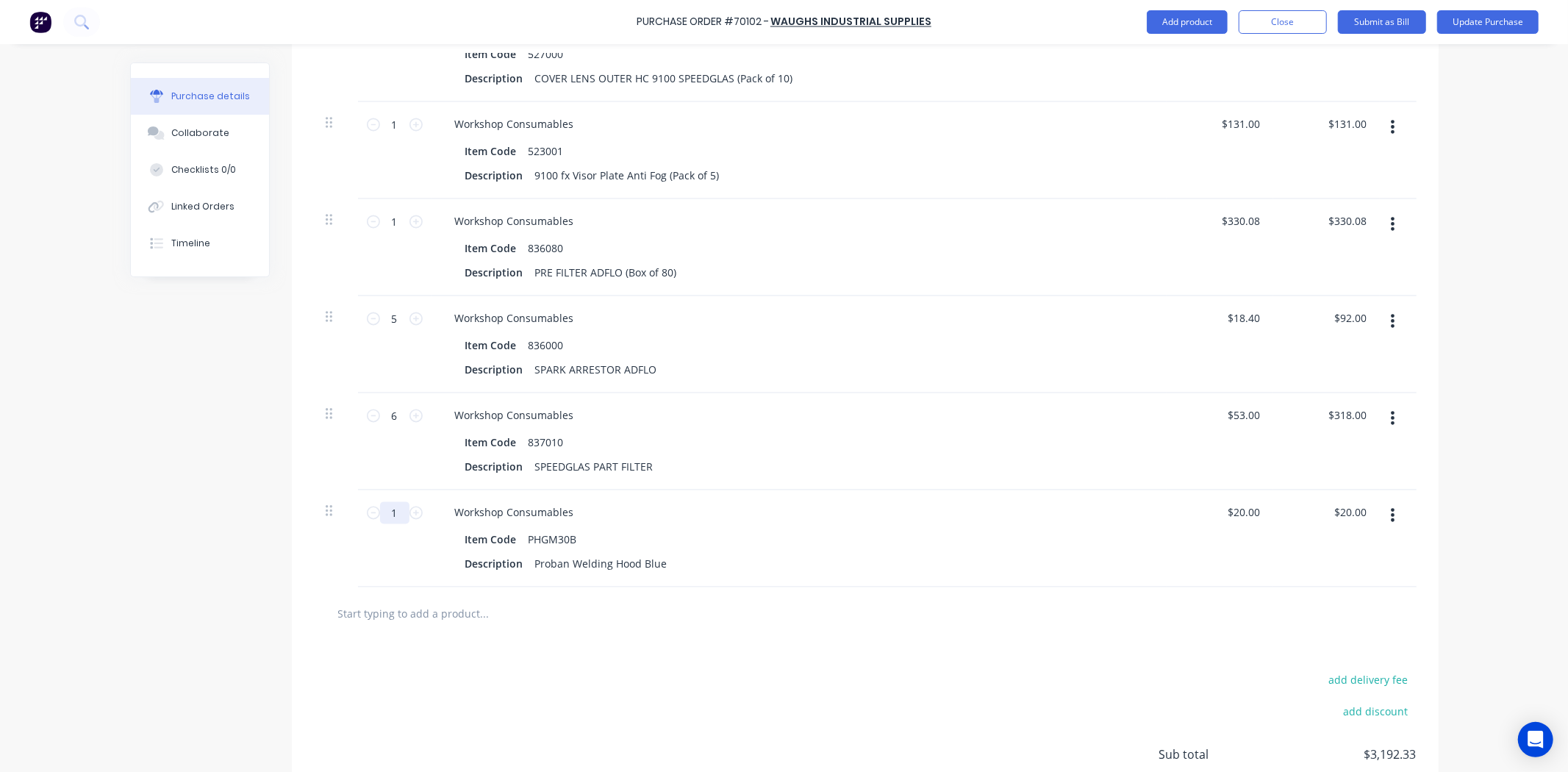
click at [381, 512] on input "1" at bounding box center [395, 513] width 29 height 22
type input "2"
type input "$40.00"
type input "2"
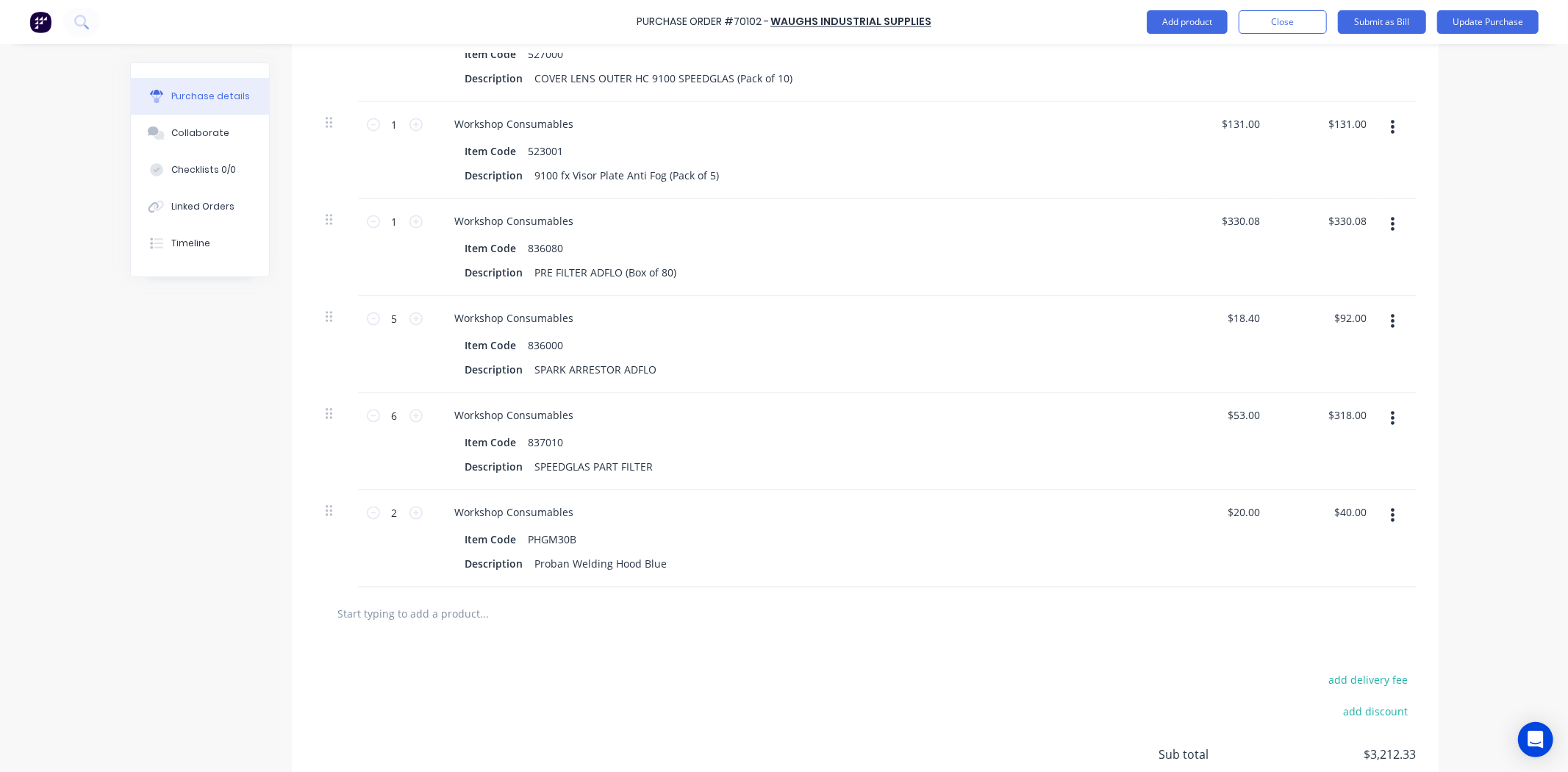
click at [561, 618] on input "text" at bounding box center [484, 613] width 294 height 29
paste input "GWR162"
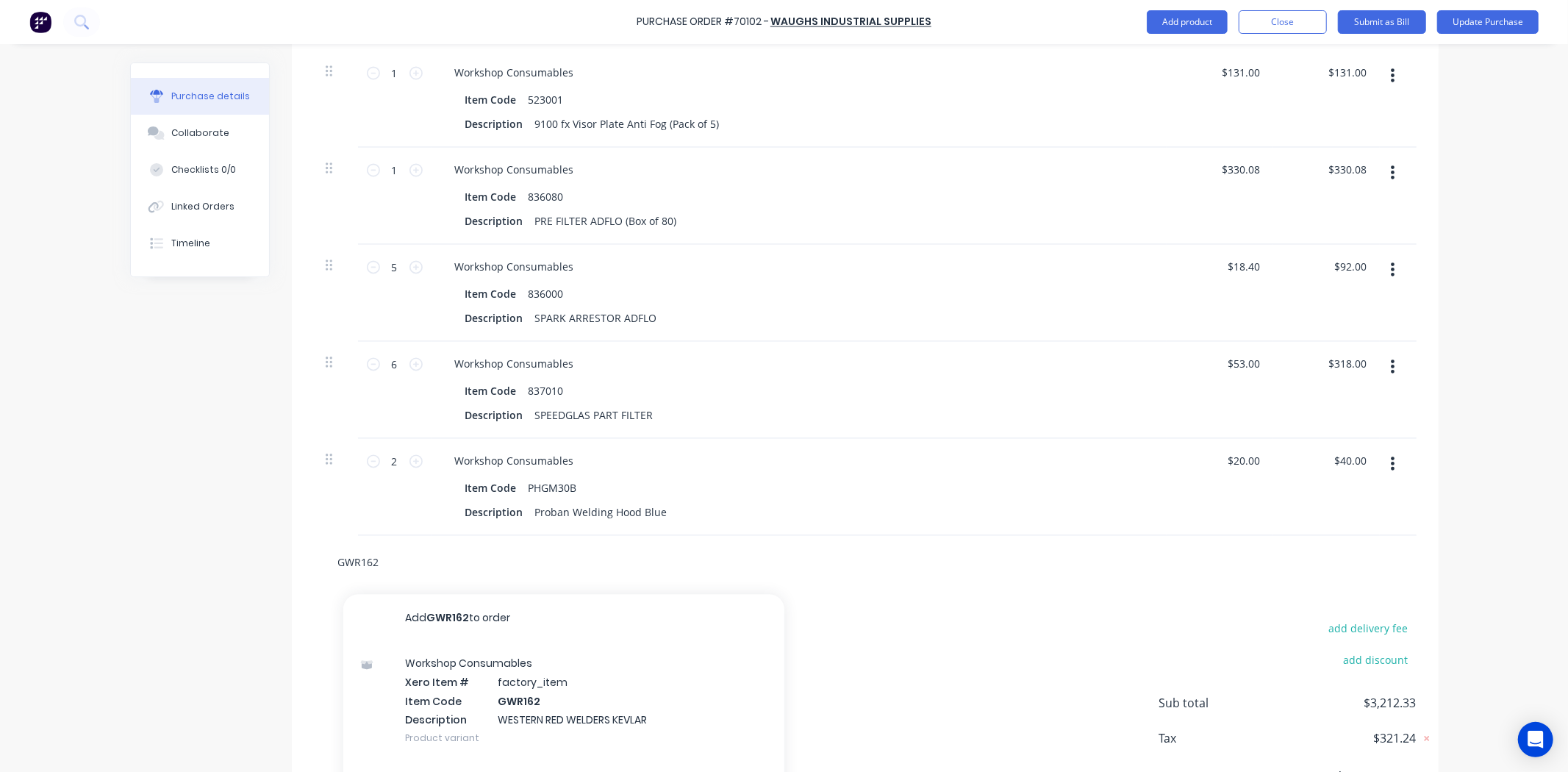
scroll to position [2405, 0]
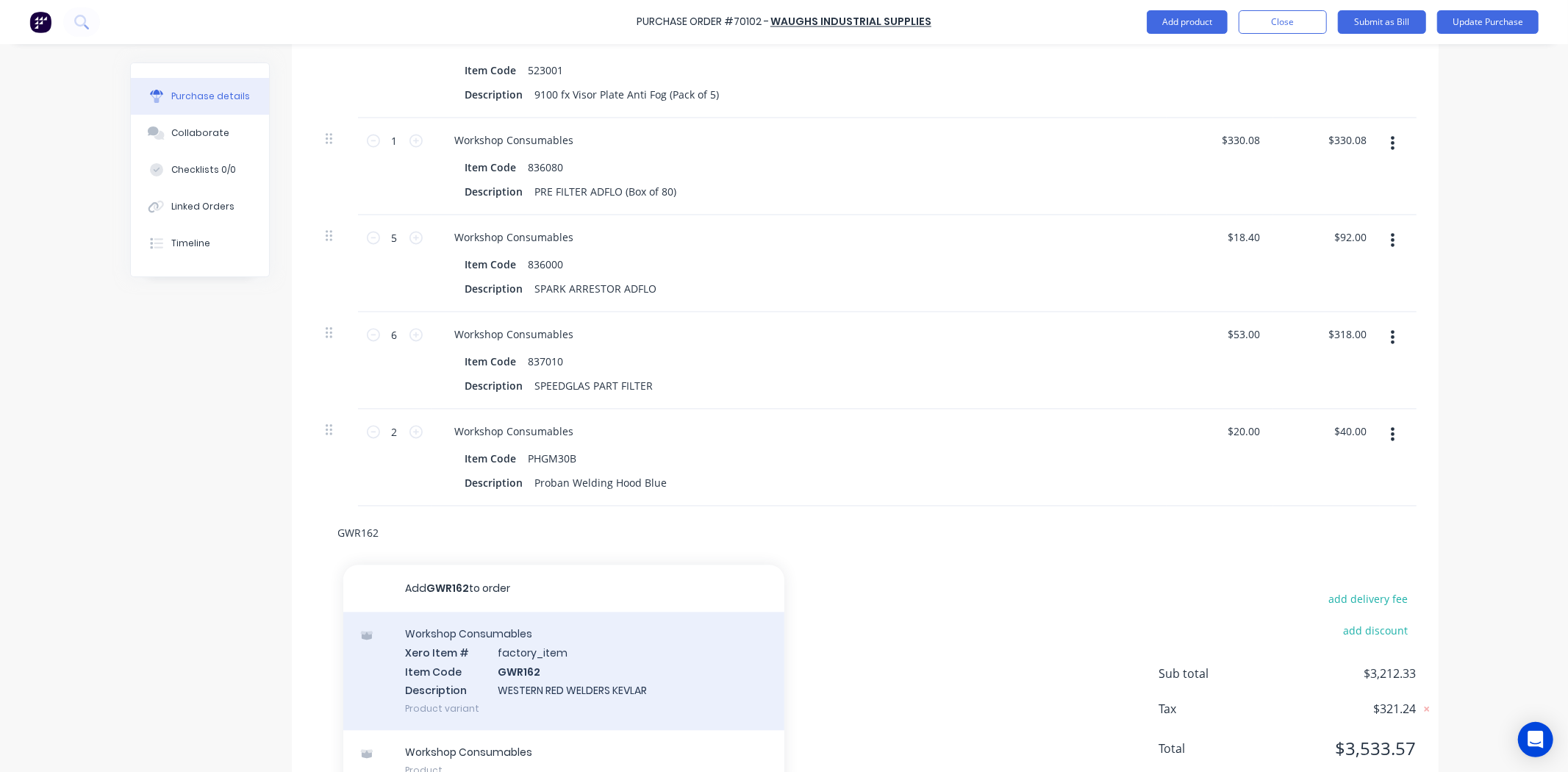
type input "GWR162"
click at [568, 652] on div "Workshop Consumables Xero Item # factory_item Item Code GWR162 Description WEST…" at bounding box center [564, 670] width 441 height 119
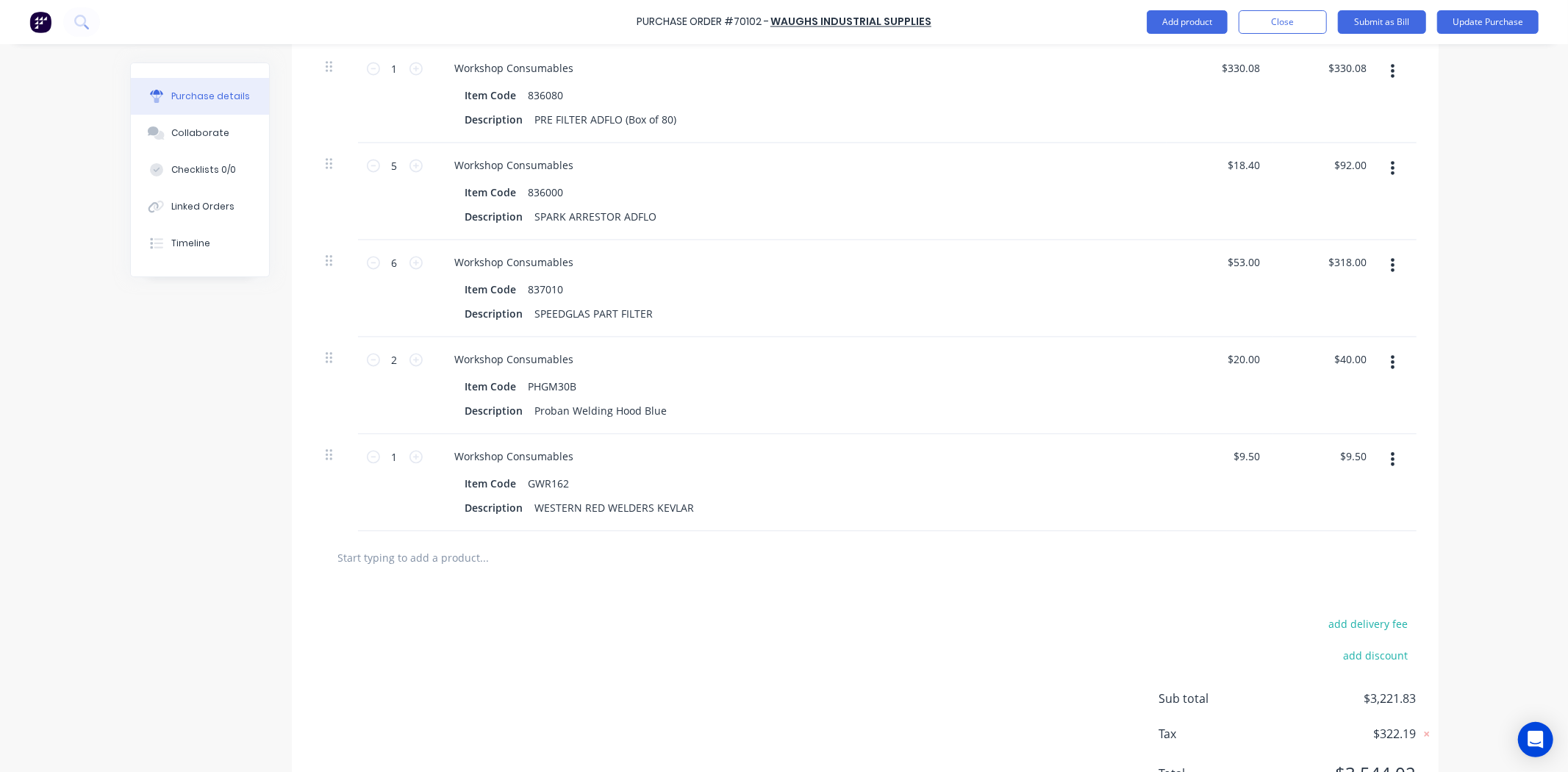
scroll to position [2547, 0]
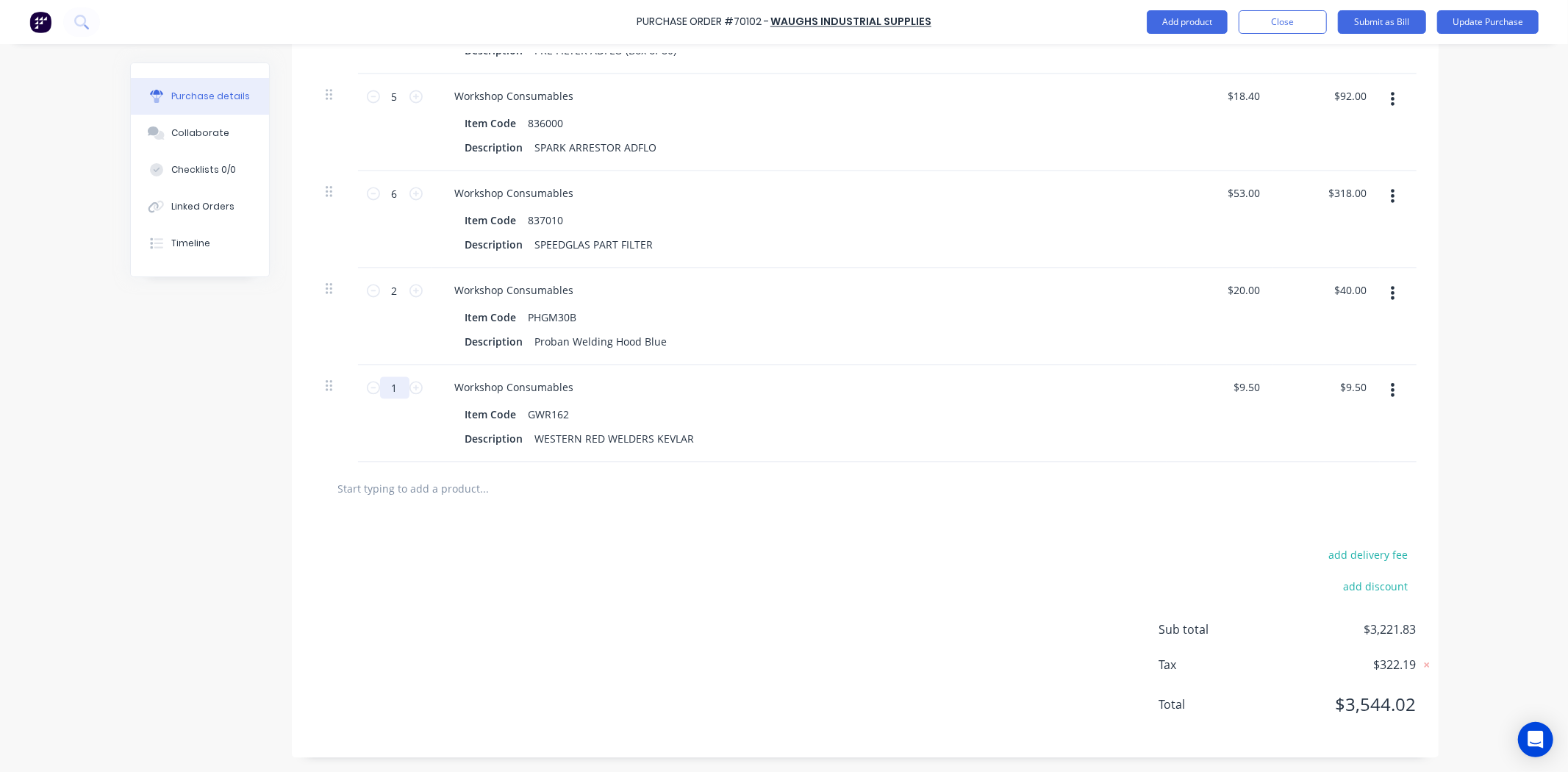
click at [387, 389] on input "1" at bounding box center [395, 388] width 29 height 22
type input "10"
type input "$95.00"
type input "10"
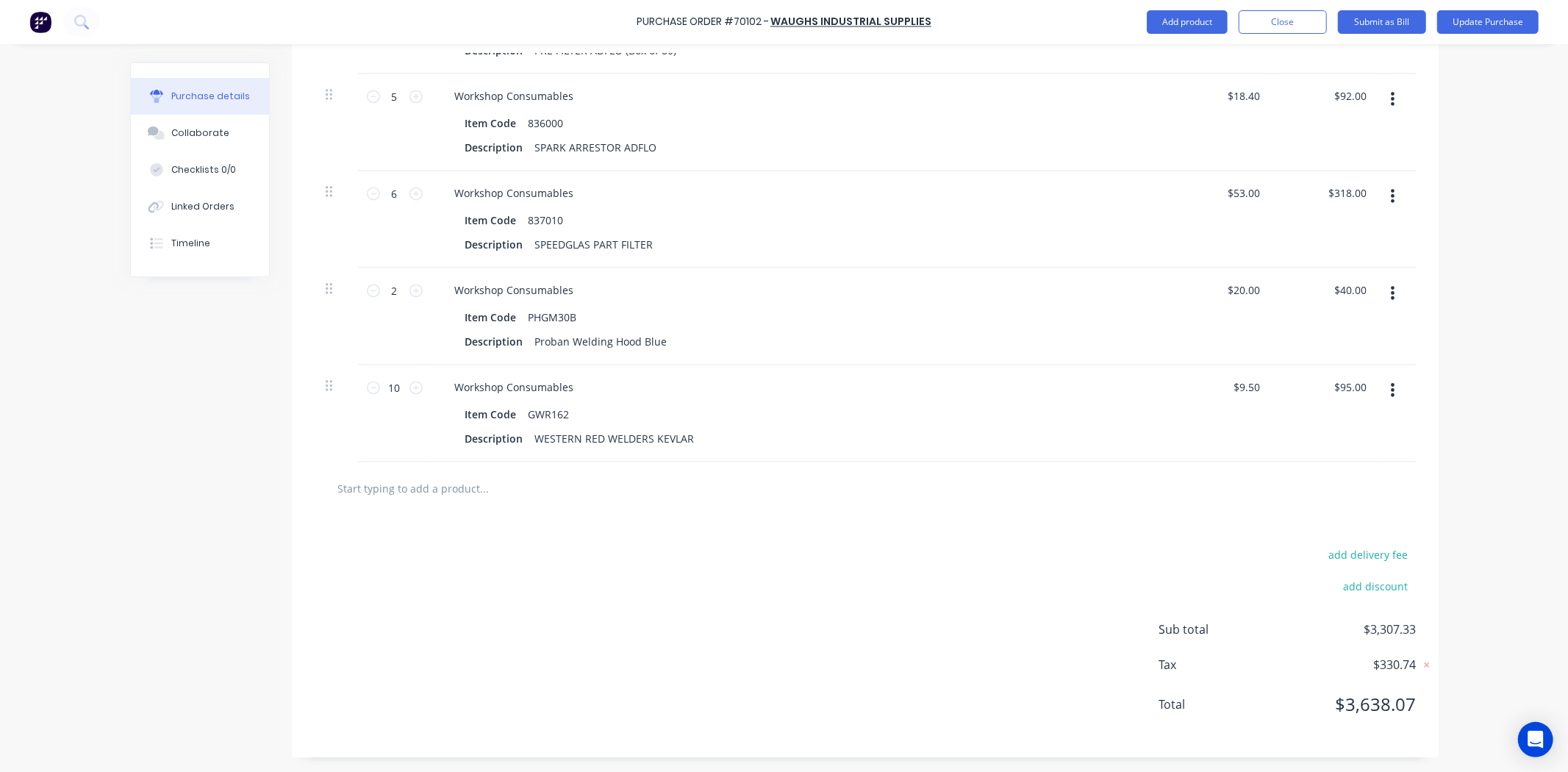
drag, startPoint x: 344, startPoint y: 532, endPoint x: 344, endPoint y: 187, distance: 345.0
click at [344, 532] on div "add delivery fee add discount Sub total $3,307.33 Tax $330.74 Total $3,638.07" at bounding box center [865, 635] width 1147 height 242
click at [1074, 561] on div "add delivery fee add discount Sub total $3,307.33 Tax $330.74 Total $3,638.07" at bounding box center [865, 635] width 1147 height 242
click at [1495, 32] on button "Update Purchase" at bounding box center [1488, 22] width 102 height 24
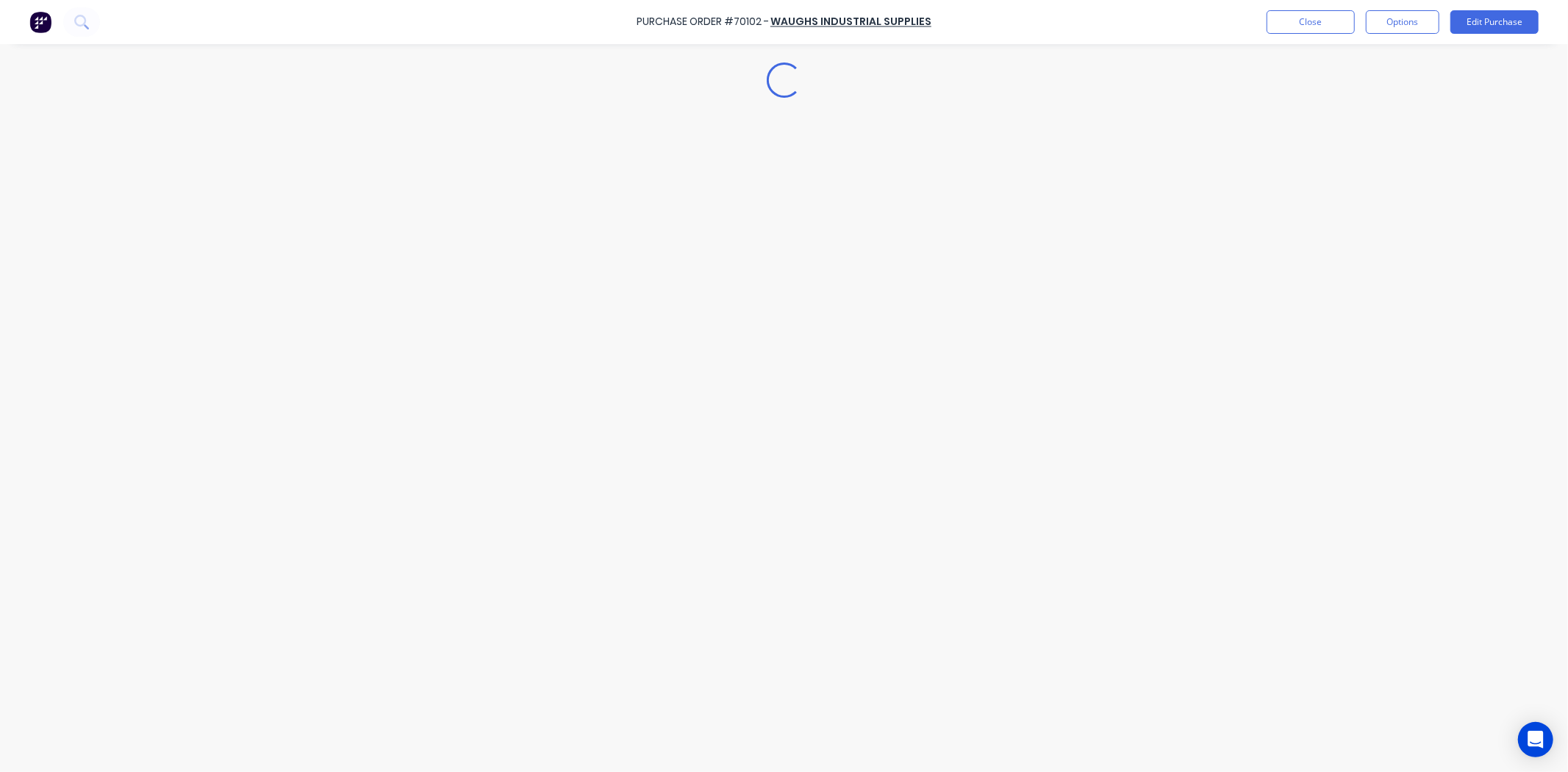
scroll to position [0, 0]
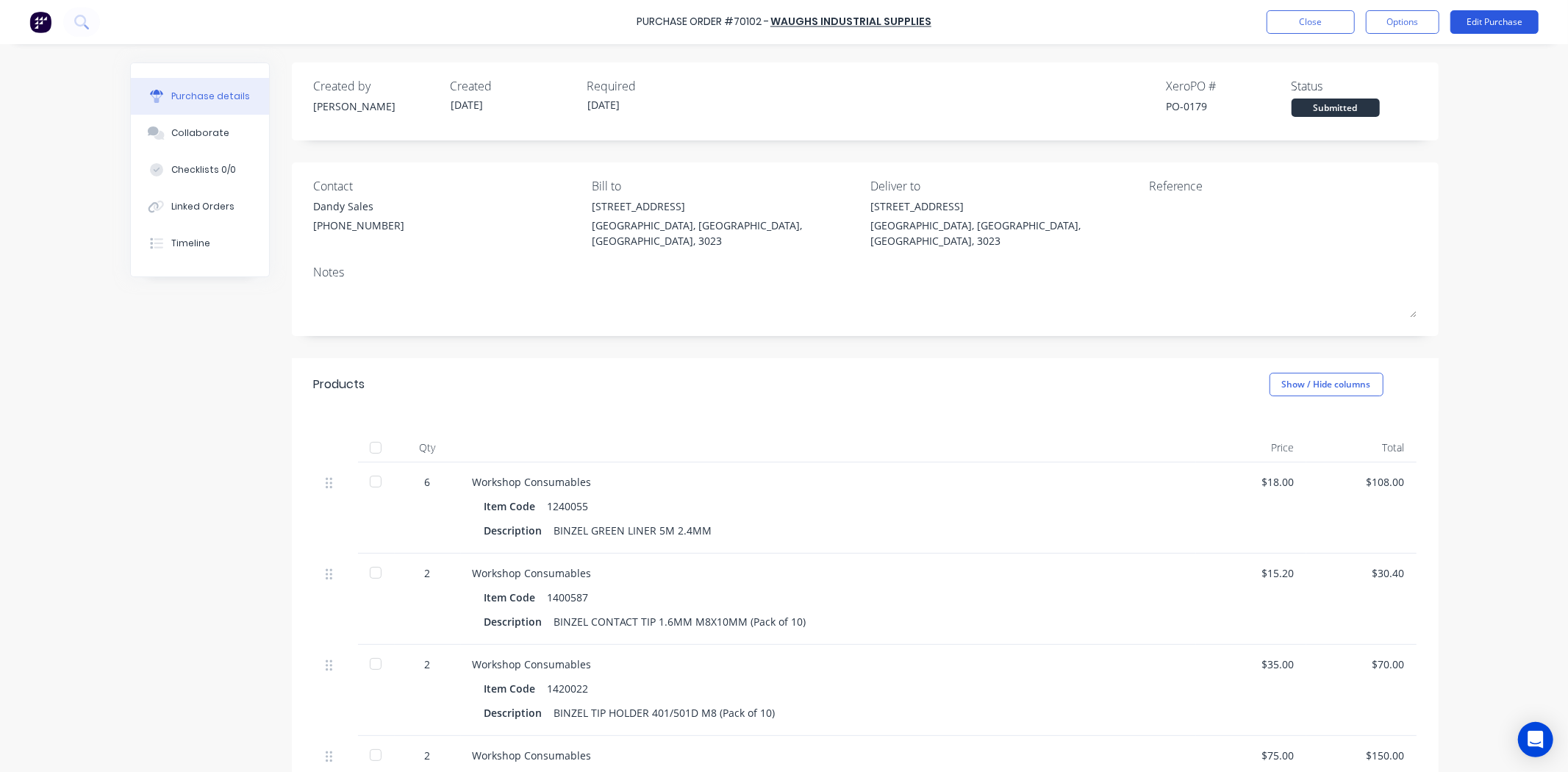
click at [1502, 18] on button "Edit Purchase" at bounding box center [1494, 22] width 88 height 24
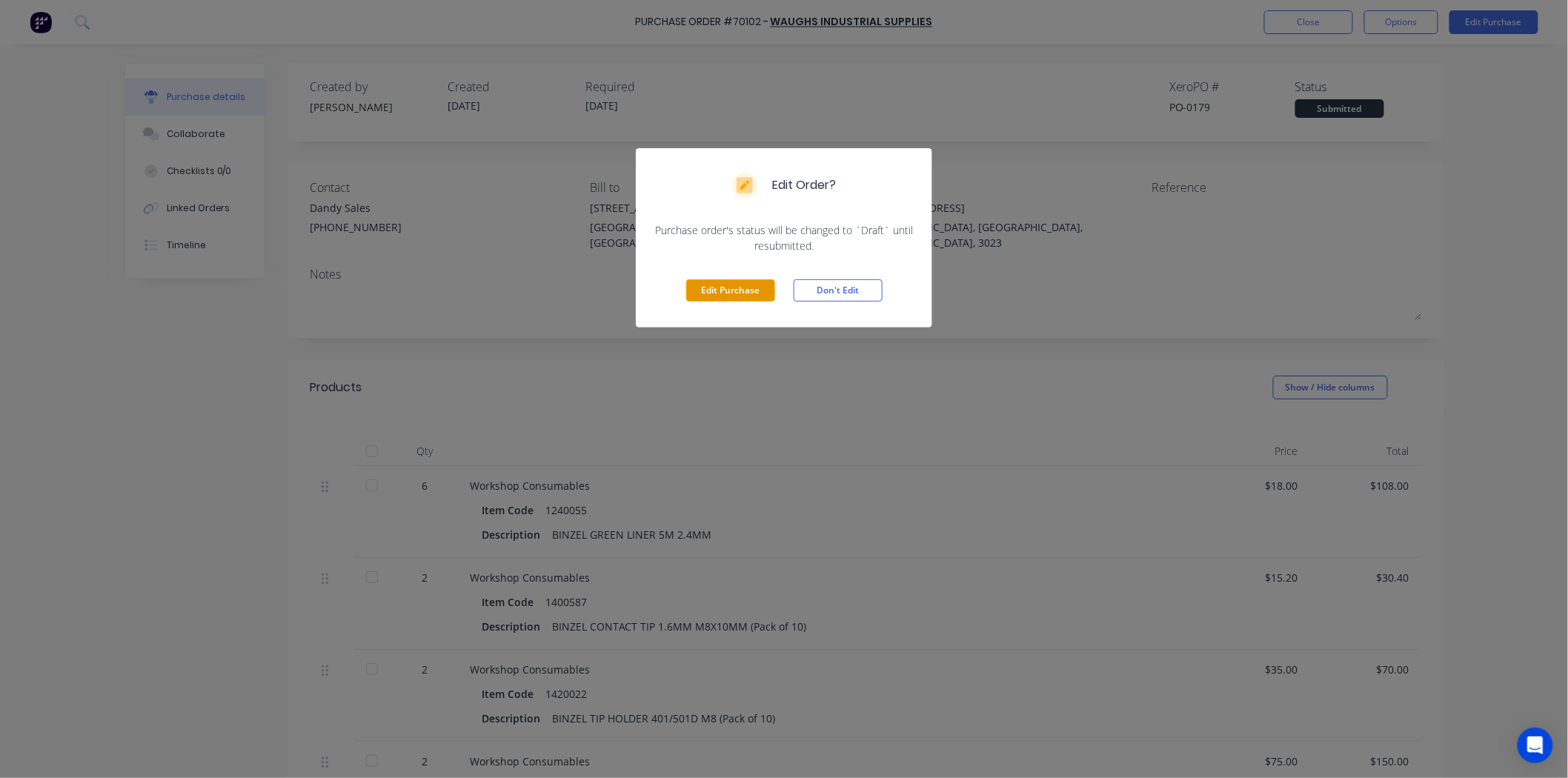
click at [745, 289] on button "Edit Purchase" at bounding box center [730, 290] width 89 height 22
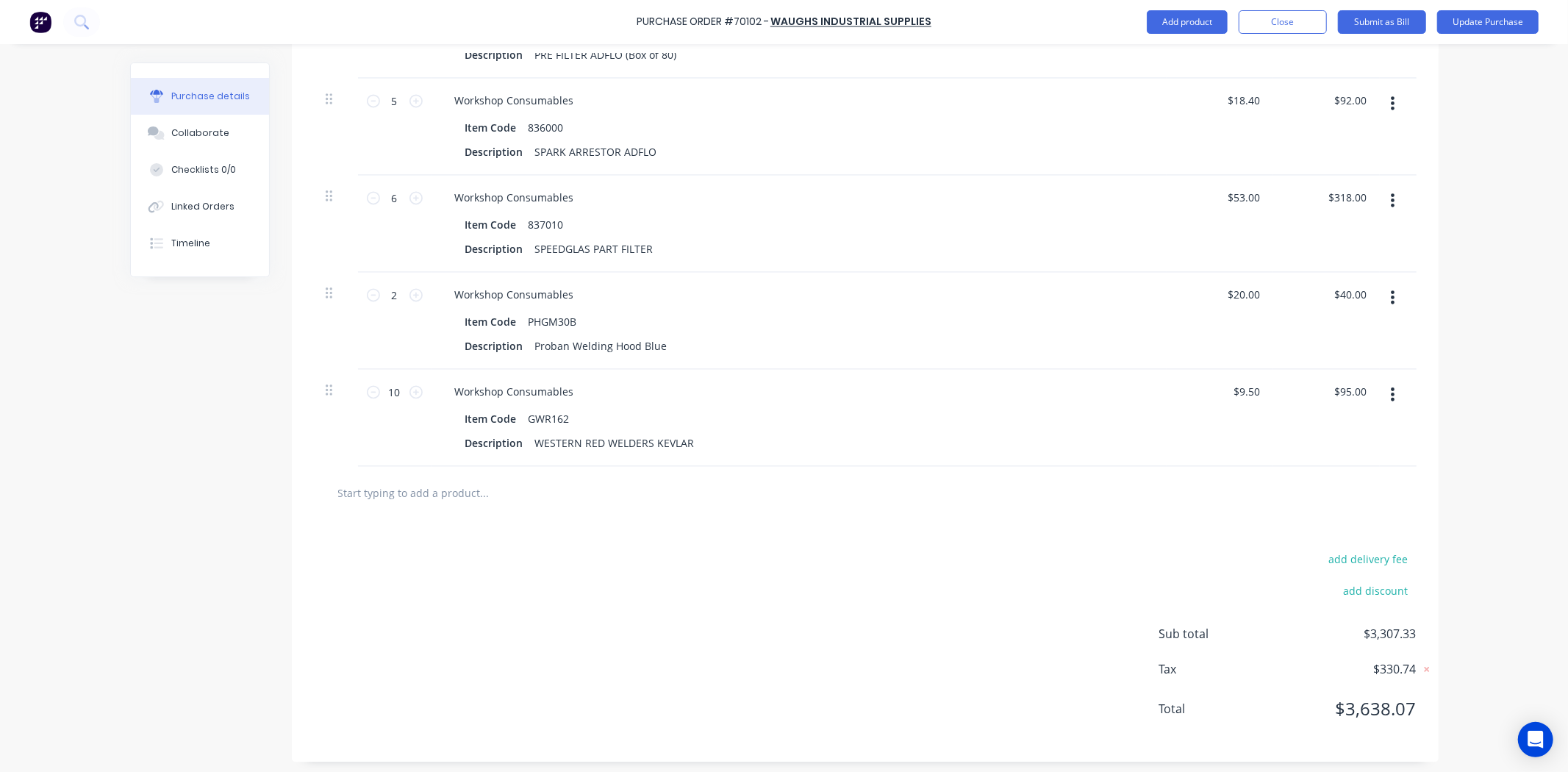
scroll to position [2547, 0]
drag, startPoint x: 474, startPoint y: 501, endPoint x: 473, endPoint y: 482, distance: 19.0
click at [472, 501] on input "text" at bounding box center [484, 488] width 294 height 29
paste input "$38.00"
type input "$38.00"
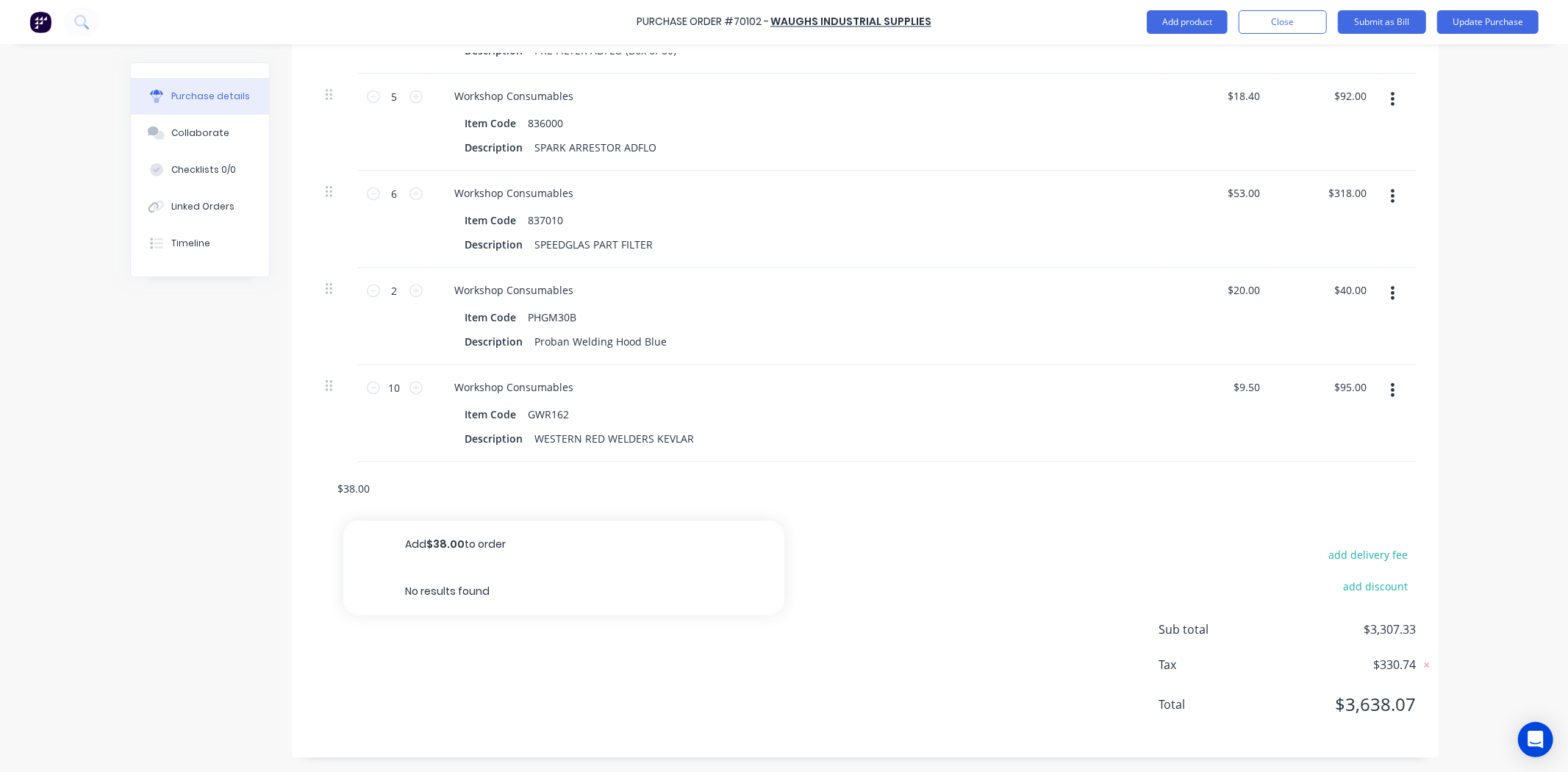
drag, startPoint x: 388, startPoint y: 486, endPoint x: 229, endPoint y: 485, distance: 159.0
click at [356, 482] on input "text" at bounding box center [484, 488] width 294 height 29
paste input "776000"
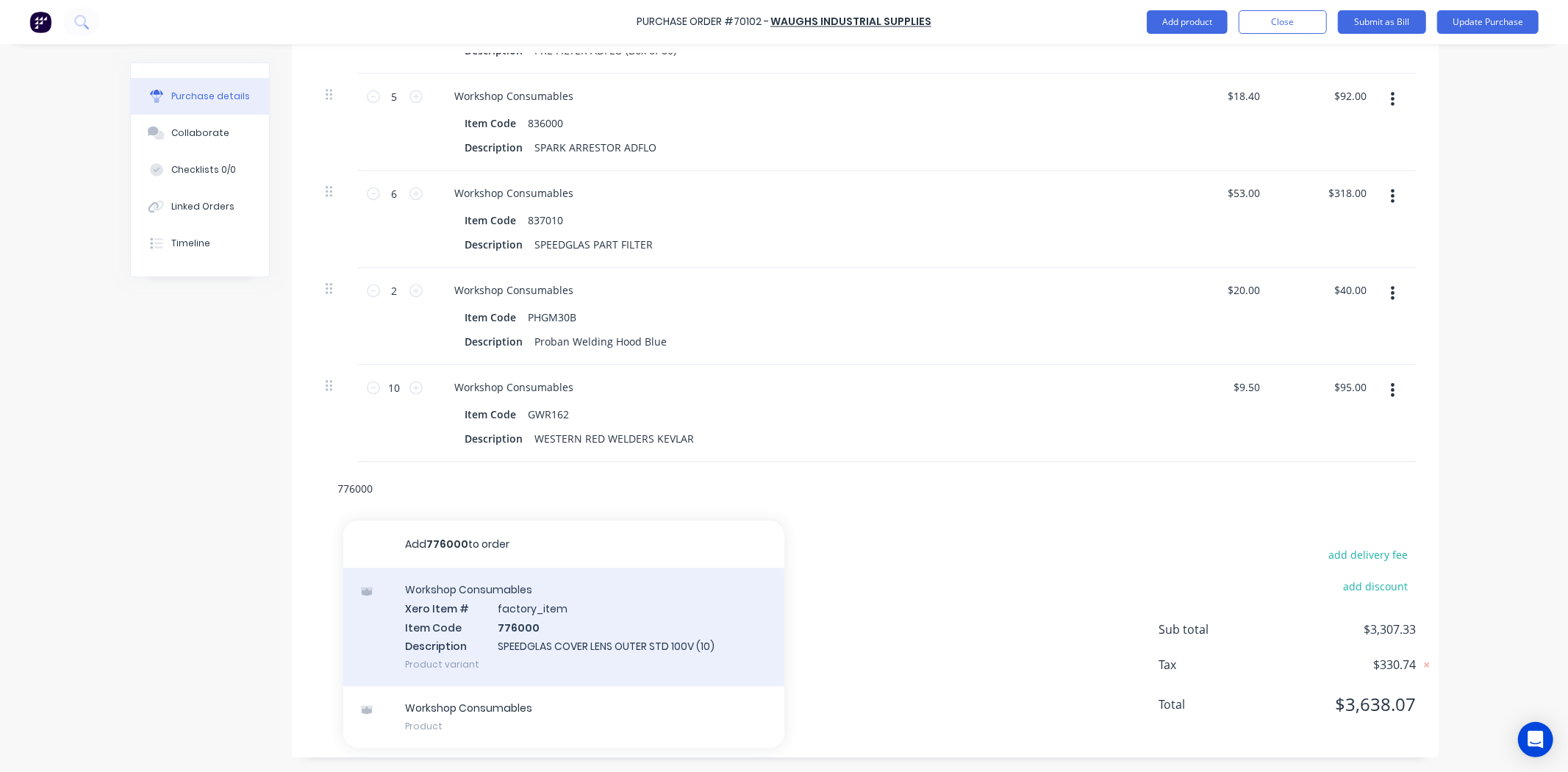
type input "776000"
click at [482, 605] on div "Workshop Consumables Xero Item # factory_item Item Code 776000 Description SPEE…" at bounding box center [564, 626] width 441 height 119
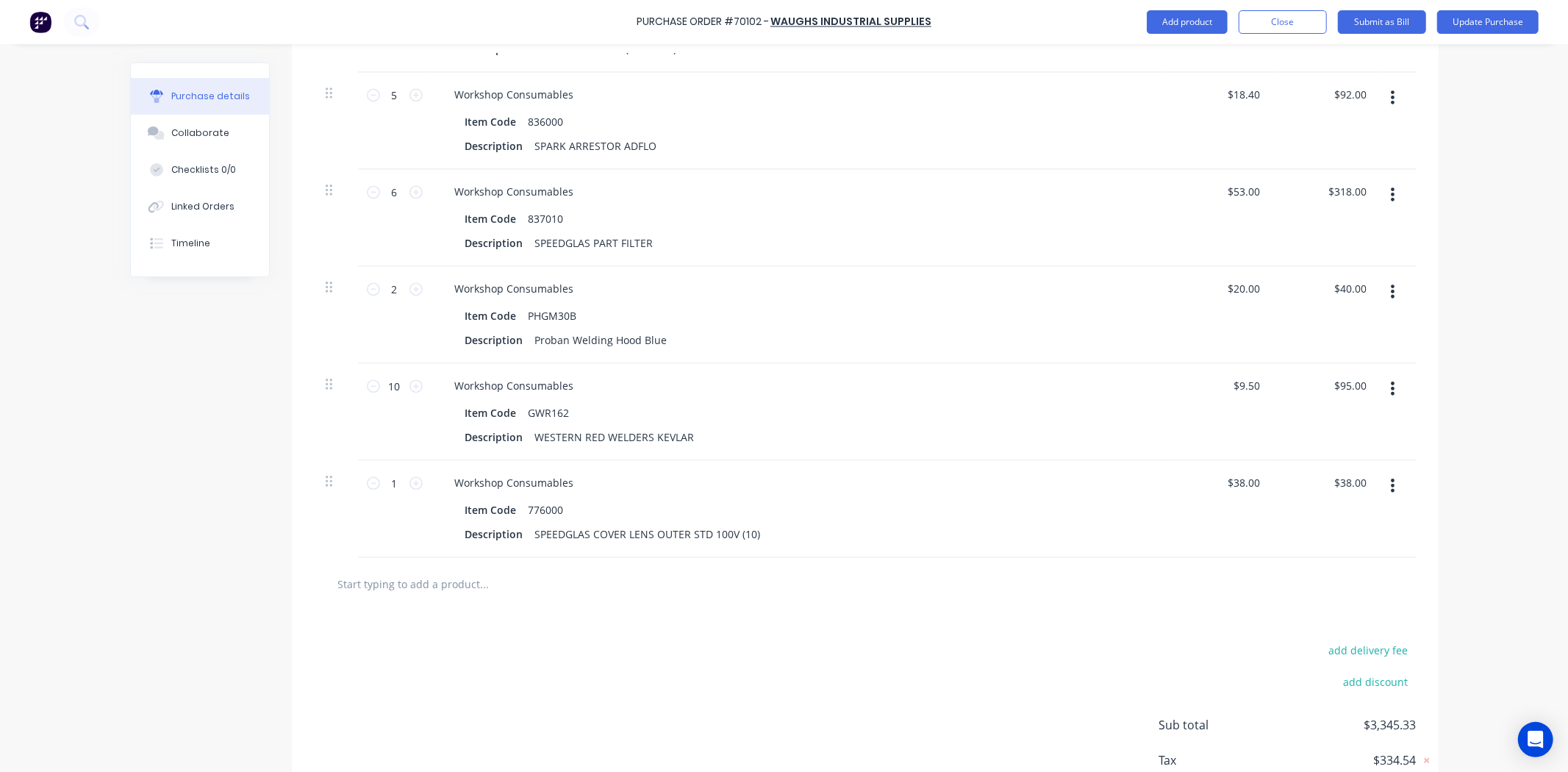
drag, startPoint x: 317, startPoint y: 482, endPoint x: 309, endPoint y: 502, distance: 21.5
click at [313, 502] on div at bounding box center [336, 509] width 44 height 97
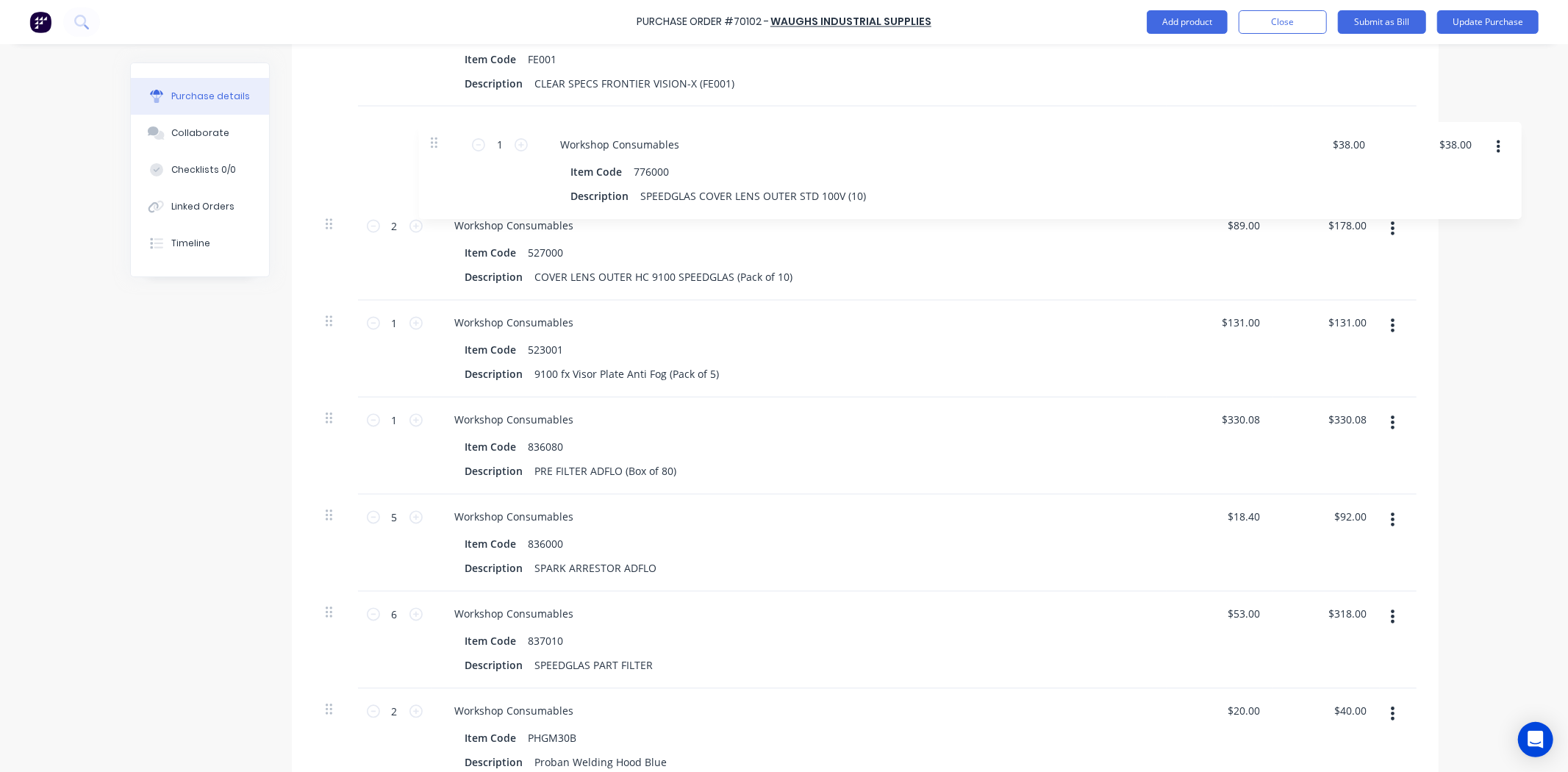
scroll to position [2214, 0]
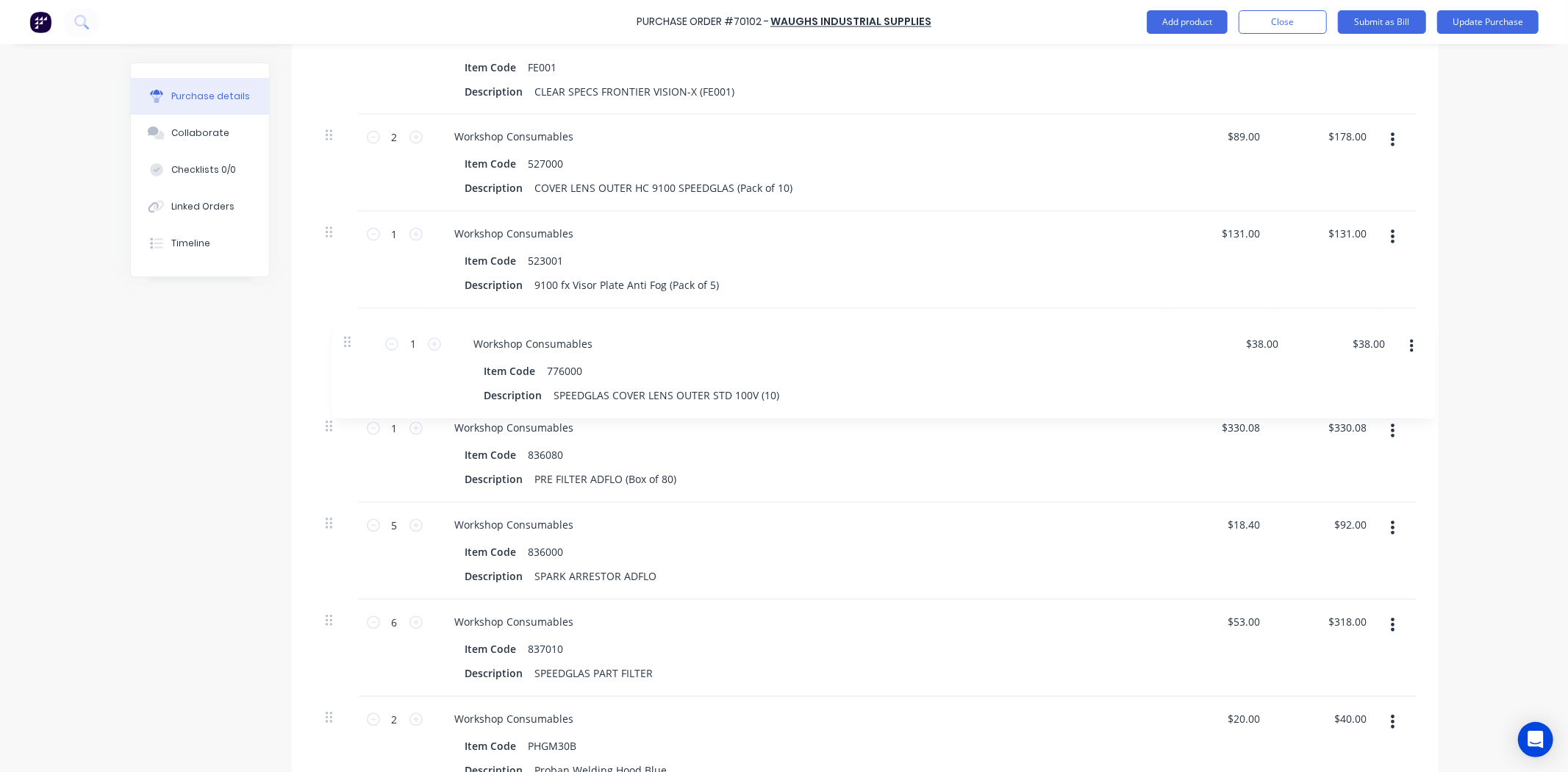
drag, startPoint x: 325, startPoint y: 489, endPoint x: 348, endPoint y: 346, distance: 144.8
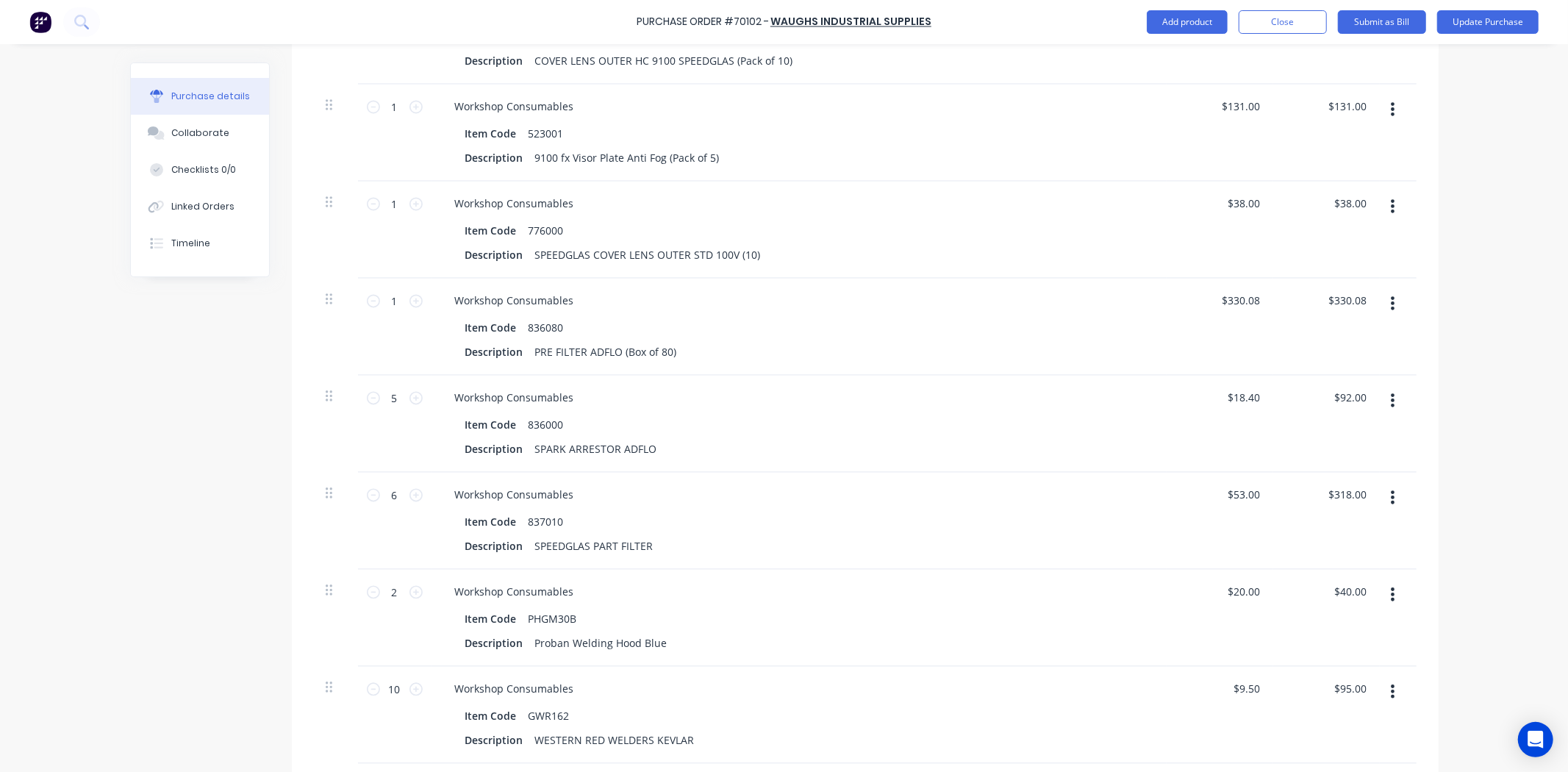
scroll to position [2377, 0]
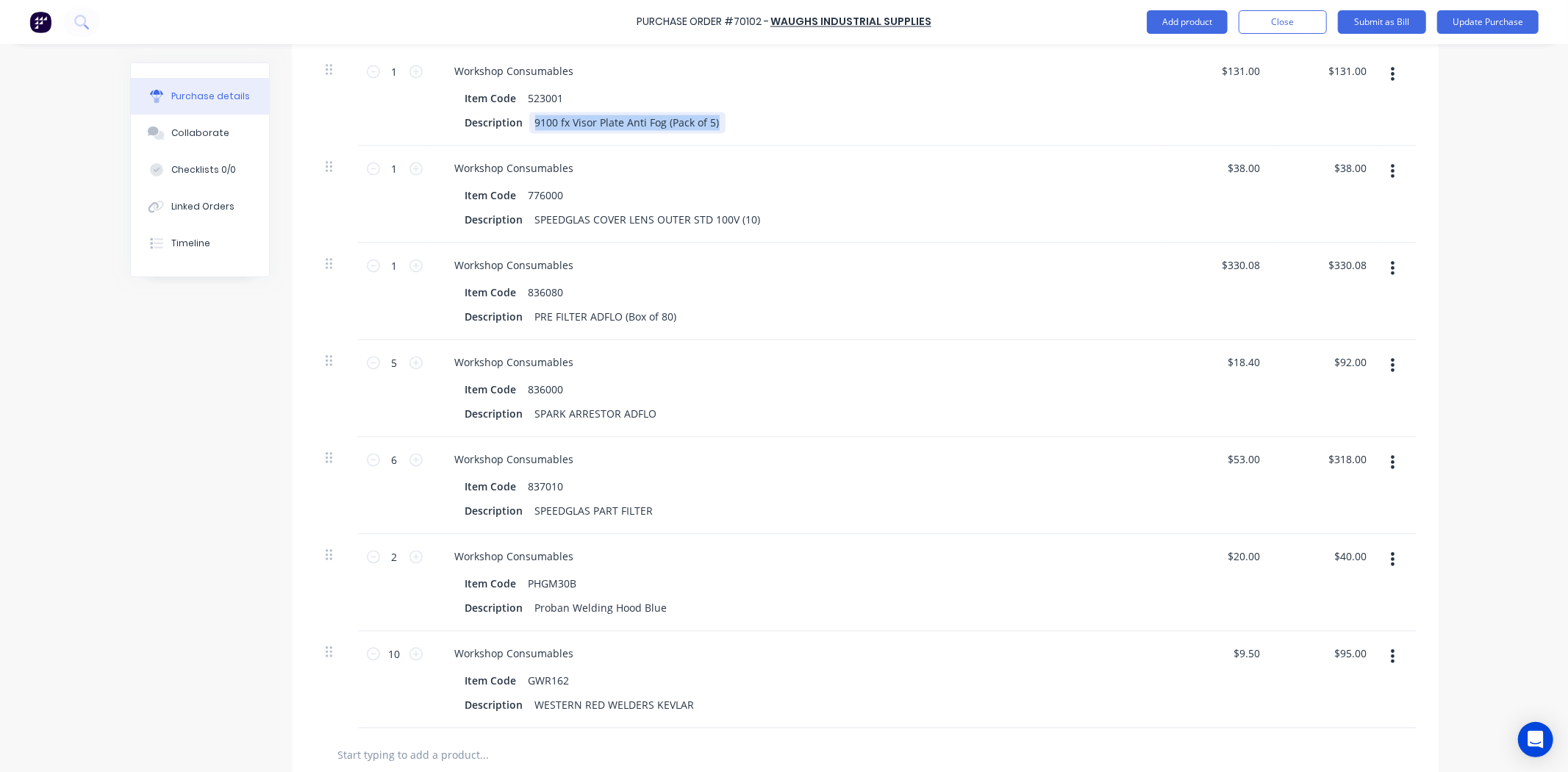
drag, startPoint x: 522, startPoint y: 126, endPoint x: 741, endPoint y: 133, distance: 219.1
click at [741, 133] on div "Description 9100 fx Visor Plate Anti Fog (Pack of 5)" at bounding box center [796, 122] width 673 height 21
paste div
click at [865, 137] on div "Workshop Consumables Item Code 523001 Description VISOR GRINDING ANTI-FOG HARD …" at bounding box center [799, 97] width 735 height 97
drag, startPoint x: 1215, startPoint y: 69, endPoint x: 1284, endPoint y: 77, distance: 69.5
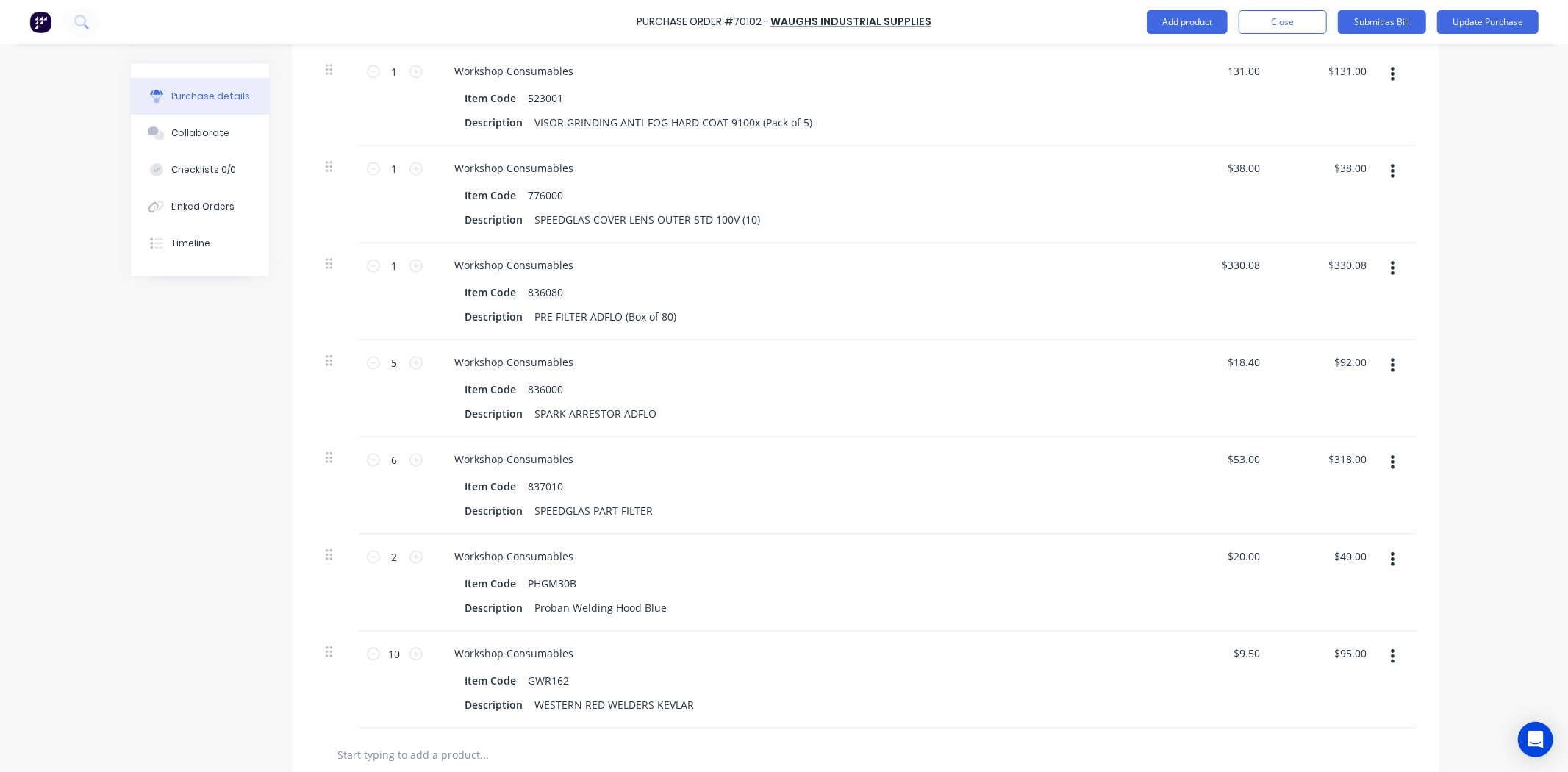
click at [1284, 77] on div "1 1 Workshop Consumables Item Code 523001 Description VISOR GRINDING ANTI-FOG H…" at bounding box center [864, 97] width 1103 height 97
click at [1284, 77] on div "$131.00 $131.00" at bounding box center [1326, 97] width 107 height 97
drag, startPoint x: 1284, startPoint y: 77, endPoint x: 1240, endPoint y: 67, distance: 45.1
click at [1240, 67] on input "131.00" at bounding box center [1243, 71] width 39 height 21
drag, startPoint x: 1258, startPoint y: 67, endPoint x: 1195, endPoint y: 67, distance: 63.0
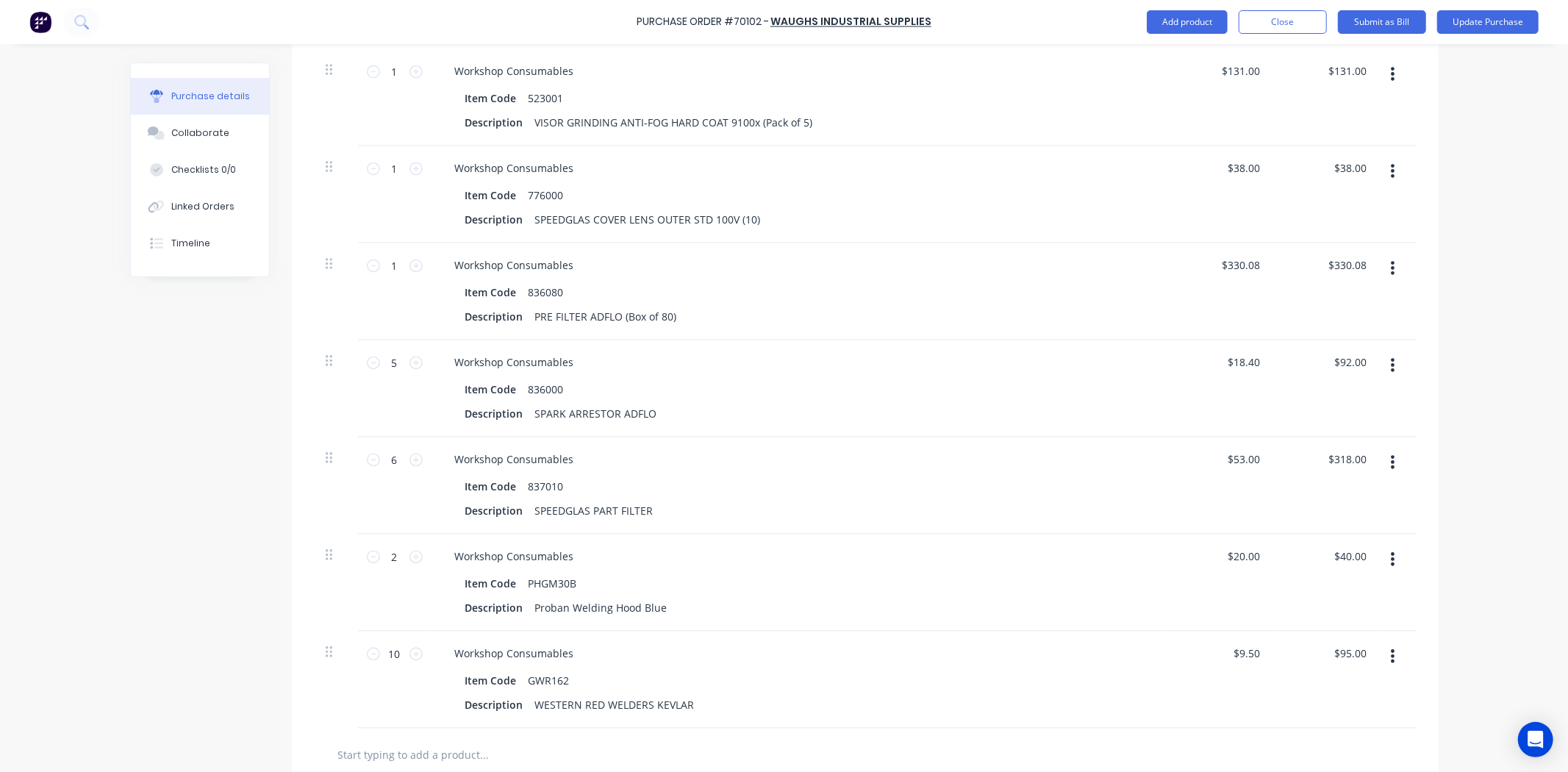
click at [1195, 67] on div "$131.00 $131.00" at bounding box center [1220, 97] width 107 height 97
click at [1273, 74] on div "$131.00 $131.00" at bounding box center [1326, 97] width 107 height 97
click at [1236, 72] on input "131.00" at bounding box center [1243, 71] width 39 height 21
type input "$71.00"
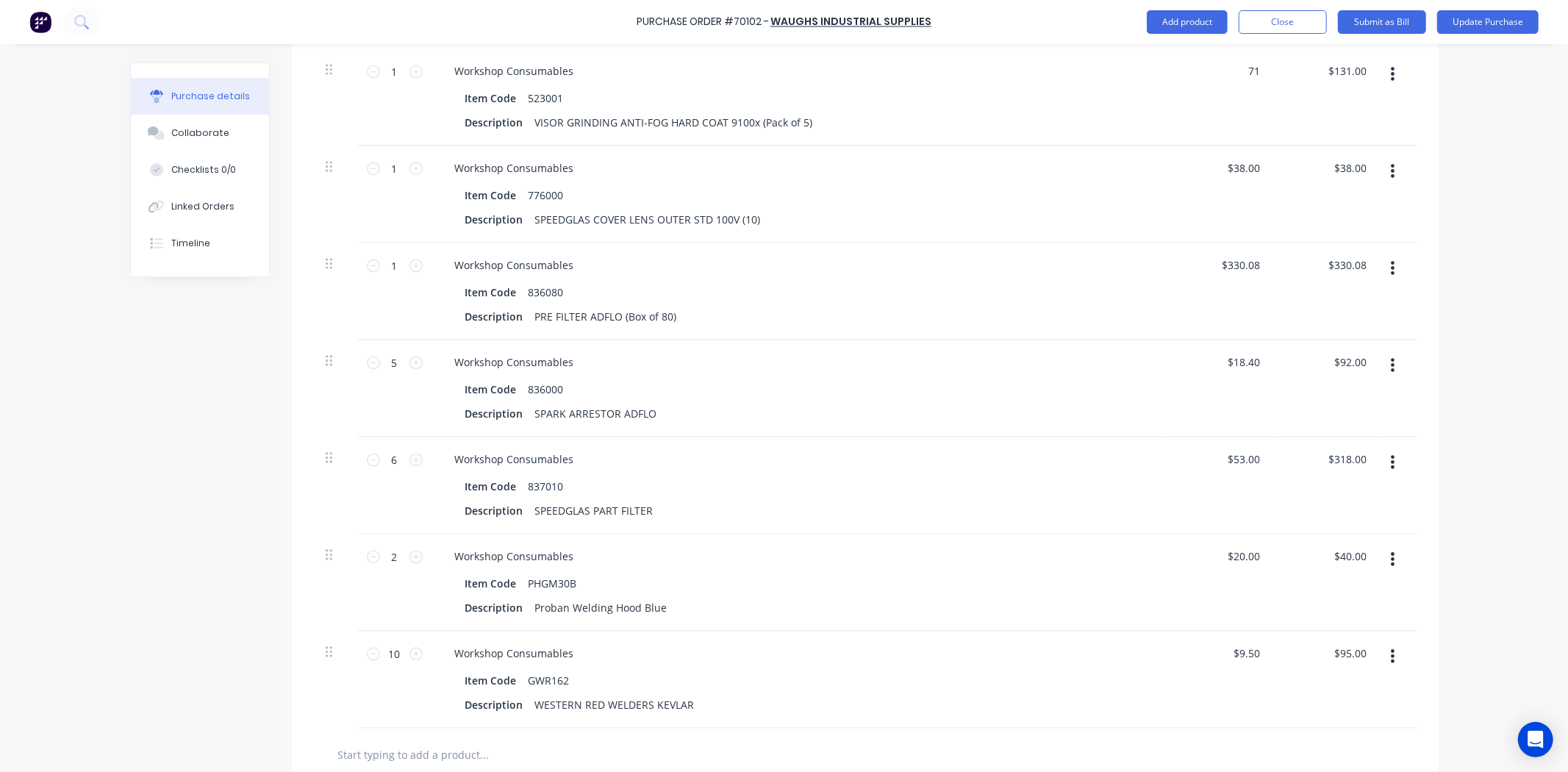
type input "$71.00"
click at [1259, 101] on div "$71.00 71" at bounding box center [1220, 97] width 107 height 97
click at [1447, 243] on div "Purchase Order #70102 - Waughs Industrial Supplies Add product Close Submit as …" at bounding box center [784, 386] width 1568 height 772
drag, startPoint x: 1483, startPoint y: 156, endPoint x: 1498, endPoint y: 5, distance: 151.7
click at [1483, 156] on div "Purchase Order #70102 - Waughs Industrial Supplies Add product Close Submit as …" at bounding box center [784, 386] width 1568 height 772
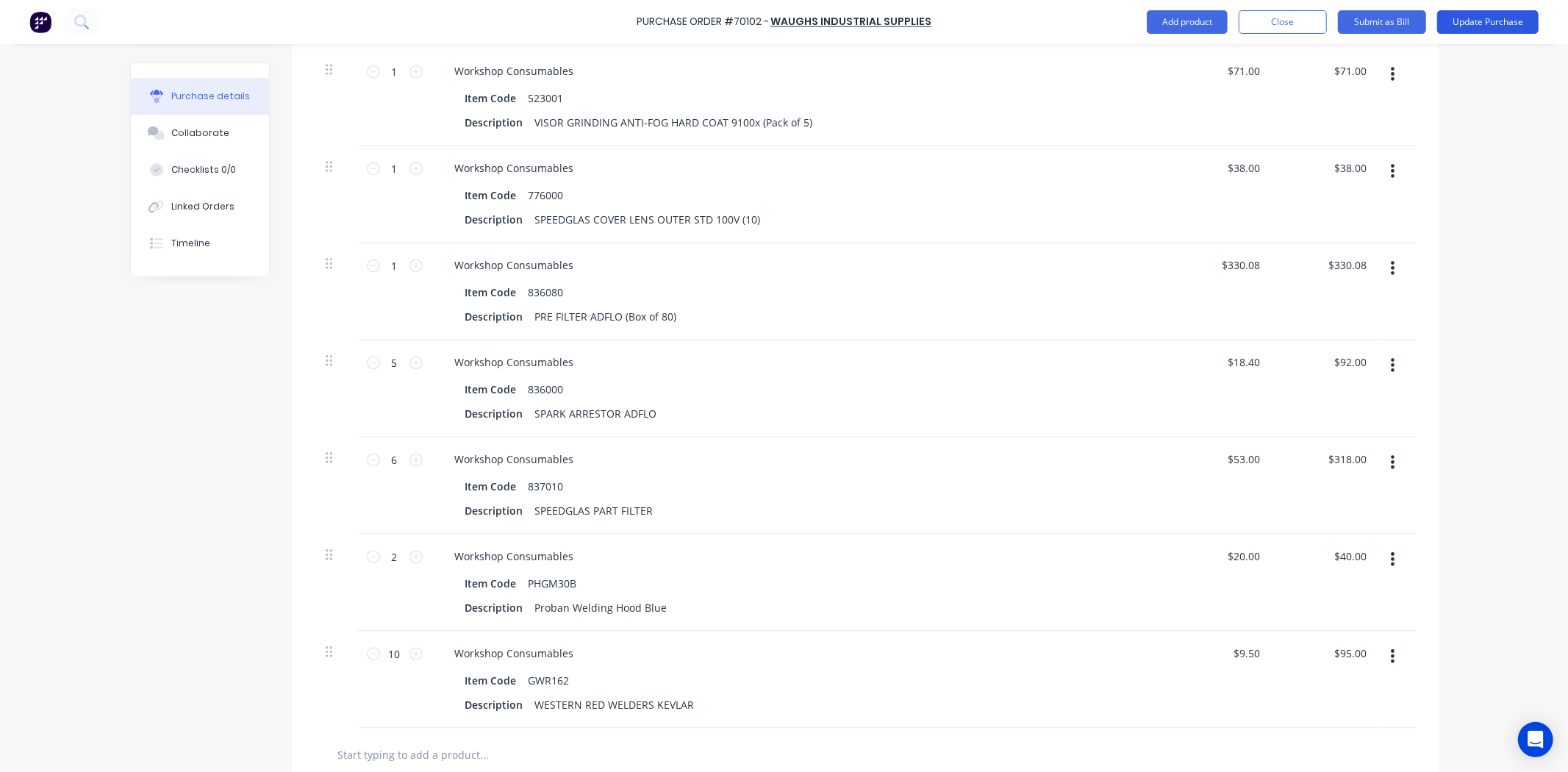
click at [1470, 23] on button "Update Purchase" at bounding box center [1488, 22] width 102 height 24
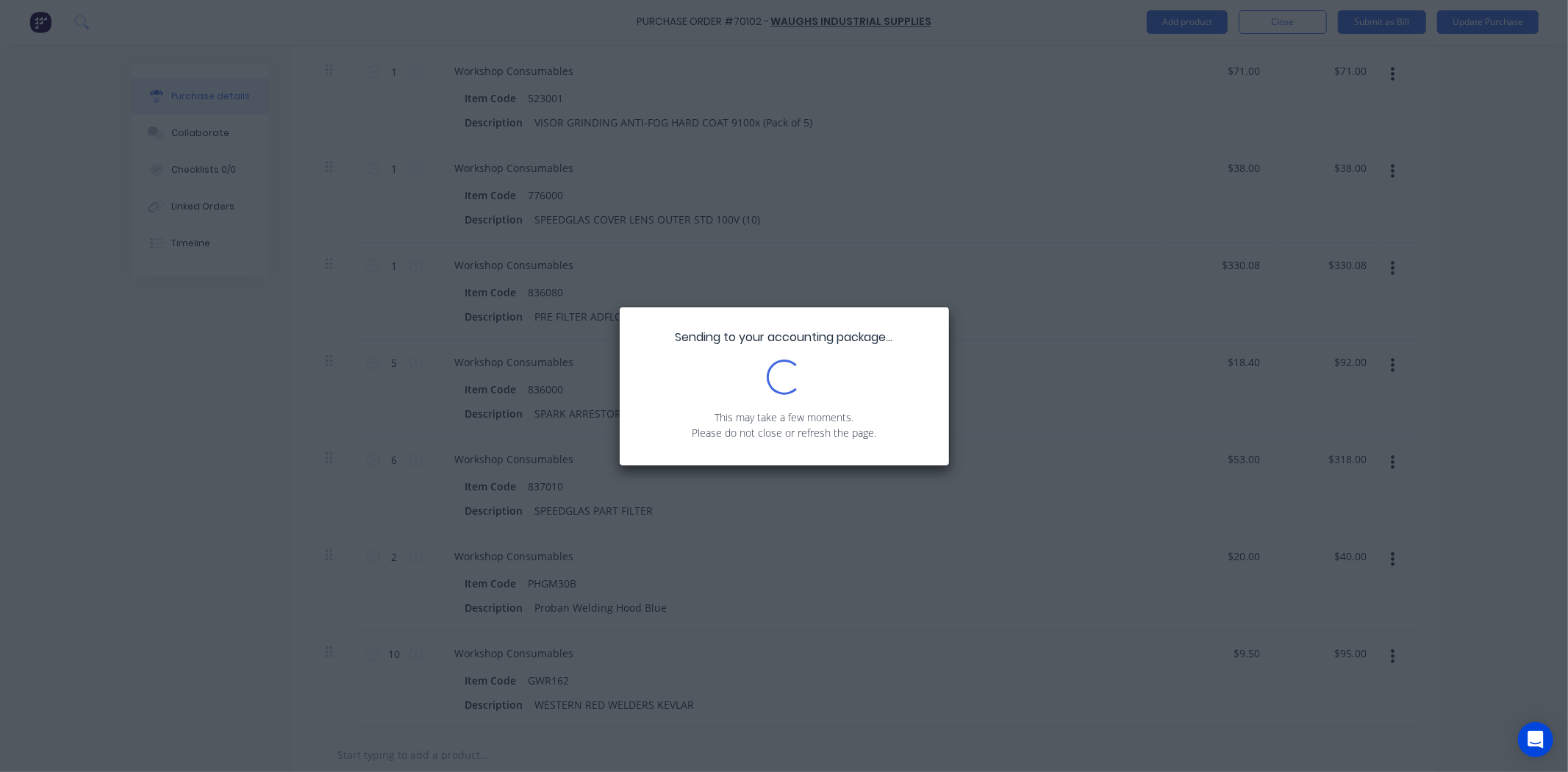
scroll to position [0, 0]
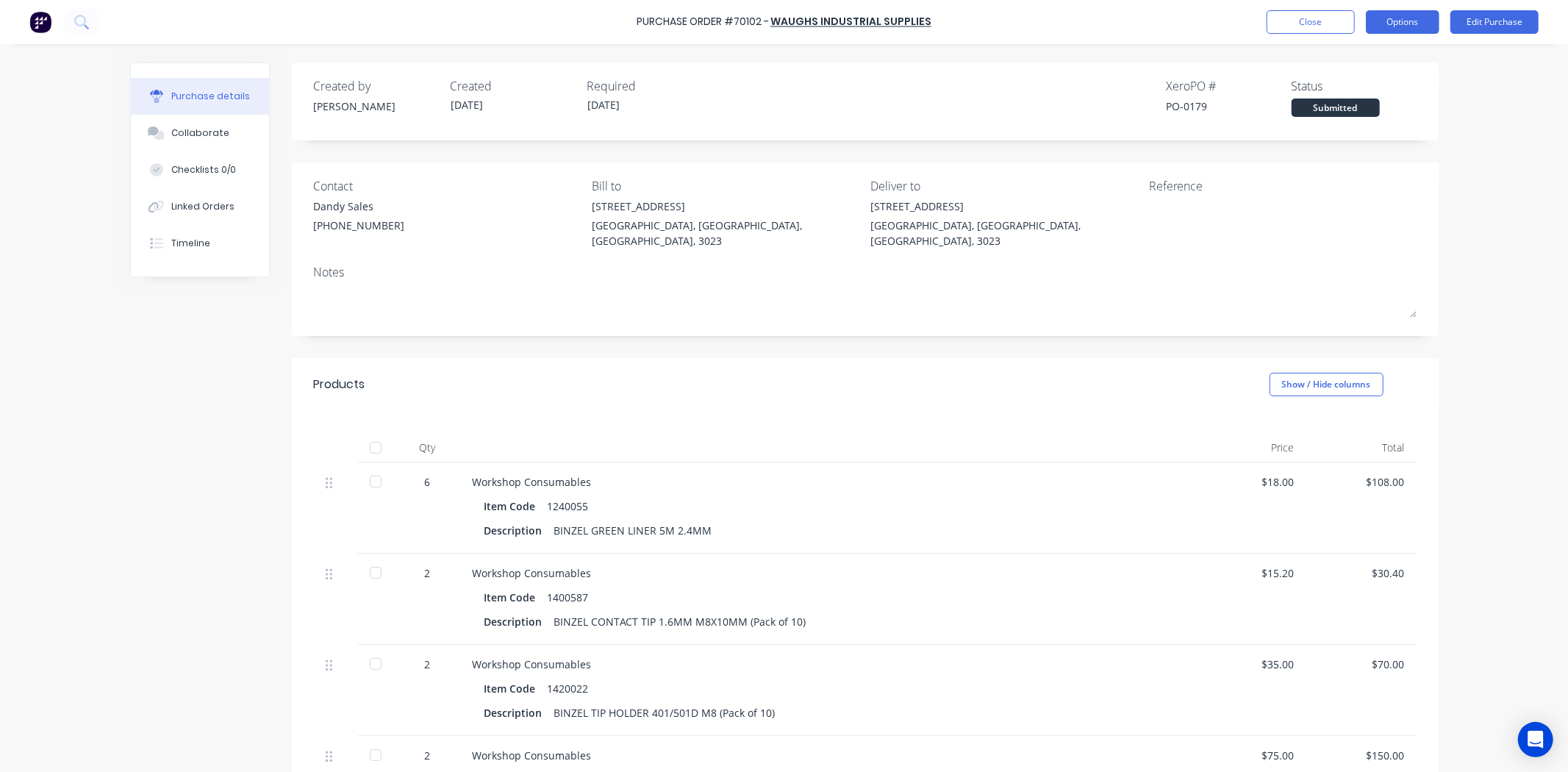
click at [1420, 26] on button "Options" at bounding box center [1402, 22] width 73 height 24
click at [1406, 55] on div "Print / Email" at bounding box center [1369, 60] width 114 height 21
click at [1374, 77] on button "With pricing" at bounding box center [1370, 89] width 140 height 29
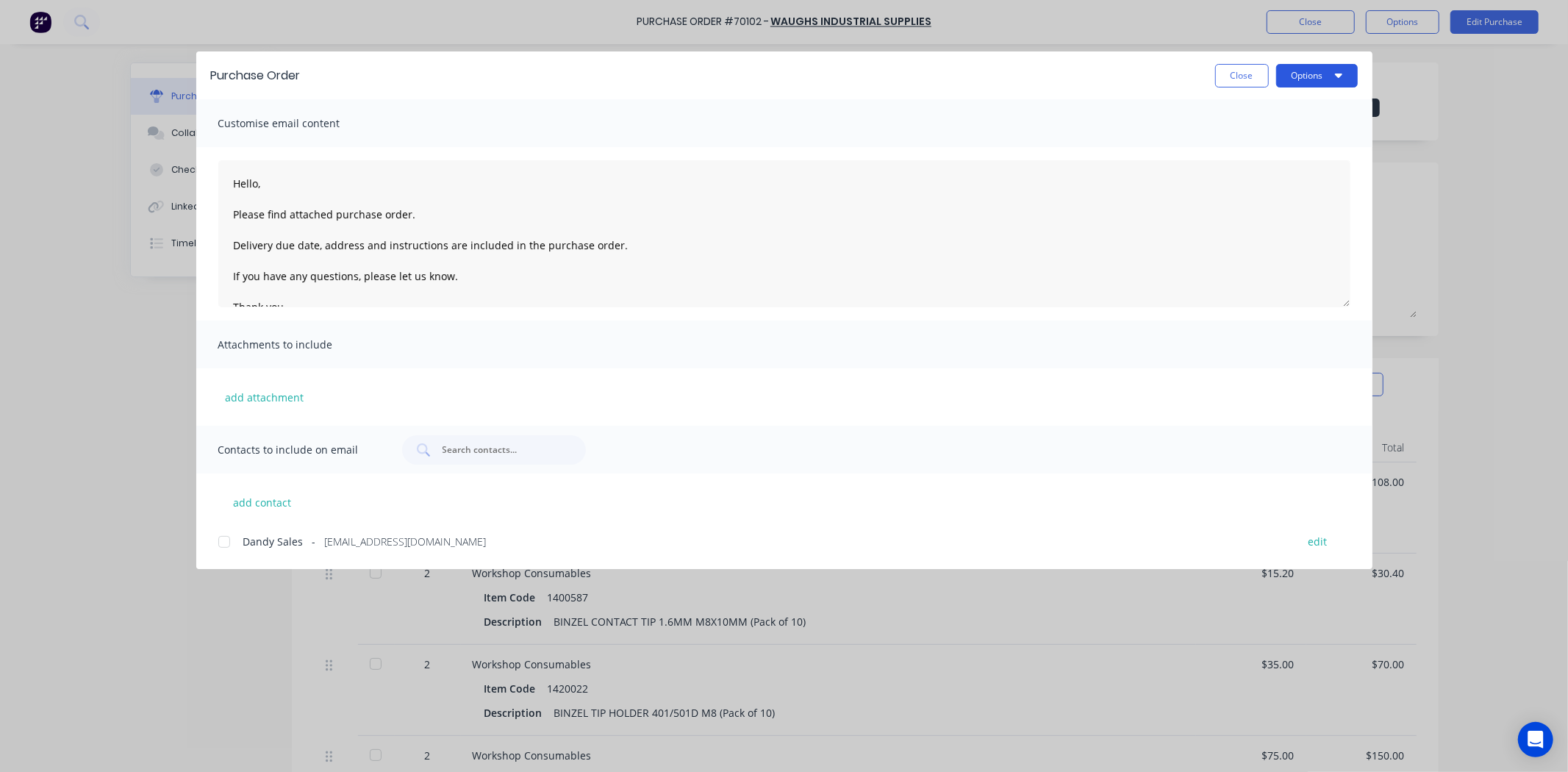
click at [1319, 67] on button "Options" at bounding box center [1317, 76] width 82 height 24
click at [1305, 115] on div "Preview" at bounding box center [1288, 113] width 114 height 21
click at [1237, 75] on button "Close" at bounding box center [1242, 76] width 54 height 24
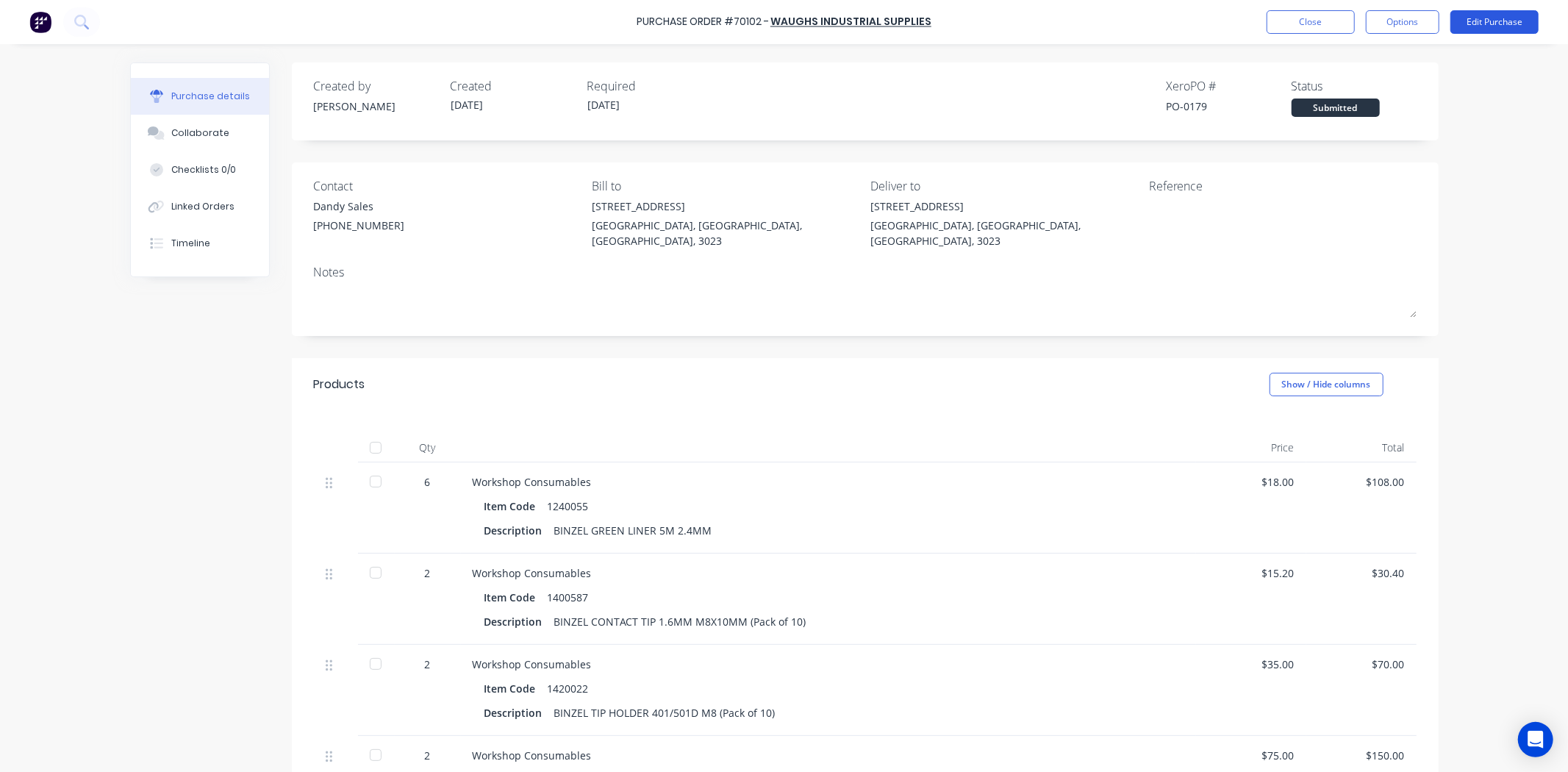
click at [1493, 19] on button "Edit Purchase" at bounding box center [1494, 22] width 88 height 24
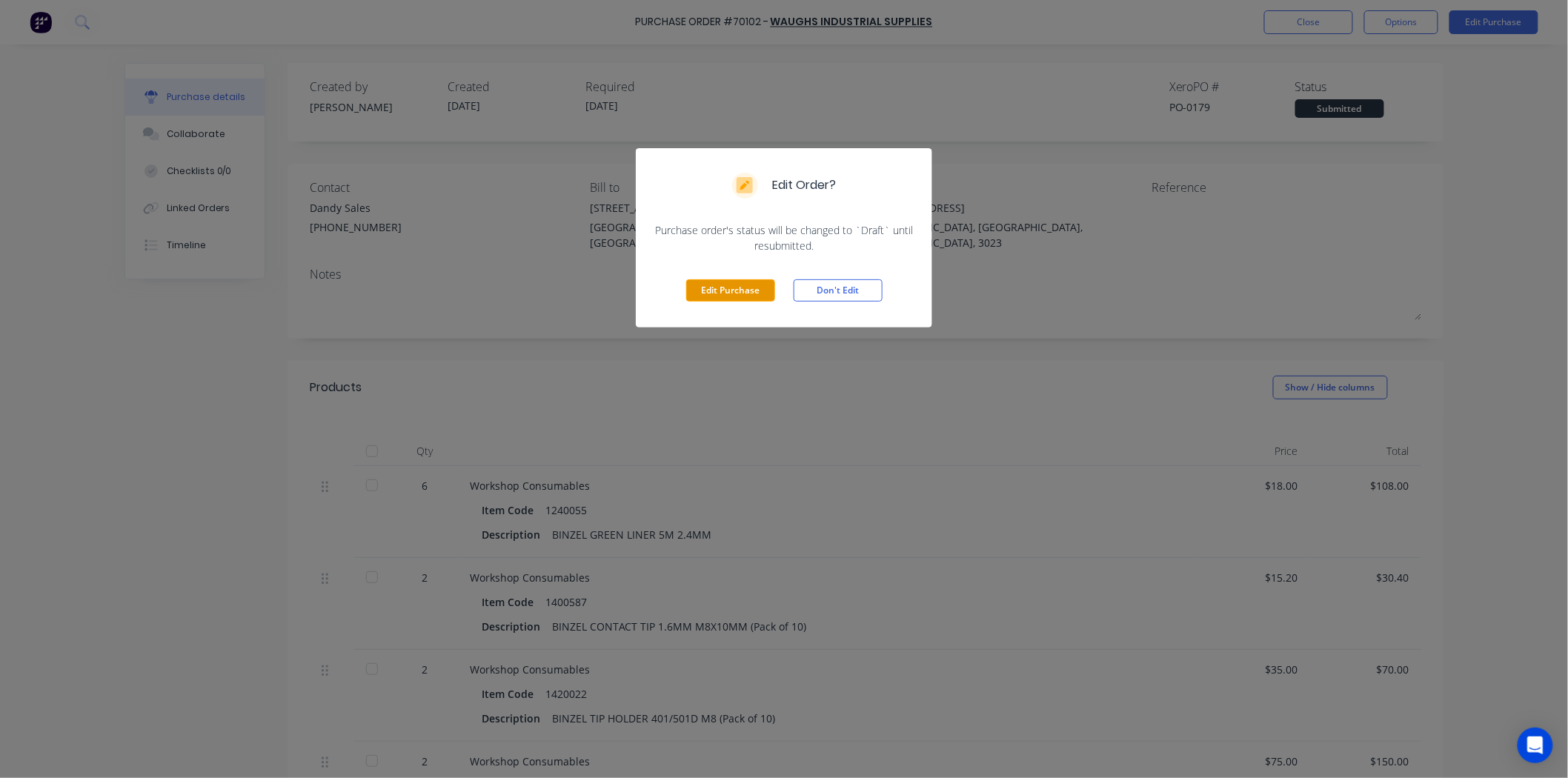
click at [728, 296] on button "Edit Purchase" at bounding box center [730, 290] width 89 height 22
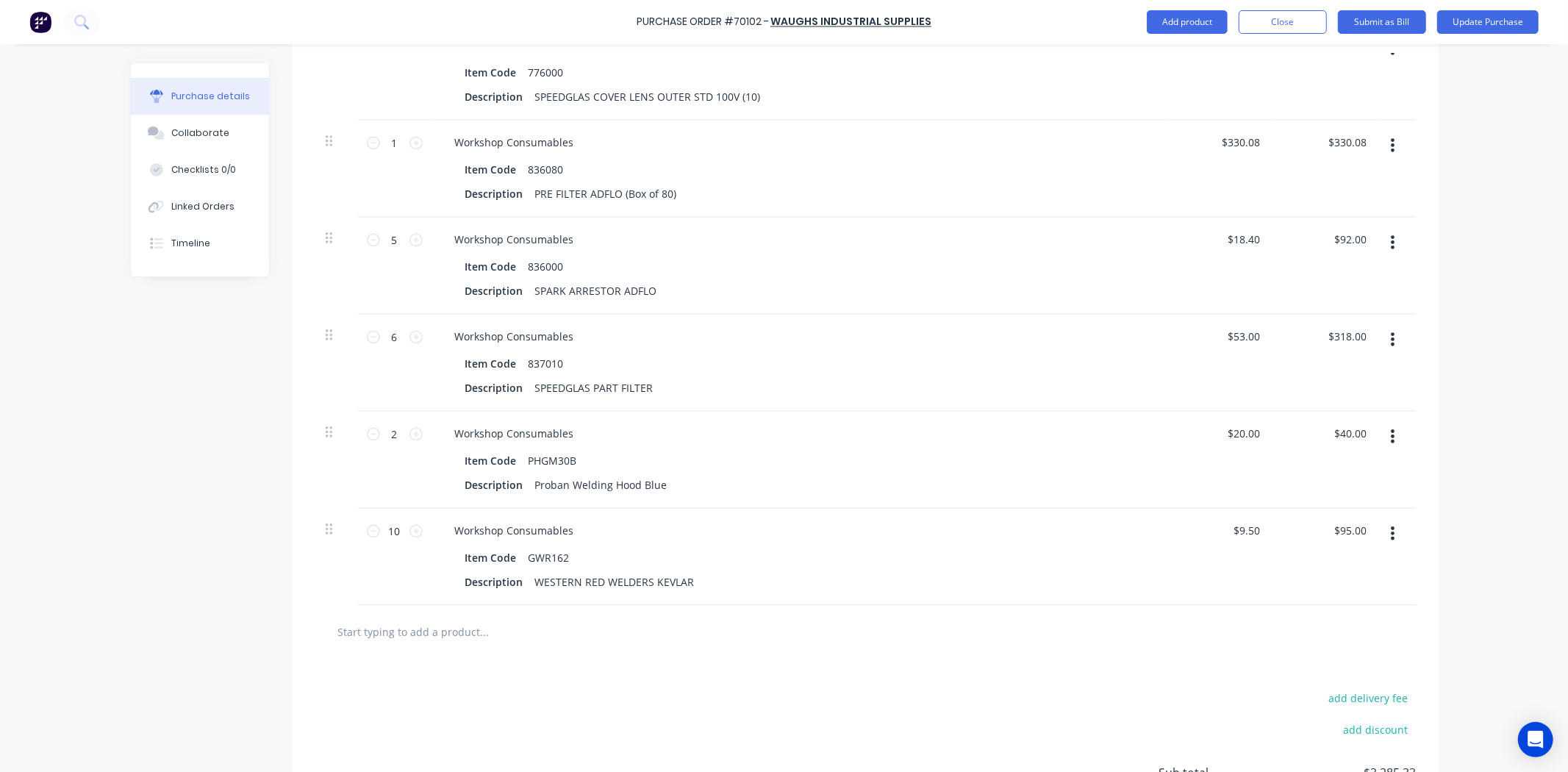
scroll to position [2645, 0]
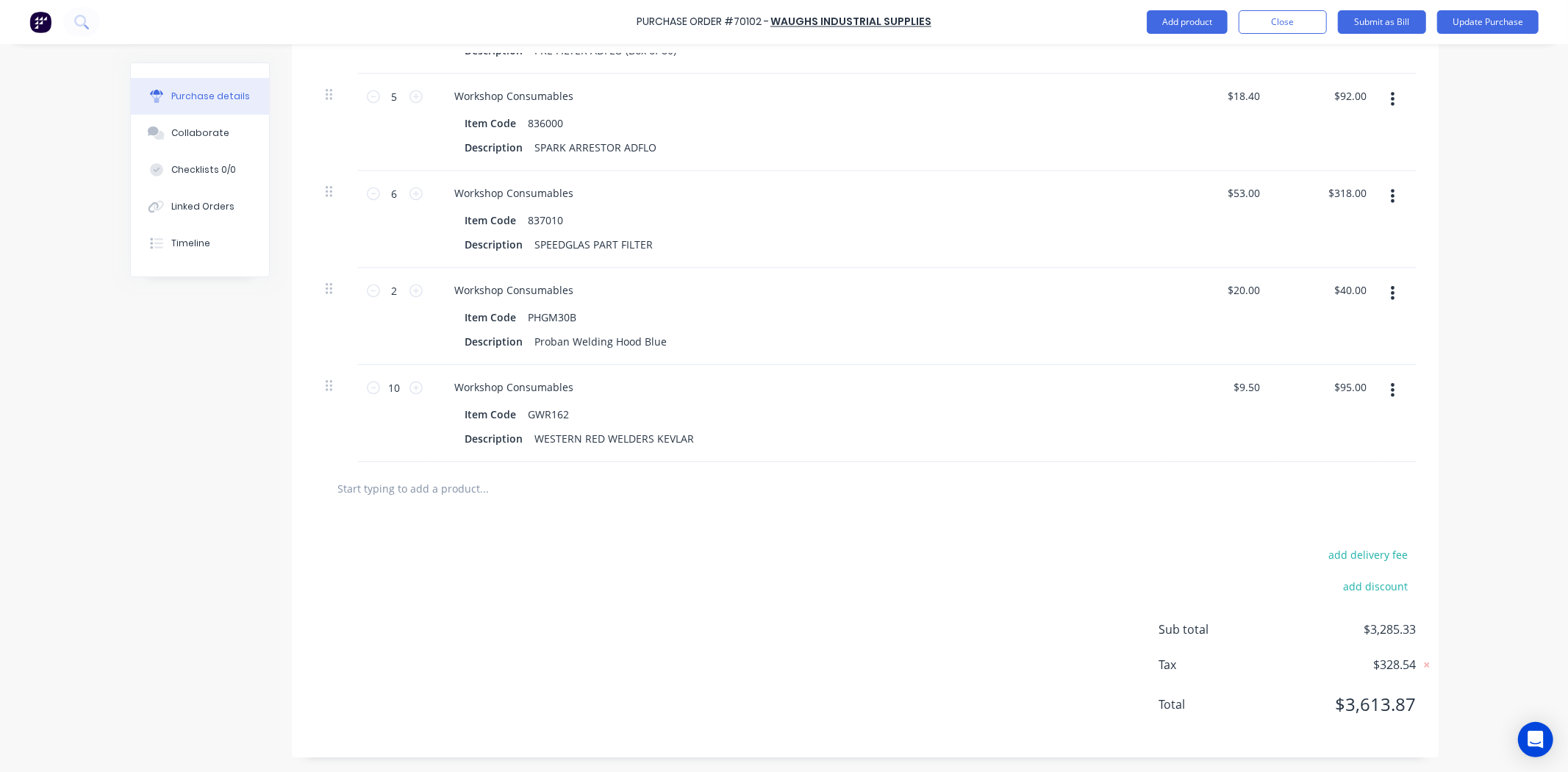
click at [453, 482] on input "text" at bounding box center [484, 488] width 294 height 29
paste input "T-12022"
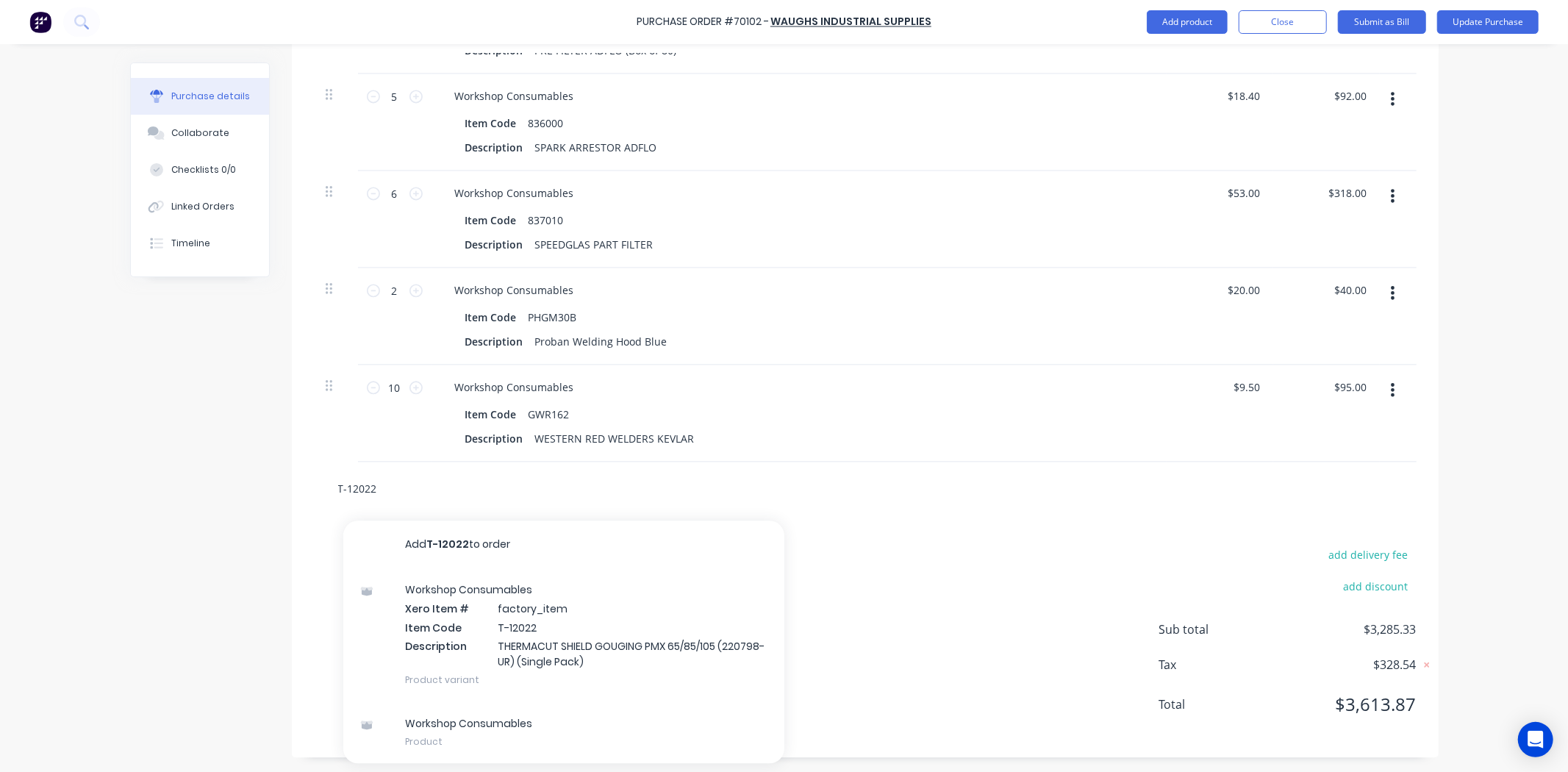
drag, startPoint x: 407, startPoint y: 494, endPoint x: 267, endPoint y: 491, distance: 140.0
paste input "14"
click at [413, 488] on input "T-11422" at bounding box center [484, 488] width 294 height 29
type input "T"
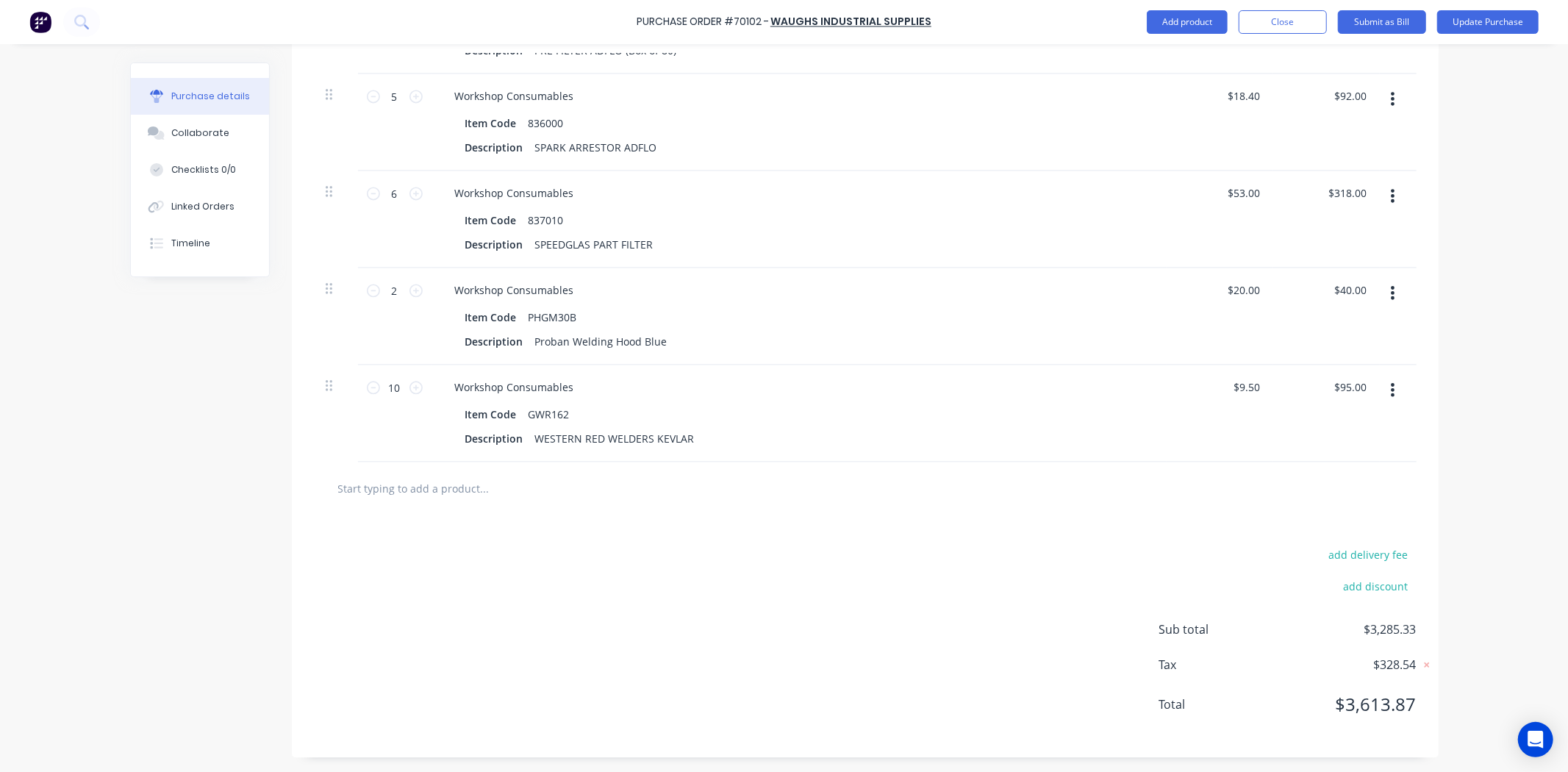
click at [362, 482] on input "text" at bounding box center [484, 488] width 294 height 29
paste input "Y642564"
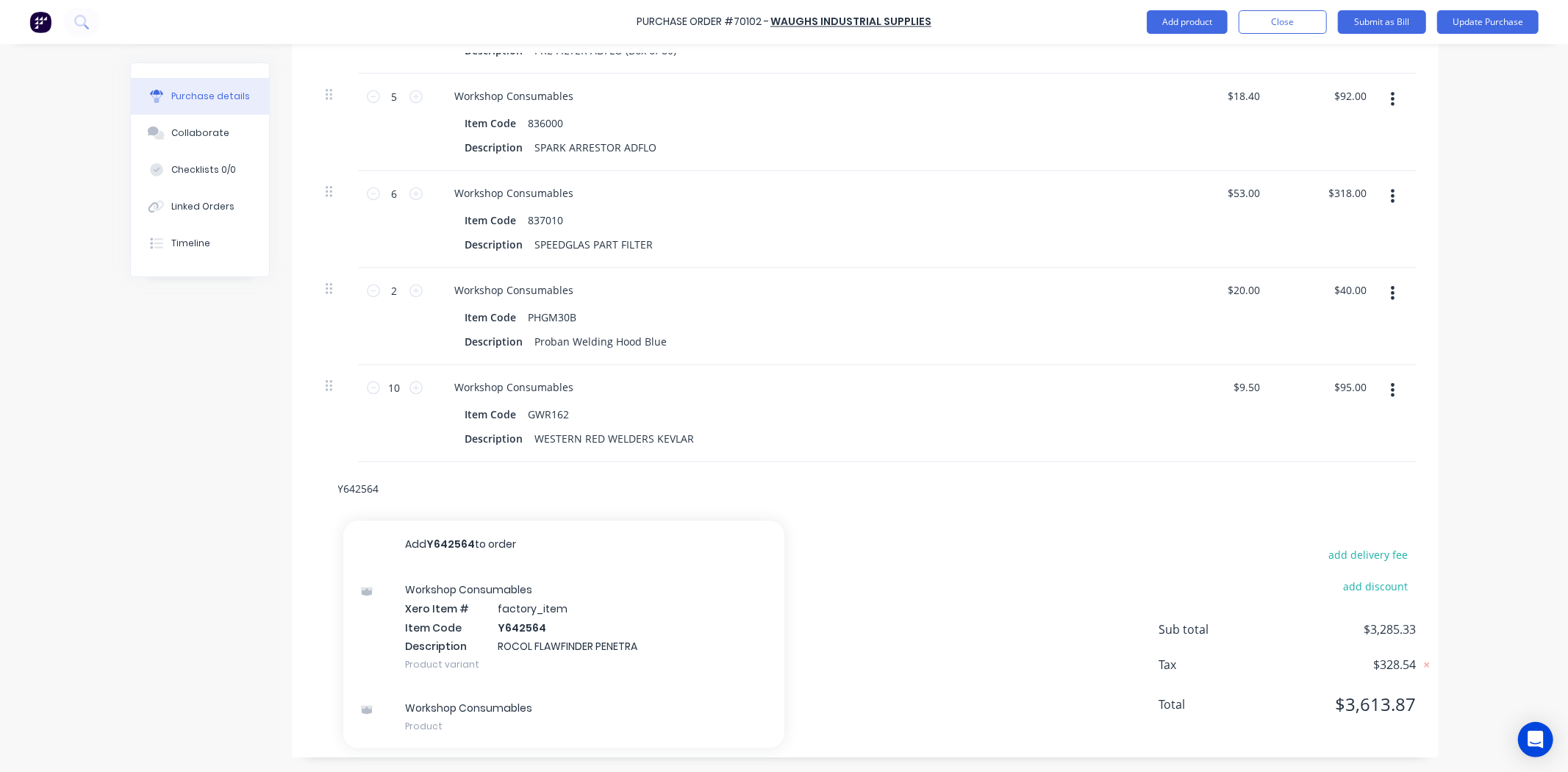
drag, startPoint x: 402, startPoint y: 489, endPoint x: 173, endPoint y: 497, distance: 229.1
paste input "72"
drag, startPoint x: 440, startPoint y: 491, endPoint x: 145, endPoint y: 467, distance: 296.0
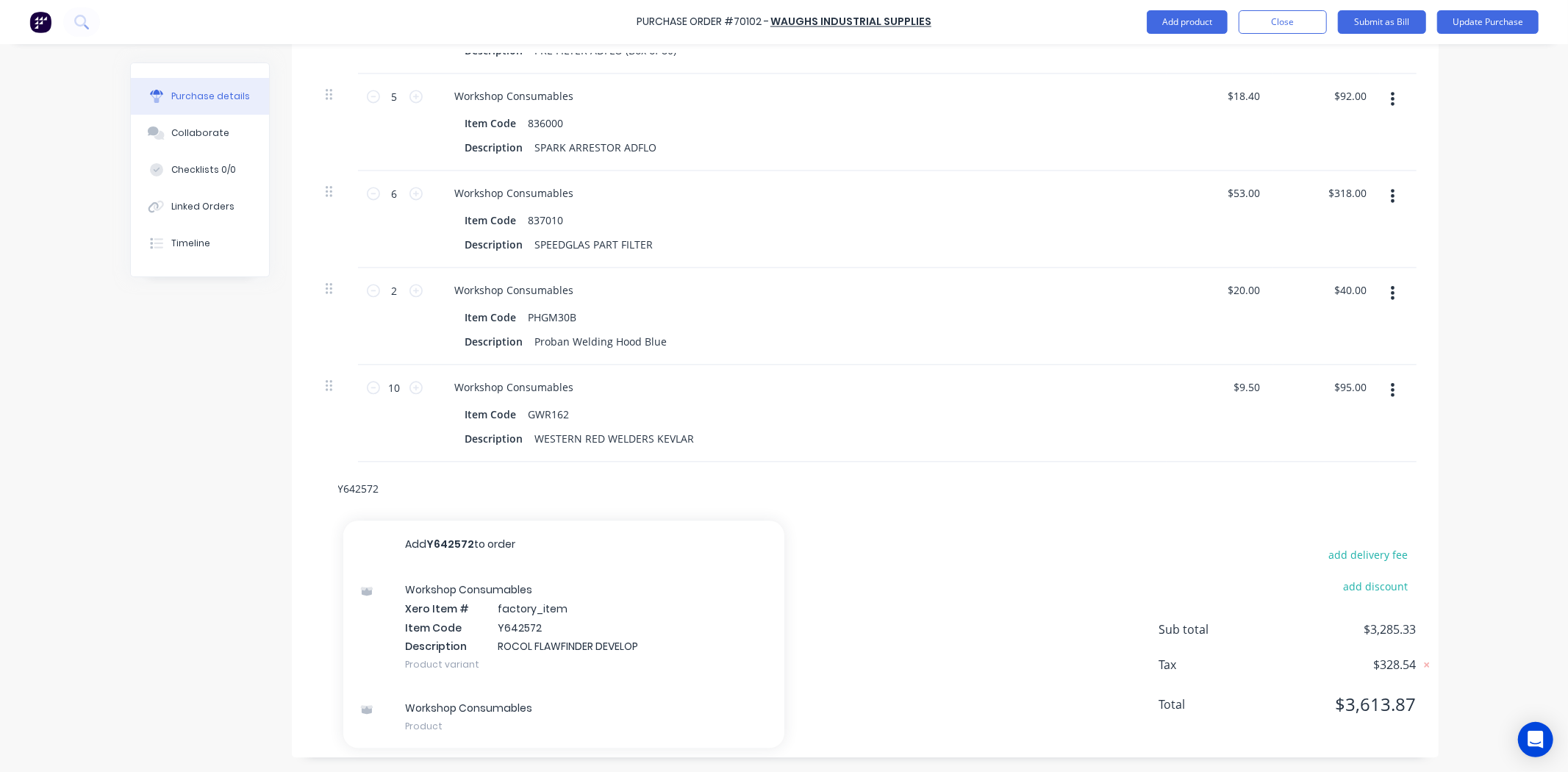
paste input "CH751005"
drag, startPoint x: 431, startPoint y: 489, endPoint x: 65, endPoint y: 456, distance: 367.5
click at [65, 456] on div "Purchase Order #70102 - Waughs Industrial Supplies Add product Close Submit as …" at bounding box center [784, 386] width 1568 height 772
paste input "GC6."
type input "G"
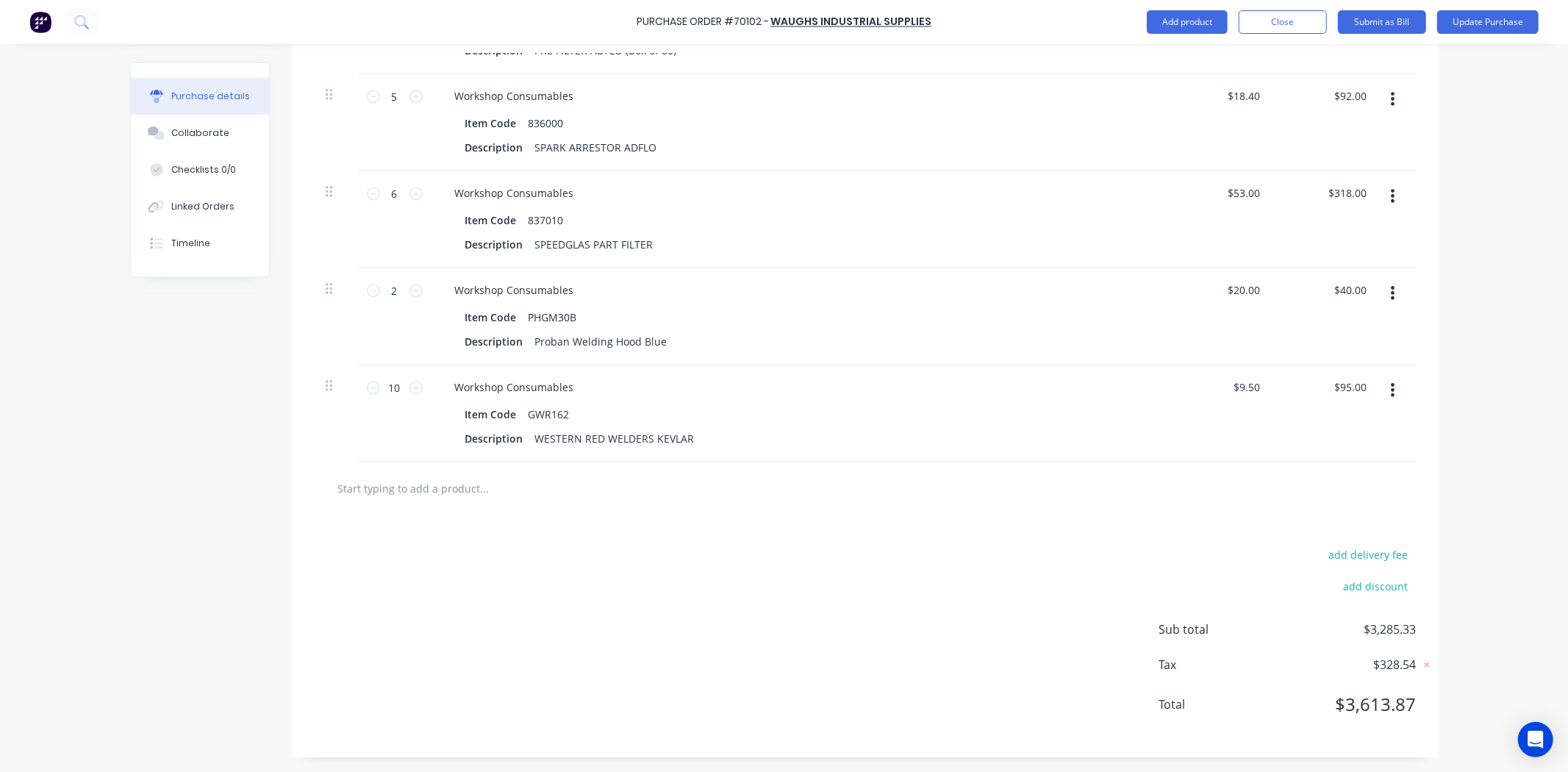
click at [523, 494] on input "text" at bounding box center [484, 488] width 294 height 29
paste input "WBL18618"
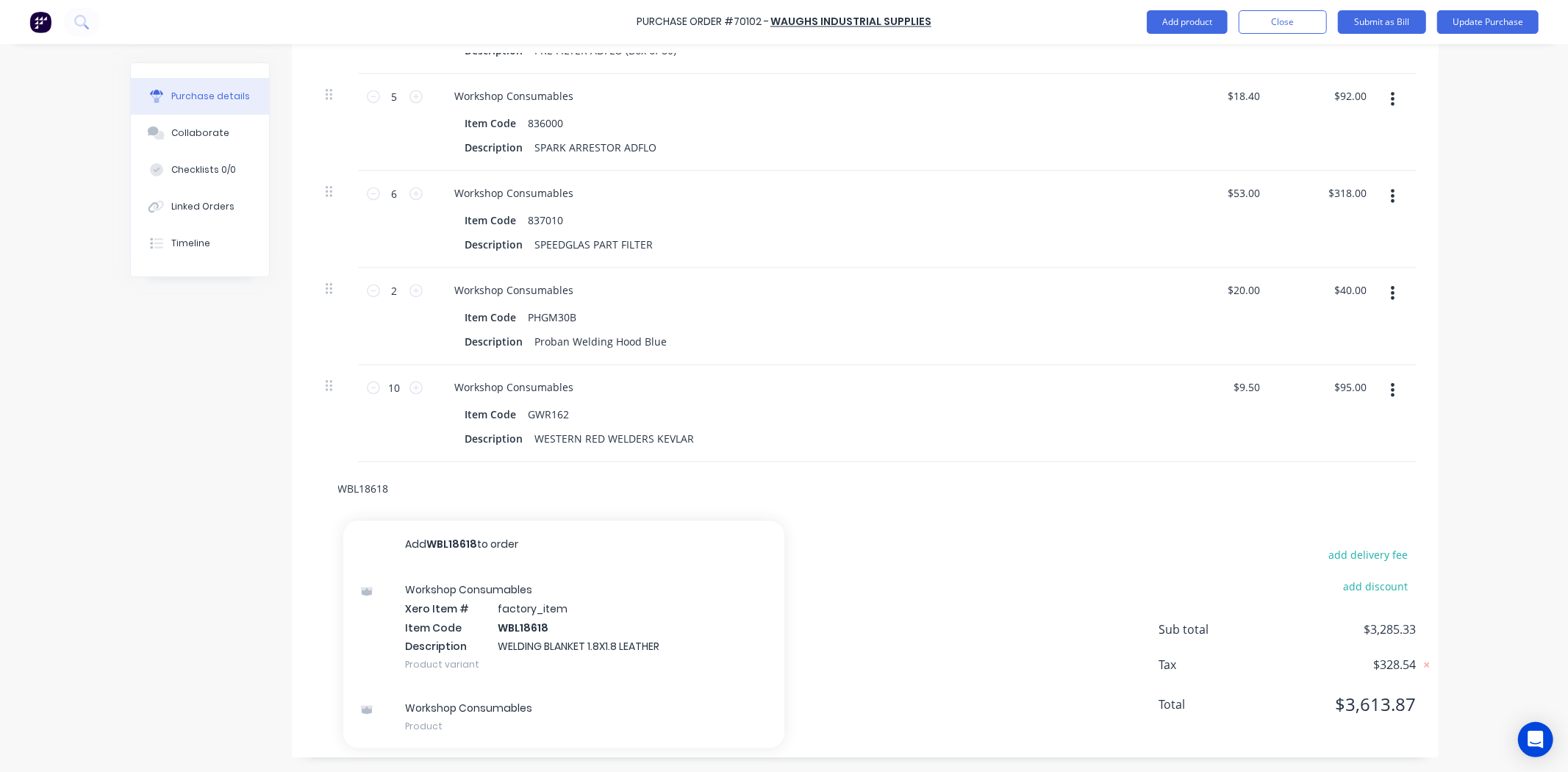
drag, startPoint x: 428, startPoint y: 478, endPoint x: 165, endPoint y: 476, distance: 263.0
paste input "C4040BRL"
drag, startPoint x: 410, startPoint y: 494, endPoint x: 260, endPoint y: 493, distance: 150.0
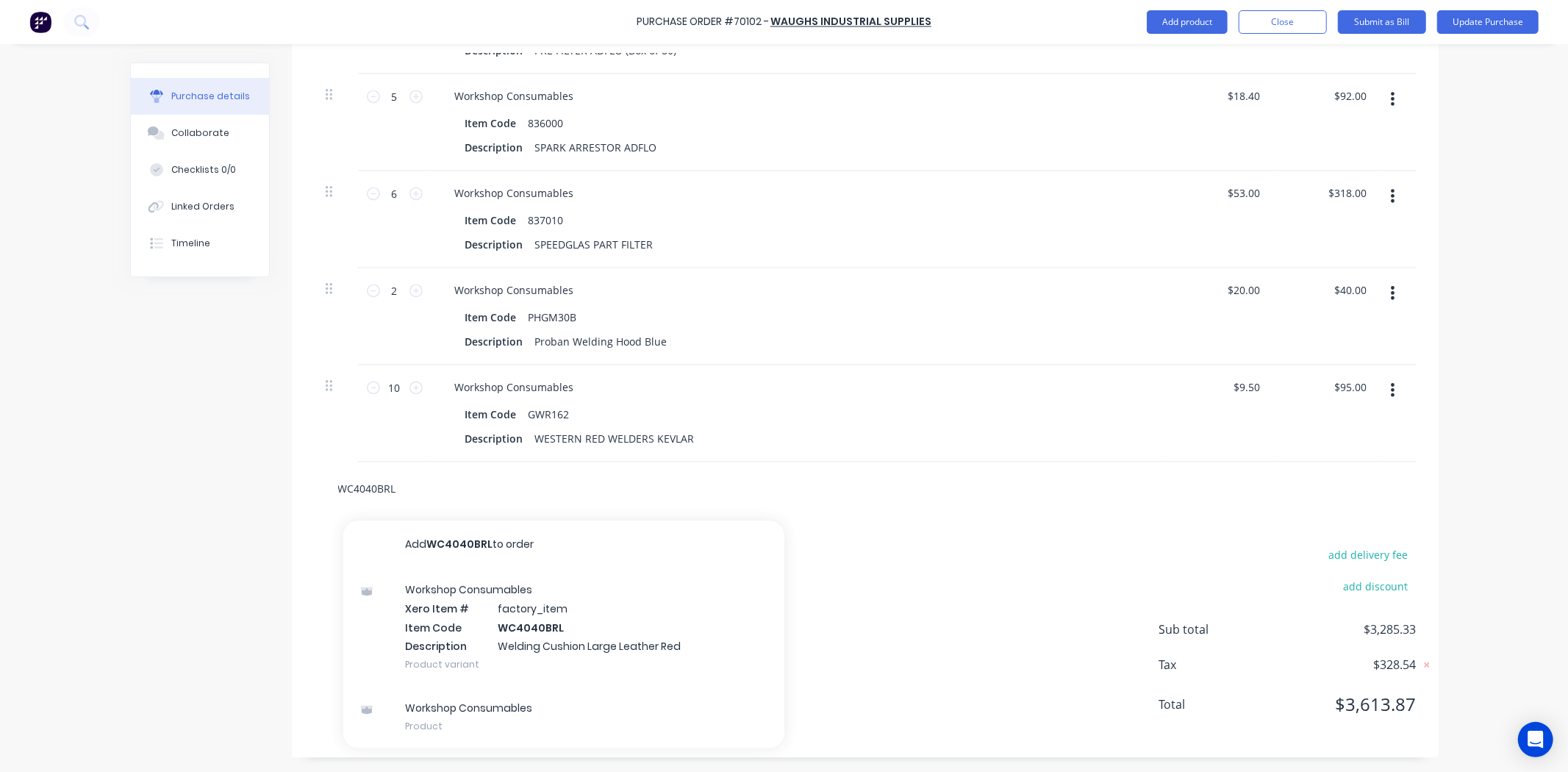
paste input "R203-50915-120G"
drag, startPoint x: 453, startPoint y: 487, endPoint x: 104, endPoint y: 494, distance: 349.1
click at [104, 494] on div "Purchase Order #70102 - Waughs Industrial Supplies Add product Close Submit as …" at bounding box center [784, 386] width 1568 height 772
paste input "AAP1818FRAME"
drag, startPoint x: 467, startPoint y: 496, endPoint x: 130, endPoint y: 477, distance: 337.5
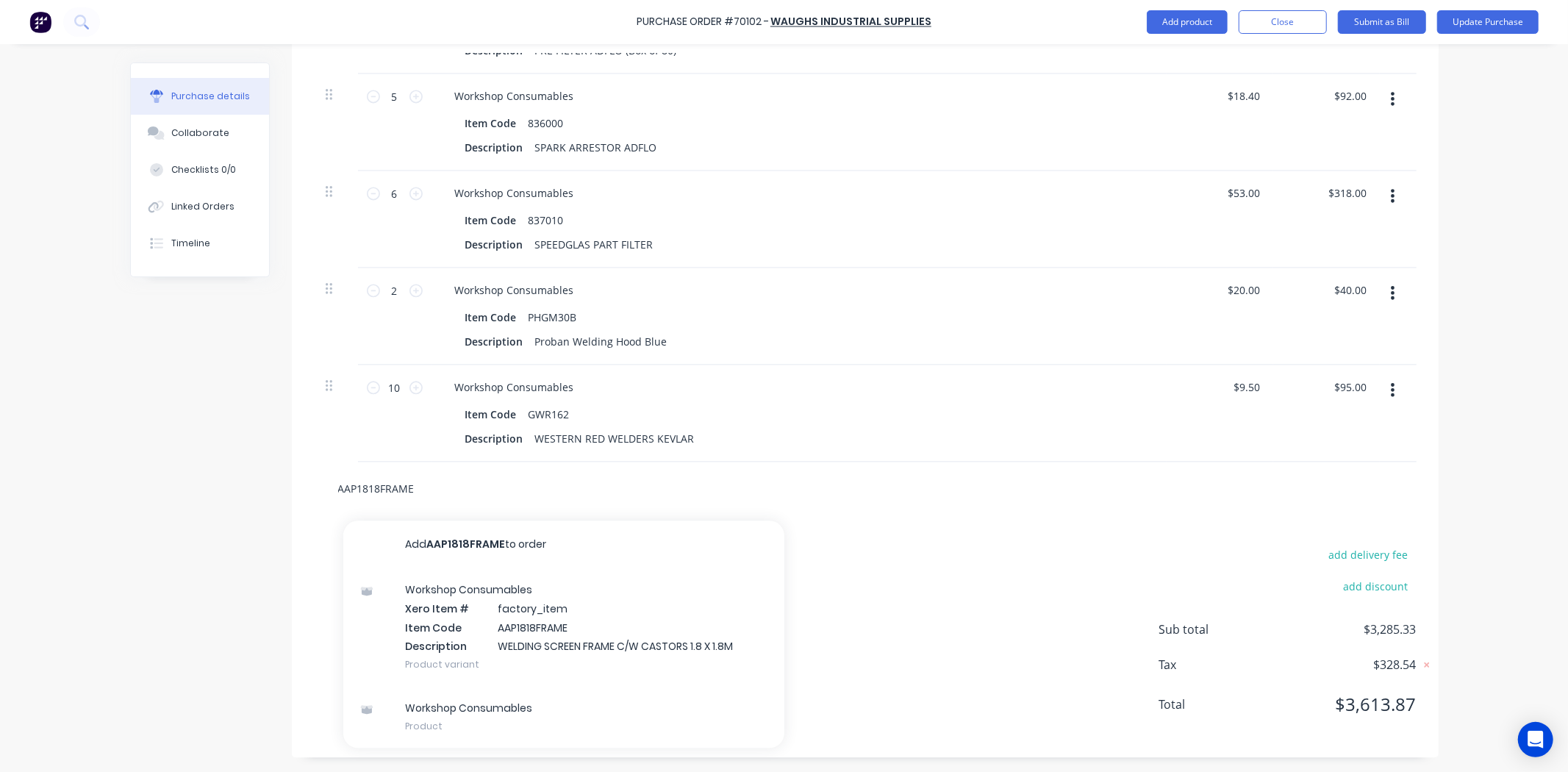
paste input "P1818RS"
drag, startPoint x: 463, startPoint y: 488, endPoint x: 167, endPoint y: 486, distance: 296.0
paste input "210254"
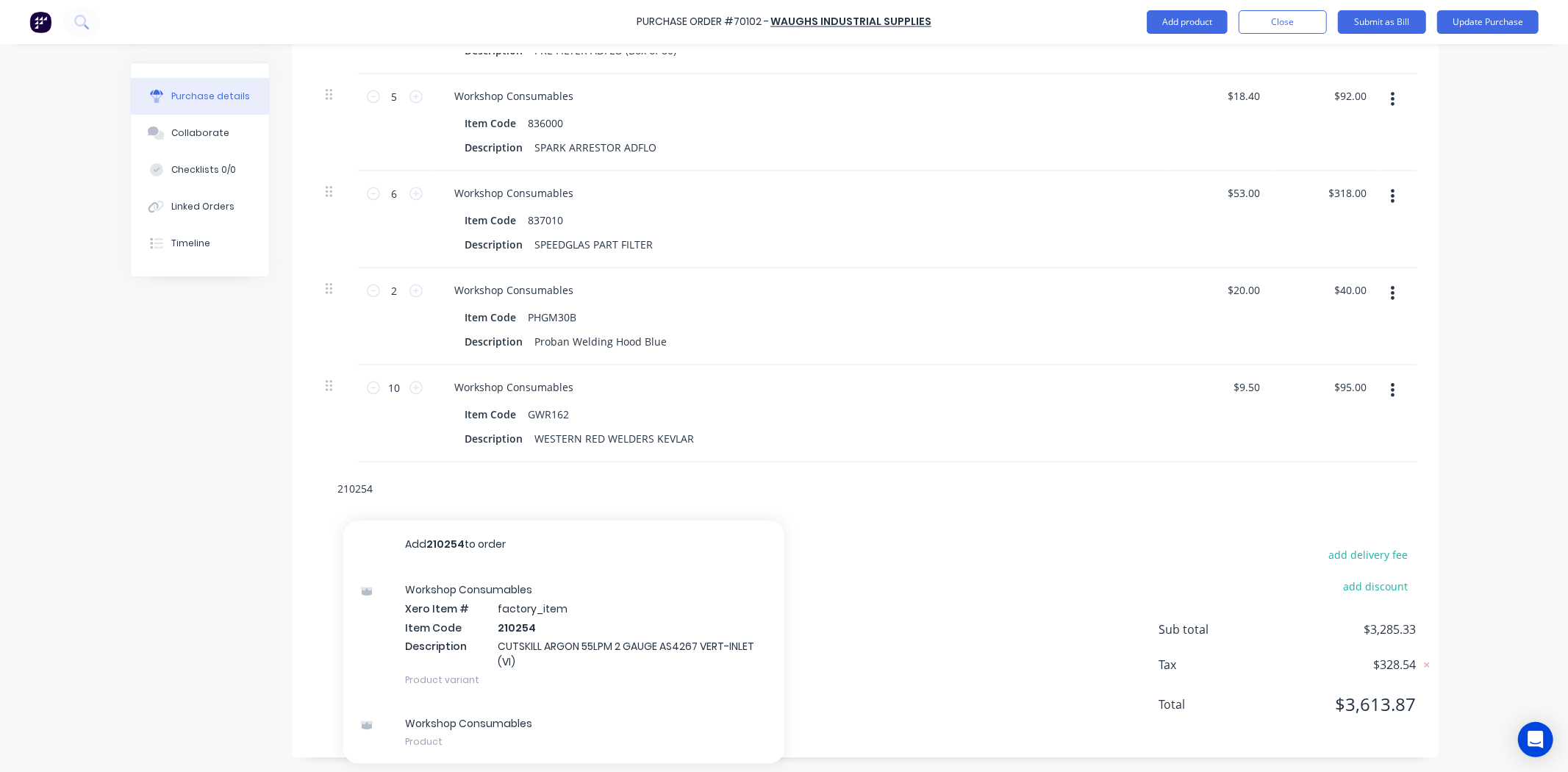
drag, startPoint x: 456, startPoint y: 479, endPoint x: -50, endPoint y: 460, distance: 506.4
click at [0, 460] on html "Purchase Order #70102 - Waughs Industrial Supplies Add product Close Submit as …" at bounding box center [784, 386] width 1568 height 772
paste input "CTBC20L"
click at [511, 512] on div "CTBC20L Add CTBC20L to order Workshop Consumables Xero Item # factory_item Item…" at bounding box center [864, 488] width 1103 height 54
drag, startPoint x: 491, startPoint y: 487, endPoint x: -44, endPoint y: 456, distance: 535.9
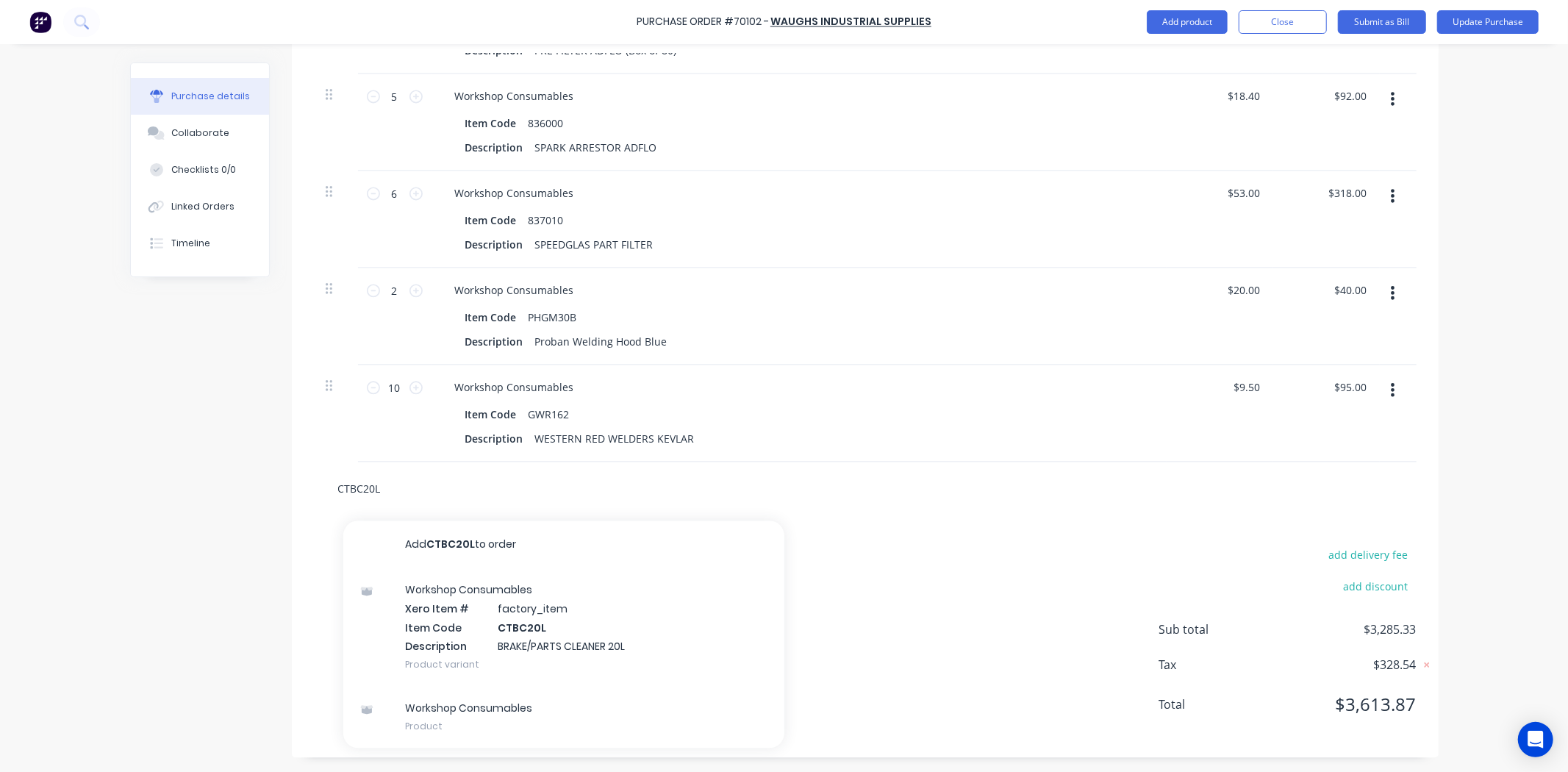
click at [0, 456] on html "Purchase Order #70102 - Waughs Industrial Supplies Add product Close Submit as …" at bounding box center [784, 386] width 1568 height 772
paste input "ATO250"
drag, startPoint x: 412, startPoint y: 483, endPoint x: 184, endPoint y: 489, distance: 228.1
paste input "KP4722P"
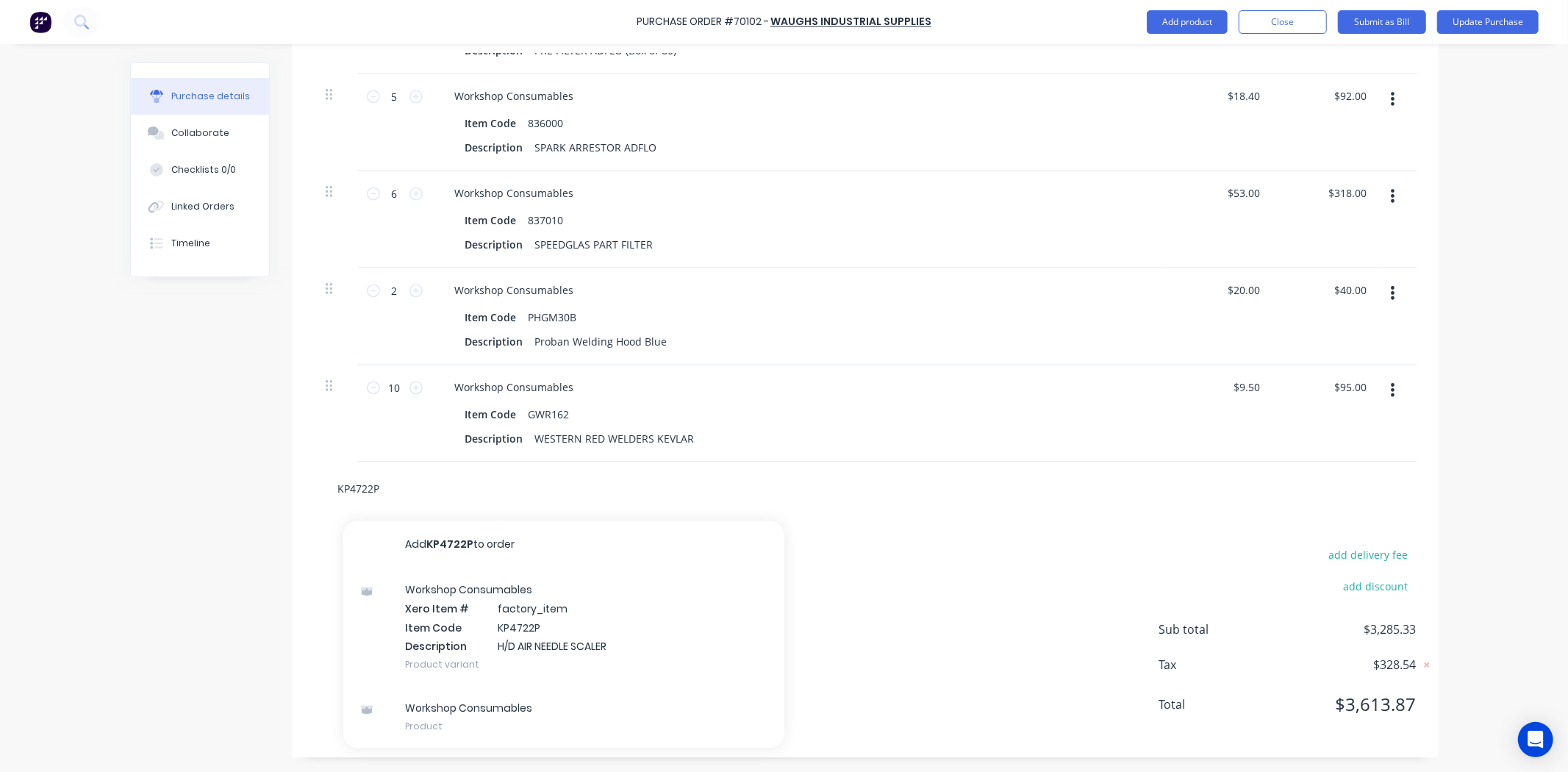
drag, startPoint x: 494, startPoint y: 488, endPoint x: 68, endPoint y: 451, distance: 427.6
click at [69, 451] on div "Purchase Order #70102 - Waughs Industrial Supplies Add product Close Submit as …" at bounding box center [784, 386] width 1568 height 772
paste input "17"
type input "KP4722P17"
click at [92, 465] on div "Purchase Order #70102 - Waughs Industrial Supplies Add product Close Submit as …" at bounding box center [784, 386] width 1568 height 772
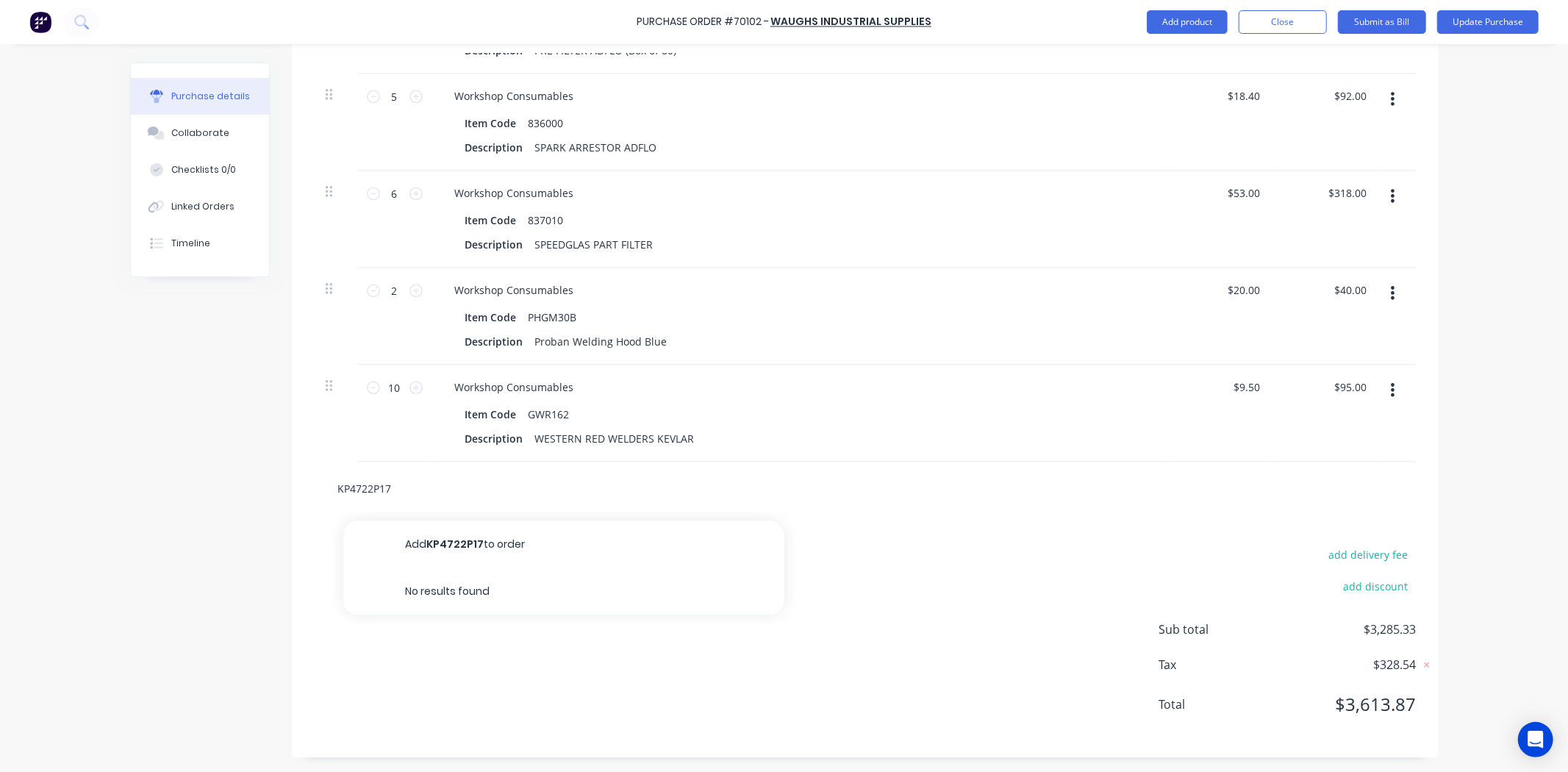
drag, startPoint x: 414, startPoint y: 487, endPoint x: 137, endPoint y: 486, distance: 277.0
click at [351, 477] on input "text" at bounding box center [484, 488] width 294 height 29
paste input "KP472218"
drag, startPoint x: 394, startPoint y: 483, endPoint x: 233, endPoint y: 479, distance: 161.0
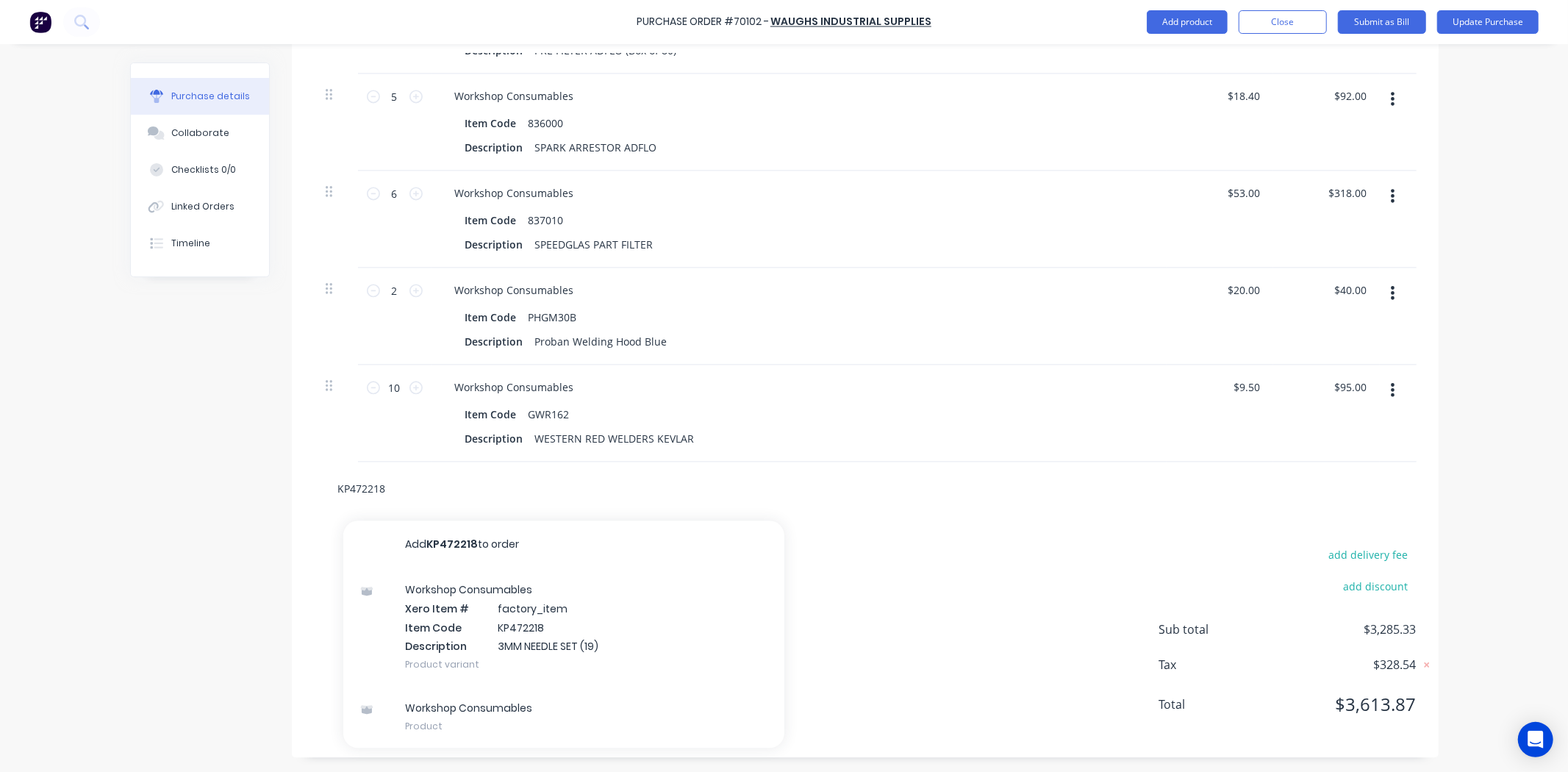
paste input "31606717"
type input "31606717"
drag, startPoint x: 430, startPoint y: 488, endPoint x: 98, endPoint y: 468, distance: 332.6
click at [98, 468] on div "Purchase Order #70102 - Waughs Industrial Supplies Add product Close Submit as …" at bounding box center [784, 386] width 1568 height 772
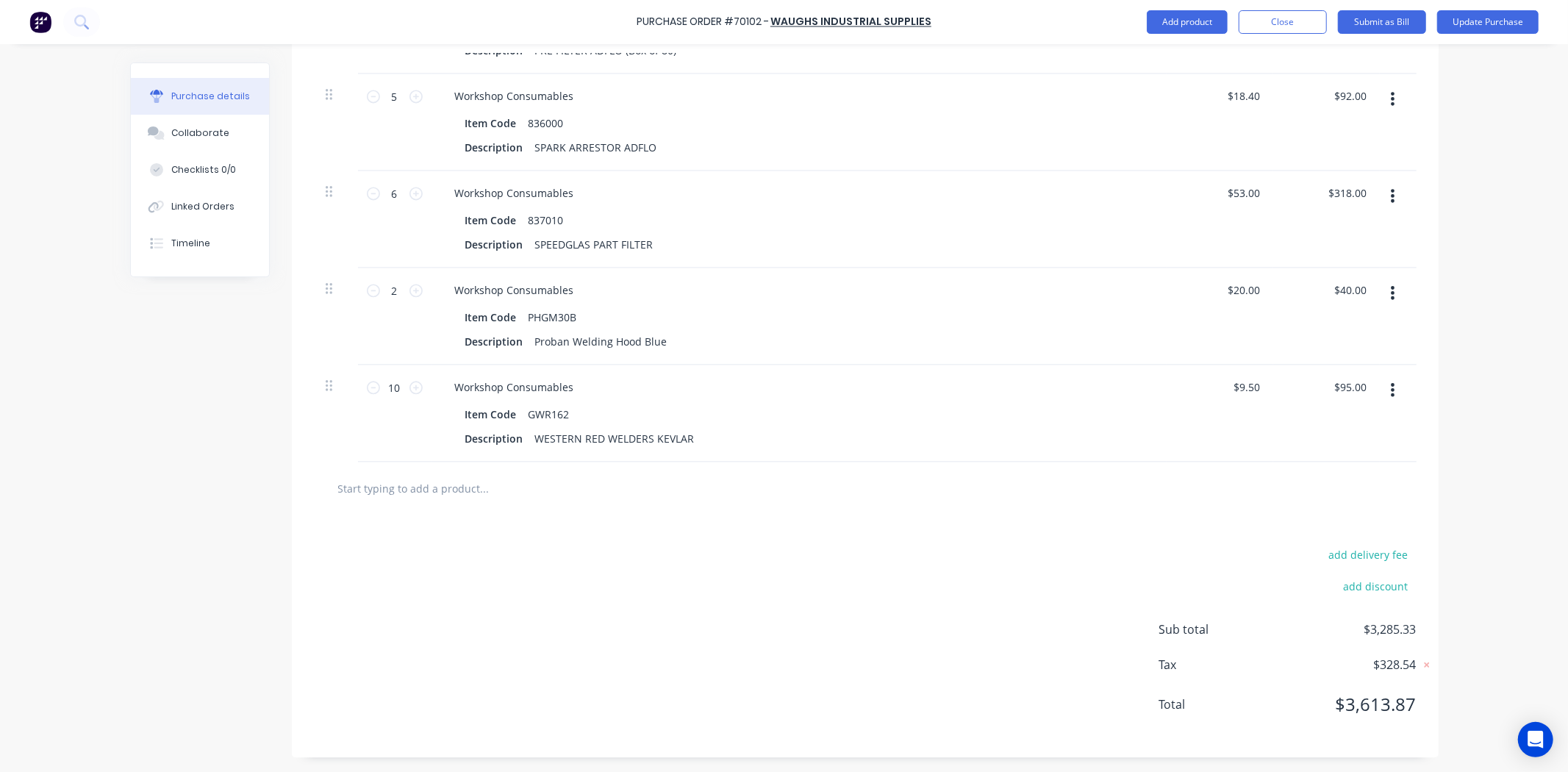
click at [372, 504] on div at bounding box center [864, 488] width 1103 height 54
click at [391, 490] on input "text" at bounding box center [484, 488] width 294 height 29
paste input "ARX111K"
drag, startPoint x: 152, startPoint y: 453, endPoint x: 450, endPoint y: 500, distance: 301.7
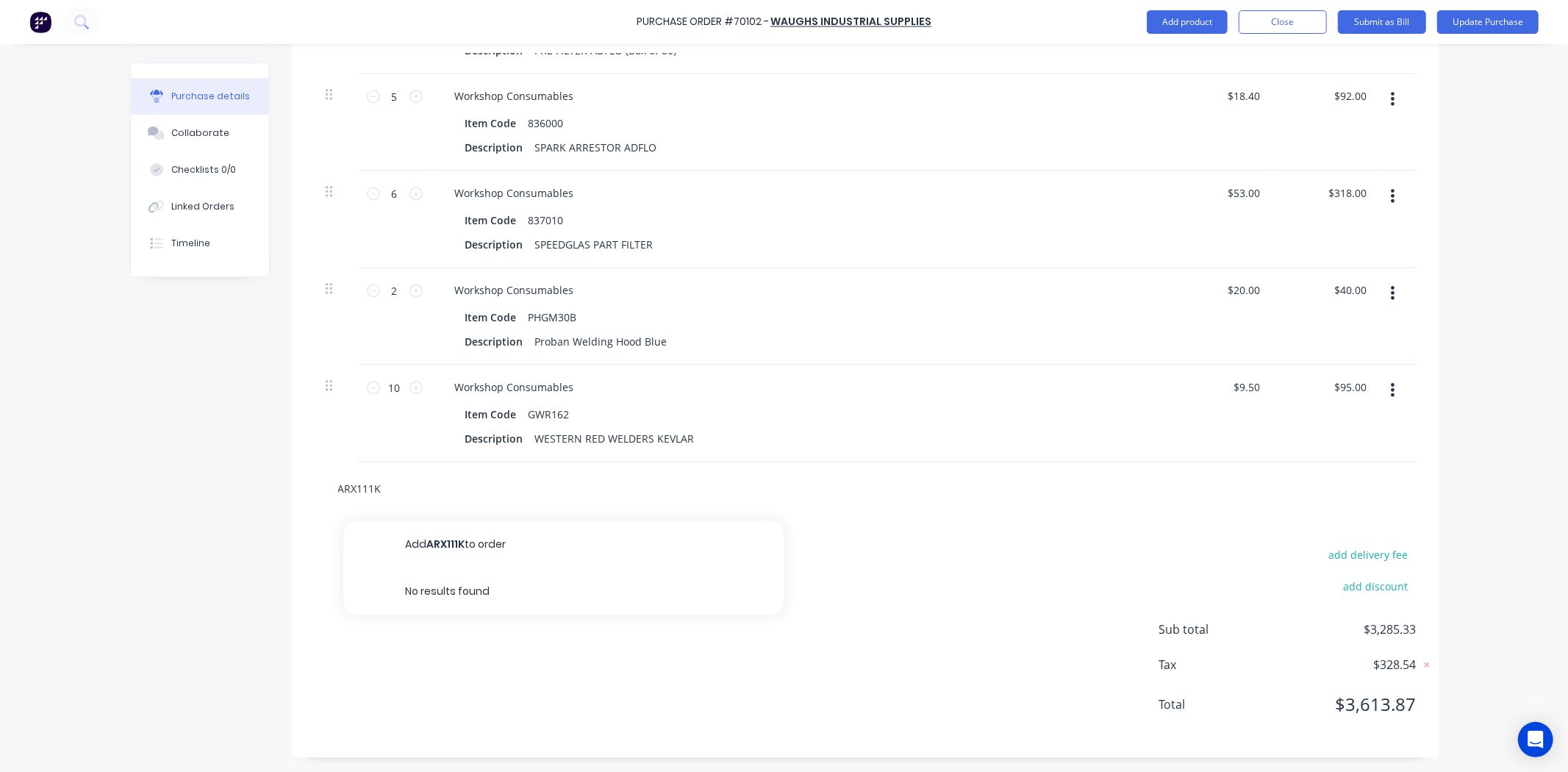
drag, startPoint x: 477, startPoint y: 488, endPoint x: 281, endPoint y: 494, distance: 196.1
paste input "[MEDICAL_DATA] KIT"
type input "[MEDICAL_DATA] KIT"
drag, startPoint x: 453, startPoint y: 490, endPoint x: 318, endPoint y: 488, distance: 135.0
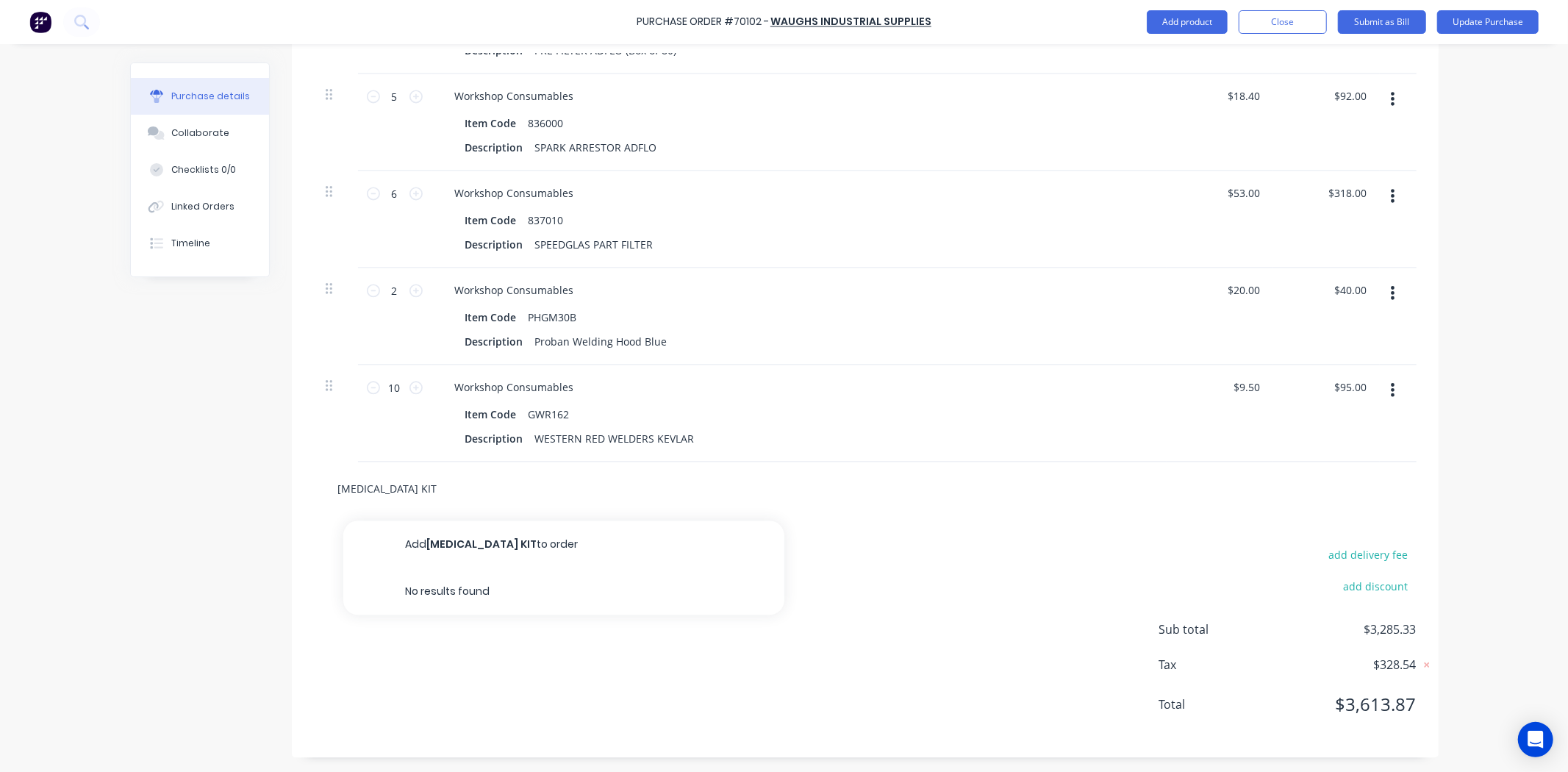
click at [318, 488] on div "[MEDICAL_DATA] KIT Add [MEDICAL_DATA] KIT to order No results found" at bounding box center [864, 488] width 1103 height 54
click at [383, 496] on input "text" at bounding box center [484, 488] width 294 height 29
type input "ll1"
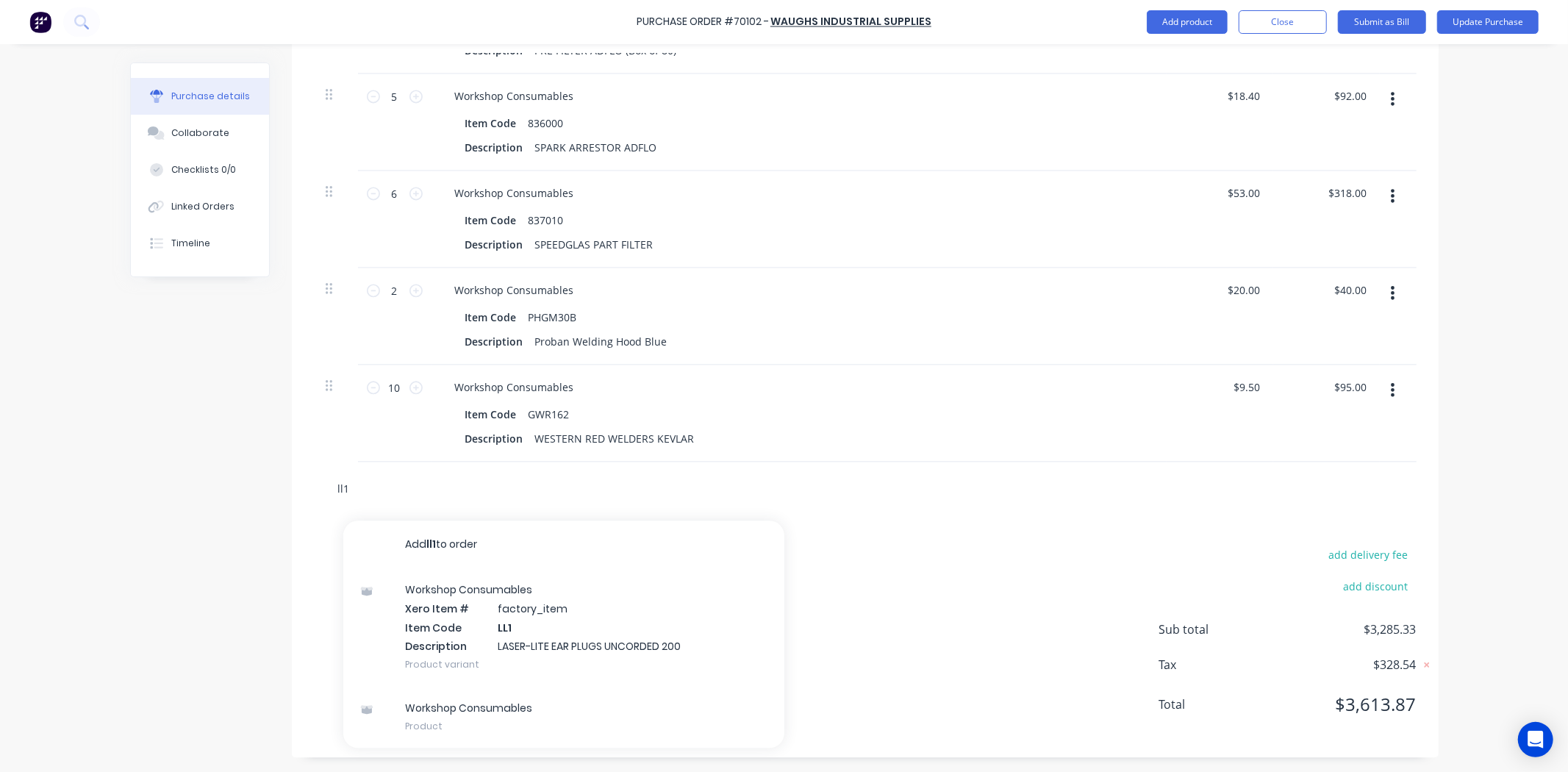
drag, startPoint x: 404, startPoint y: 490, endPoint x: 114, endPoint y: 472, distance: 290.6
click at [114, 472] on div "Purchase Order #70102 - Waughs Industrial Supplies Add product Close Submit as …" at bounding box center [784, 386] width 1568 height 772
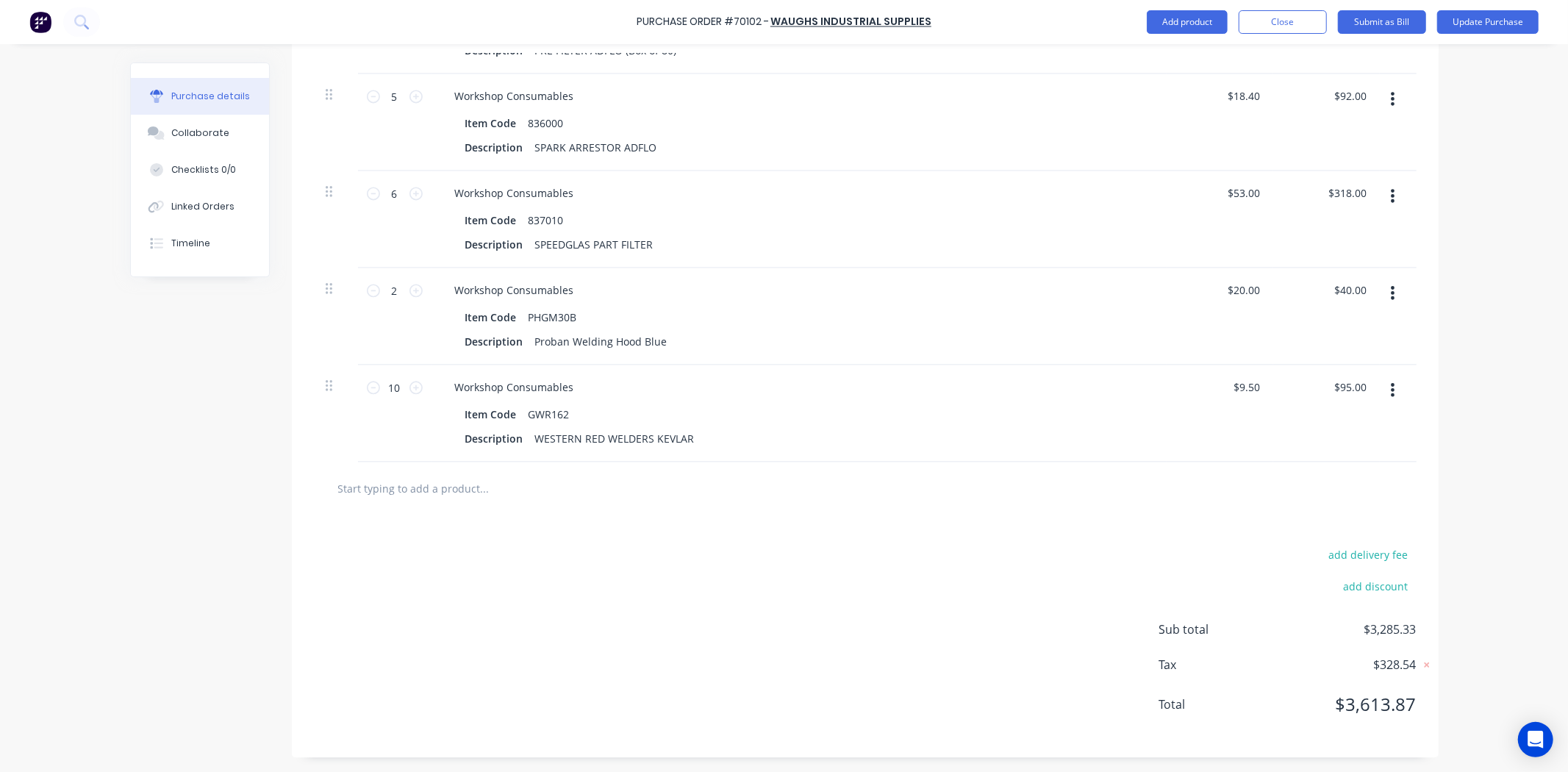
click at [429, 491] on input "text" at bounding box center [484, 488] width 294 height 29
paste input "FE001"
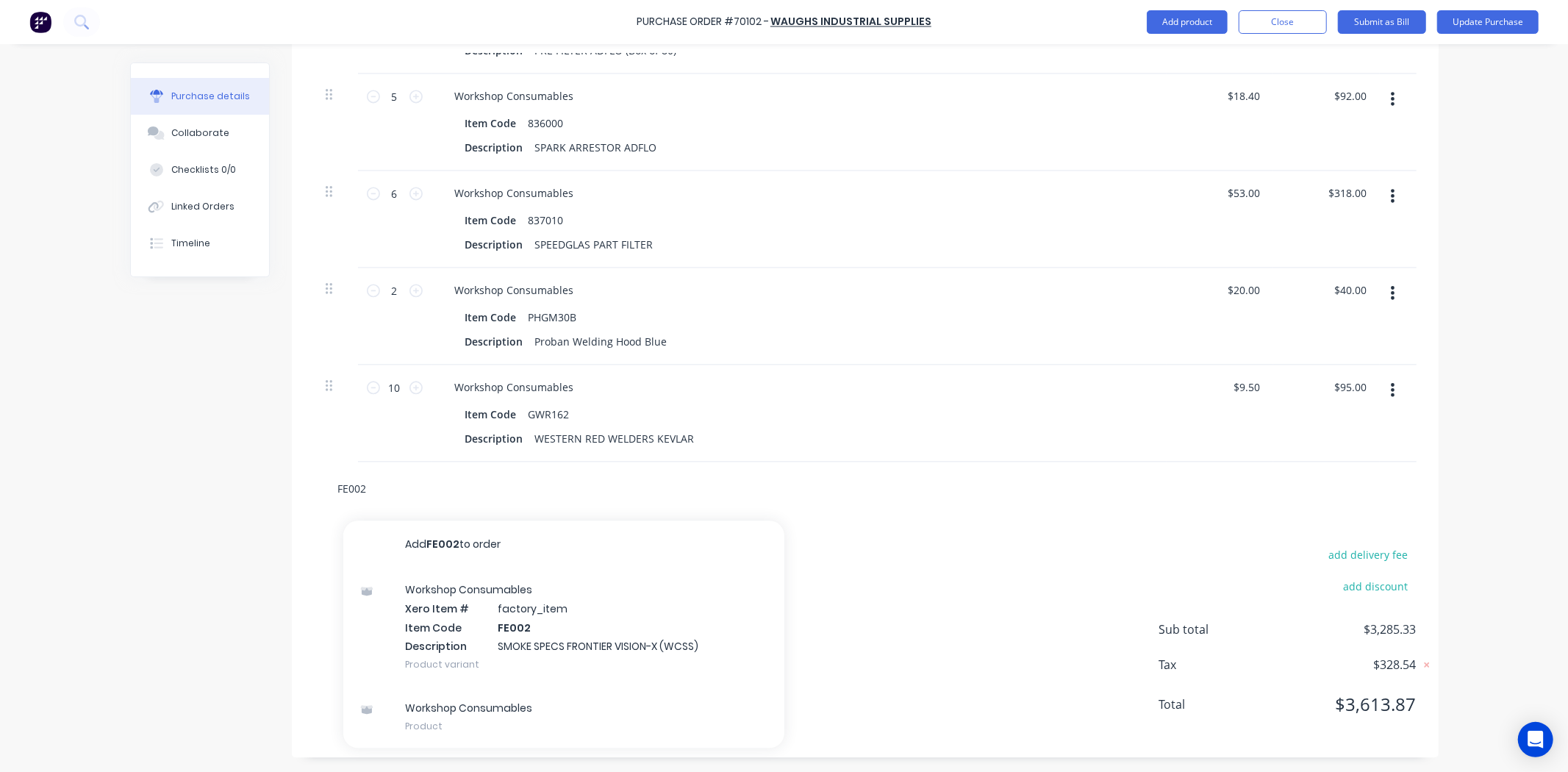
drag, startPoint x: 429, startPoint y: 491, endPoint x: 44, endPoint y: 461, distance: 386.2
click at [44, 461] on div "Purchase Order #70102 - Waughs Industrial Supplies Add product Close Submit as …" at bounding box center [784, 386] width 1568 height 772
drag, startPoint x: 385, startPoint y: 488, endPoint x: 406, endPoint y: 488, distance: 21.0
click at [385, 488] on input "FE002" at bounding box center [484, 488] width 294 height 29
drag, startPoint x: 418, startPoint y: 487, endPoint x: 261, endPoint y: 493, distance: 157.1
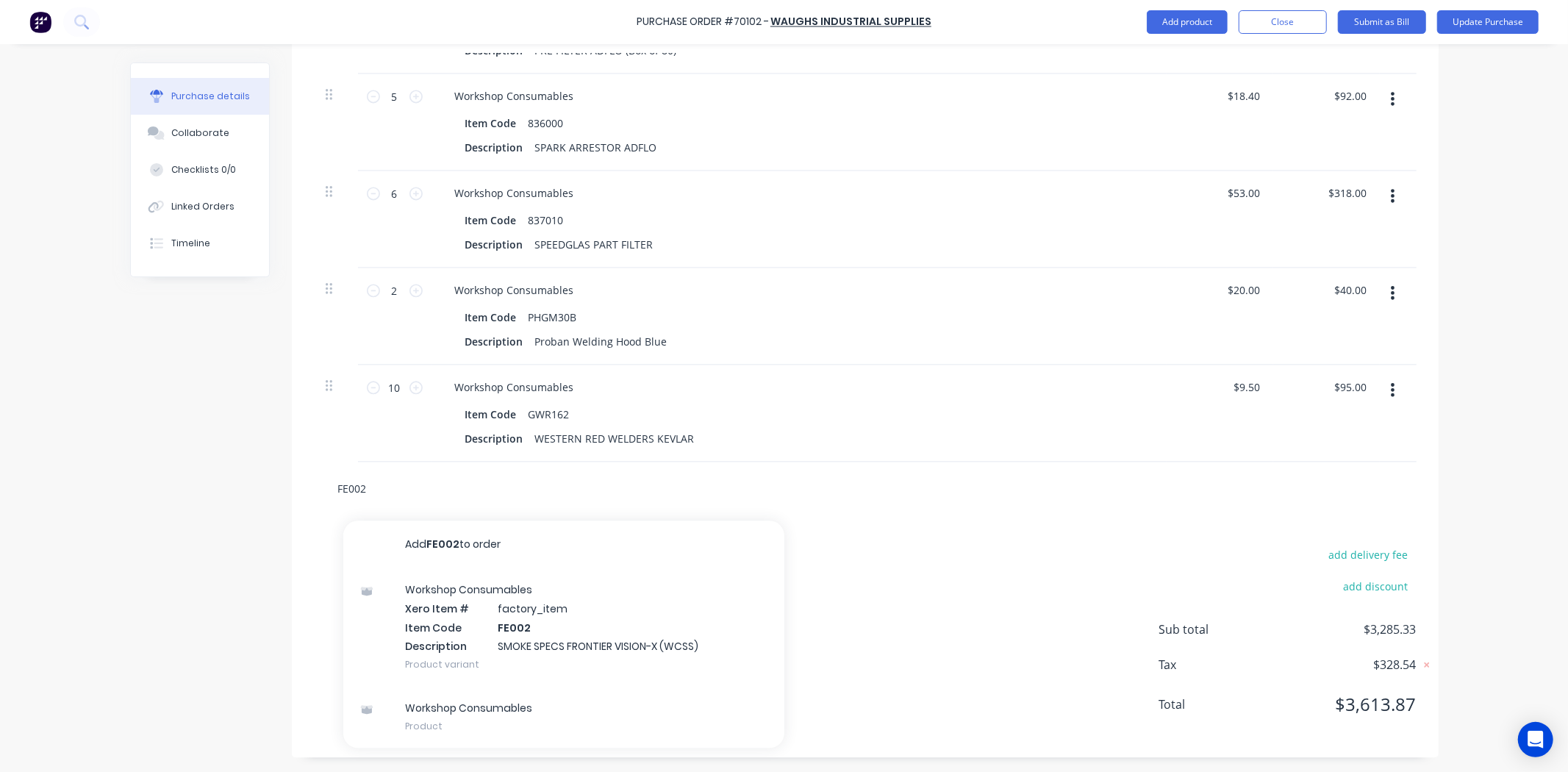
paste input "P3M7528"
click at [426, 496] on input "P3M7528" at bounding box center [484, 488] width 294 height 29
drag, startPoint x: 119, startPoint y: 546, endPoint x: 458, endPoint y: 533, distance: 339.2
click at [121, 546] on div "Purchase Order #70102 - Waughs Industrial Supplies Add product Close Submit as …" at bounding box center [784, 386] width 1568 height 772
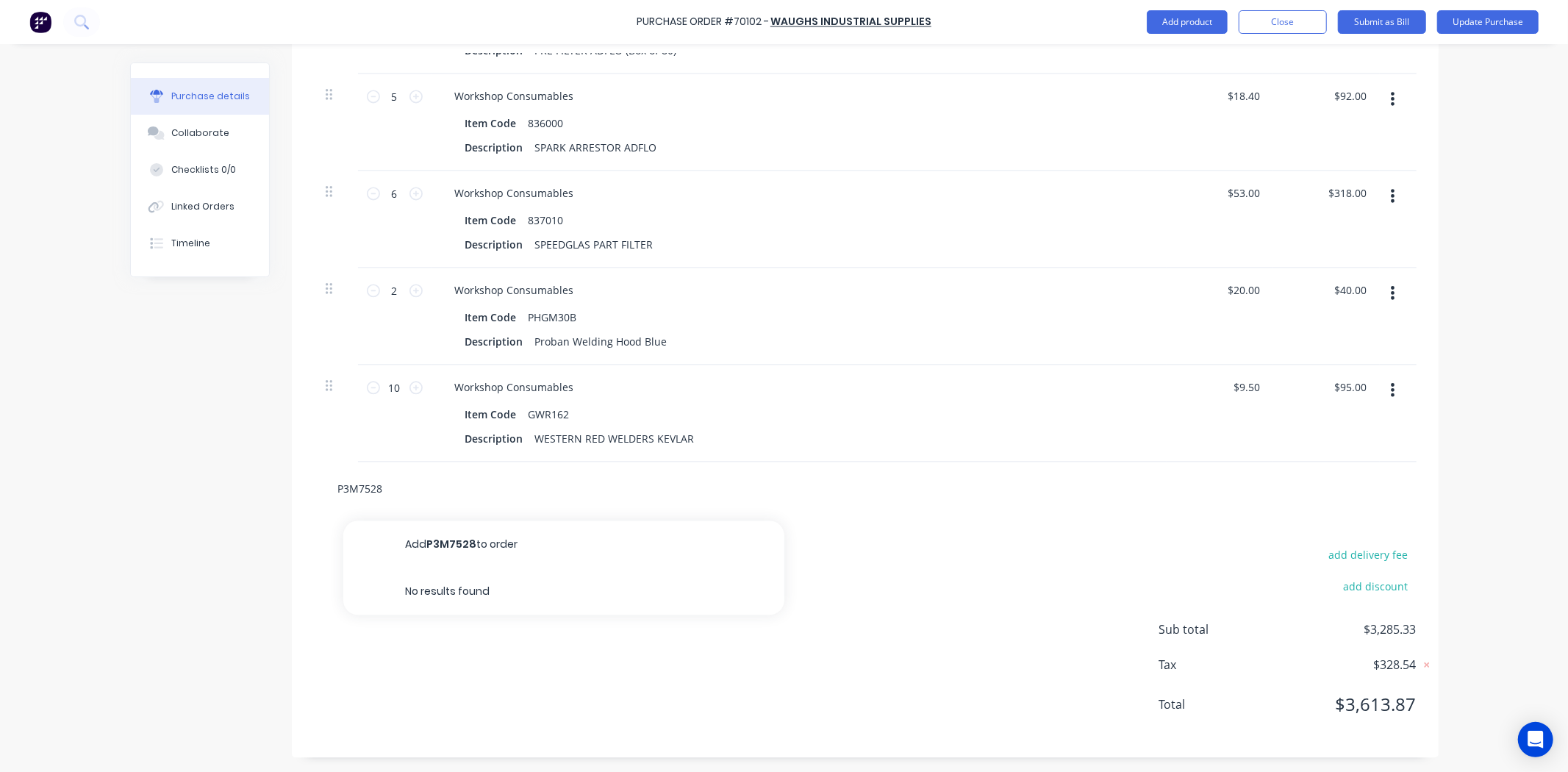
drag, startPoint x: 430, startPoint y: 481, endPoint x: 153, endPoint y: 482, distance: 277.0
paste input "3M7528KIT"
drag, startPoint x: 350, startPoint y: 494, endPoint x: 155, endPoint y: 483, distance: 195.3
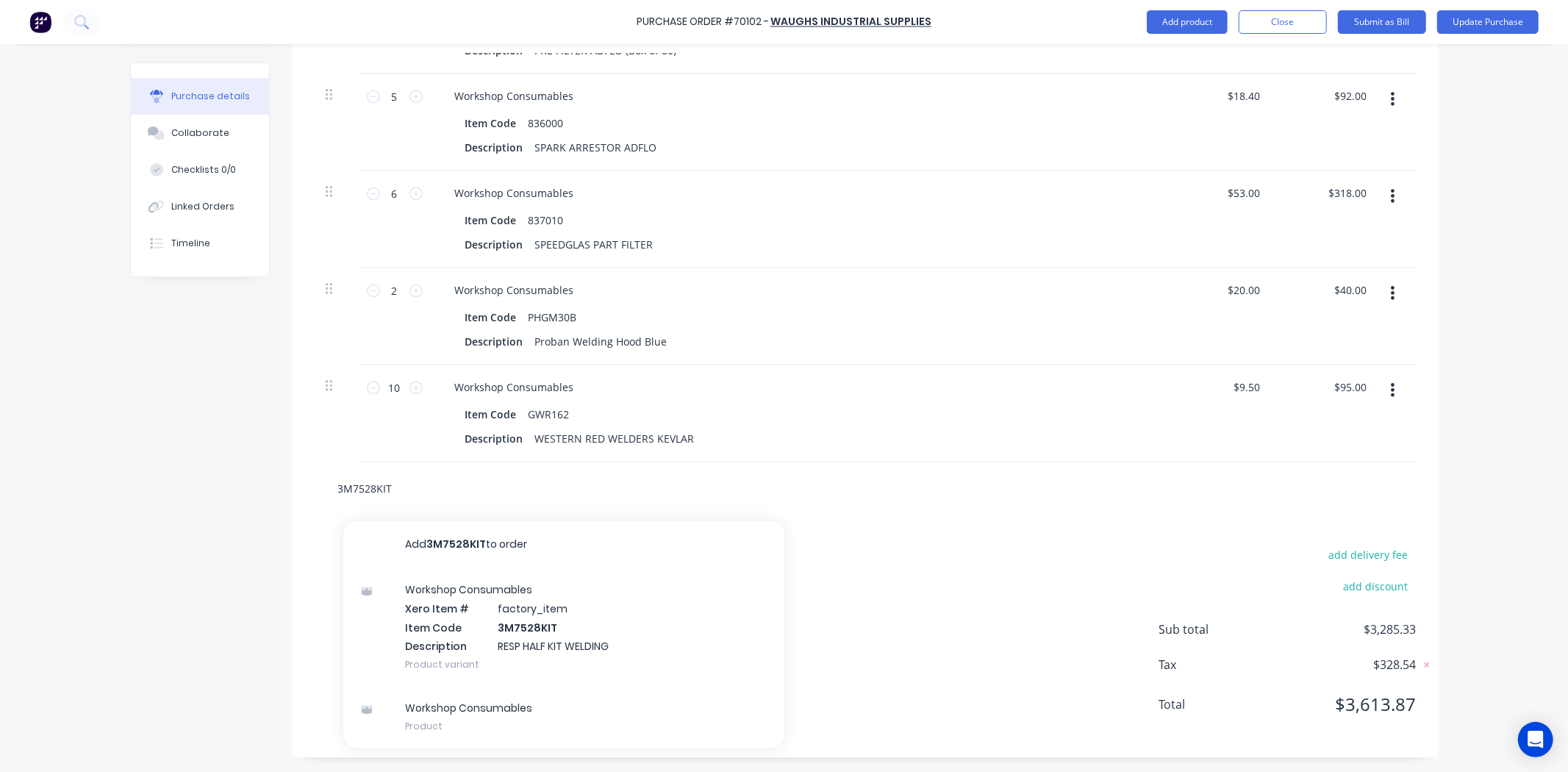
paste input "528025"
drag, startPoint x: 417, startPoint y: 488, endPoint x: 245, endPoint y: 501, distance: 172.5
paste input "613000"
drag, startPoint x: 407, startPoint y: 490, endPoint x: 85, endPoint y: 489, distance: 322.0
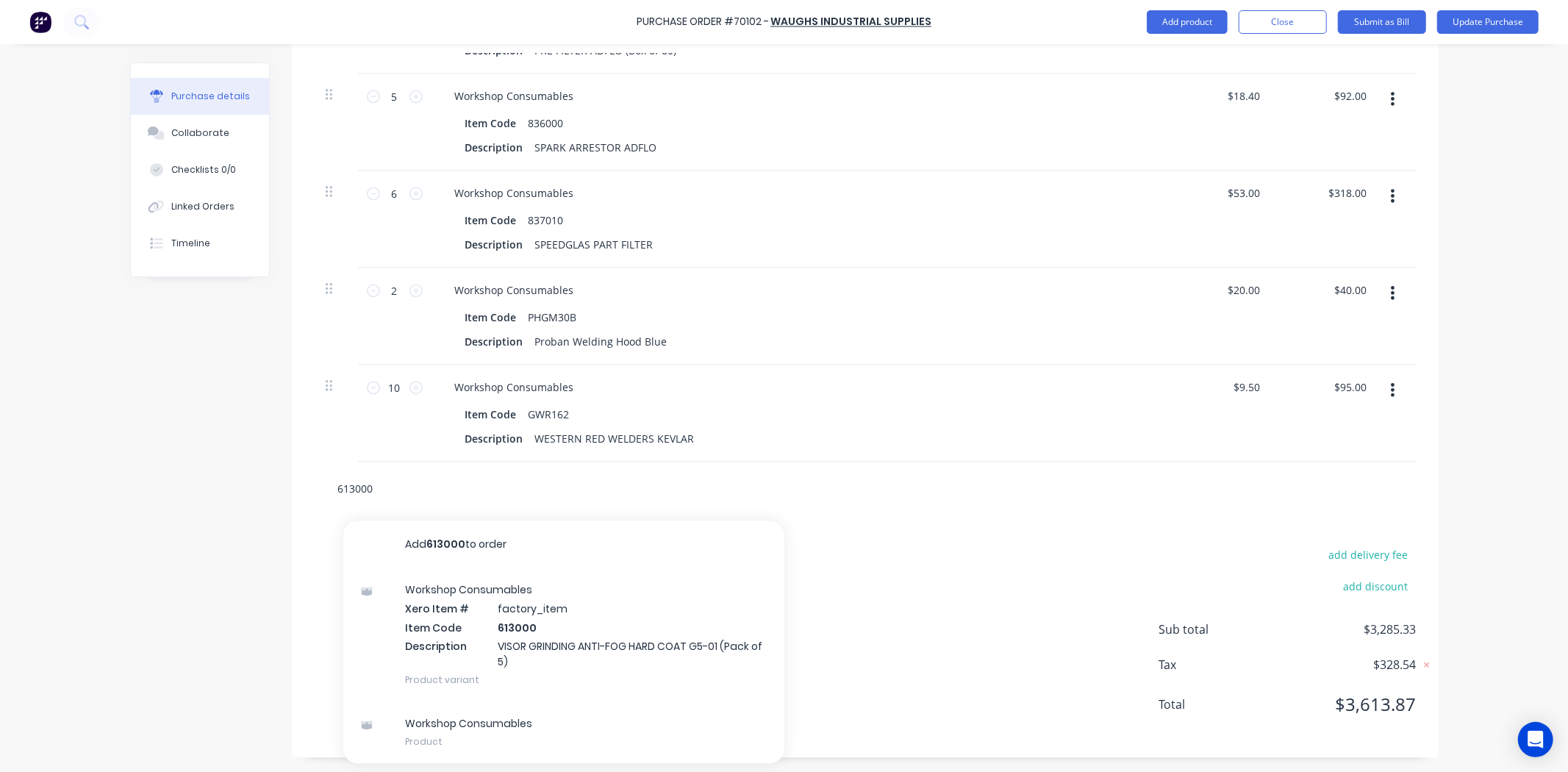
click at [85, 489] on div "Purchase Order #70102 - Waughs Industrial Supplies Add product Close Submit as …" at bounding box center [784, 386] width 1568 height 772
paste input "534"
drag, startPoint x: 402, startPoint y: 490, endPoint x: -29, endPoint y: 501, distance: 431.1
click at [0, 501] on html "Purchase Order #70102 - Waughs Industrial Supplies Add product Close Submit as …" at bounding box center [784, 386] width 1568 height 772
paste input "834016"
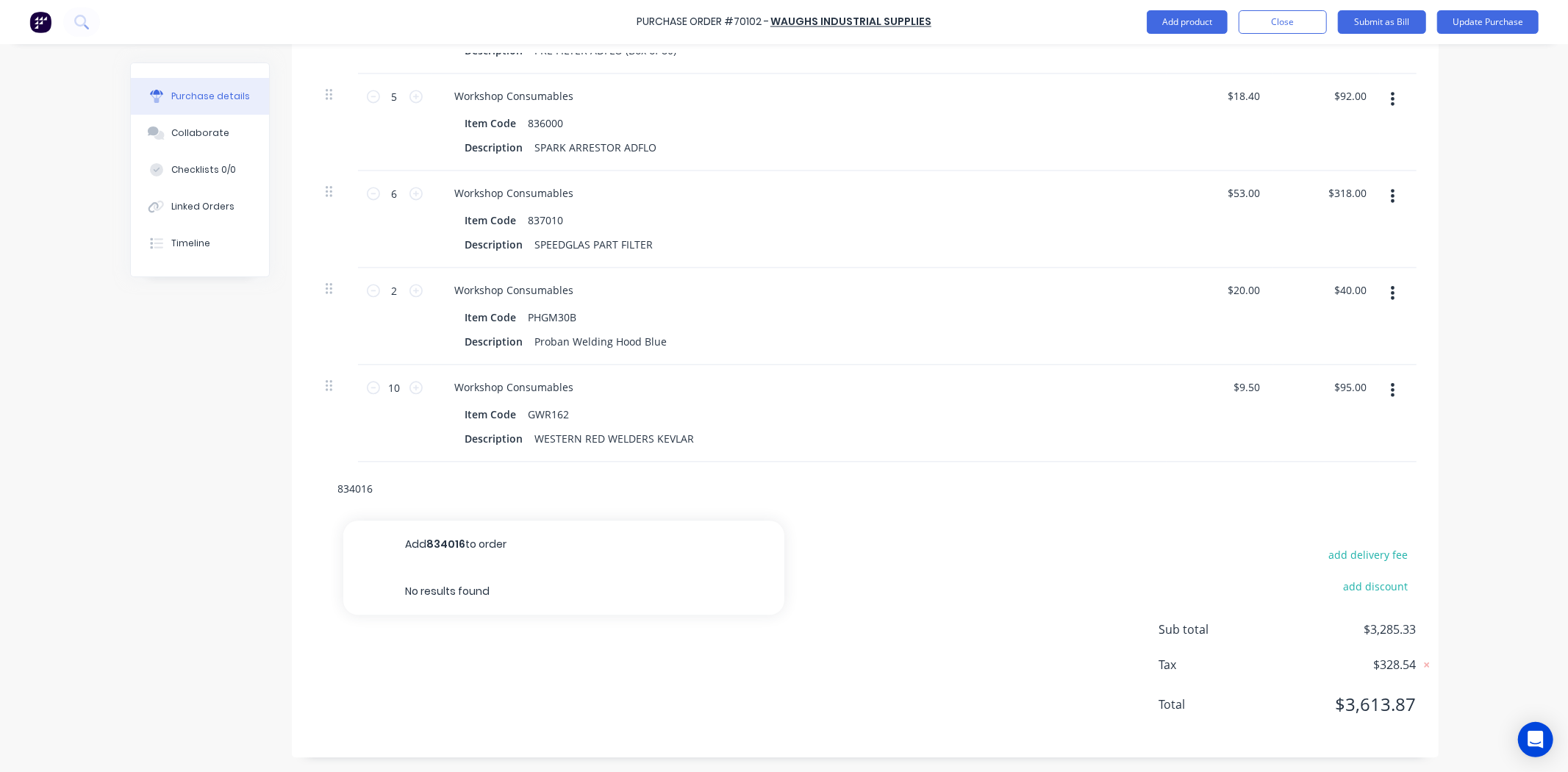
click at [436, 487] on input "834016" at bounding box center [484, 488] width 294 height 29
click at [112, 381] on div "Purchase Order #70102 - Waughs Industrial Supplies Add product Close Submit as …" at bounding box center [784, 386] width 1568 height 772
drag, startPoint x: 418, startPoint y: 488, endPoint x: 228, endPoint y: 493, distance: 190.1
paste input "8030"
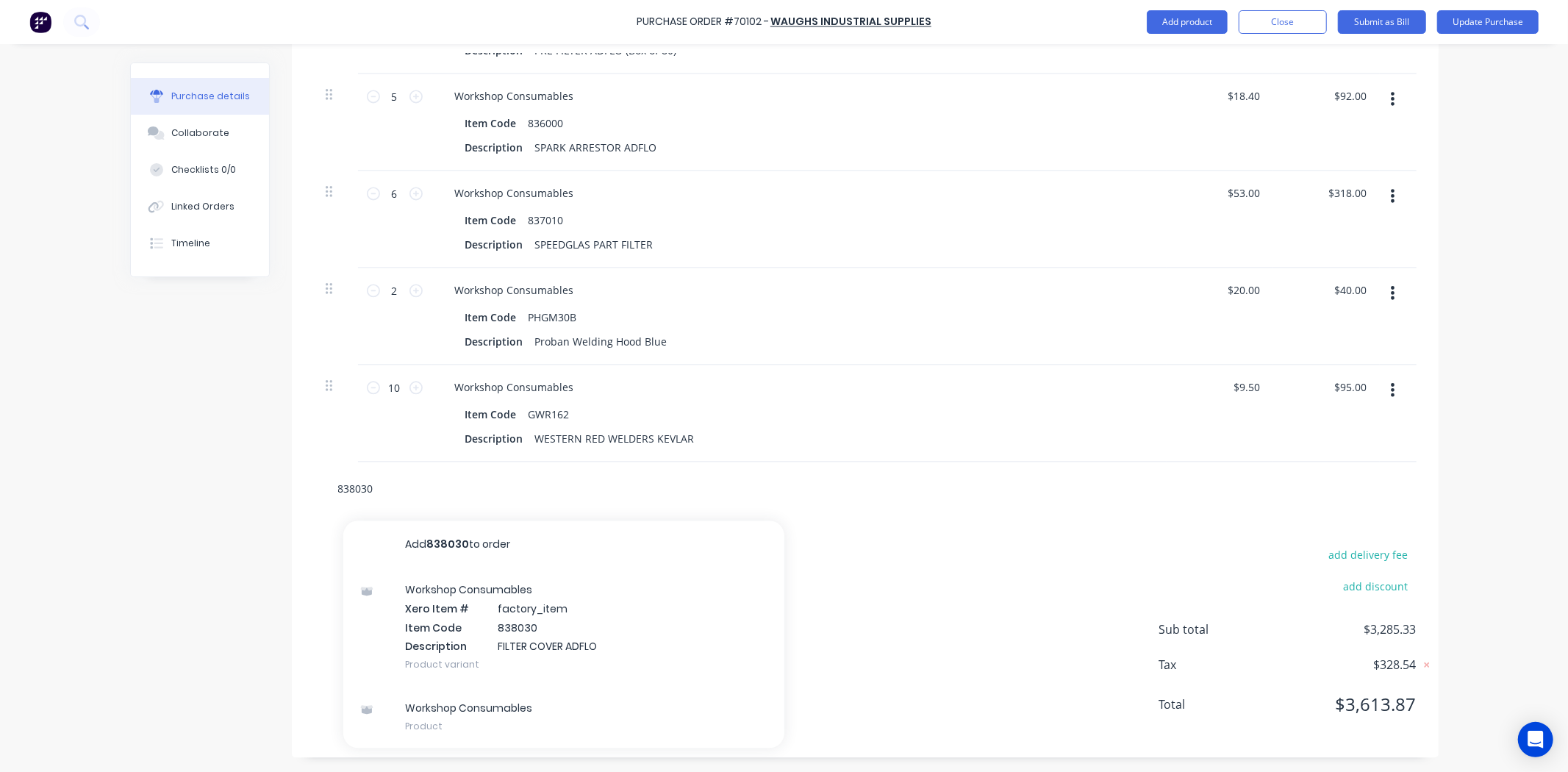
type input "838030"
click at [432, 490] on input "838030" at bounding box center [484, 488] width 294 height 29
drag, startPoint x: 349, startPoint y: 501, endPoint x: -20, endPoint y: 478, distance: 369.7
click at [0, 478] on html "Purchase Order #70102 - Waughs Industrial Supplies Add product Close Submit as …" at bounding box center [784, 386] width 1568 height 772
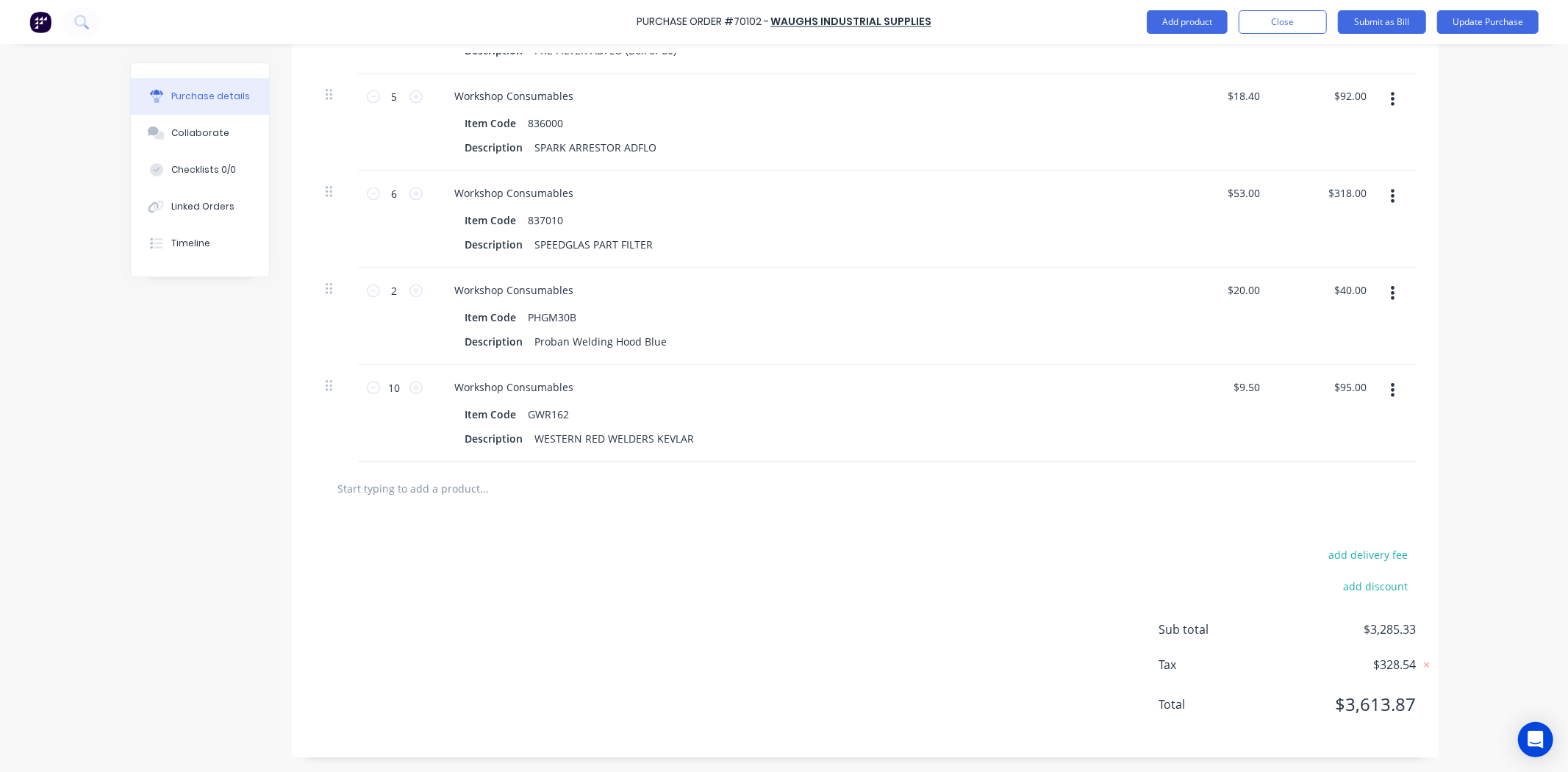
click at [394, 501] on input "text" at bounding box center [484, 488] width 294 height 29
paste input "168505"
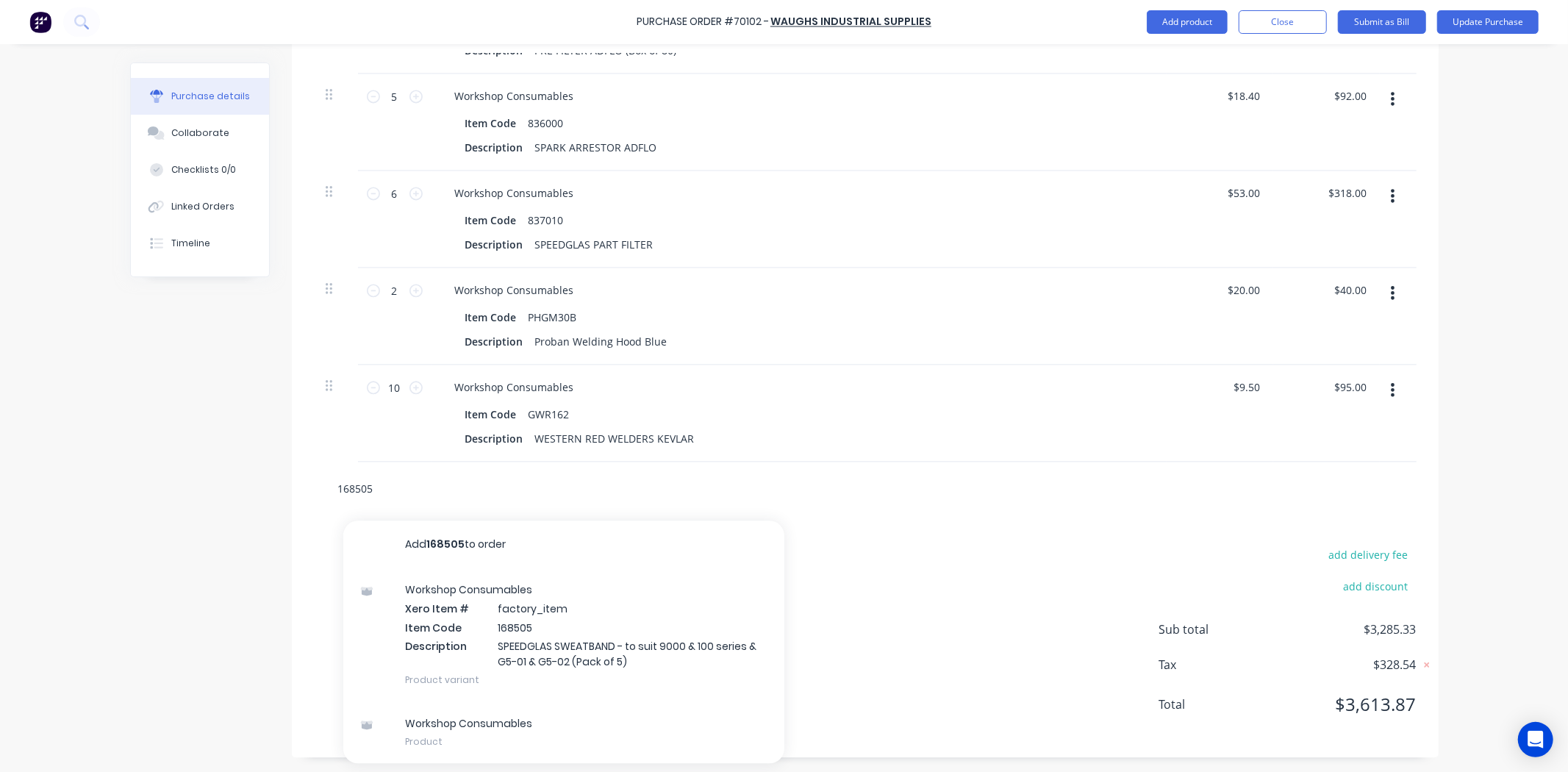
drag, startPoint x: 384, startPoint y: 490, endPoint x: 212, endPoint y: 474, distance: 172.7
paste input "97144"
drag, startPoint x: 395, startPoint y: 477, endPoint x: 282, endPoint y: 477, distance: 113.0
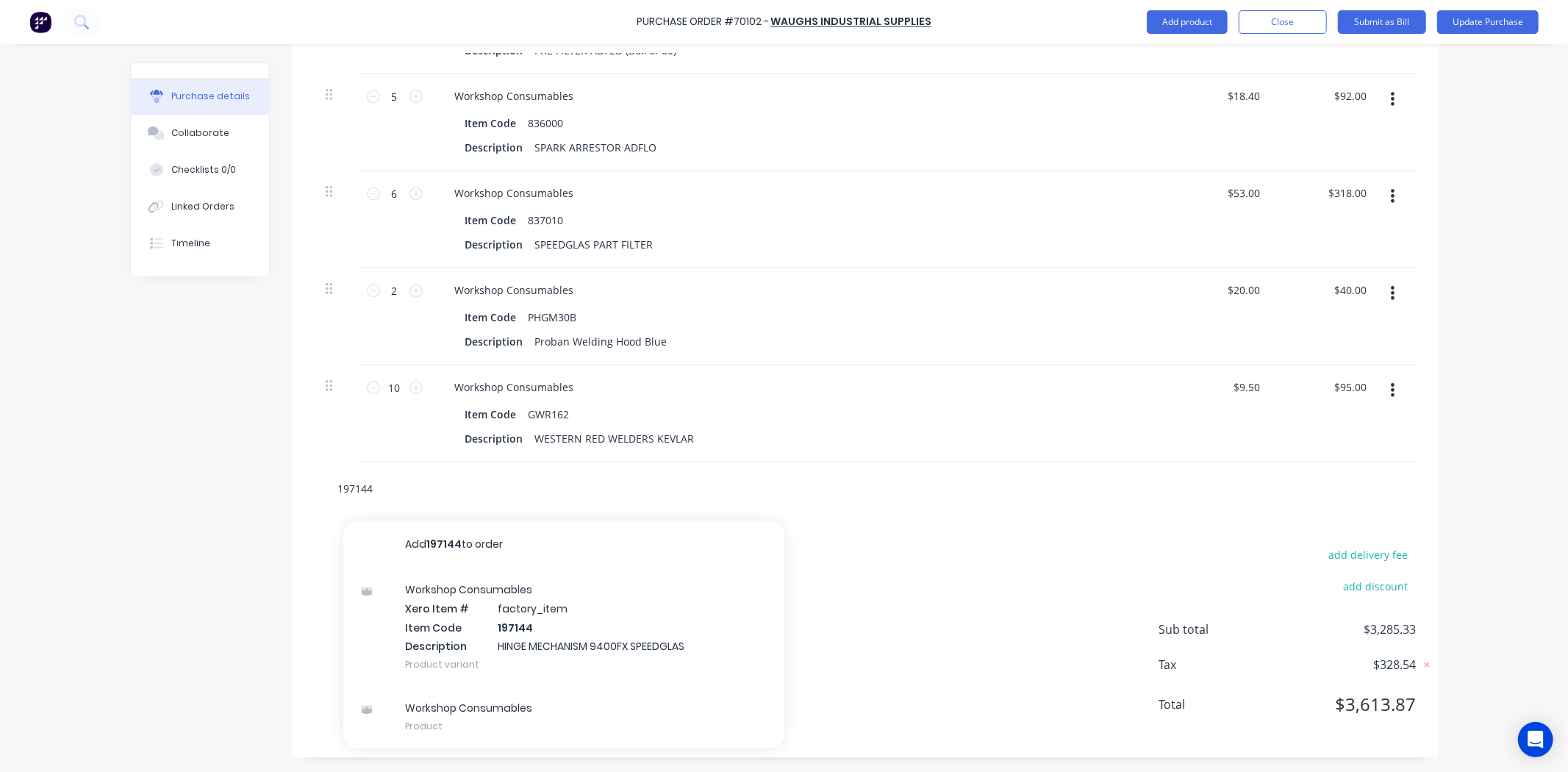
paste input "271319P"
drag, startPoint x: 330, startPoint y: 489, endPoint x: 299, endPoint y: 494, distance: 31.4
click at [299, 494] on div "271319P Add 271319P to order No results found" at bounding box center [865, 488] width 1147 height 54
paste input "INNER LENS COVER INFINITY (Pack of 5)"
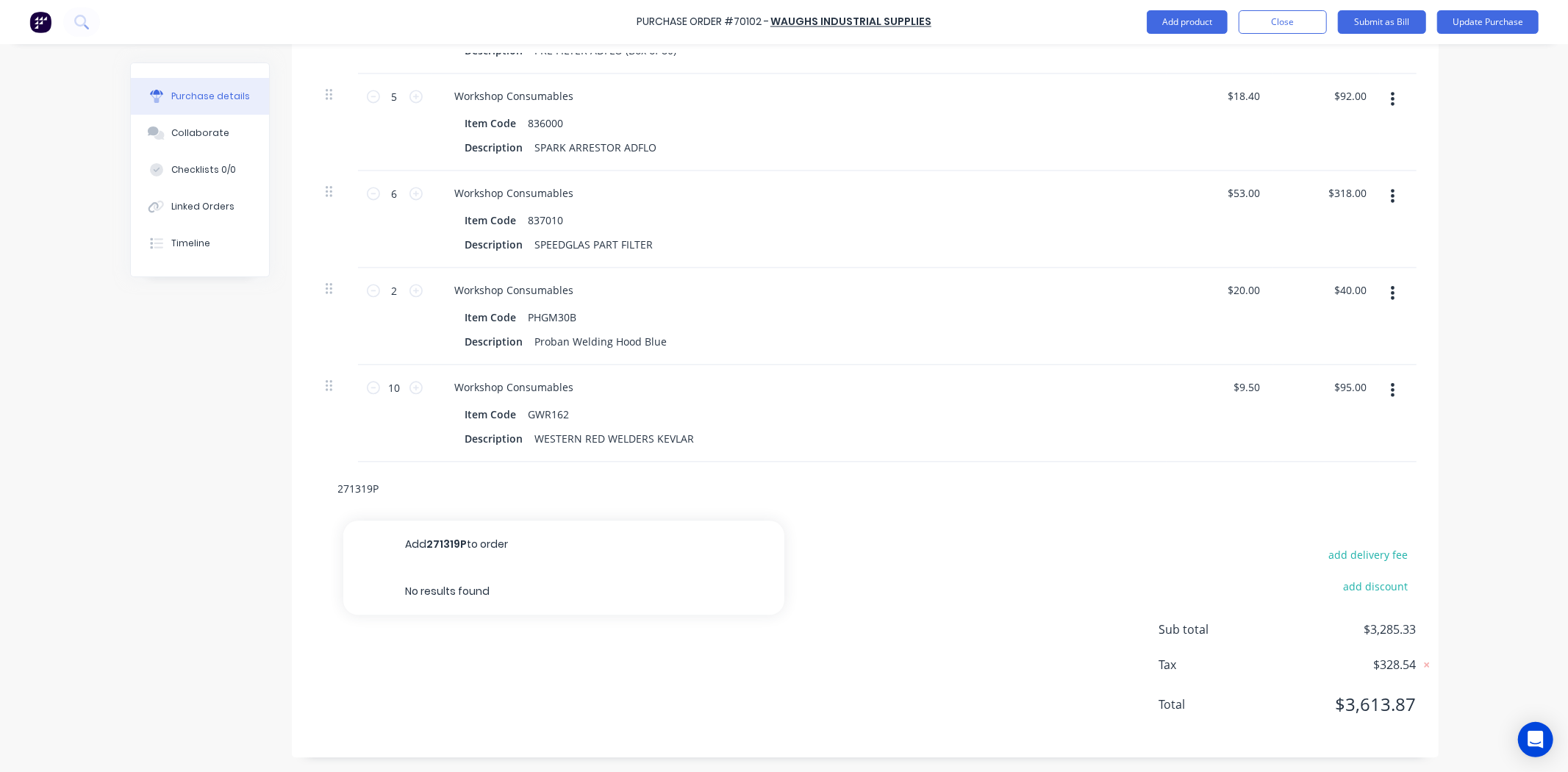
type input "INNER LENS COVER INFINITY (Pack of 5)"
drag, startPoint x: 540, startPoint y: 479, endPoint x: 285, endPoint y: 523, distance: 258.8
click at [107, 515] on div "Purchase Order #70102 - Waughs Industrial Supplies Add product Close Submit as …" at bounding box center [784, 386] width 1568 height 772
click at [505, 508] on div at bounding box center [864, 488] width 1103 height 54
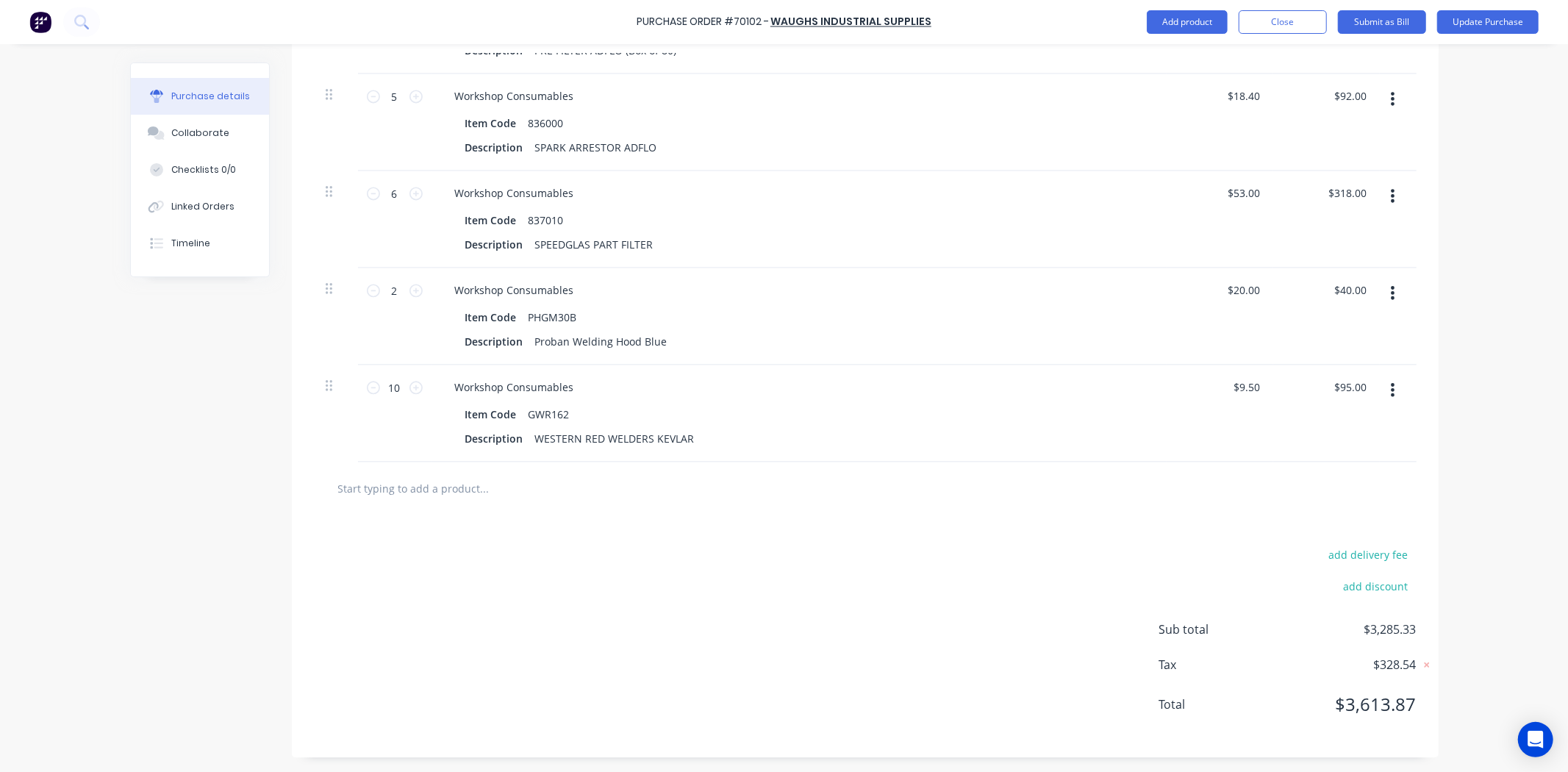
click at [496, 489] on input "text" at bounding box center [484, 488] width 294 height 29
paste input "271320P"
type input "271320P"
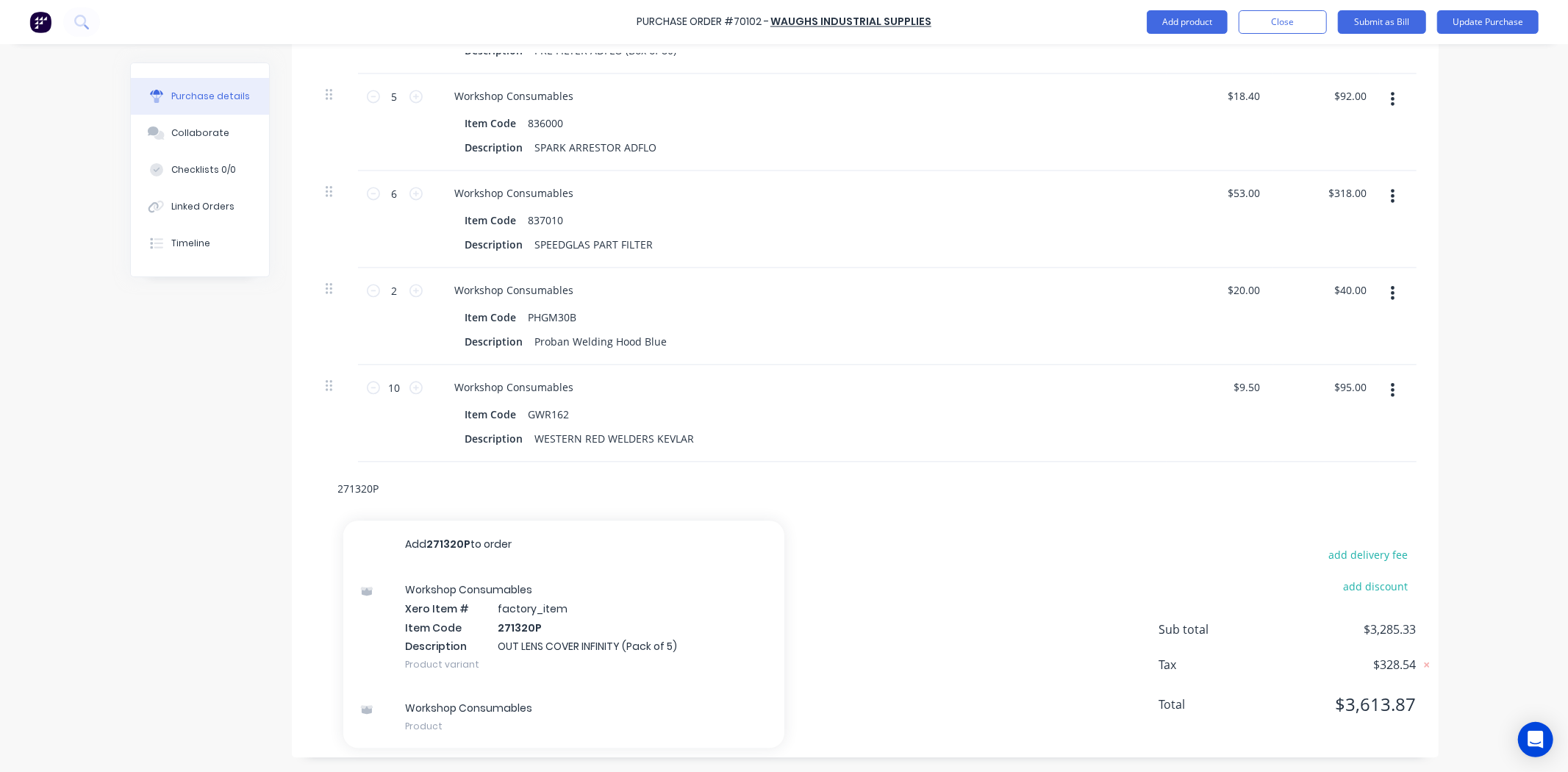
drag, startPoint x: 375, startPoint y: 489, endPoint x: 150, endPoint y: 500, distance: 225.3
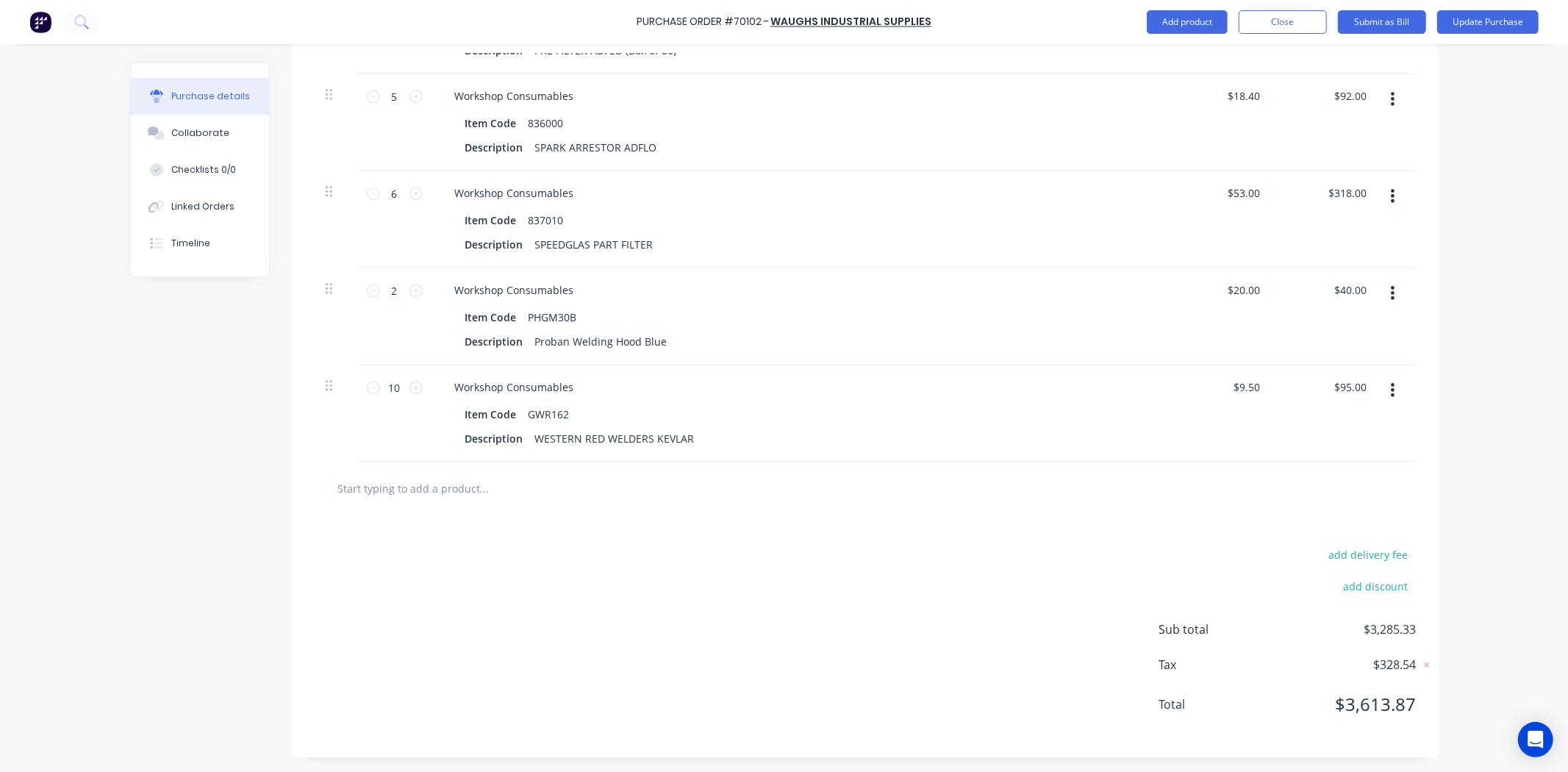
click at [449, 489] on input "text" at bounding box center [484, 488] width 294 height 29
paste input "PHGM30Y"
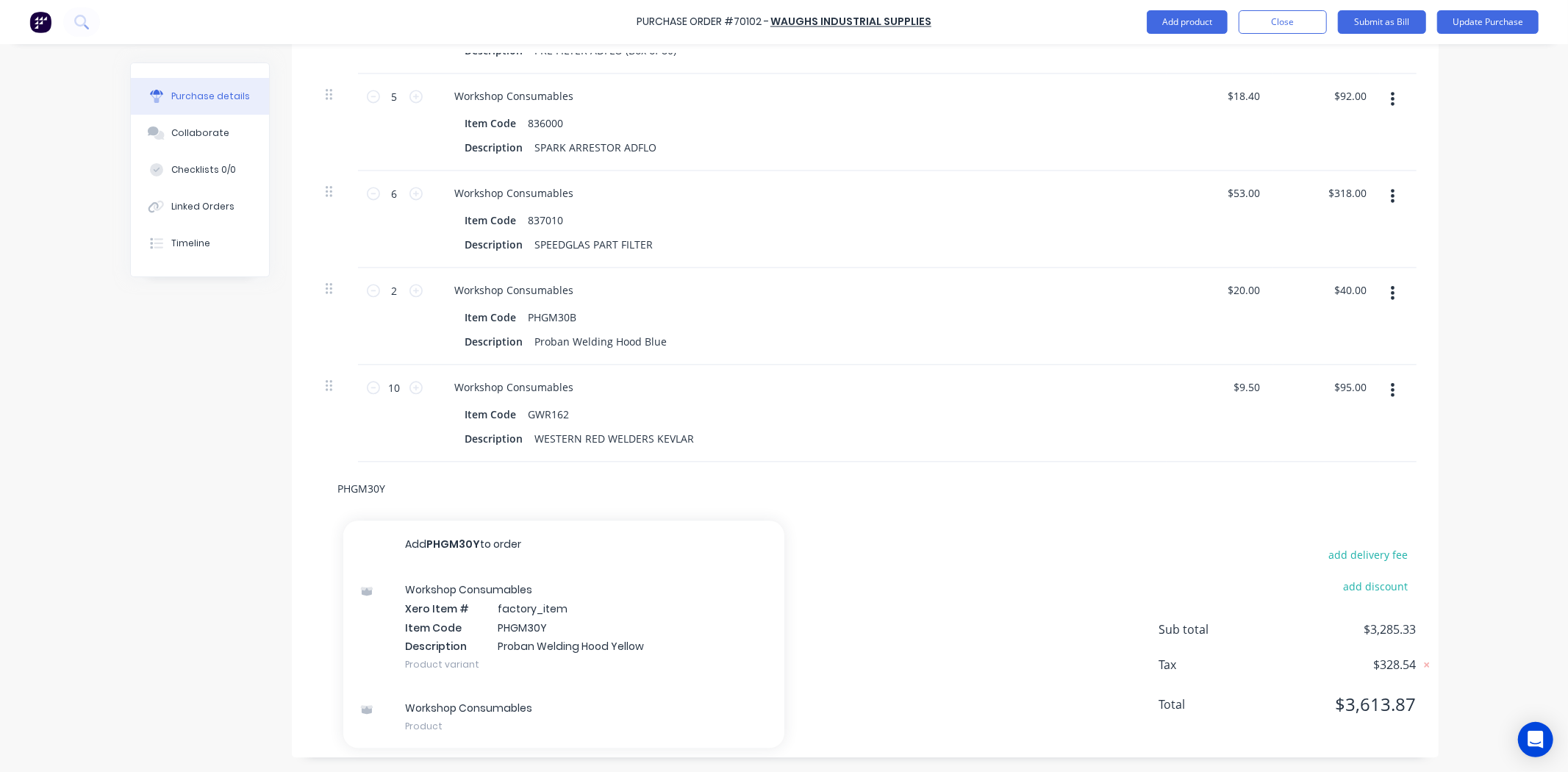
type input "PHGM30Y"
drag, startPoint x: 437, startPoint y: 490, endPoint x: -11, endPoint y: 496, distance: 448.0
click at [0, 496] on html "Purchase Order #70102 - Waughs Industrial Supplies Add product Close Submit as …" at bounding box center [784, 386] width 1568 height 772
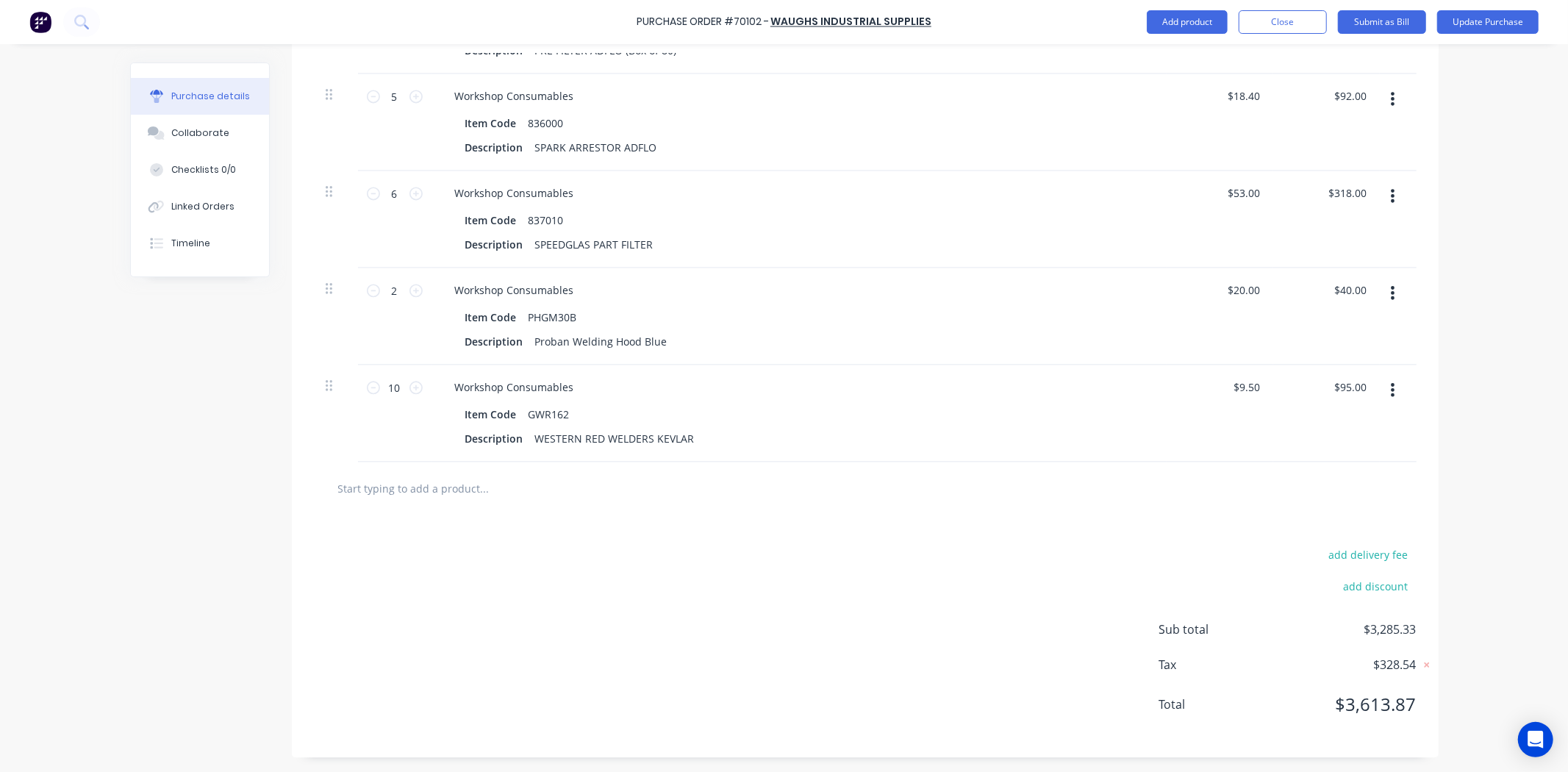
click at [478, 493] on input "text" at bounding box center [484, 488] width 294 height 29
paste input "523001"
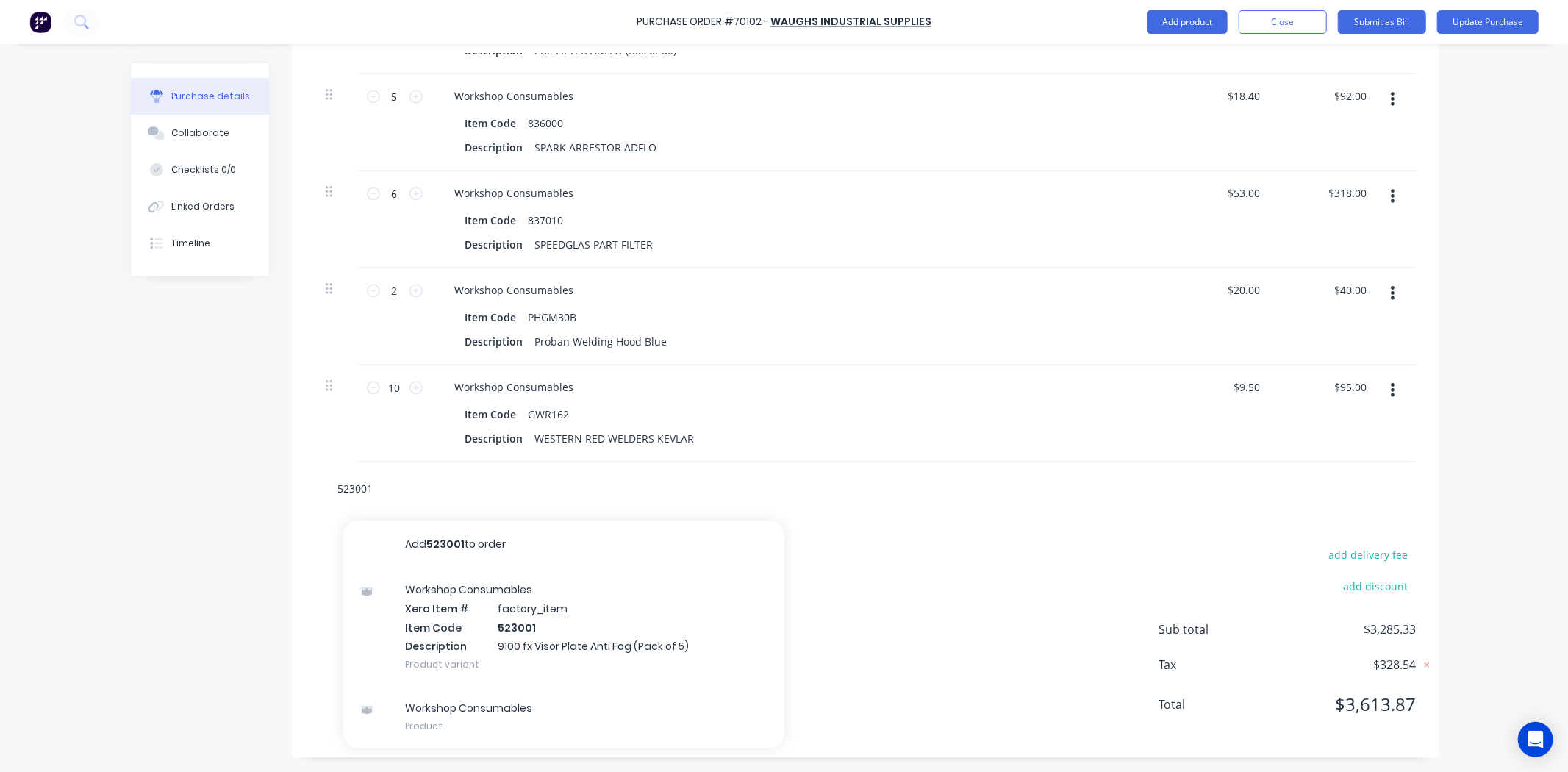
drag, startPoint x: 428, startPoint y: 486, endPoint x: 23, endPoint y: 513, distance: 405.9
click at [23, 513] on div "Purchase Order #70102 - Waughs Industrial Supplies Add product Close Submit as …" at bounding box center [784, 386] width 1568 height 772
click at [464, 482] on input "523001" at bounding box center [484, 488] width 294 height 29
drag, startPoint x: 404, startPoint y: 486, endPoint x: 259, endPoint y: 472, distance: 145.7
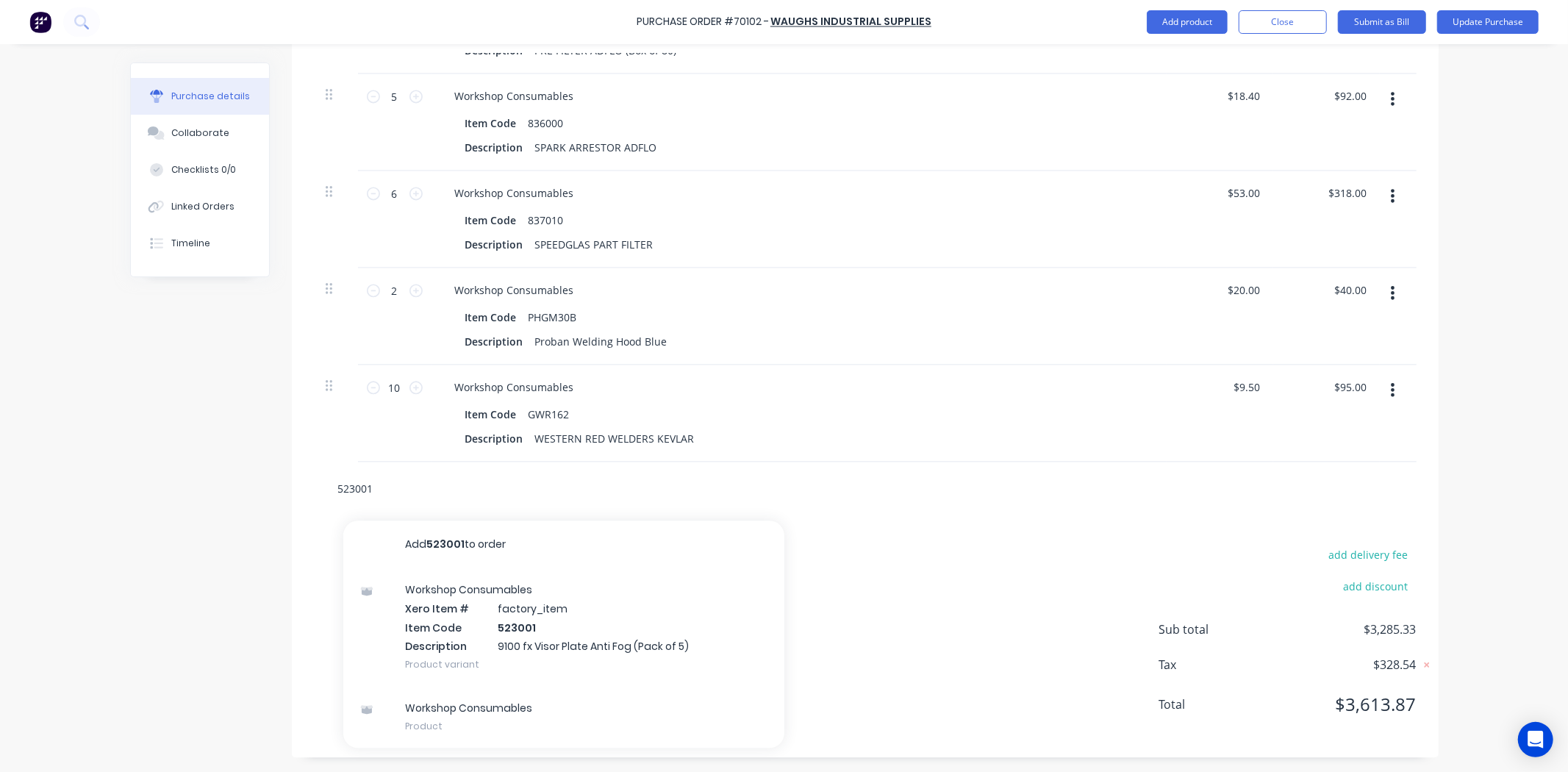
paste input "426000"
click at [444, 488] on input "426000" at bounding box center [484, 488] width 294 height 29
drag, startPoint x: 390, startPoint y: 490, endPoint x: 222, endPoint y: 488, distance: 168.0
paste input "3M2138"
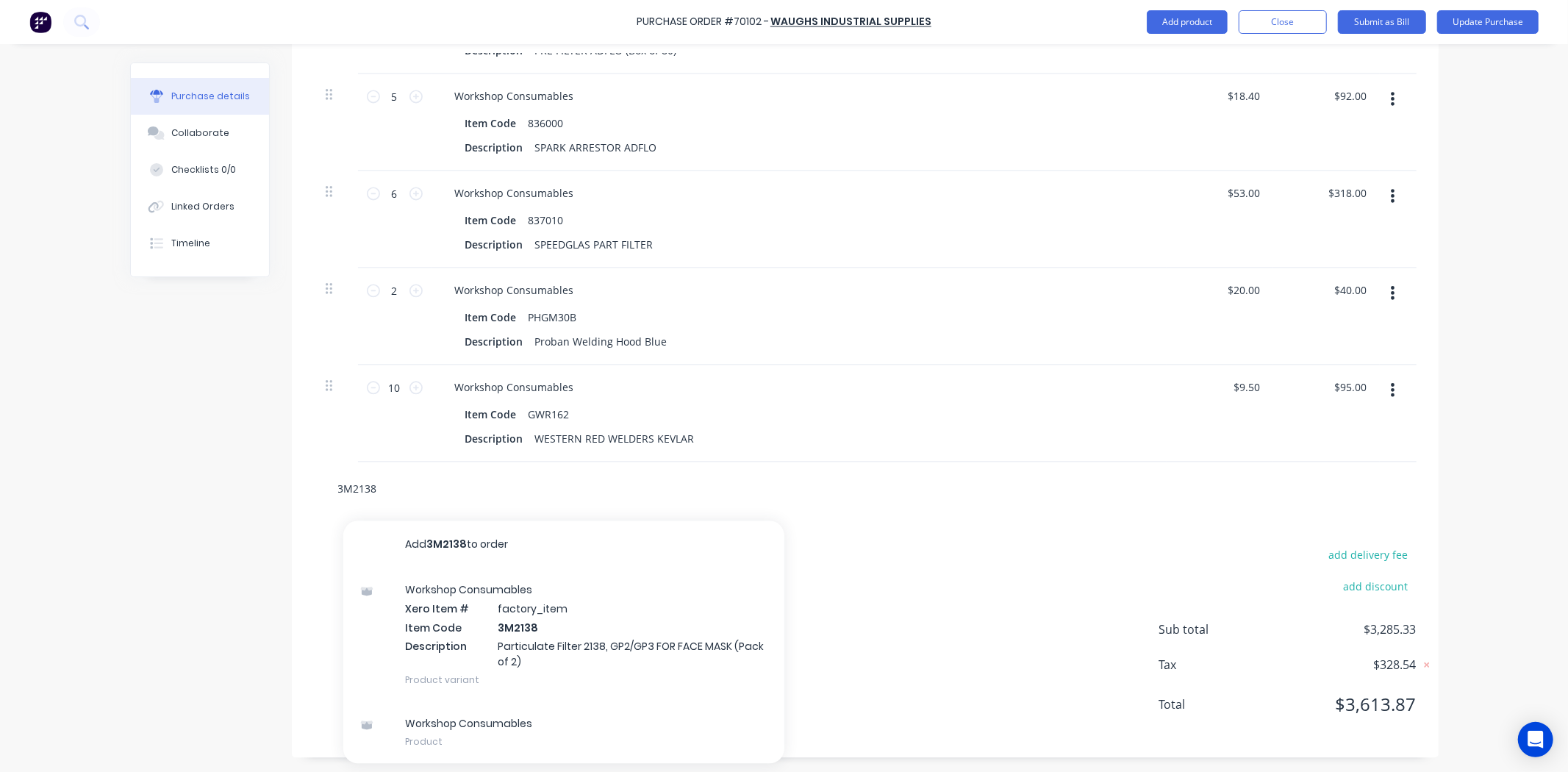
drag, startPoint x: 420, startPoint y: 472, endPoint x: 82, endPoint y: 471, distance: 338.0
click at [82, 471] on div "Purchase Order #70102 - Waughs Industrial Supplies Add product Close Submit as …" at bounding box center [784, 386] width 1568 height 772
paste input "471102"
drag, startPoint x: 418, startPoint y: 483, endPoint x: 232, endPoint y: 486, distance: 186.0
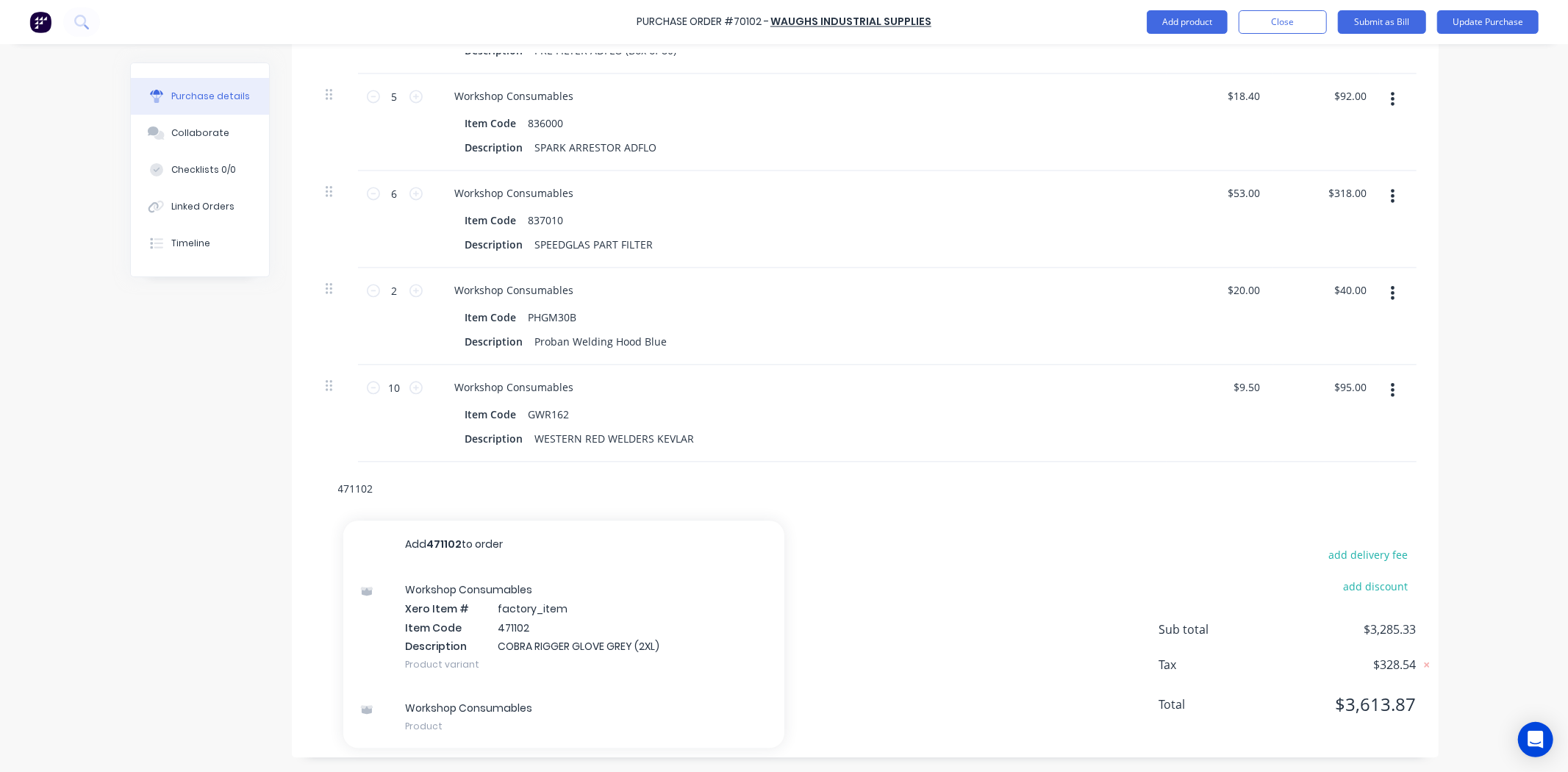
paste input "GWT16510"
drag, startPoint x: 446, startPoint y: 479, endPoint x: 241, endPoint y: 493, distance: 205.5
paste input "4062LHO"
drag, startPoint x: 459, startPoint y: 491, endPoint x: 48, endPoint y: 458, distance: 412.3
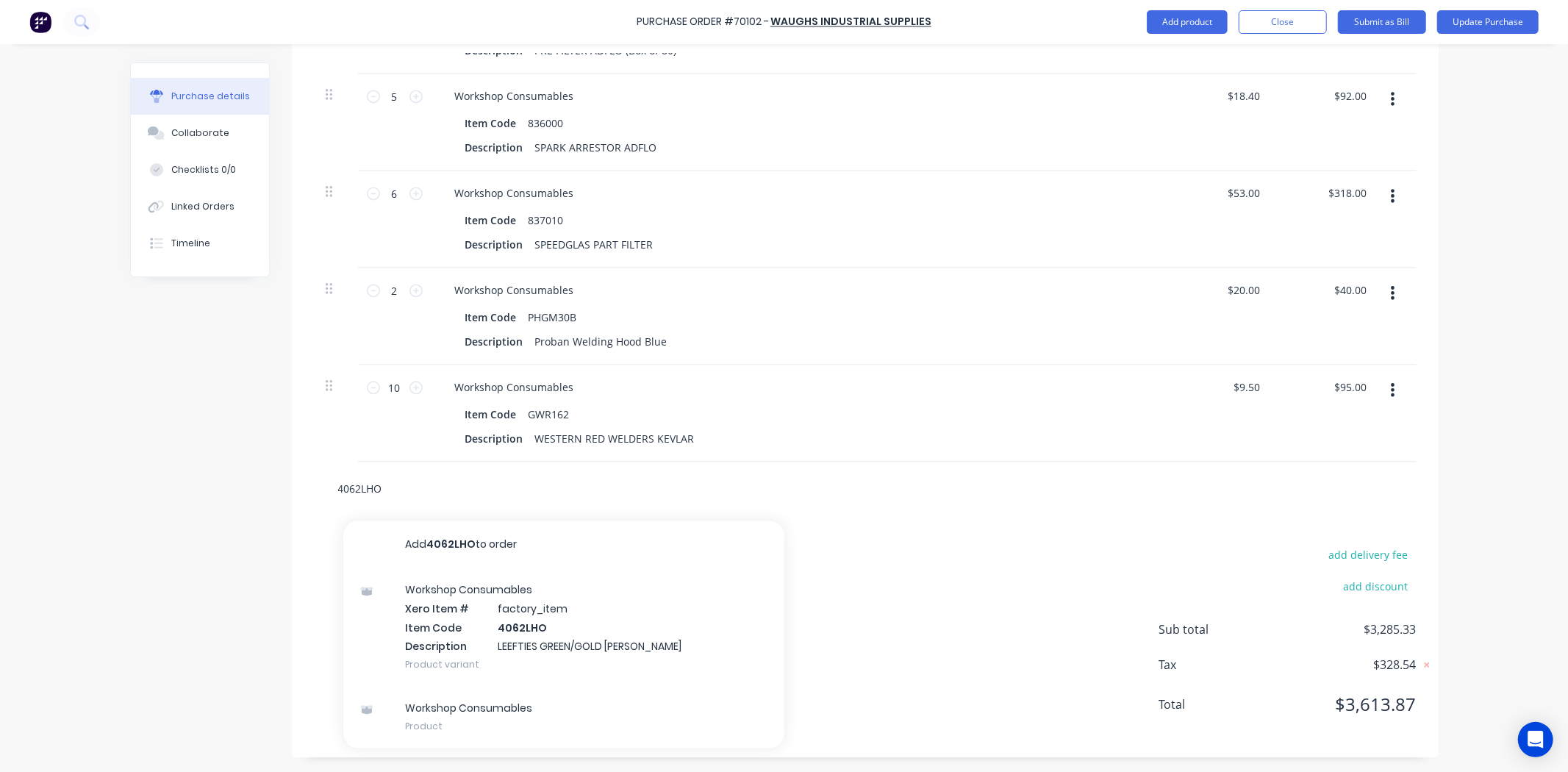
click at [48, 458] on div "Purchase Order #70102 - Waughs Industrial Supplies Add product Close Submit as …" at bounding box center [784, 386] width 1568 height 772
paste input "GWB163"
drag, startPoint x: 428, startPoint y: 477, endPoint x: 151, endPoint y: 465, distance: 277.3
paste input "R162"
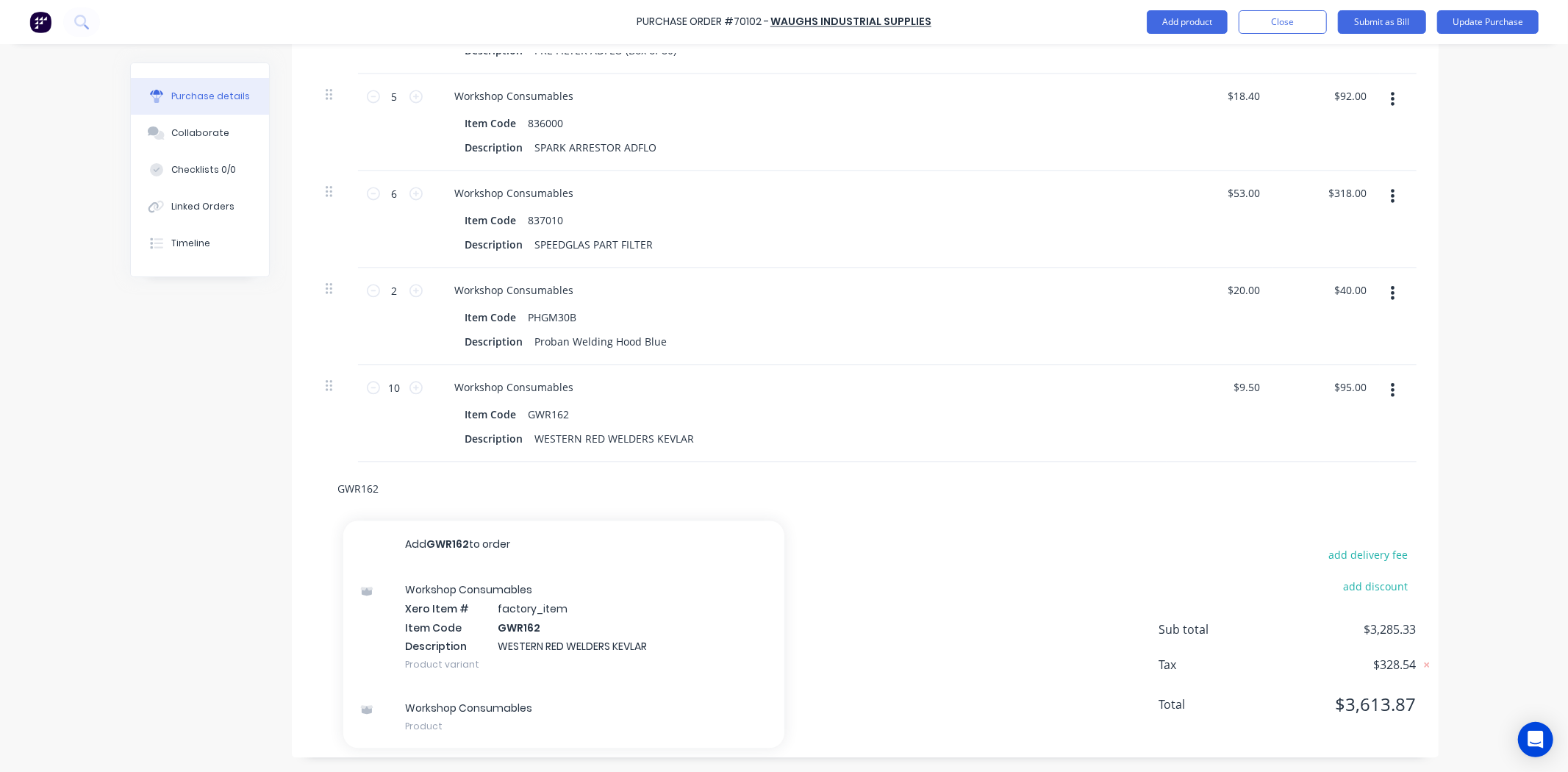
drag, startPoint x: 436, startPoint y: 488, endPoint x: 162, endPoint y: 482, distance: 274.1
paste
drag, startPoint x: 394, startPoint y: 489, endPoint x: 203, endPoint y: 485, distance: 191.0
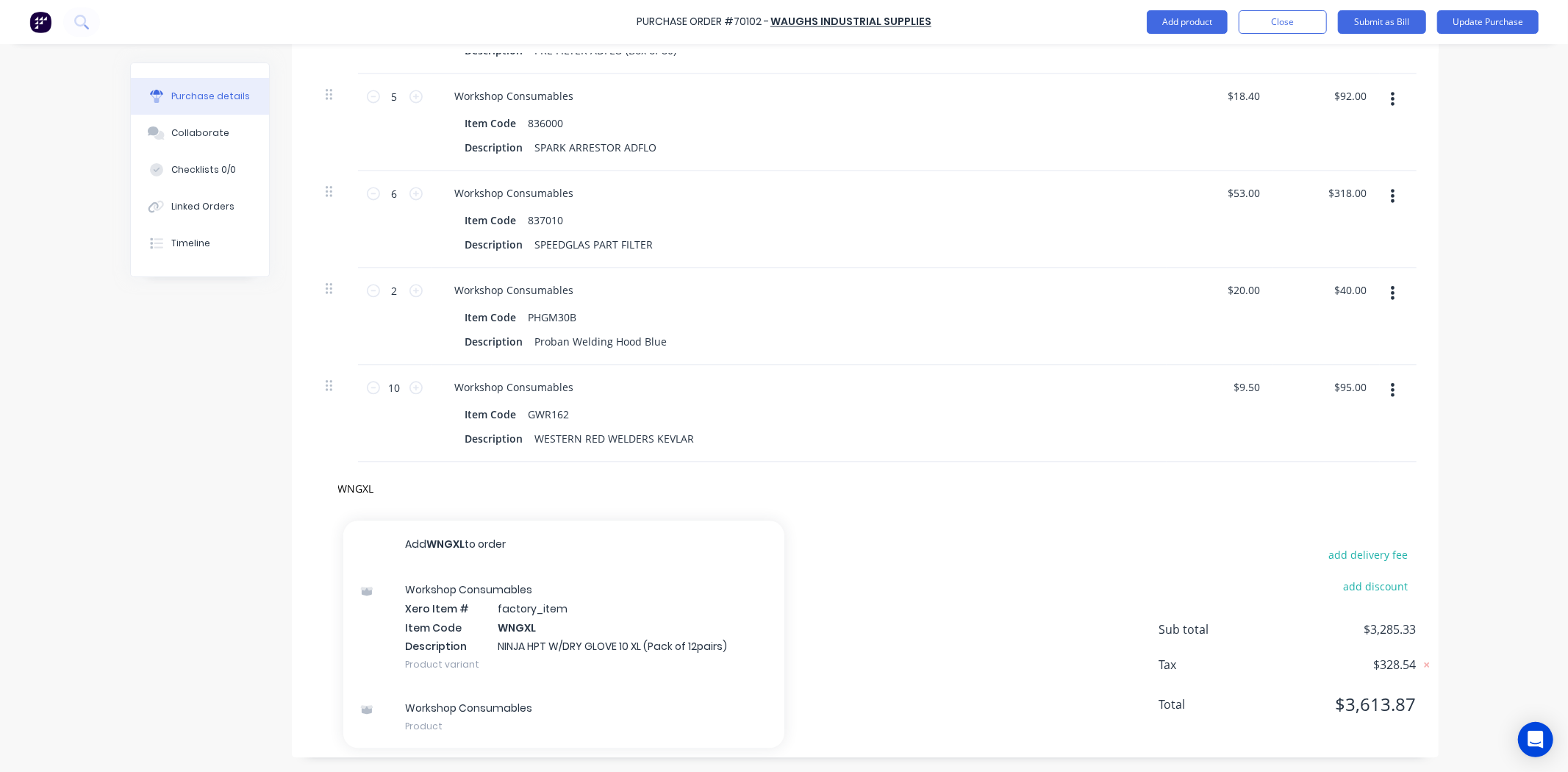
drag, startPoint x: 381, startPoint y: 477, endPoint x: 177, endPoint y: 467, distance: 204.2
drag, startPoint x: 420, startPoint y: 489, endPoint x: 142, endPoint y: 458, distance: 279.7
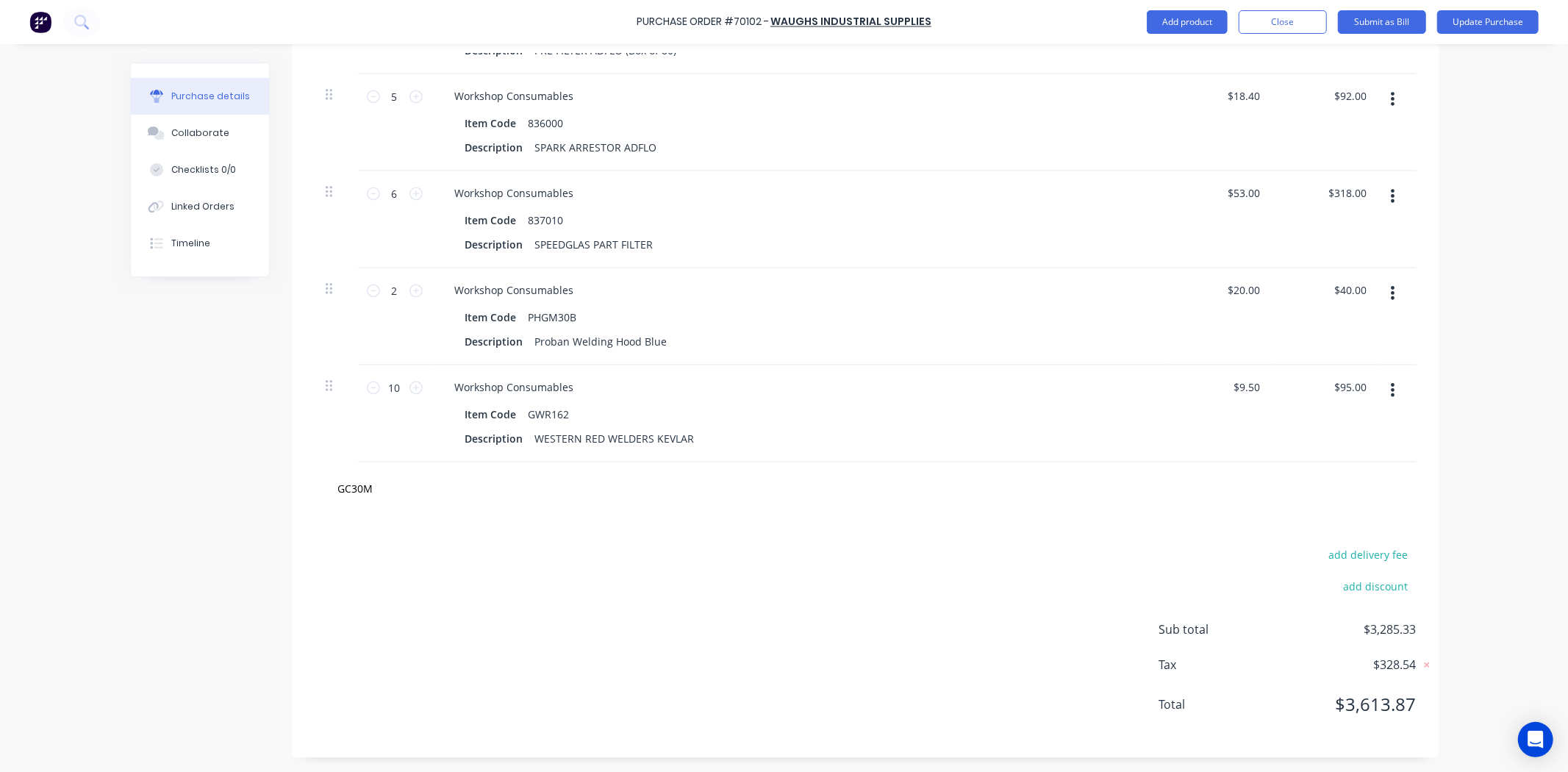
drag, startPoint x: 389, startPoint y: 482, endPoint x: 219, endPoint y: 486, distance: 170.0
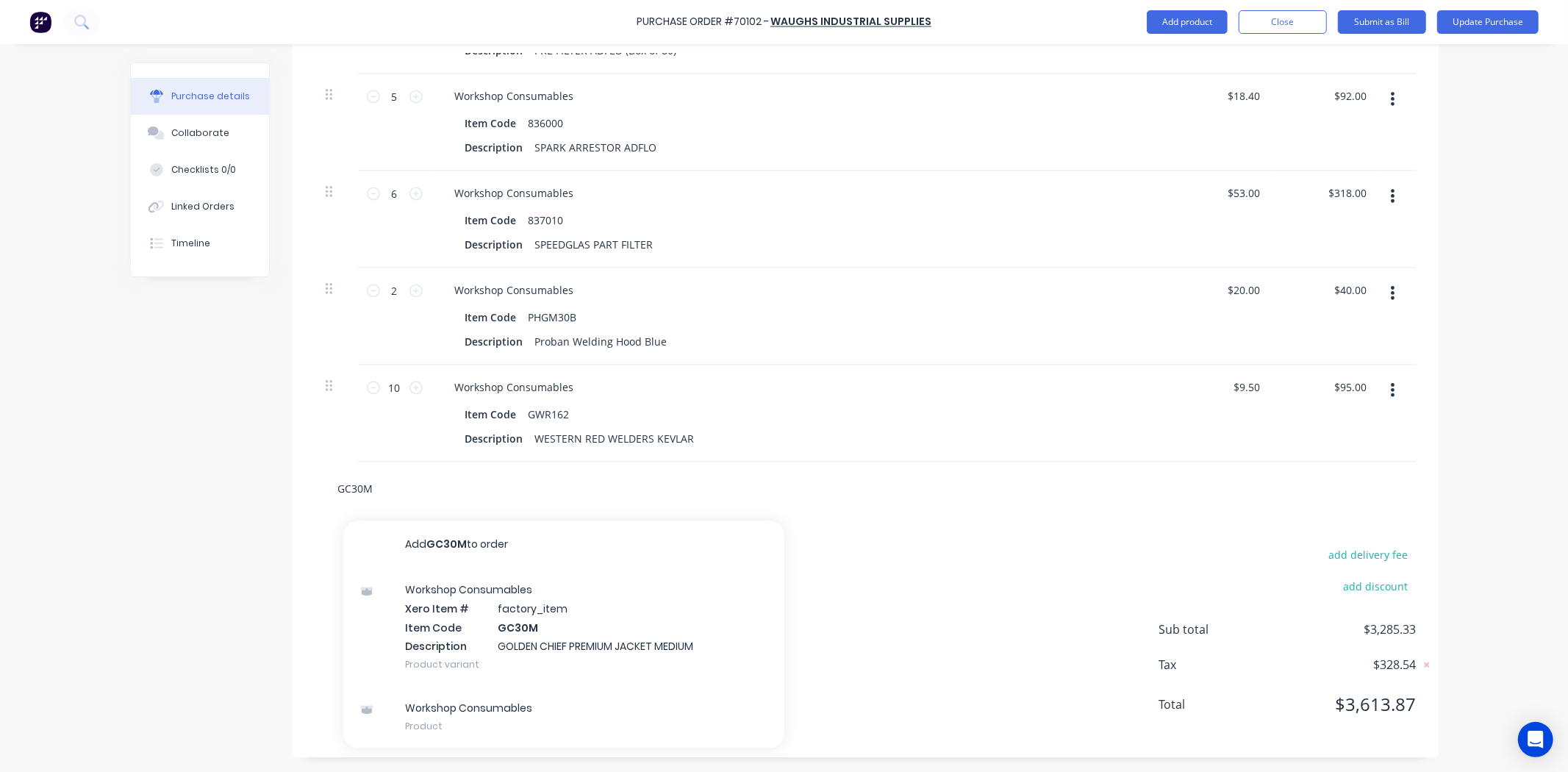
type input "FA88M10X80HSSZ"
drag, startPoint x: 494, startPoint y: 486, endPoint x: -162, endPoint y: 473, distance: 656.1
click at [0, 473] on html "Purchase Order #70102 - Waughs Industrial Supplies Add product Close Submit as …" at bounding box center [784, 386] width 1568 height 772
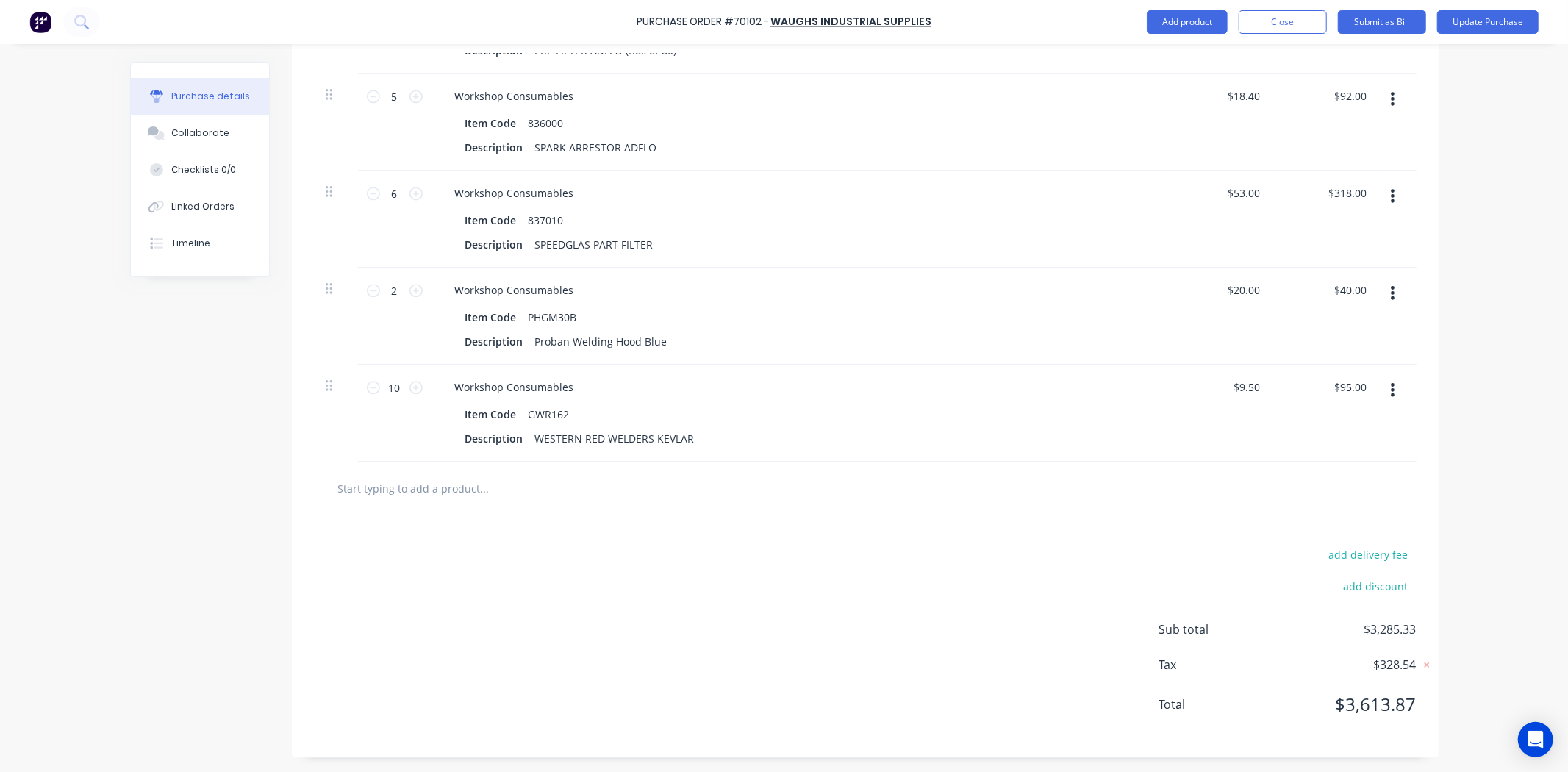
click at [506, 476] on input "text" at bounding box center [484, 488] width 294 height 29
type input "WAMS10MMWZ"
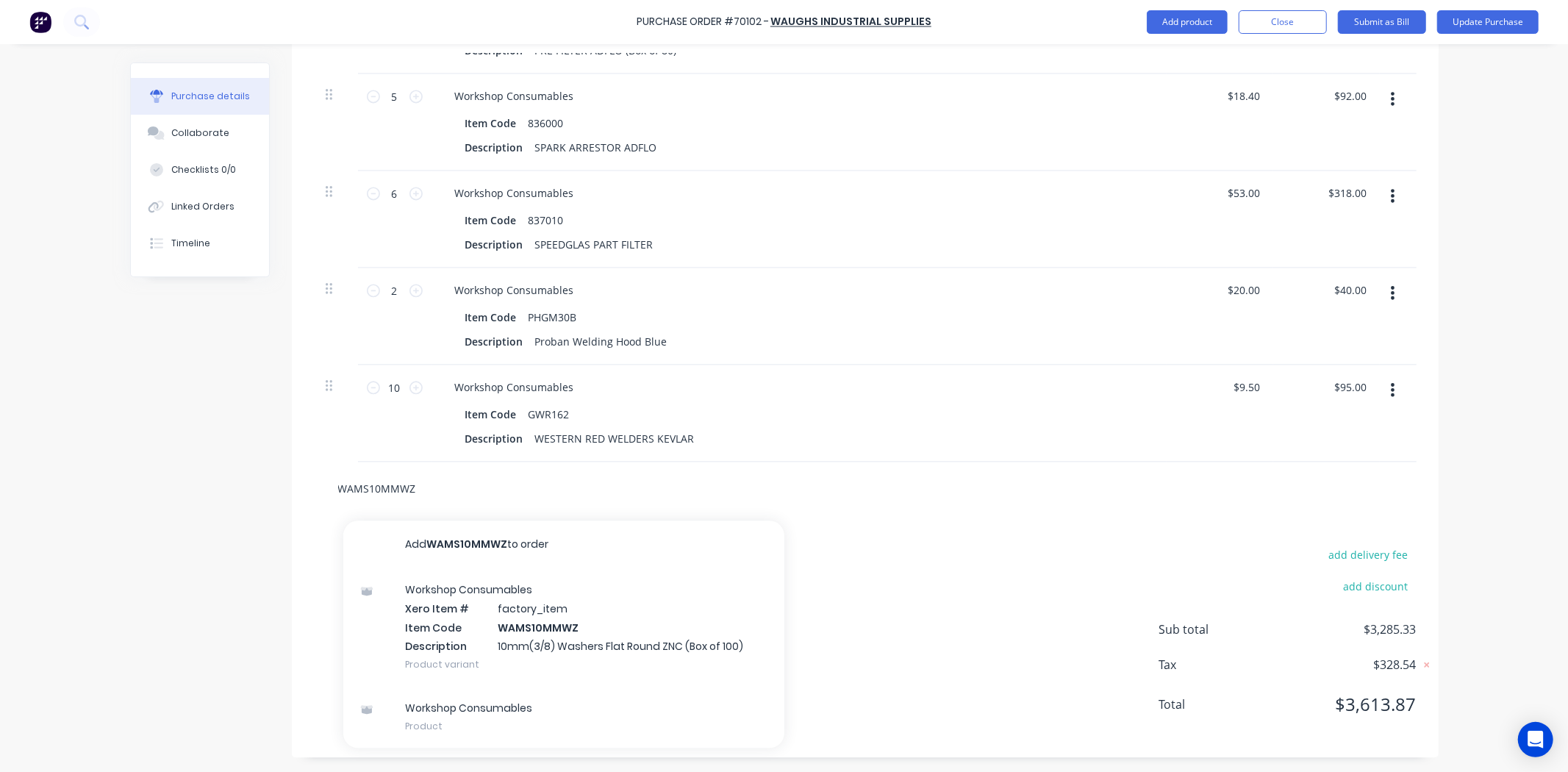
drag, startPoint x: 481, startPoint y: 485, endPoint x: -56, endPoint y: 477, distance: 537.1
click at [0, 477] on html "Purchase Order #70102 - Waughs Industrial Supplies Add product Close Submit as …" at bounding box center [784, 386] width 1568 height 772
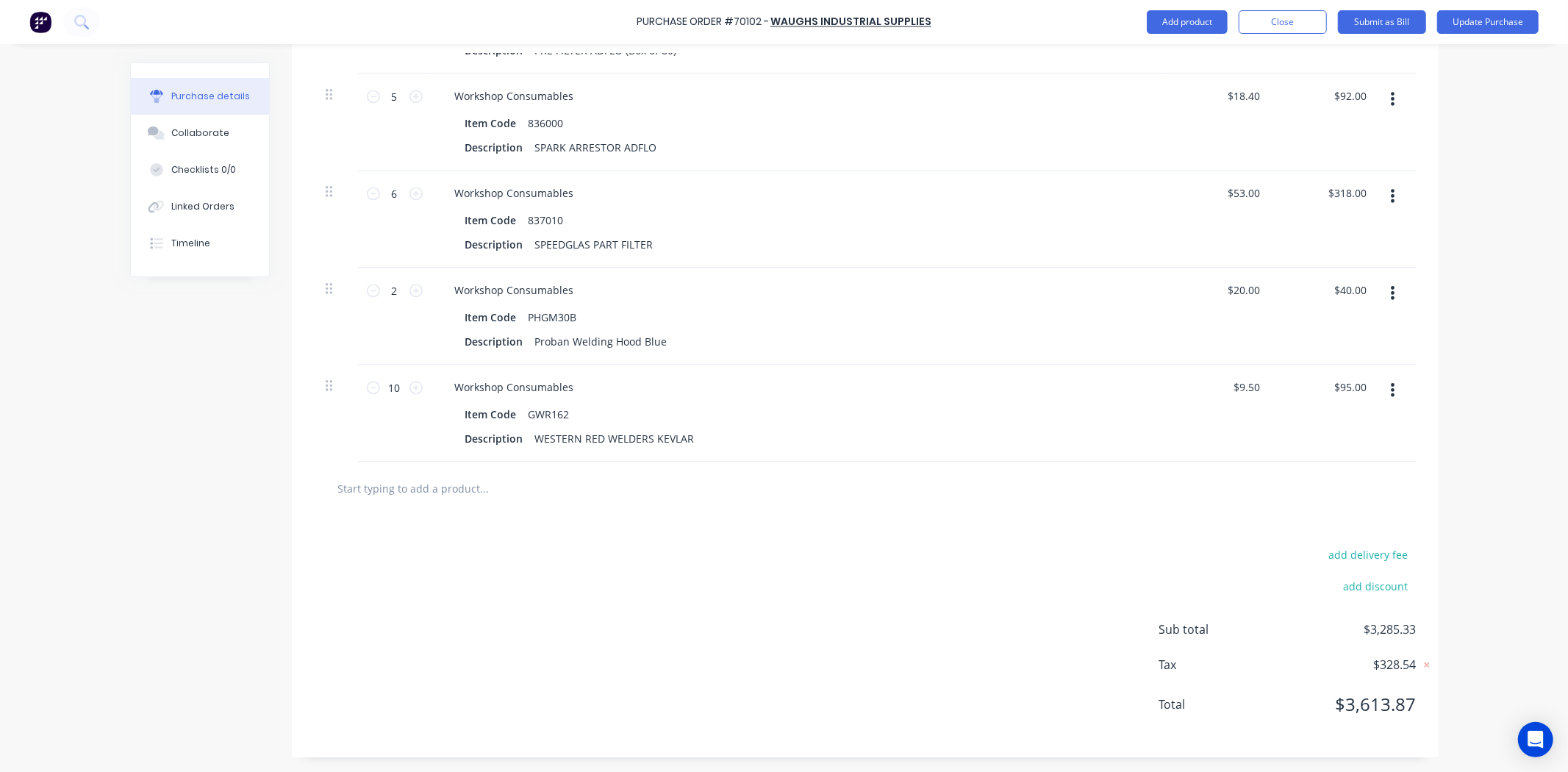
click at [451, 494] on input "text" at bounding box center [484, 488] width 294 height 29
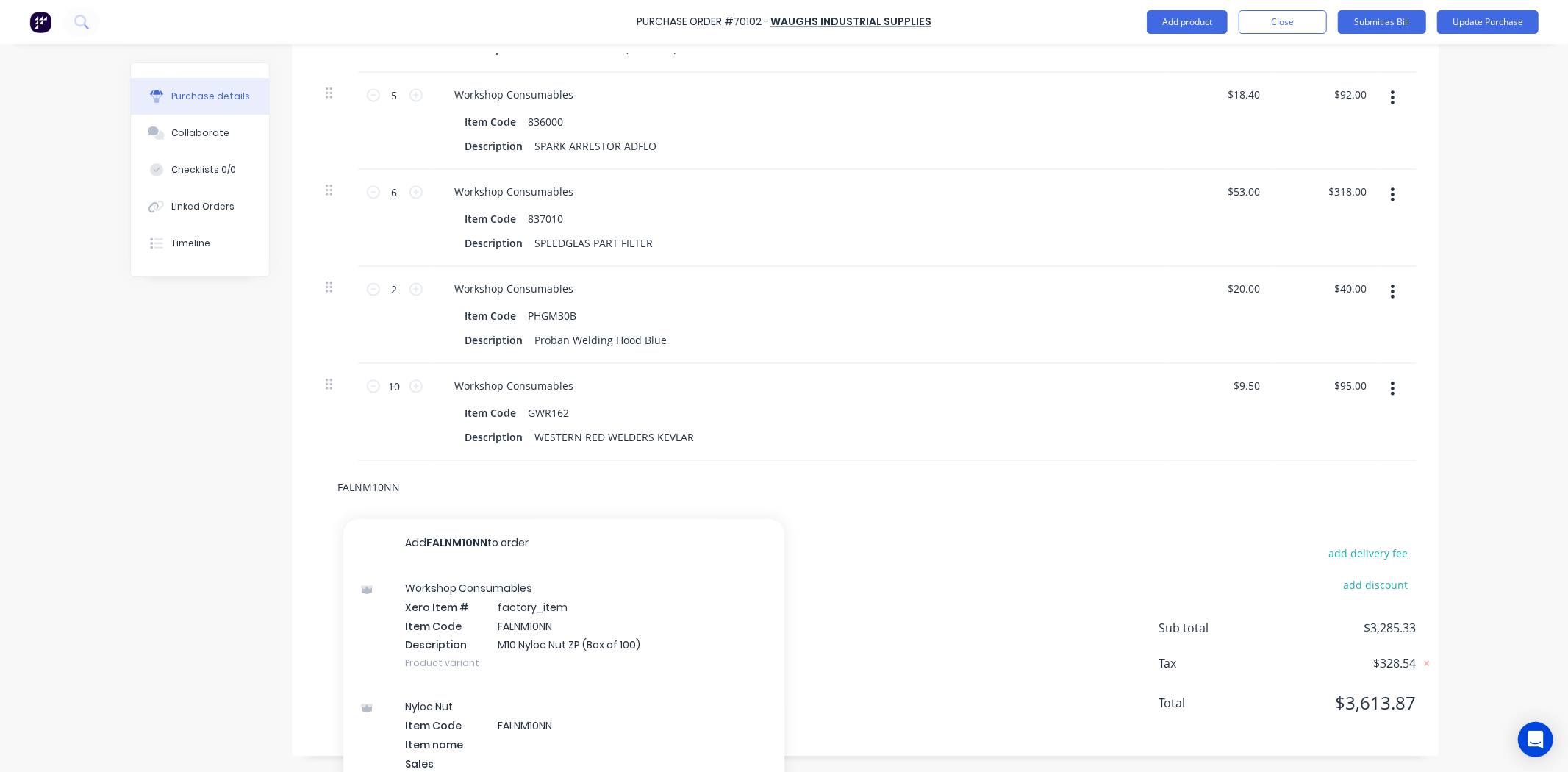
drag, startPoint x: 409, startPoint y: 482, endPoint x: 228, endPoint y: 482, distance: 181.0
type input "O18900"
drag, startPoint x: 477, startPoint y: 495, endPoint x: 57, endPoint y: 480, distance: 420.3
click at [57, 480] on div "Purchase Order #70102 - Waughs Industrial Supplies Add product Close Submit as …" at bounding box center [784, 386] width 1568 height 772
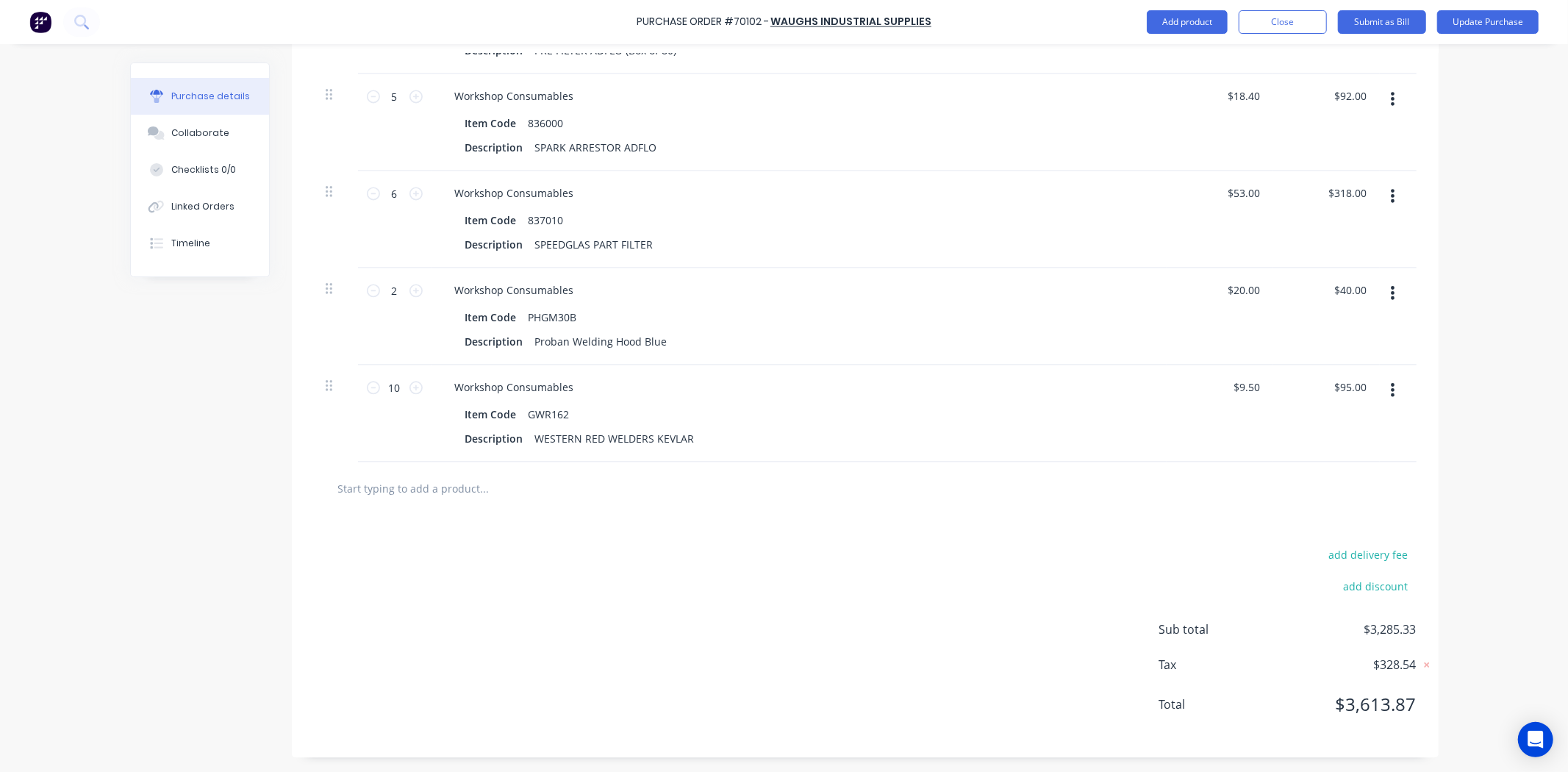
click at [442, 485] on input "text" at bounding box center [484, 488] width 294 height 29
type input "FA88M20X150HBZ"
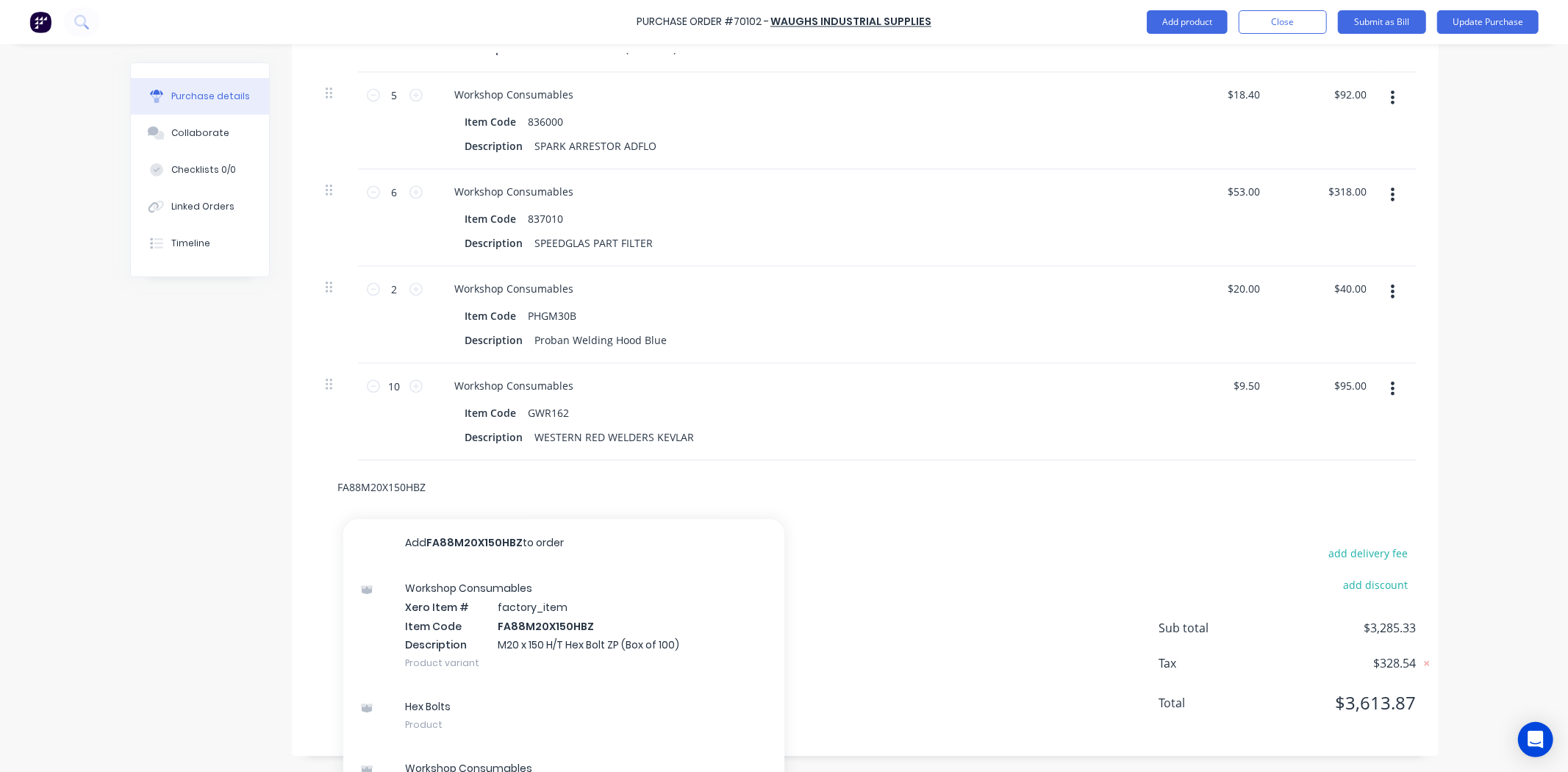
drag, startPoint x: 446, startPoint y: 486, endPoint x: 182, endPoint y: 490, distance: 264.0
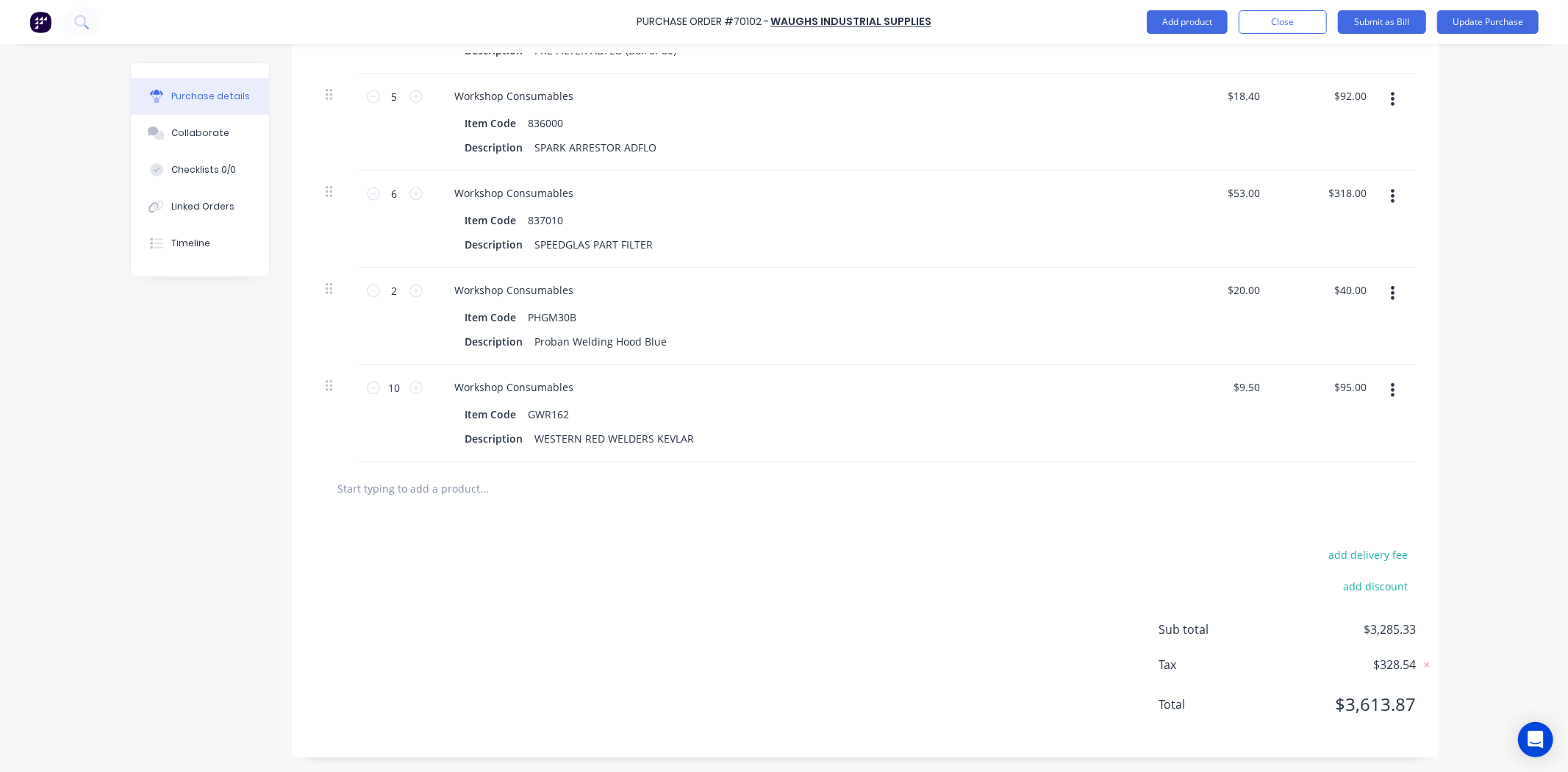
click at [483, 493] on input "text" at bounding box center [484, 488] width 294 height 29
type input "FALNM24NN"
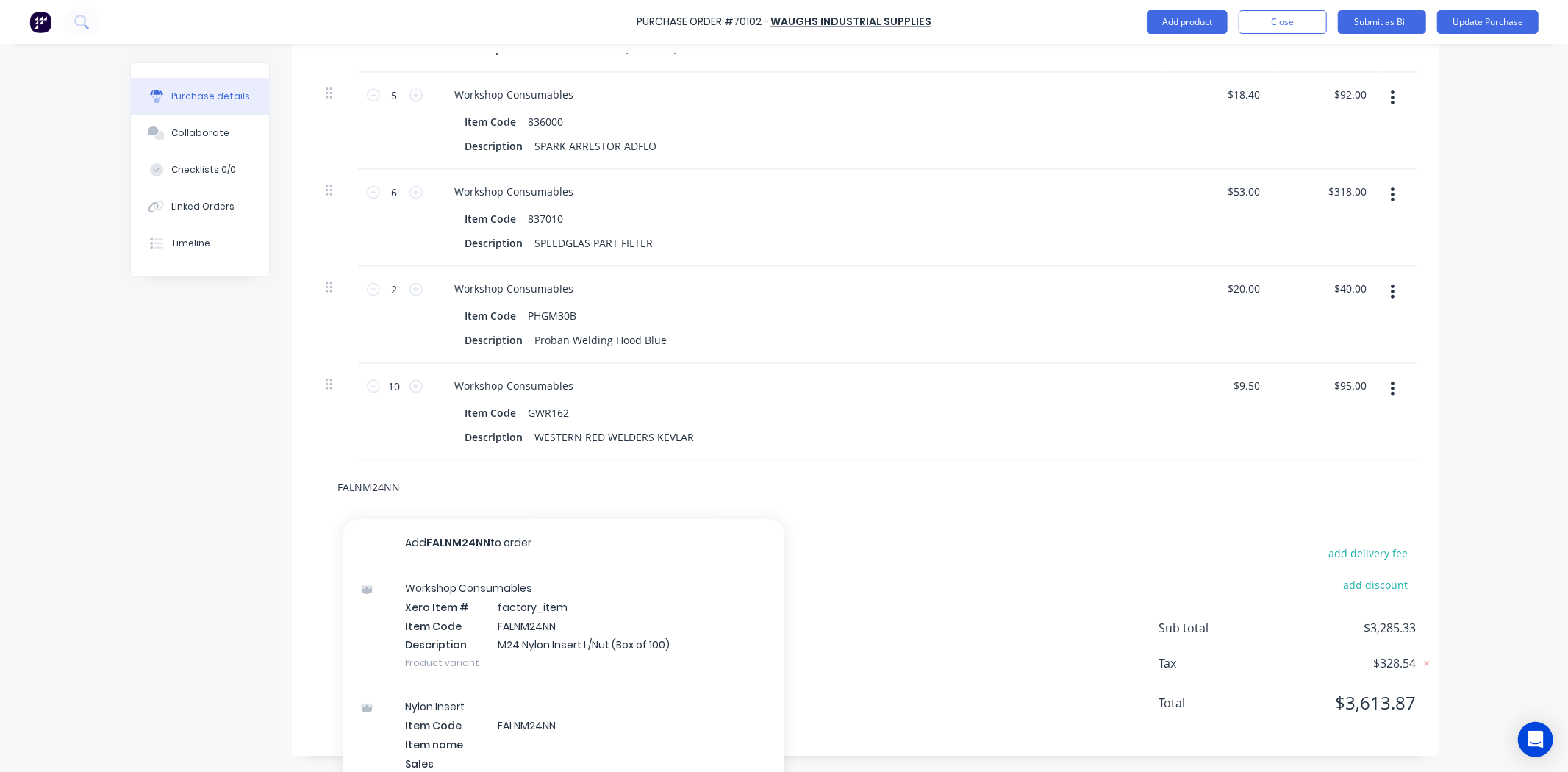
drag, startPoint x: 479, startPoint y: 493, endPoint x: 9, endPoint y: 469, distance: 470.6
click at [9, 471] on div "Purchase Order #70102 - Waughs Industrial Supplies Add product Close Submit as …" at bounding box center [784, 386] width 1568 height 772
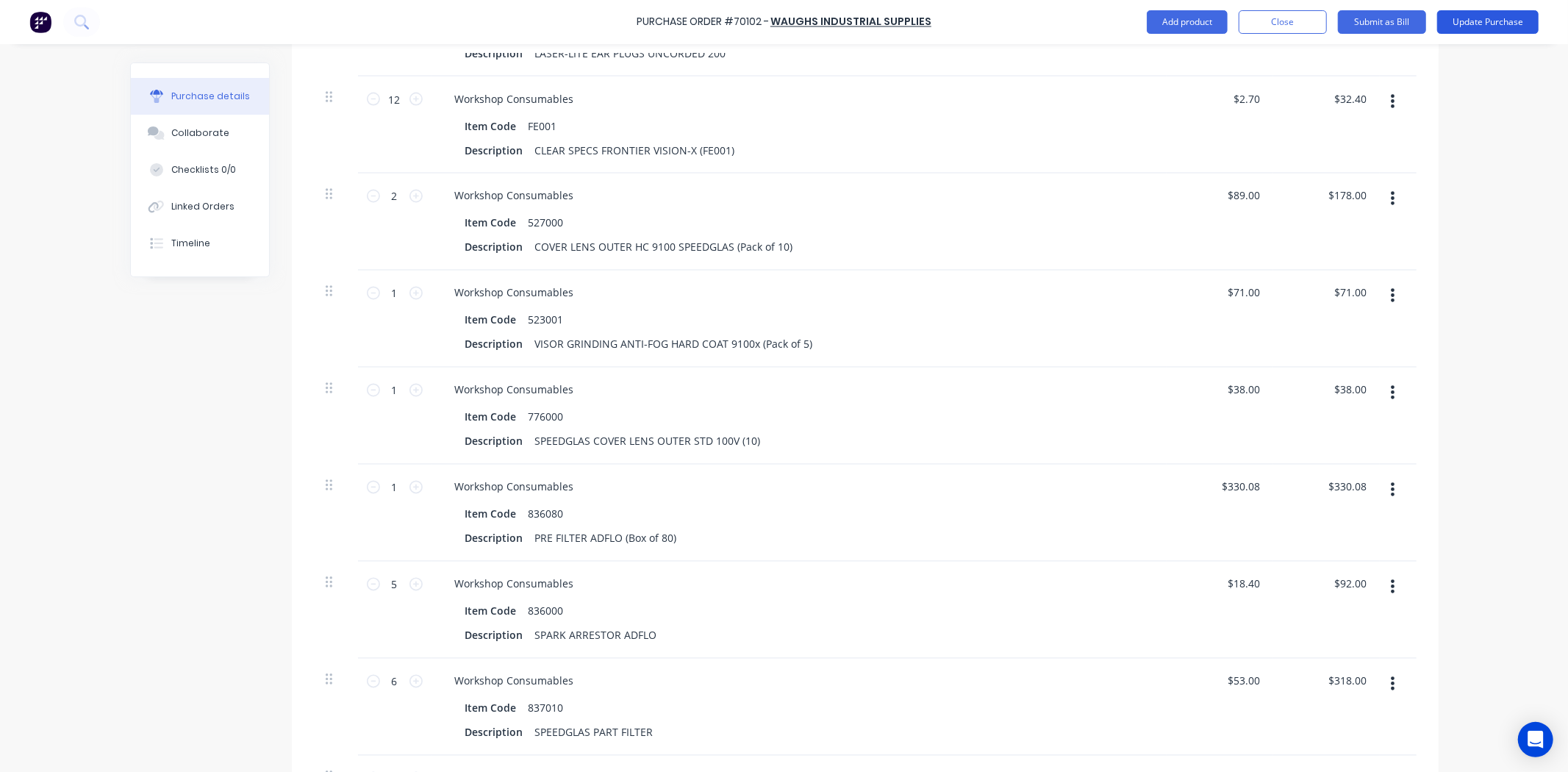
click at [1475, 23] on button "Update Purchase" at bounding box center [1488, 22] width 102 height 24
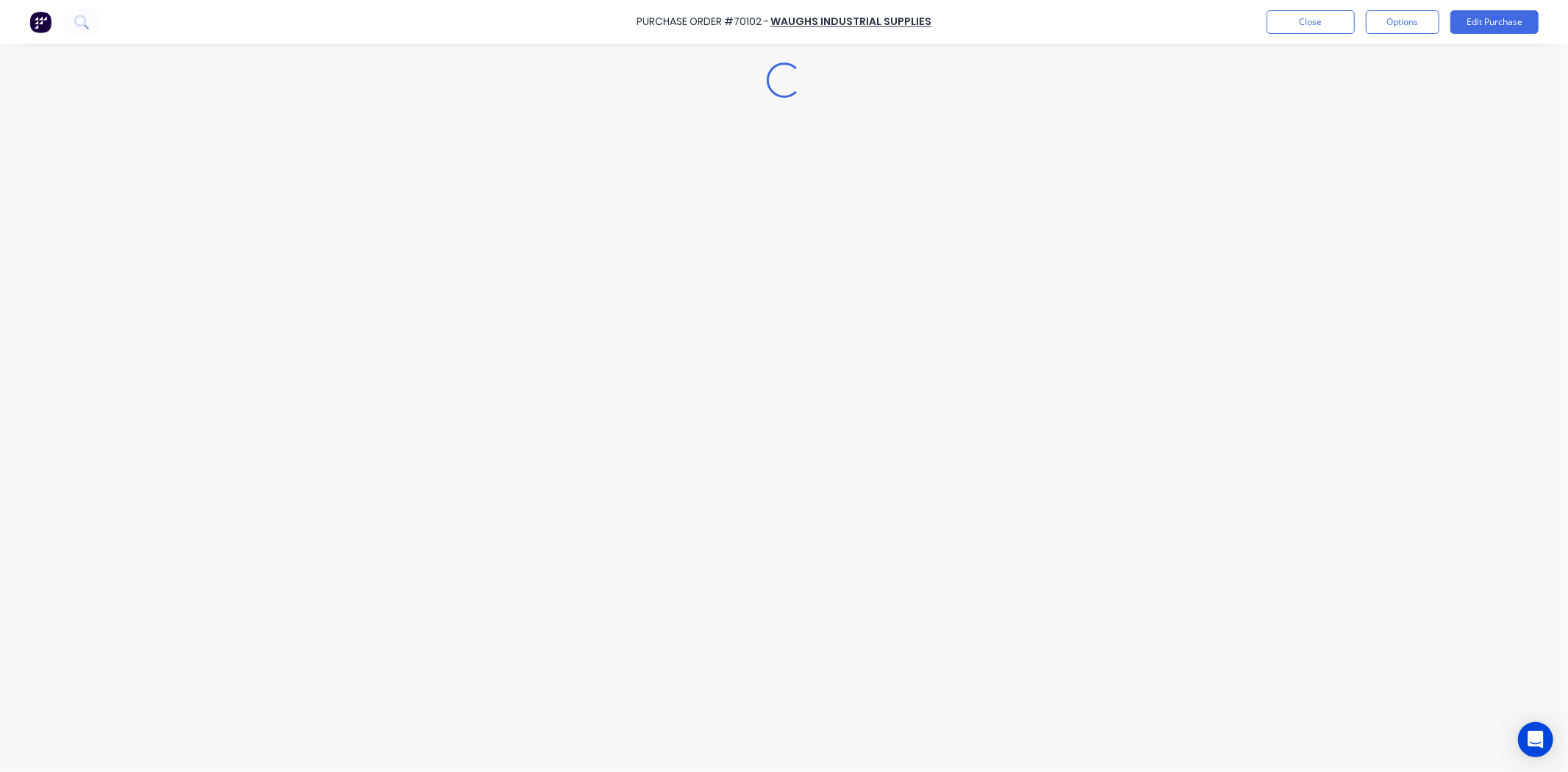
scroll to position [0, 0]
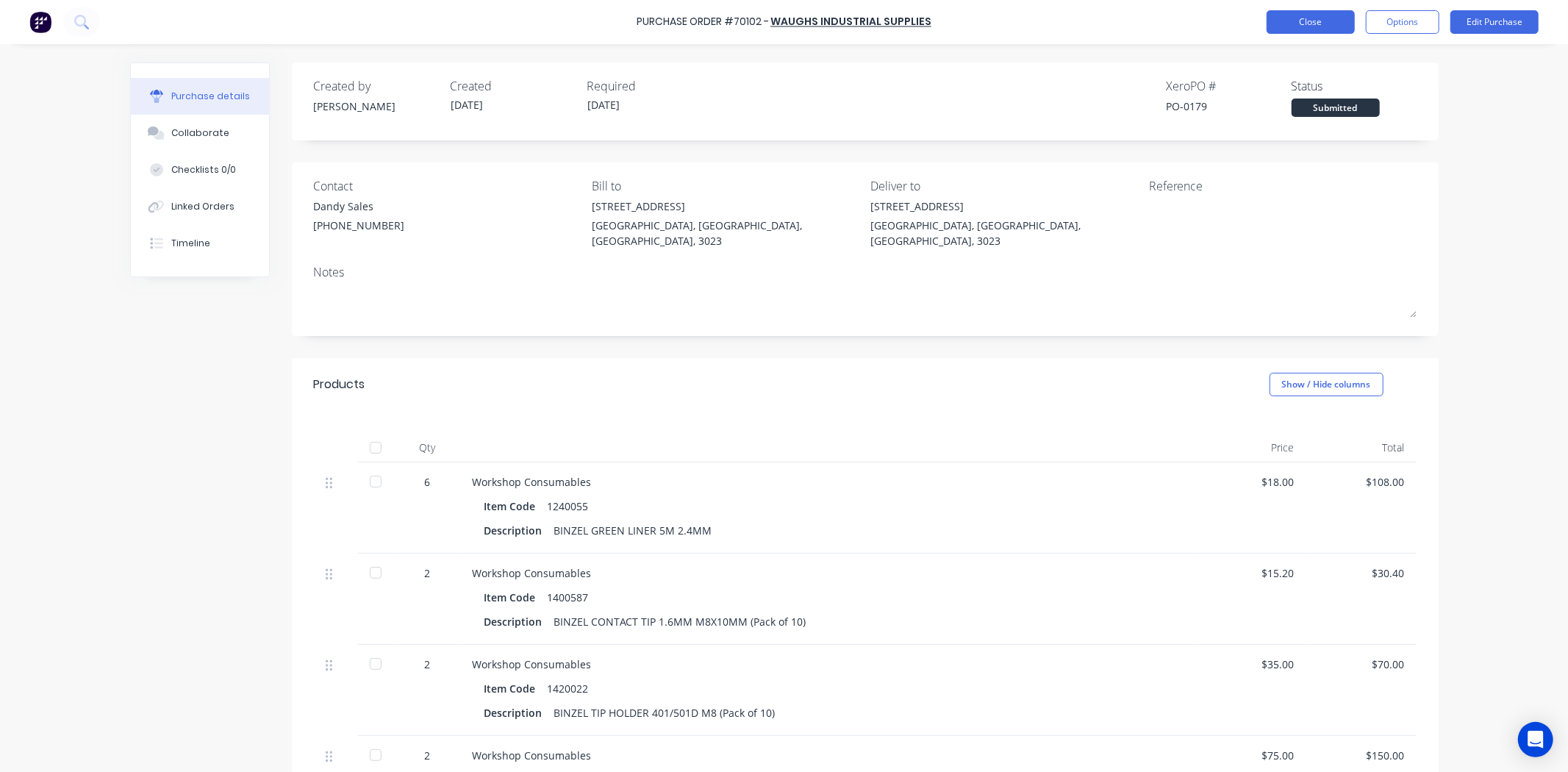
click at [1310, 13] on button "Close" at bounding box center [1310, 22] width 88 height 24
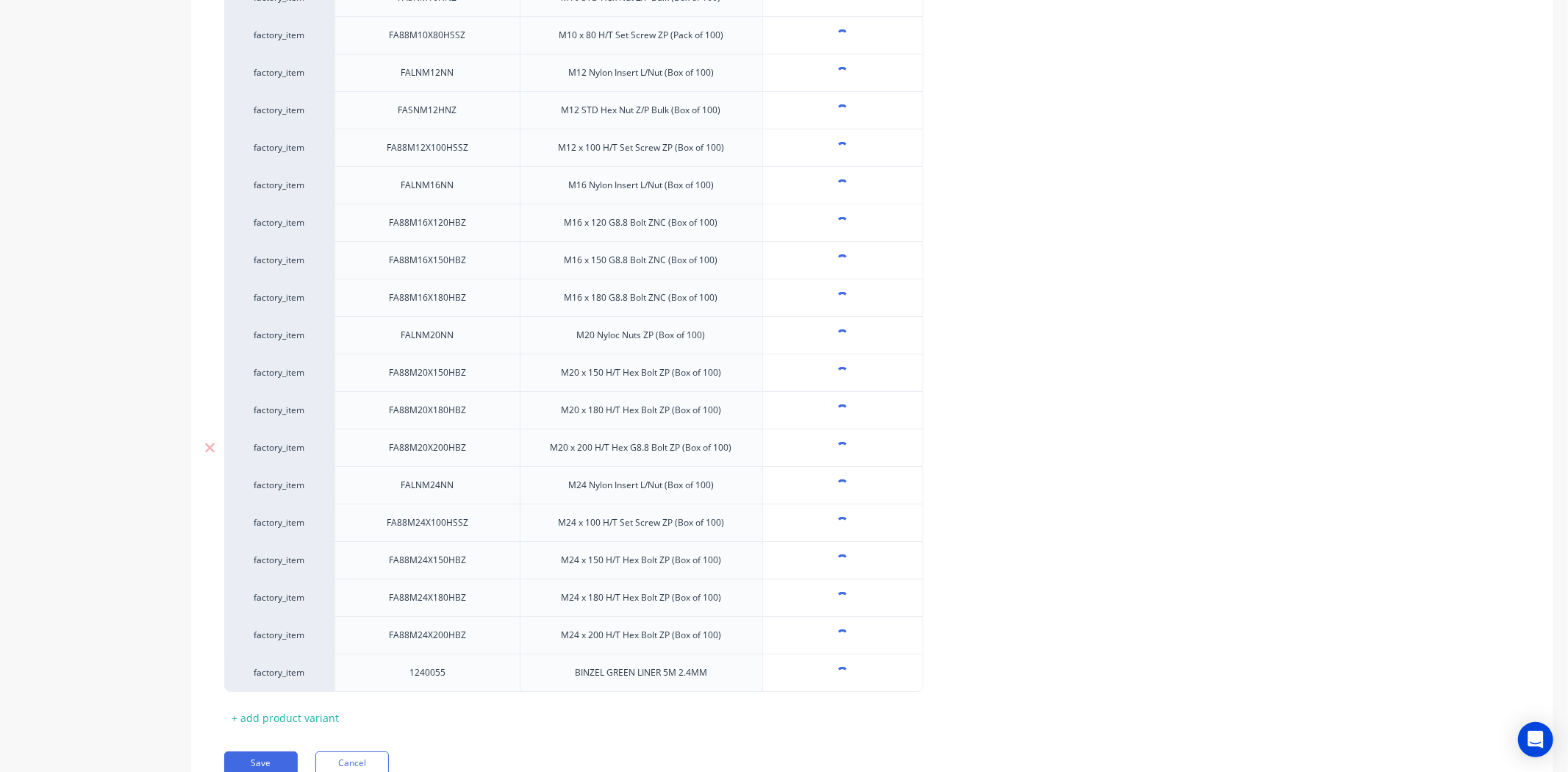
scroll to position [4448, 0]
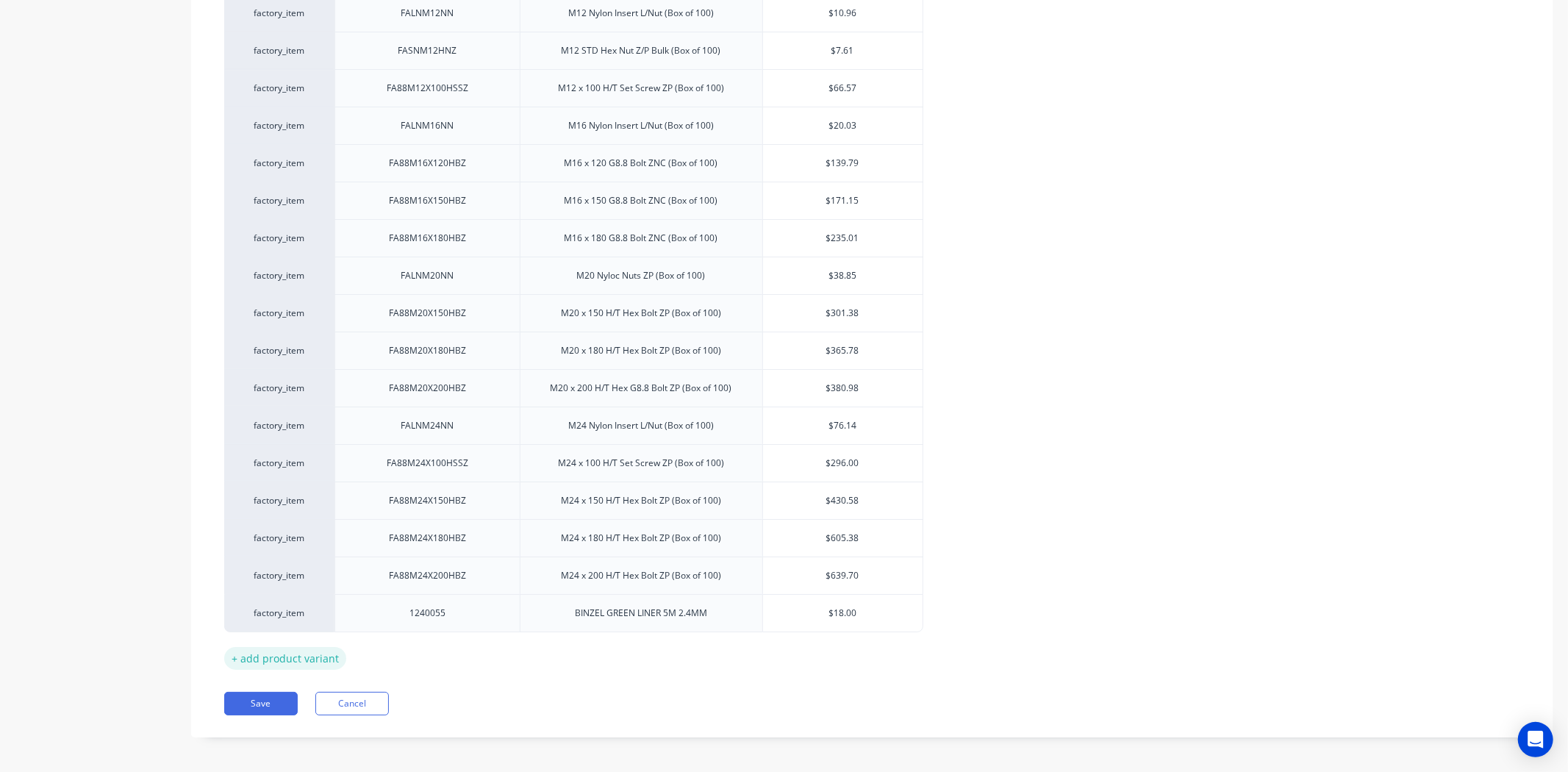
click at [329, 646] on div "+ add product variant" at bounding box center [284, 658] width 122 height 23
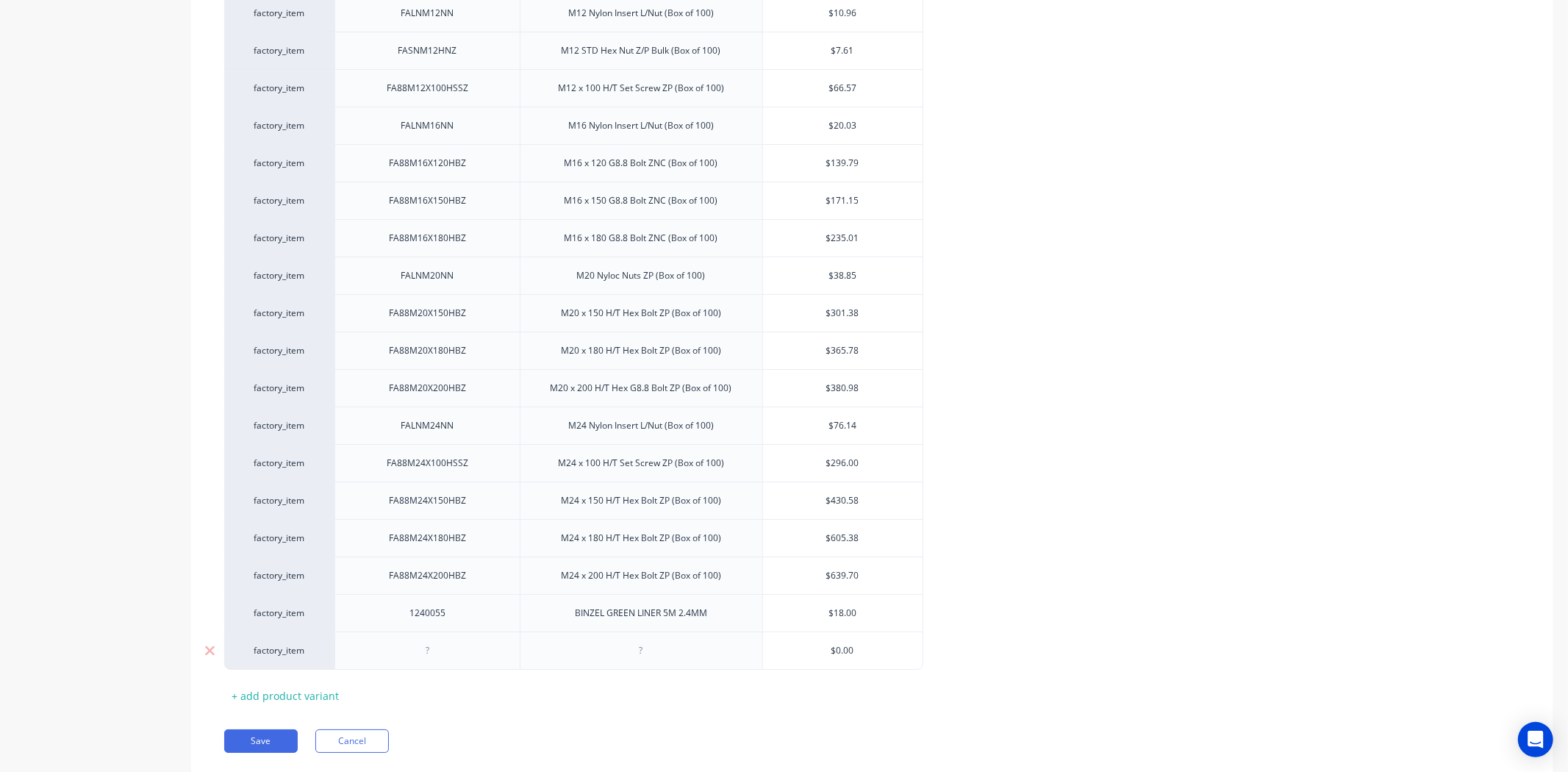
click at [465, 659] on div at bounding box center [427, 650] width 185 height 38
click at [465, 647] on div at bounding box center [427, 650] width 185 height 38
click at [423, 640] on div at bounding box center [427, 650] width 73 height 19
click at [192, 445] on div at bounding box center [209, 463] width 37 height 37
type textarea "x"
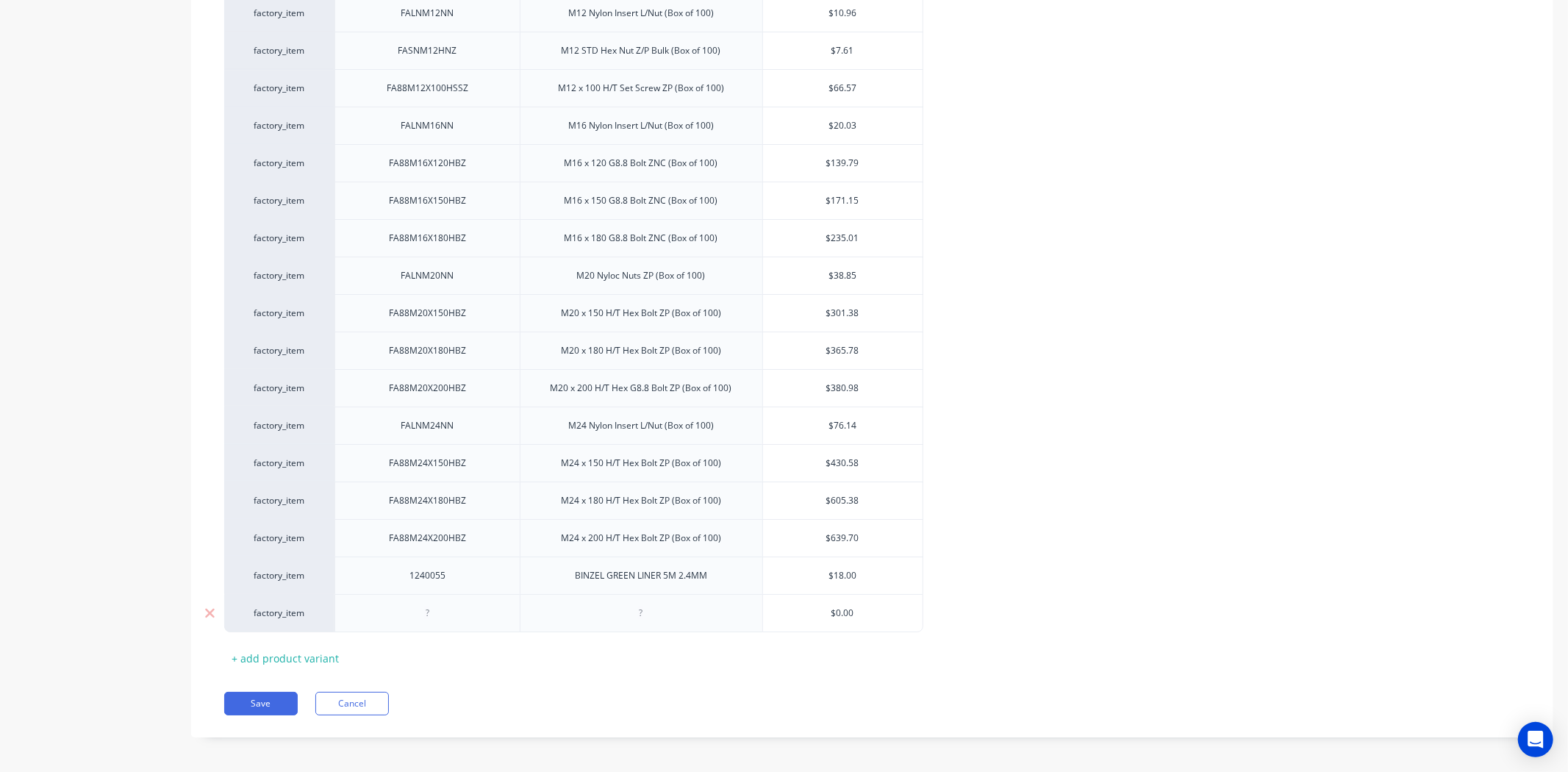
click at [440, 604] on div at bounding box center [427, 613] width 73 height 19
paste div
click at [629, 692] on div "Save Cancel" at bounding box center [888, 704] width 1329 height 24
type textarea "x"
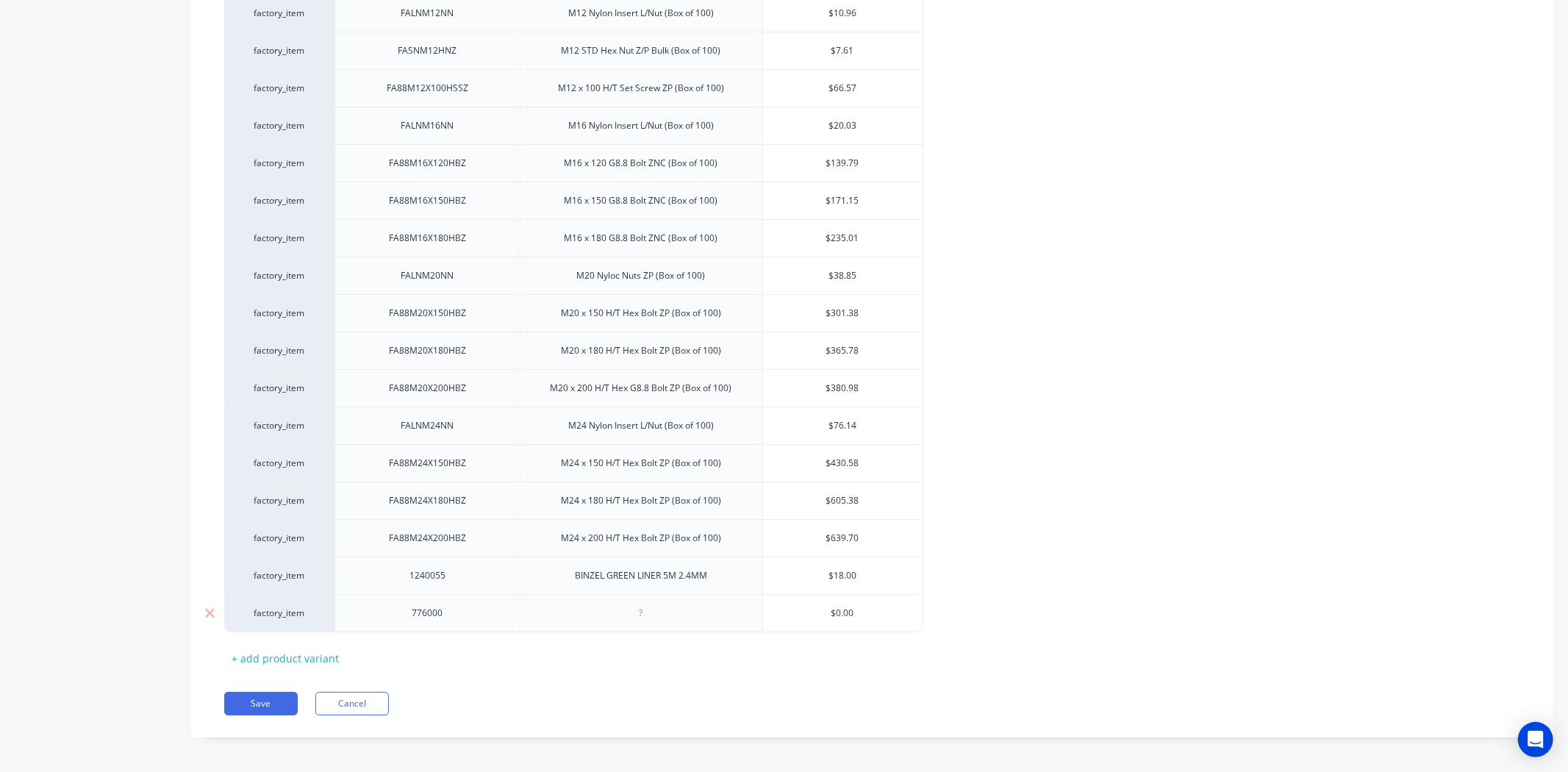
click at [625, 604] on div at bounding box center [641, 613] width 73 height 19
paste div
click at [740, 699] on div "Save Cancel" at bounding box center [888, 704] width 1329 height 24
type textarea "x"
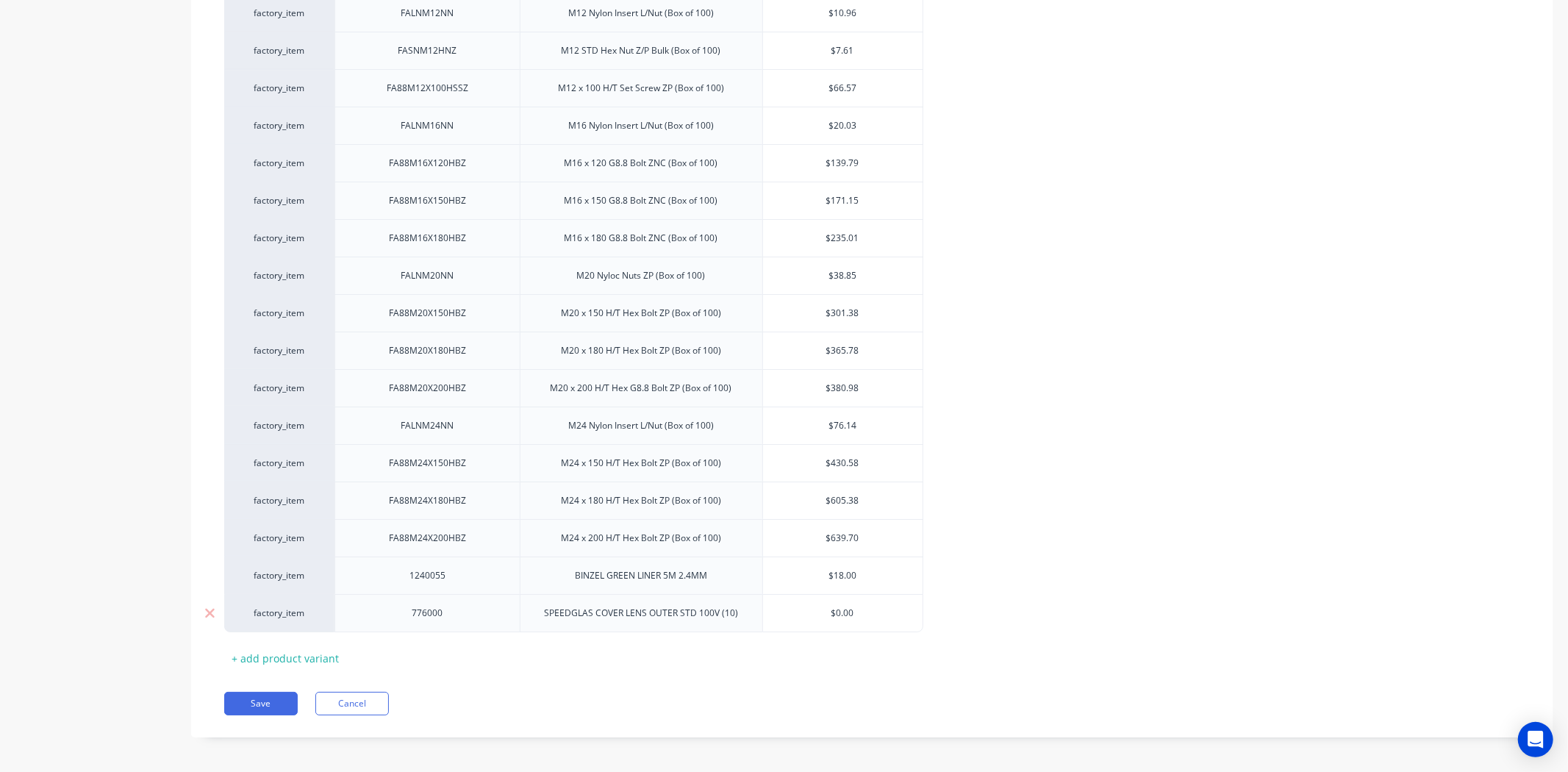
click at [848, 606] on input "$0.00" at bounding box center [842, 612] width 160 height 13
paste input "$38.00"
type input "$$38.00"
type textarea "x"
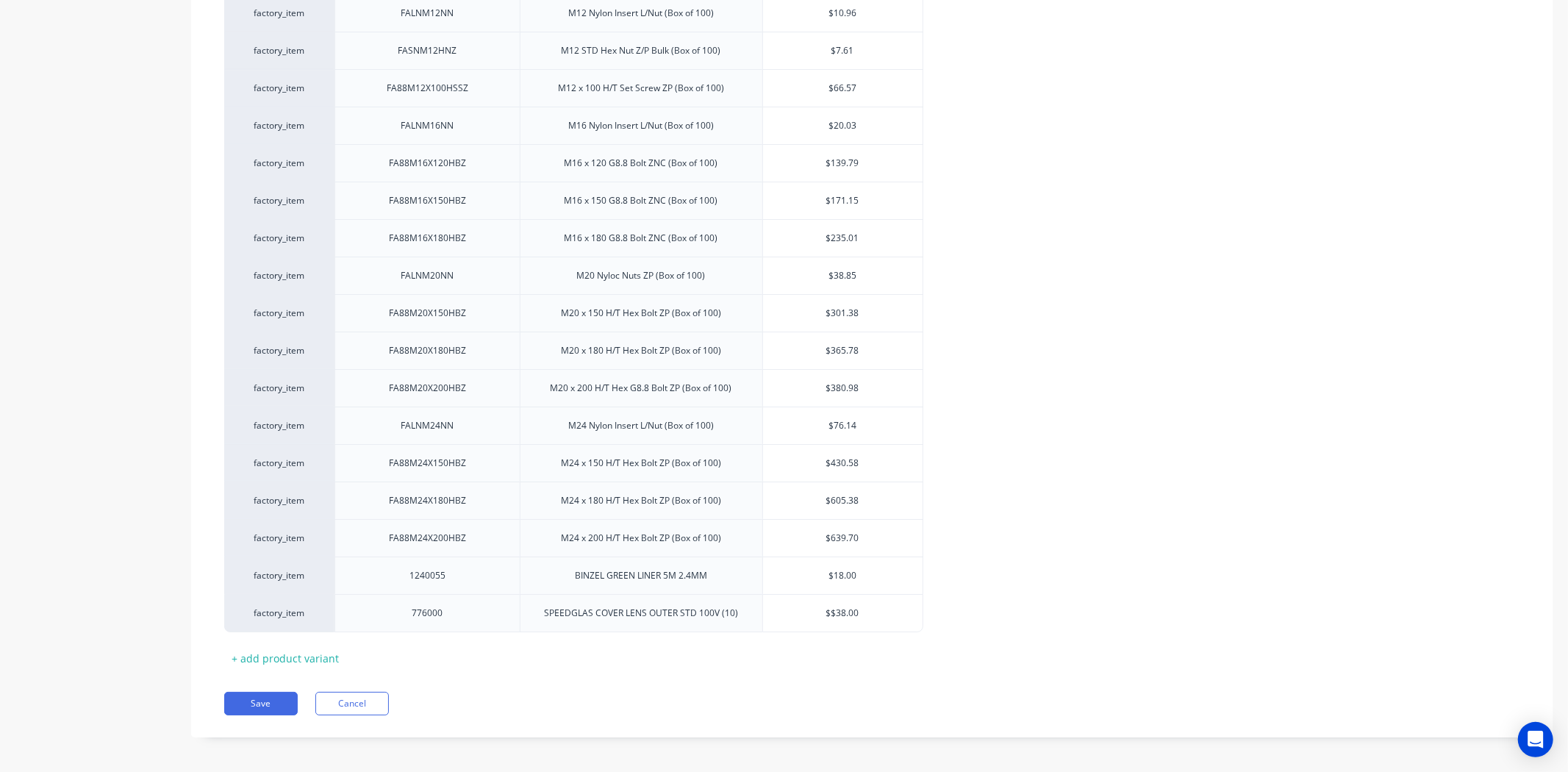
type input "$38.00"
click at [891, 609] on input "$38.00" at bounding box center [842, 612] width 160 height 13
click at [288, 694] on button "Save" at bounding box center [260, 704] width 73 height 24
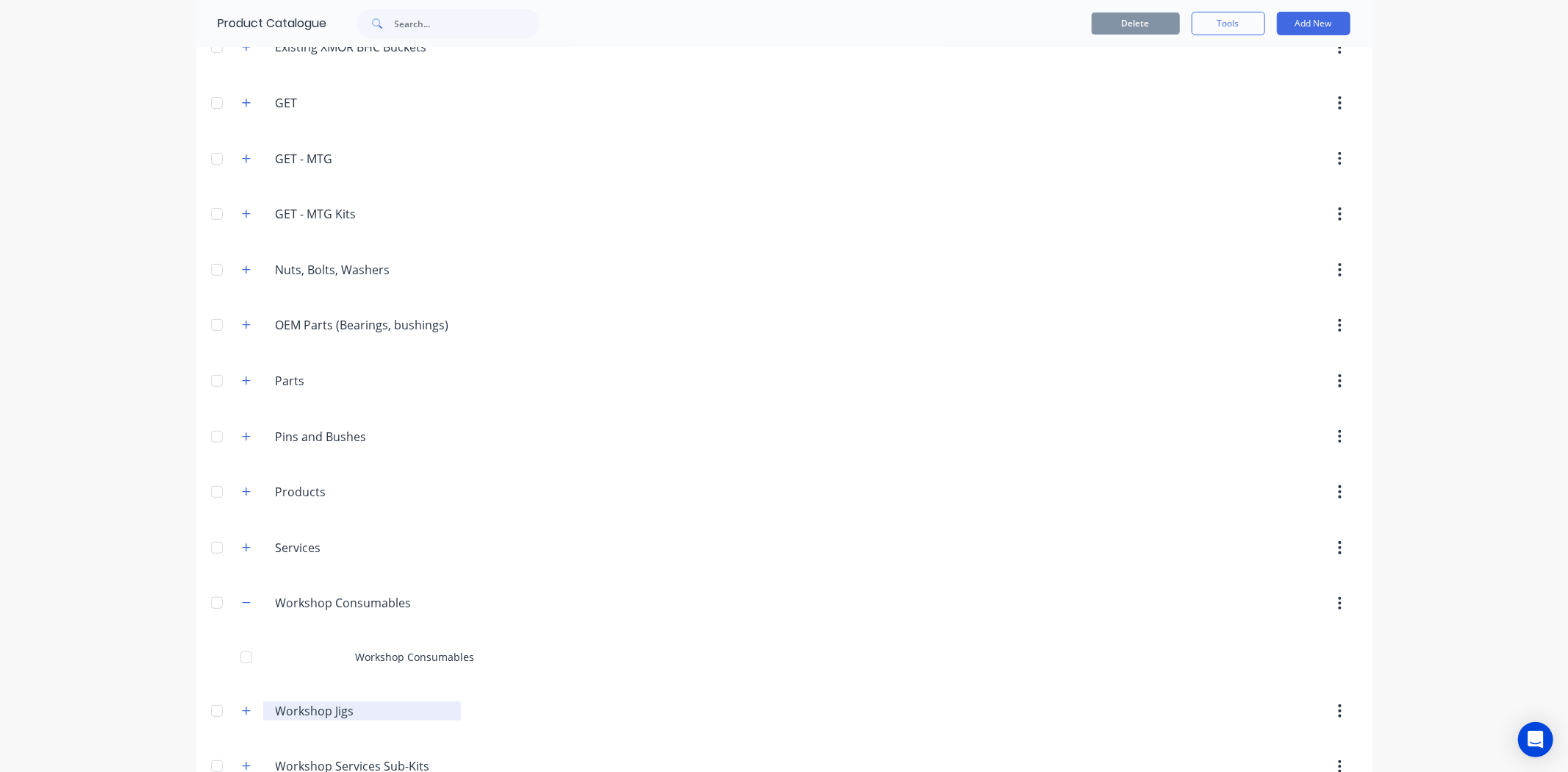
scroll to position [898, 0]
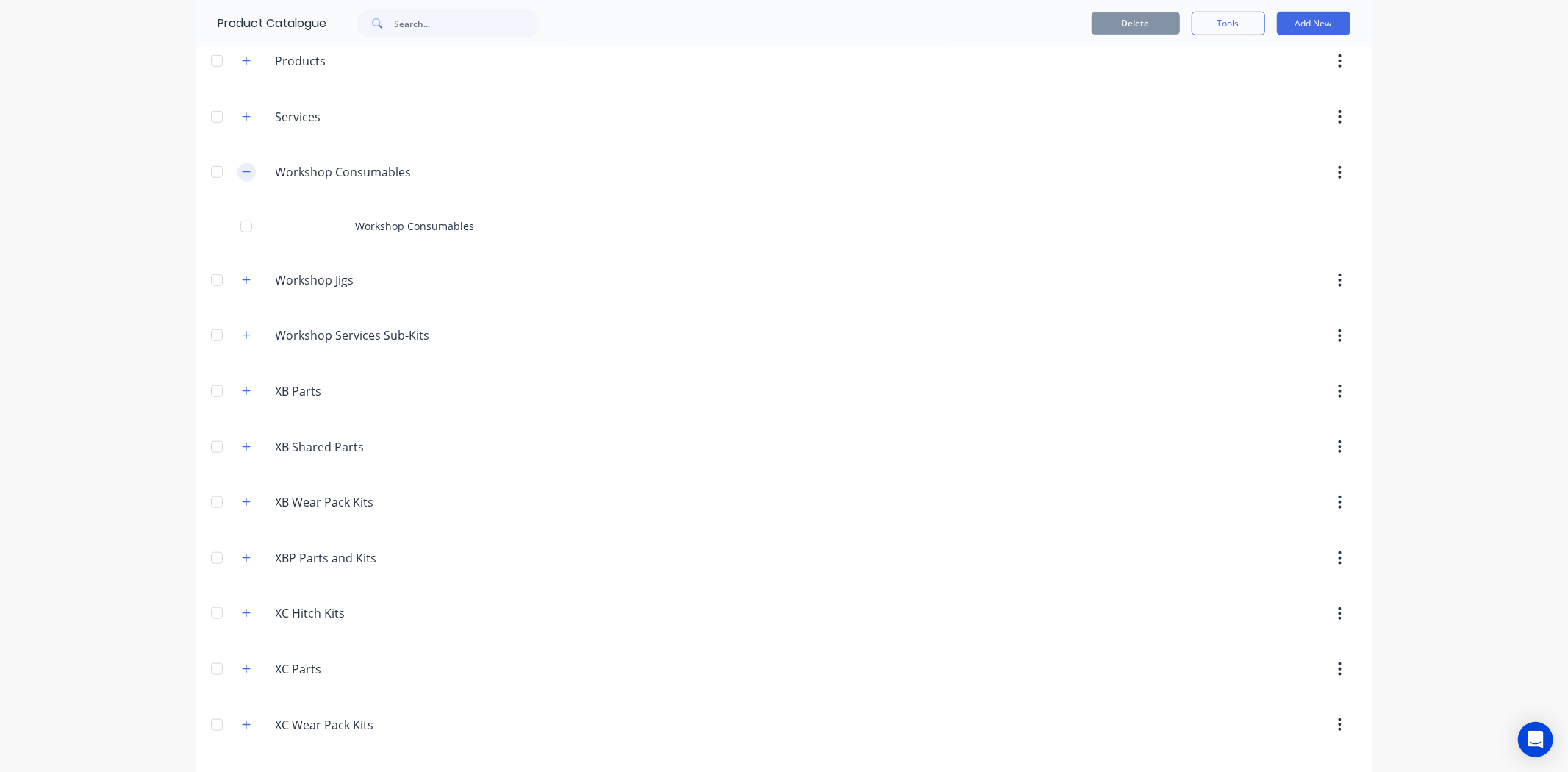
click at [245, 178] on button "button" at bounding box center [247, 173] width 19 height 19
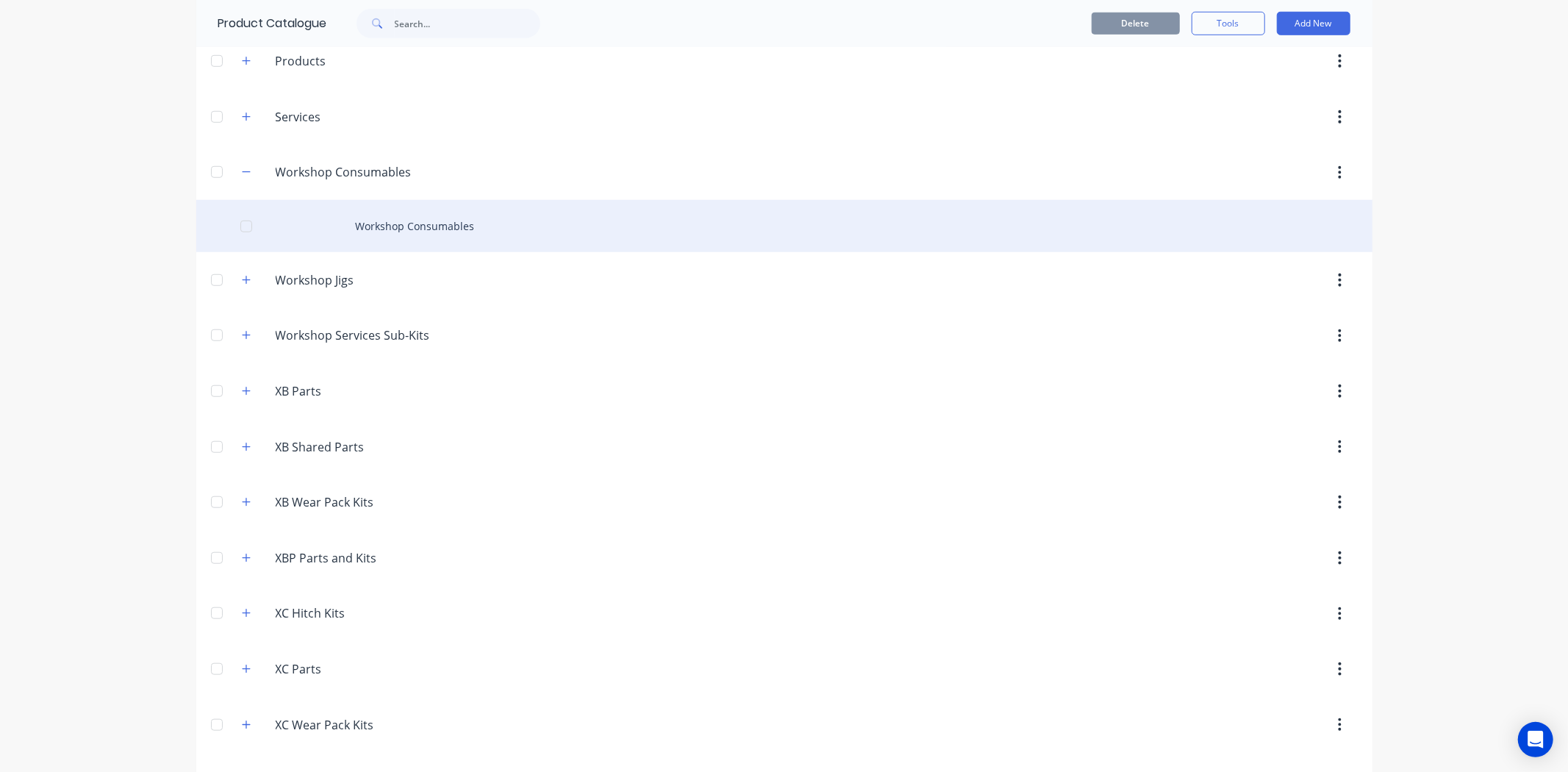
click at [371, 244] on div "Workshop Consumables" at bounding box center [784, 225] width 1176 height 52
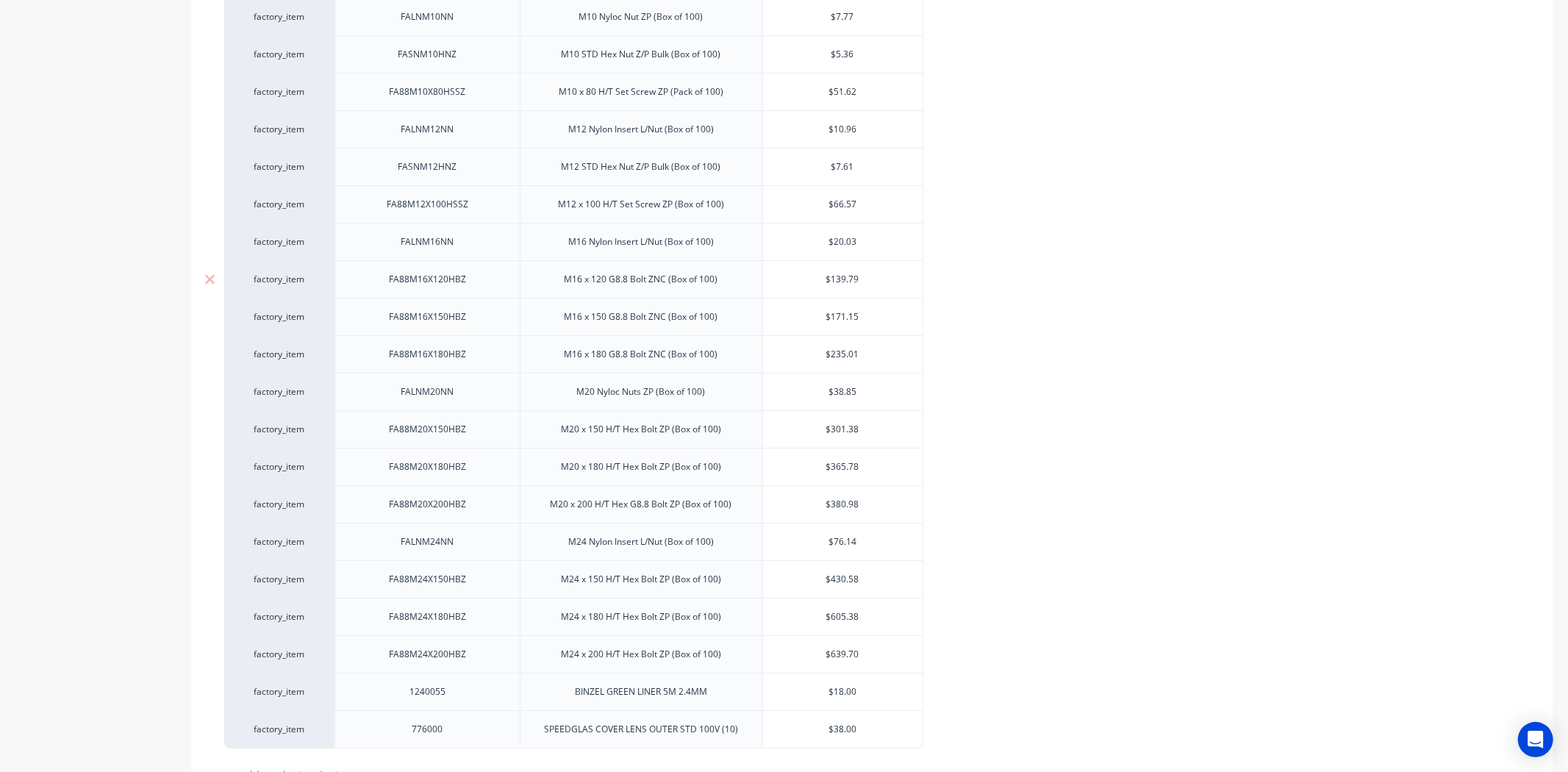
scroll to position [4448, 0]
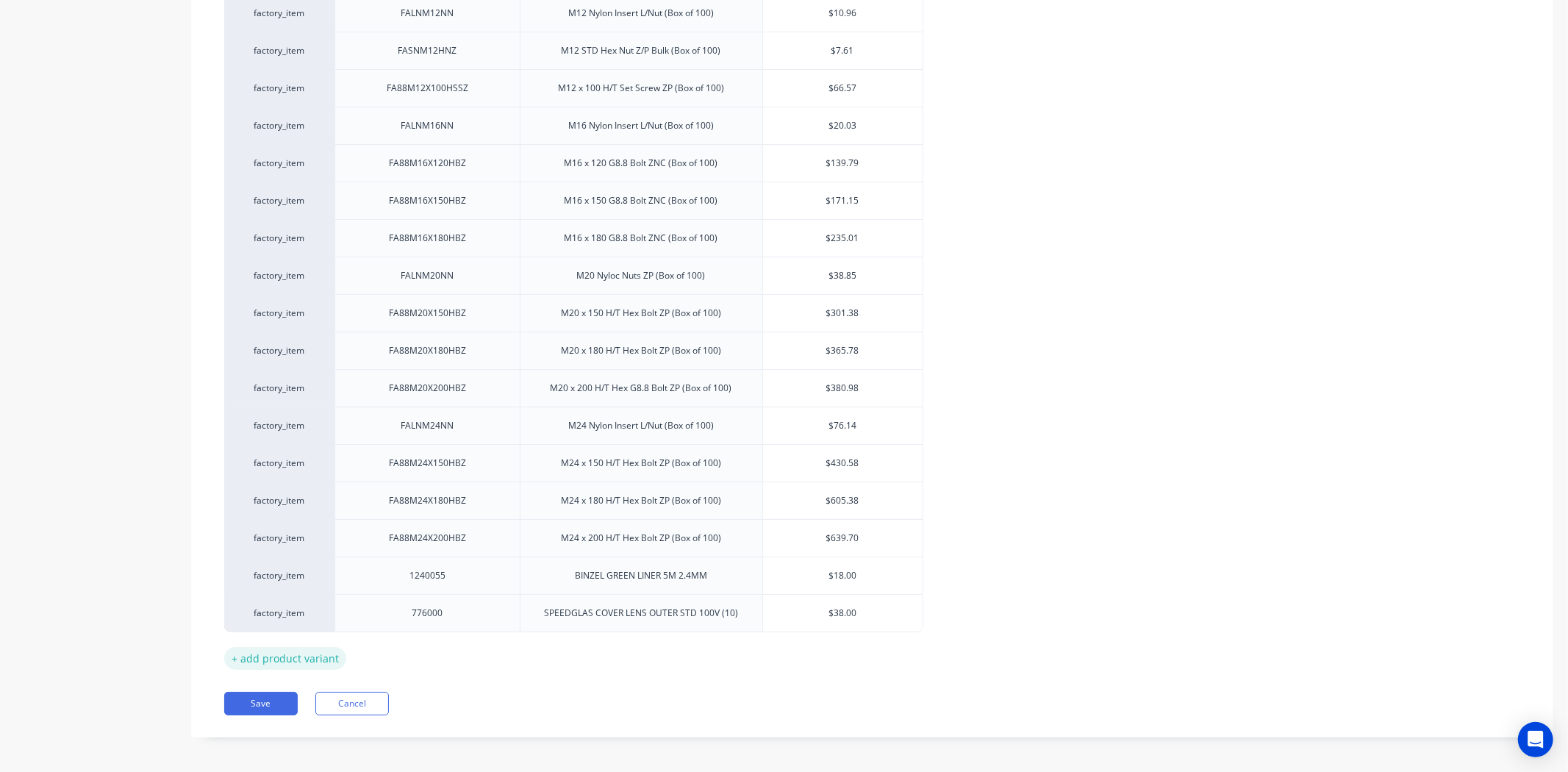
click at [319, 655] on div "+ add product variant" at bounding box center [284, 658] width 122 height 23
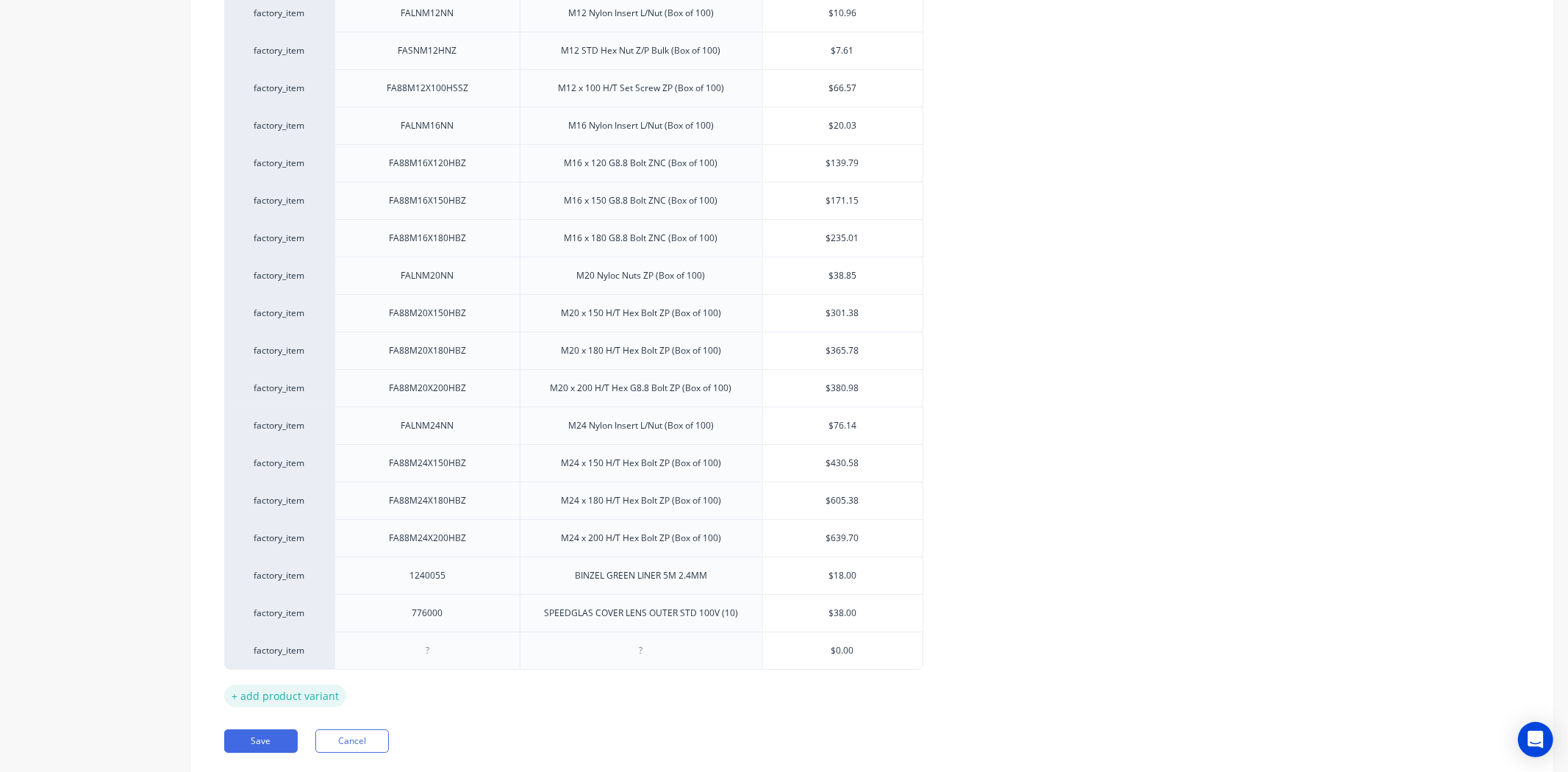
click at [310, 684] on div "+ add product variant" at bounding box center [284, 695] width 122 height 23
click at [305, 725] on div "+ add product variant" at bounding box center [284, 733] width 122 height 23
click at [307, 761] on div "+ add product variant" at bounding box center [284, 770] width 122 height 23
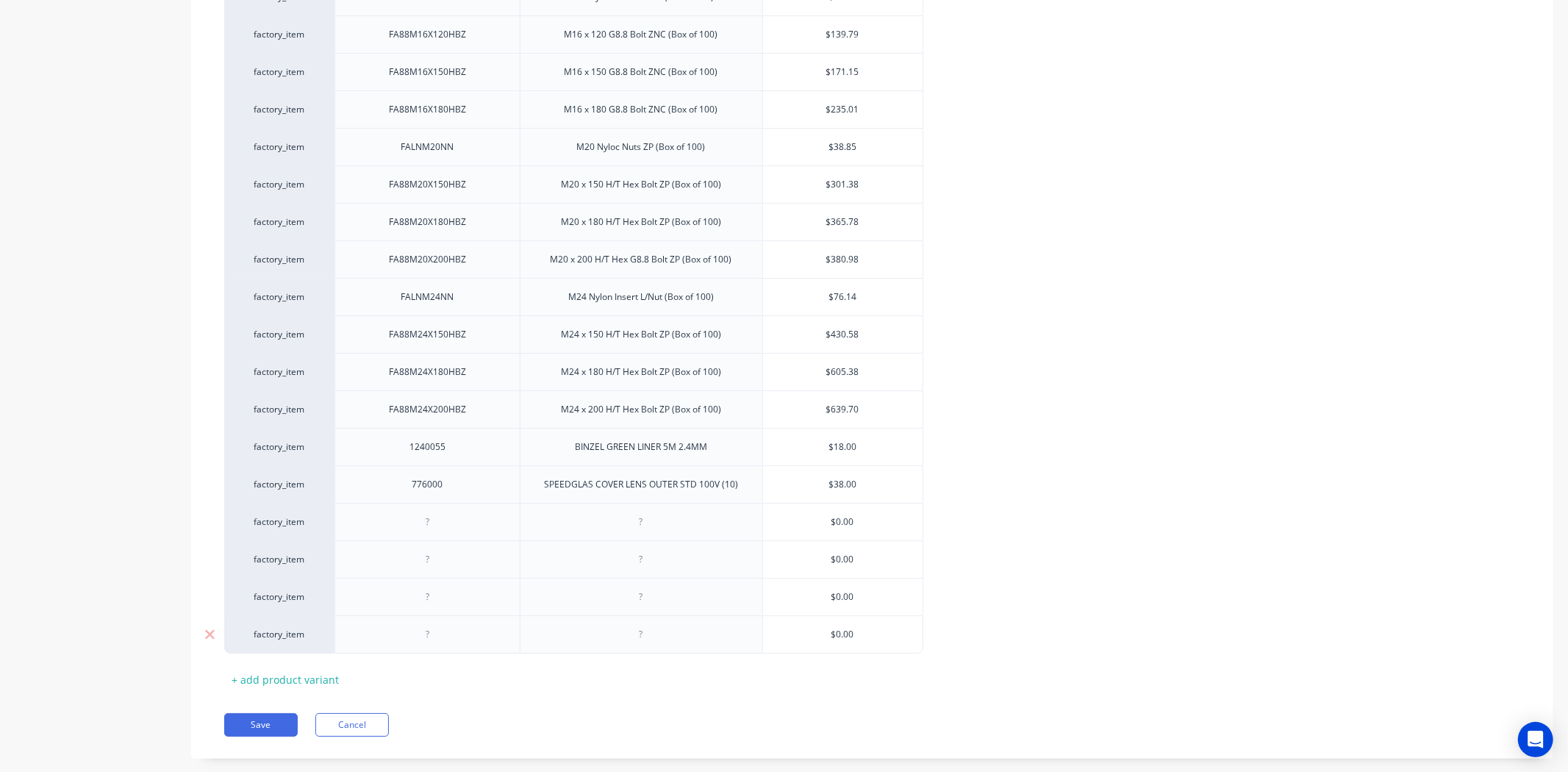
scroll to position [4597, 0]
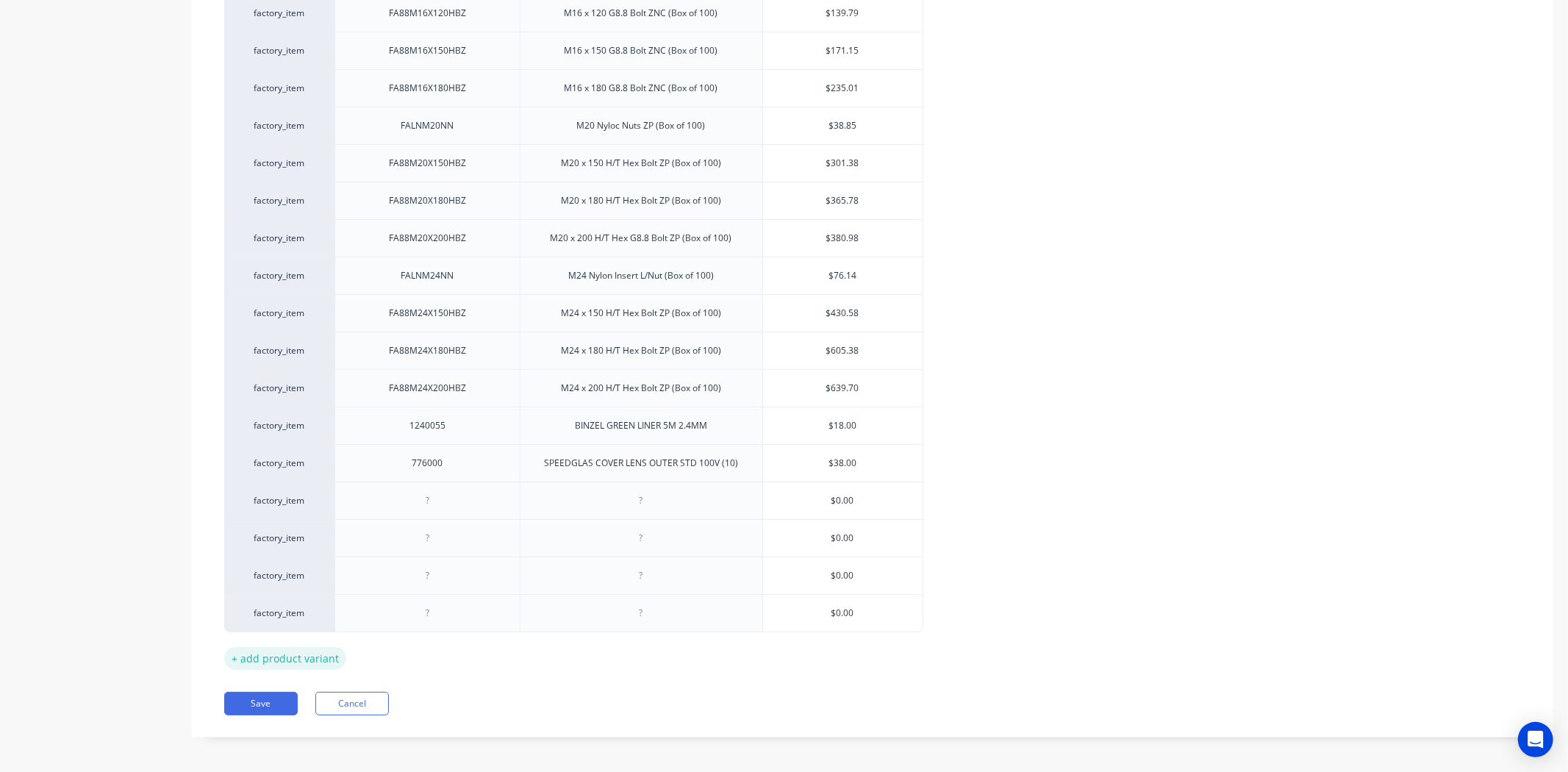
click at [318, 646] on div "+ add product variant" at bounding box center [284, 658] width 122 height 23
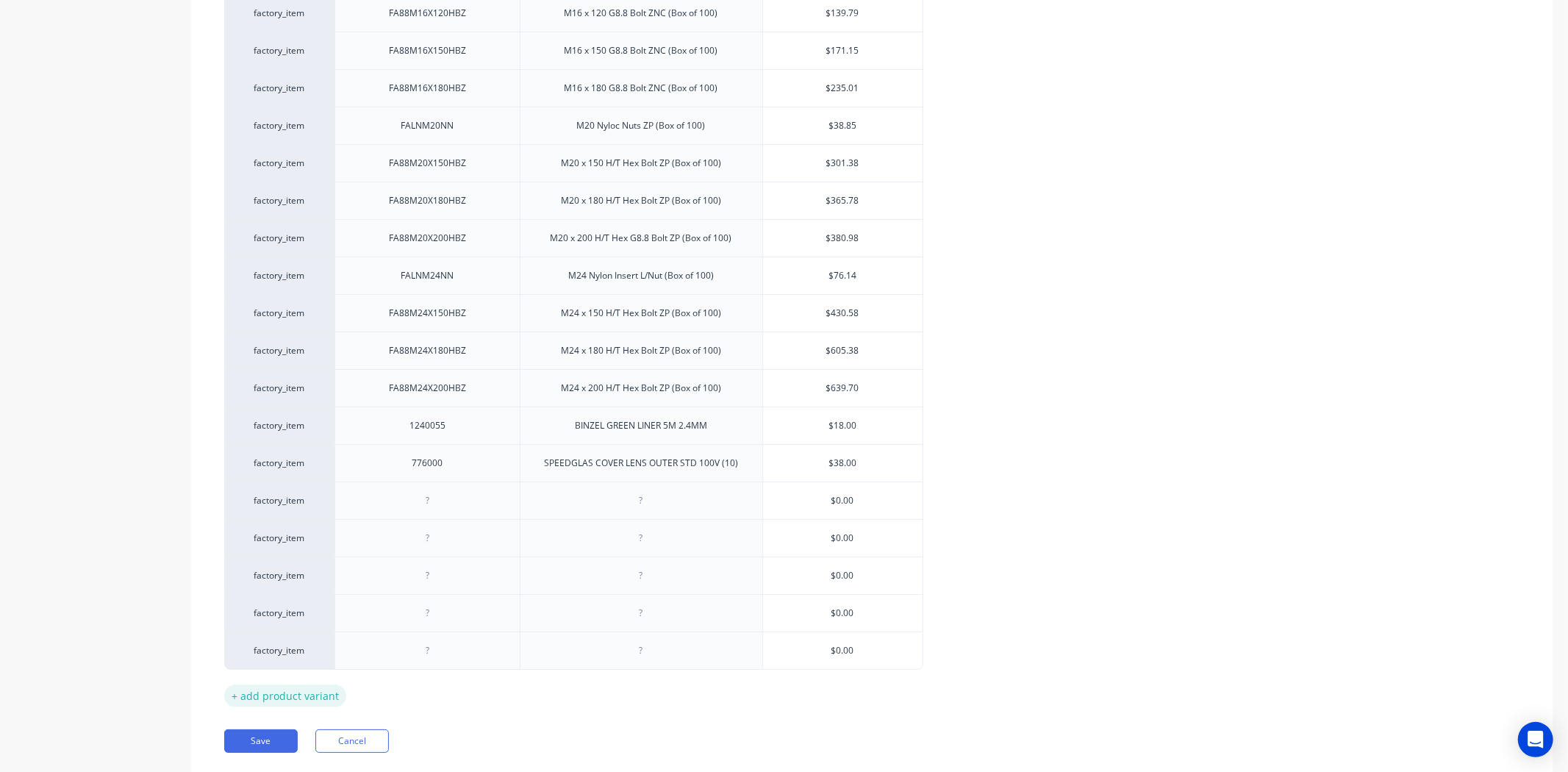
click at [319, 689] on div "+ add product variant" at bounding box center [284, 695] width 122 height 23
type textarea "x"
click at [457, 500] on div at bounding box center [427, 500] width 73 height 19
paste div
click at [414, 536] on div at bounding box center [427, 538] width 73 height 19
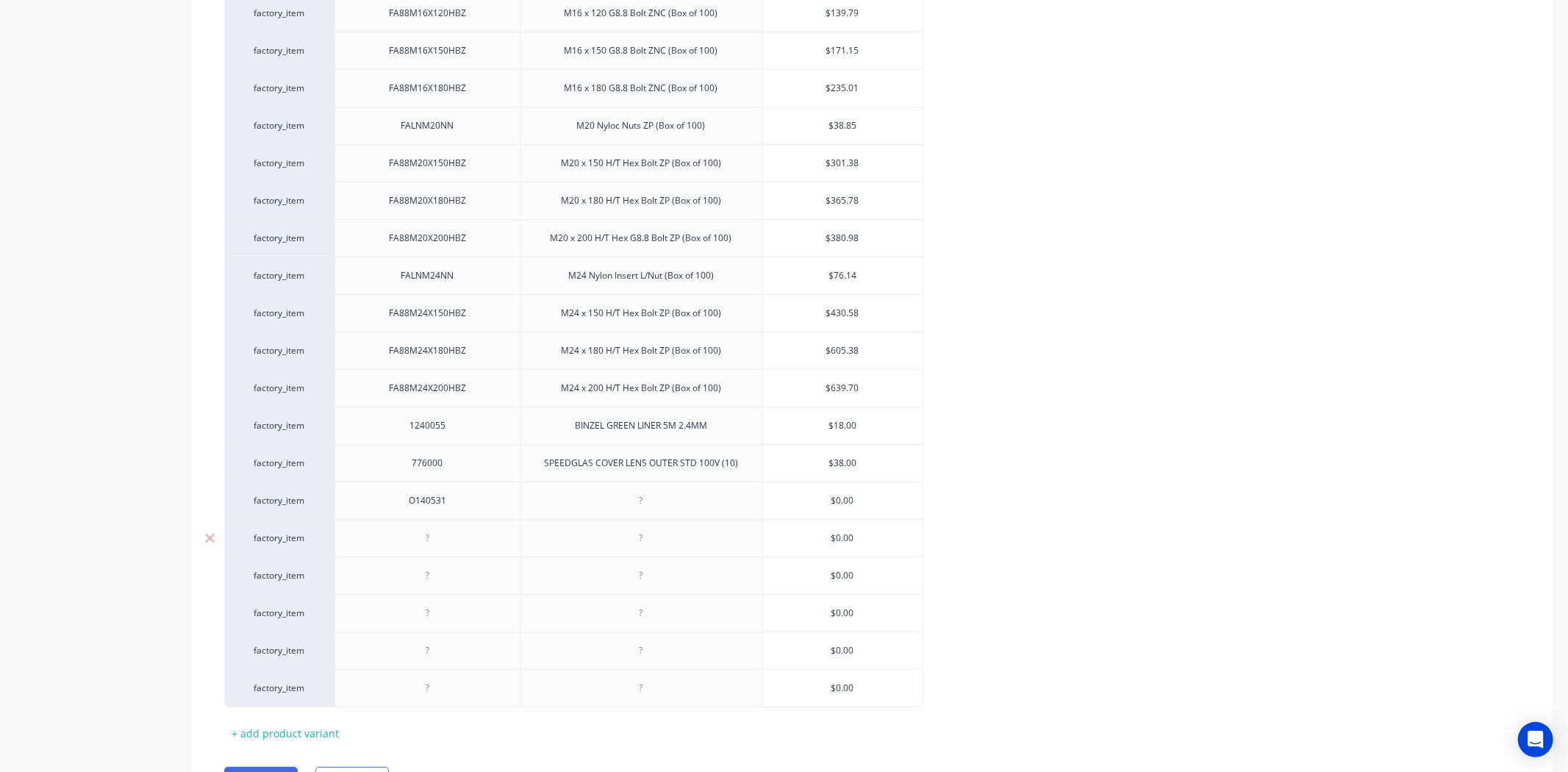
type textarea "x"
paste div
click at [438, 568] on div at bounding box center [427, 576] width 73 height 19
type textarea "x"
paste div
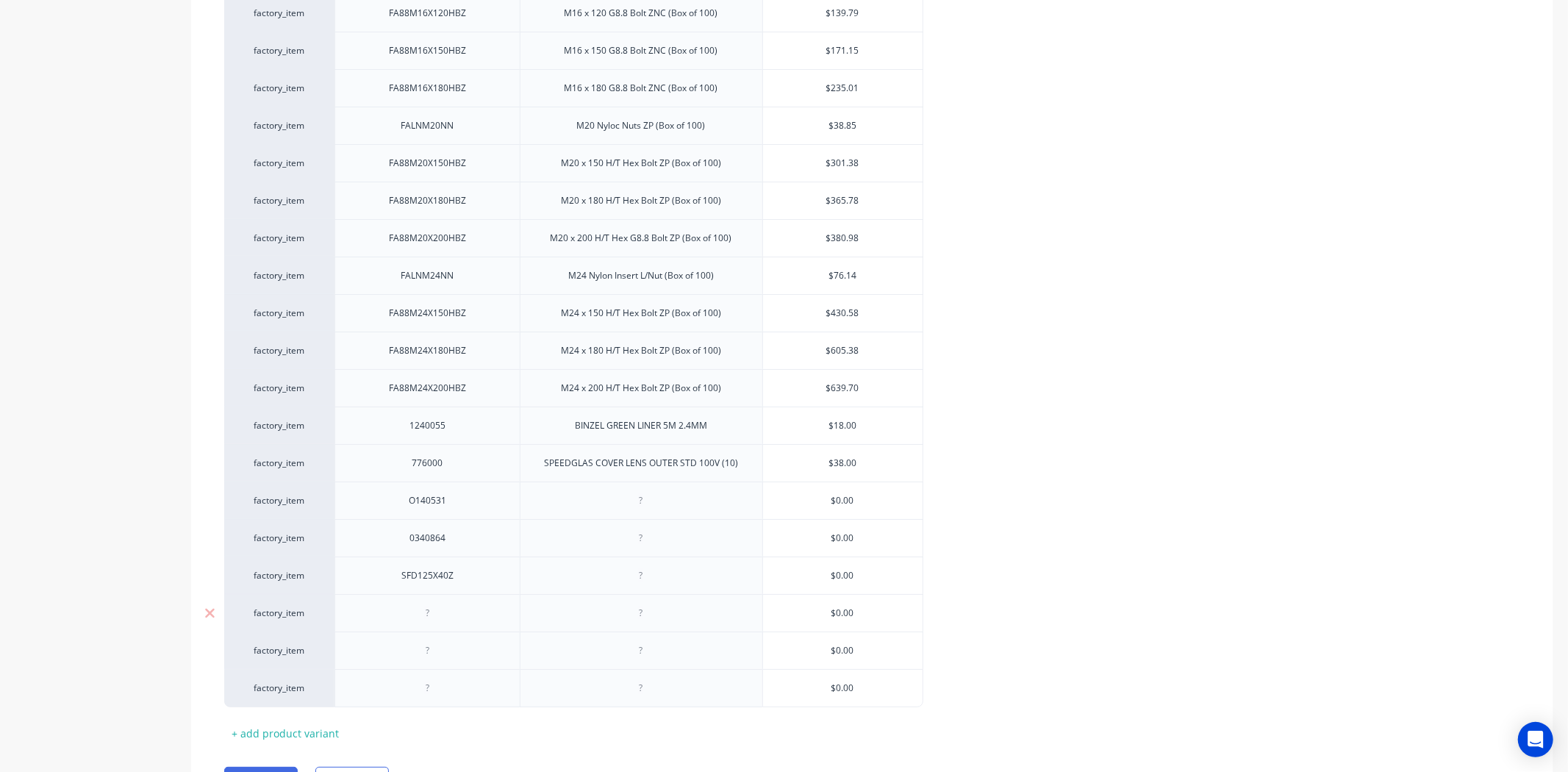
click at [453, 605] on div at bounding box center [427, 613] width 73 height 19
type textarea "x"
paste div
drag, startPoint x: 435, startPoint y: 652, endPoint x: 434, endPoint y: 646, distance: 6.1
click at [434, 651] on div at bounding box center [427, 650] width 73 height 19
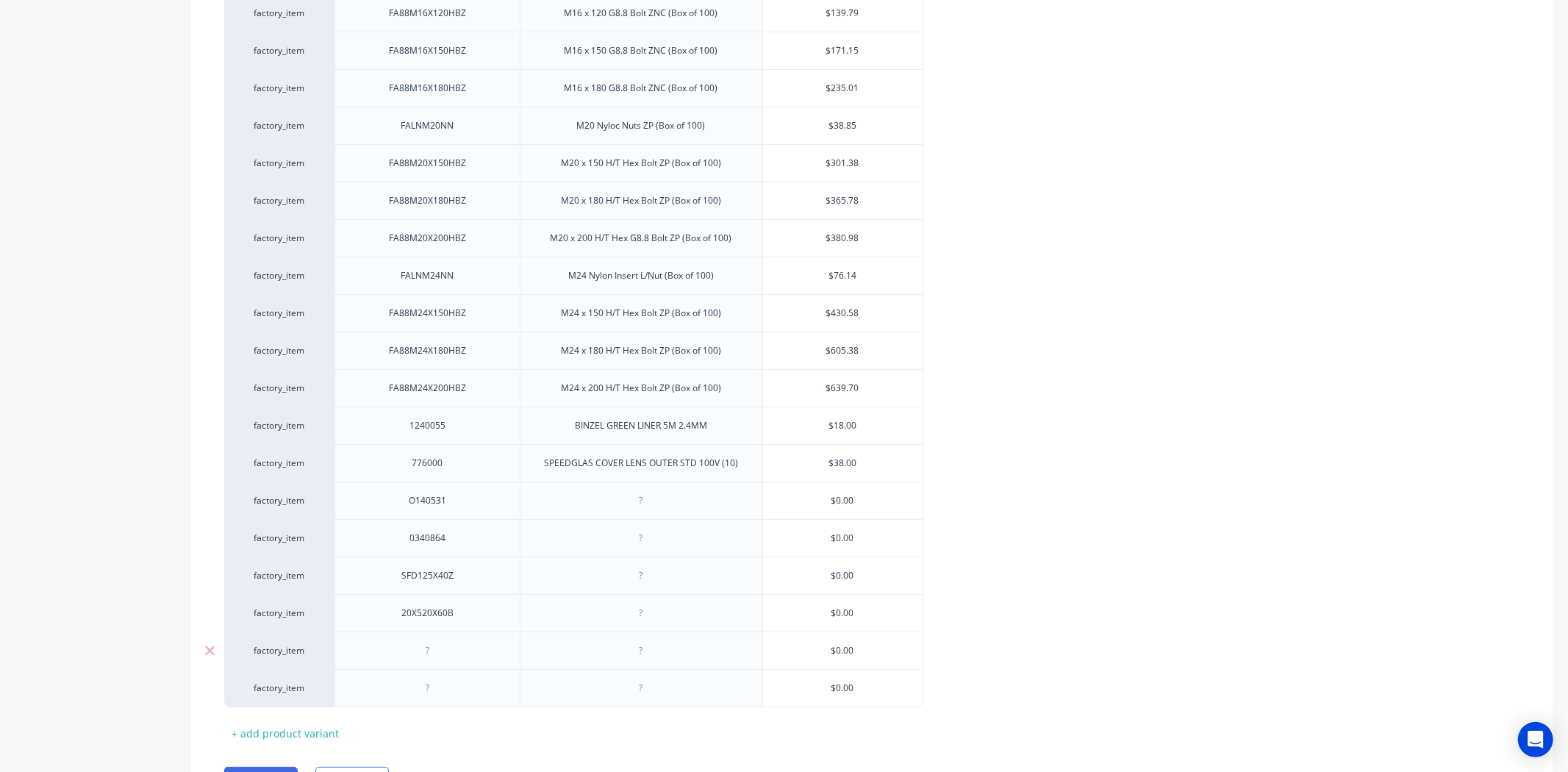
type textarea "x"
click at [435, 646] on div at bounding box center [427, 650] width 73 height 19
paste div
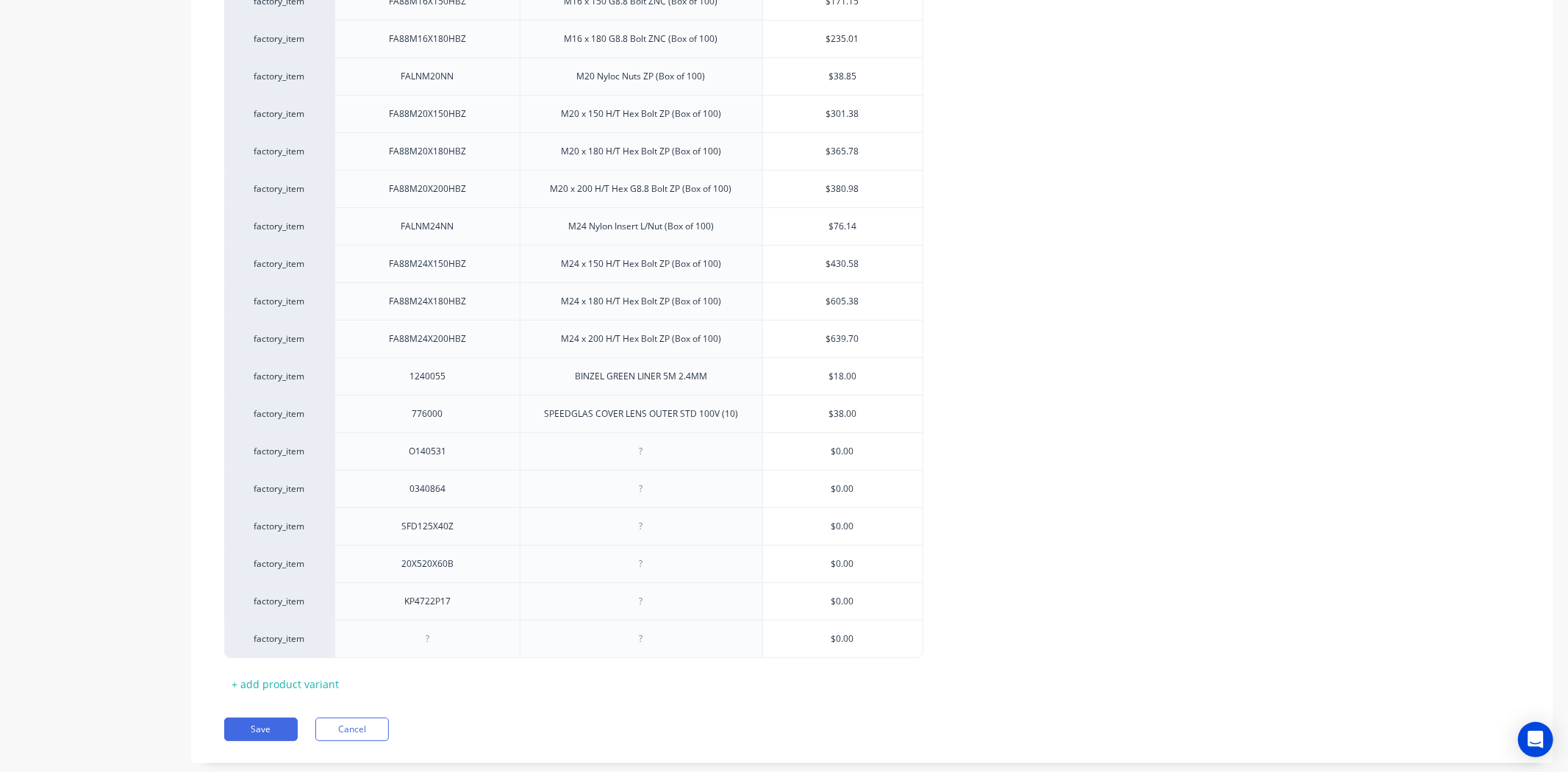
scroll to position [4672, 0]
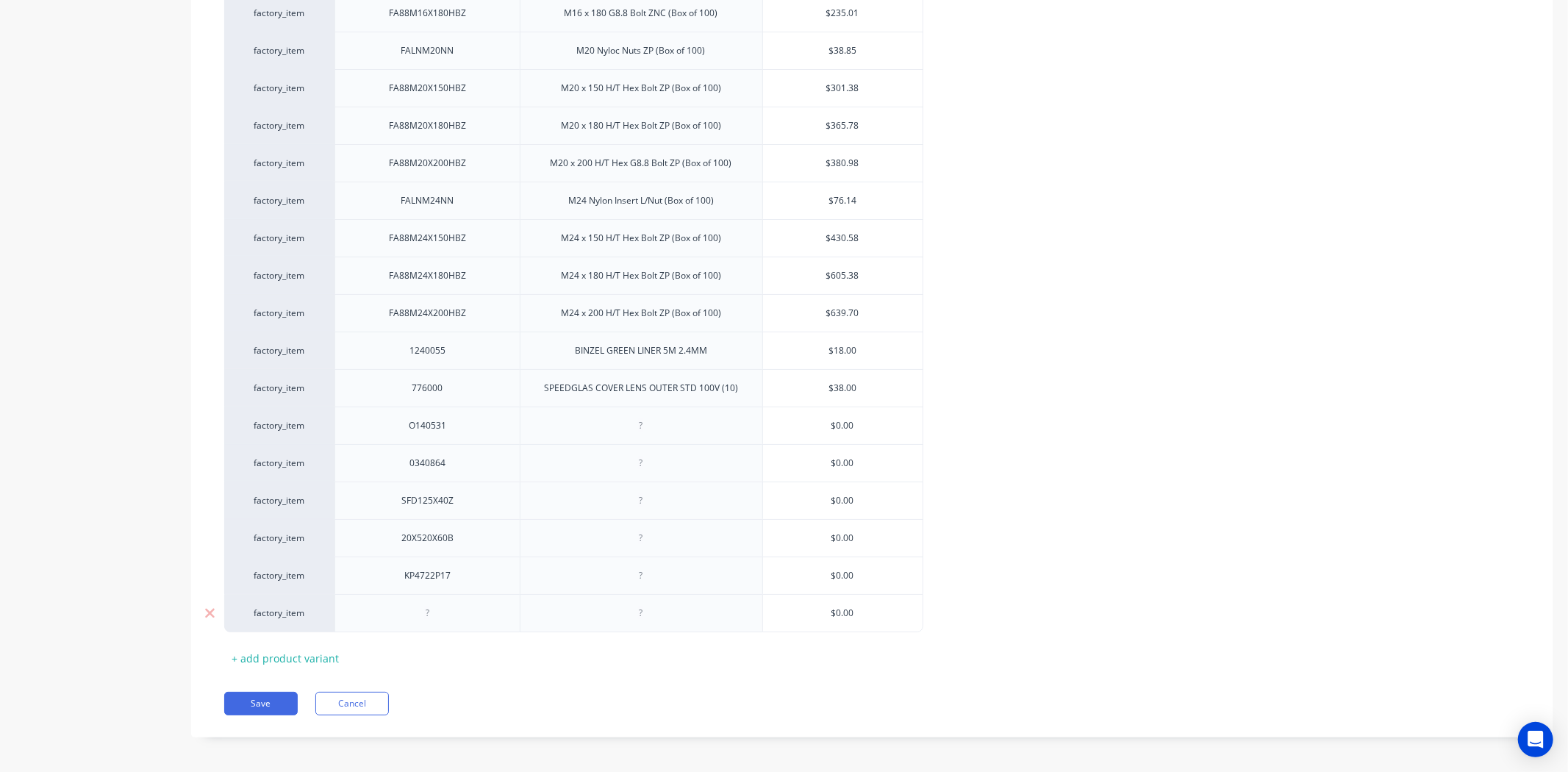
click at [442, 620] on div at bounding box center [427, 612] width 185 height 38
click at [437, 606] on div at bounding box center [427, 613] width 73 height 19
type textarea "x"
paste div
click at [289, 648] on div "+ add product variant" at bounding box center [284, 658] width 122 height 23
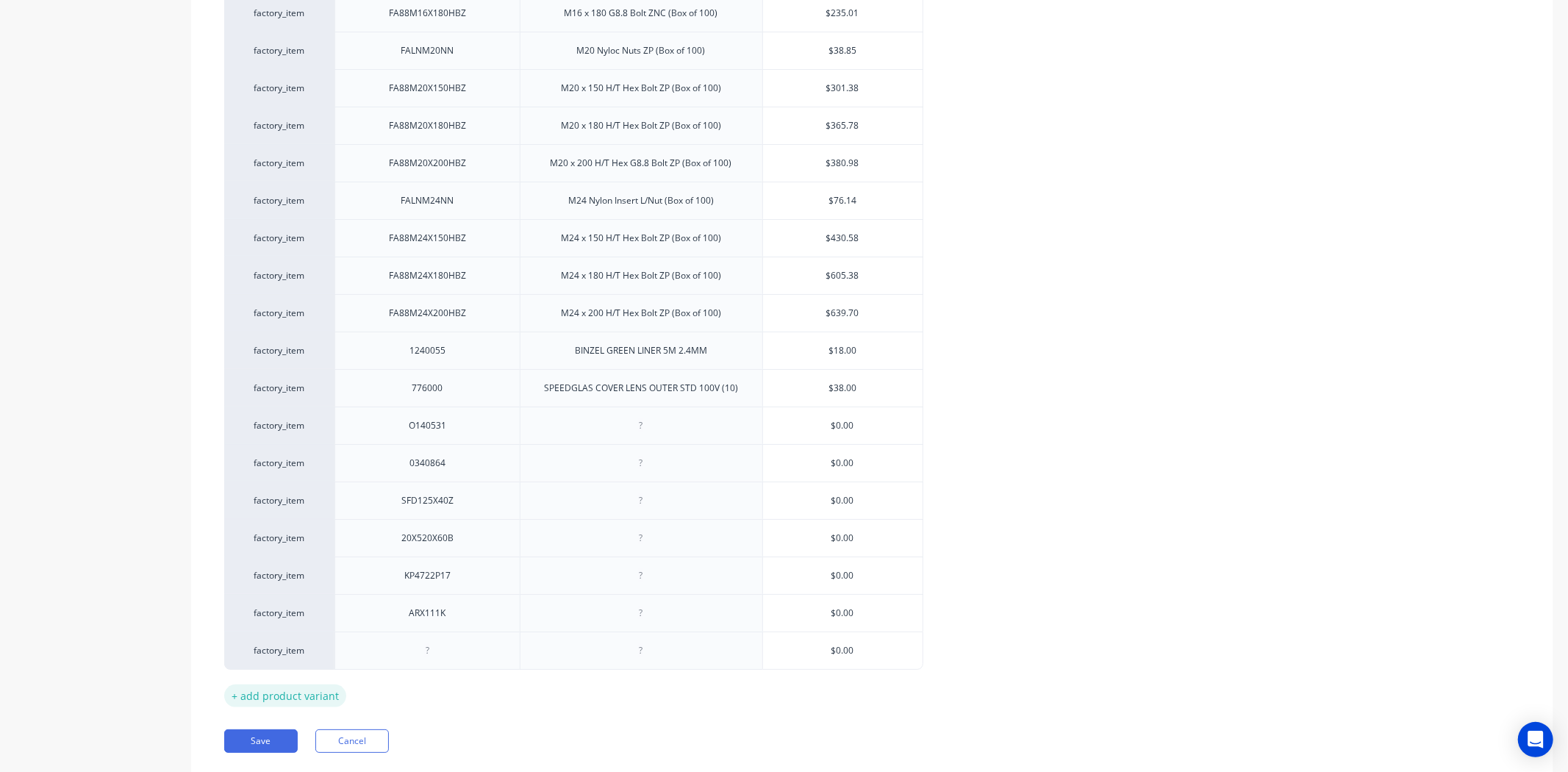
click at [284, 691] on div "+ add product variant" at bounding box center [284, 695] width 122 height 23
click at [292, 730] on div "+ add product variant" at bounding box center [284, 733] width 122 height 23
click at [292, 759] on div "+ add product variant" at bounding box center [284, 770] width 122 height 23
type textarea "x"
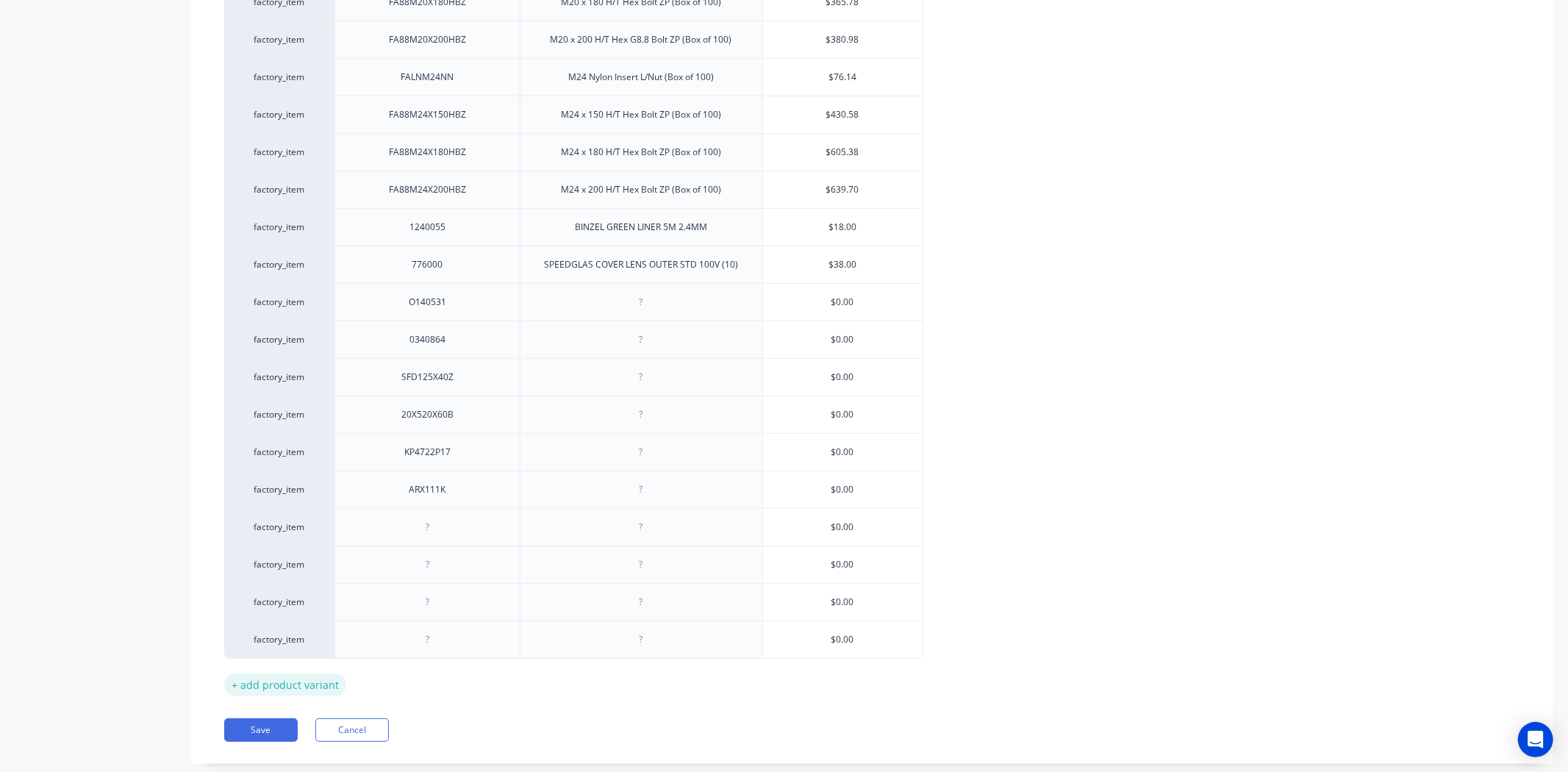
scroll to position [4823, 0]
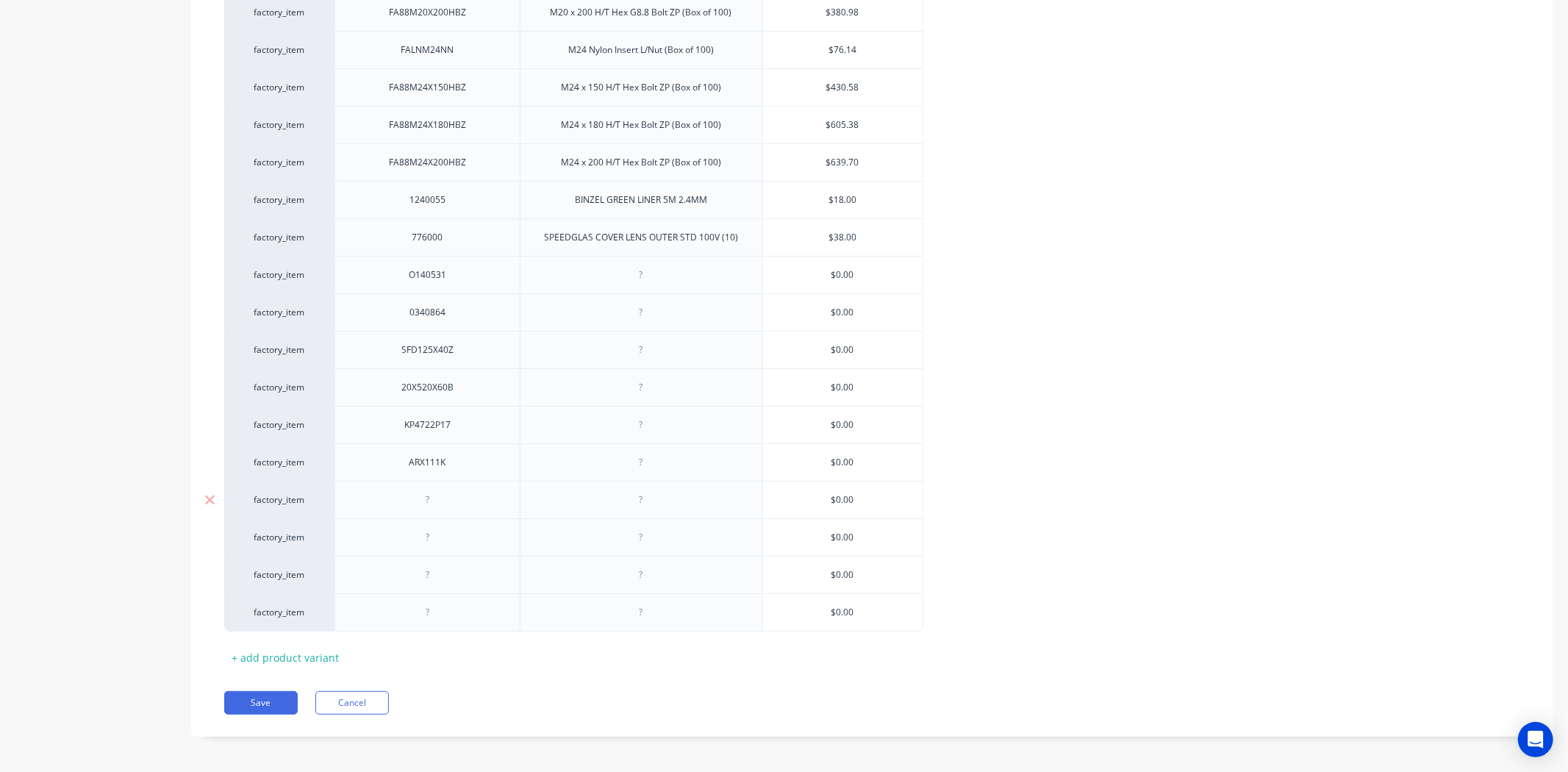
click at [442, 500] on div at bounding box center [427, 500] width 73 height 19
paste div
click at [397, 530] on div at bounding box center [427, 537] width 73 height 19
type textarea "x"
paste div
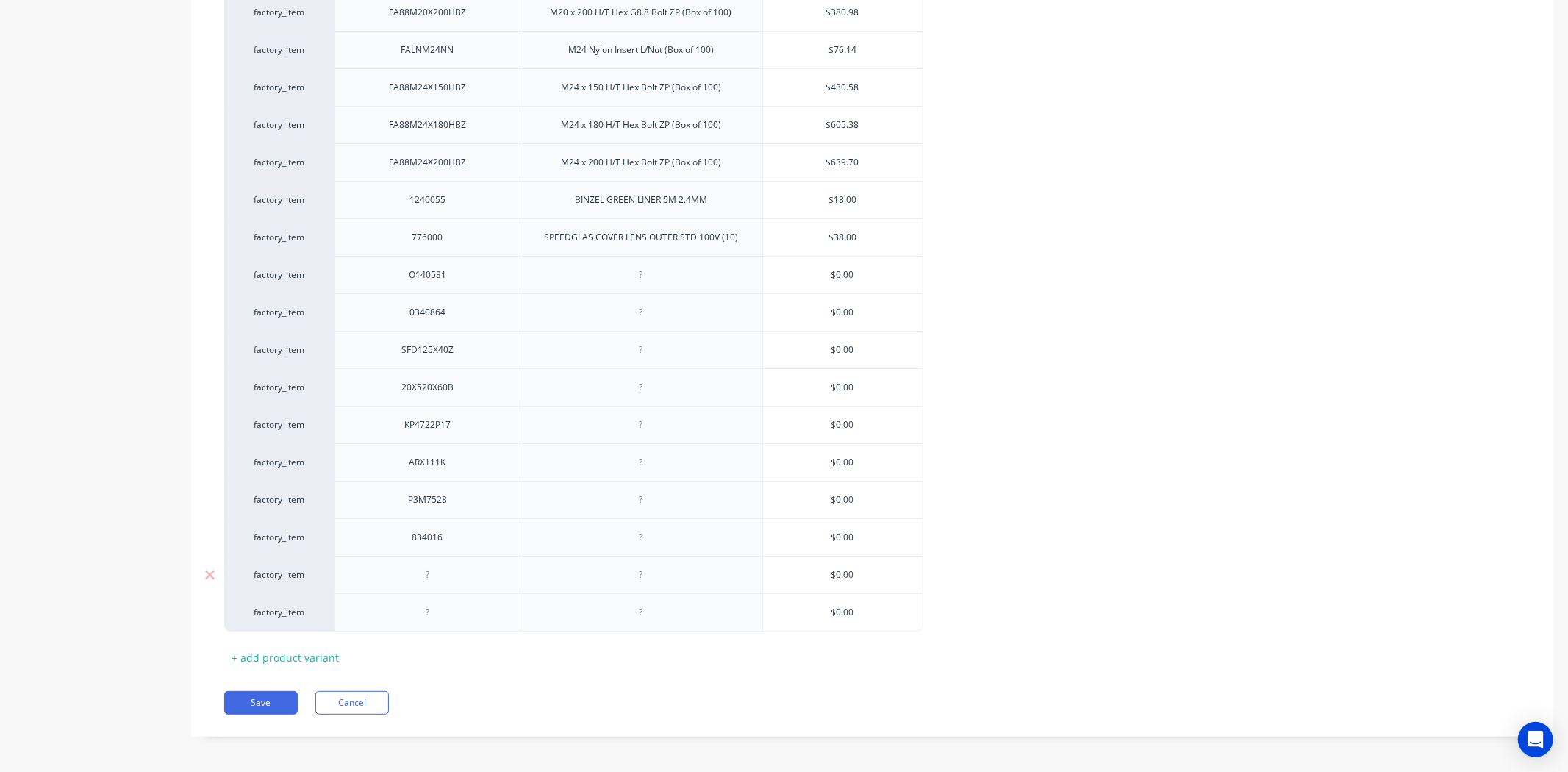
click at [450, 578] on div at bounding box center [427, 575] width 185 height 38
click at [441, 571] on div at bounding box center [427, 575] width 73 height 19
drag, startPoint x: 472, startPoint y: 531, endPoint x: 385, endPoint y: 531, distance: 87.0
drag, startPoint x: 427, startPoint y: 535, endPoint x: 520, endPoint y: 546, distance: 93.6
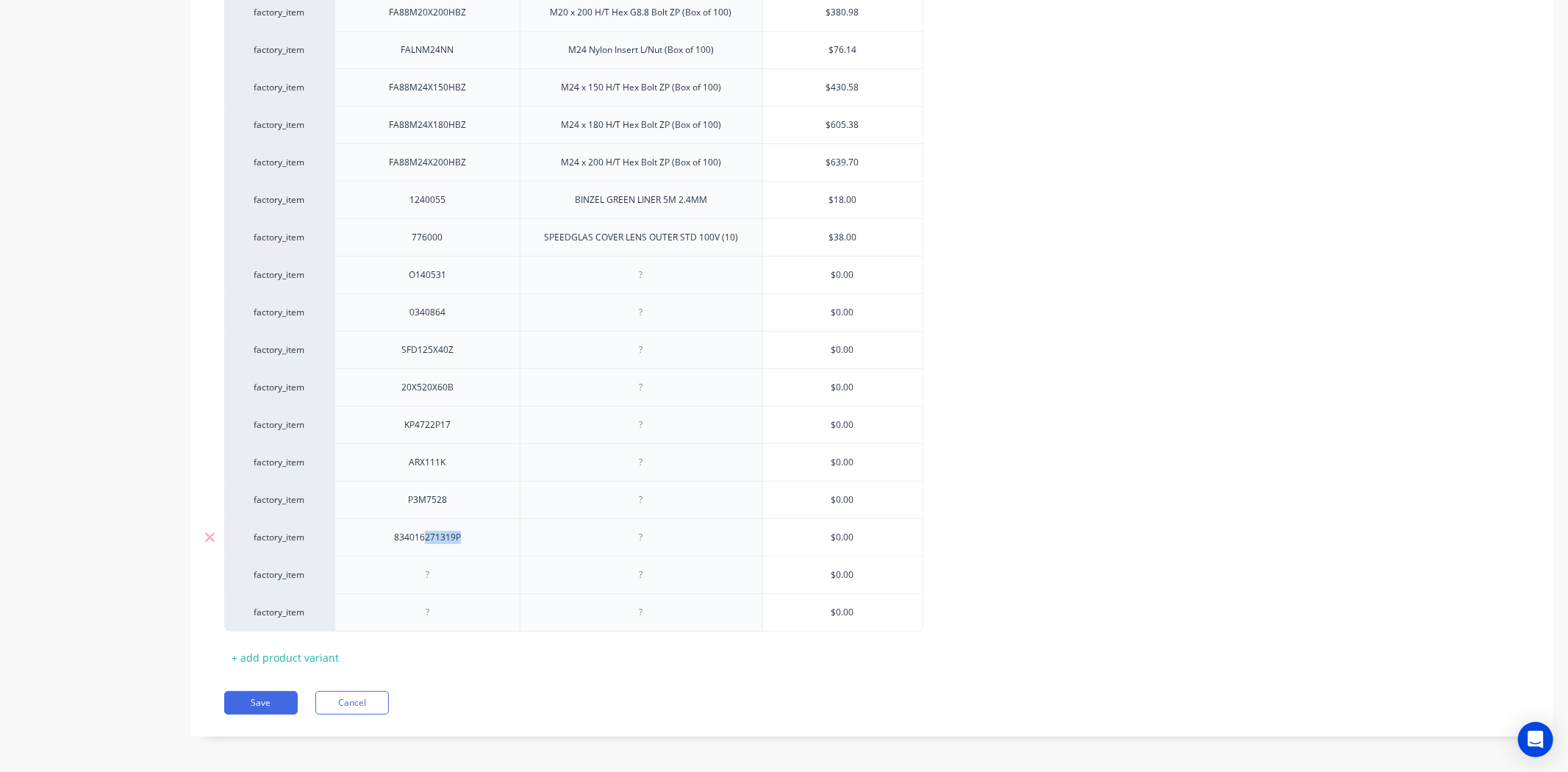
click at [519, 545] on div "factory_item 834016271319P $0.00" at bounding box center [573, 537] width 699 height 38
click at [474, 556] on div at bounding box center [427, 575] width 185 height 38
click at [442, 567] on div at bounding box center [427, 575] width 73 height 19
type textarea "x"
paste div
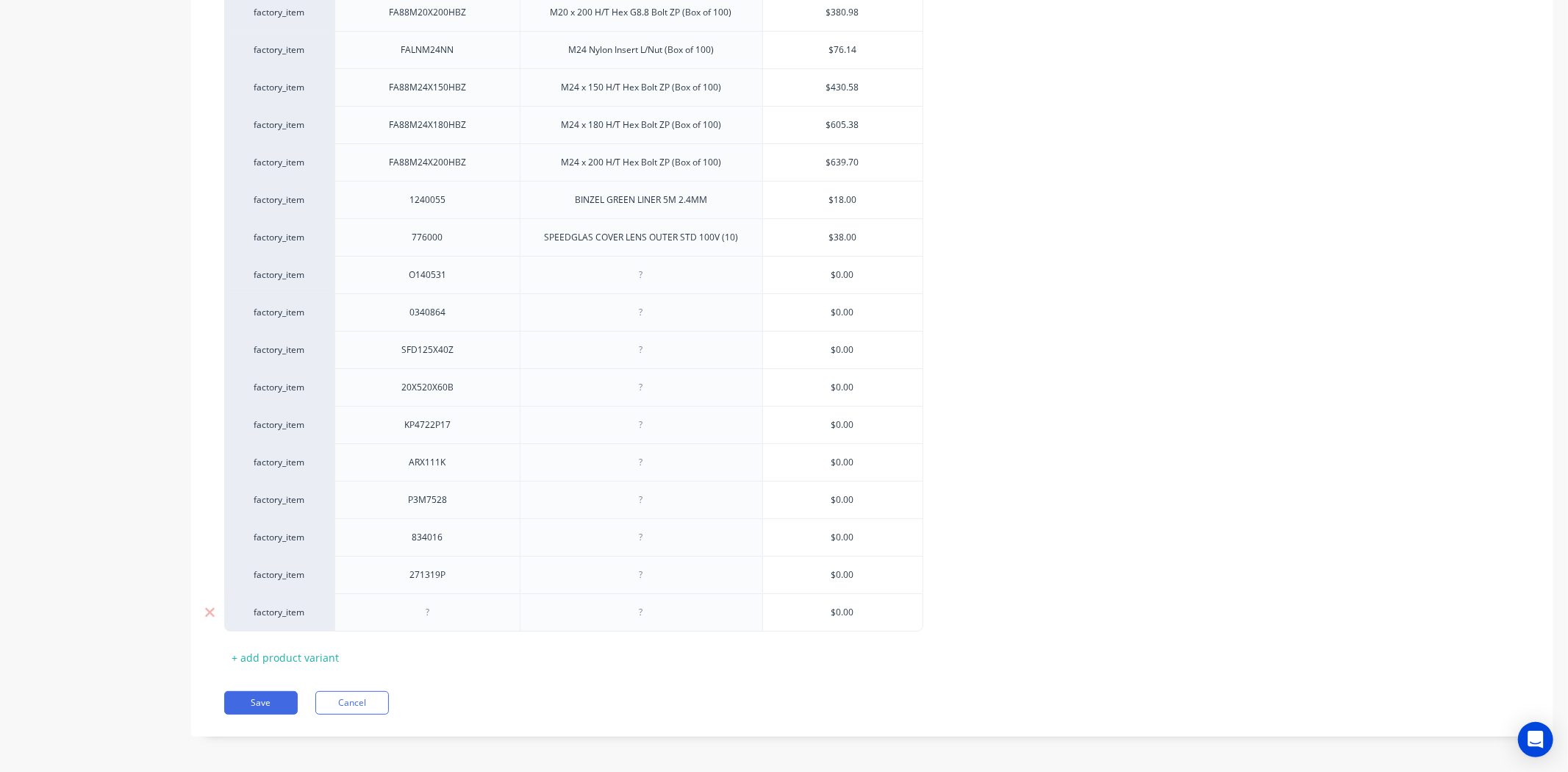
click at [431, 603] on div at bounding box center [427, 612] width 73 height 19
type textarea "x"
paste div
type textarea "x"
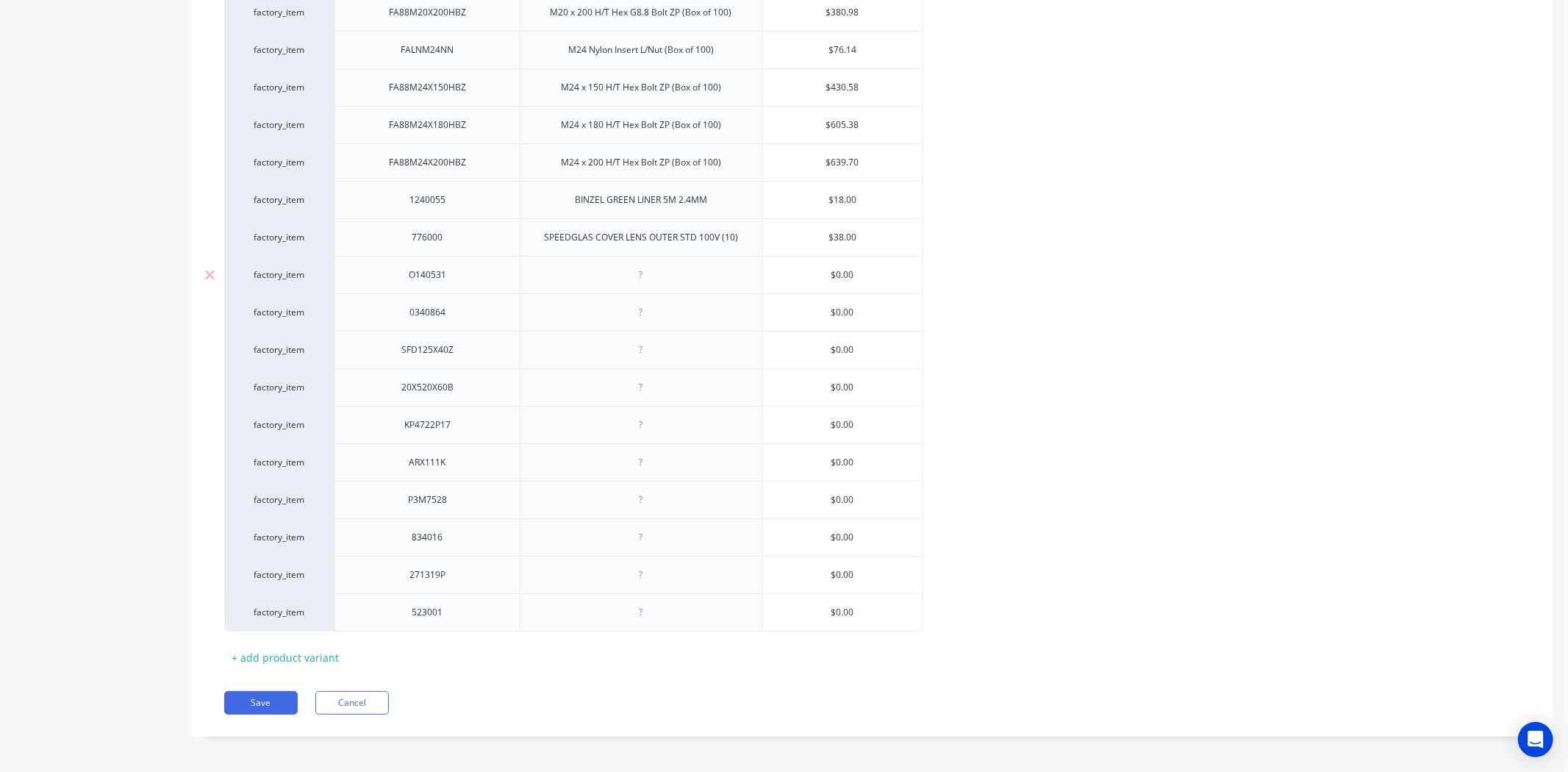
click at [648, 272] on div at bounding box center [641, 275] width 73 height 19
paste div
click at [683, 306] on div at bounding box center [641, 312] width 243 height 38
click at [660, 306] on div at bounding box center [641, 313] width 73 height 19
type textarea "x"
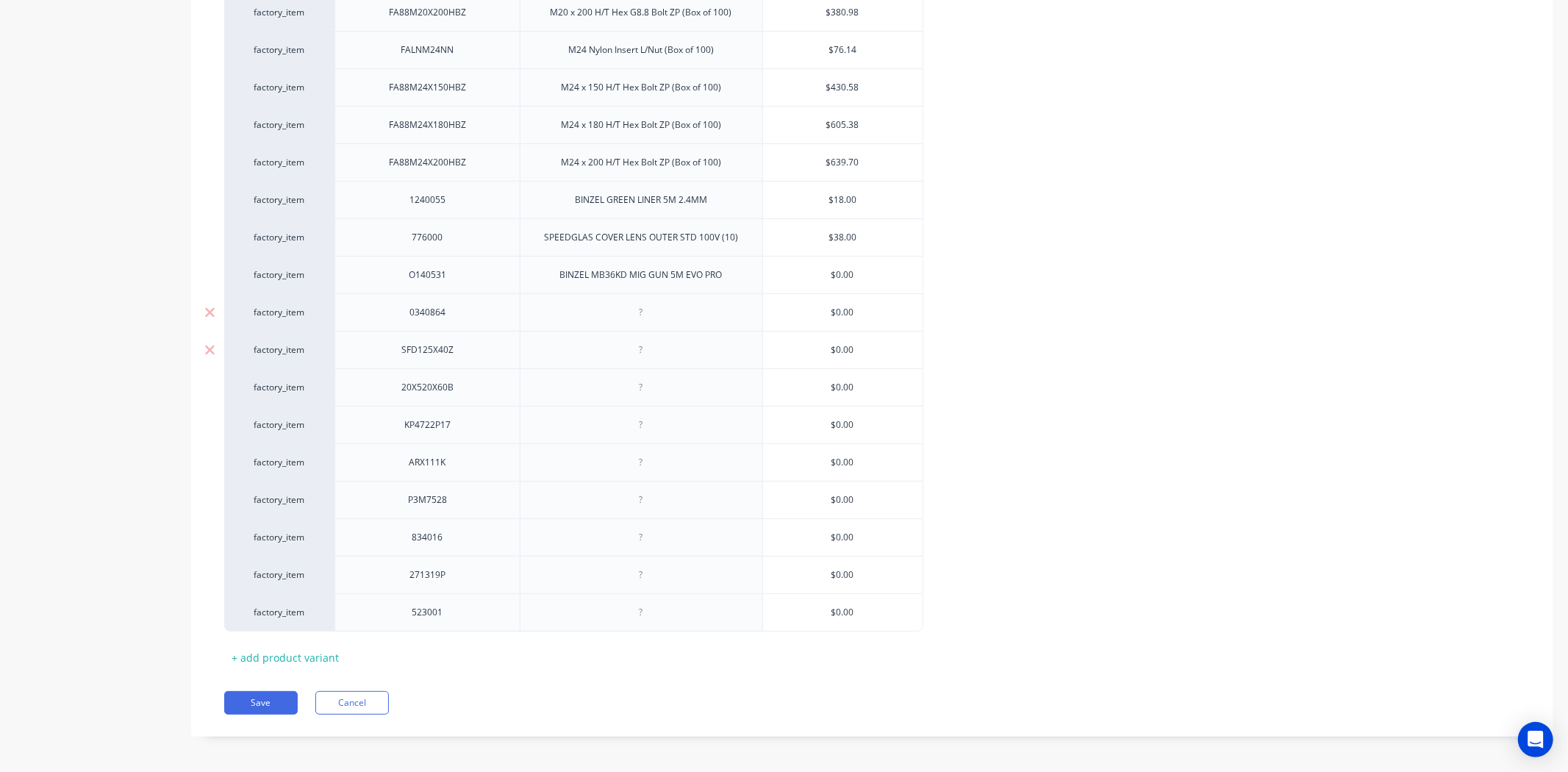
paste div
click at [655, 342] on div at bounding box center [641, 349] width 73 height 19
type textarea "x"
paste div
click at [658, 380] on div at bounding box center [641, 387] width 73 height 19
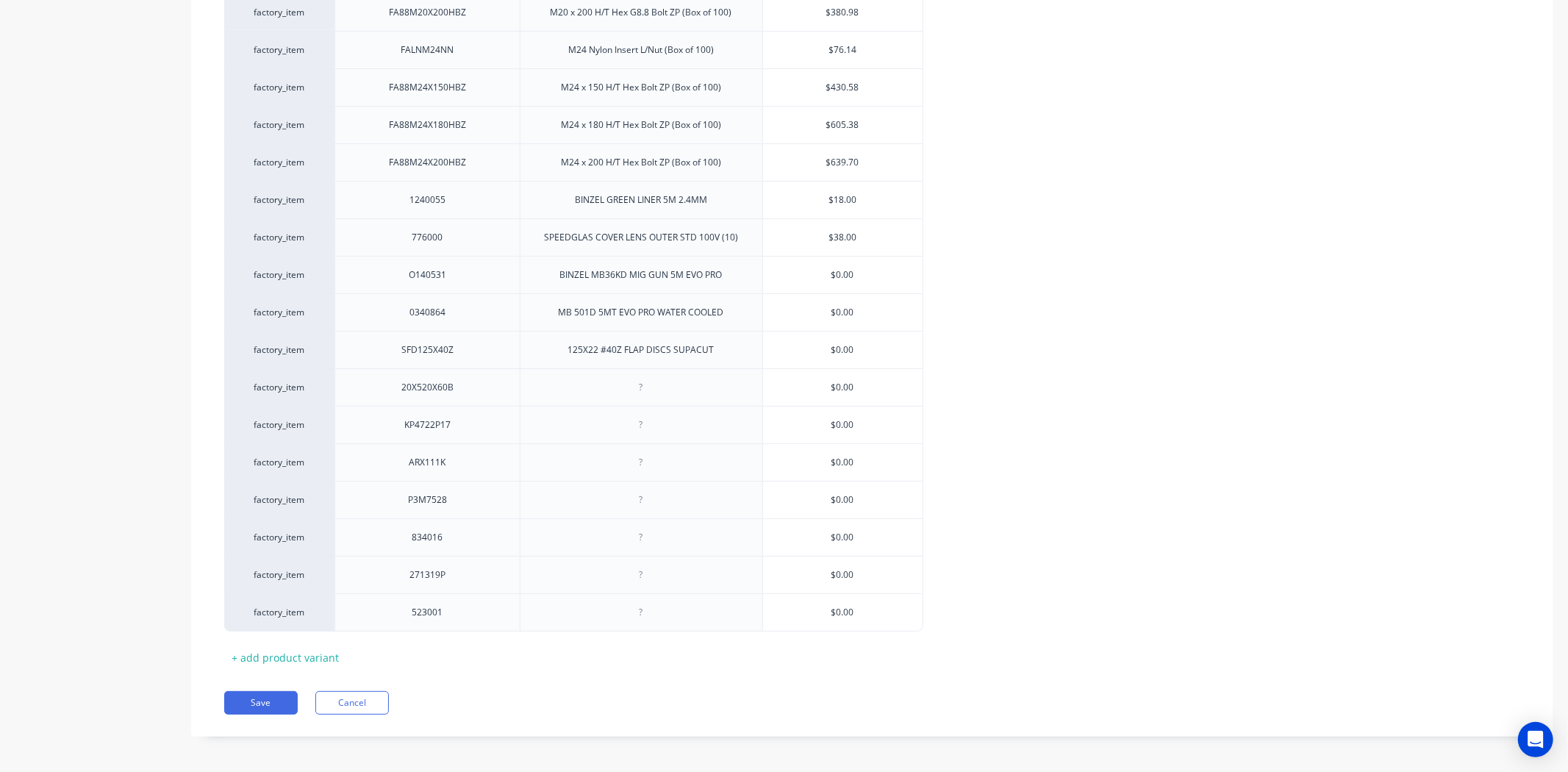
paste div
type textarea "x"
click at [646, 422] on div at bounding box center [641, 424] width 73 height 19
type textarea "x"
click at [650, 415] on div at bounding box center [641, 424] width 73 height 19
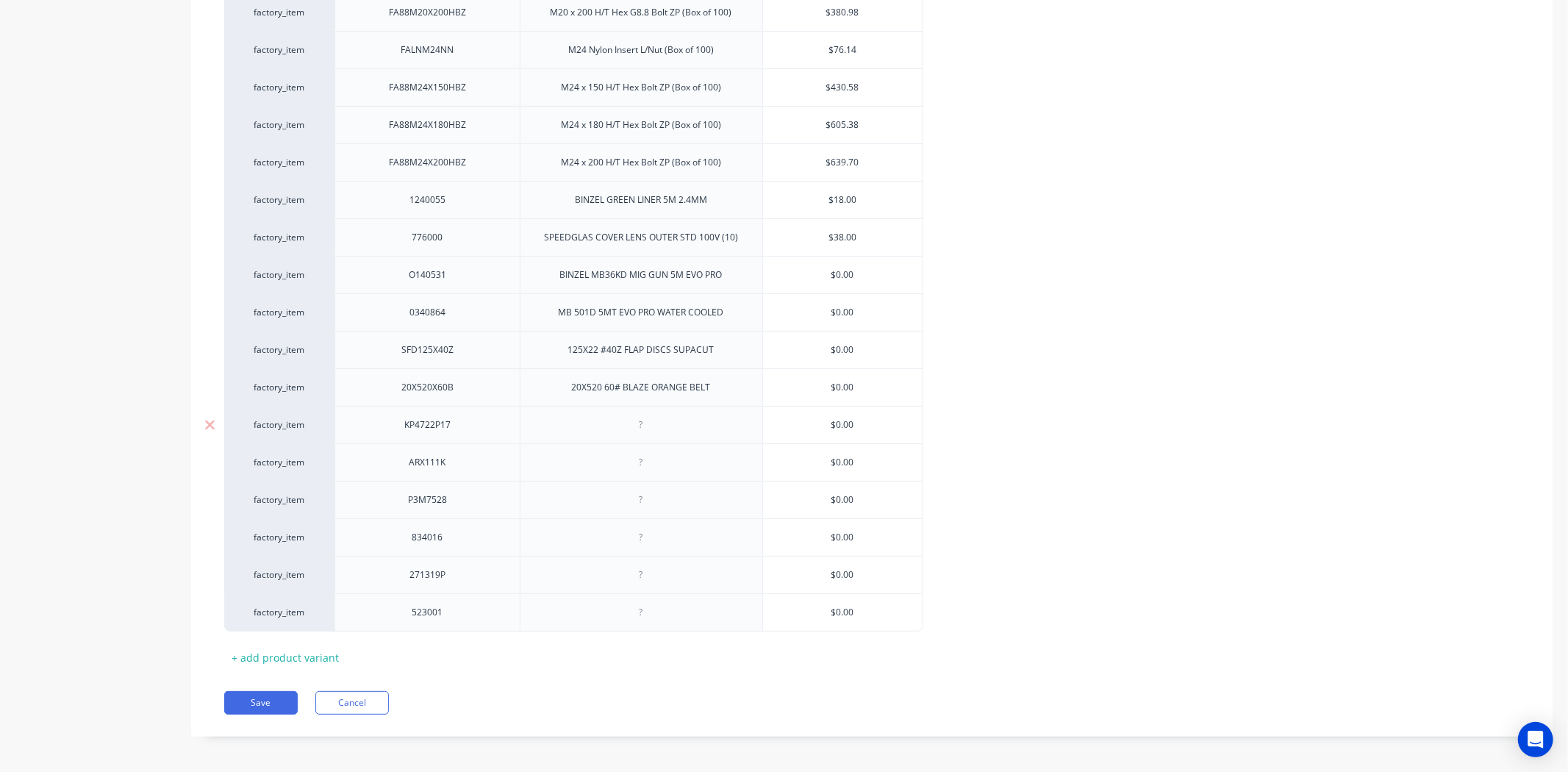
paste div
click at [614, 443] on div at bounding box center [641, 462] width 243 height 38
click at [641, 456] on div at bounding box center [641, 462] width 73 height 19
type textarea "x"
paste div
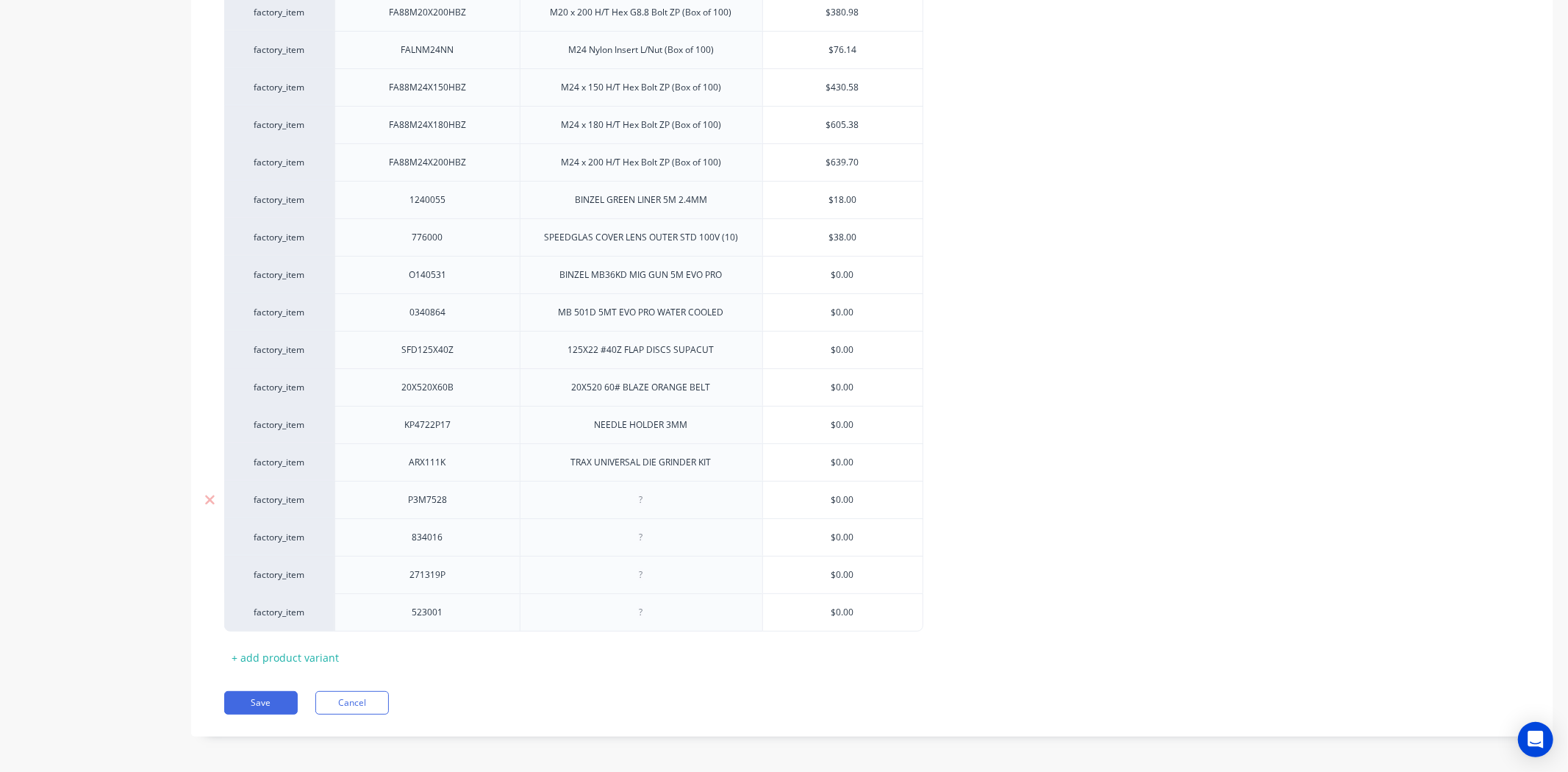
click at [591, 481] on div at bounding box center [641, 500] width 243 height 38
click at [608, 495] on div at bounding box center [641, 500] width 73 height 19
type textarea "x"
click at [615, 490] on div at bounding box center [641, 500] width 73 height 19
paste div
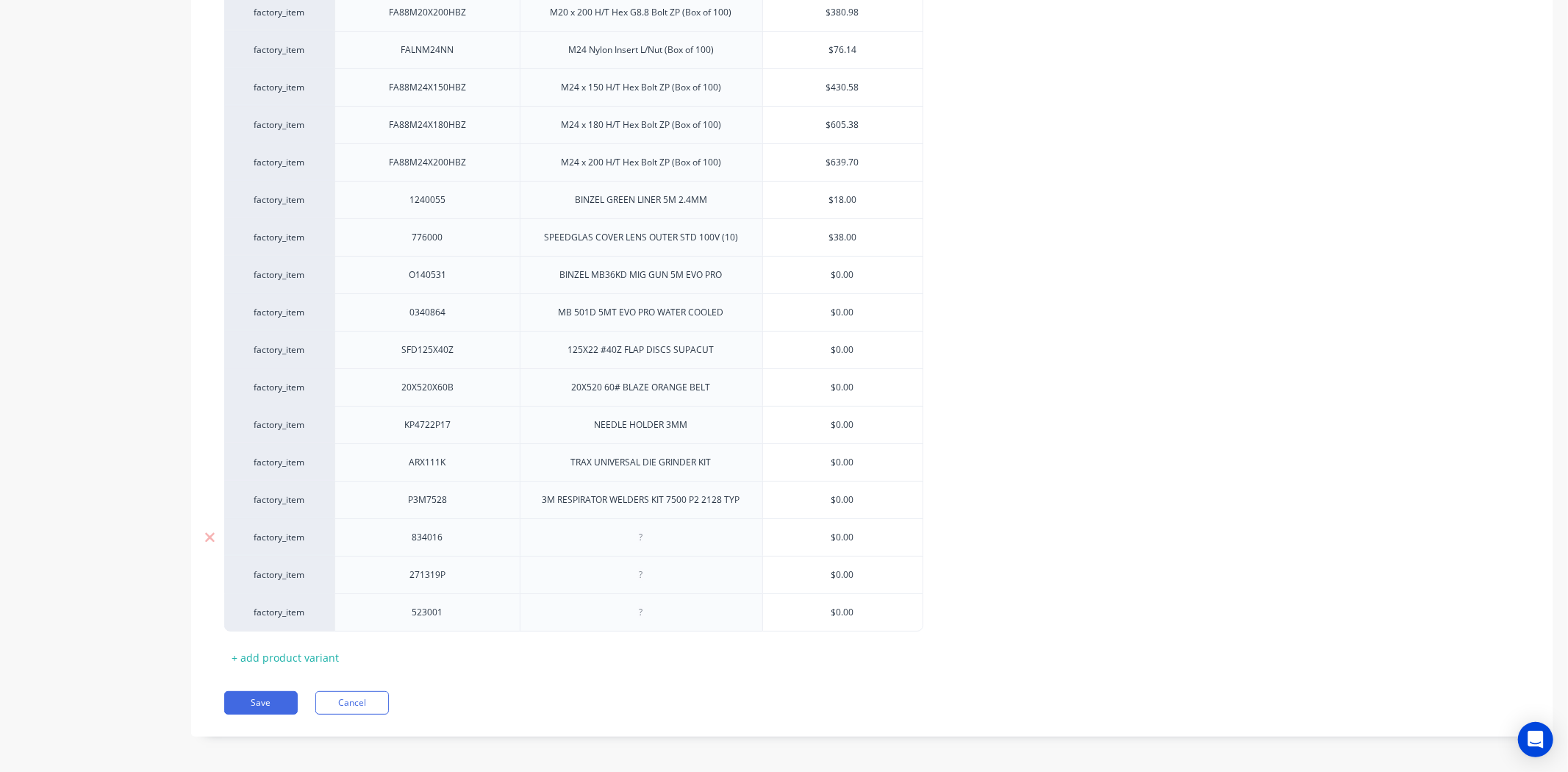
click at [612, 541] on div at bounding box center [641, 537] width 243 height 38
click at [630, 530] on div at bounding box center [641, 537] width 73 height 19
type textarea "x"
click at [667, 535] on div at bounding box center [641, 537] width 73 height 19
paste div
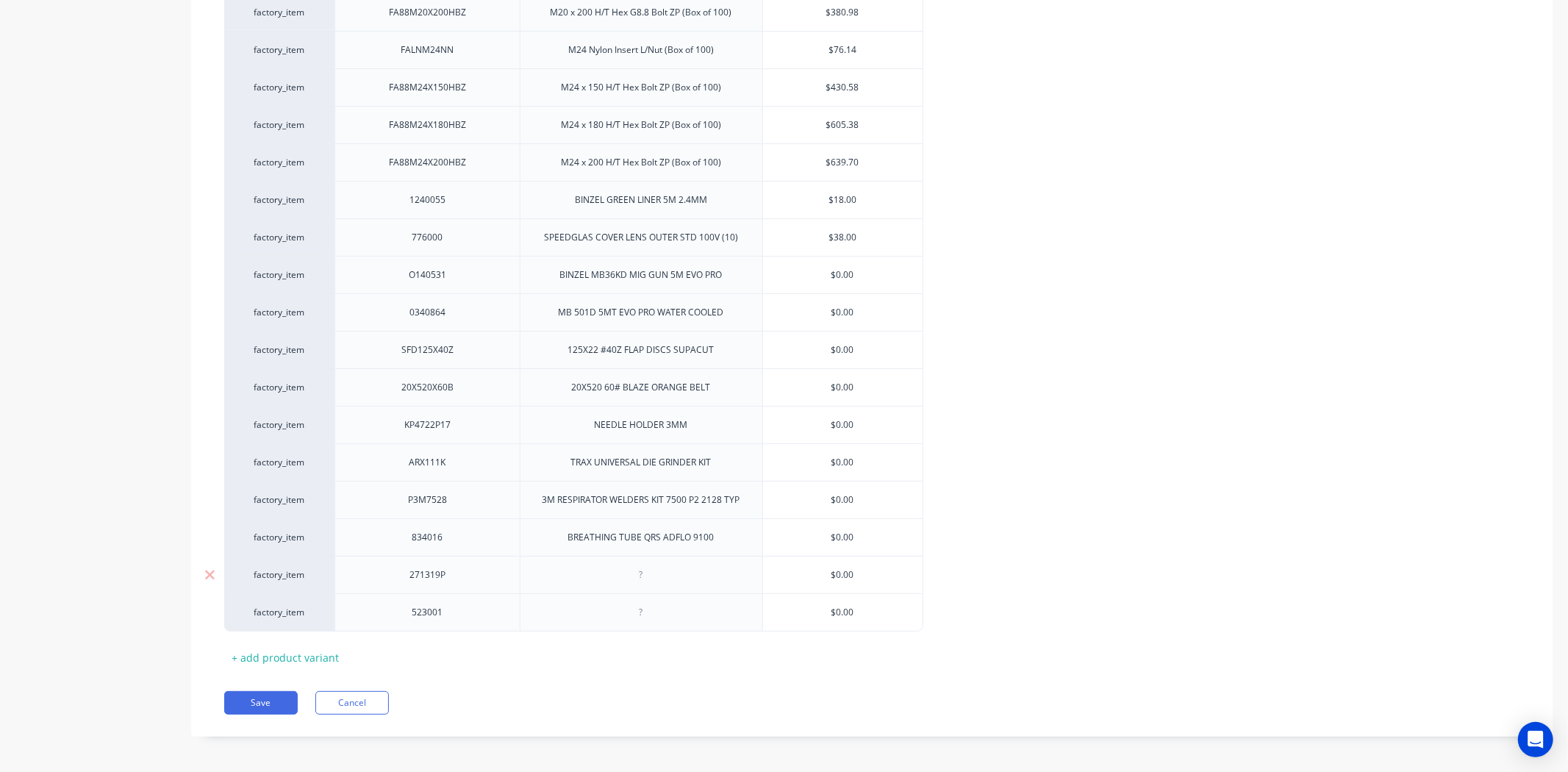
drag, startPoint x: 650, startPoint y: 557, endPoint x: 675, endPoint y: 570, distance: 28.2
click at [651, 557] on div at bounding box center [641, 575] width 243 height 38
click at [675, 572] on div at bounding box center [641, 575] width 73 height 19
type textarea "x"
paste div
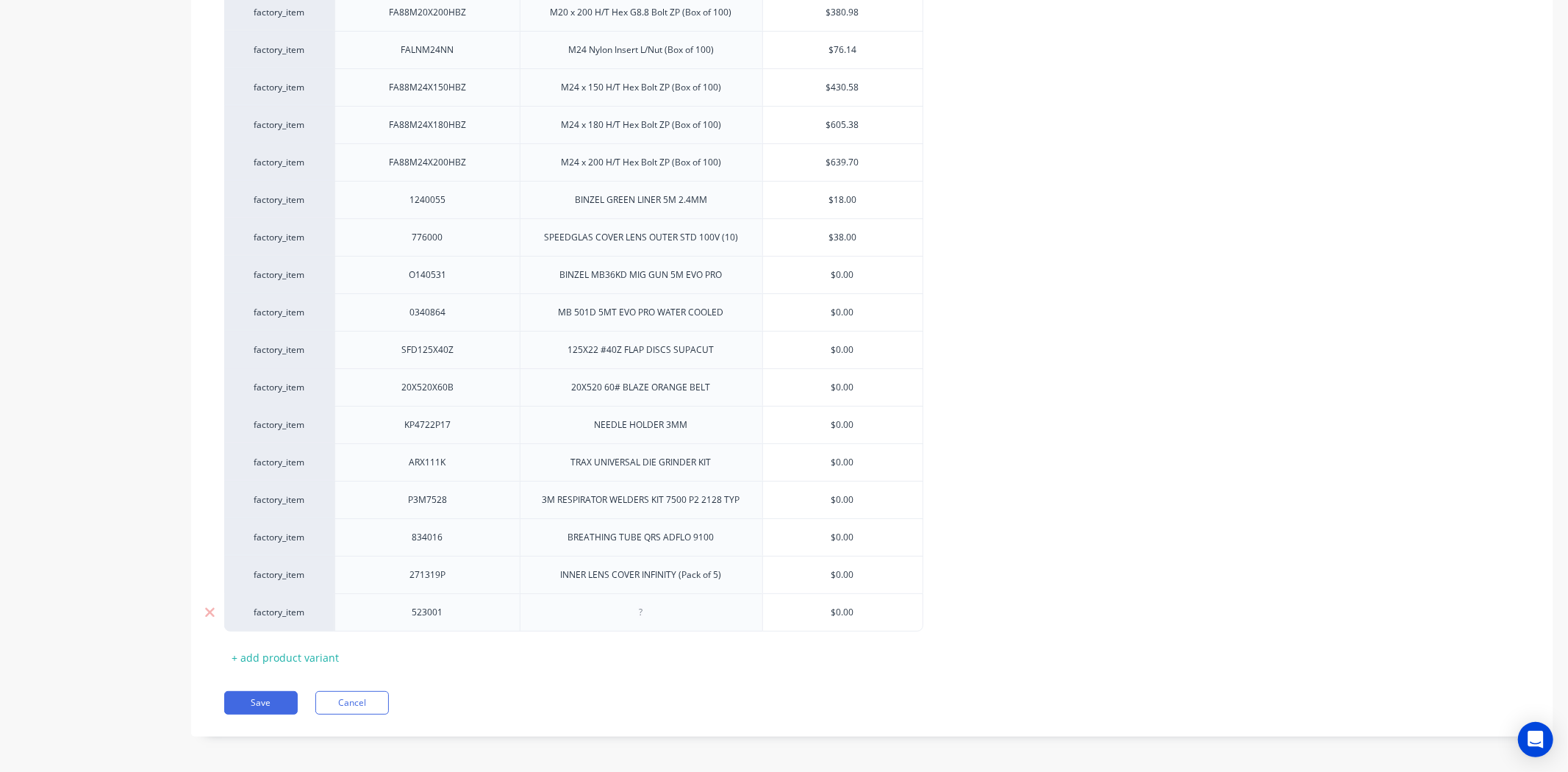
drag, startPoint x: 620, startPoint y: 540, endPoint x: 662, endPoint y: 604, distance: 76.6
click at [622, 540] on div "BREATHING TUBE QRS ADFLO 9100" at bounding box center [641, 537] width 170 height 19
type textarea "x"
click at [644, 604] on div at bounding box center [641, 612] width 73 height 19
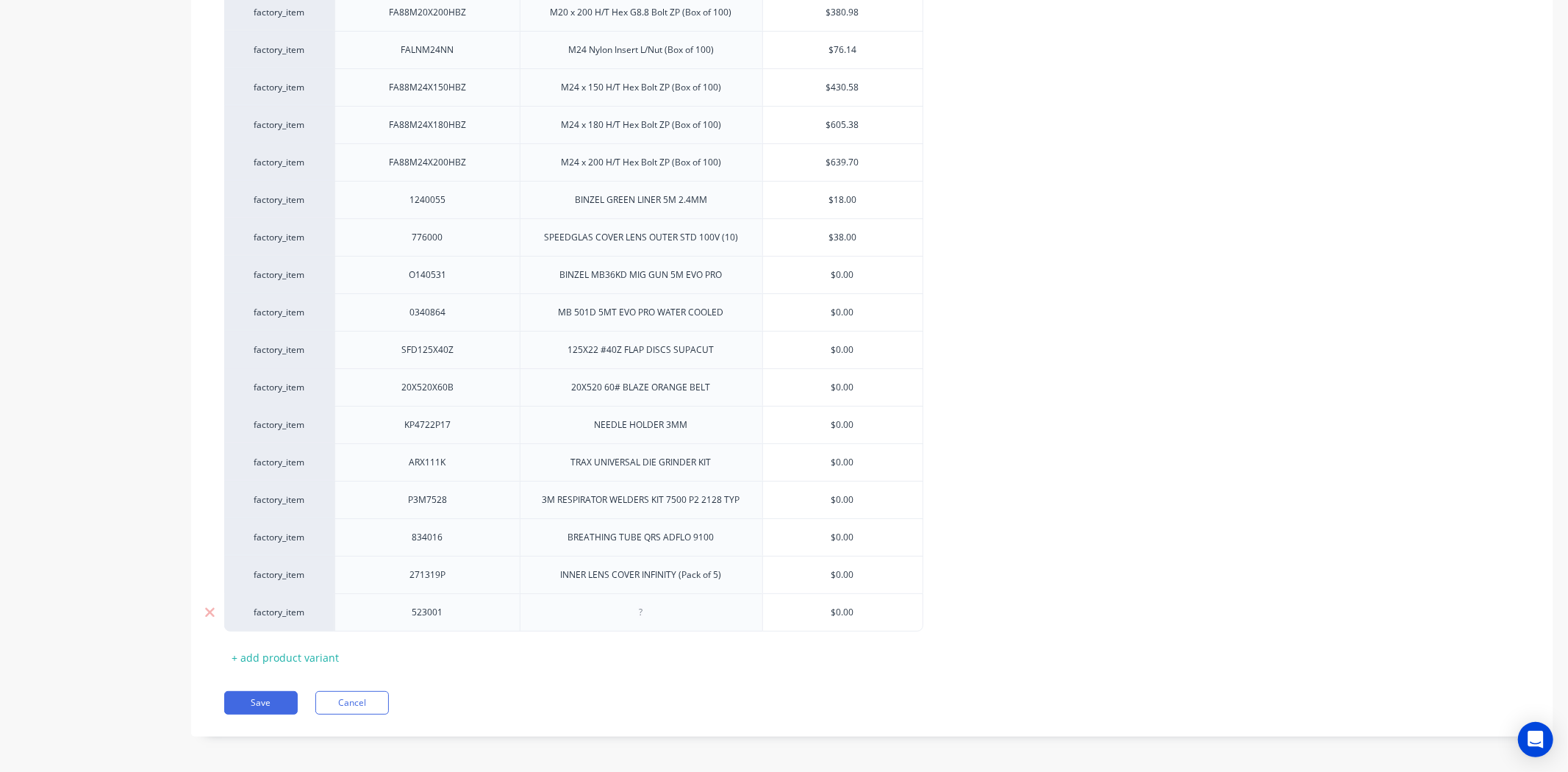
paste div
type textarea "x"
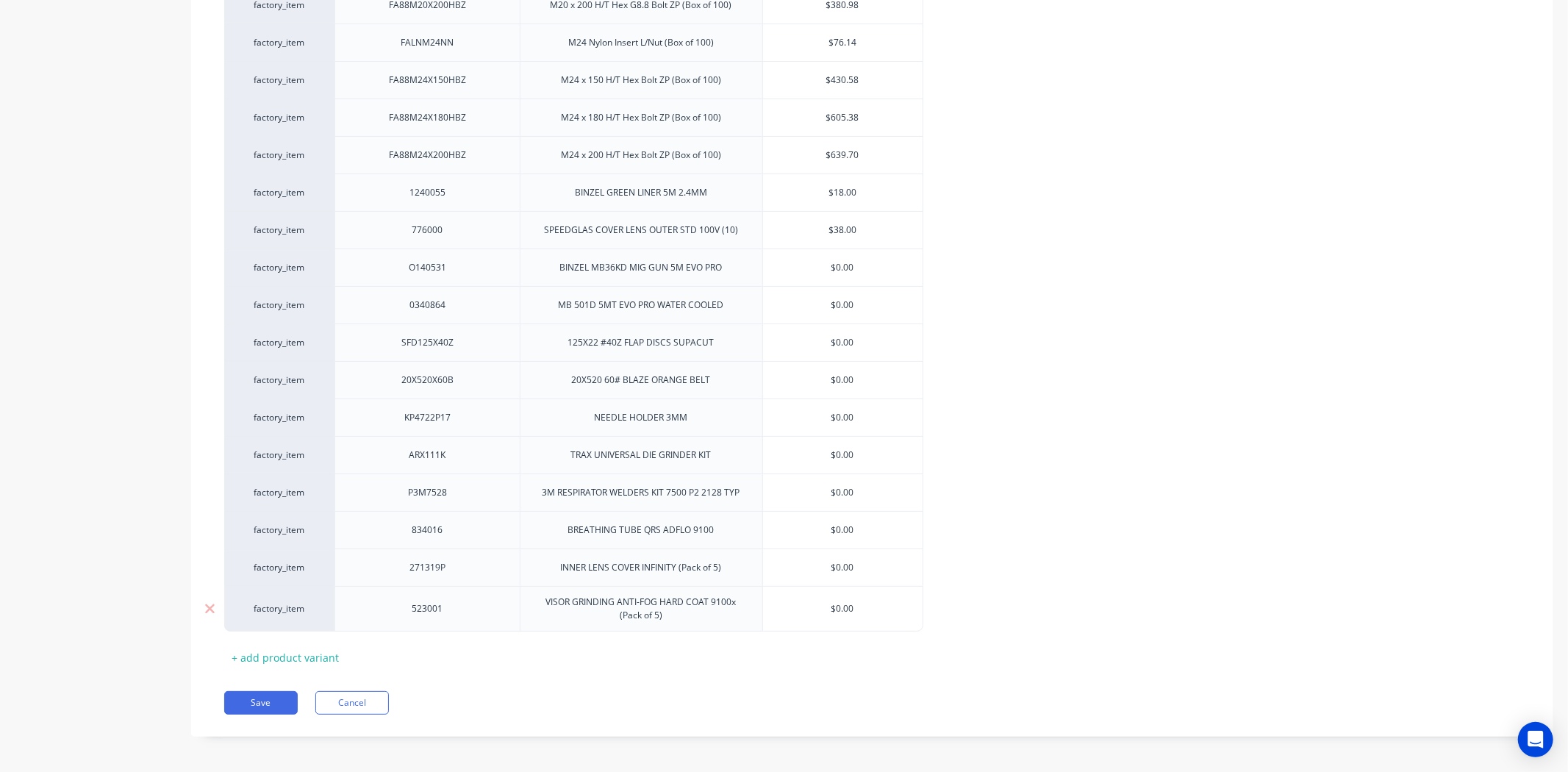
type input "$0.00"
drag, startPoint x: 820, startPoint y: 604, endPoint x: 875, endPoint y: 599, distance: 55.2
click at [875, 602] on input "$0.00" at bounding box center [842, 608] width 160 height 13
paste input "71"
type textarea "x"
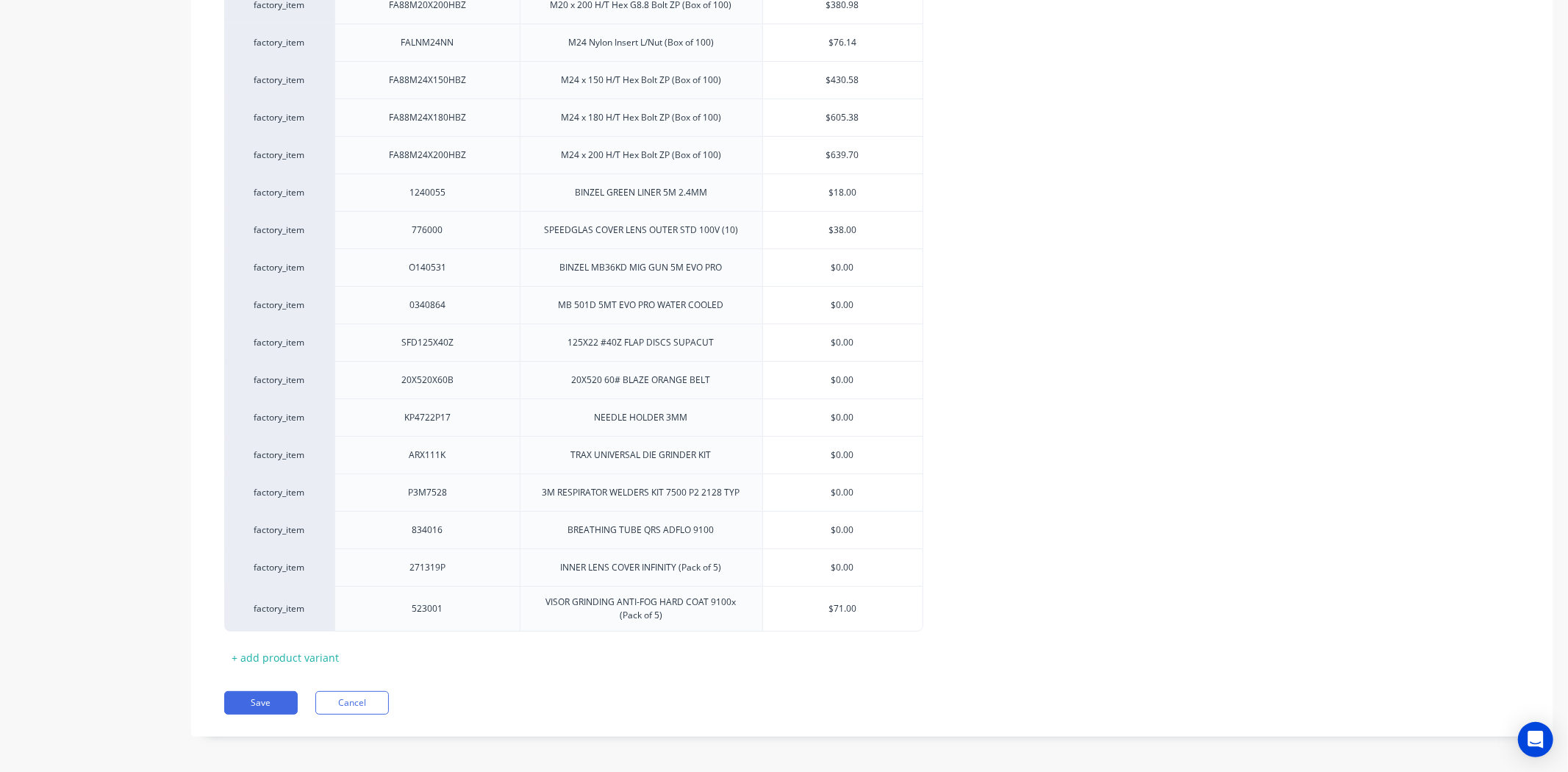
type input "$71.00"
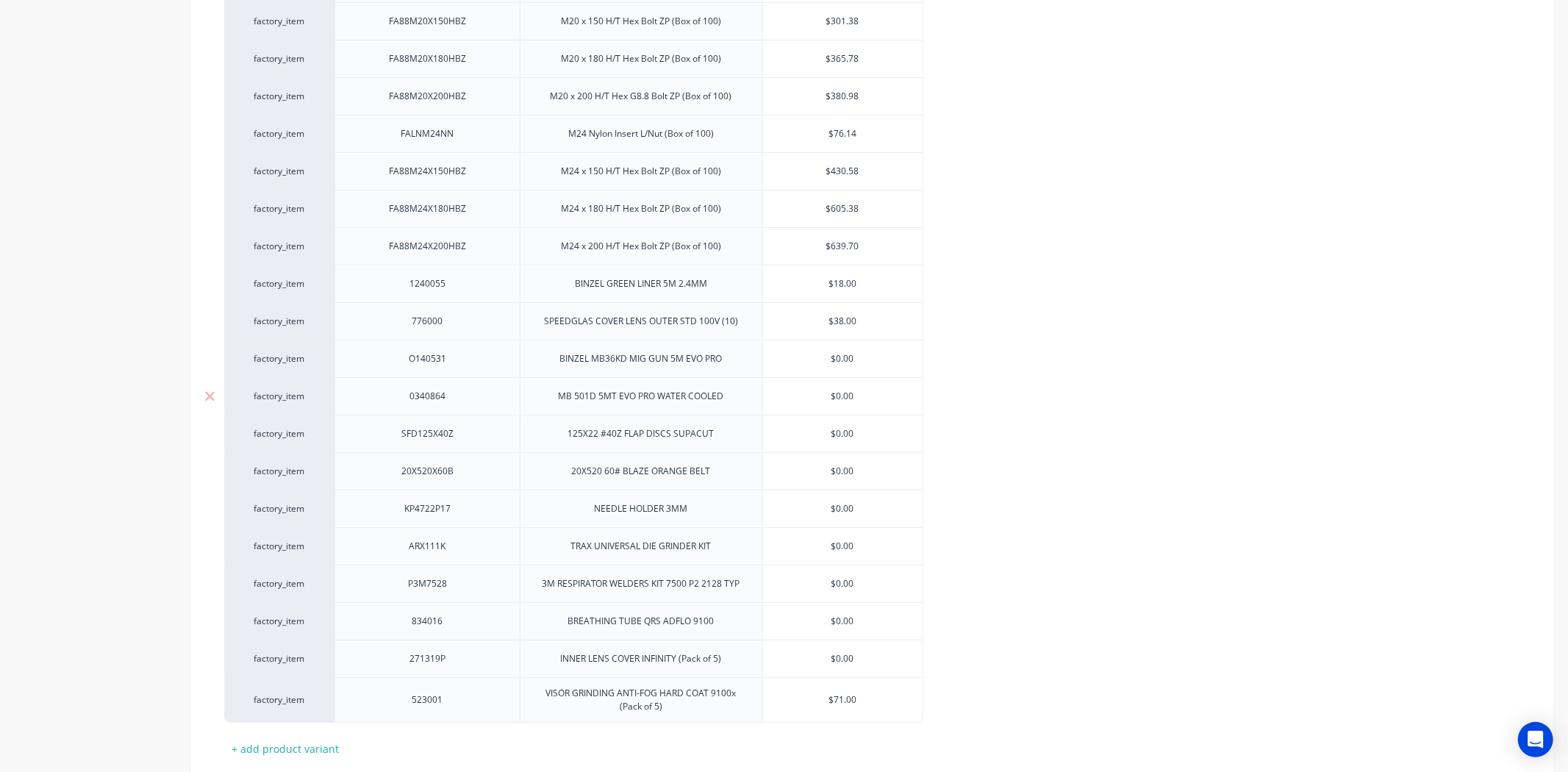
scroll to position [4749, 0]
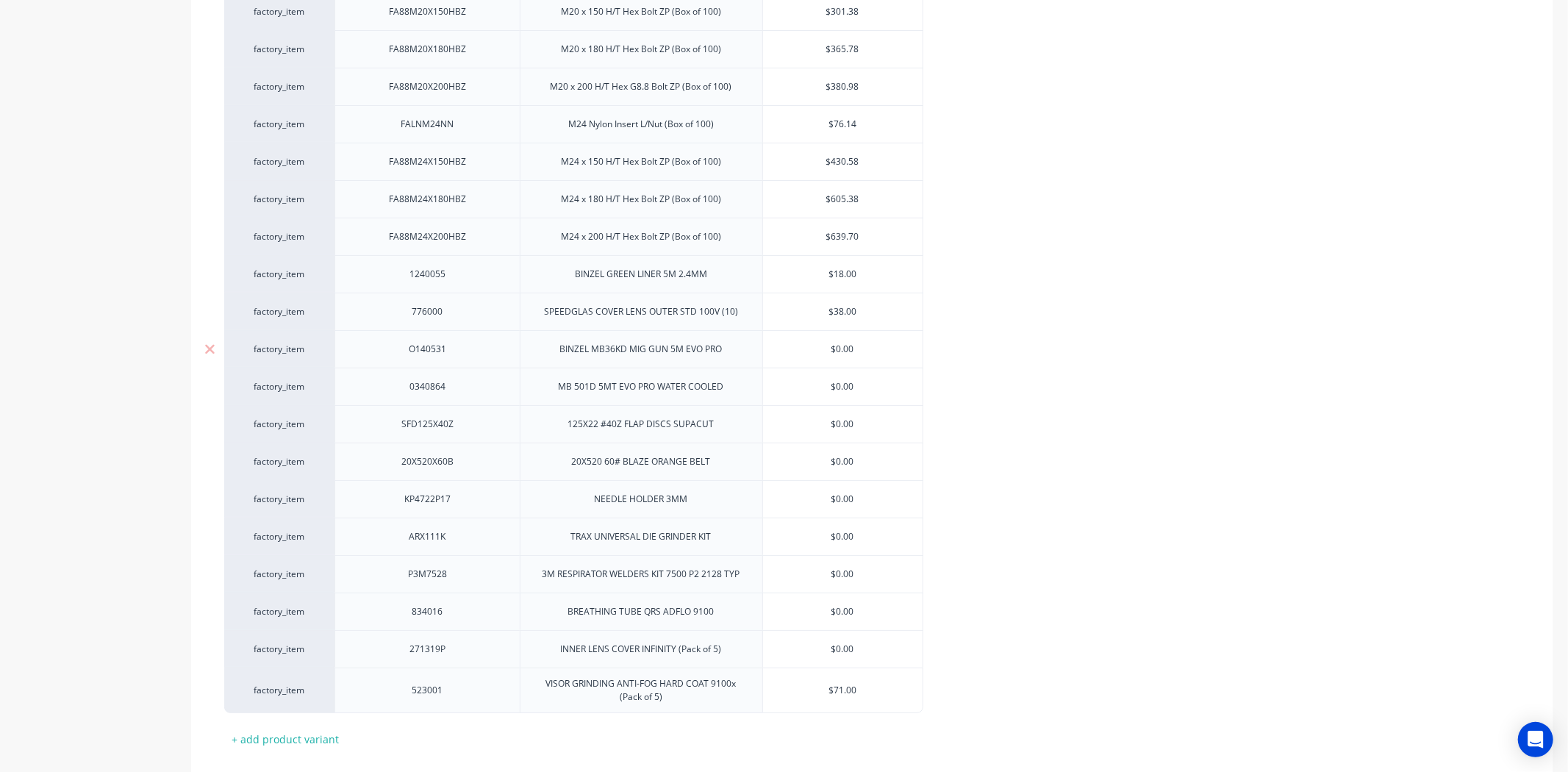
click at [835, 347] on input "$0.00" at bounding box center [842, 348] width 160 height 13
paste input "$28"
type input "$$280.00"
type textarea "x"
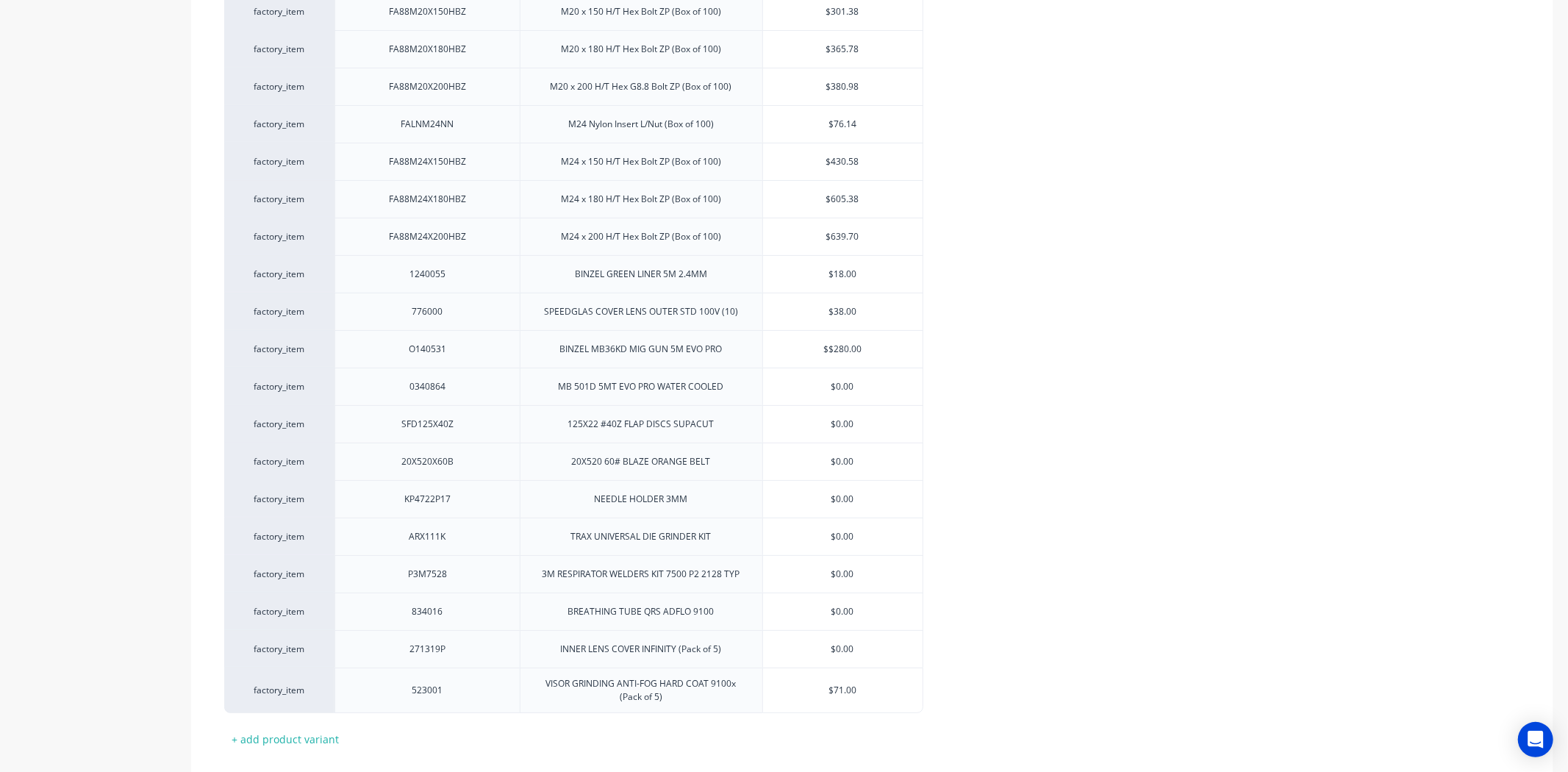
click at [840, 380] on input "$0.00" at bounding box center [842, 386] width 160 height 13
paste input "$44"
type input "$$440.00"
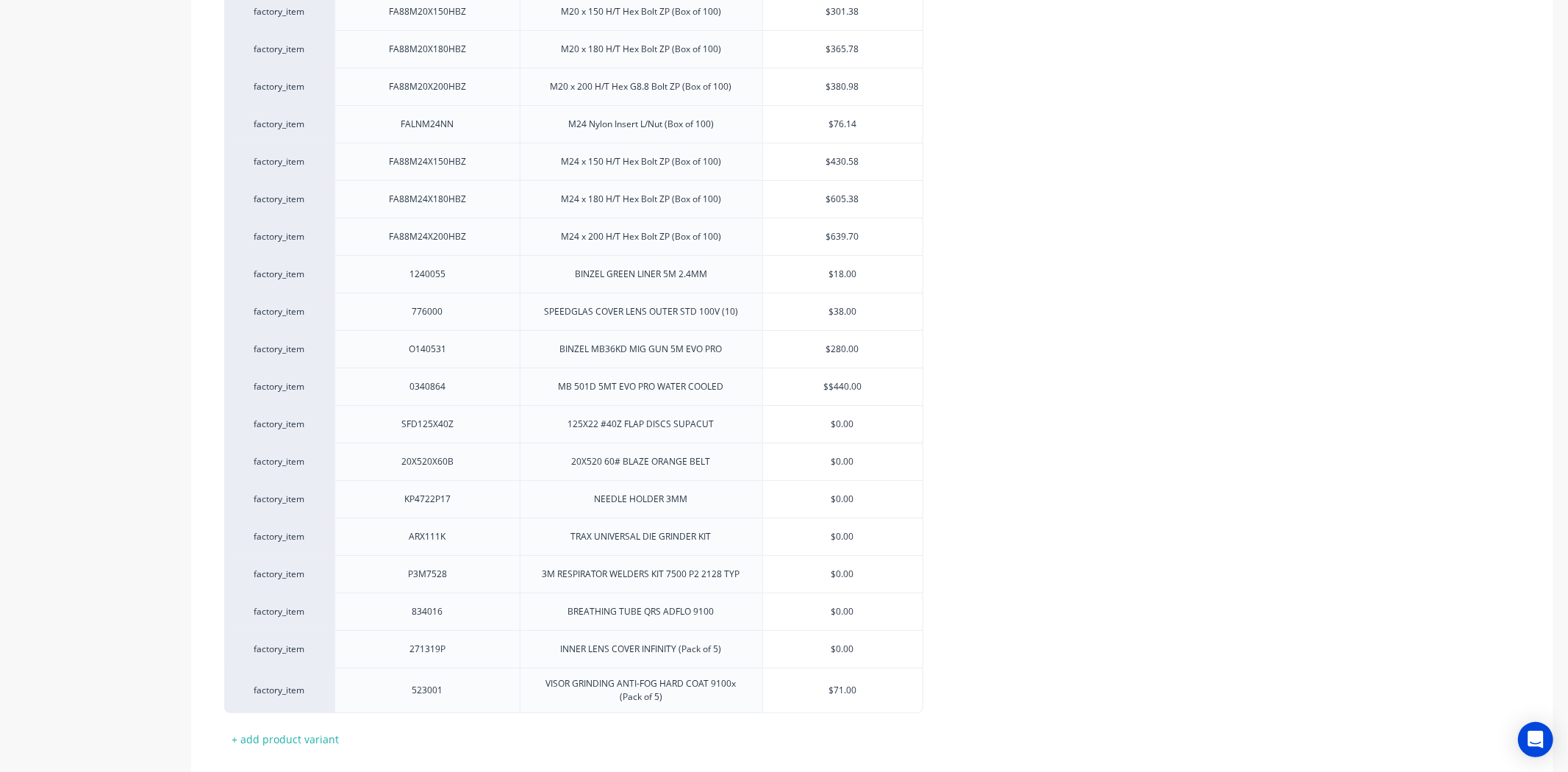
type textarea "x"
drag, startPoint x: 823, startPoint y: 418, endPoint x: 887, endPoint y: 423, distance: 64.2
click at [887, 423] on input "$0.00" at bounding box center [842, 424] width 160 height 13
paste input "3"
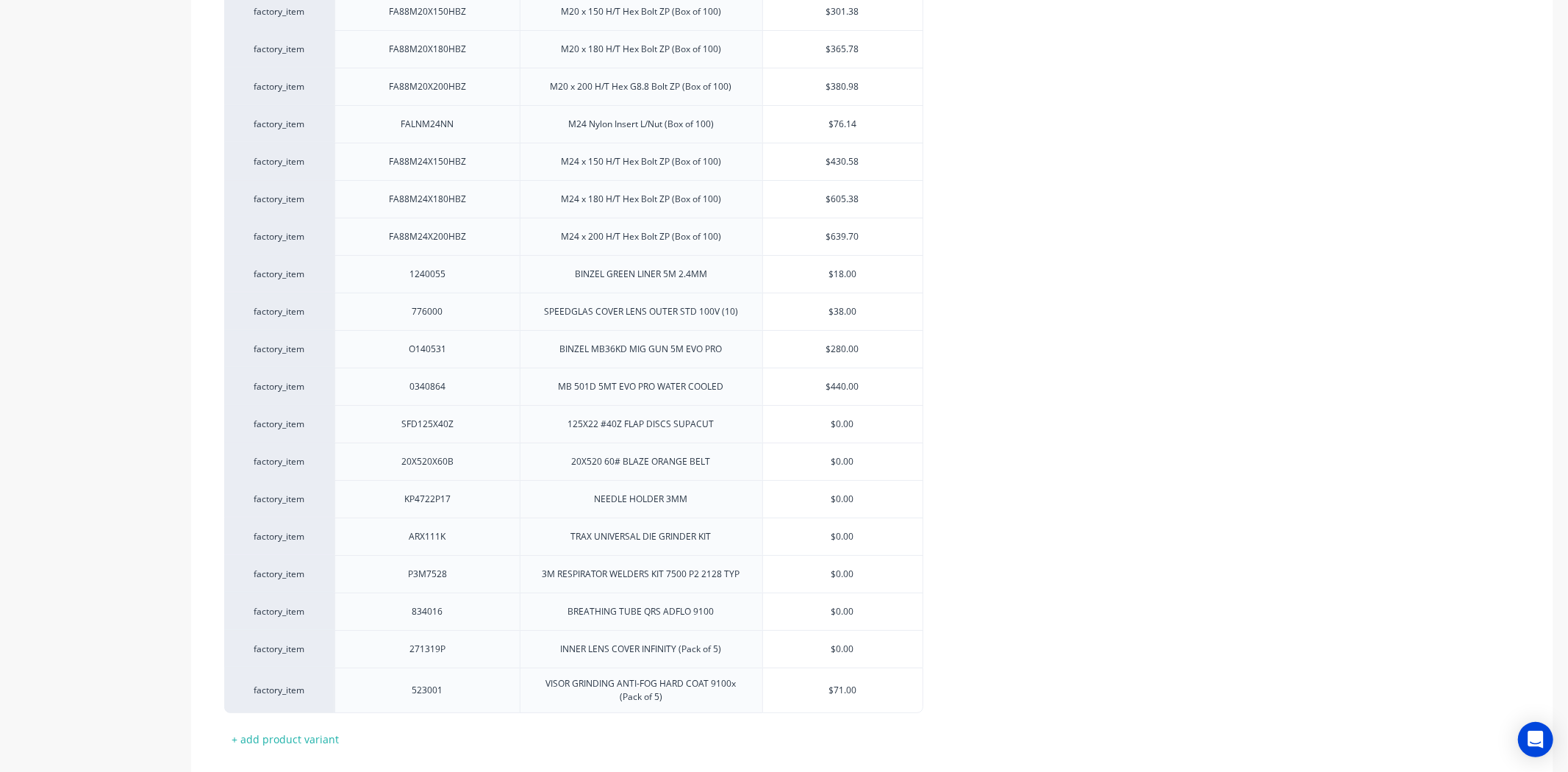
type input "$3.00"
type textarea "x"
type input "$3.00"
click at [839, 494] on input "$0.00" at bounding box center [842, 499] width 160 height 13
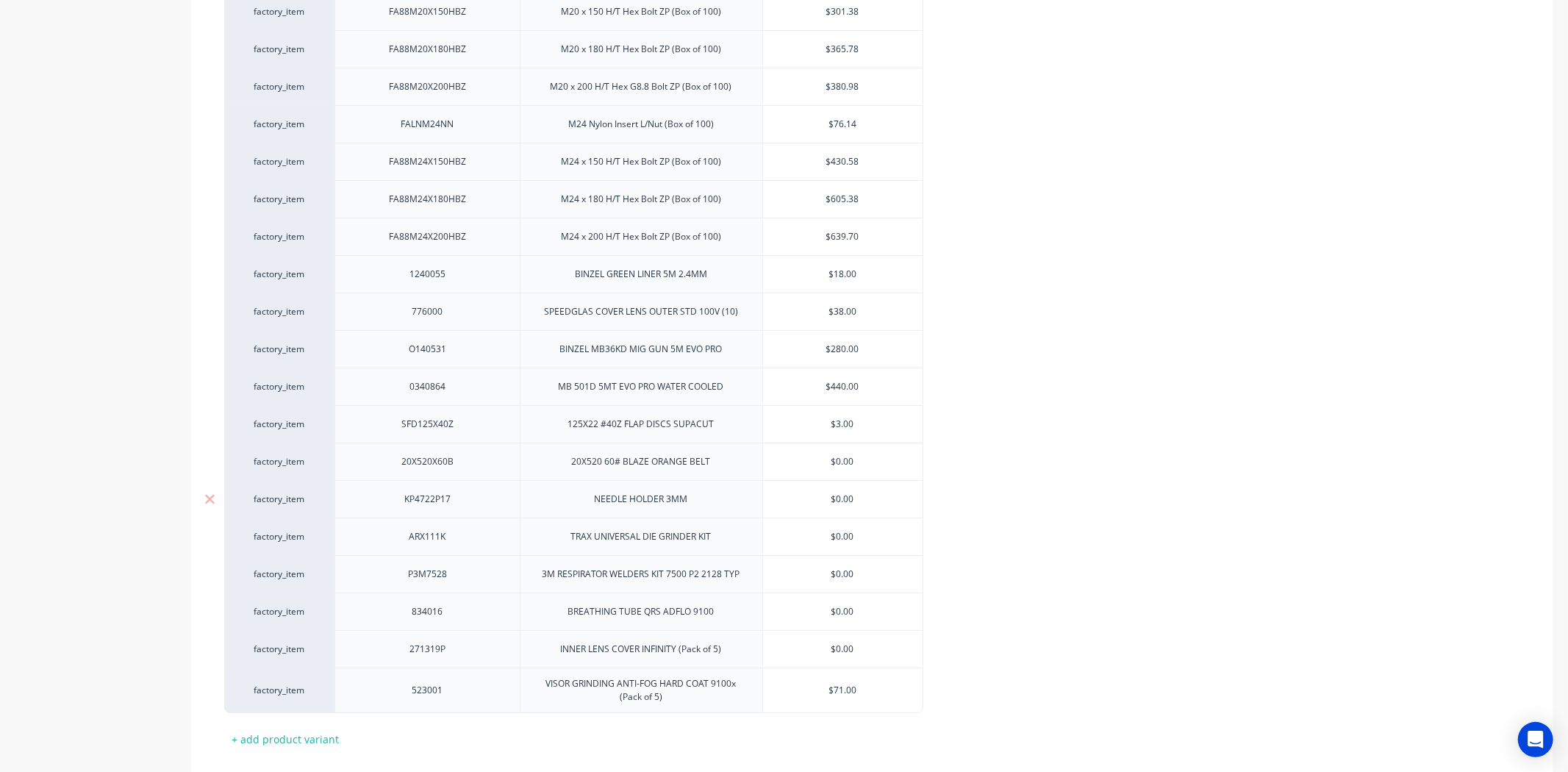
click at [839, 494] on input "$0.00" at bounding box center [842, 499] width 160 height 13
paste input "$43.82"
type input "$$43.82"
type textarea "x"
type input "$$43.82"
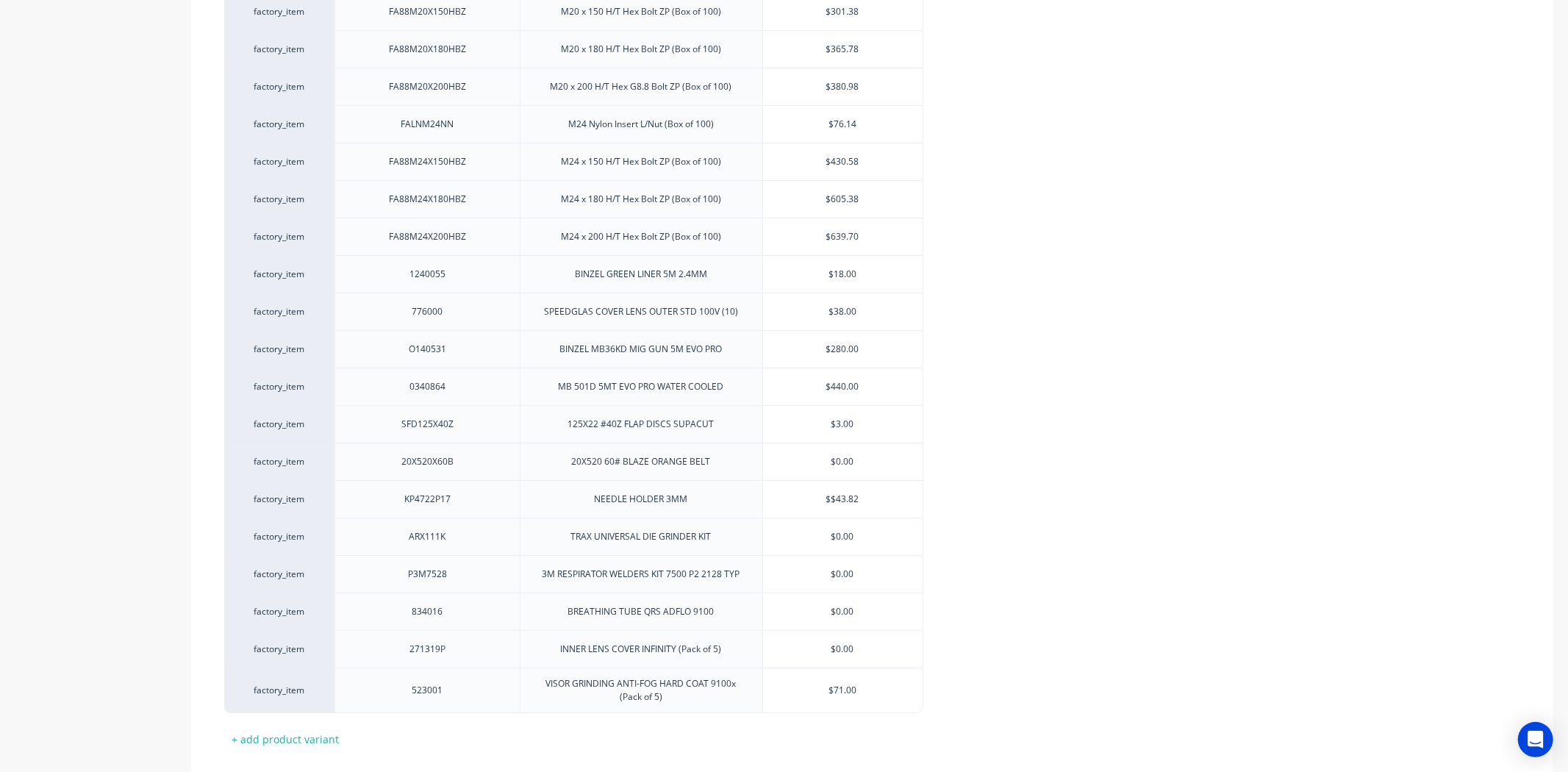
click at [840, 532] on input "$0.00" at bounding box center [842, 536] width 160 height 13
paste input "$99.01"
type input "$$99.01"
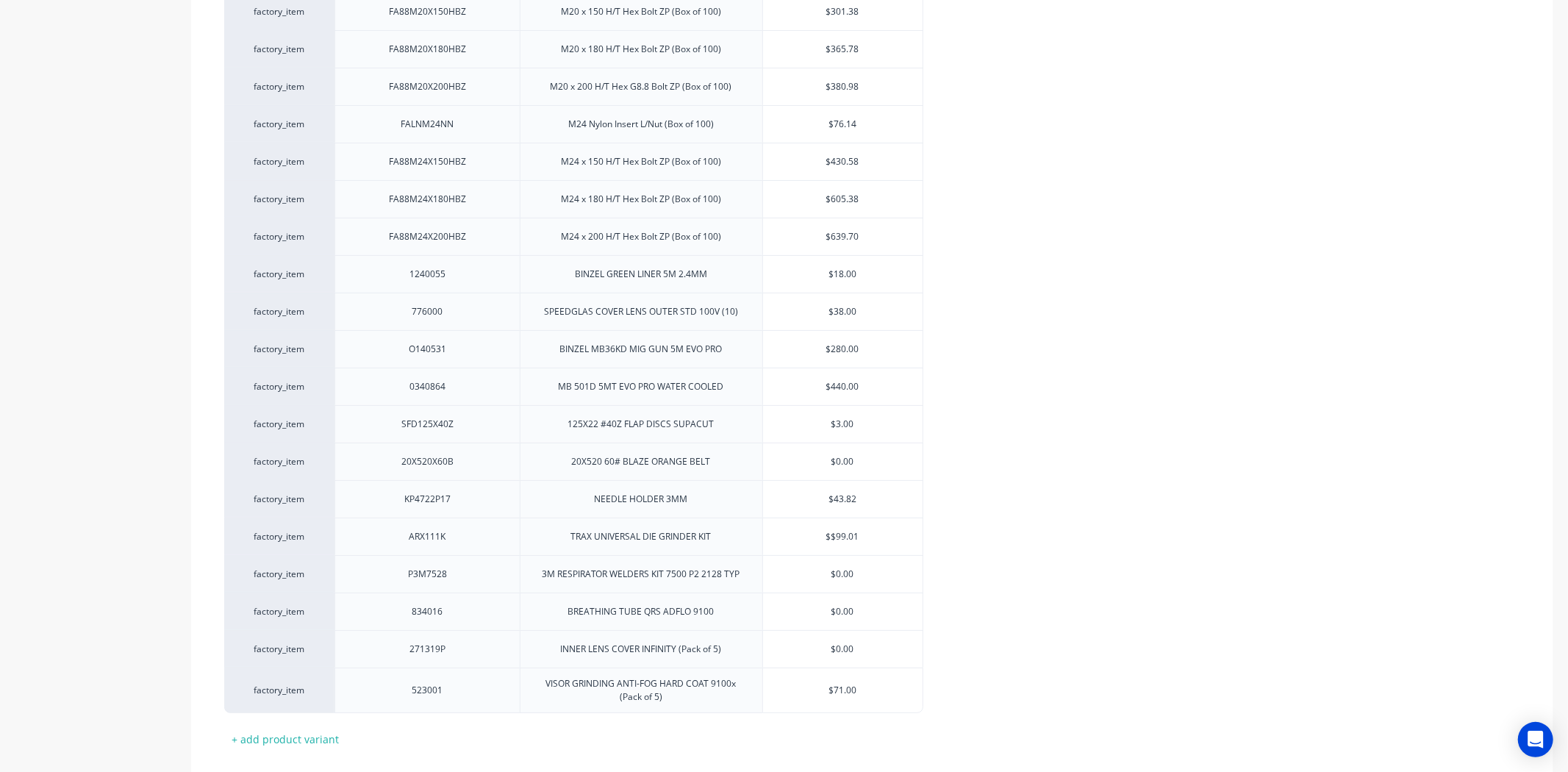
type textarea "x"
click at [833, 607] on input "$0.00" at bounding box center [842, 611] width 160 height 13
click at [846, 607] on input "$0.00" at bounding box center [842, 611] width 160 height 13
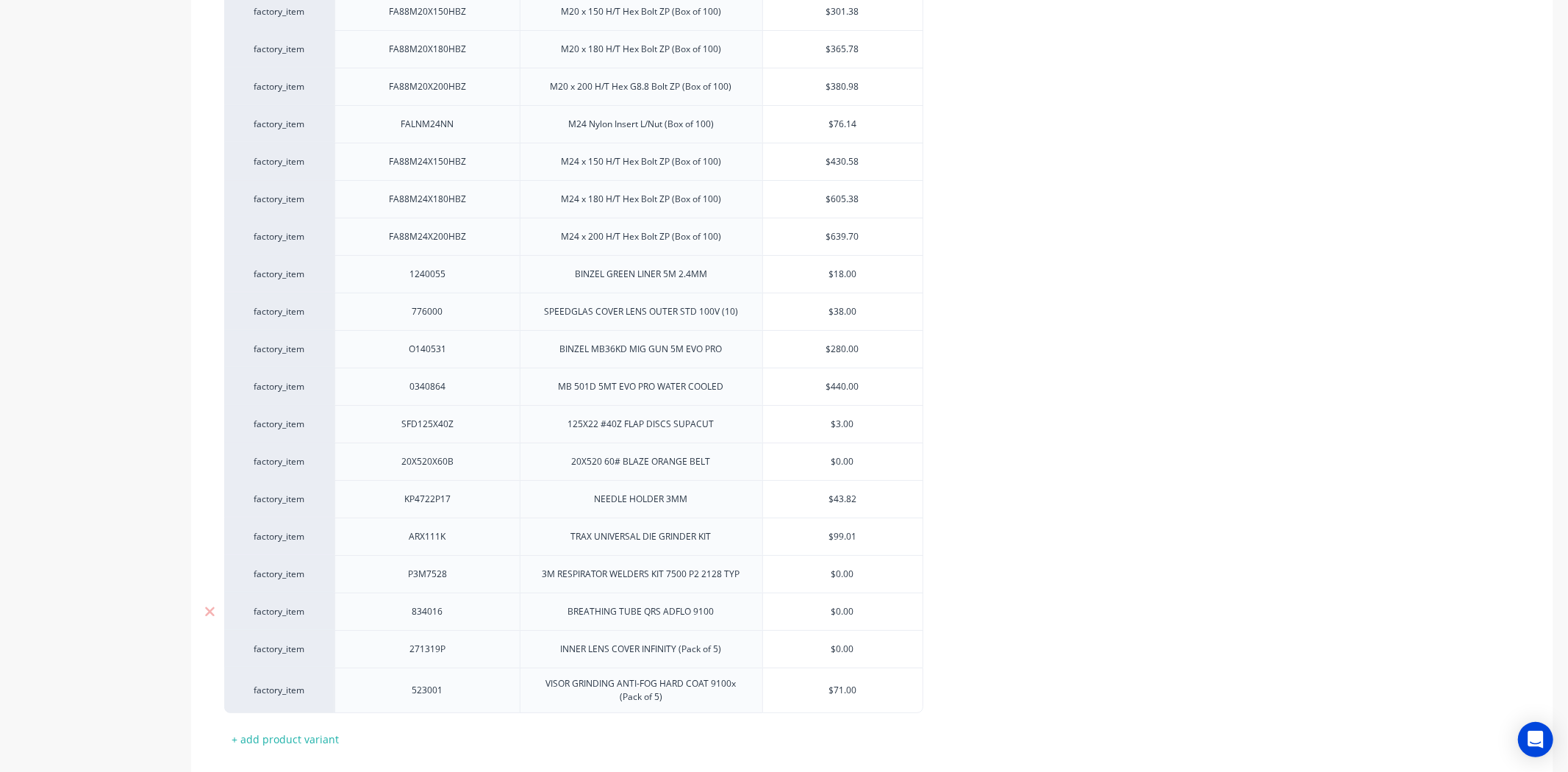
click at [846, 607] on input "$0.00" at bounding box center [842, 611] width 160 height 13
paste input "$57"
type input "$$57.00"
type textarea "x"
type input "$$57.00"
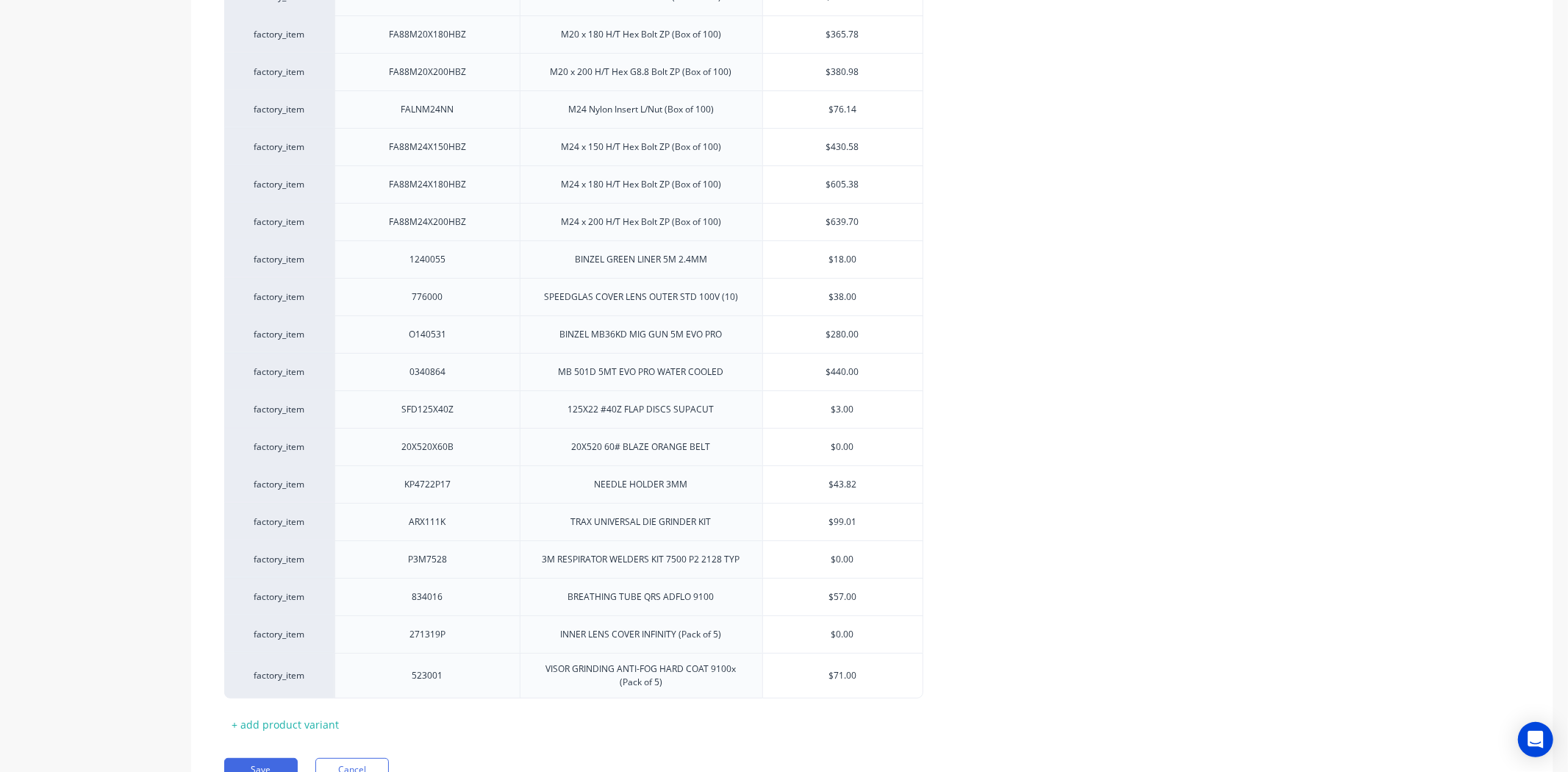
scroll to position [4830, 0]
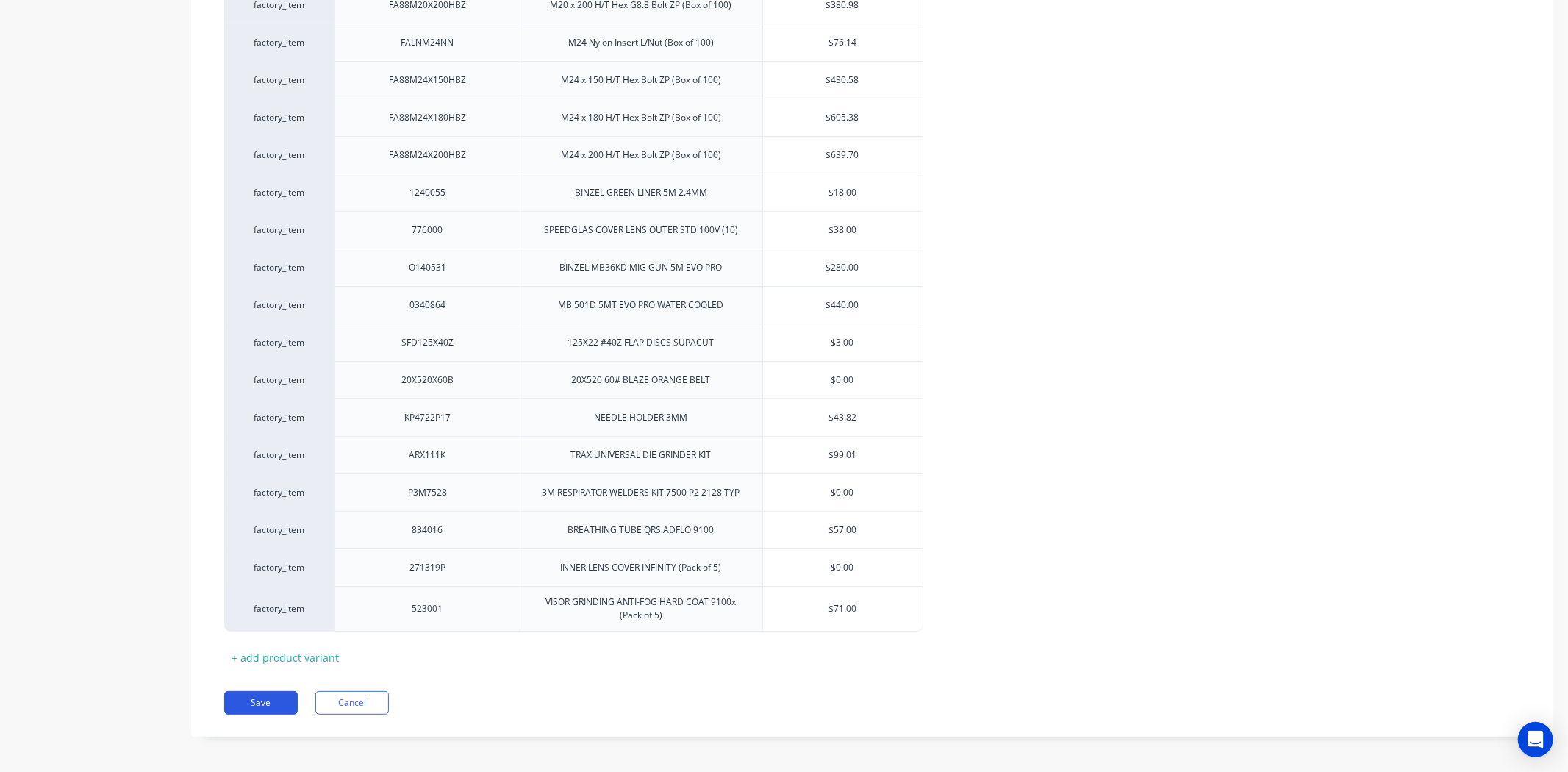
click at [271, 692] on button "Save" at bounding box center [260, 703] width 73 height 24
type textarea "x"
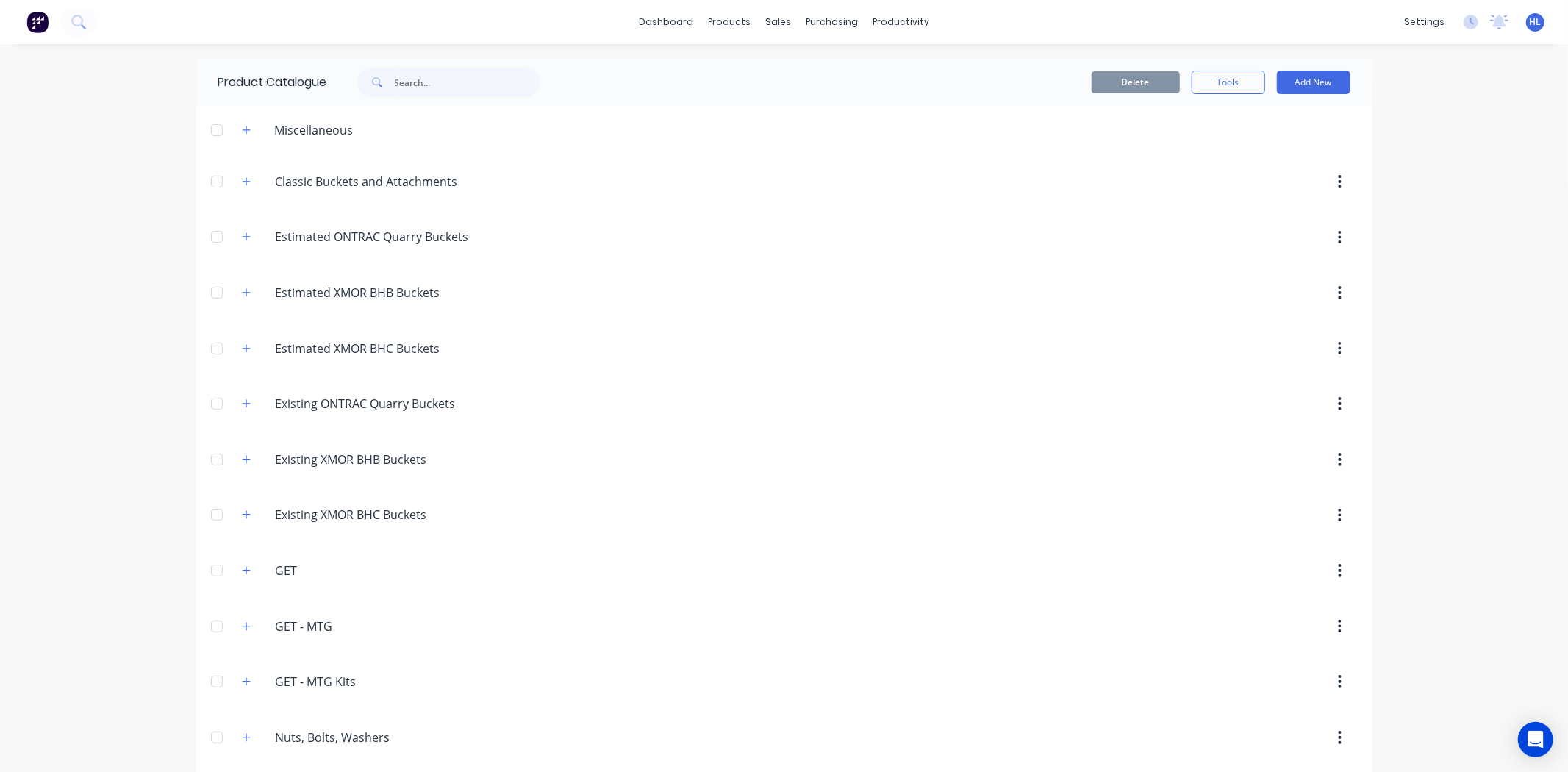
click at [149, 208] on div "dashboard products sales purchasing productivity dashboard products Product Cat…" at bounding box center [784, 386] width 1568 height 772
